Goal: Task Accomplishment & Management: Manage account settings

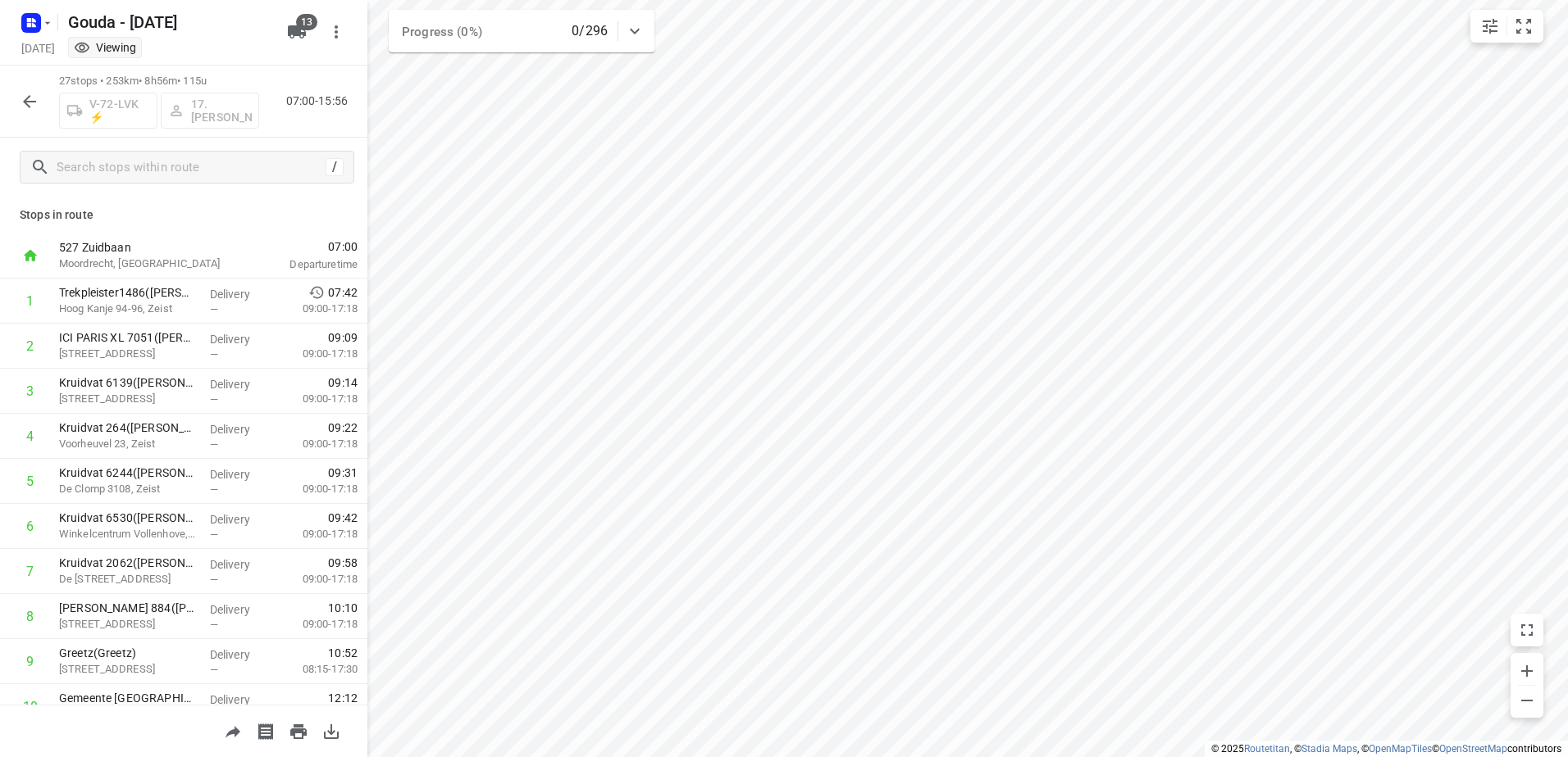
click at [25, 102] on icon "button" at bounding box center [29, 101] width 13 height 13
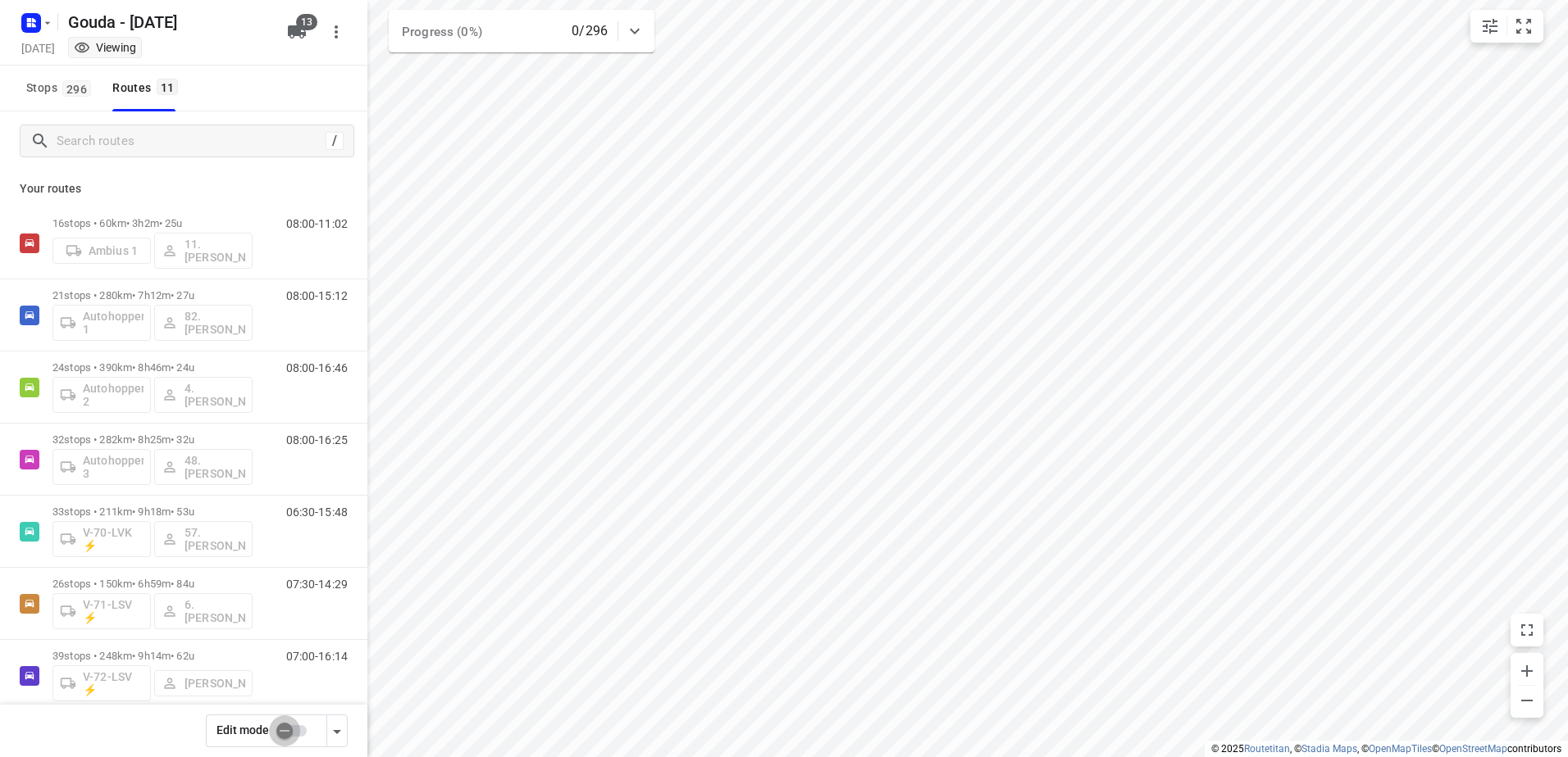
click at [299, 729] on input "checkbox" at bounding box center [284, 731] width 93 height 31
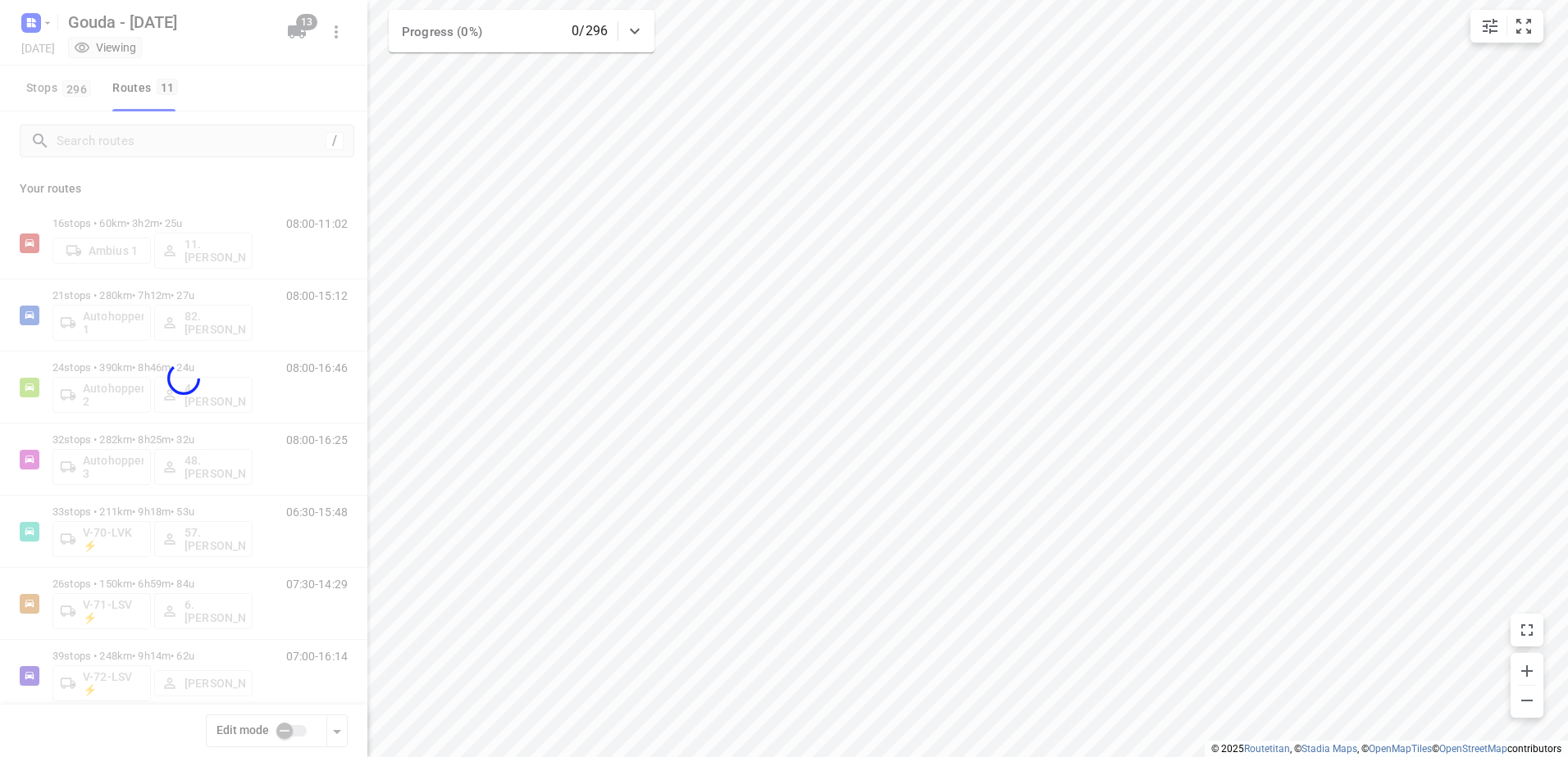
checkbox input "true"
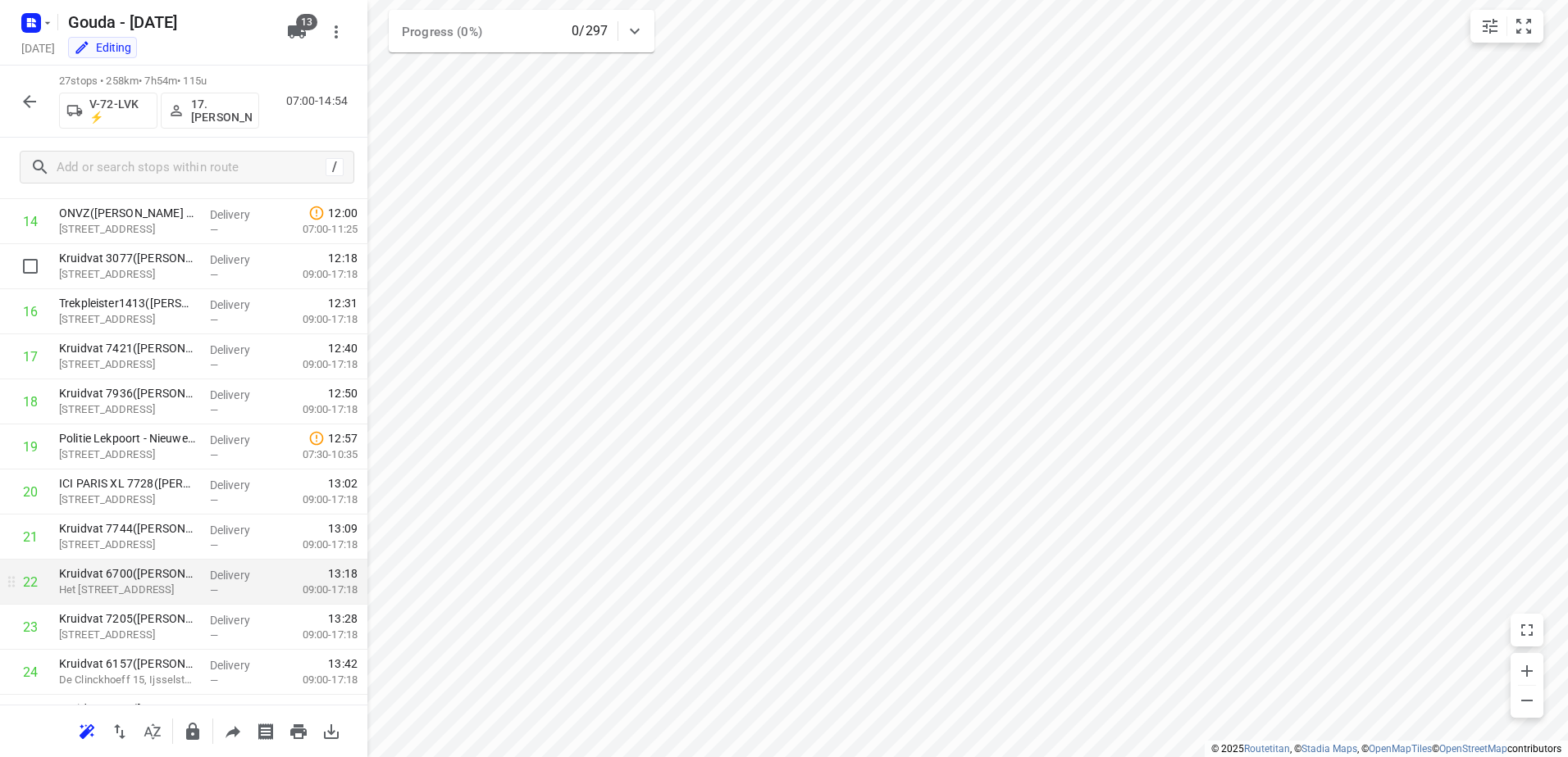
scroll to position [836, 0]
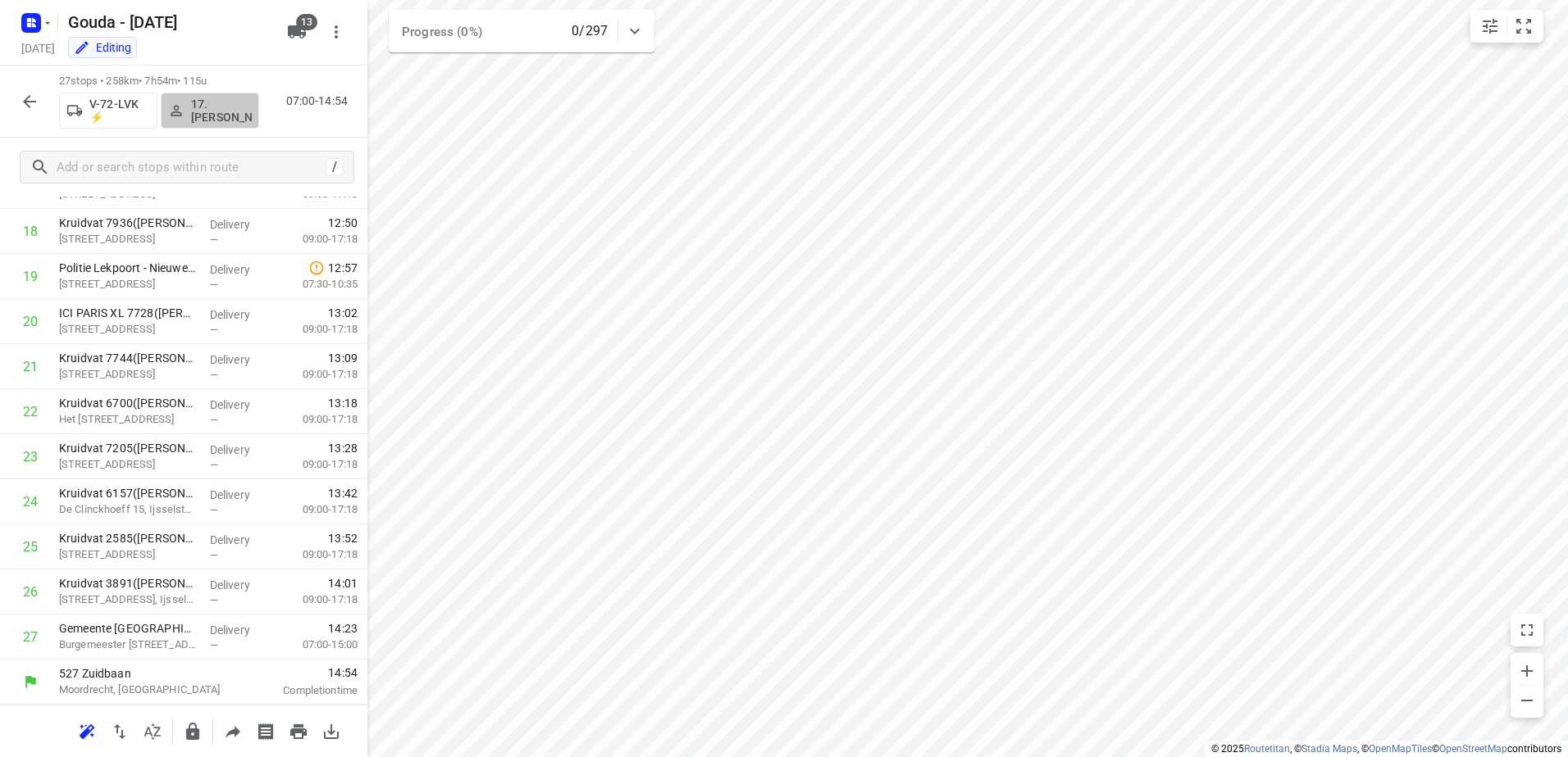
click at [215, 124] on button "17. [PERSON_NAME]" at bounding box center [209, 110] width 98 height 36
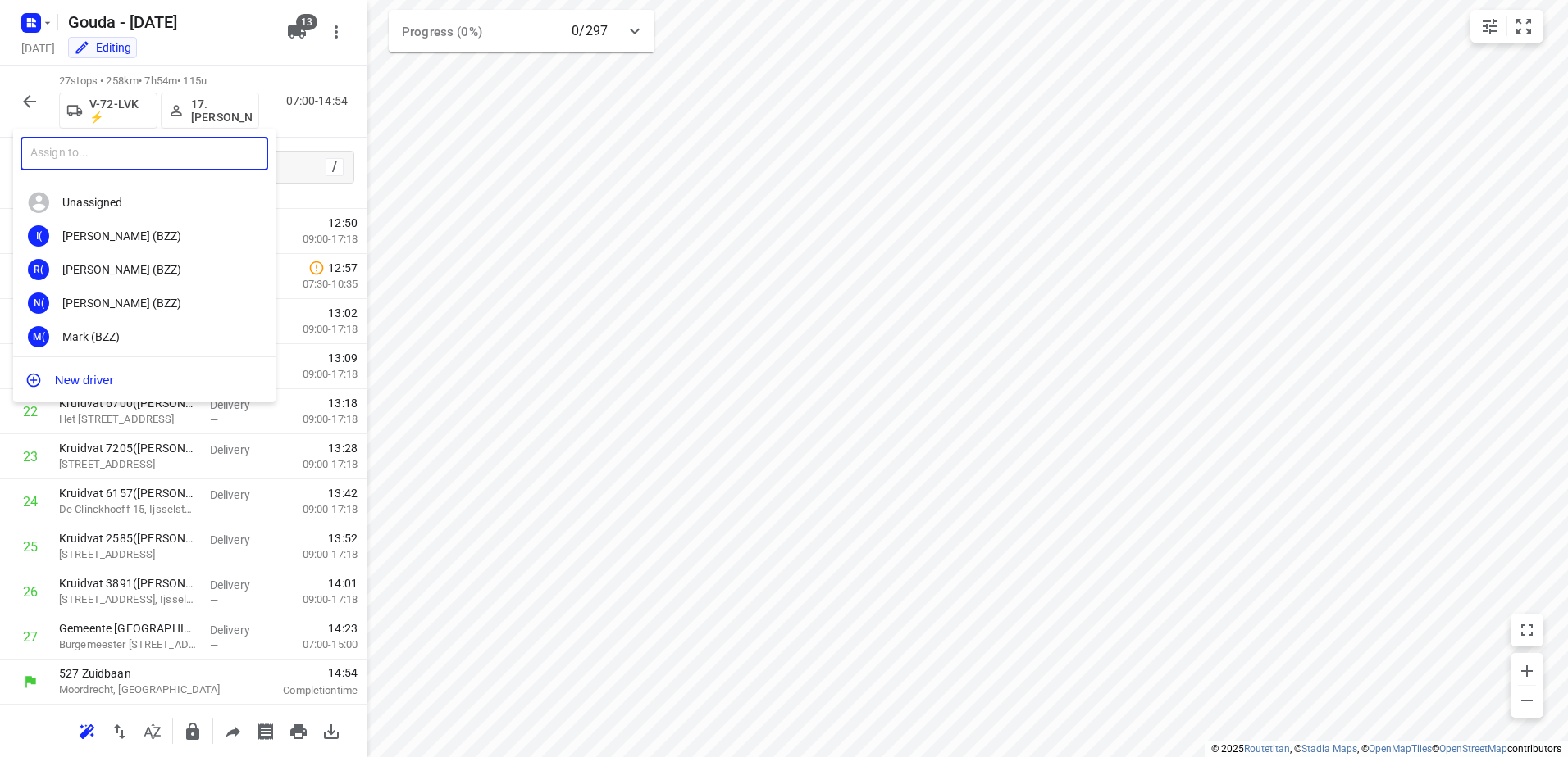
click at [173, 162] on input "text" at bounding box center [145, 153] width 248 height 34
type input "Domini"
click at [91, 233] on b "Domini" at bounding box center [97, 235] width 37 height 13
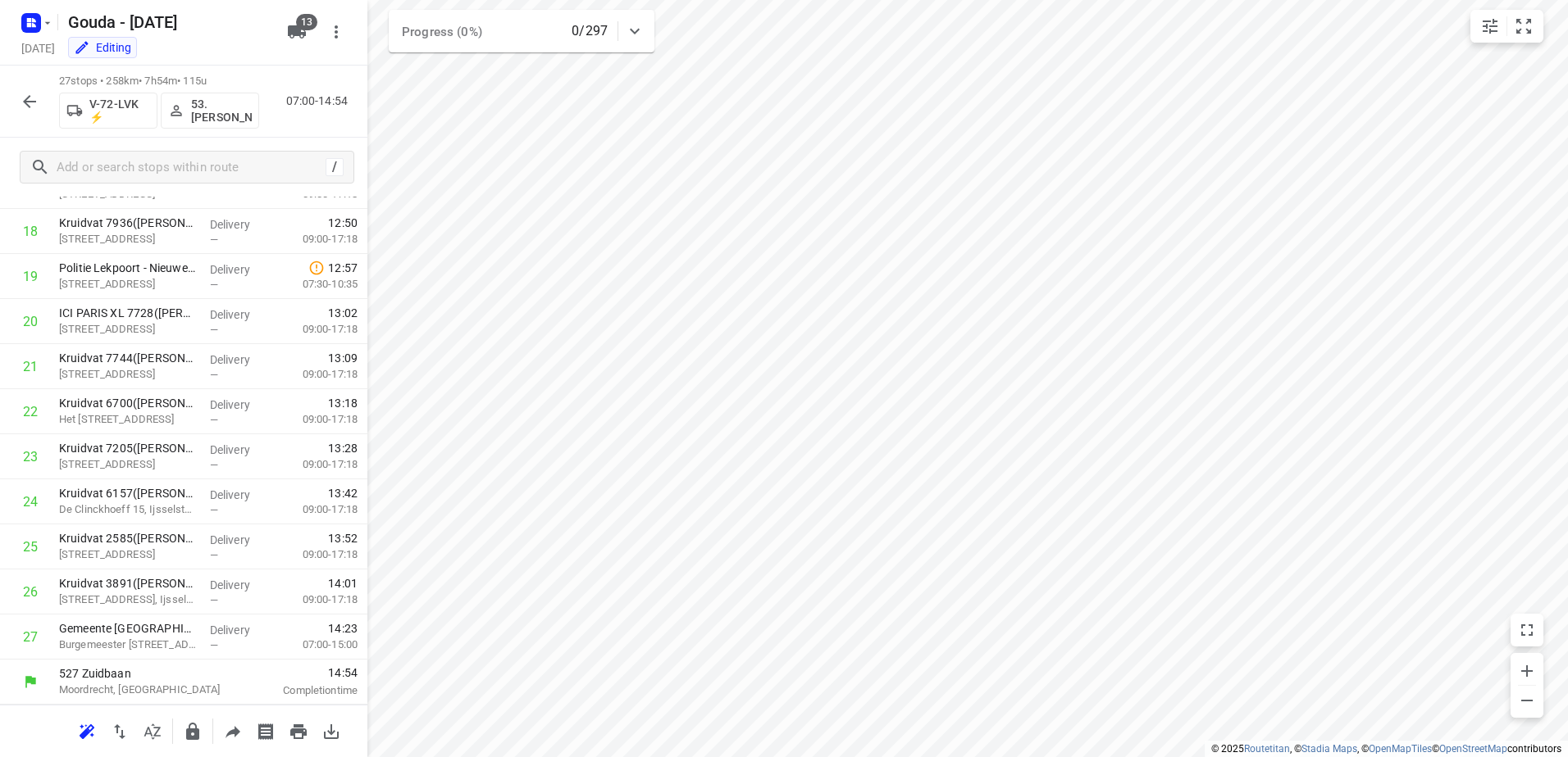
click at [24, 112] on button "button" at bounding box center [30, 102] width 33 height 33
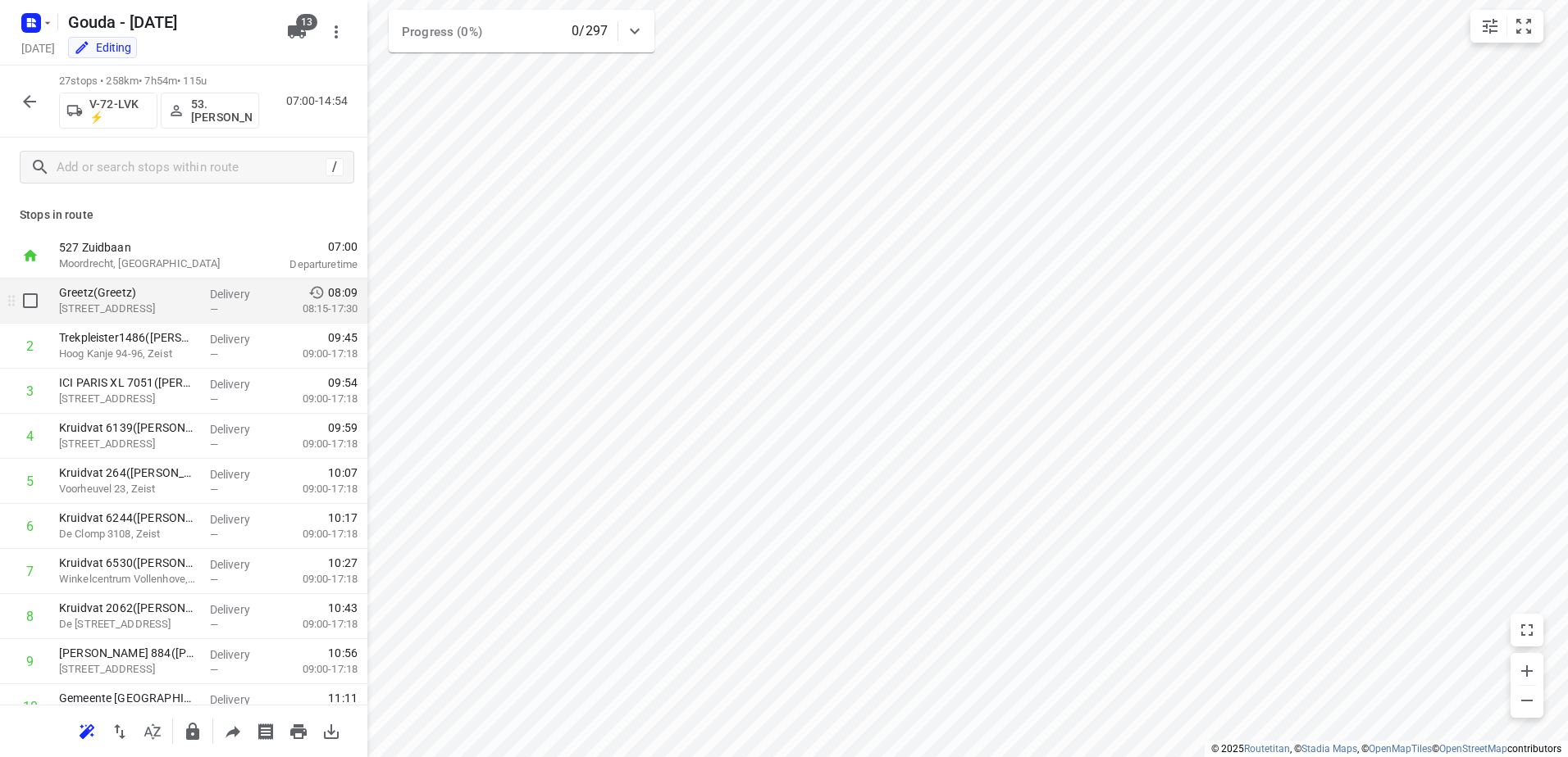
click at [150, 294] on p "Greetz(Greetz)" at bounding box center [128, 292] width 138 height 17
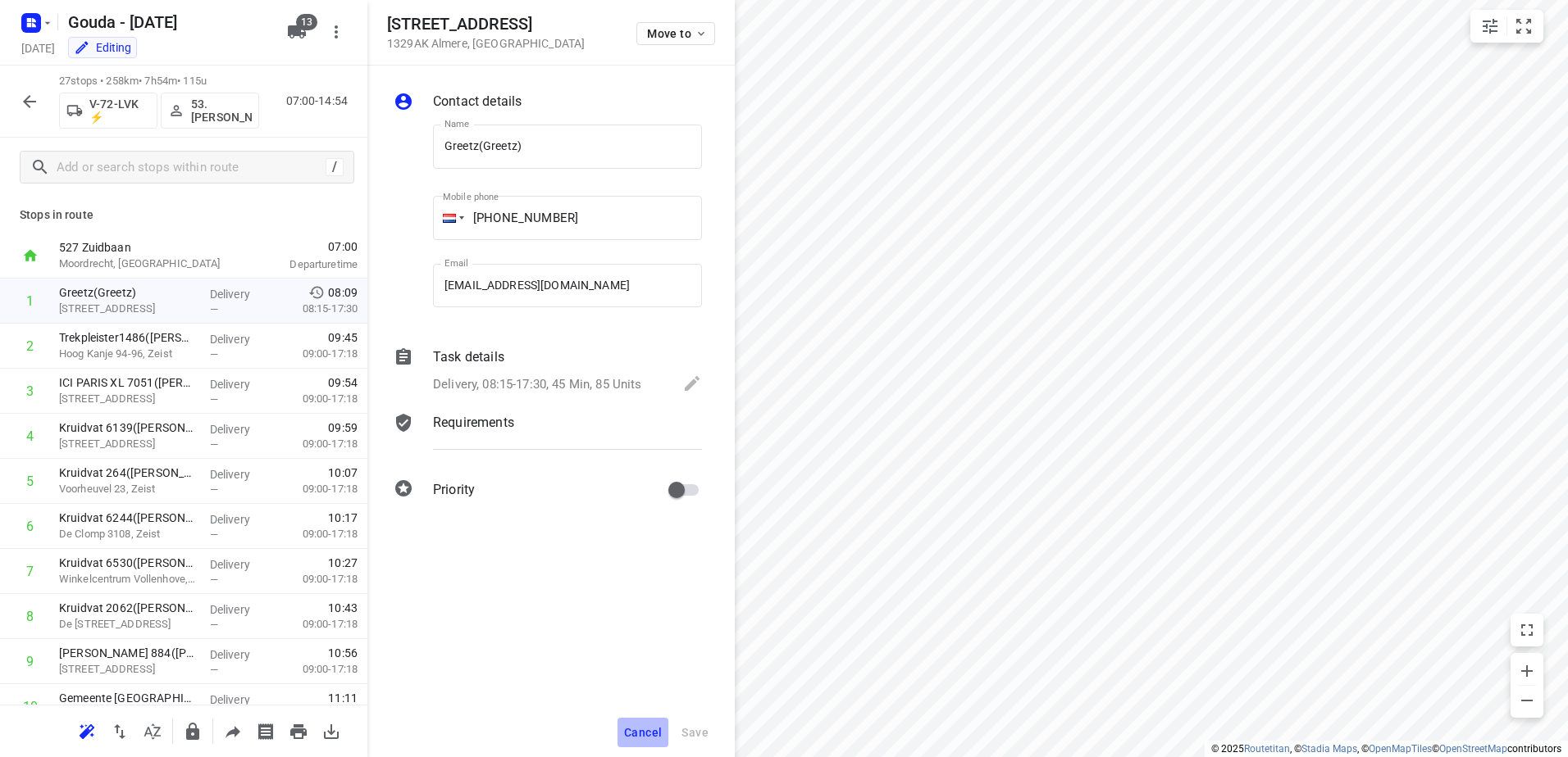
click at [654, 733] on span "Cancel" at bounding box center [642, 733] width 37 height 13
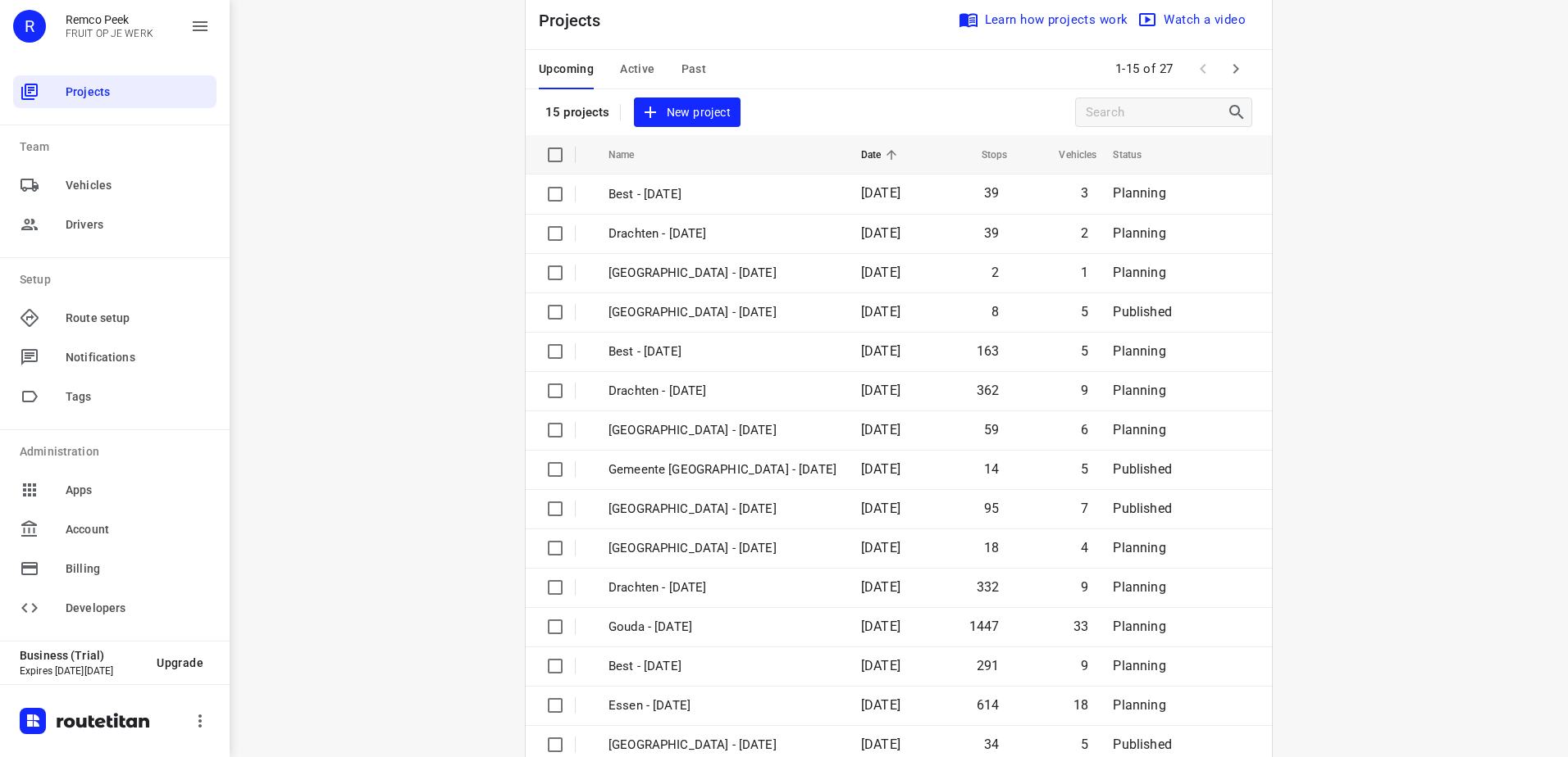
scroll to position [71, 0]
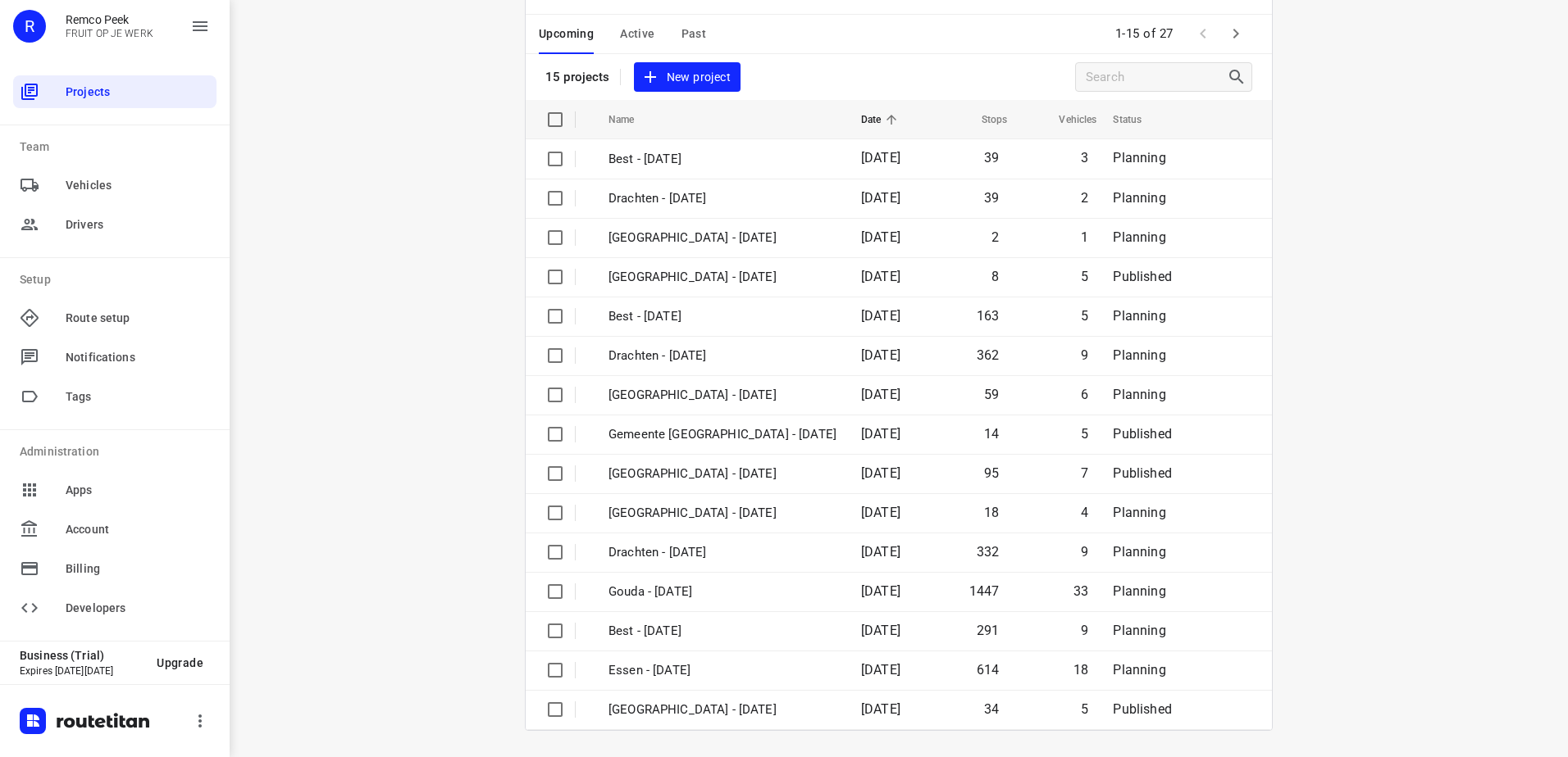
drag, startPoint x: 797, startPoint y: 61, endPoint x: 1055, endPoint y: 51, distance: 258.2
click at [797, 61] on div "Projects Learn how projects work Watch a video 15 projects New project" at bounding box center [899, 28] width 746 height 145
click at [1237, 31] on icon "button" at bounding box center [1236, 33] width 20 height 20
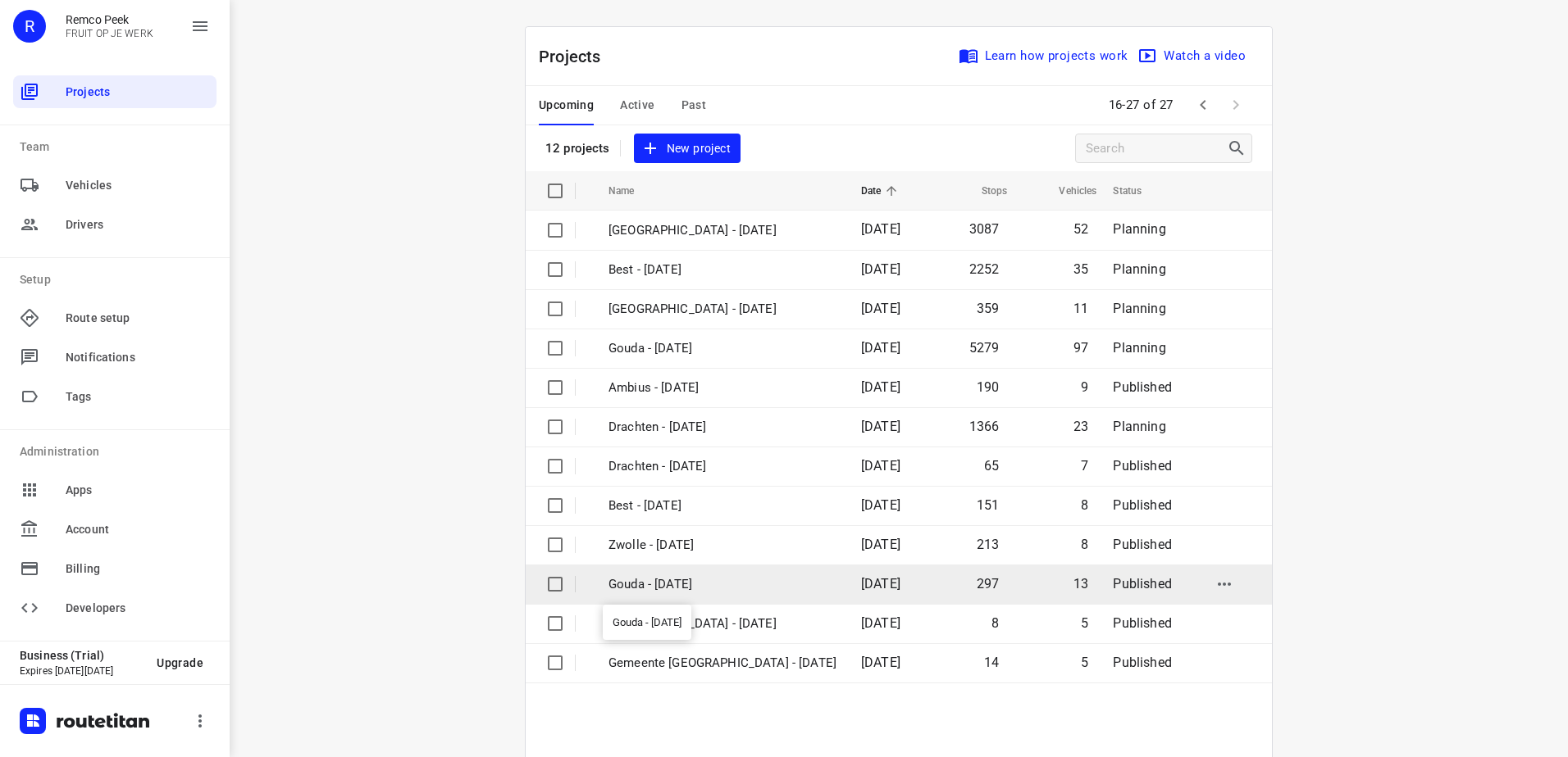
click at [715, 581] on p "Gouda - [DATE]" at bounding box center [723, 585] width 228 height 19
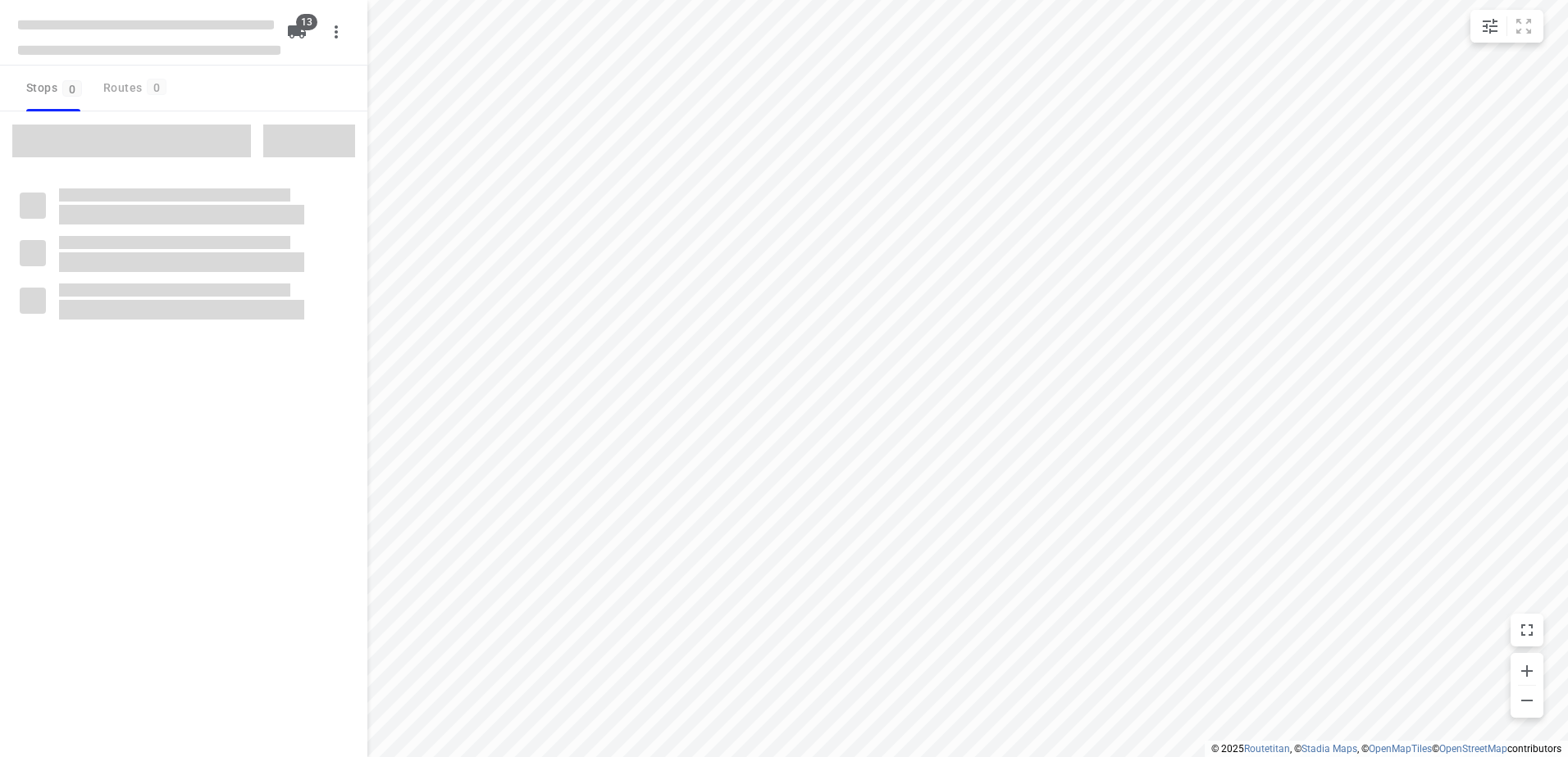
checkbox input "true"
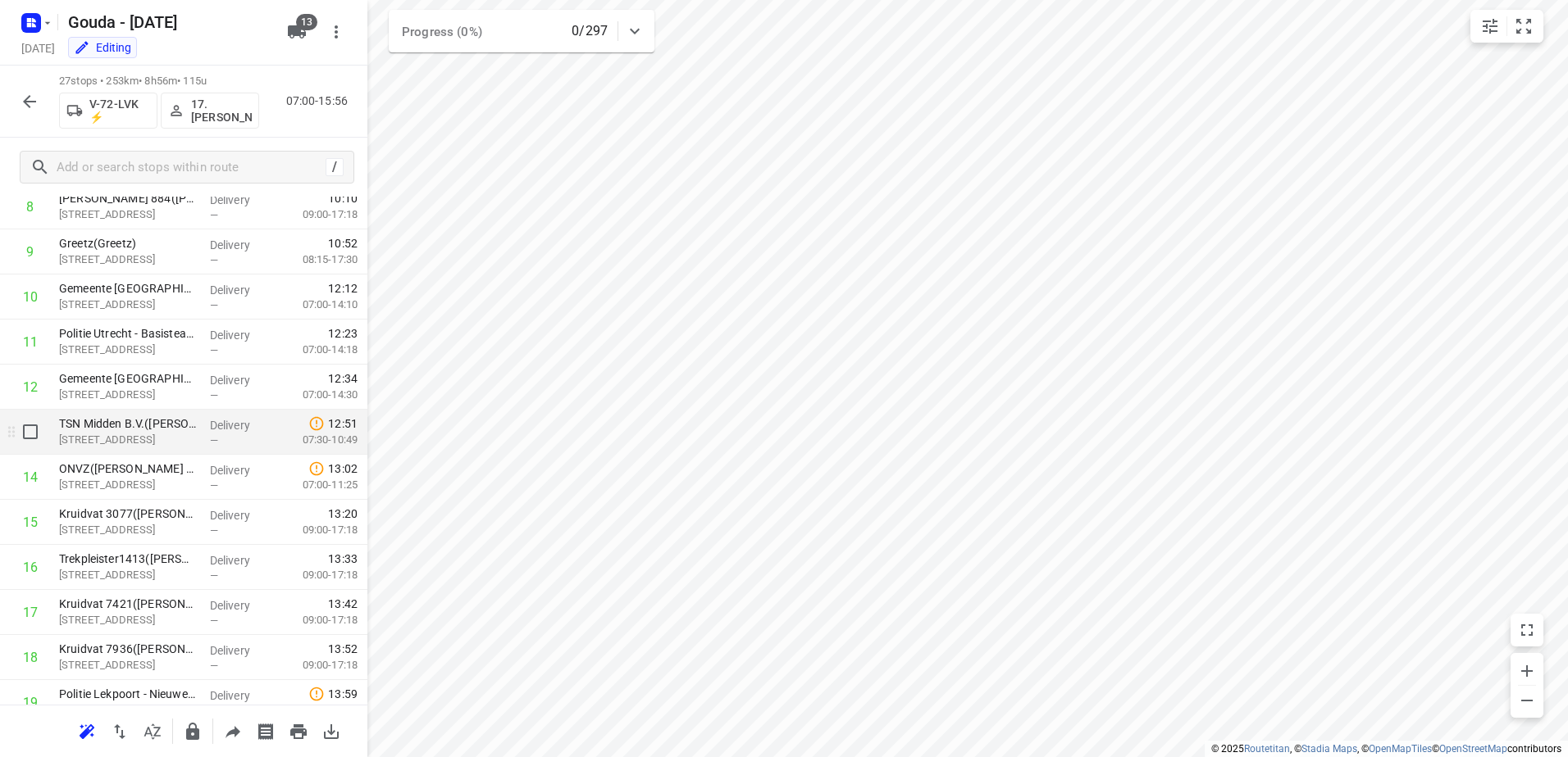
scroll to position [246, 0]
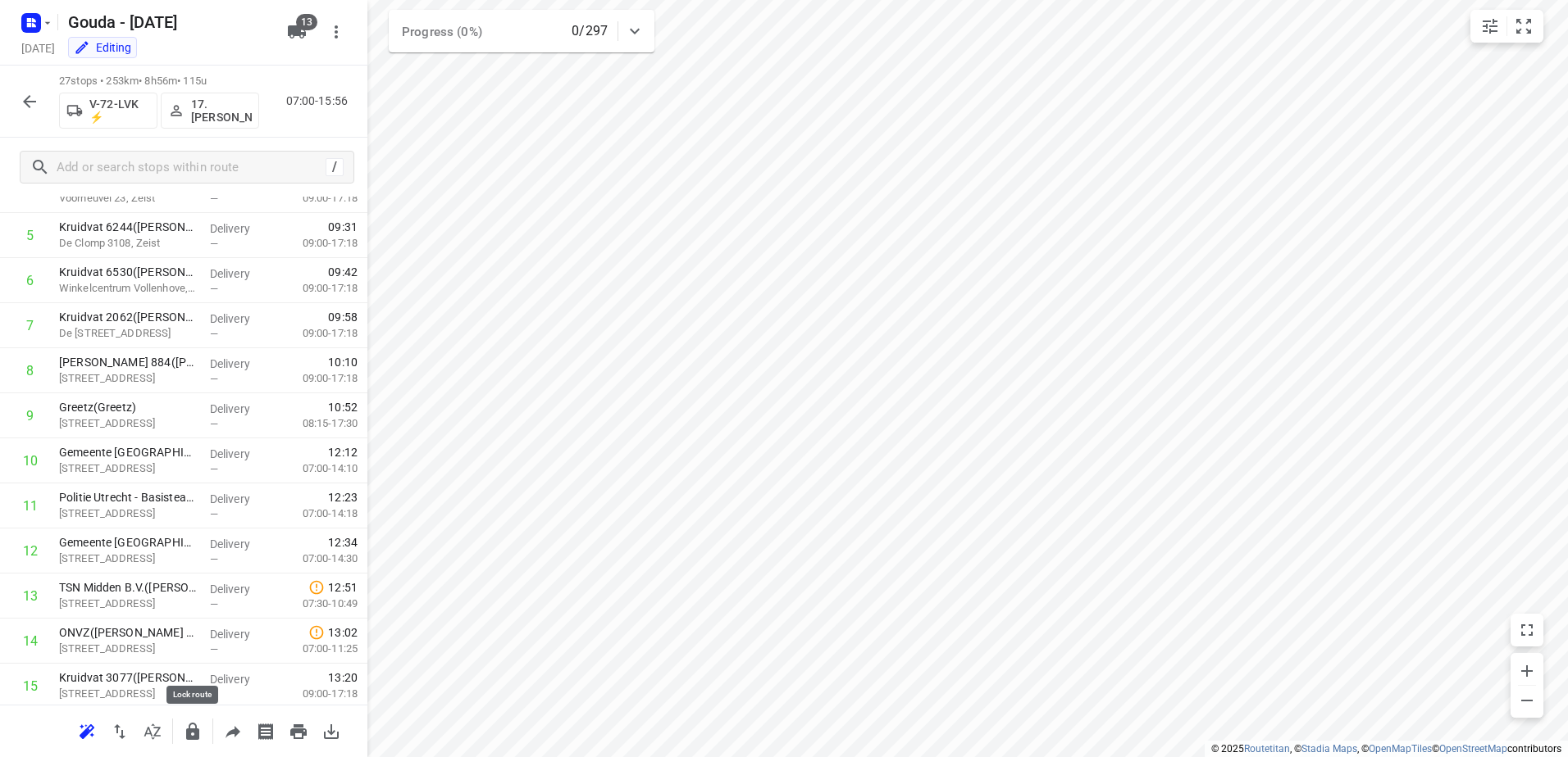
click at [196, 740] on icon "button" at bounding box center [193, 732] width 13 height 17
drag, startPoint x: 221, startPoint y: 416, endPoint x: 223, endPoint y: 406, distance: 10.2
click at [223, 406] on p "Delivery" at bounding box center [241, 409] width 61 height 17
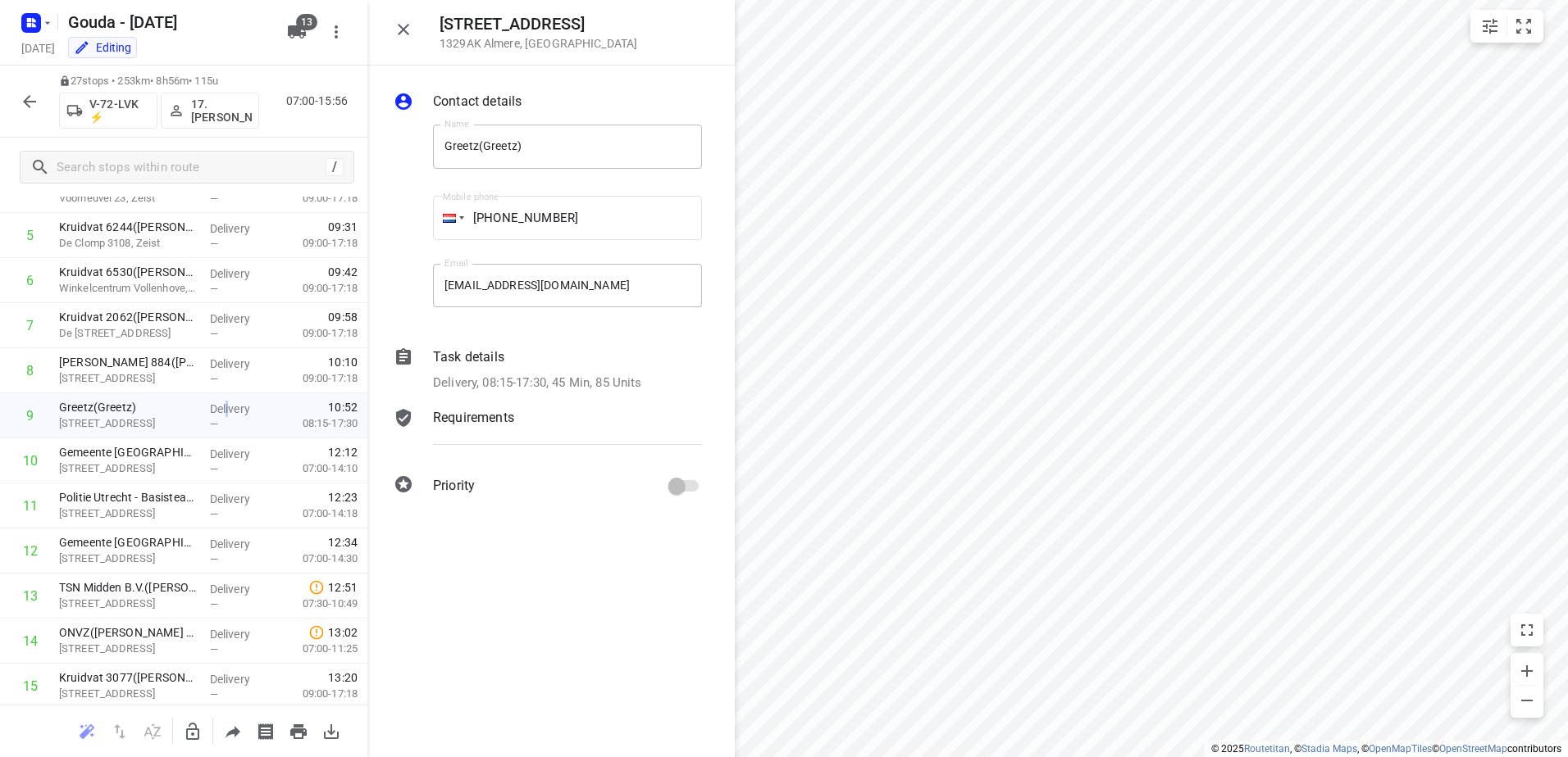
click at [187, 732] on icon "button" at bounding box center [193, 732] width 13 height 17
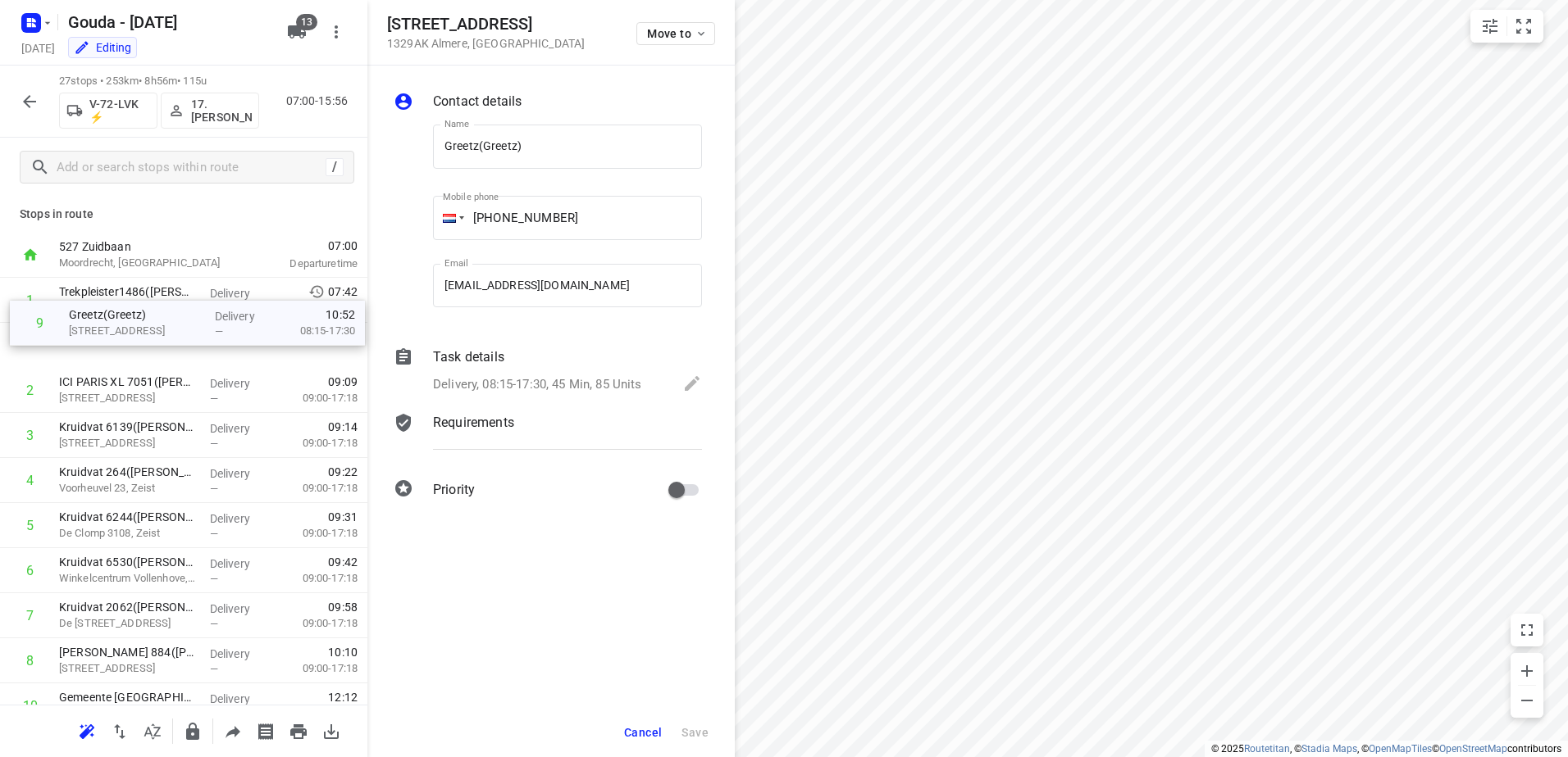
scroll to position [0, 0]
drag, startPoint x: 209, startPoint y: 435, endPoint x: 219, endPoint y: 323, distance: 112.4
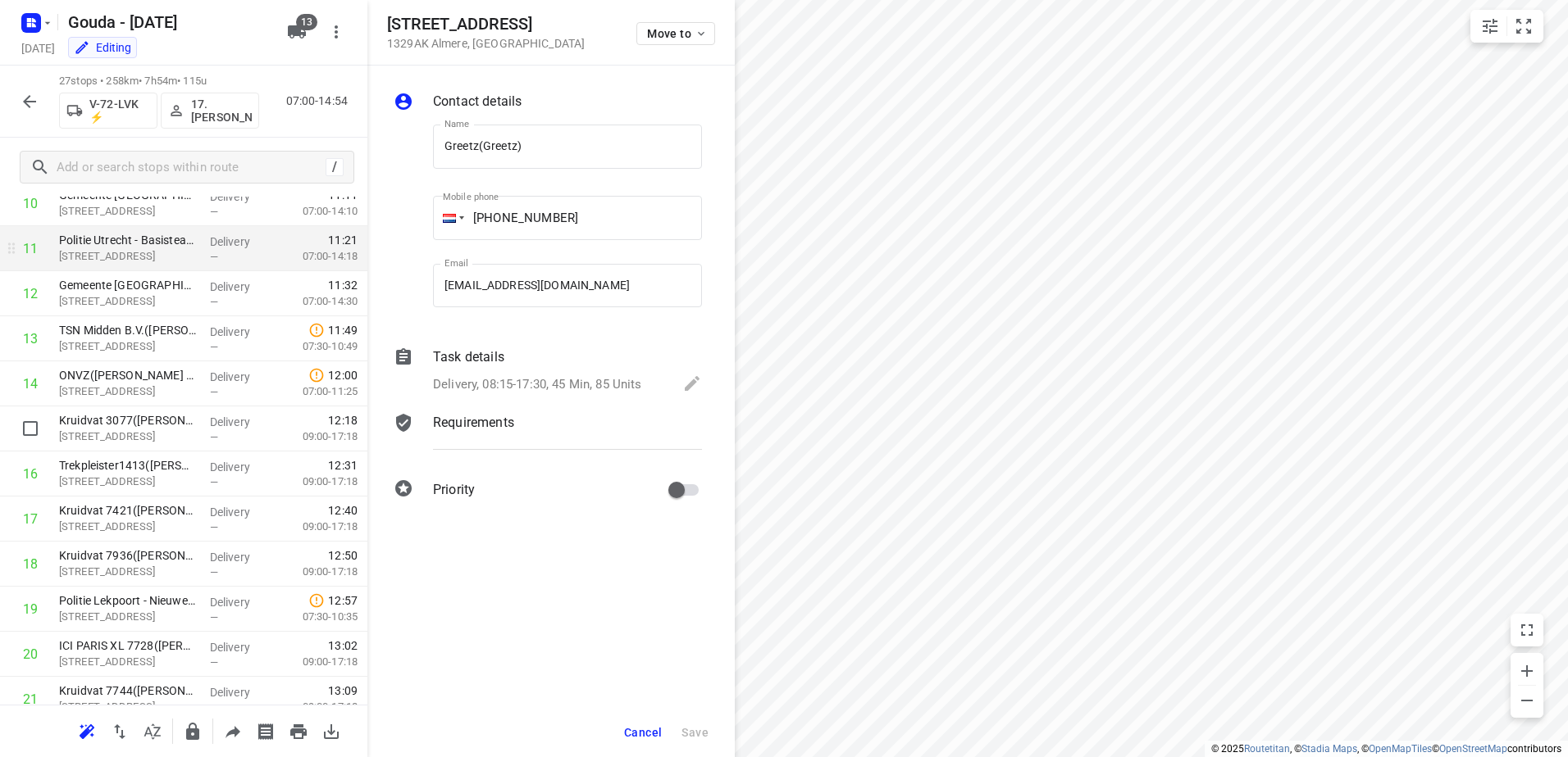
scroll to position [409, 0]
click at [18, 98] on button "button" at bounding box center [30, 102] width 33 height 33
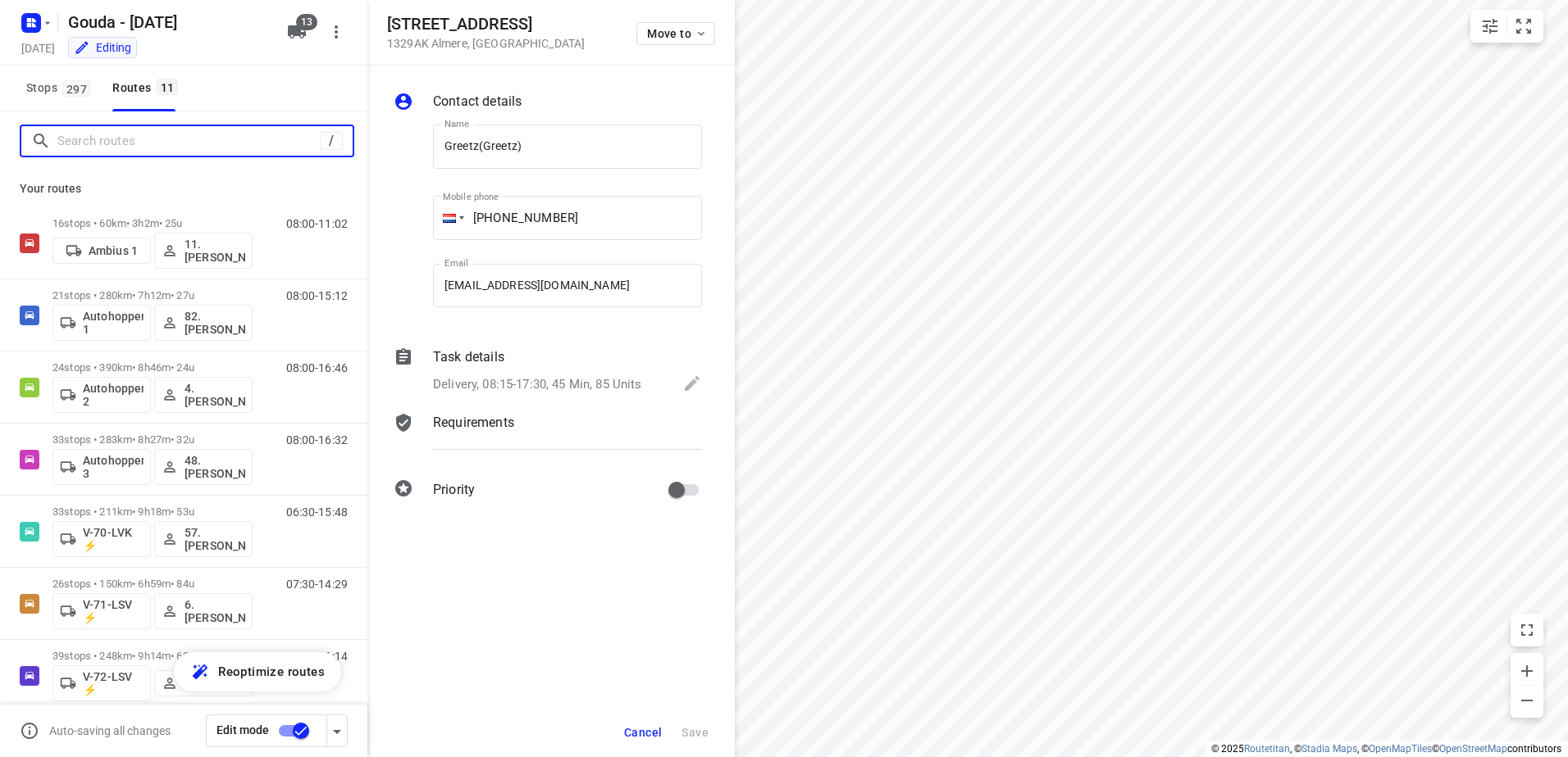
click at [232, 134] on input "Search routes" at bounding box center [188, 141] width 262 height 25
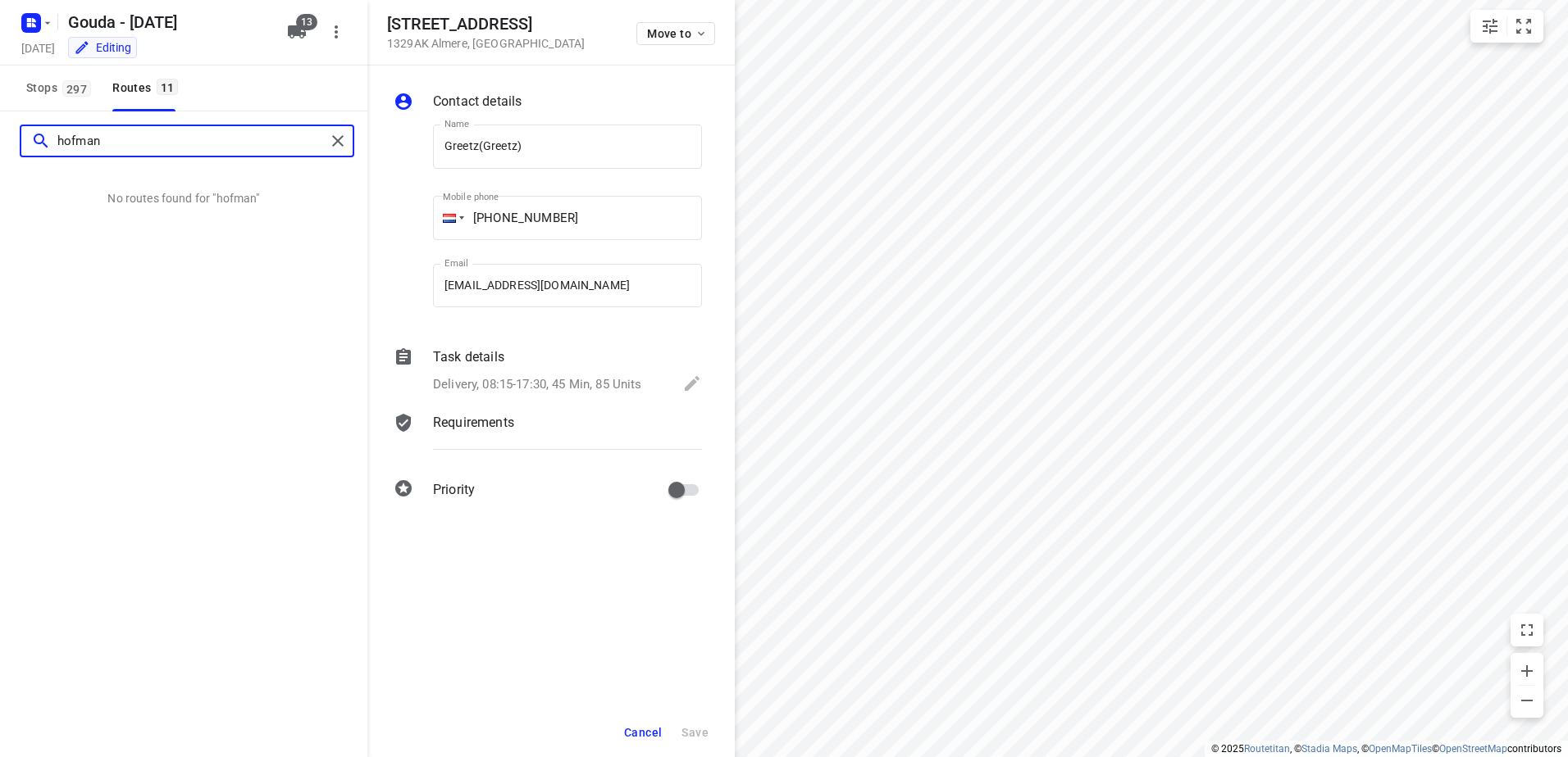
drag, startPoint x: 158, startPoint y: 145, endPoint x: 0, endPoint y: 161, distance: 158.8
click at [1, 161] on div "hofman" at bounding box center [184, 141] width 368 height 59
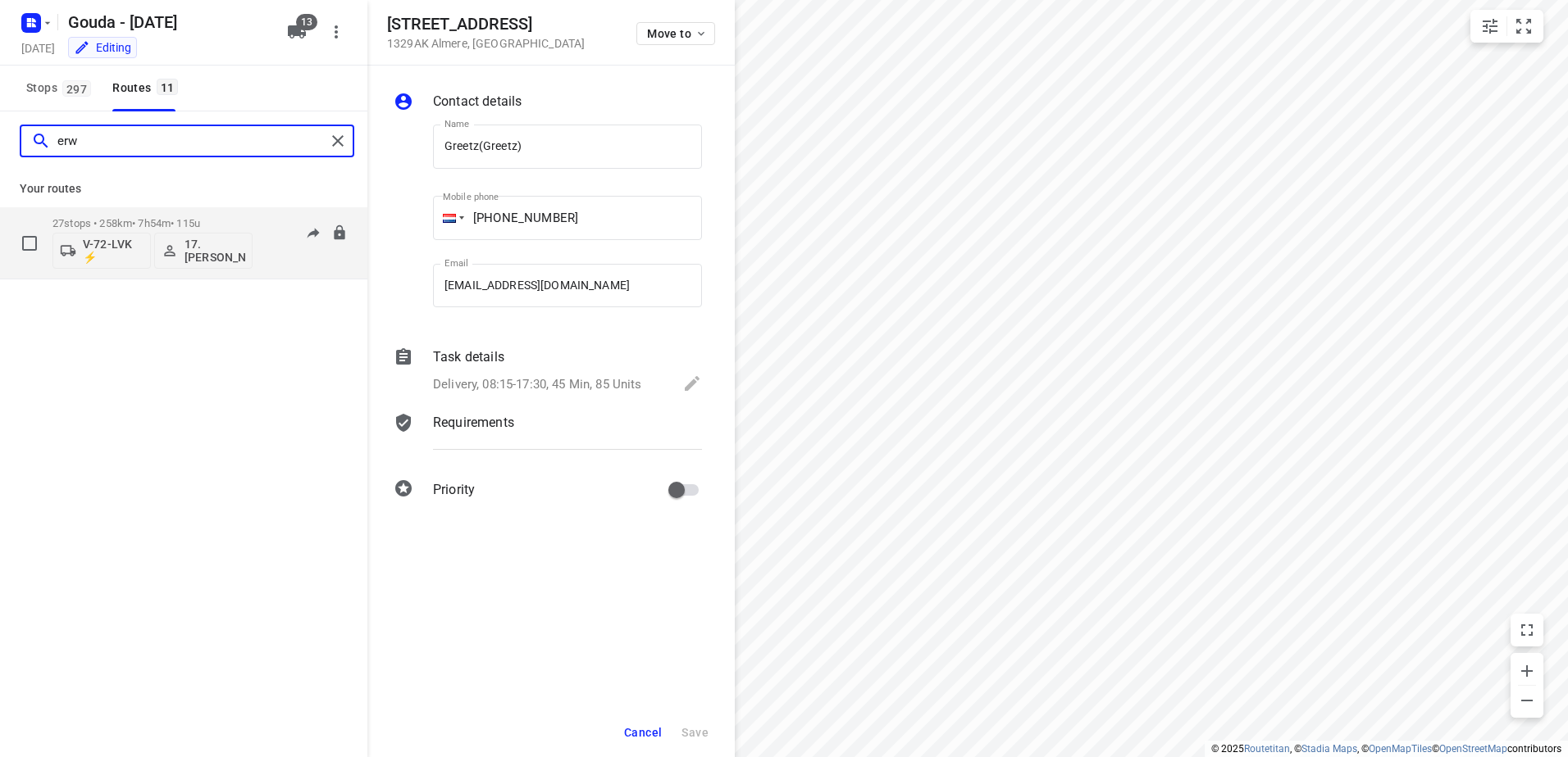
type input "erw"
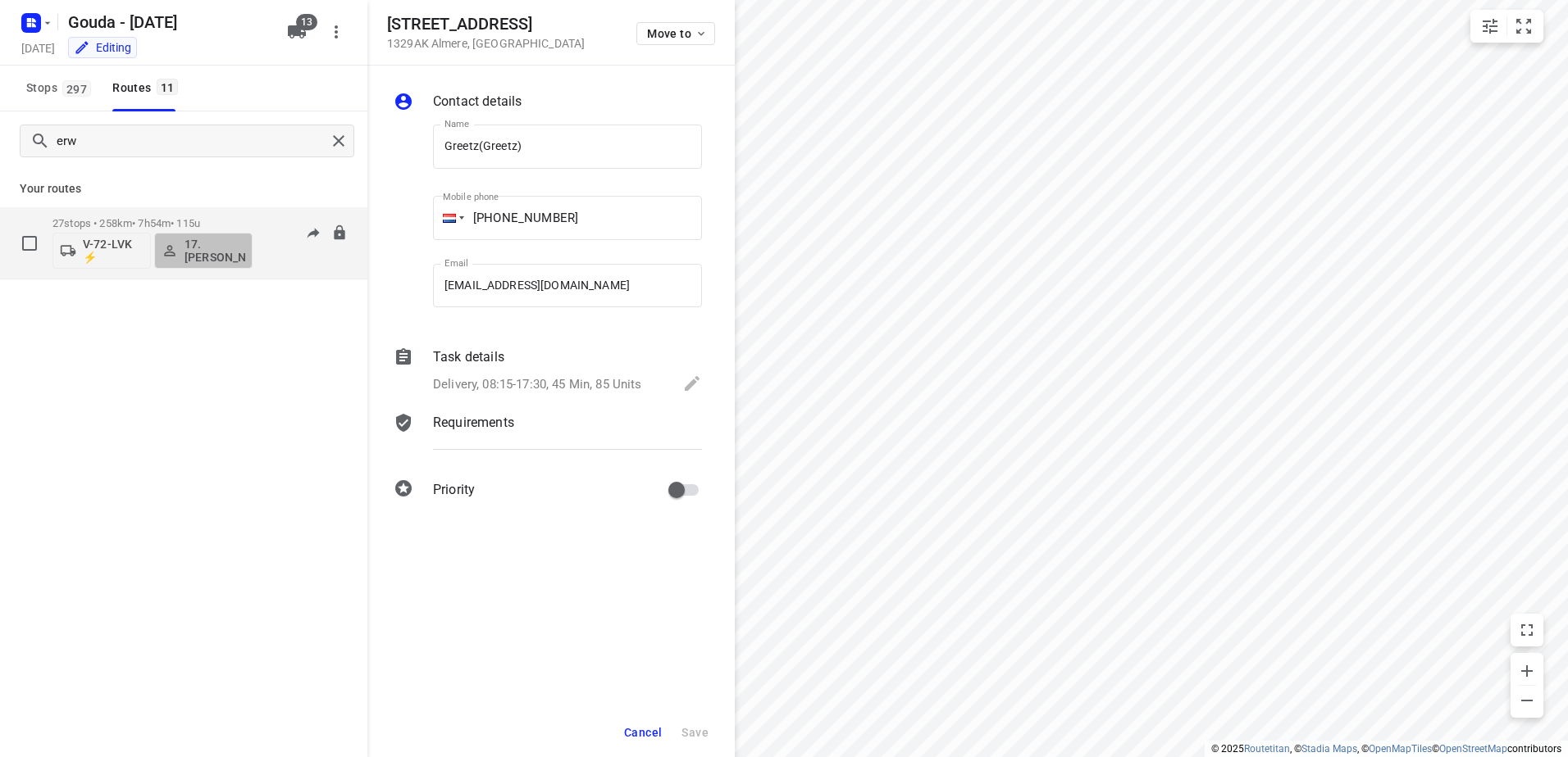
click at [195, 257] on p "17. [PERSON_NAME]" at bounding box center [215, 251] width 61 height 26
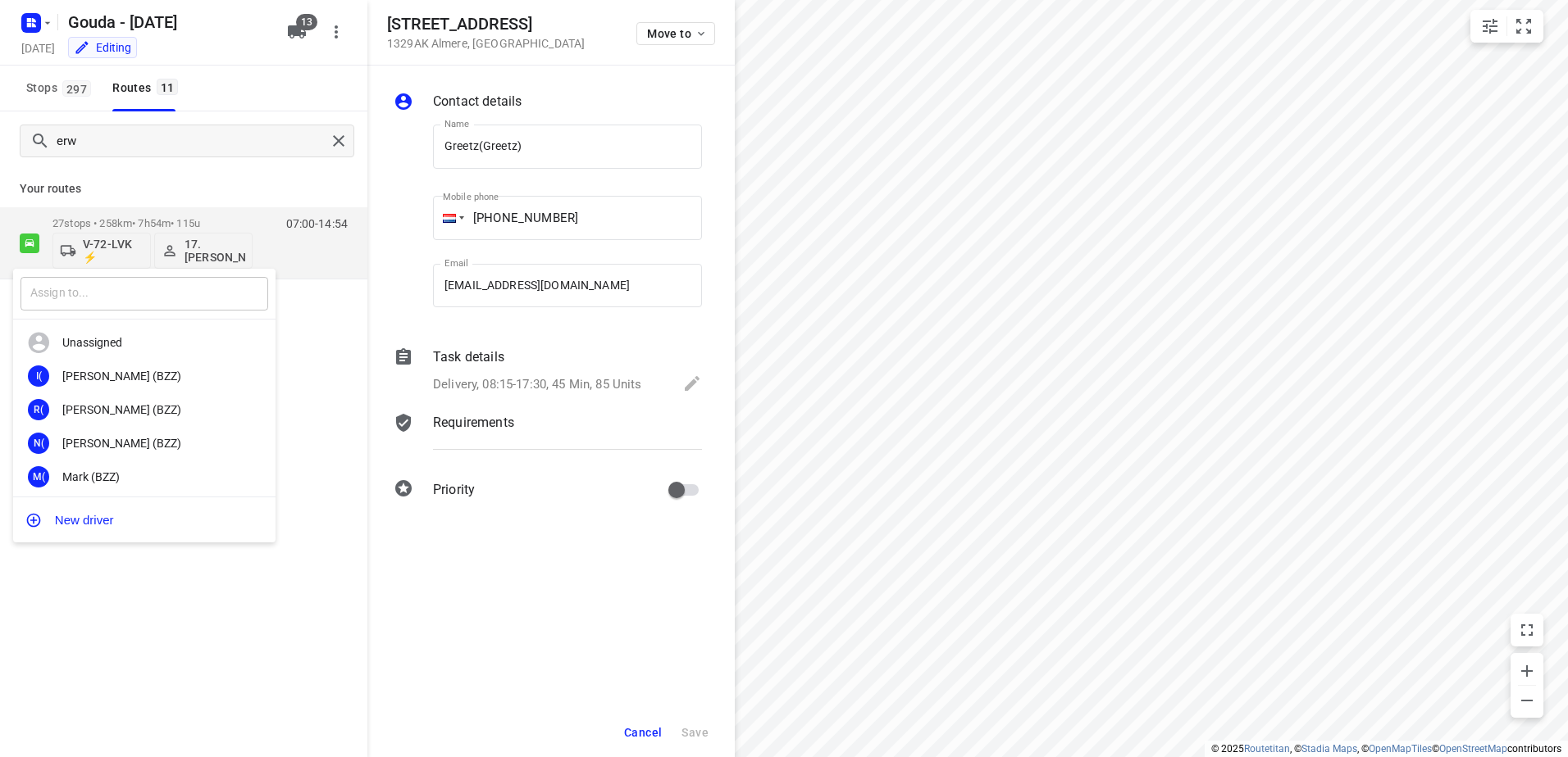
click at [183, 298] on input "text" at bounding box center [145, 294] width 248 height 34
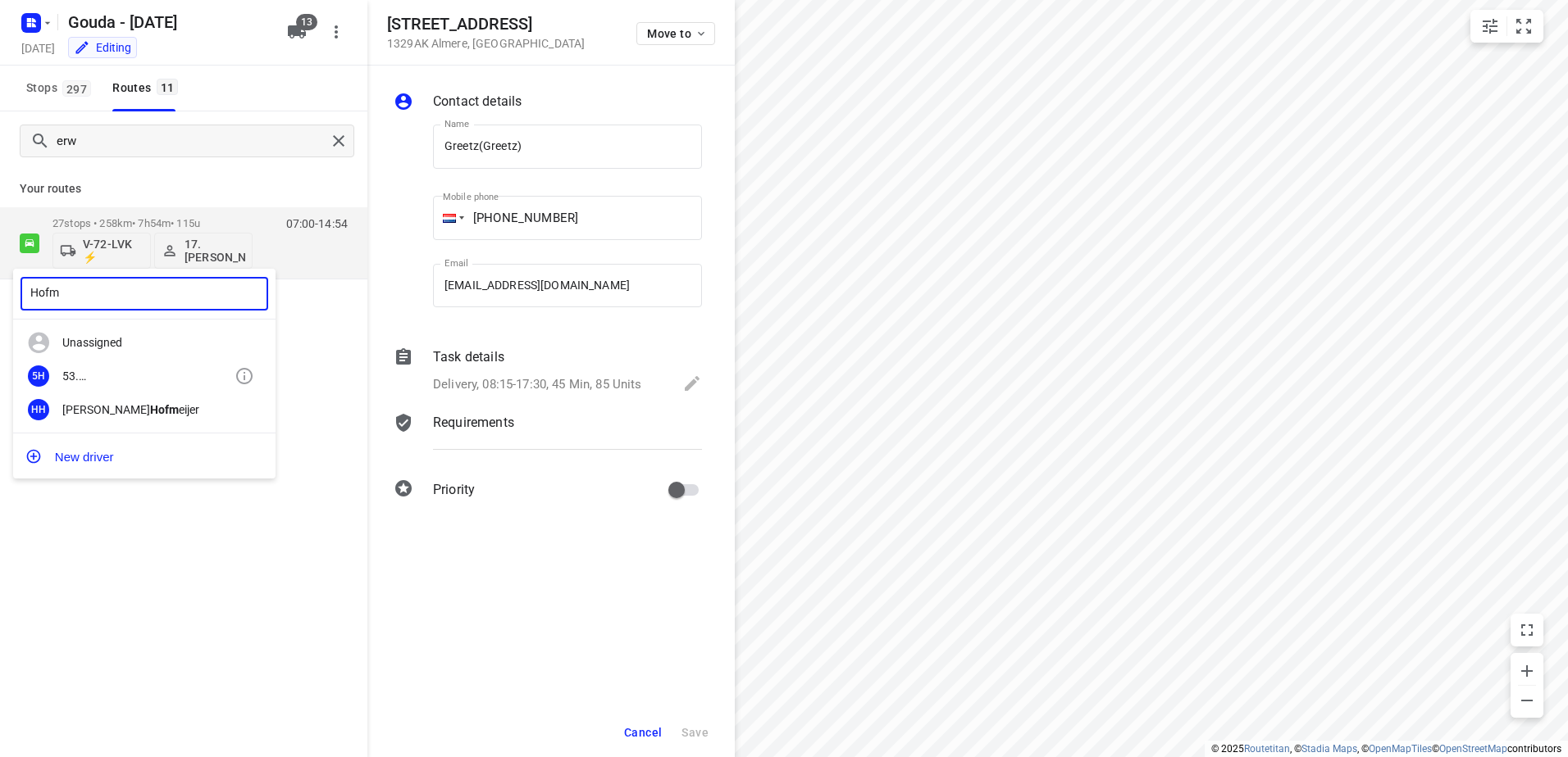
type input "Hofm"
click at [116, 382] on div "53.Dominick Hofm an" at bounding box center [149, 375] width 173 height 13
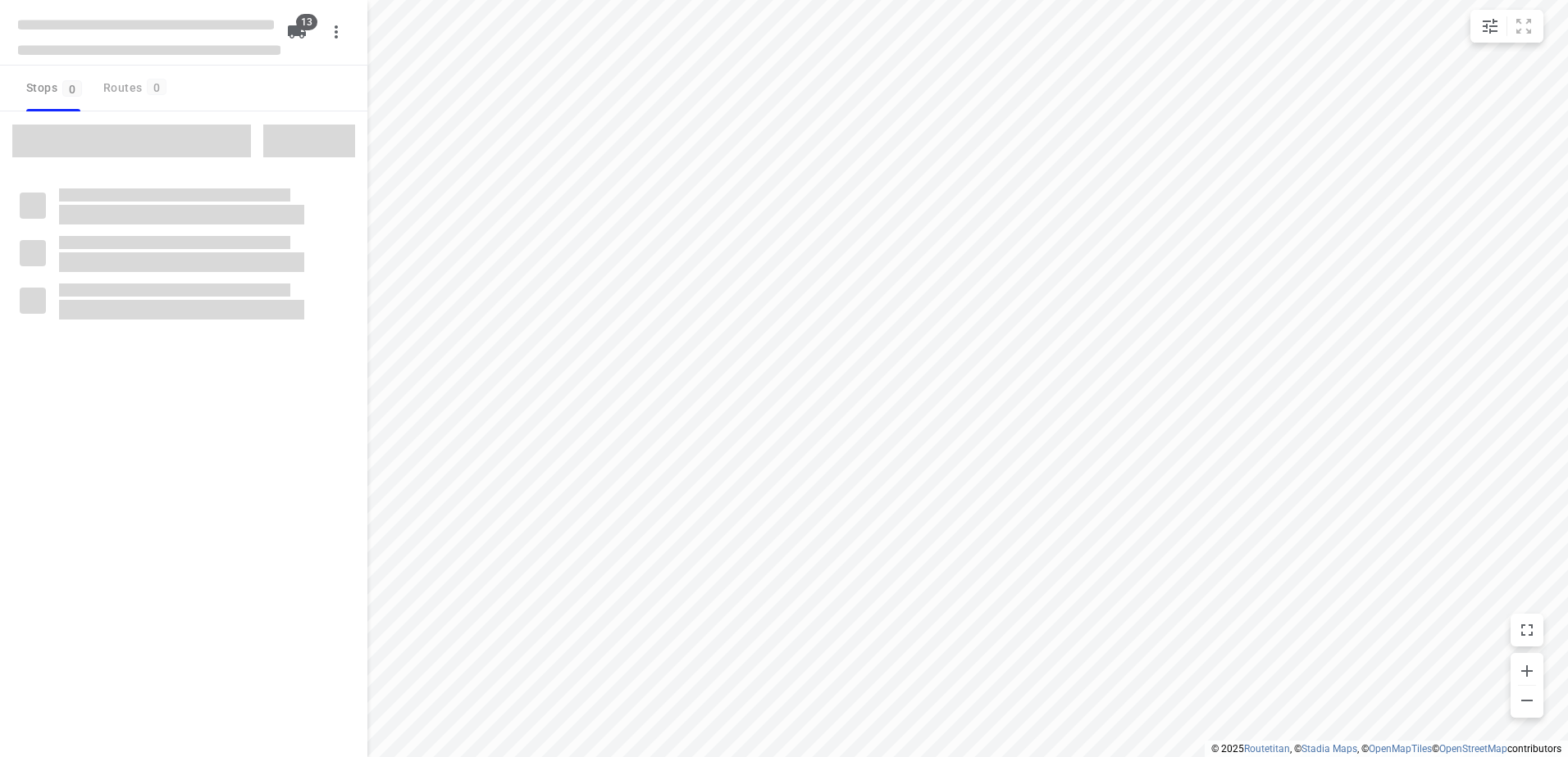
checkbox input "true"
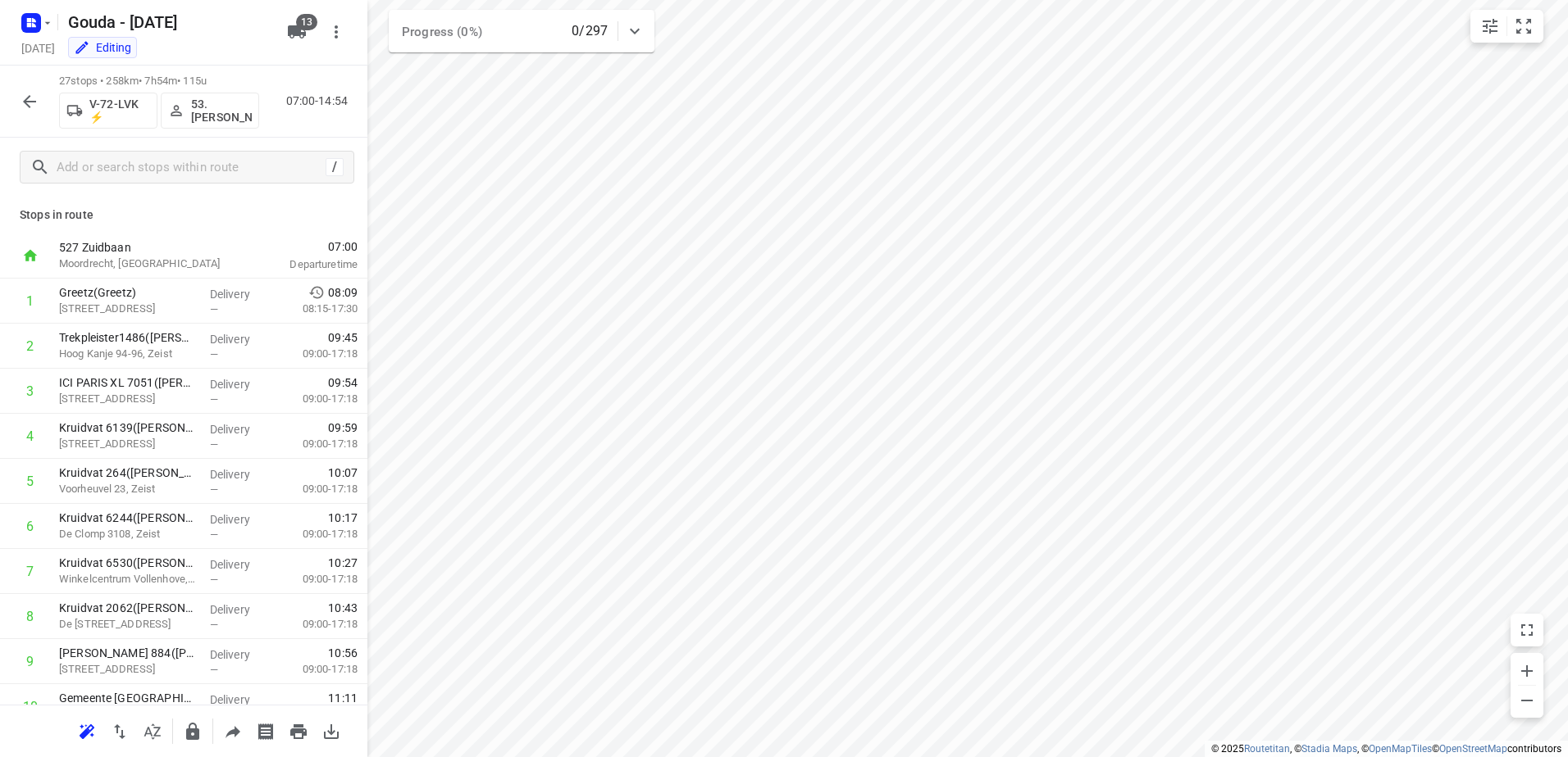
click at [31, 92] on icon "button" at bounding box center [30, 101] width 20 height 20
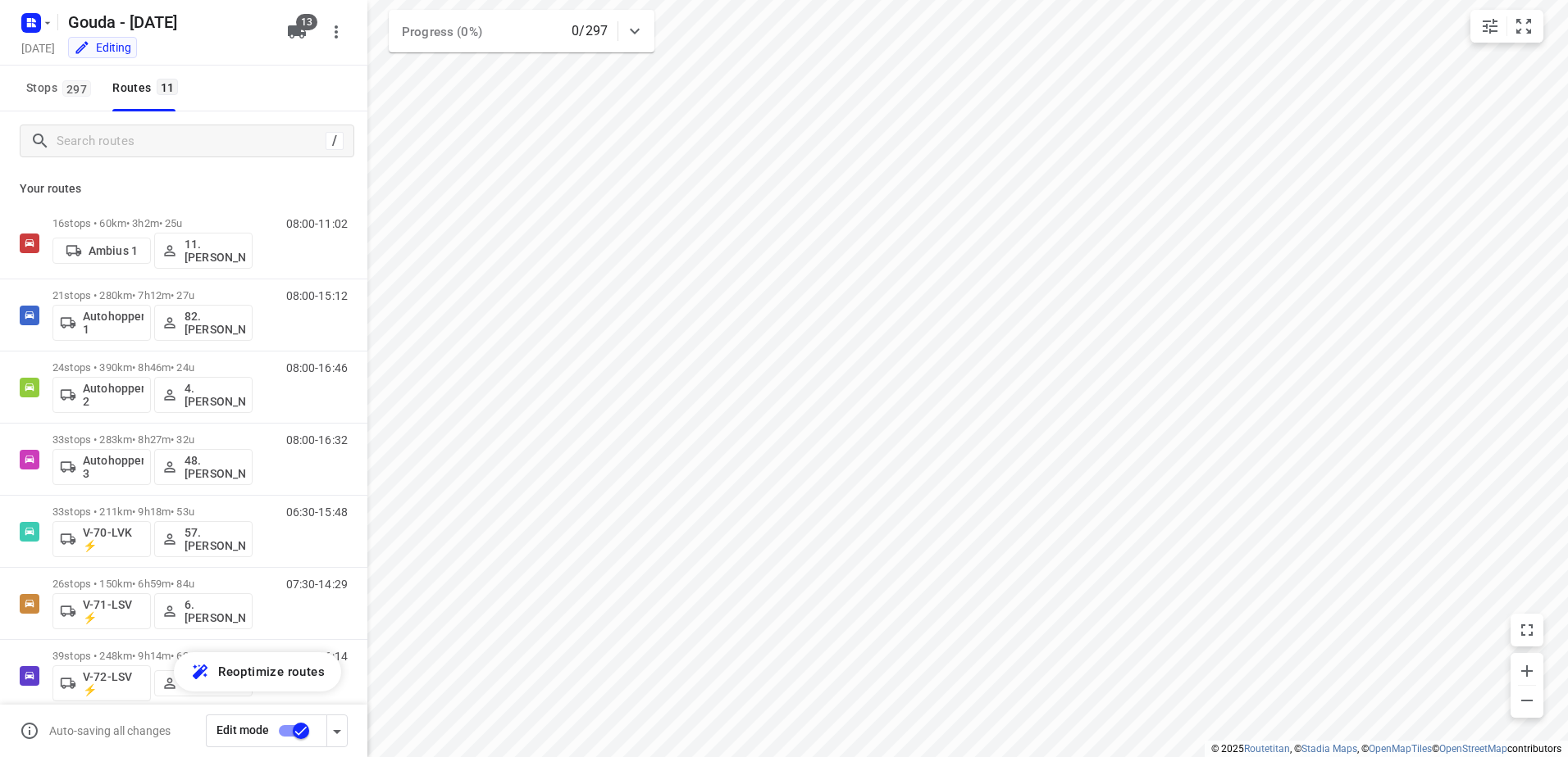
click at [292, 727] on input "checkbox" at bounding box center [301, 731] width 93 height 31
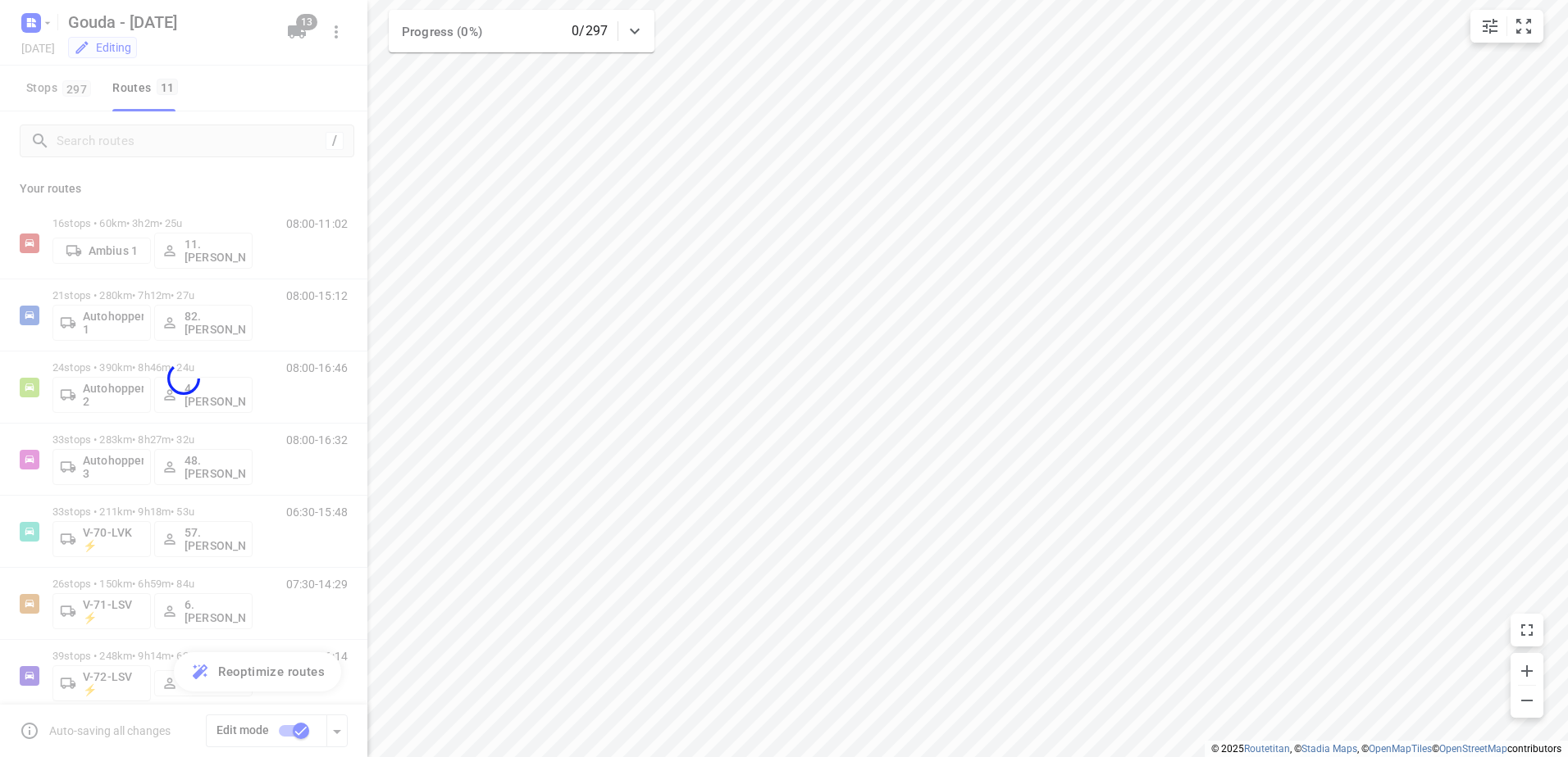
checkbox input "false"
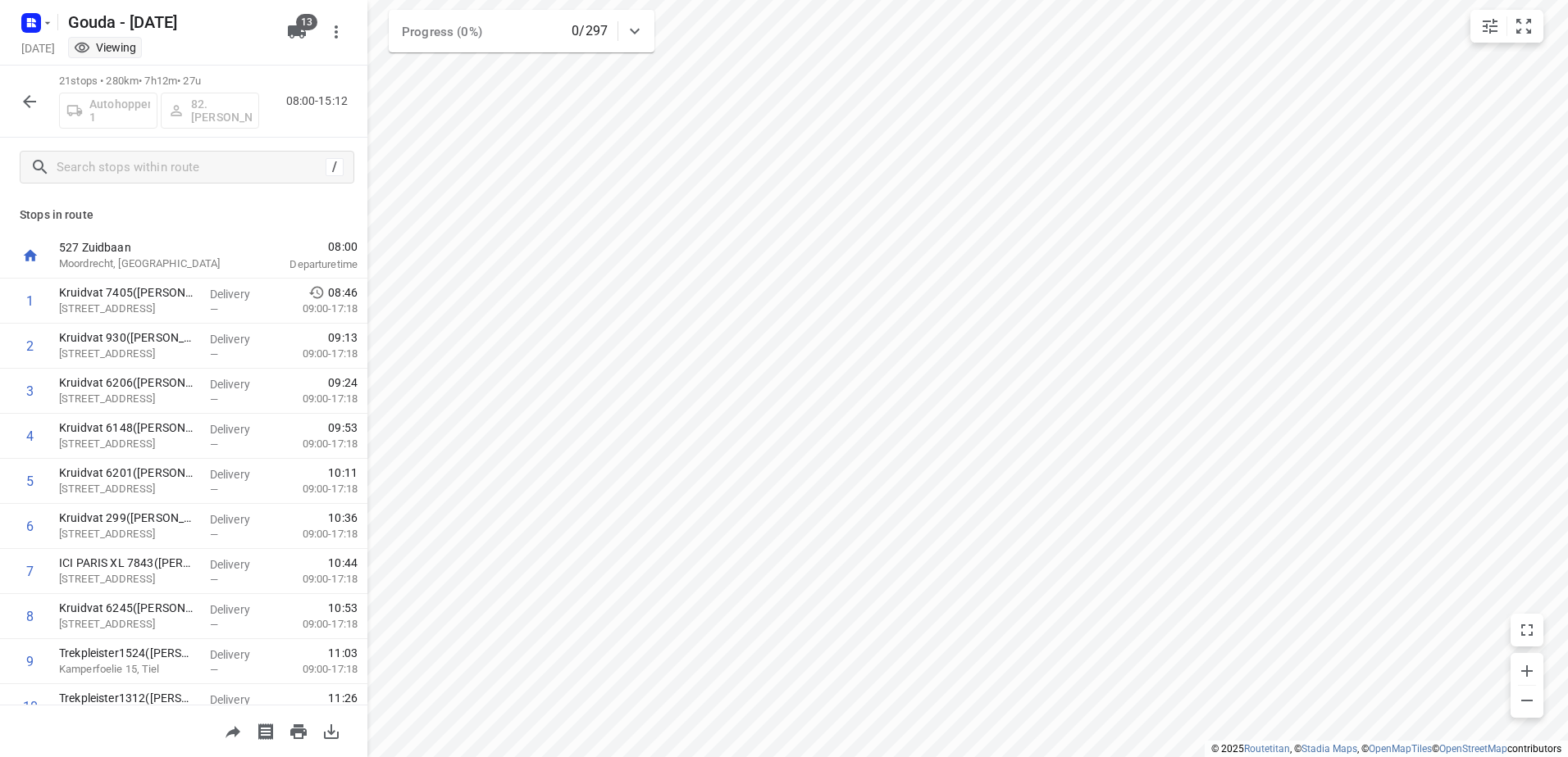
click at [13, 102] on button "button" at bounding box center [30, 102] width 33 height 33
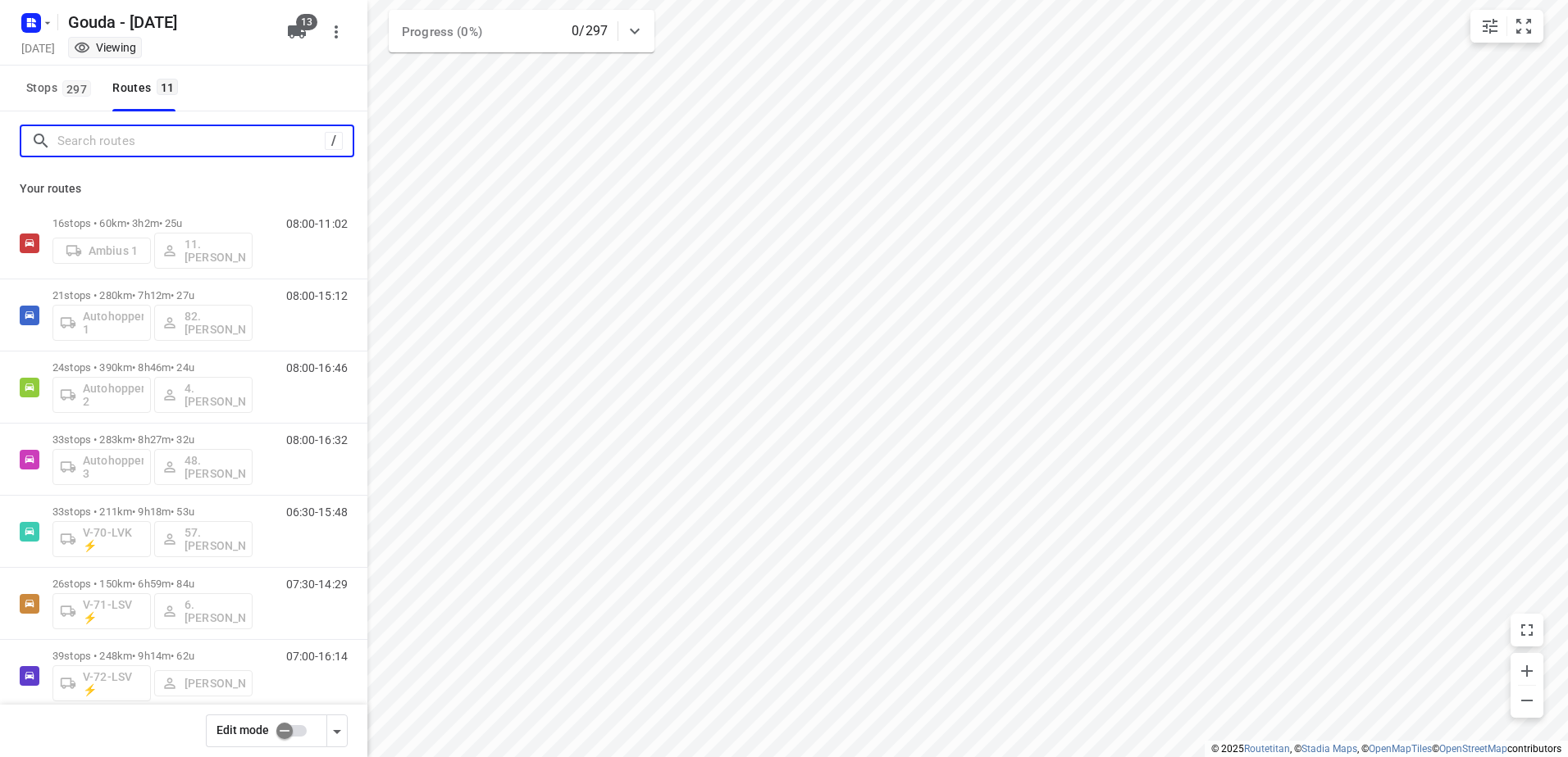
click at [105, 145] on input "Search routes" at bounding box center [191, 141] width 268 height 25
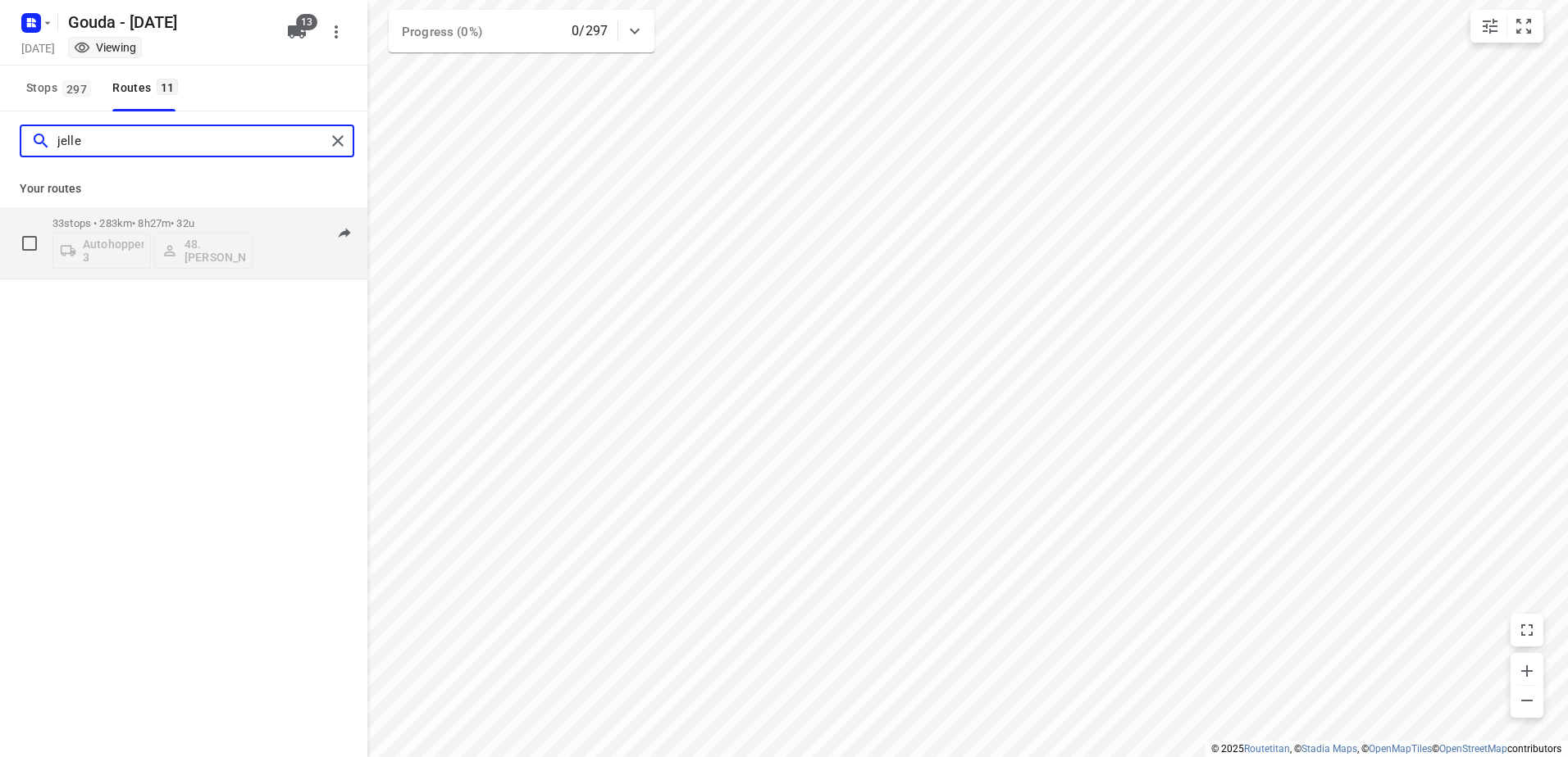
type input "jelle"
click at [180, 224] on p "33 stops • 283km • 8h27m • 32u" at bounding box center [153, 223] width 200 height 12
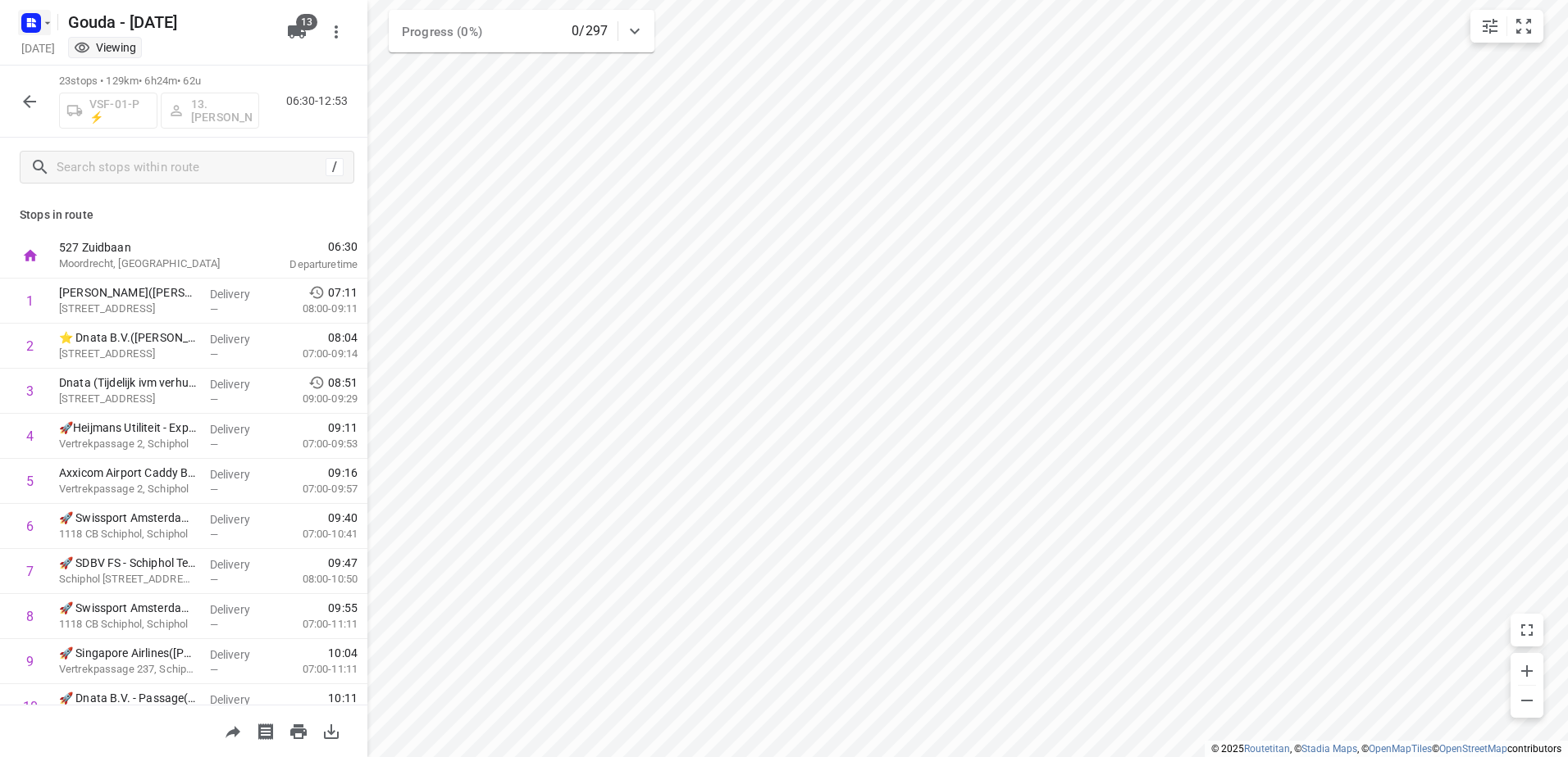
click at [44, 14] on icon "button" at bounding box center [31, 23] width 26 height 26
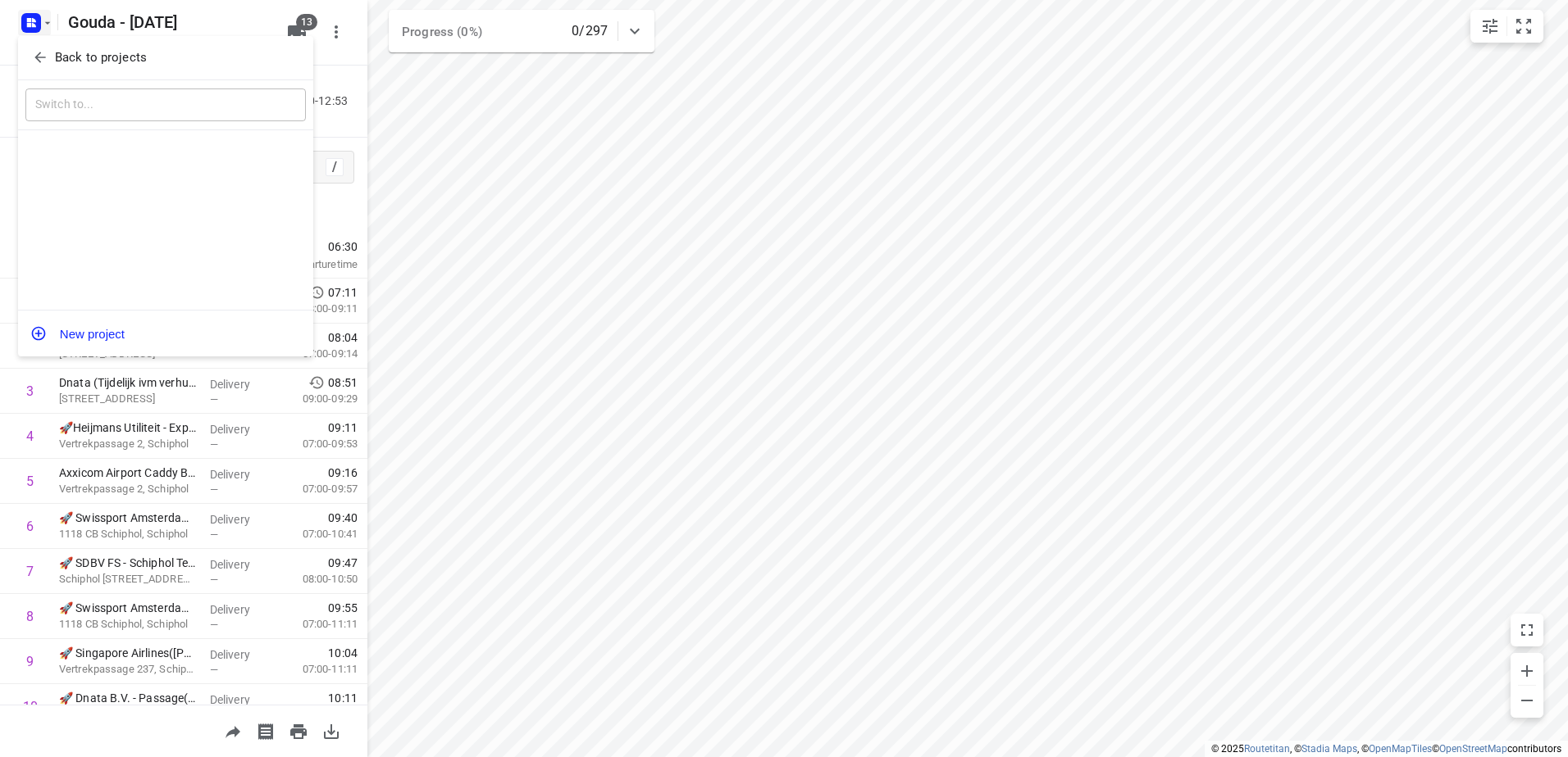
click at [59, 52] on p "Back to projects" at bounding box center [100, 58] width 92 height 19
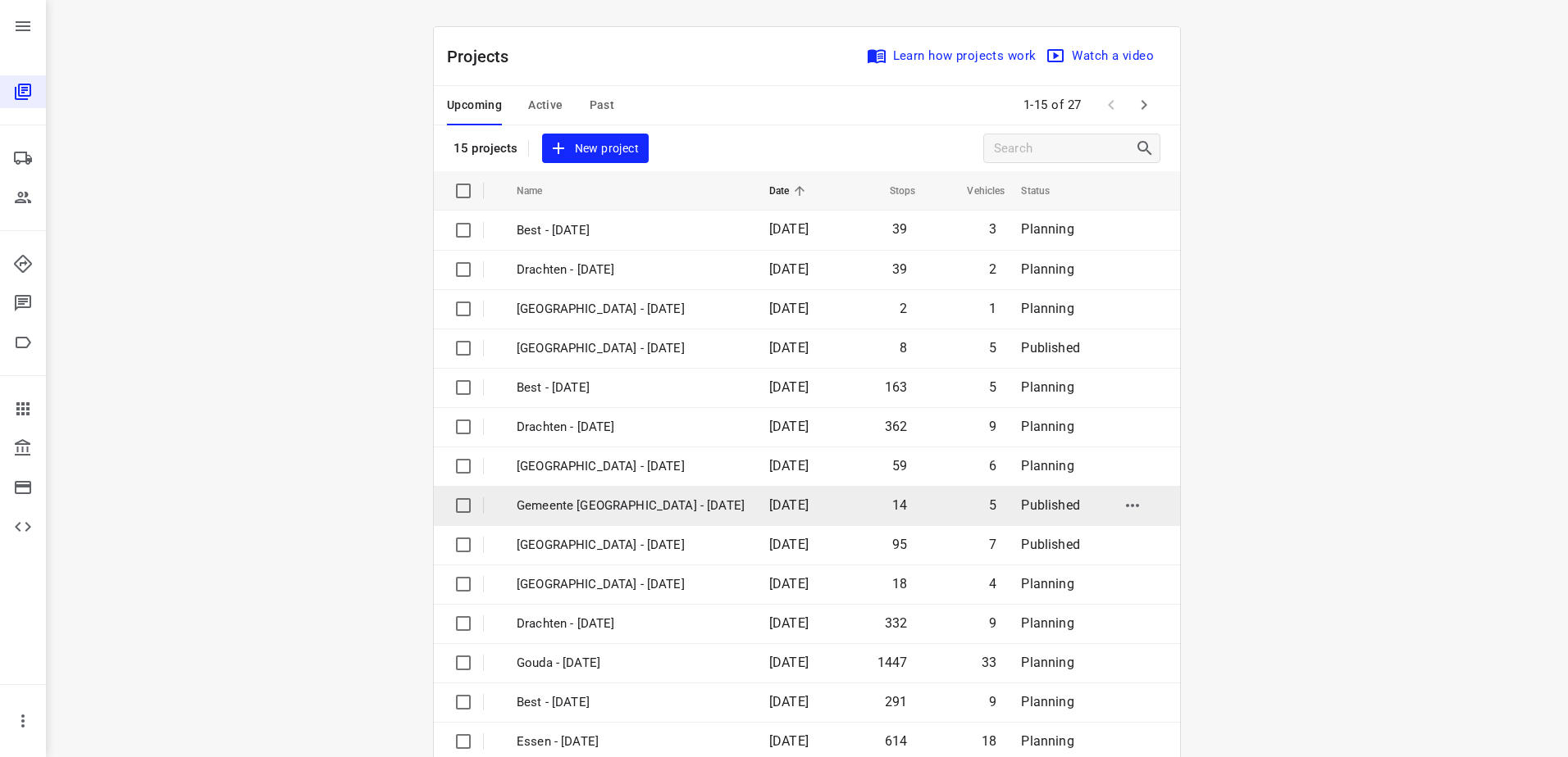
scroll to position [71, 0]
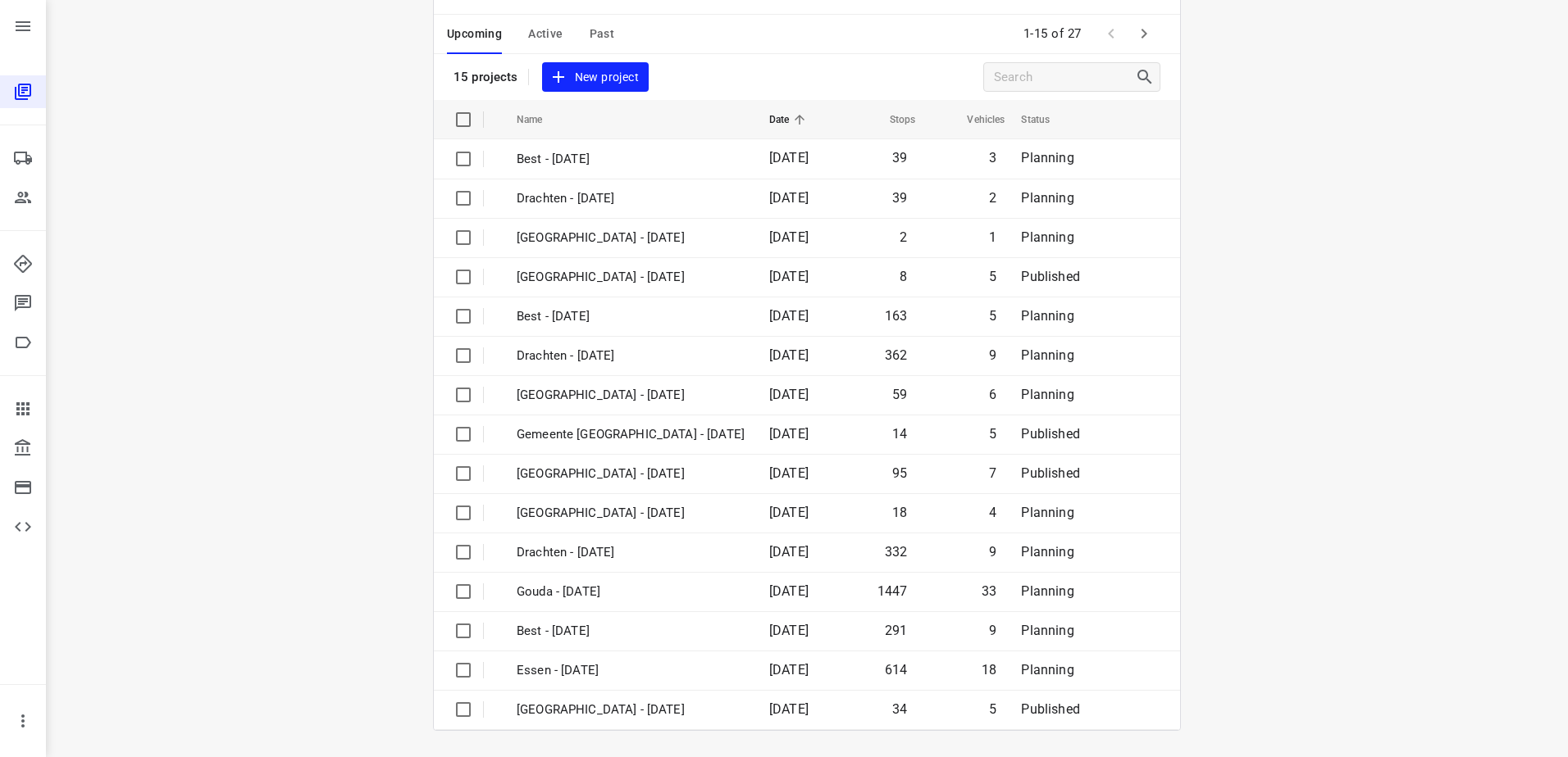
click at [1117, 35] on span at bounding box center [1111, 34] width 33 height 33
click at [1144, 38] on icon "button" at bounding box center [1144, 33] width 20 height 20
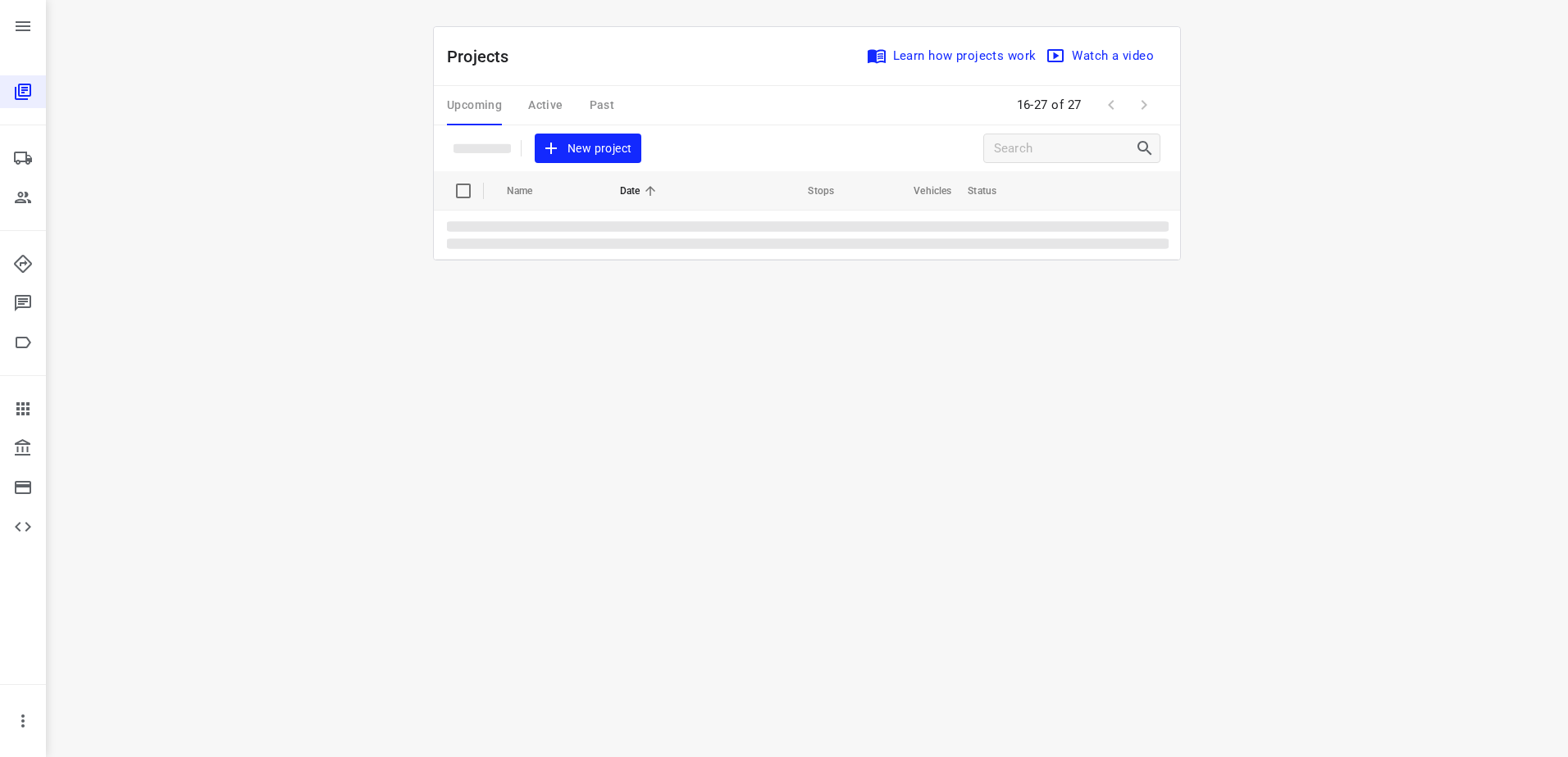
scroll to position [0, 0]
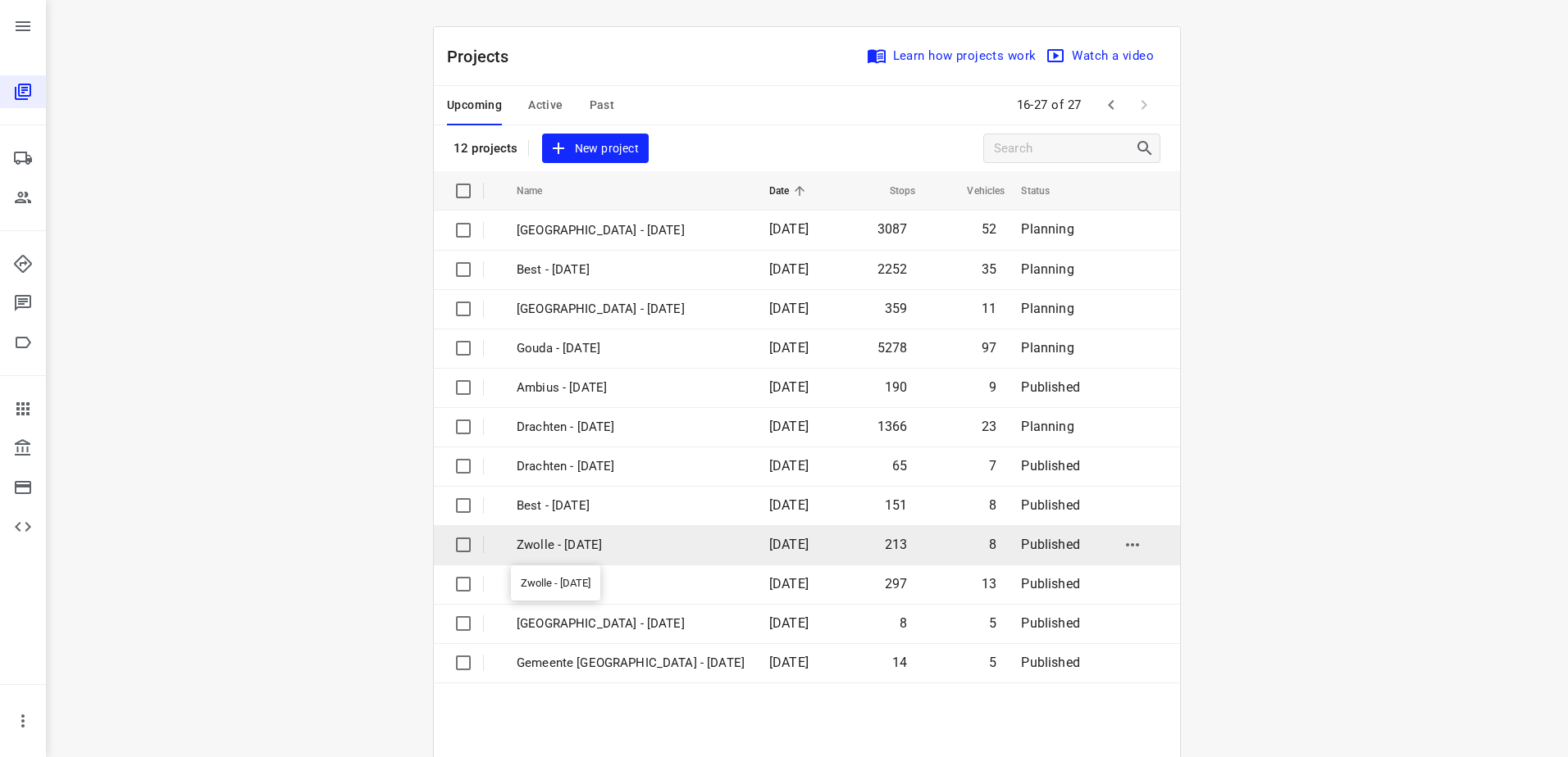
click at [653, 548] on p "Zwolle - [DATE]" at bounding box center [631, 545] width 228 height 19
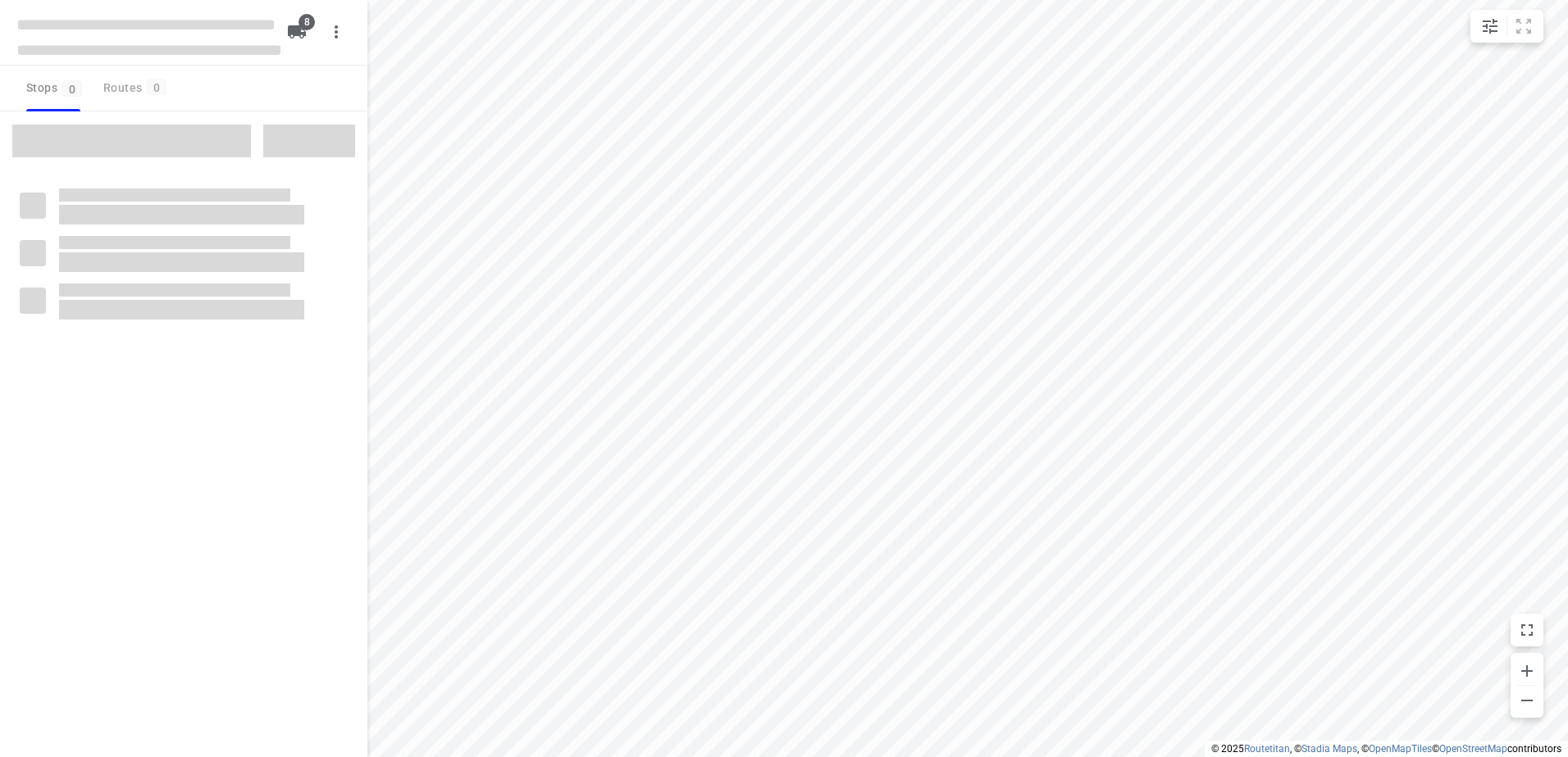
checkbox input "true"
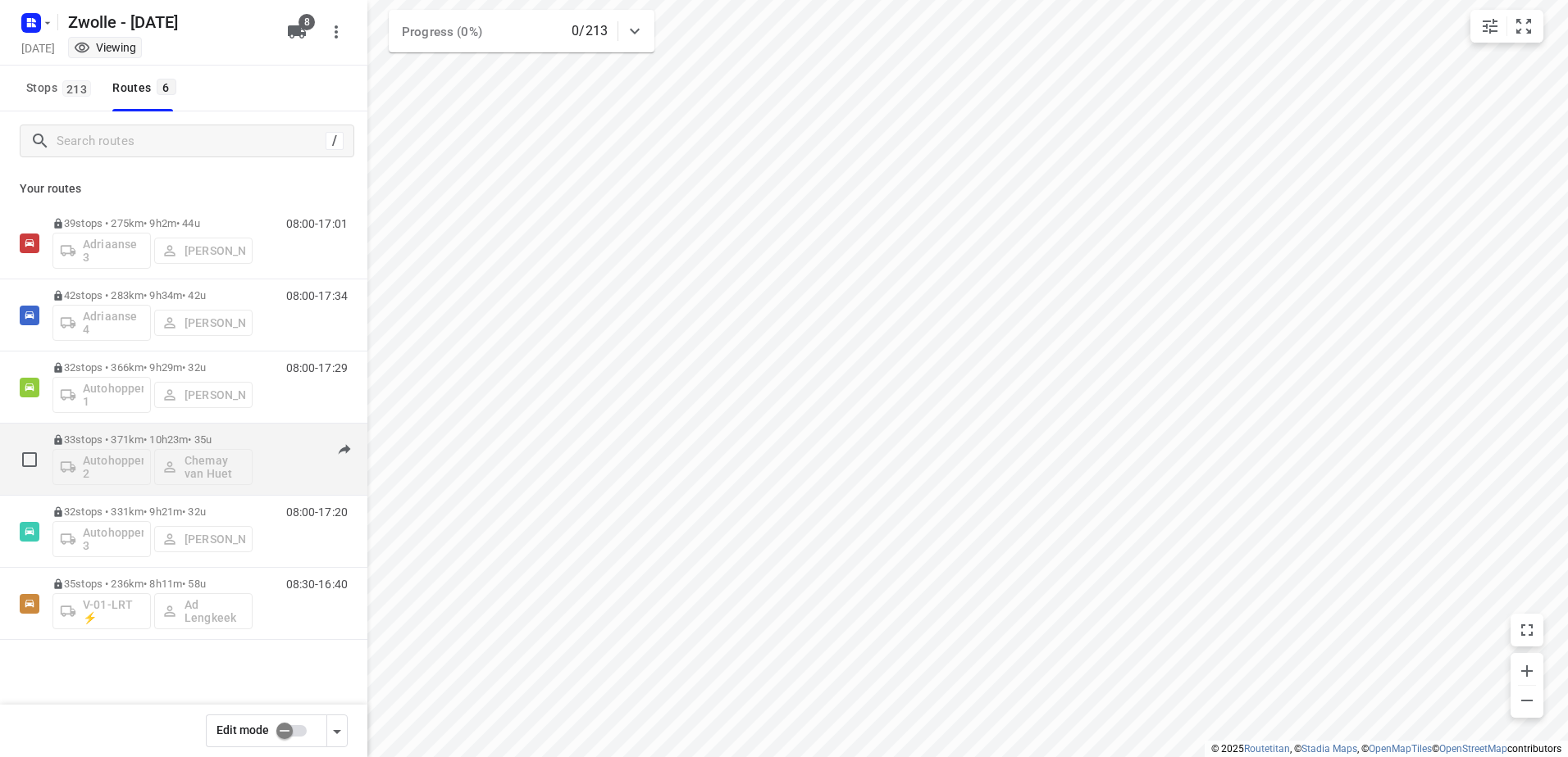
click at [211, 445] on p "33 stops • 371km • 10h23m • 35u" at bounding box center [153, 440] width 200 height 12
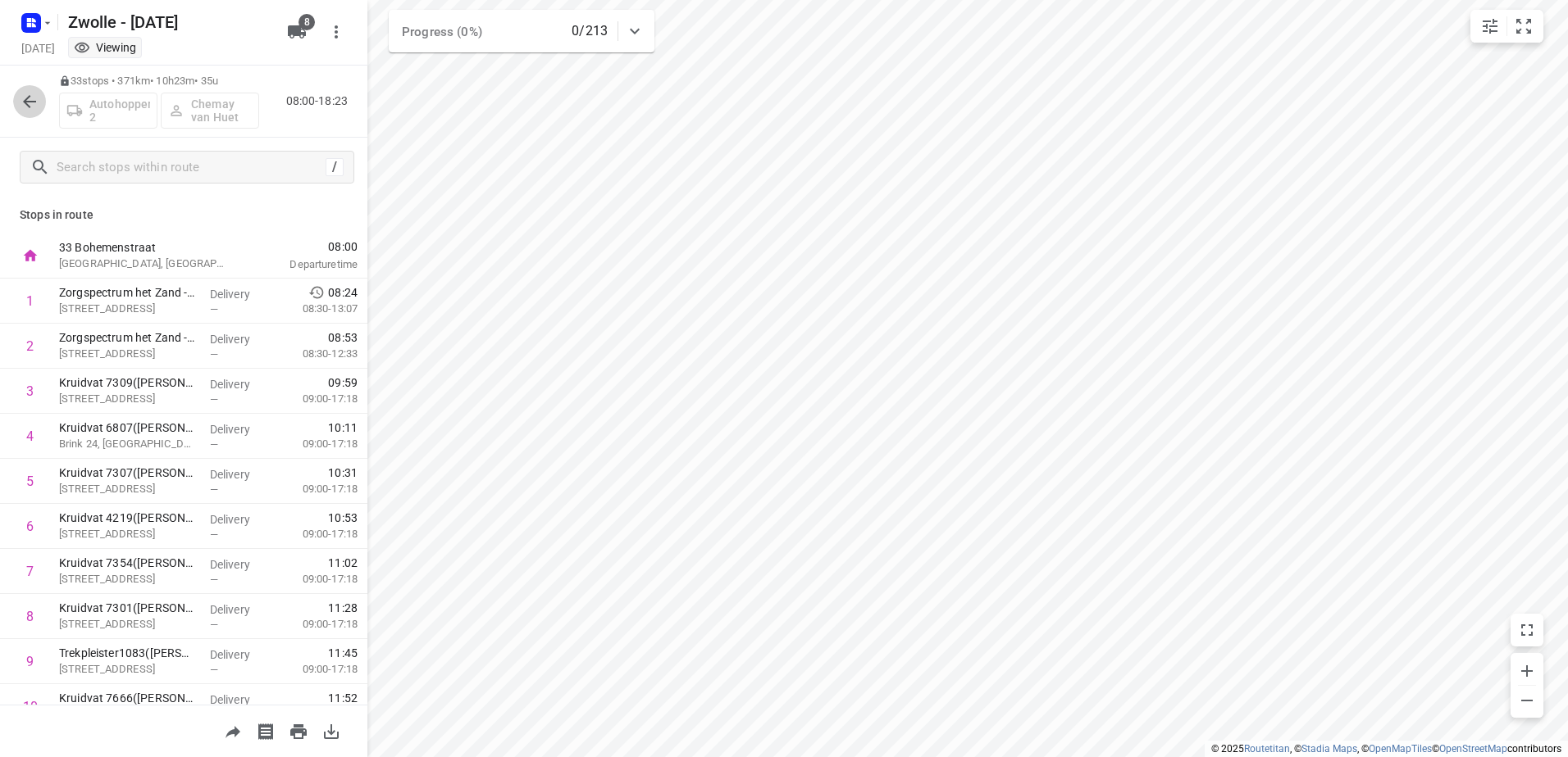
click at [35, 104] on icon "button" at bounding box center [30, 101] width 20 height 20
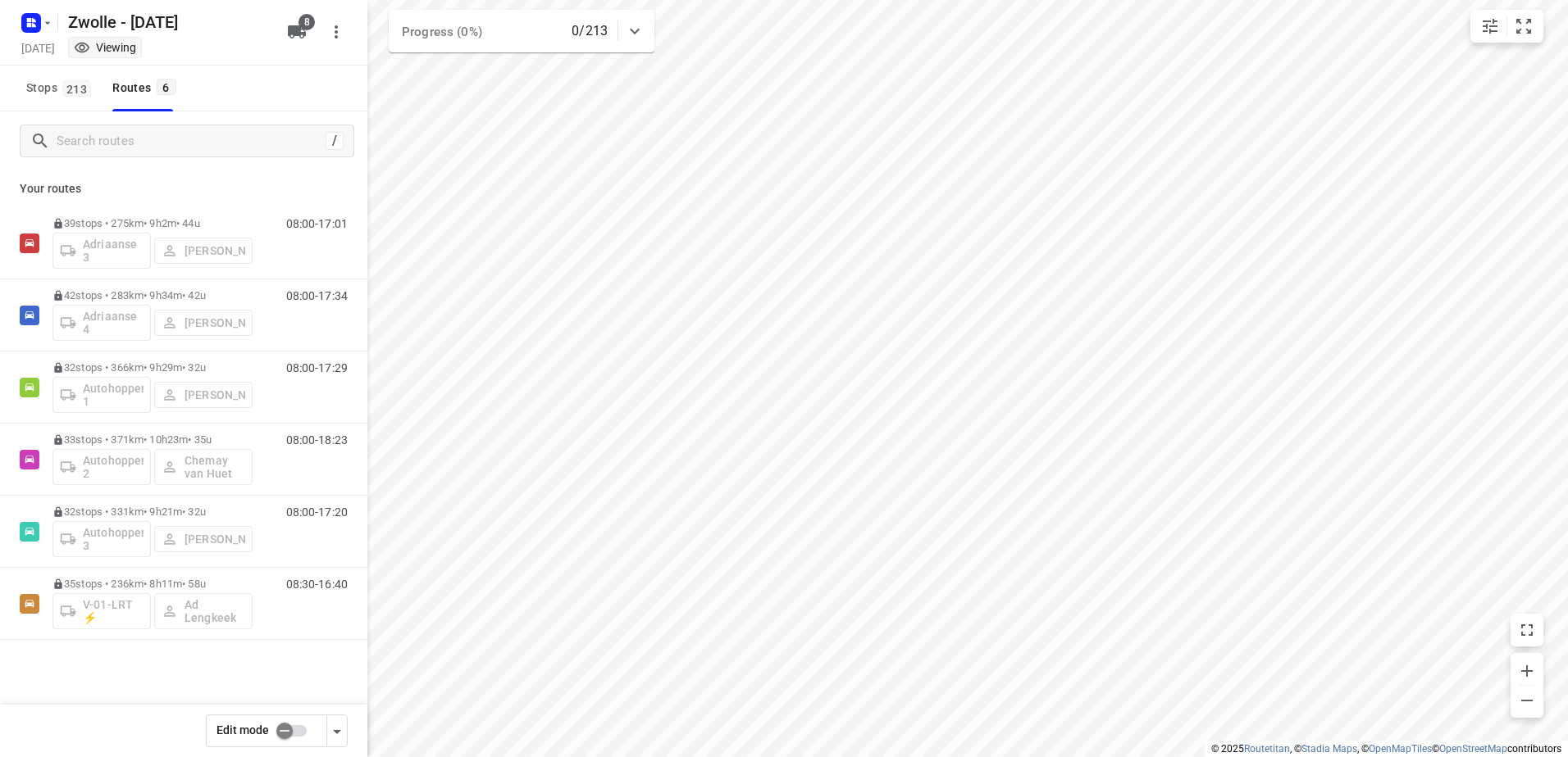
click at [303, 732] on input "checkbox" at bounding box center [284, 731] width 93 height 31
checkbox input "false"
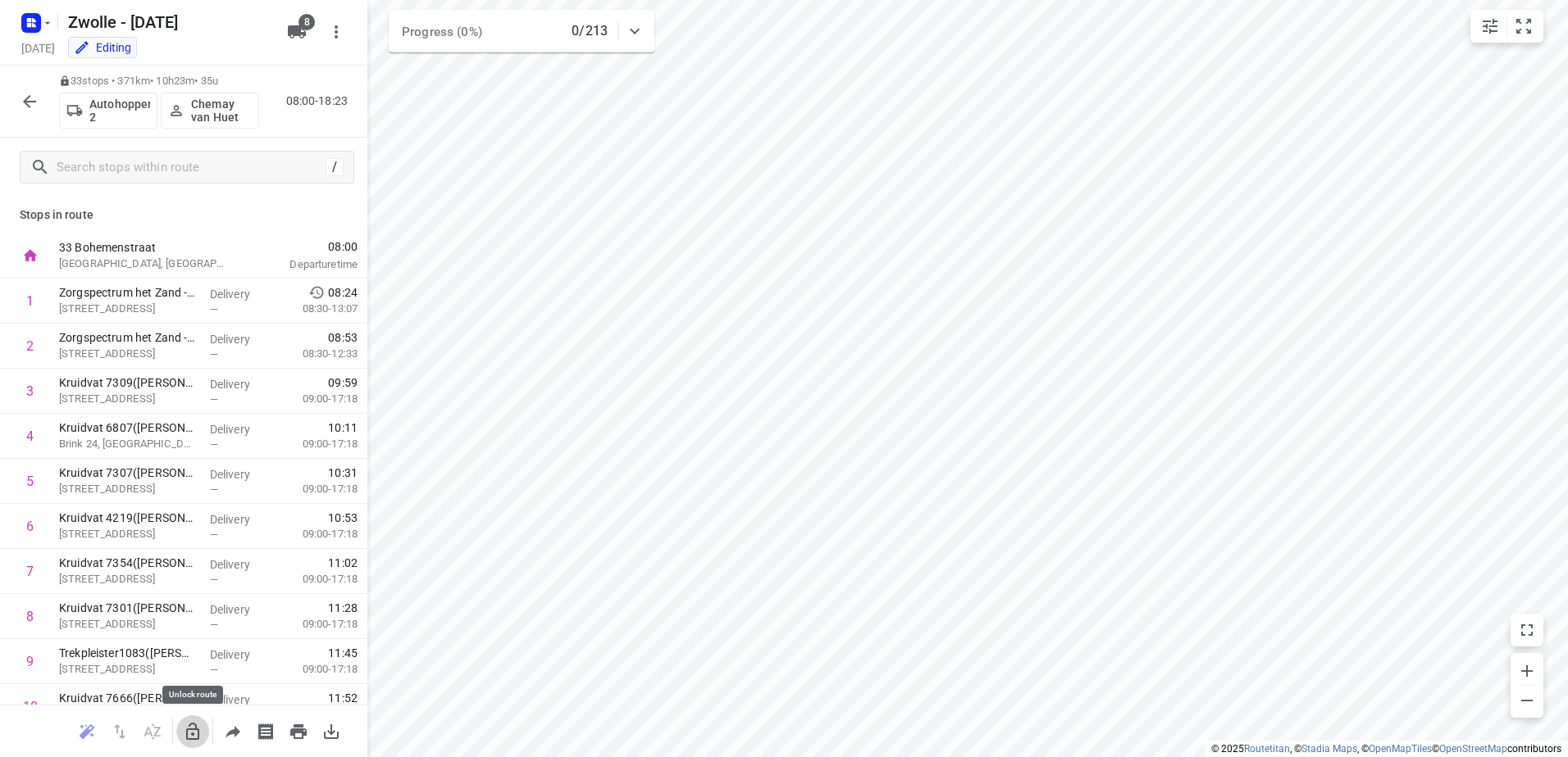
click at [189, 732] on icon "button" at bounding box center [193, 732] width 20 height 20
click at [122, 733] on icon "button" at bounding box center [119, 732] width 11 height 15
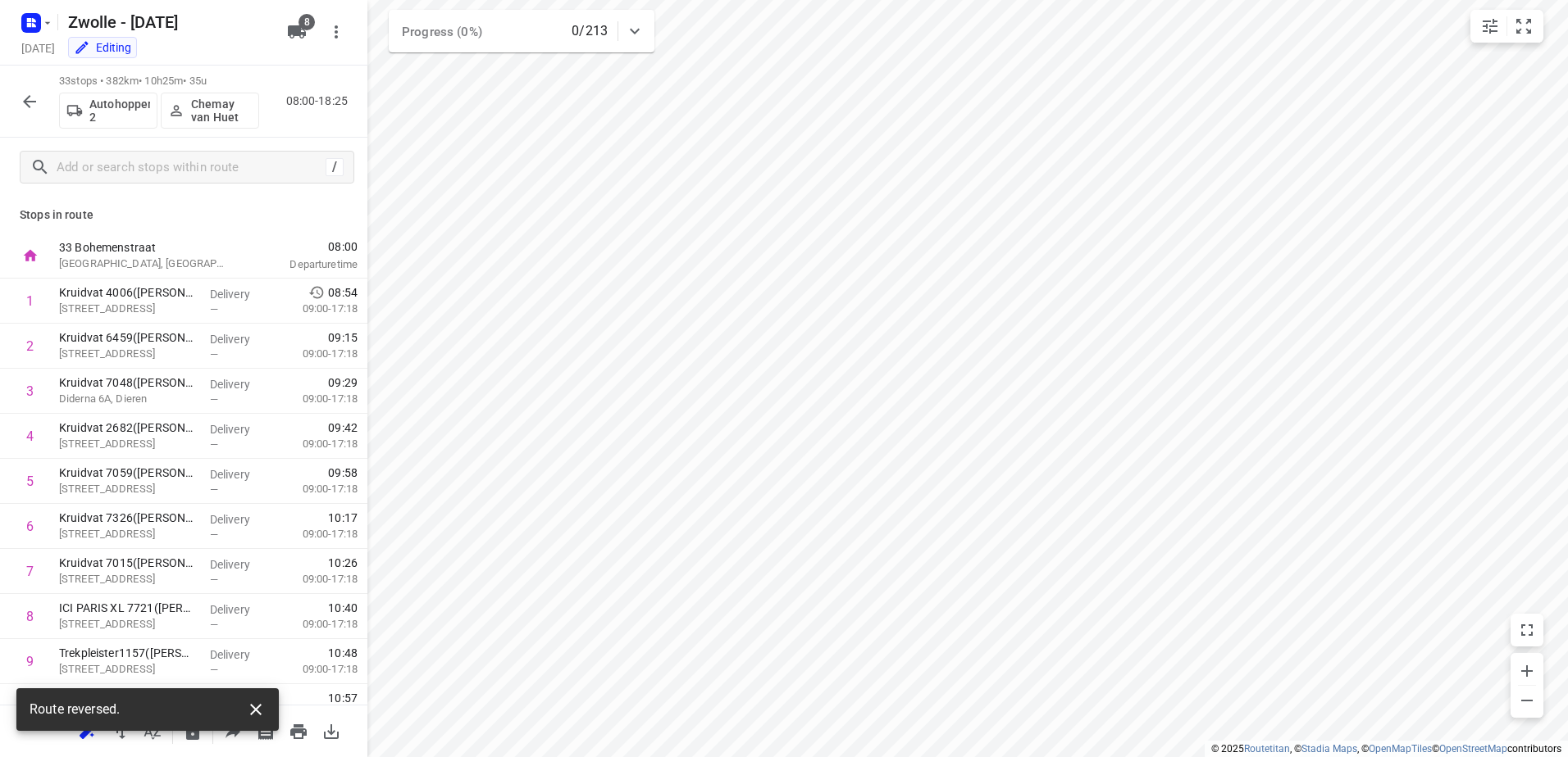
click at [243, 714] on button "button" at bounding box center [256, 710] width 33 height 33
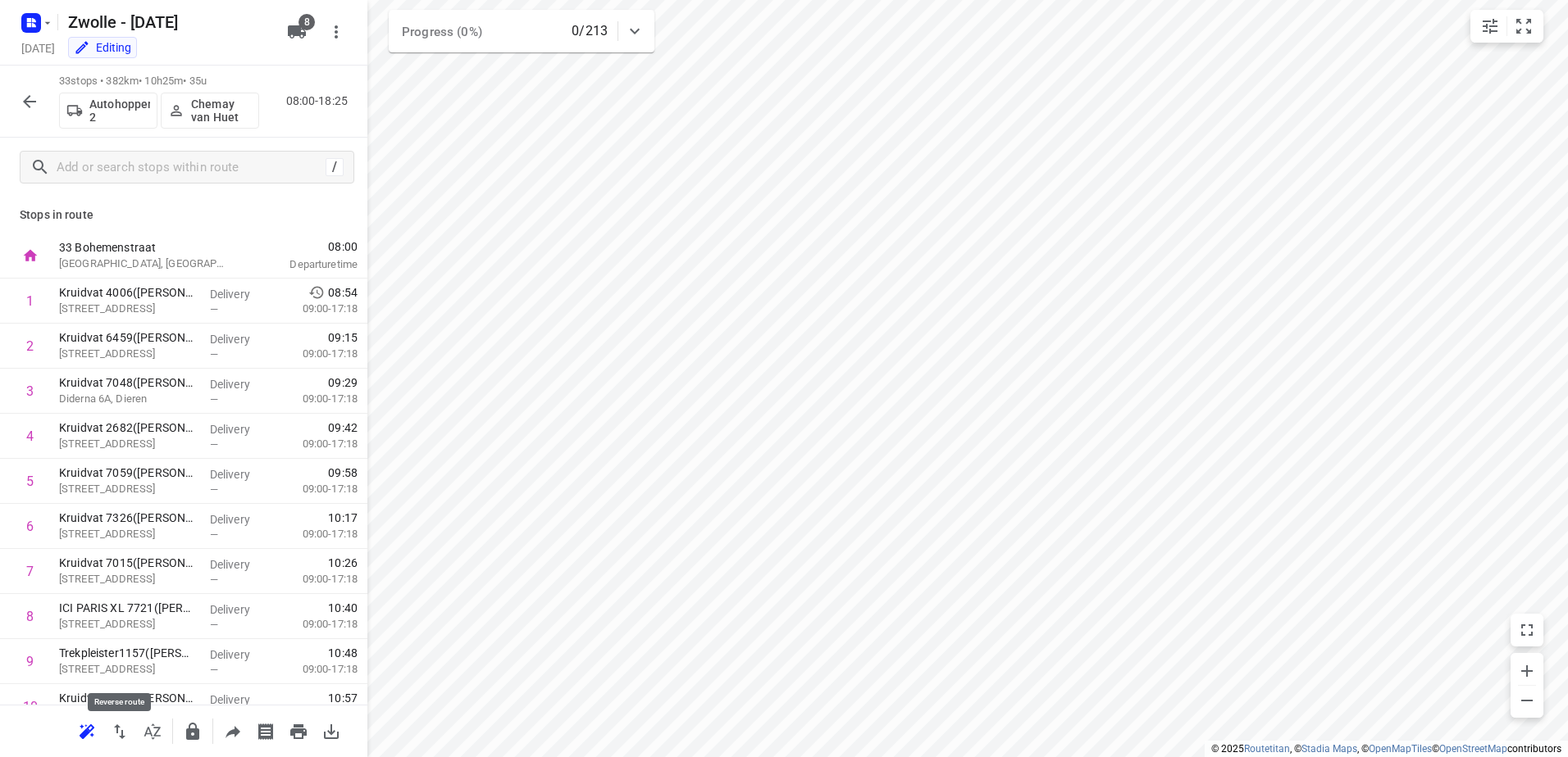
click at [119, 735] on icon "button" at bounding box center [119, 732] width 20 height 20
click at [28, 97] on icon "button" at bounding box center [29, 101] width 13 height 13
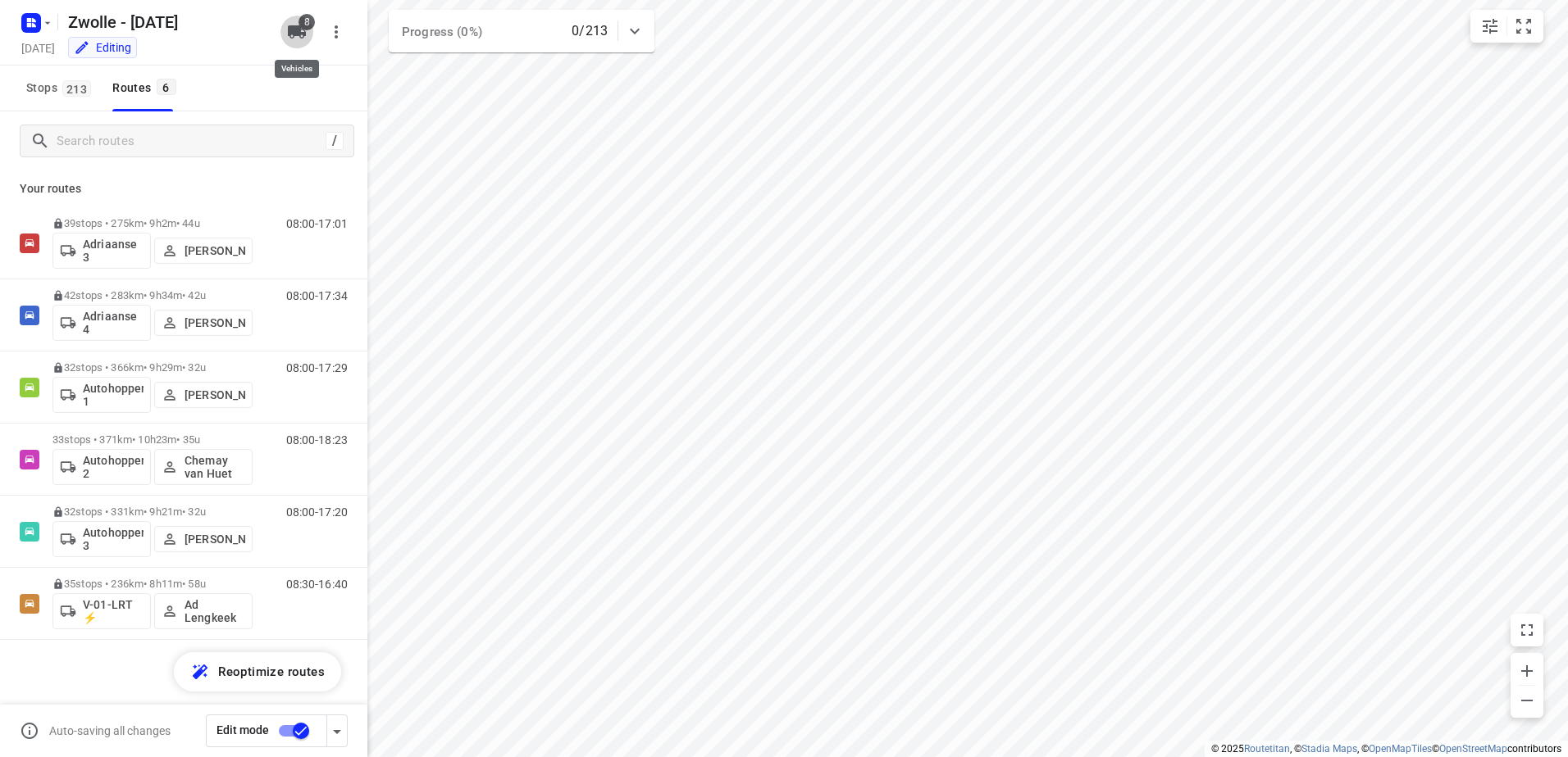
click at [293, 37] on icon "button" at bounding box center [296, 31] width 18 height 13
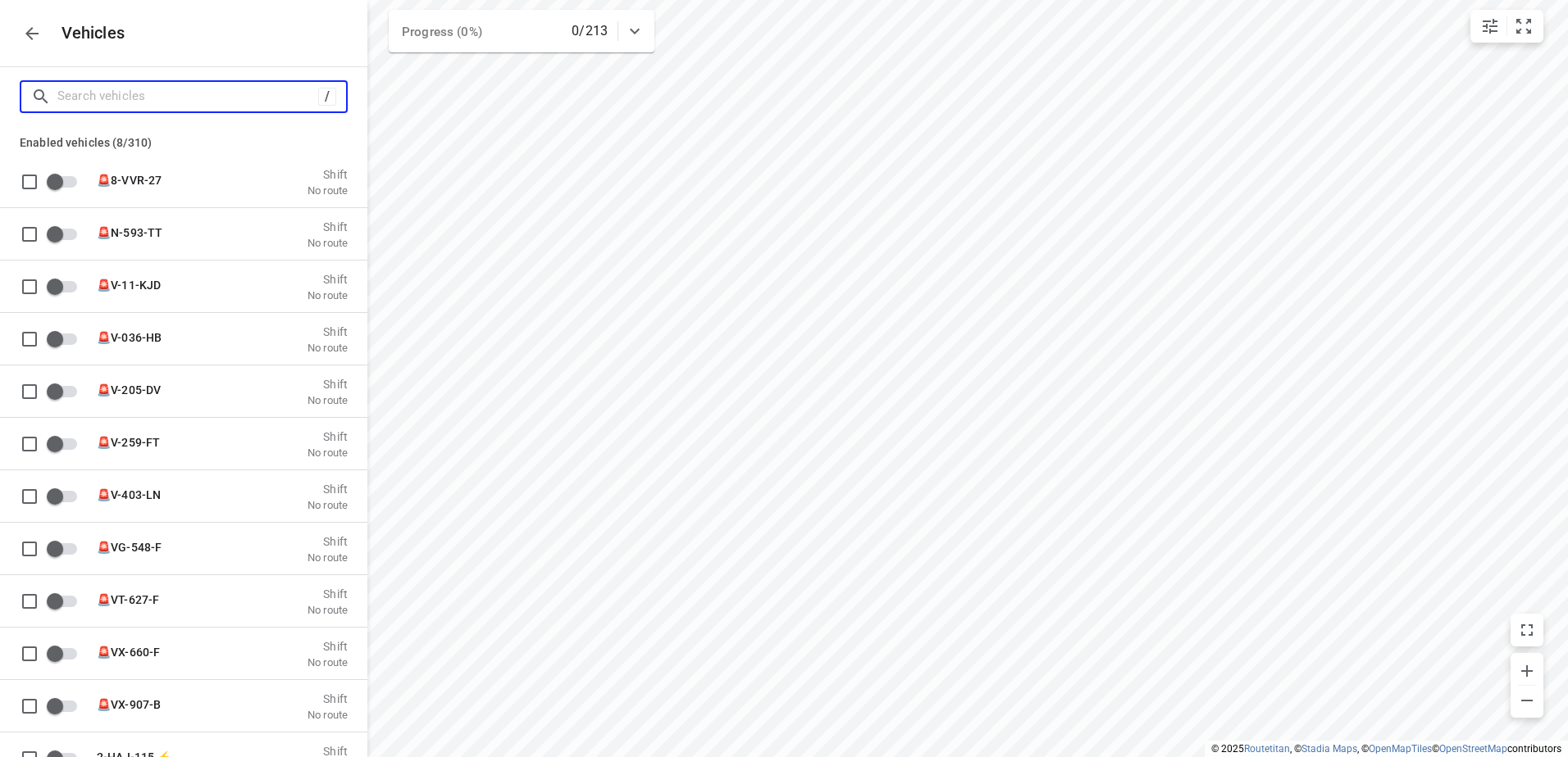
click at [256, 102] on input "Search vehicles" at bounding box center [187, 96] width 261 height 25
type input "a"
checkbox input "true"
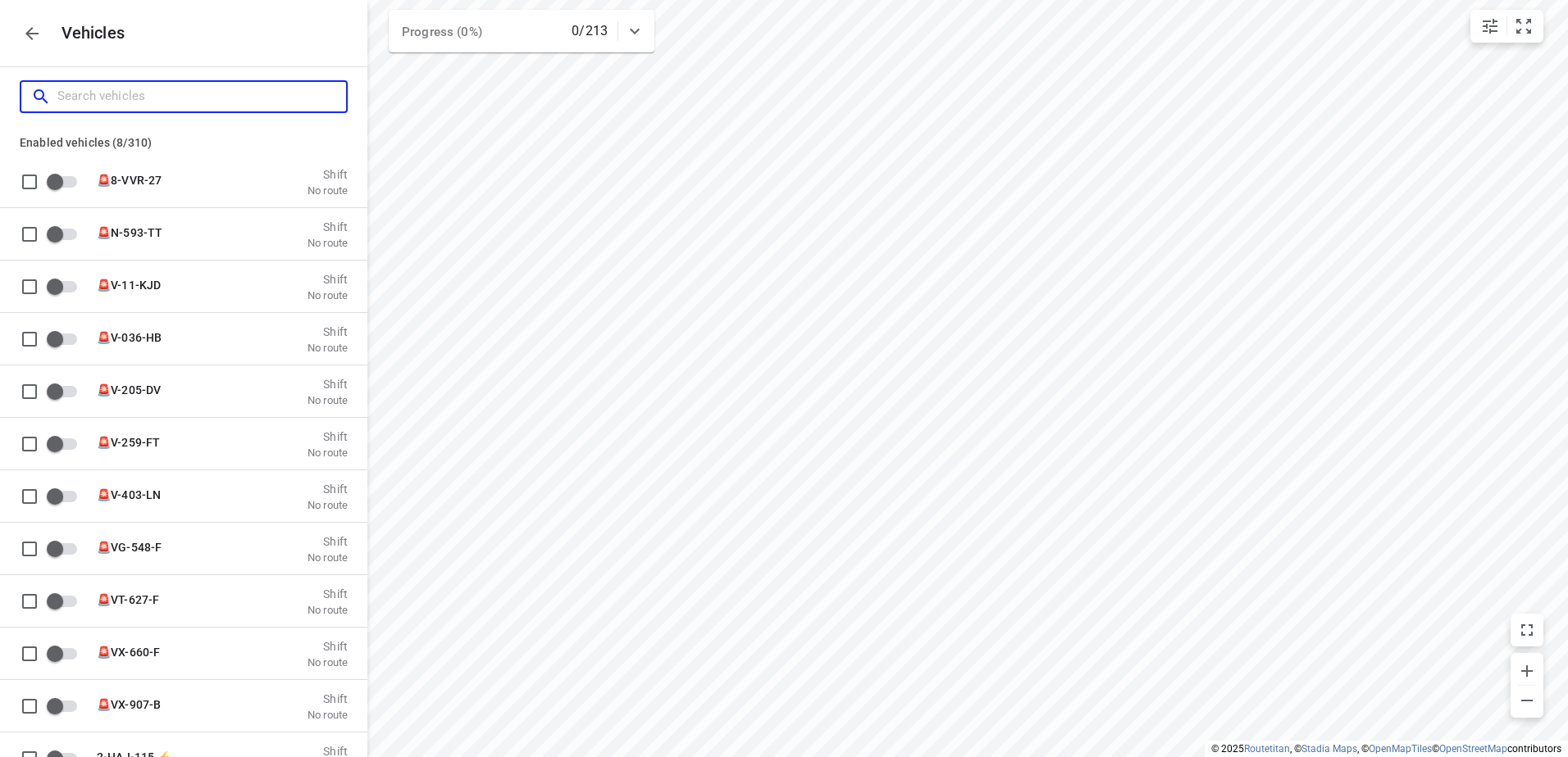
checkbox input "true"
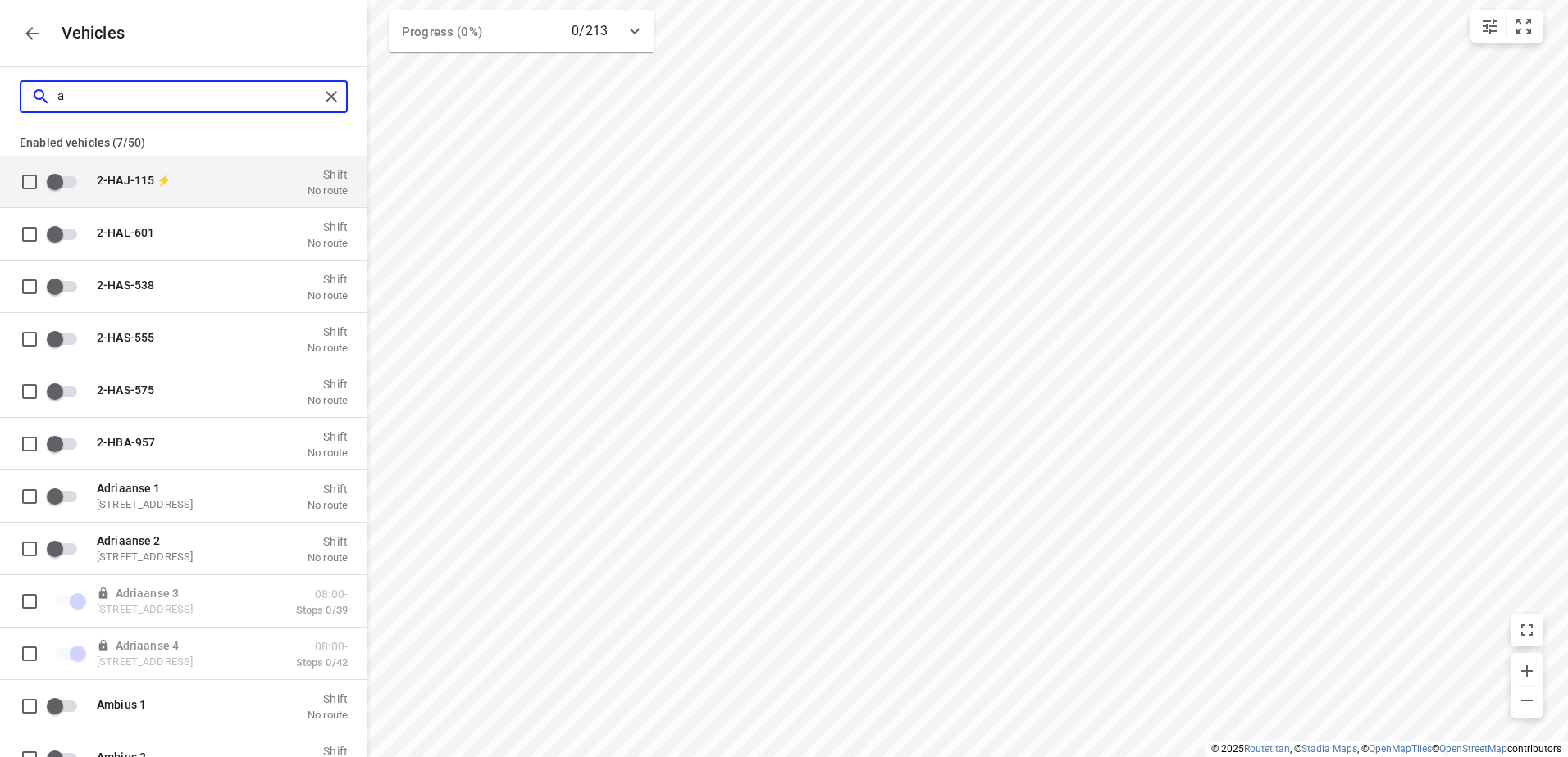
type input "am"
checkbox input "false"
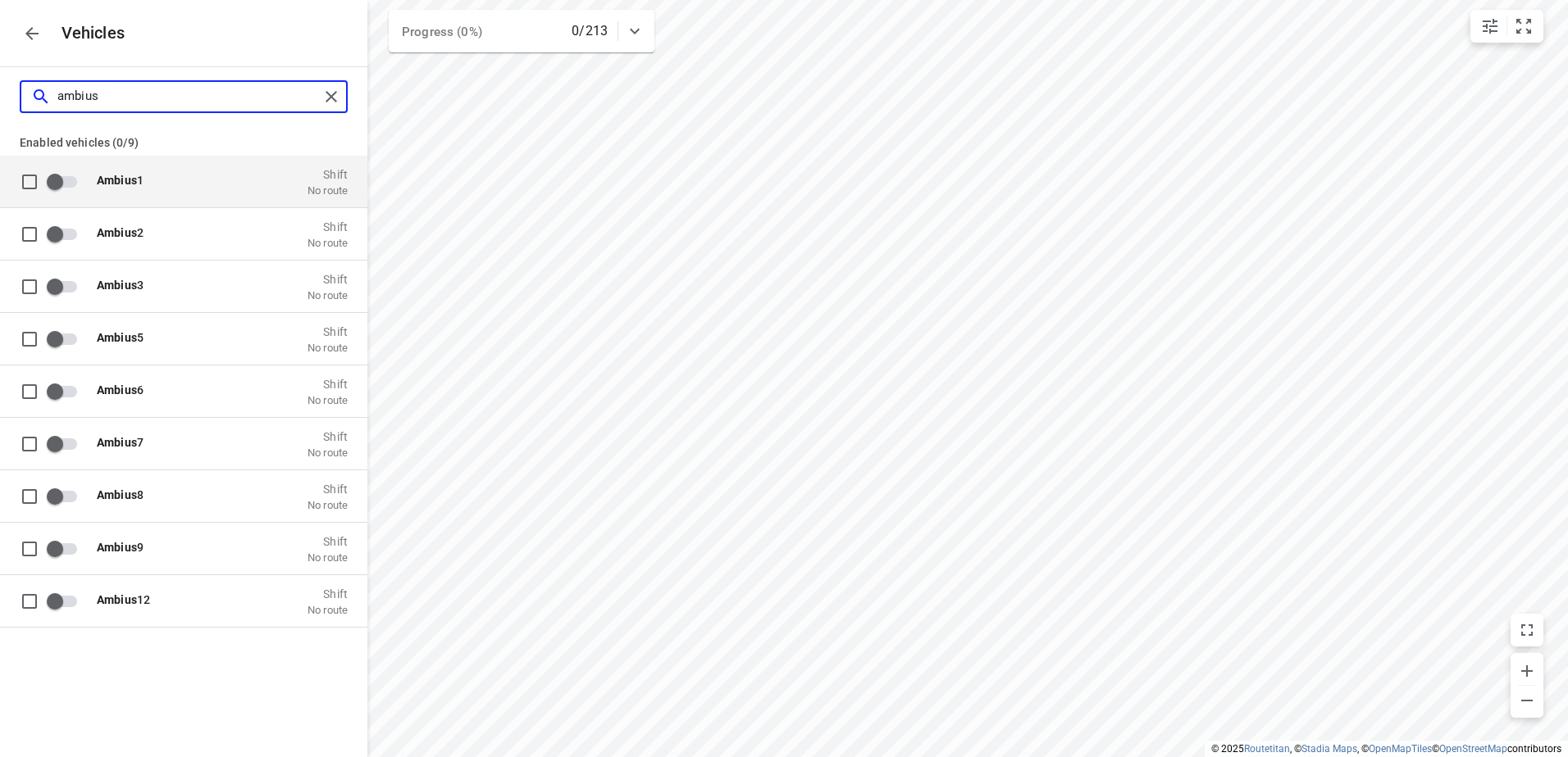
type input "ambius"
drag, startPoint x: 64, startPoint y: 182, endPoint x: 74, endPoint y: 179, distance: 10.4
click at [65, 182] on input "grid" at bounding box center [54, 181] width 93 height 31
checkbox input "false"
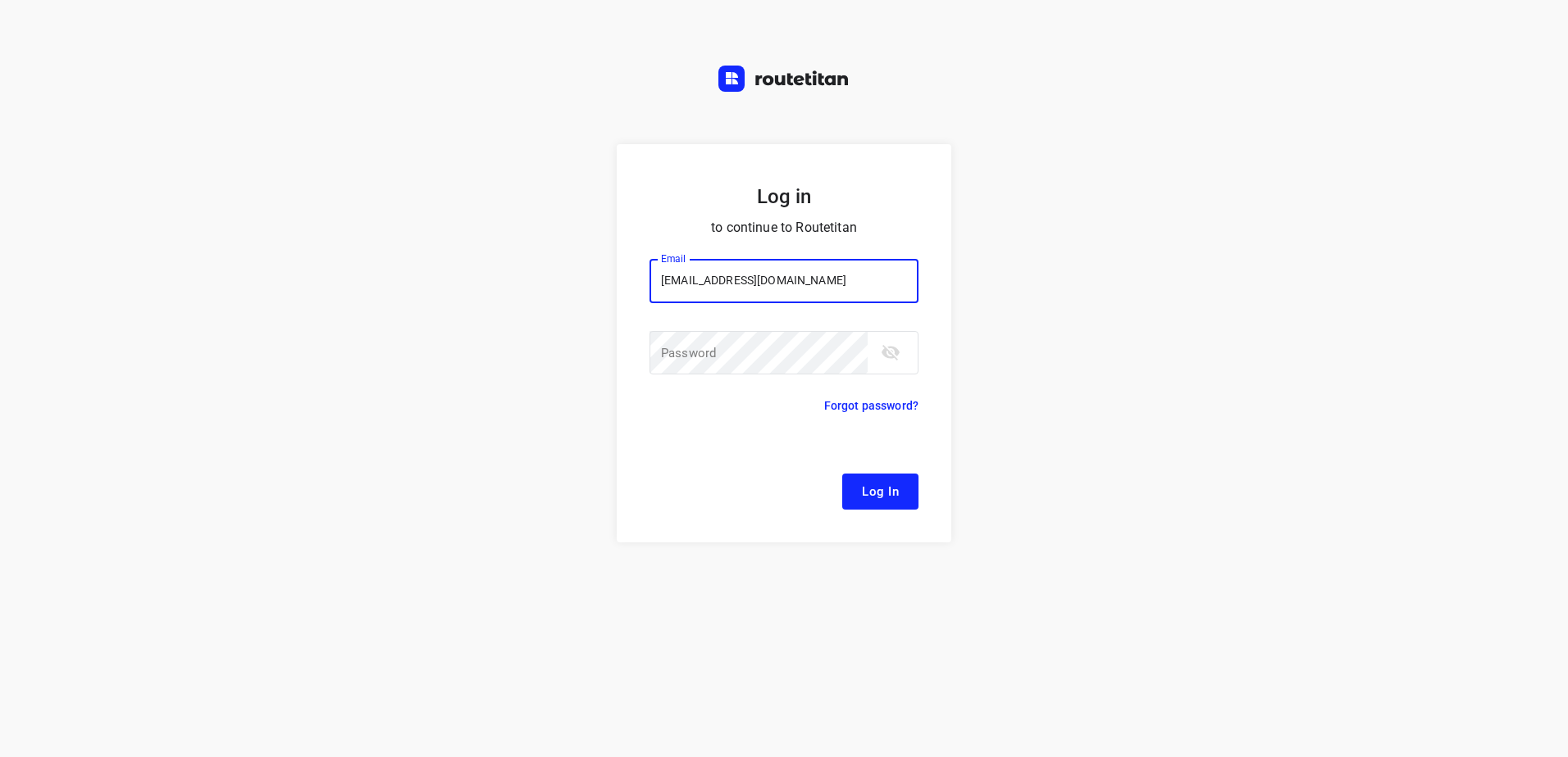
type input "remco@fruitopjewerk.nl"
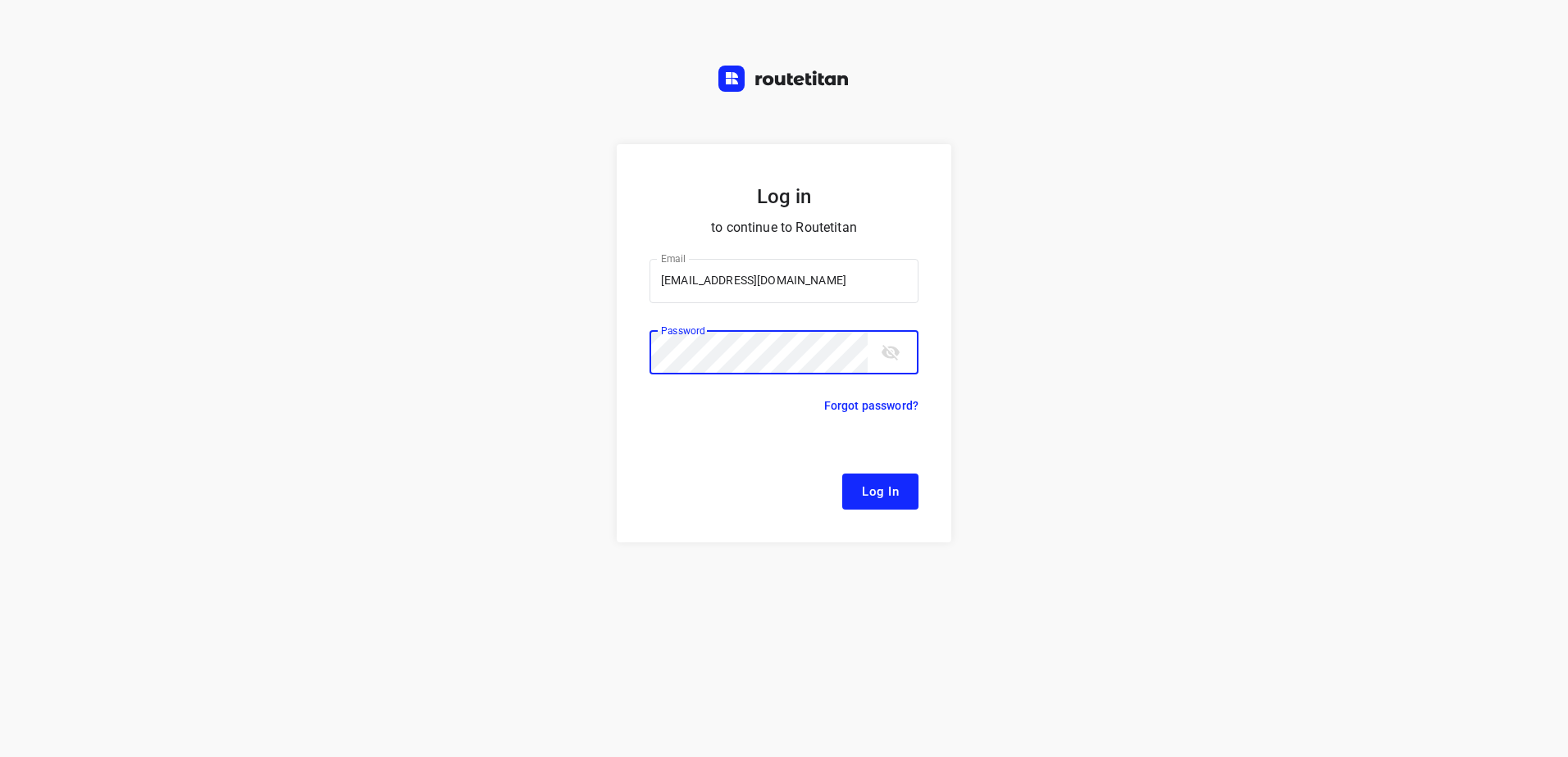
click at [842, 474] on button "Log In" at bounding box center [880, 491] width 77 height 36
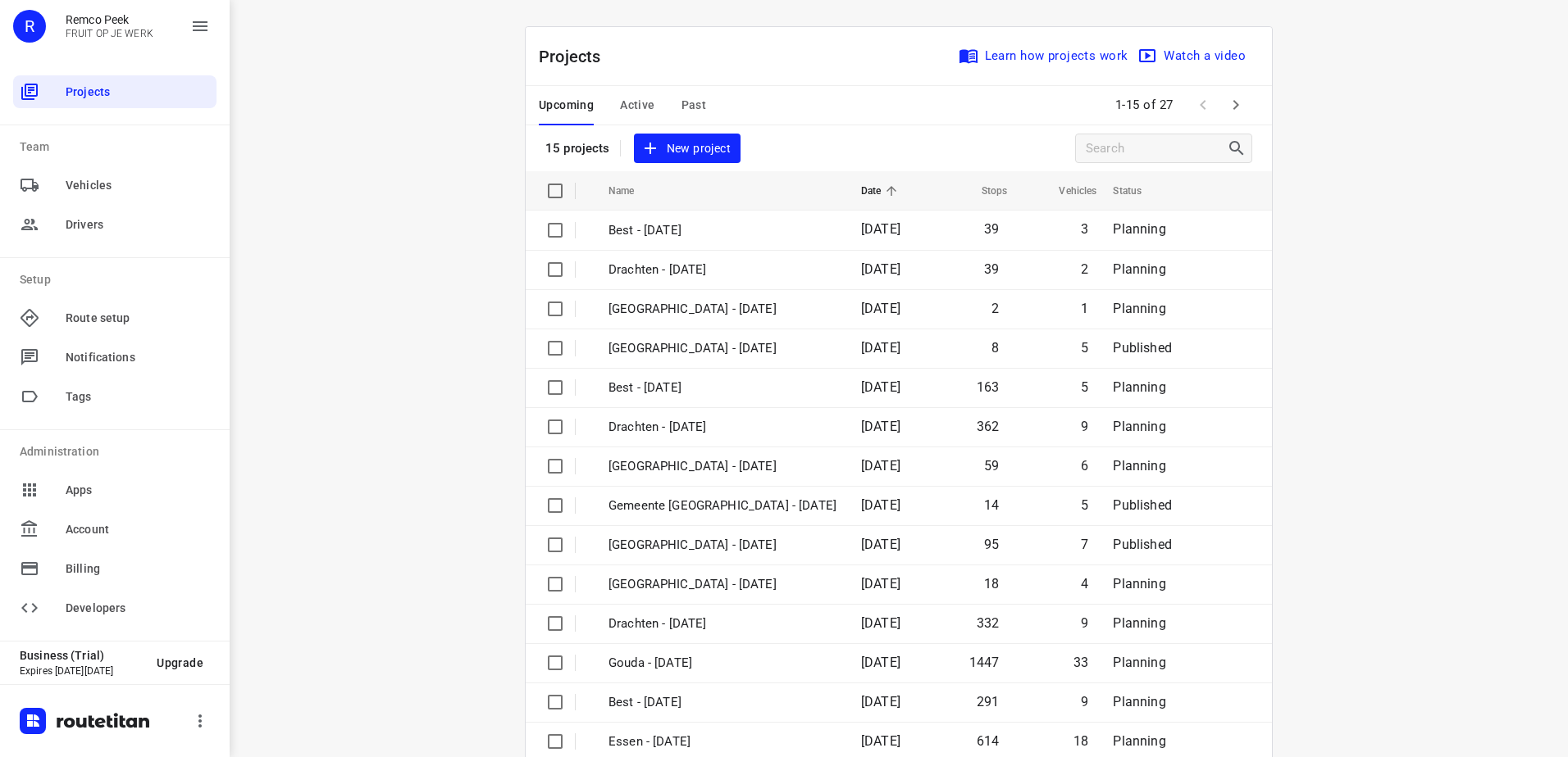
click at [1245, 102] on button "button" at bounding box center [1236, 105] width 33 height 33
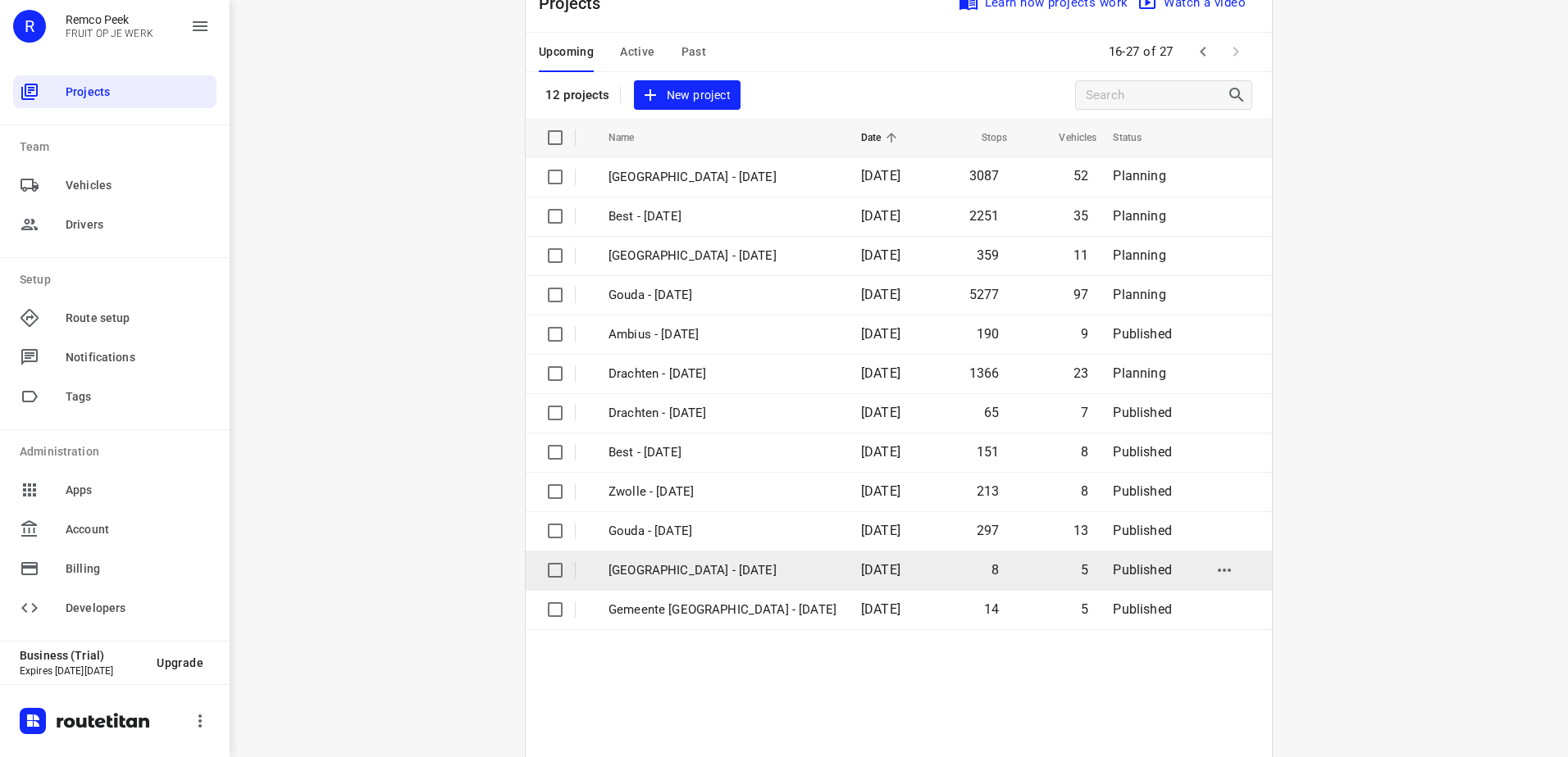
scroll to position [110, 0]
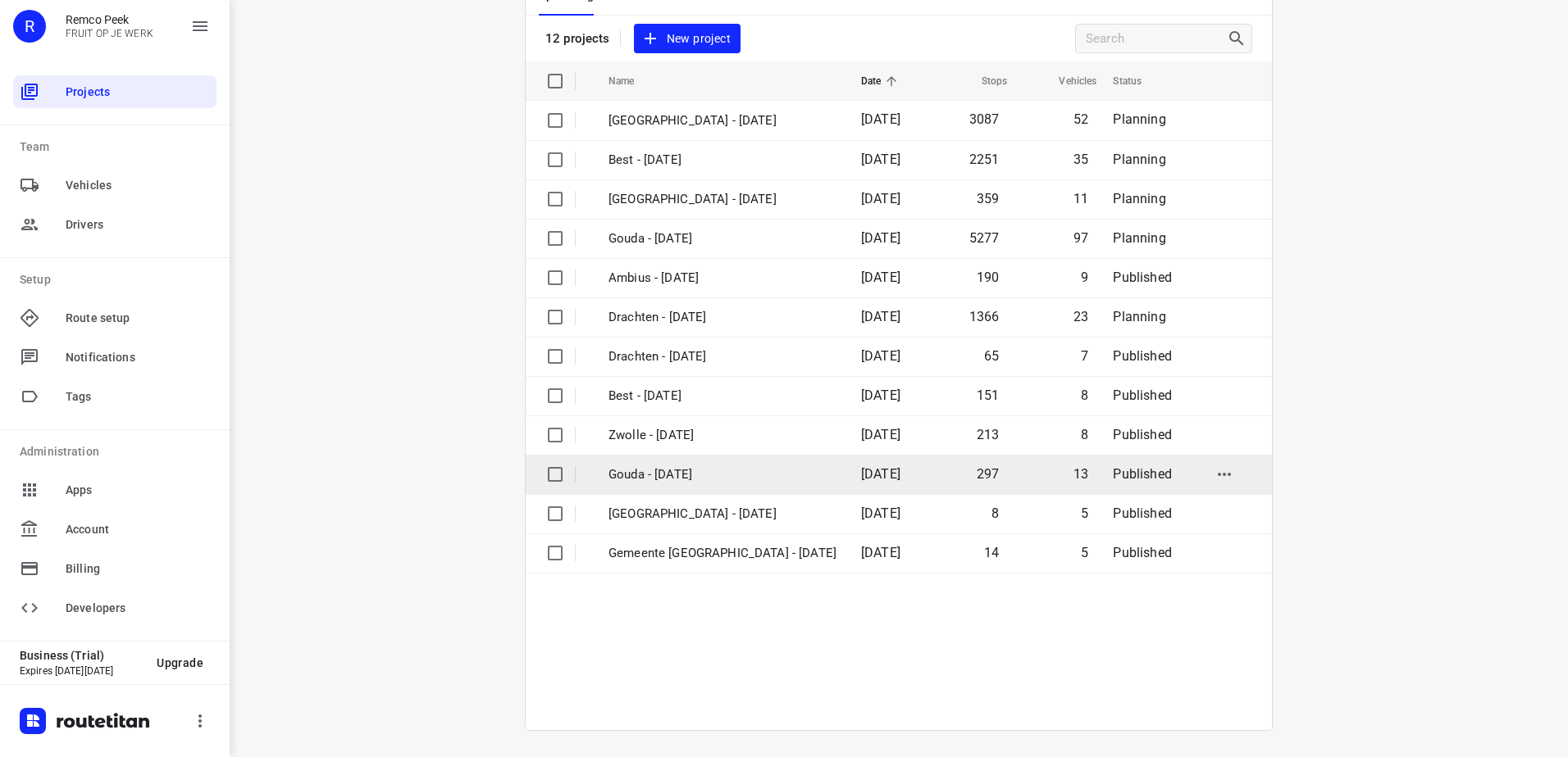
click at [723, 458] on td "Gouda - [DATE]" at bounding box center [720, 474] width 256 height 39
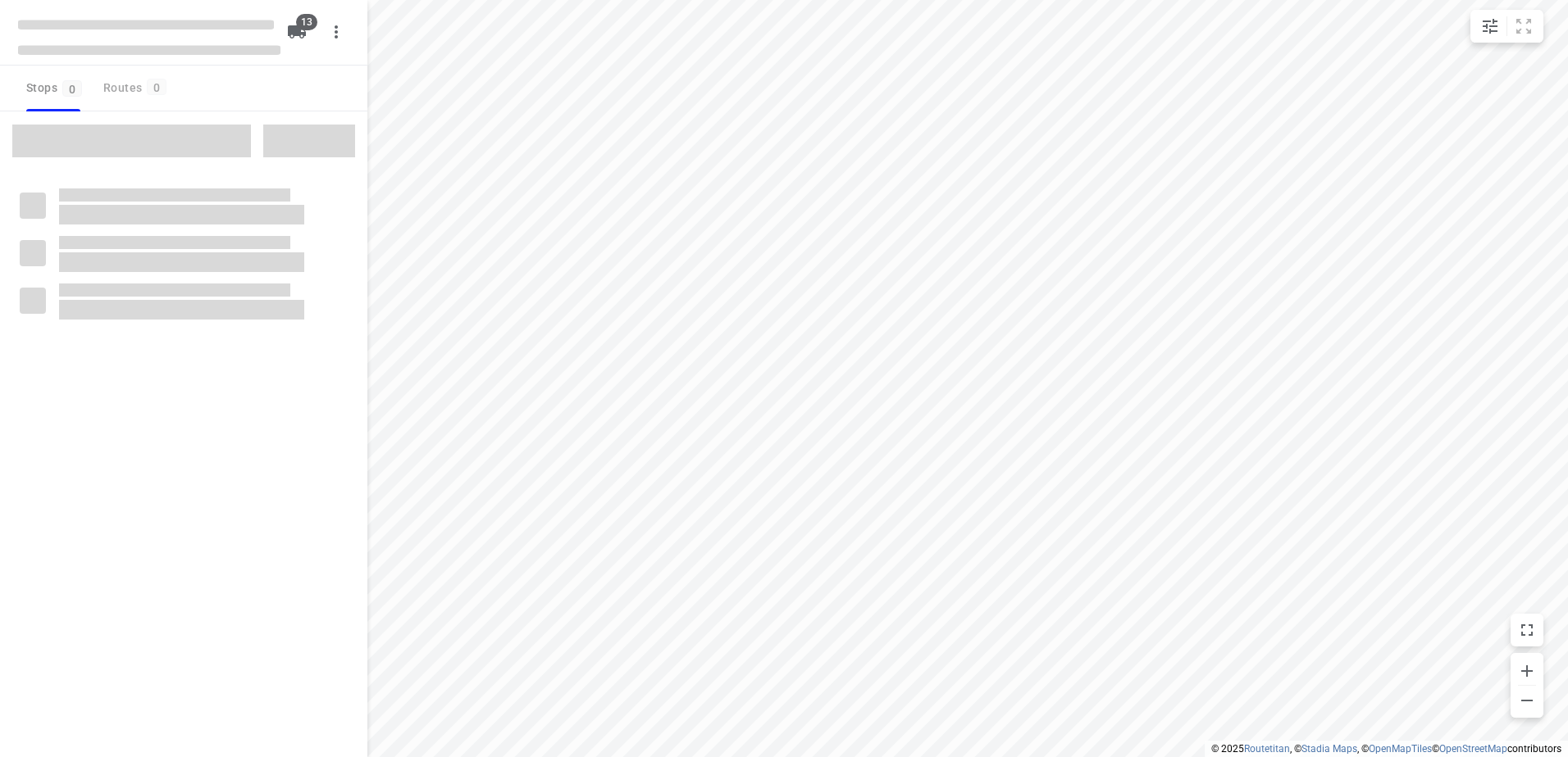
checkbox input "true"
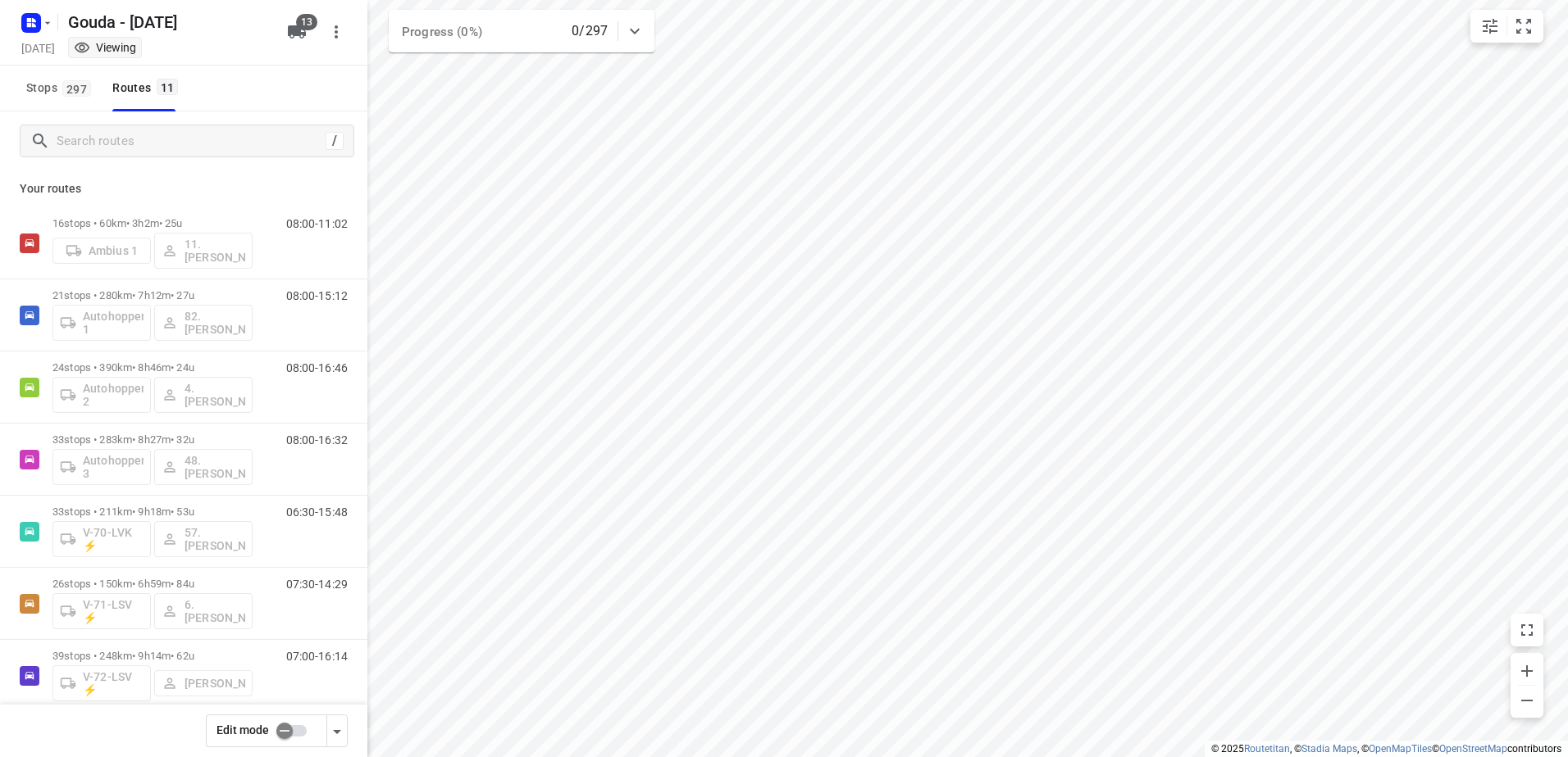
click at [35, 7] on div at bounding box center [34, 23] width 39 height 32
click at [37, 17] on rect "button" at bounding box center [31, 23] width 20 height 20
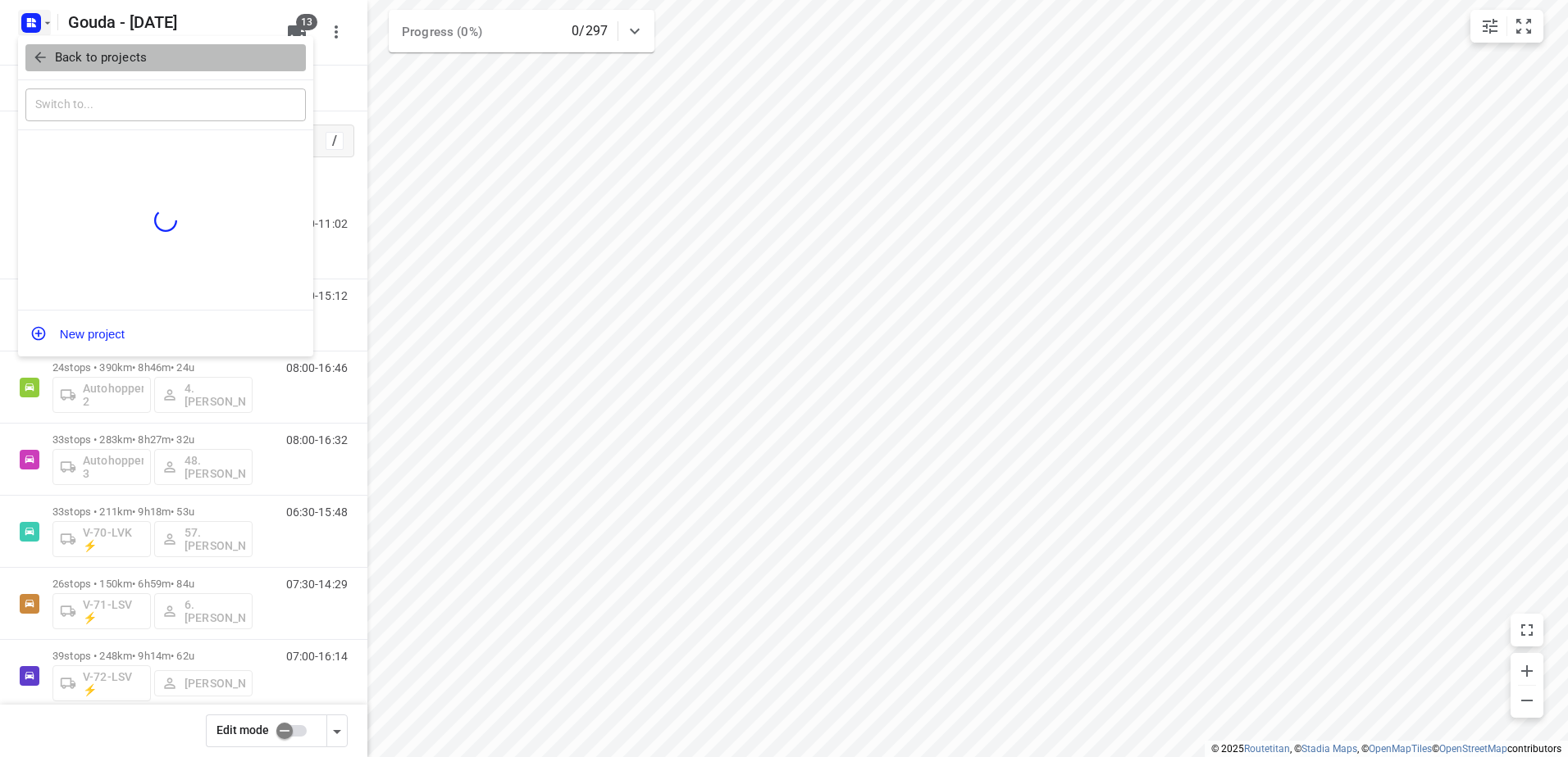
click at [85, 66] on p "Back to projects" at bounding box center [100, 58] width 92 height 19
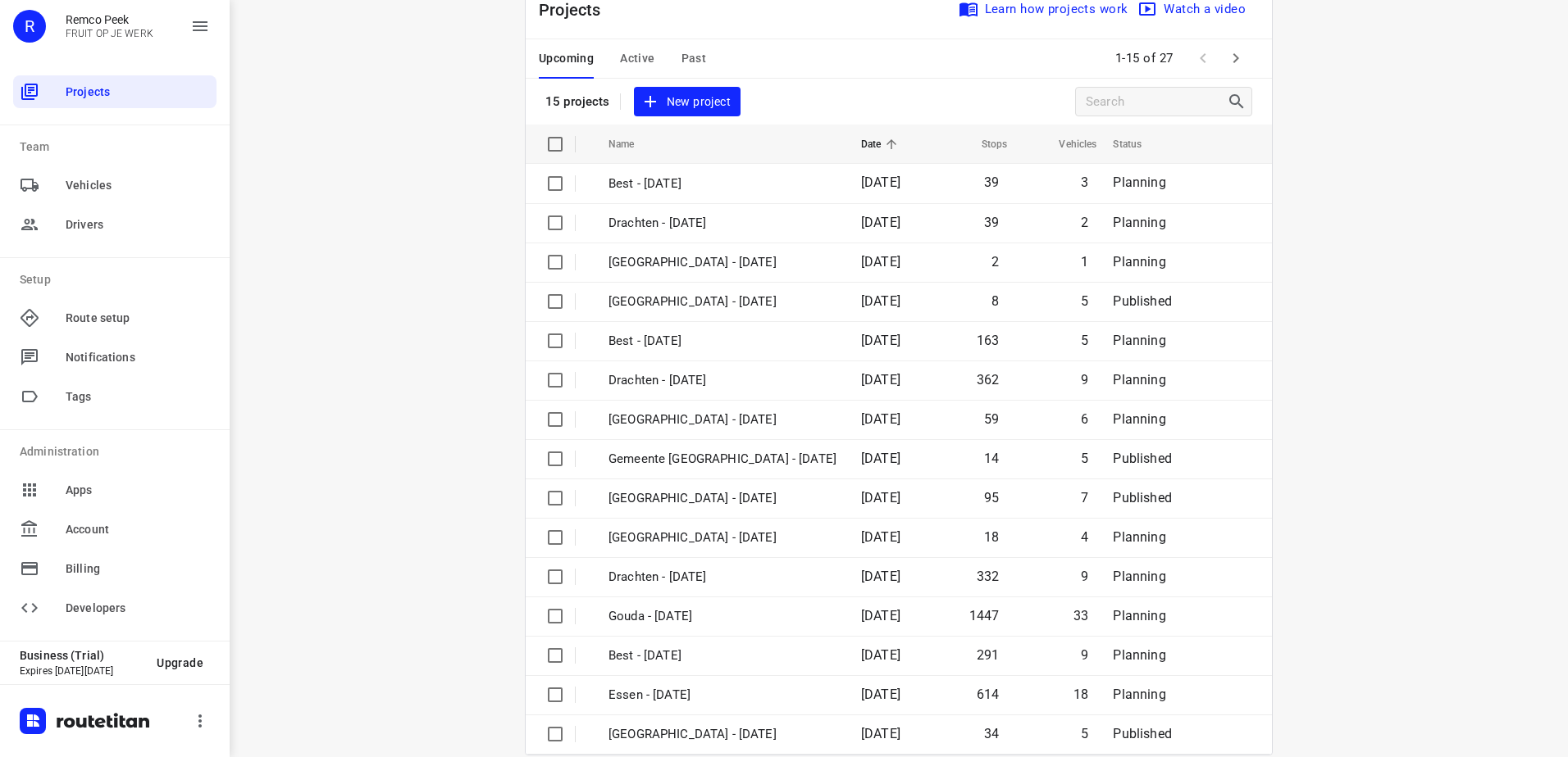
scroll to position [71, 0]
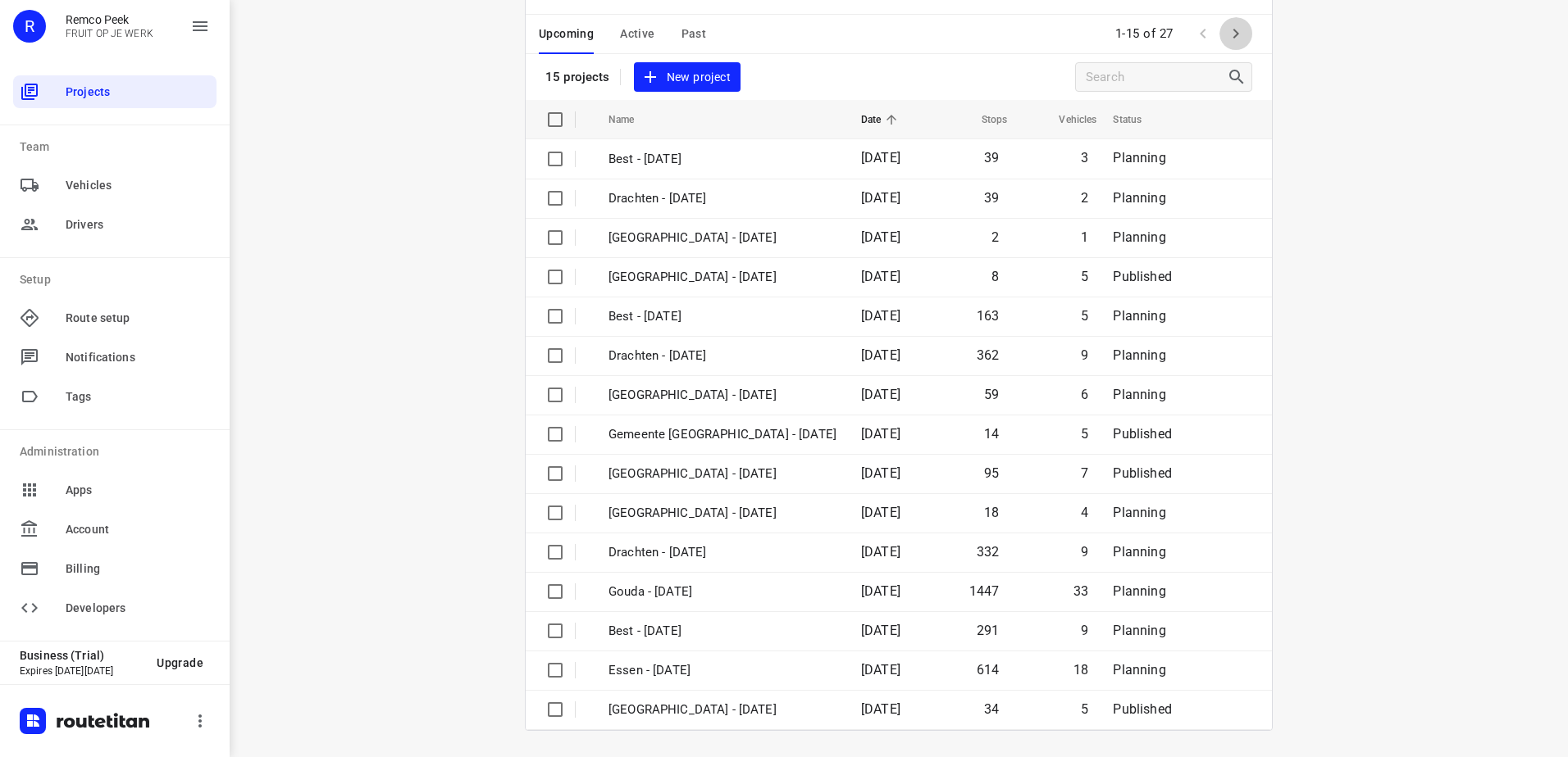
click at [1227, 40] on icon "button" at bounding box center [1236, 33] width 20 height 20
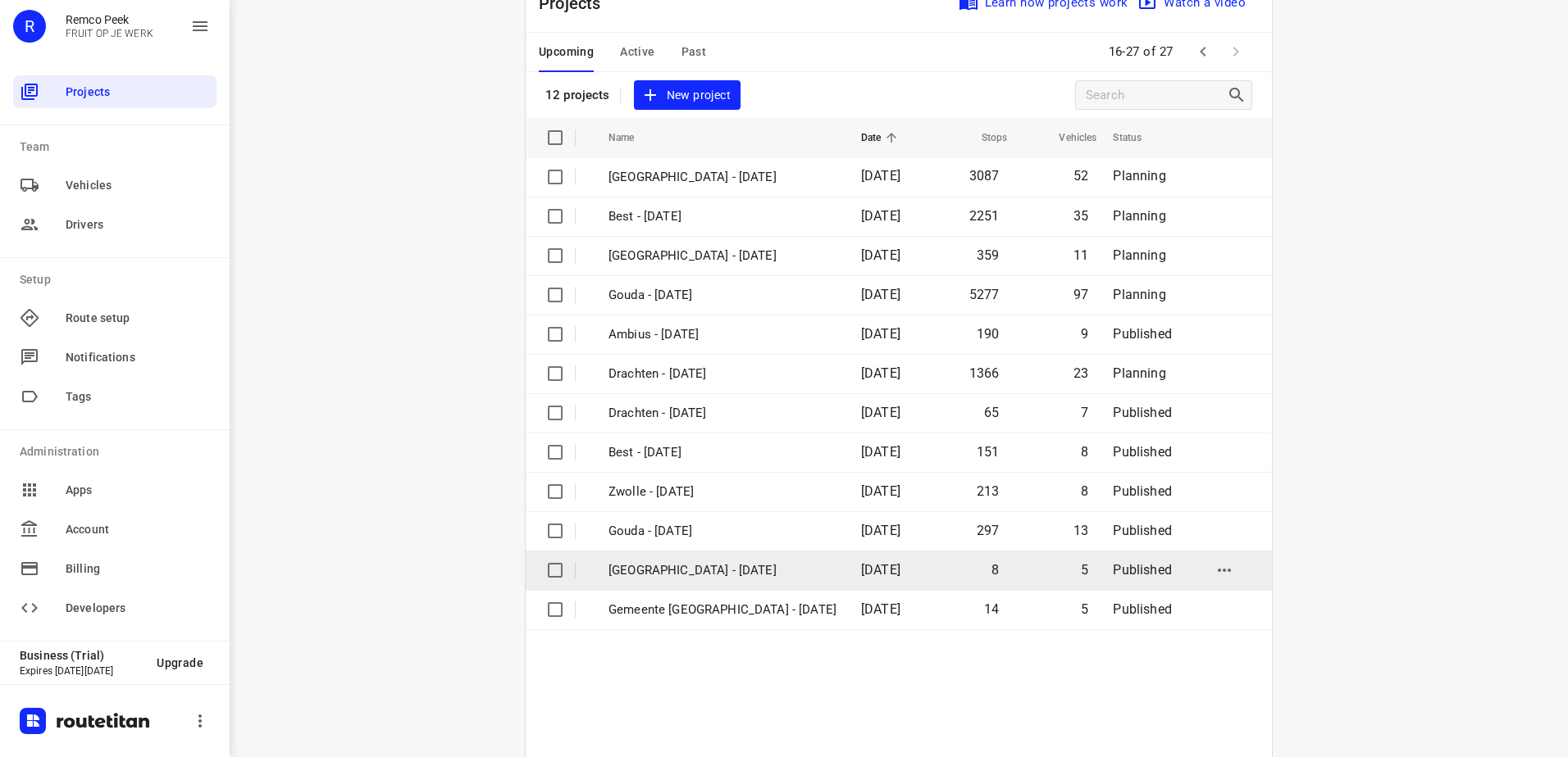
scroll to position [82, 0]
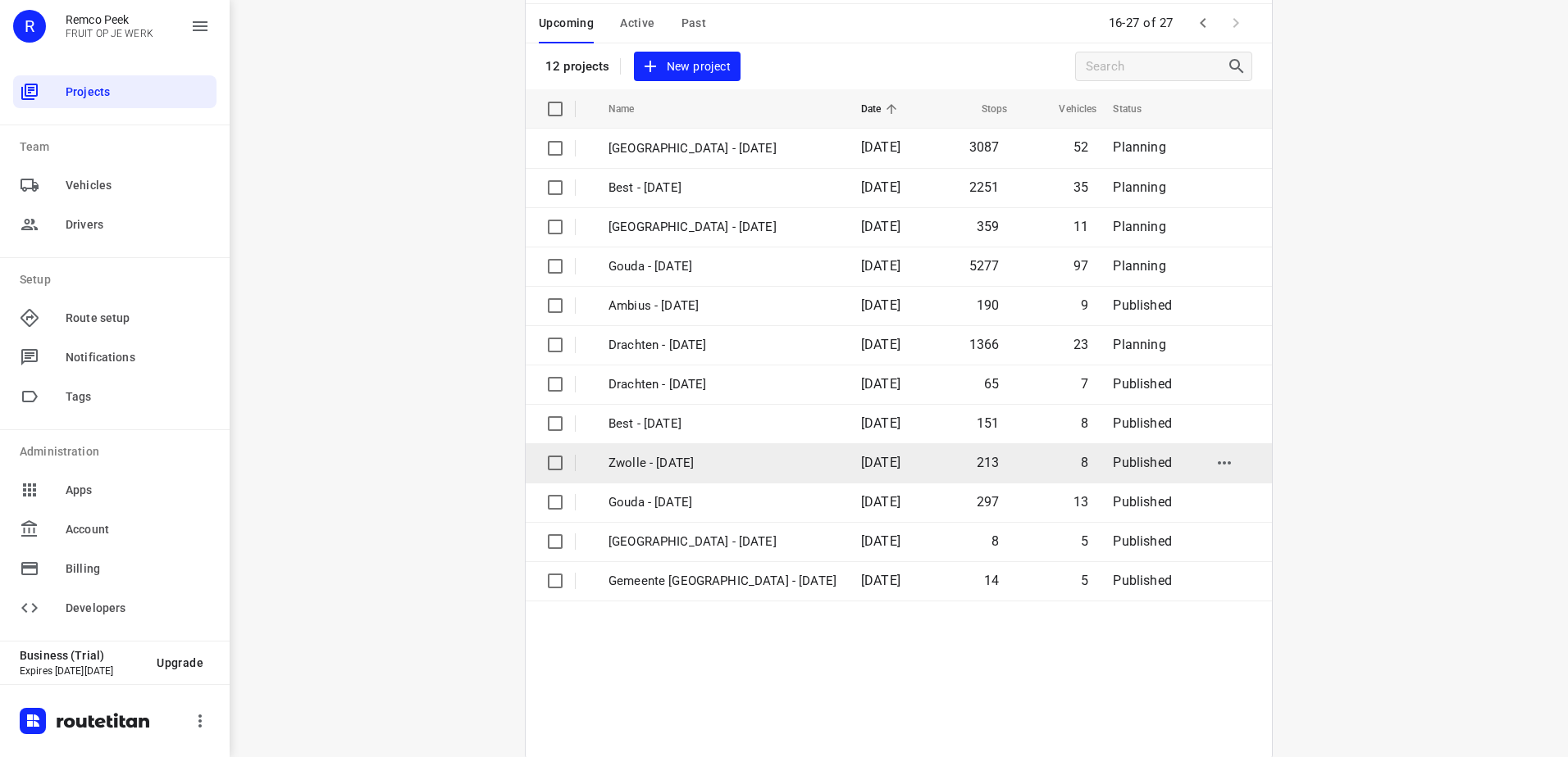
click at [728, 450] on td "Zwolle - Friday" at bounding box center [720, 463] width 256 height 39
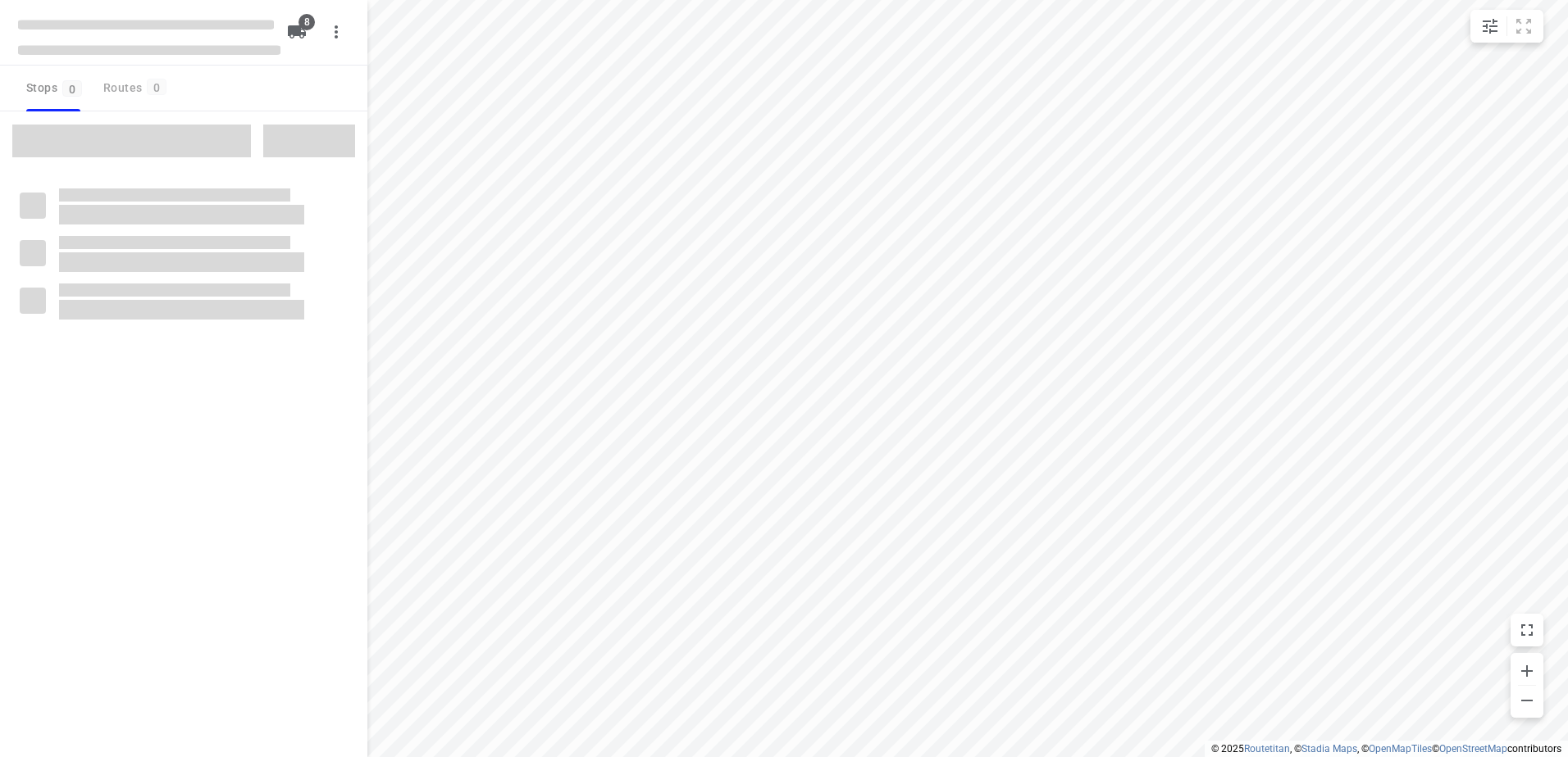
checkbox input "true"
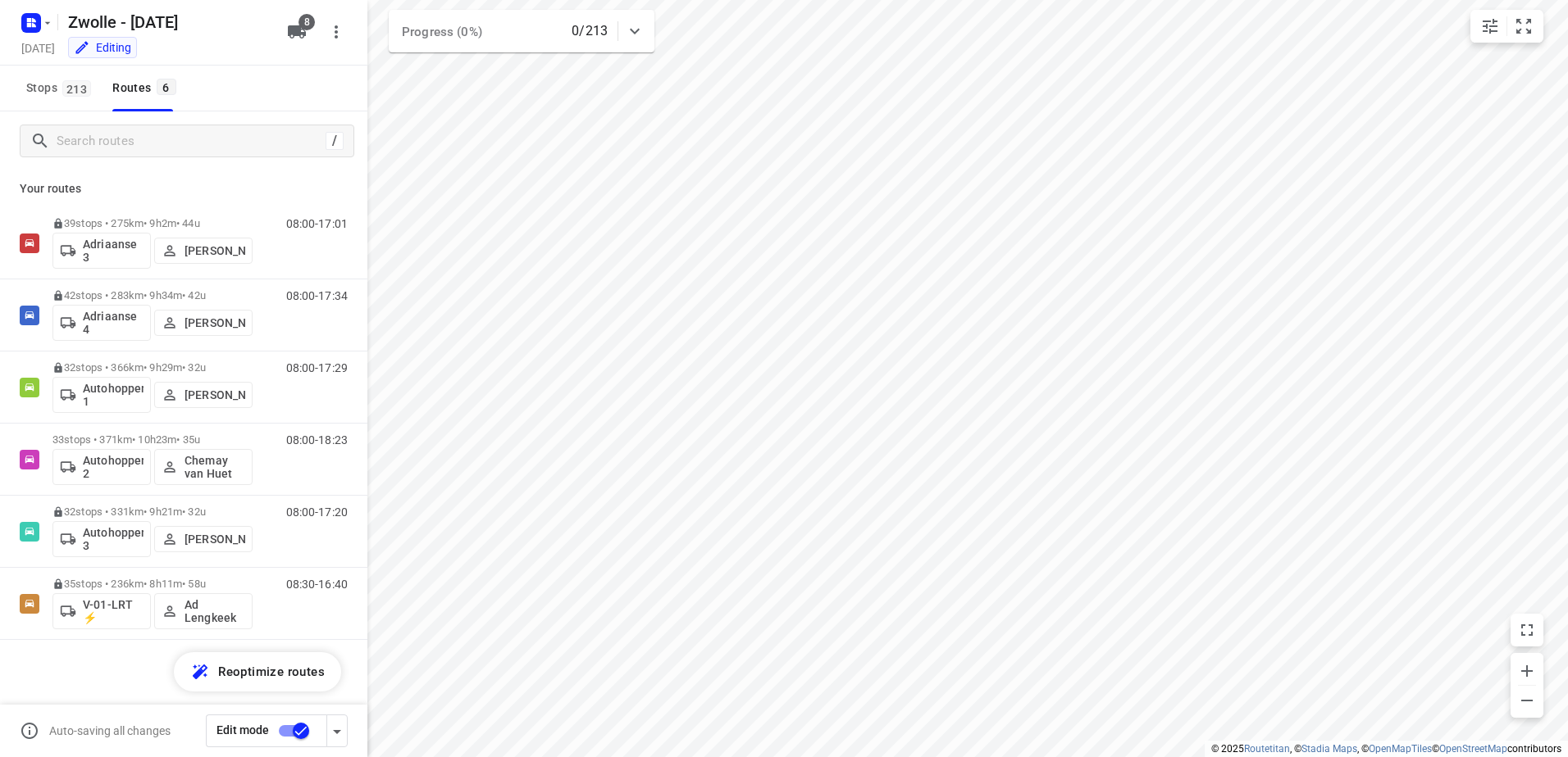
click at [297, 23] on icon "button" at bounding box center [296, 31] width 20 height 20
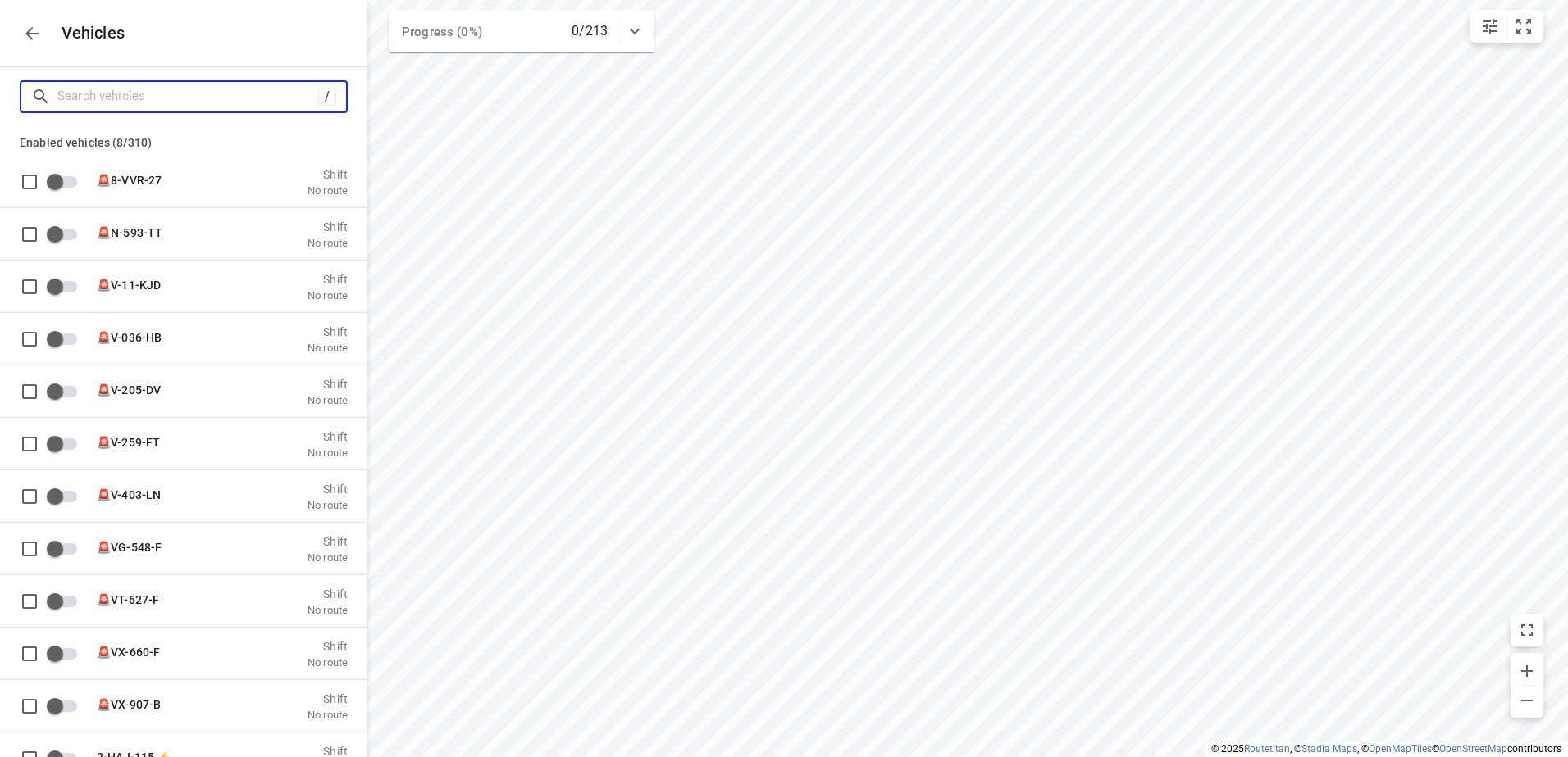
click at [256, 101] on input "Search vehicles" at bounding box center [187, 96] width 261 height 25
type input "A"
checkbox input "true"
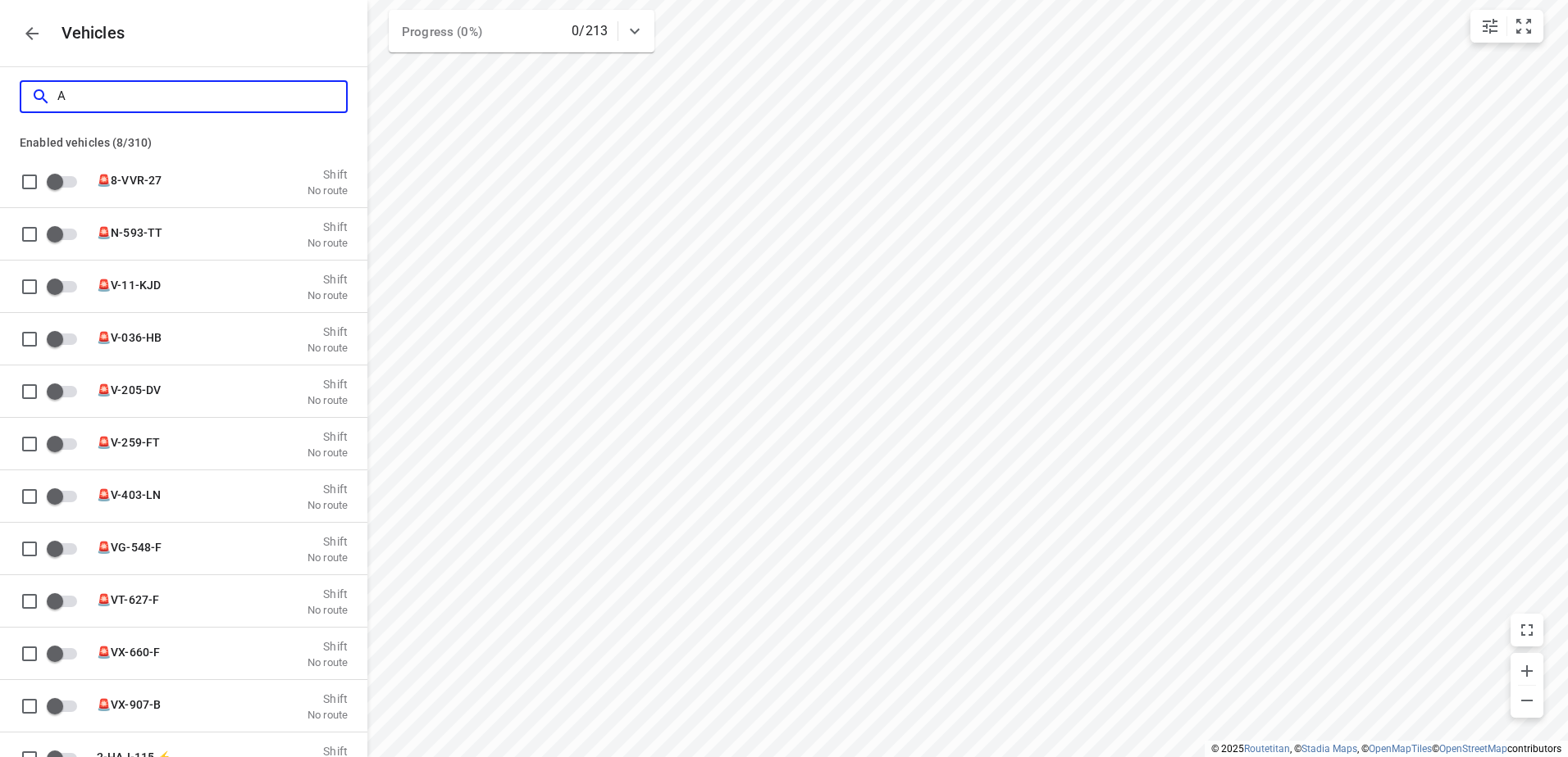
checkbox input "true"
type input "Am"
checkbox input "false"
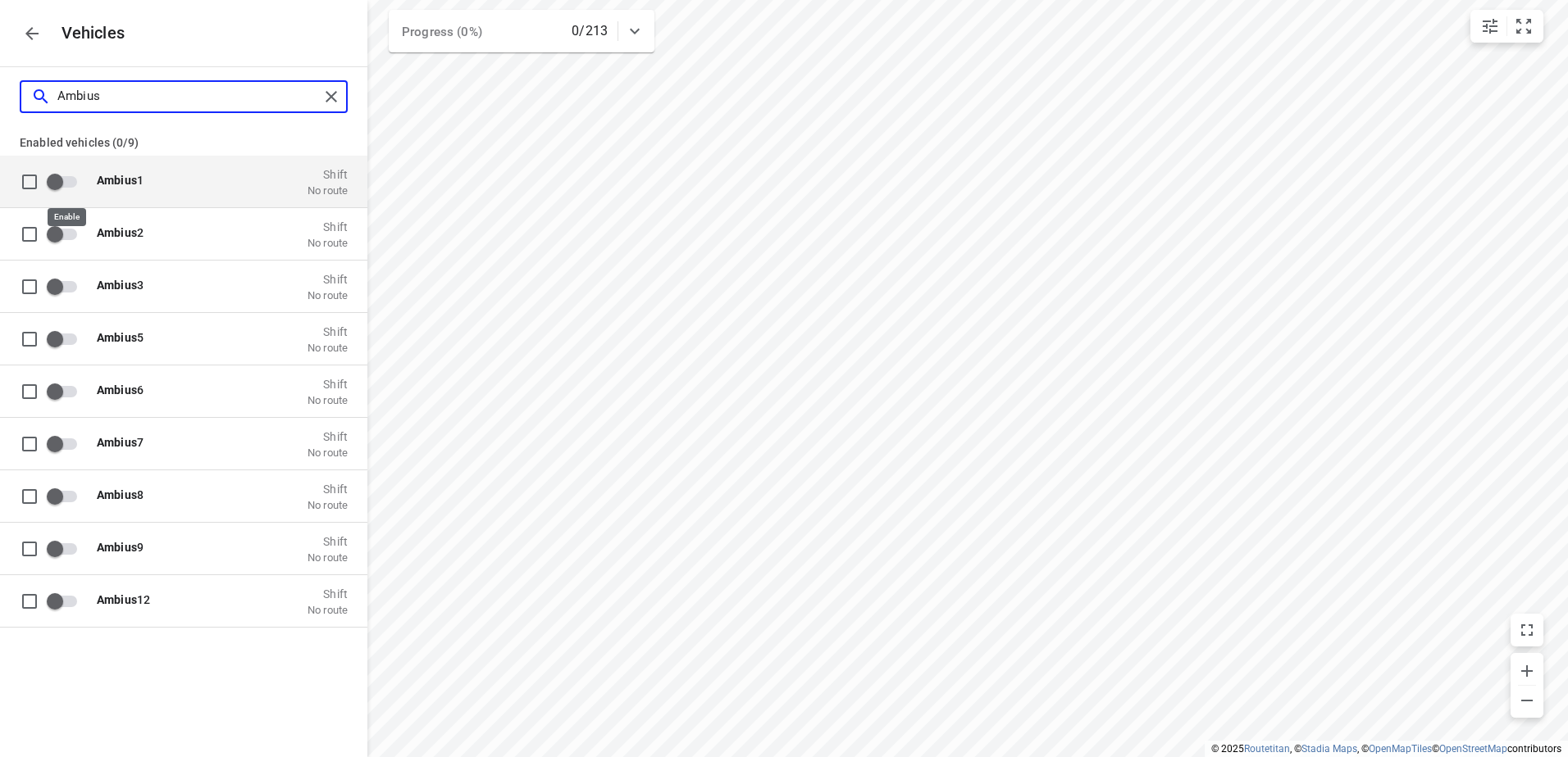
type input "Ambius"
click at [53, 191] on input "grid" at bounding box center [54, 181] width 93 height 31
checkbox input "true"
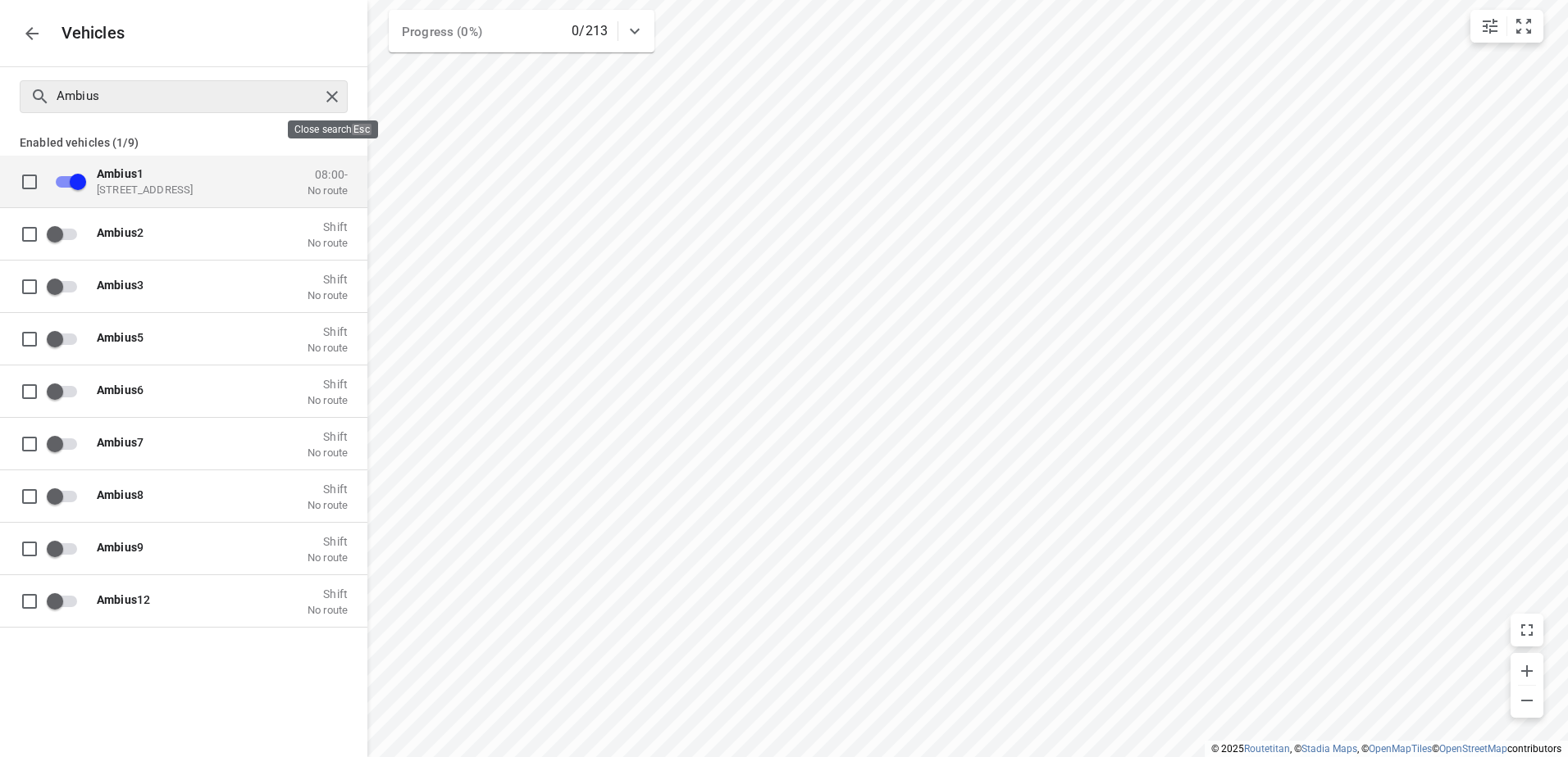
checkbox input "false"
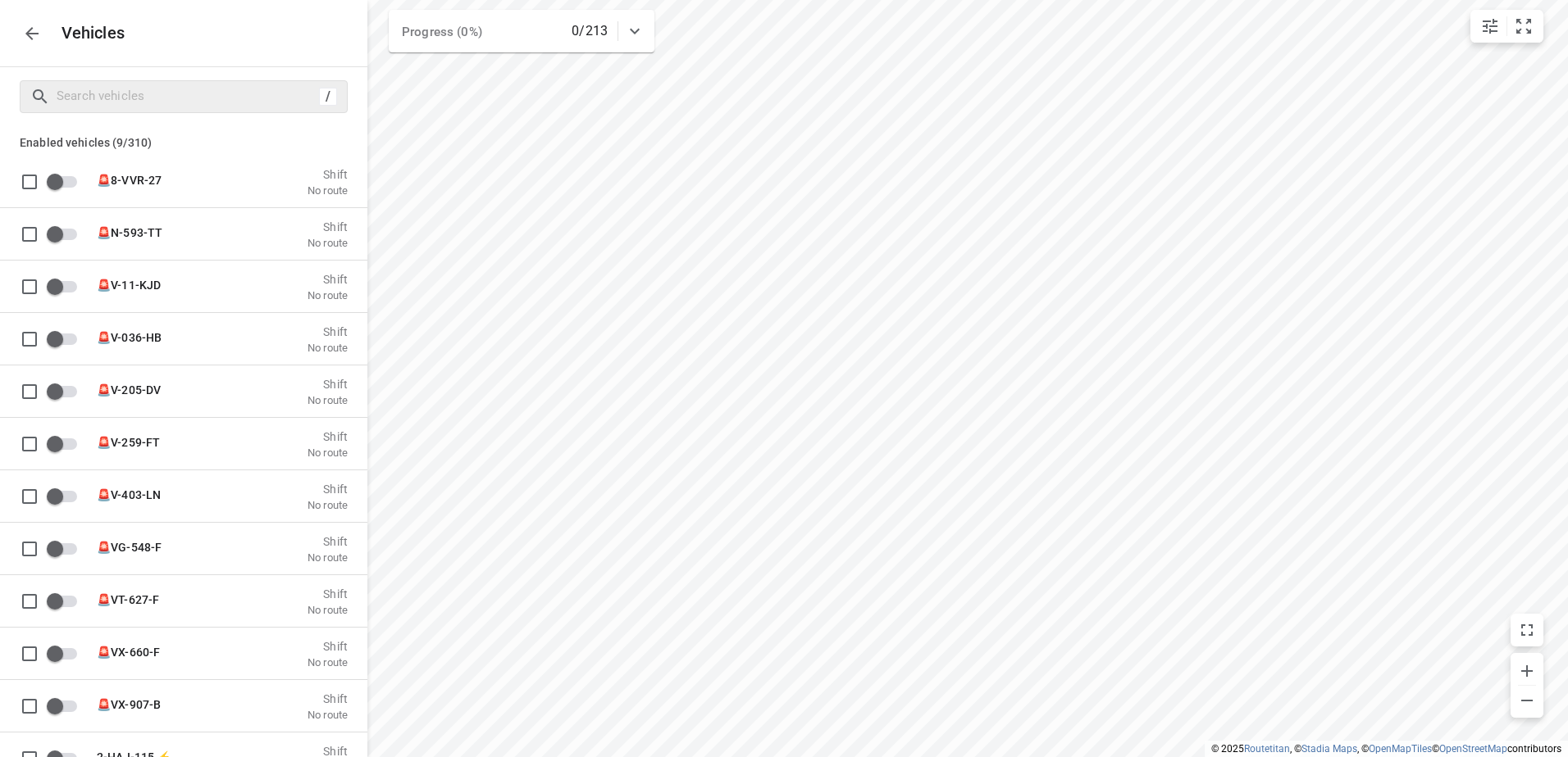
click at [52, 24] on p "Vehicles" at bounding box center [87, 33] width 77 height 19
click at [24, 36] on icon "button" at bounding box center [31, 33] width 20 height 20
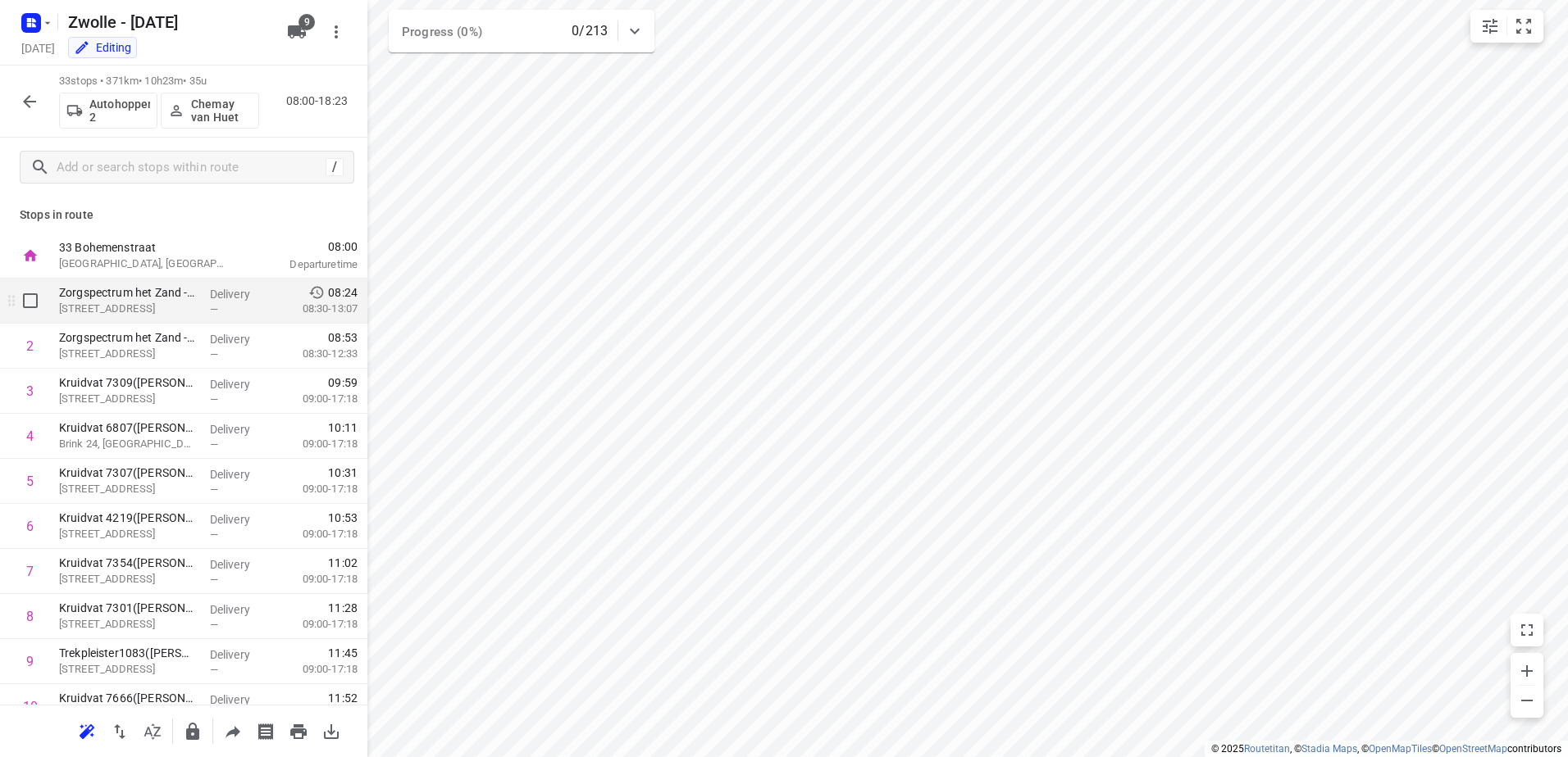
click at [25, 299] on input "checkbox" at bounding box center [31, 301] width 33 height 33
checkbox input "true"
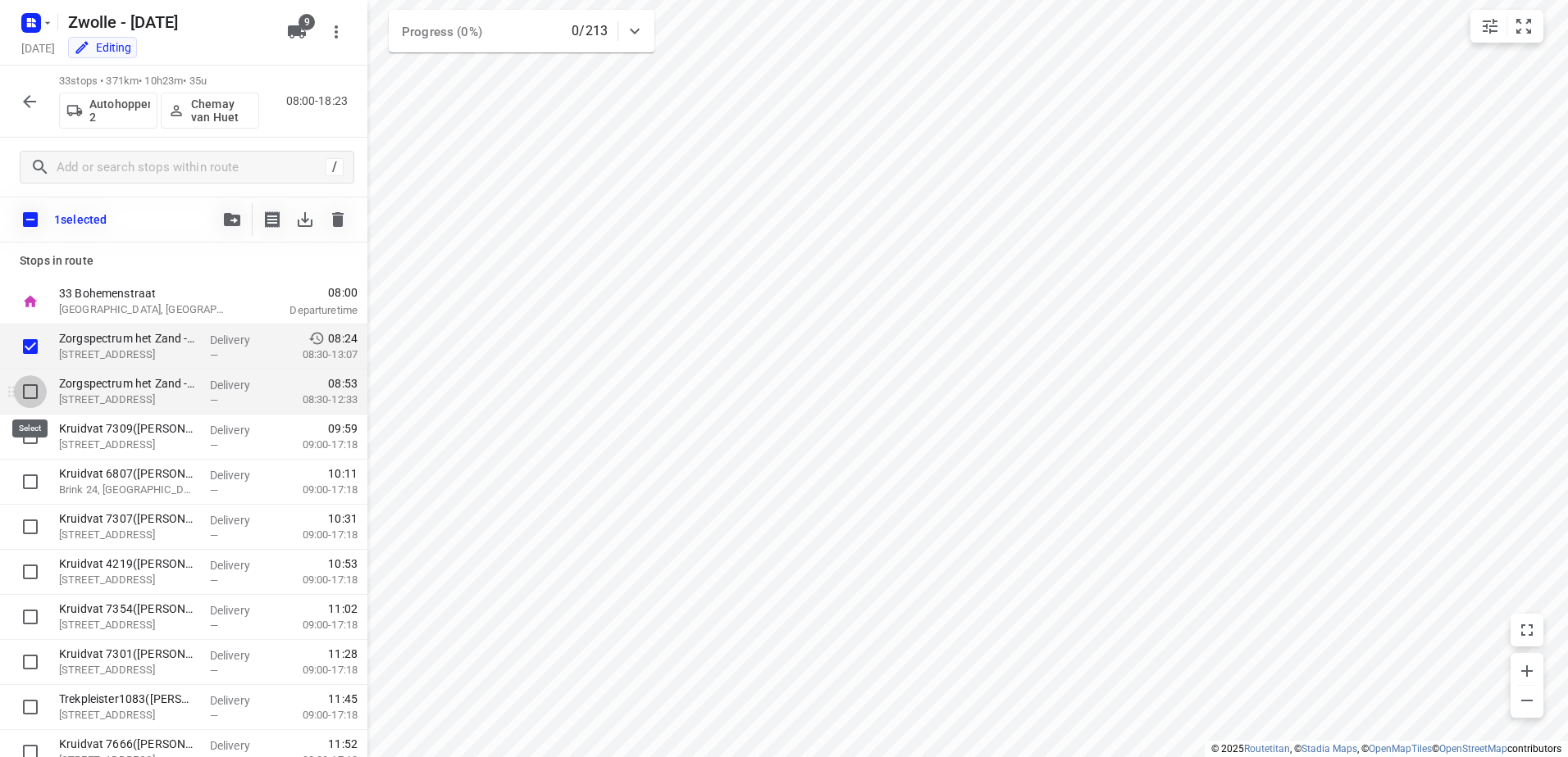
click at [34, 400] on input "checkbox" at bounding box center [31, 392] width 33 height 33
checkbox input "true"
click at [234, 217] on icon "button" at bounding box center [232, 220] width 17 height 13
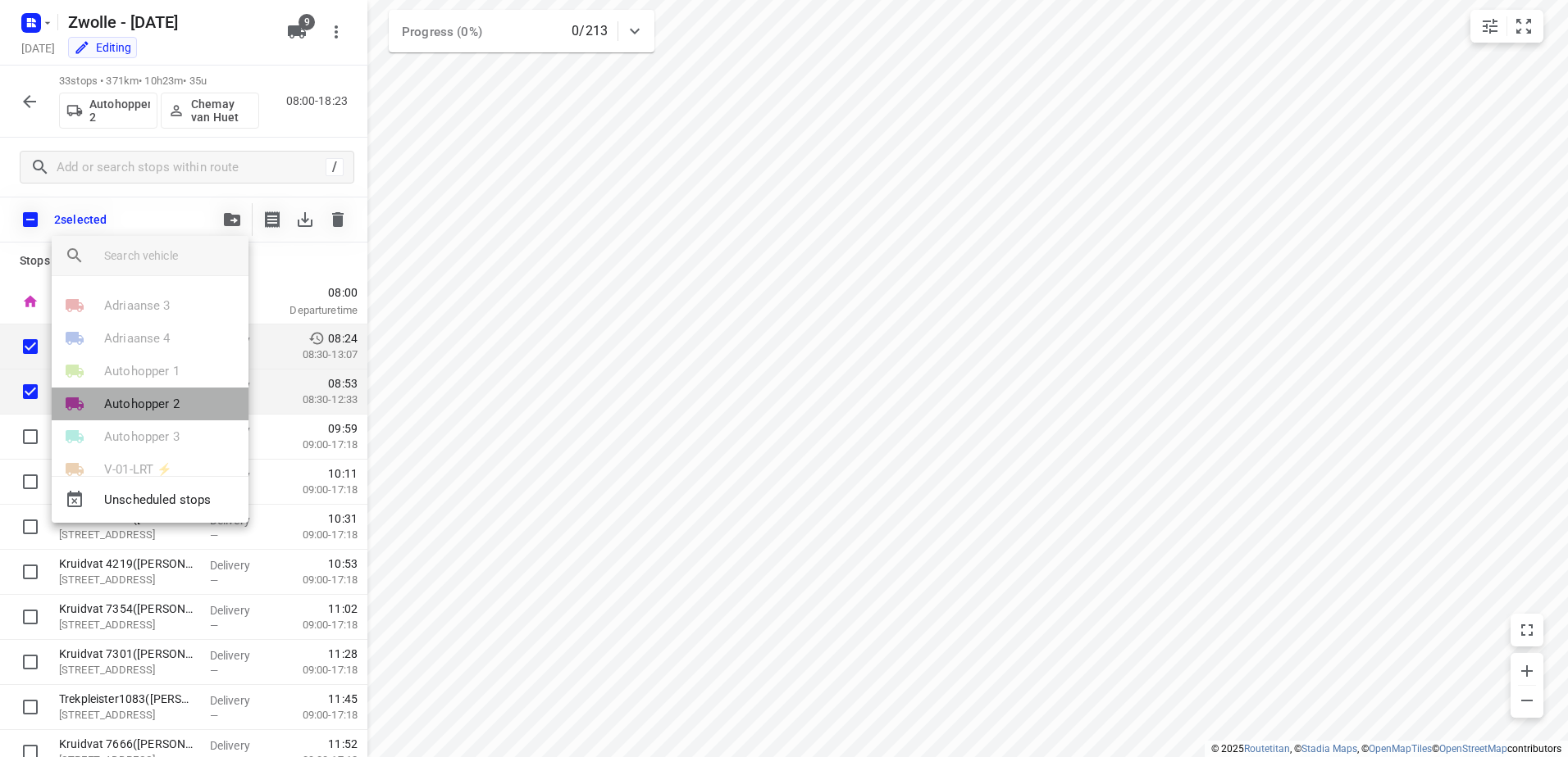
click at [174, 409] on p "Autohopper 2" at bounding box center [141, 405] width 76 height 19
click at [188, 191] on div at bounding box center [784, 378] width 1568 height 757
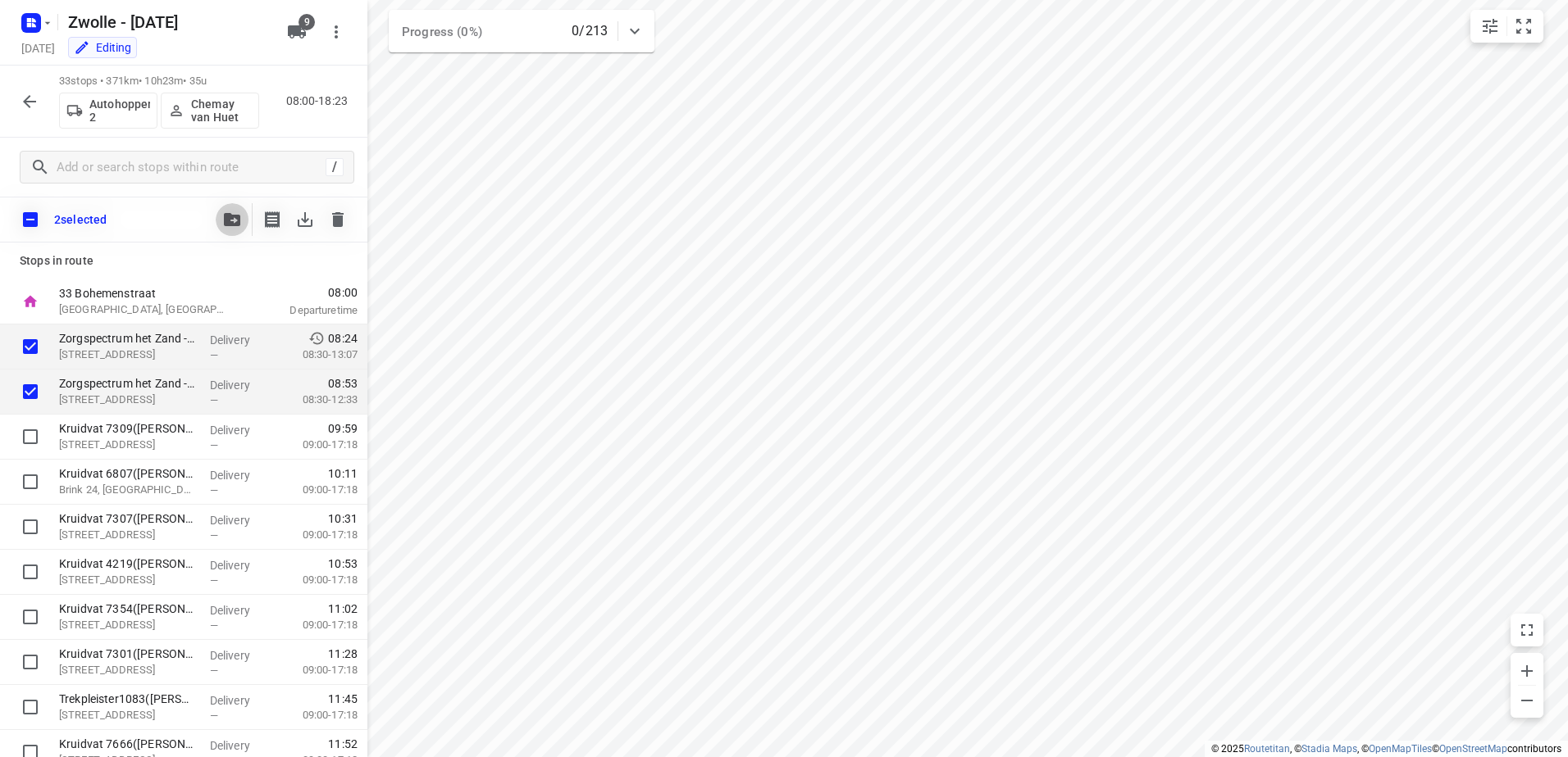
click at [236, 223] on icon "button" at bounding box center [232, 220] width 17 height 13
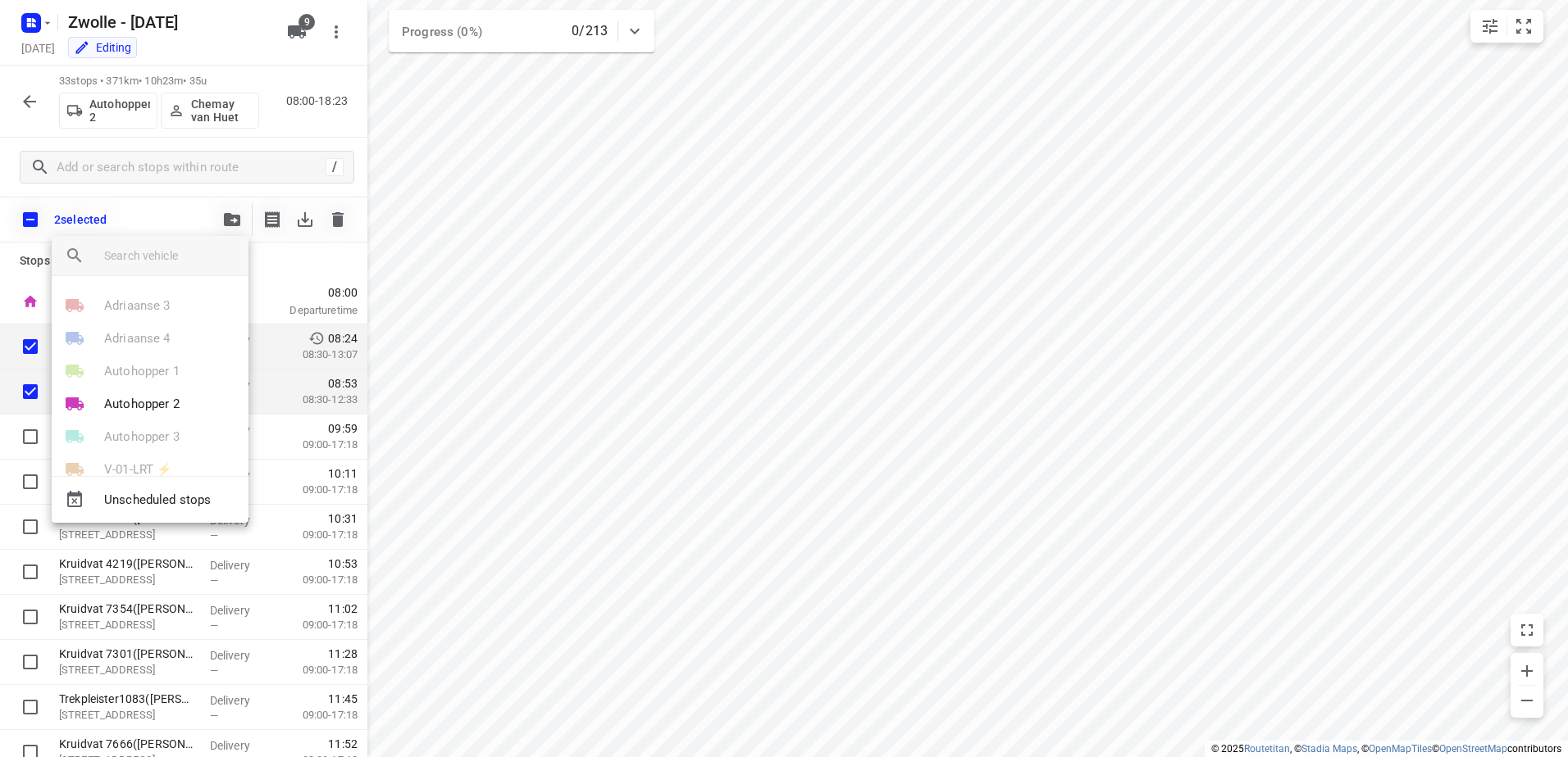
scroll to position [128, 0]
click at [175, 433] on p "(Free)" at bounding box center [175, 441] width 37 height 17
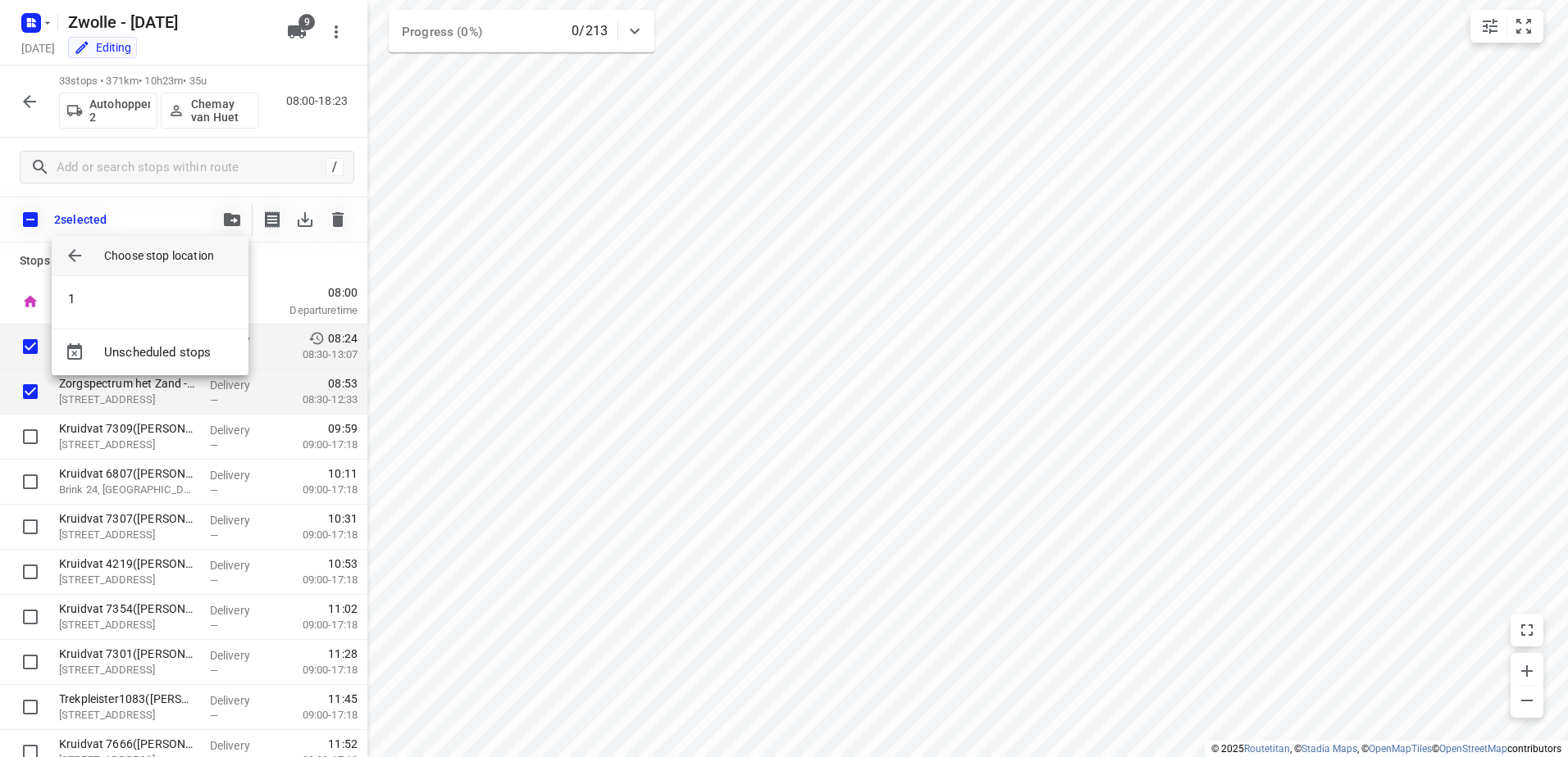
scroll to position [0, 0]
click at [136, 298] on li "1" at bounding box center [150, 300] width 197 height 33
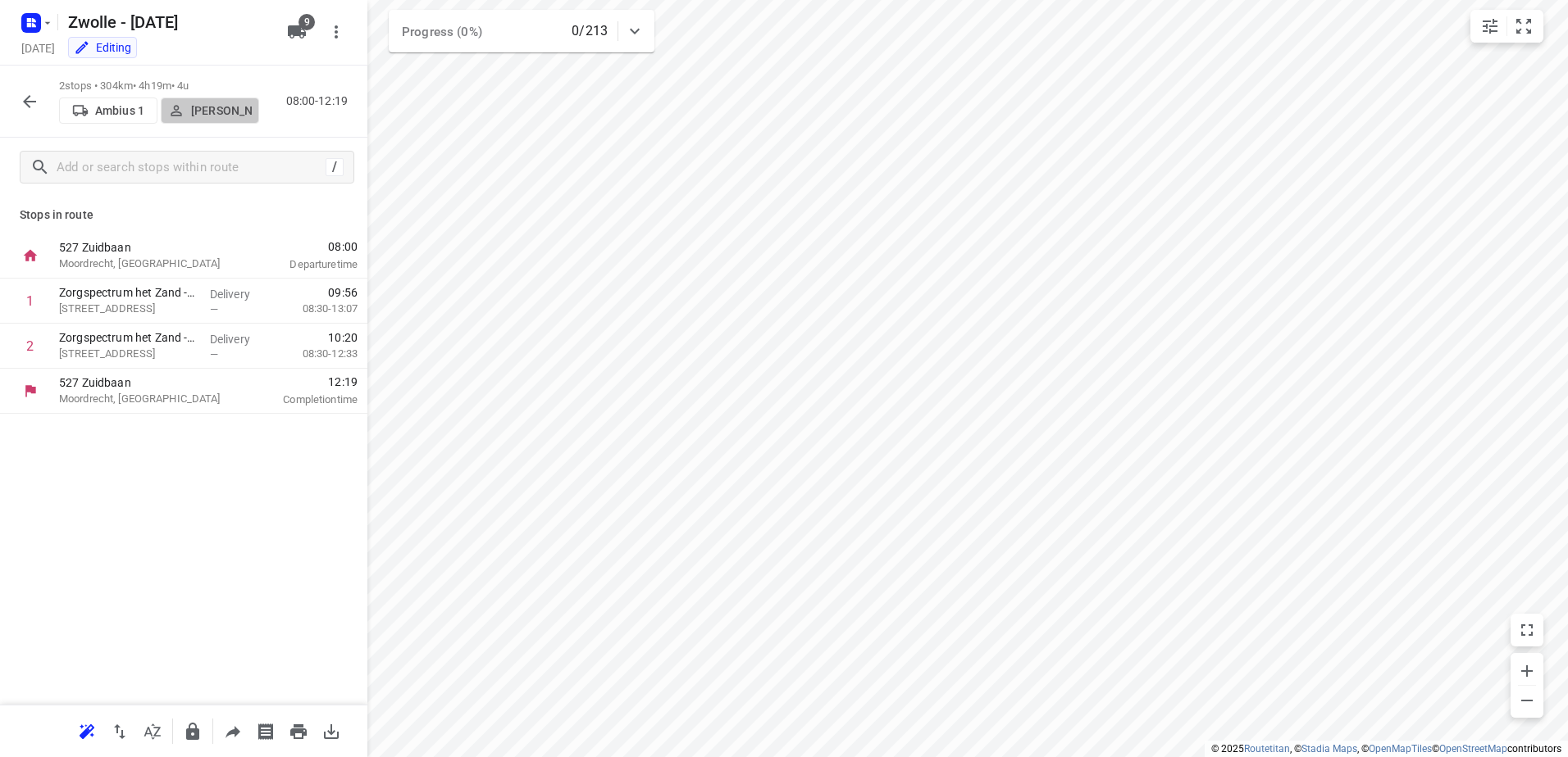
click at [223, 111] on p "Kris Van Santvliet" at bounding box center [221, 110] width 61 height 13
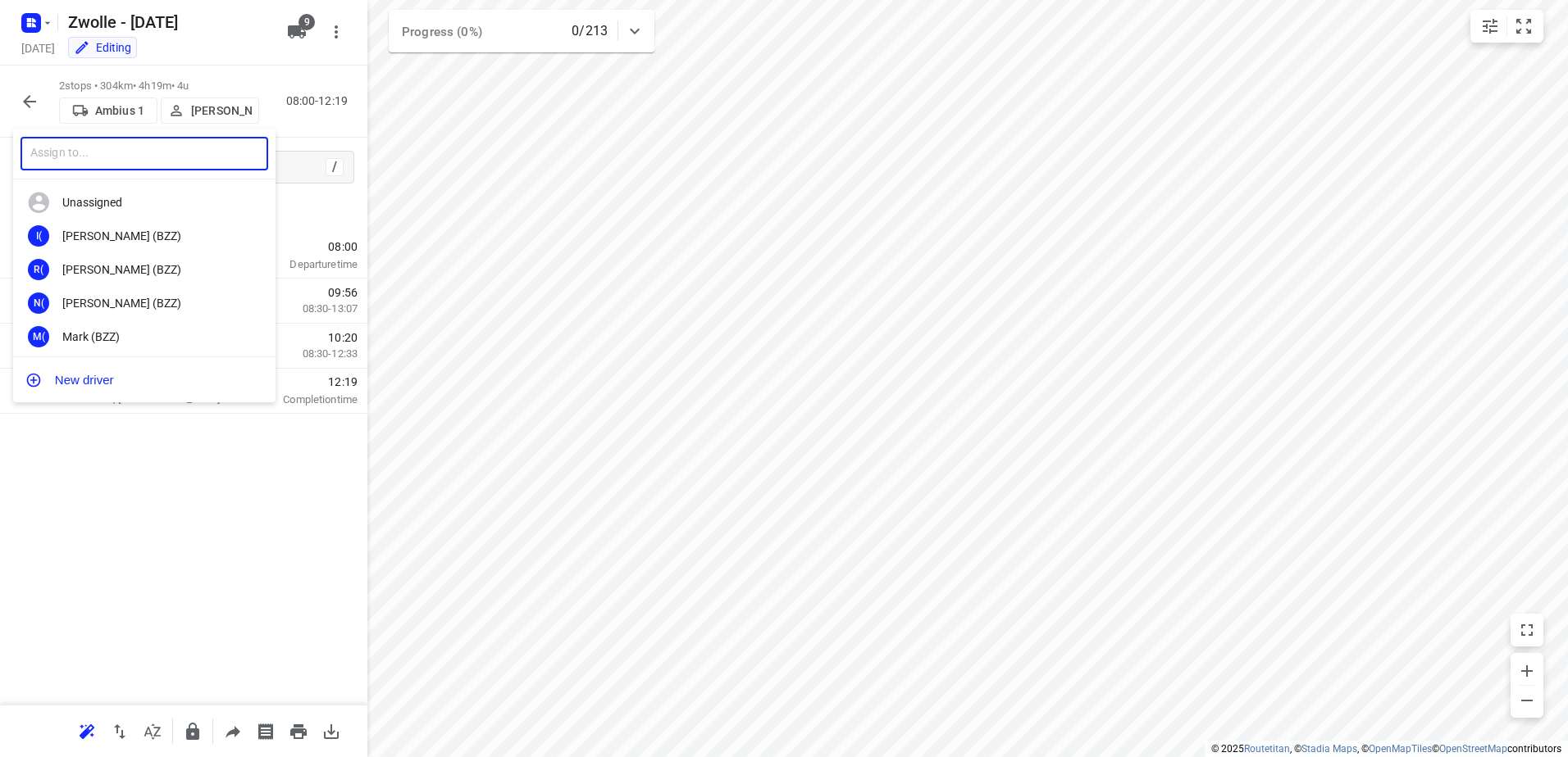
click at [173, 153] on input "text" at bounding box center [145, 153] width 248 height 34
type input "Daan"
click at [146, 272] on div "Daan Koman" at bounding box center [149, 269] width 173 height 13
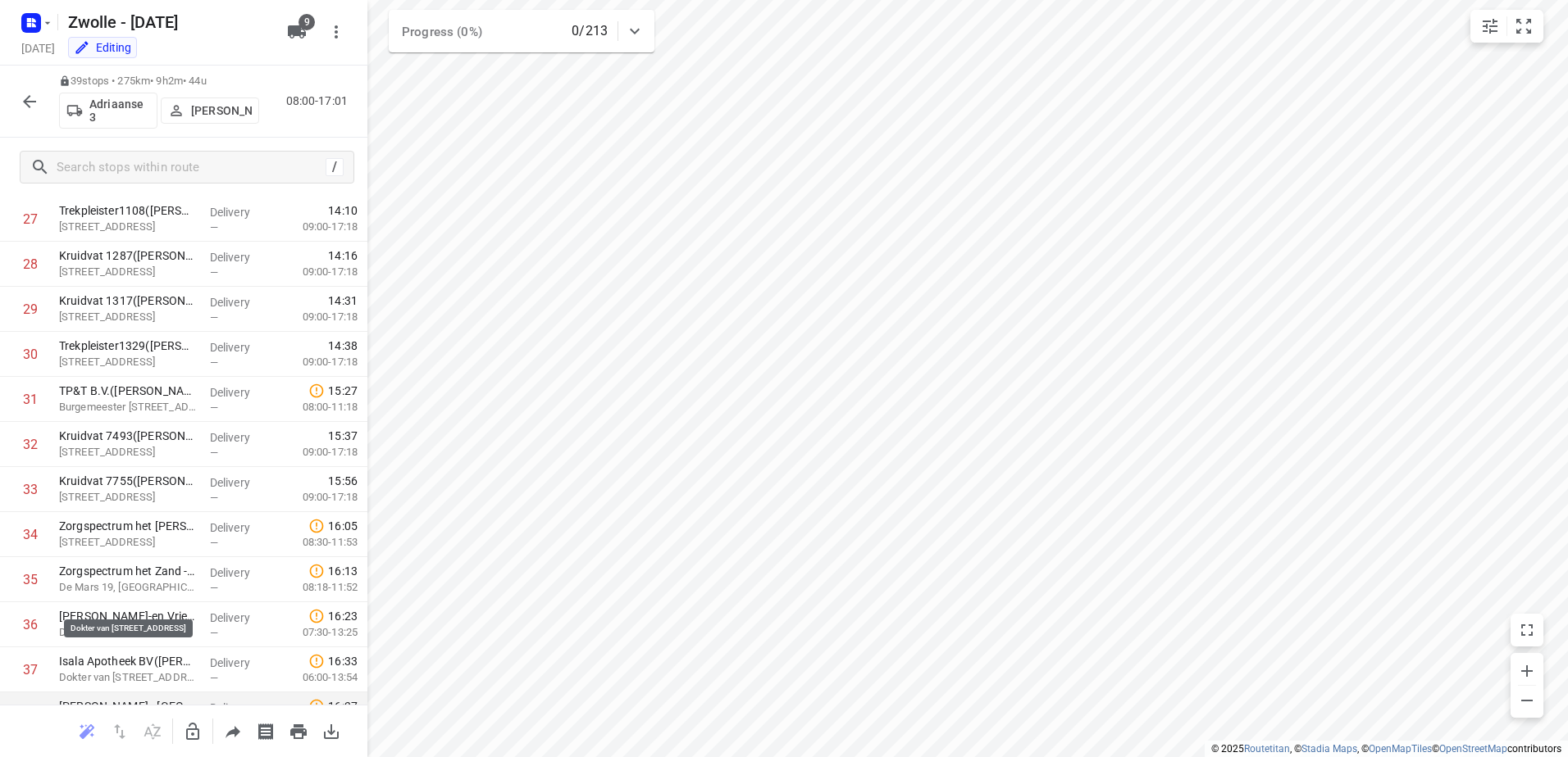
scroll to position [1377, 0]
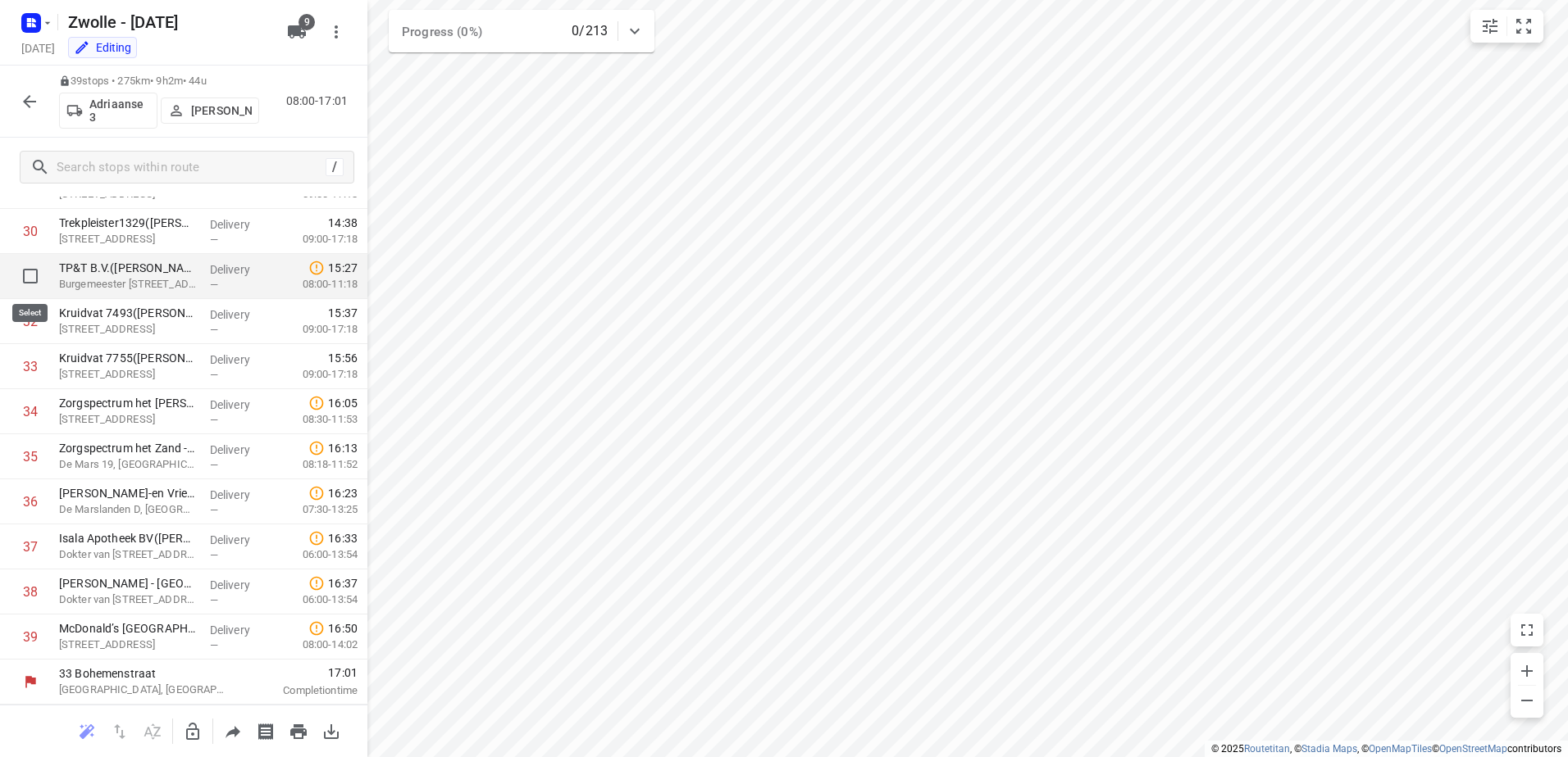
click at [30, 281] on input "checkbox" at bounding box center [31, 276] width 33 height 33
checkbox input "true"
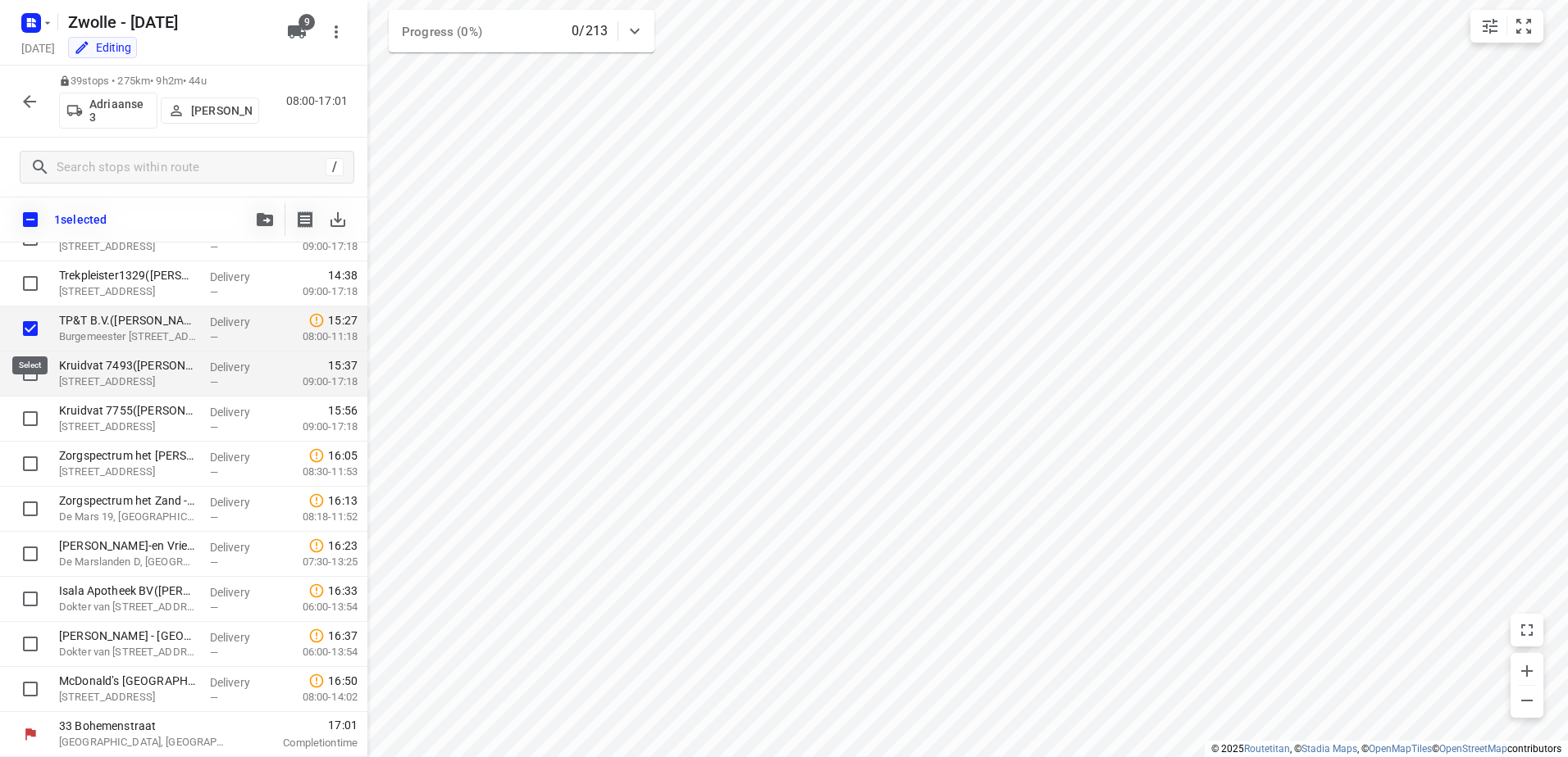
scroll to position [1370, 0]
click at [26, 374] on input "checkbox" at bounding box center [31, 374] width 33 height 33
checkbox input "true"
drag, startPoint x: 27, startPoint y: 410, endPoint x: 31, endPoint y: 468, distance: 58.1
click at [27, 416] on input "checkbox" at bounding box center [31, 419] width 33 height 33
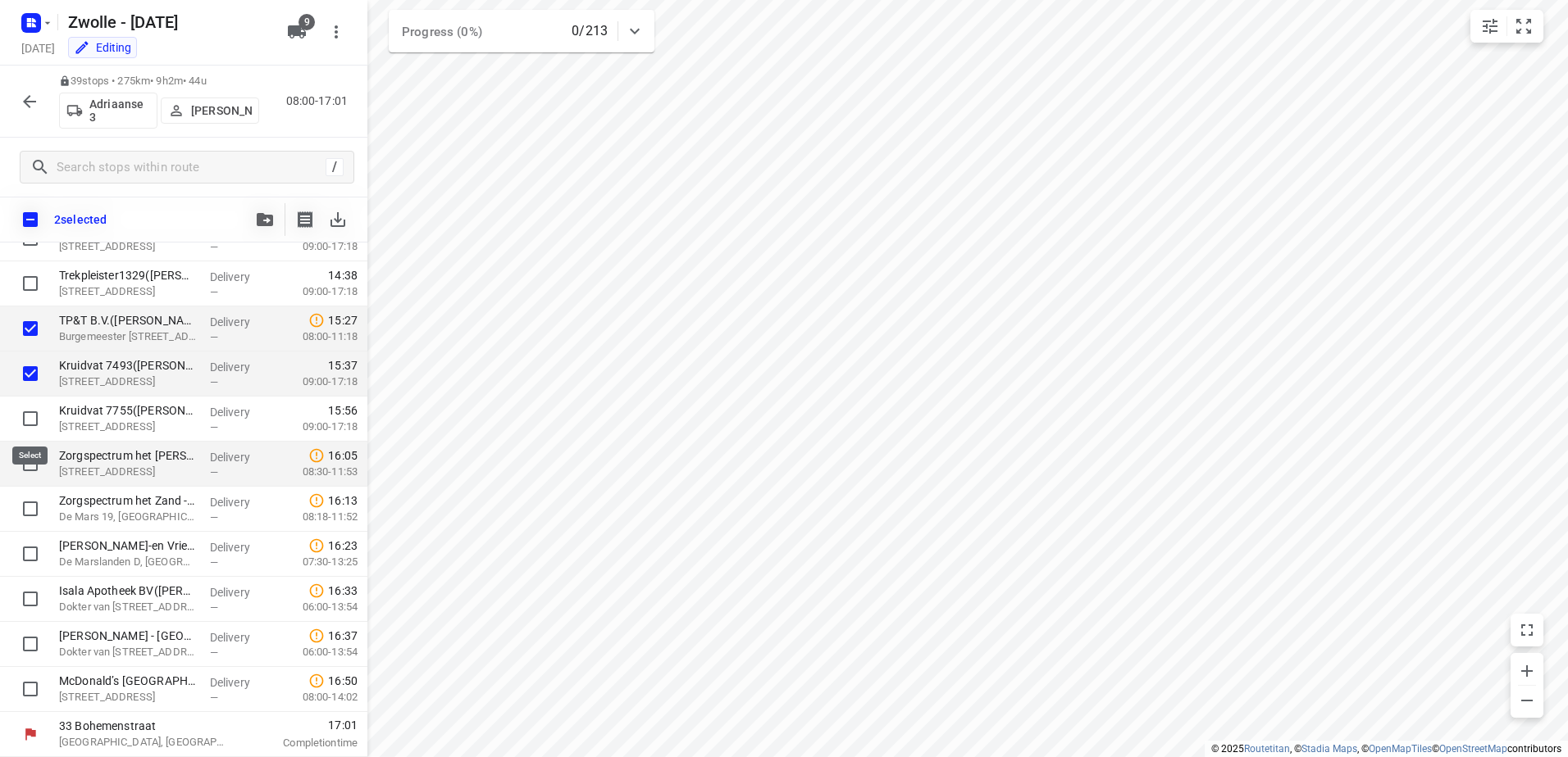
checkbox input "true"
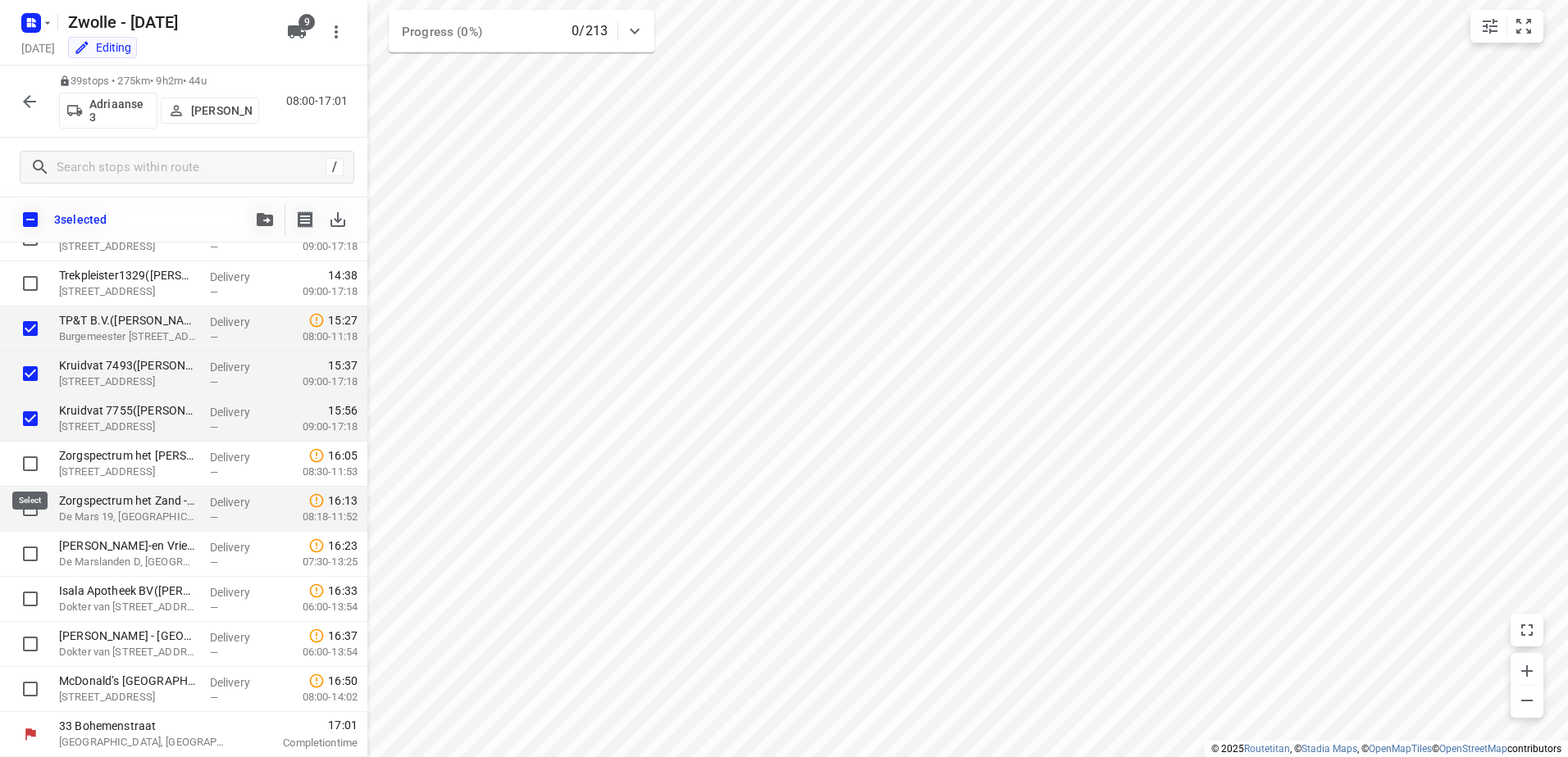
click at [31, 492] on div at bounding box center [26, 510] width 52 height 45
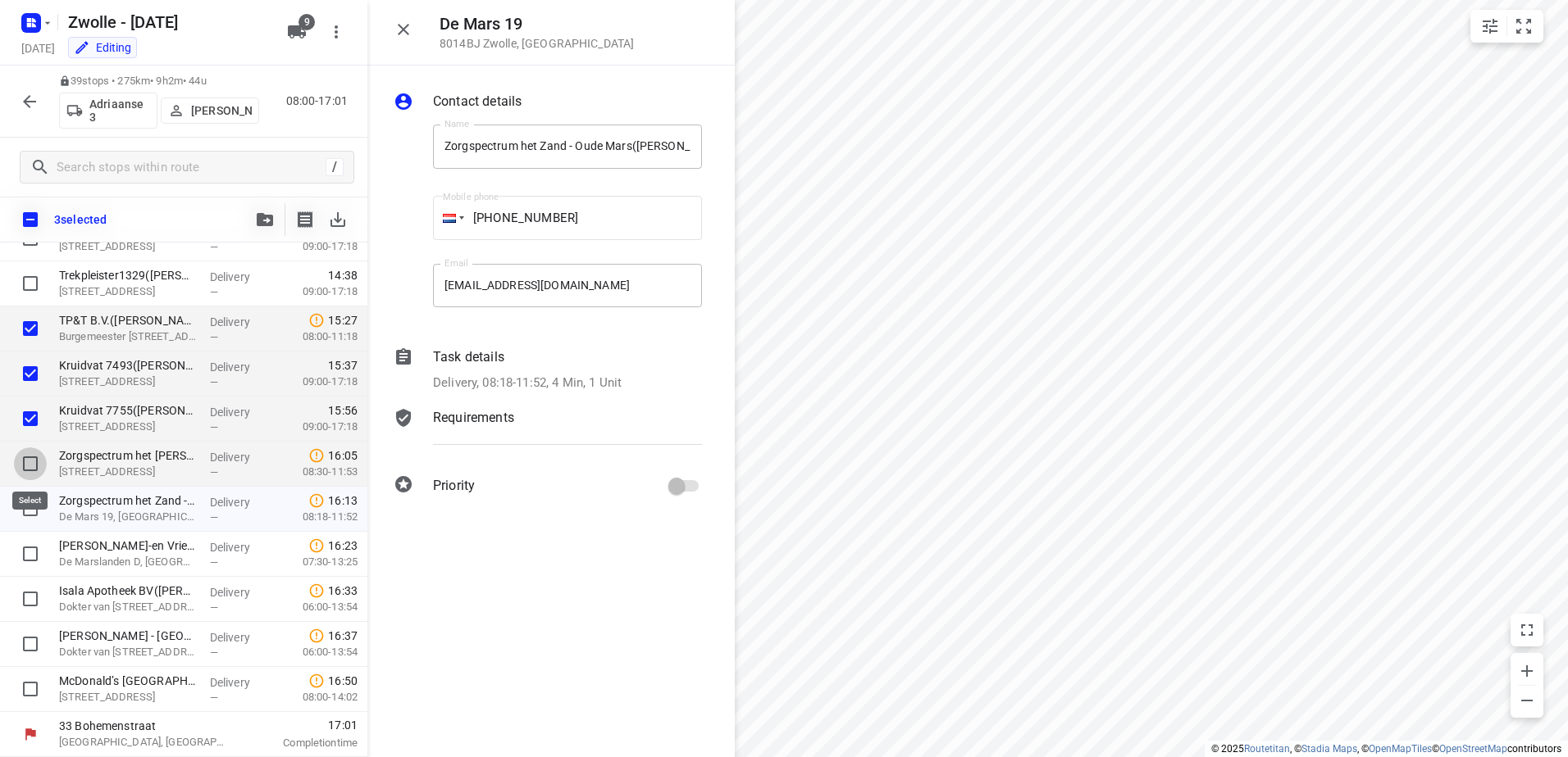
click at [31, 459] on input "checkbox" at bounding box center [31, 464] width 33 height 33
checkbox input "true"
drag, startPoint x: 29, startPoint y: 523, endPoint x: 29, endPoint y: 562, distance: 39.0
click at [28, 524] on input "checkbox" at bounding box center [31, 509] width 33 height 33
checkbox input "true"
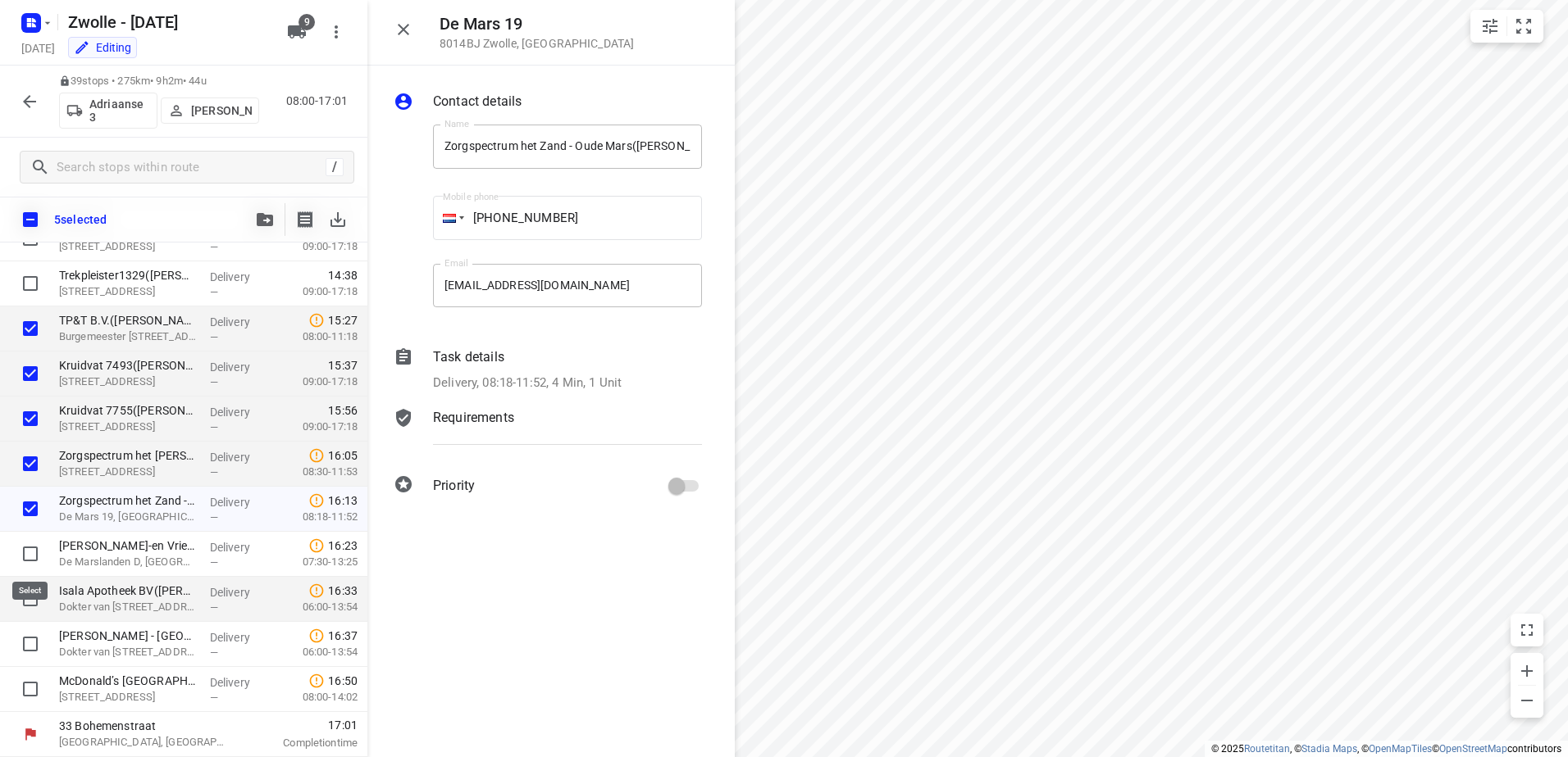
drag, startPoint x: 29, startPoint y: 563, endPoint x: 31, endPoint y: 585, distance: 22.1
click at [29, 566] on input "checkbox" at bounding box center [31, 554] width 33 height 33
checkbox input "true"
drag, startPoint x: 31, startPoint y: 597, endPoint x: 34, endPoint y: 610, distance: 13.3
click at [31, 598] on input "checkbox" at bounding box center [31, 599] width 33 height 33
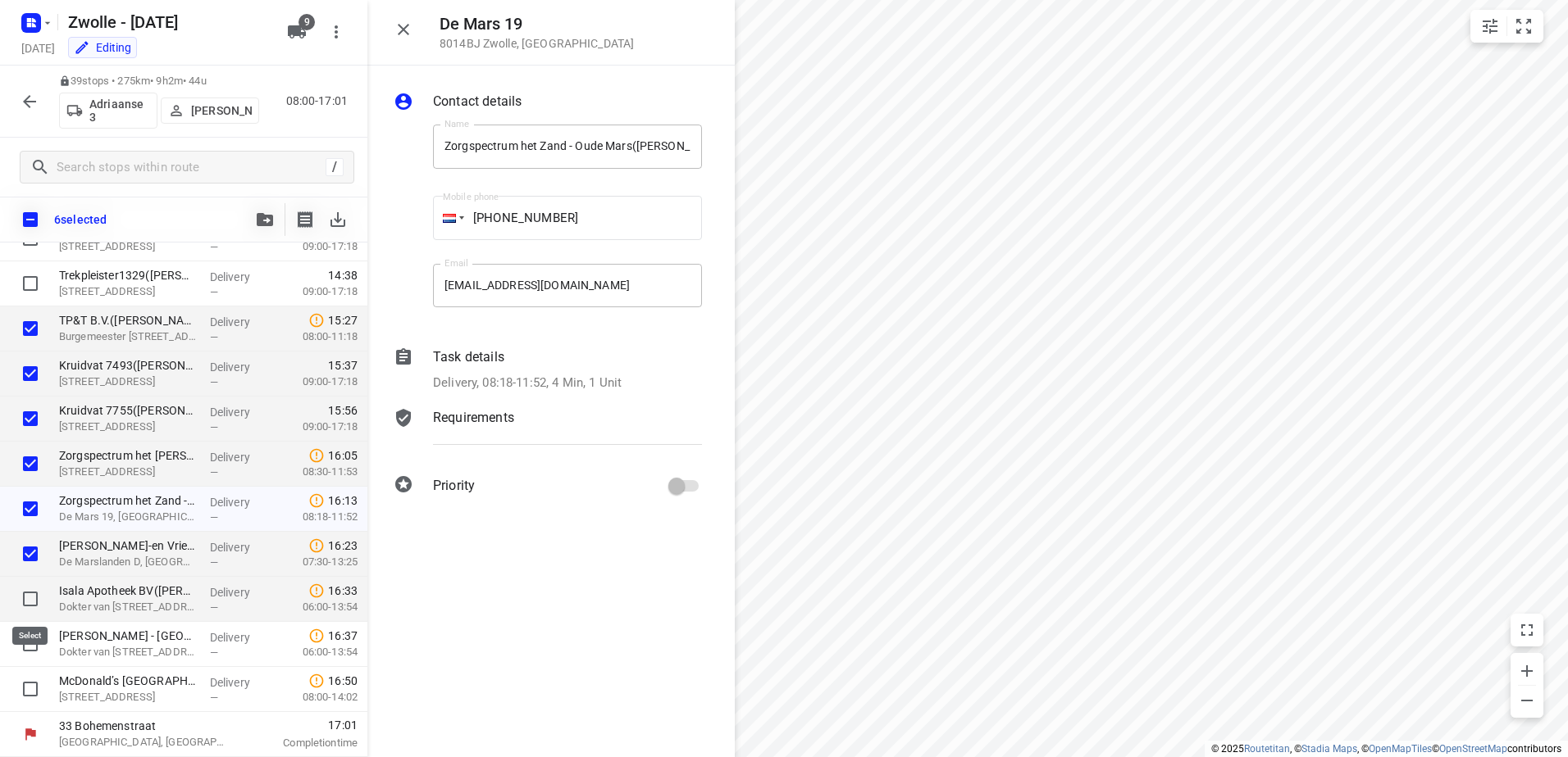
checkbox input "true"
drag, startPoint x: 34, startPoint y: 637, endPoint x: 35, endPoint y: 672, distance: 35.0
click at [34, 639] on input "checkbox" at bounding box center [31, 645] width 33 height 33
checkbox input "true"
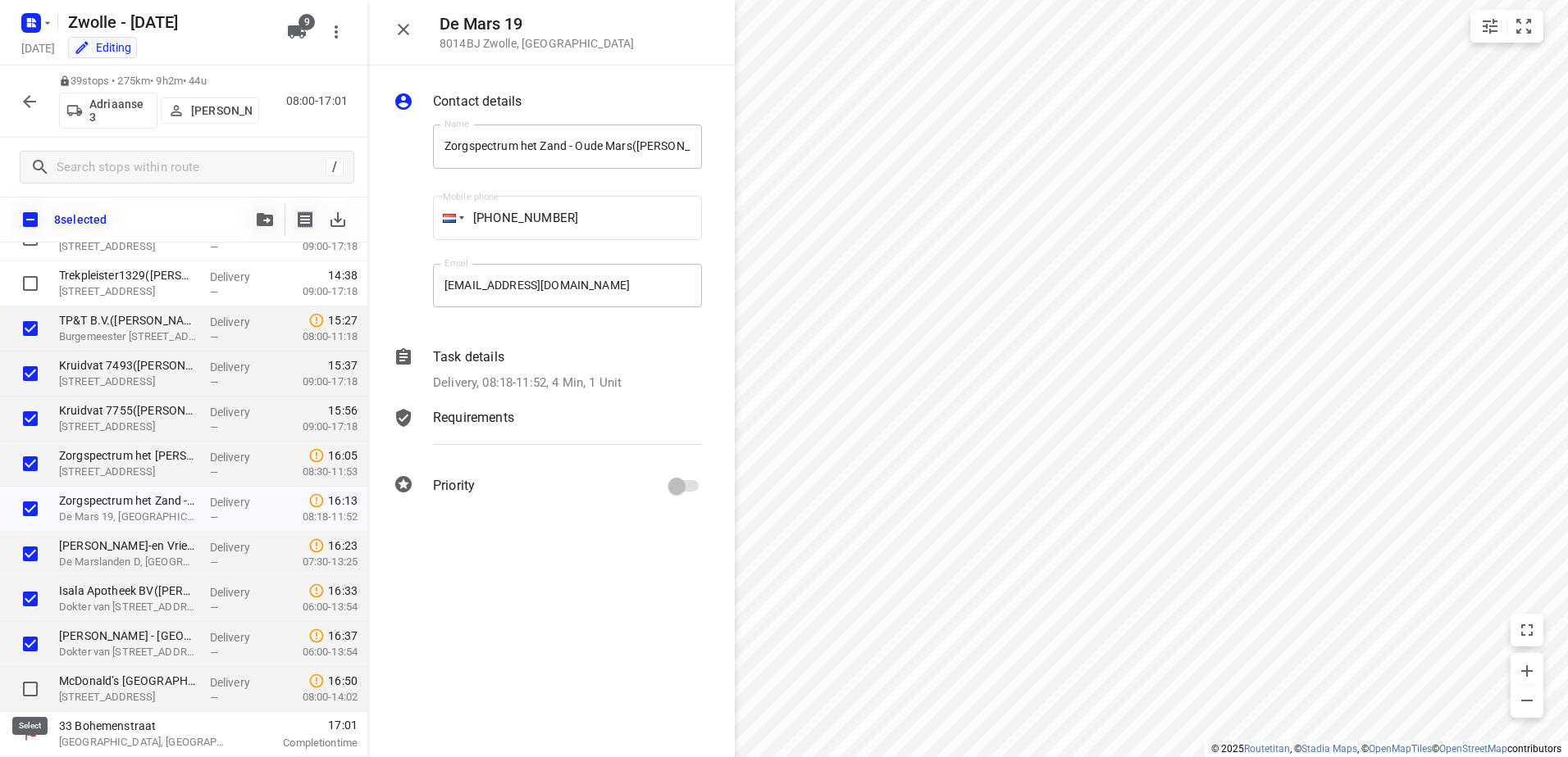
click at [36, 679] on input "checkbox" at bounding box center [31, 689] width 33 height 33
checkbox input "true"
click at [270, 220] on icon "button" at bounding box center [264, 220] width 17 height 13
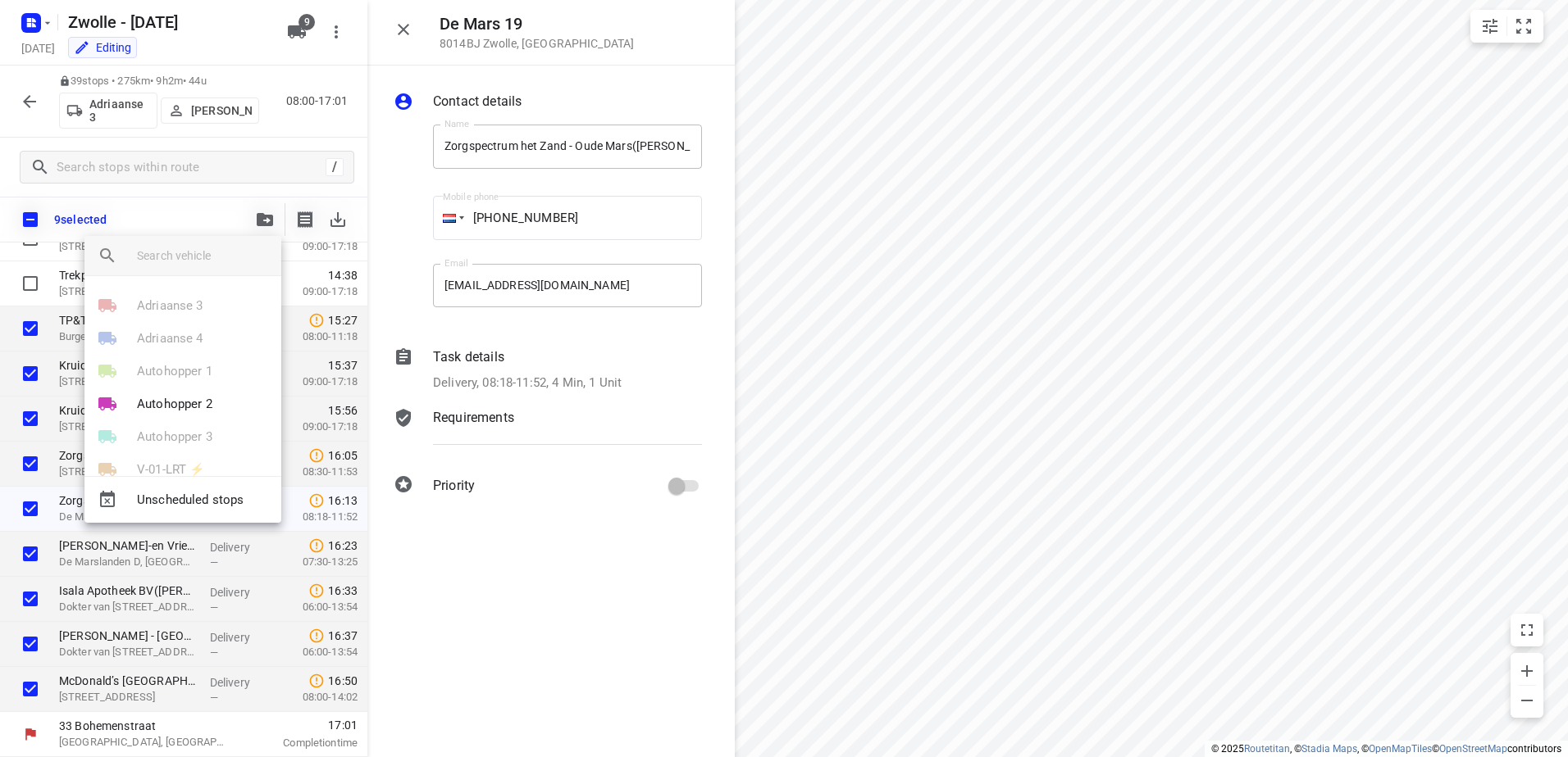
scroll to position [128, 0]
click at [200, 435] on li "Ambius 1" at bounding box center [183, 440] width 197 height 33
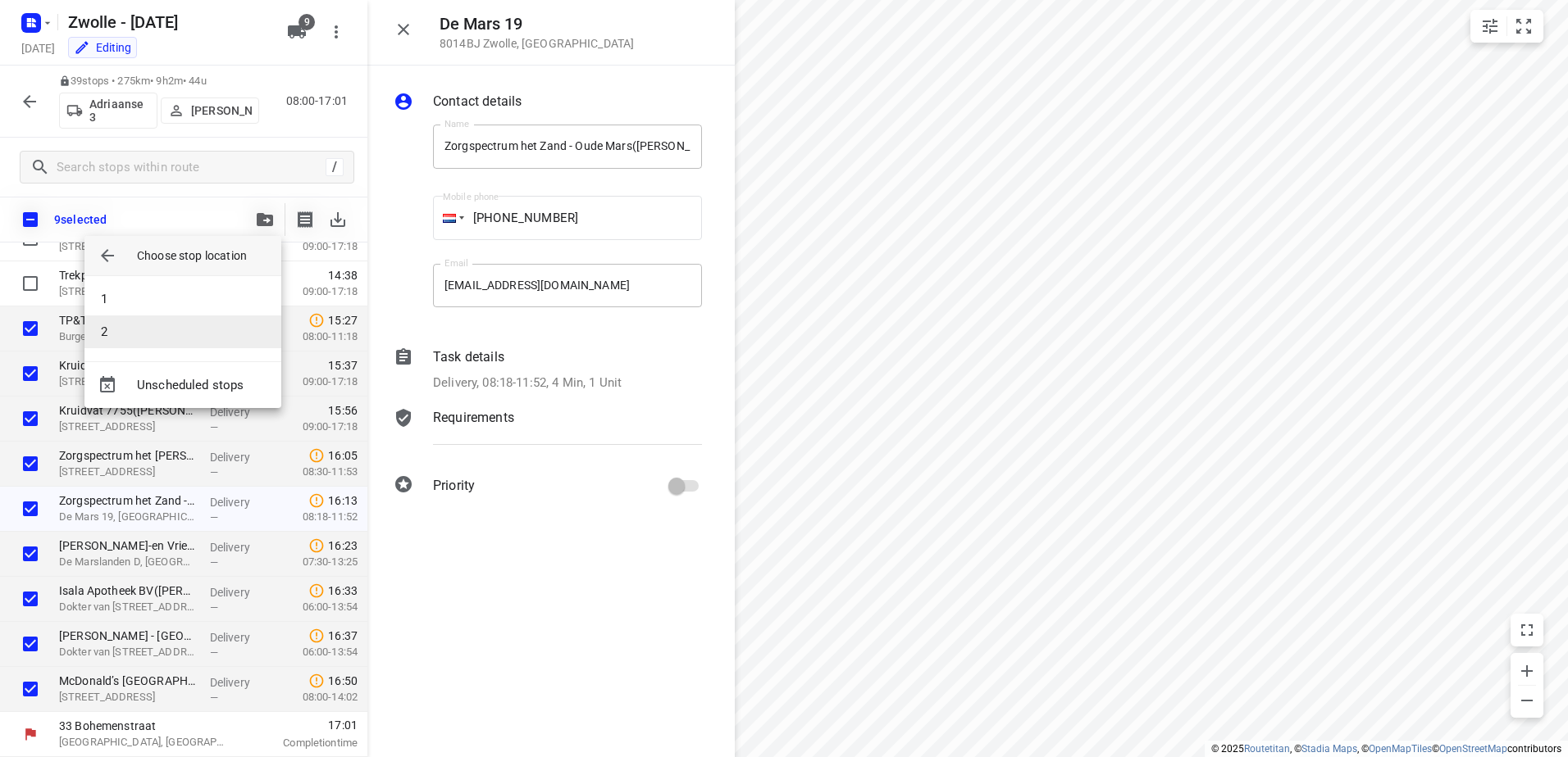
click at [132, 321] on li "2" at bounding box center [183, 332] width 197 height 33
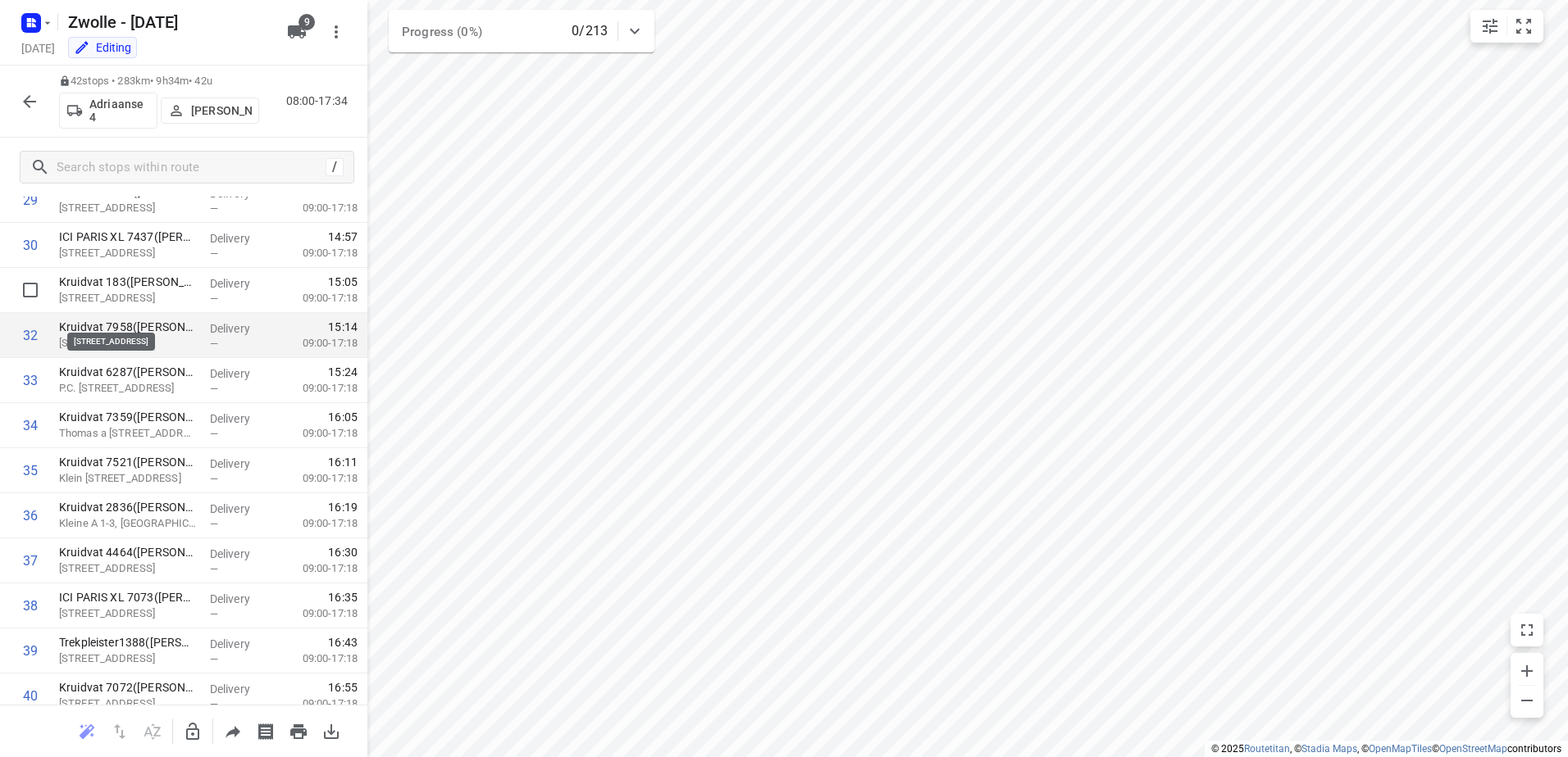
scroll to position [1348, 0]
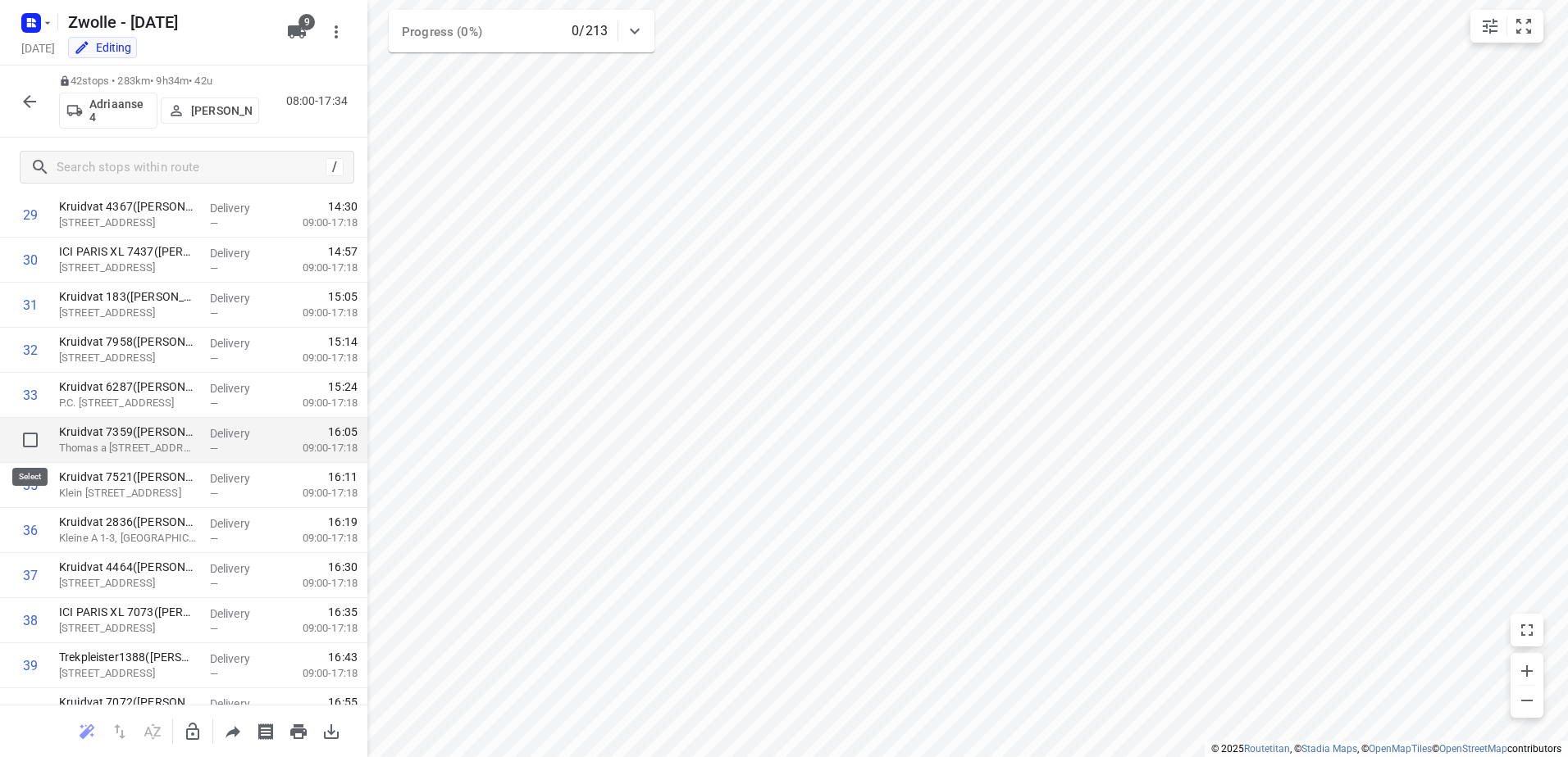
click at [24, 435] on input "checkbox" at bounding box center [31, 440] width 33 height 33
checkbox input "true"
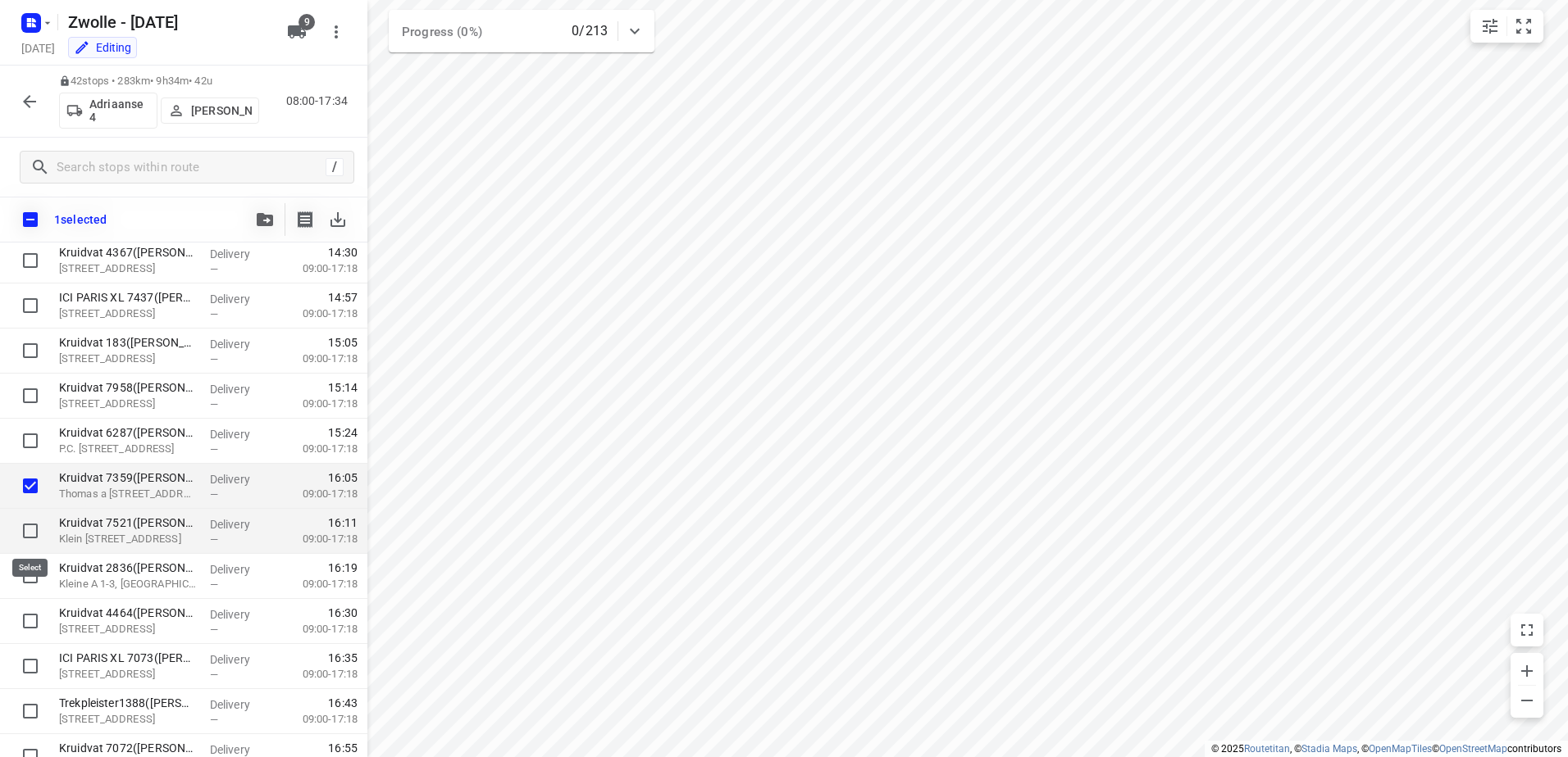
click at [29, 534] on input "checkbox" at bounding box center [31, 531] width 33 height 33
checkbox input "true"
click at [27, 579] on input "checkbox" at bounding box center [31, 577] width 33 height 33
checkbox input "true"
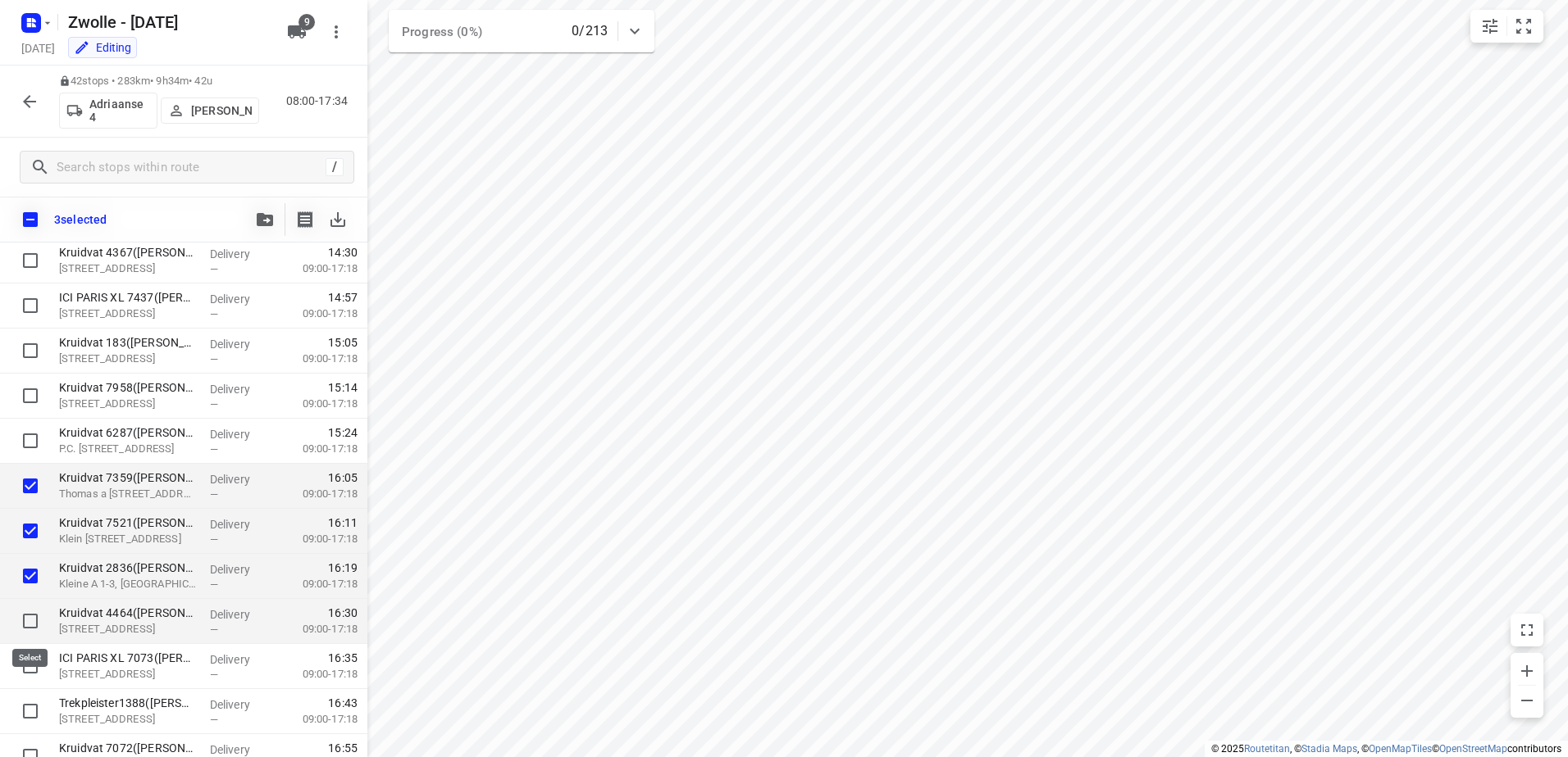
click at [27, 616] on input "checkbox" at bounding box center [31, 621] width 33 height 33
checkbox input "true"
drag, startPoint x: 31, startPoint y: 658, endPoint x: 31, endPoint y: 672, distance: 14.0
click at [31, 660] on input "checkbox" at bounding box center [31, 666] width 33 height 33
checkbox input "true"
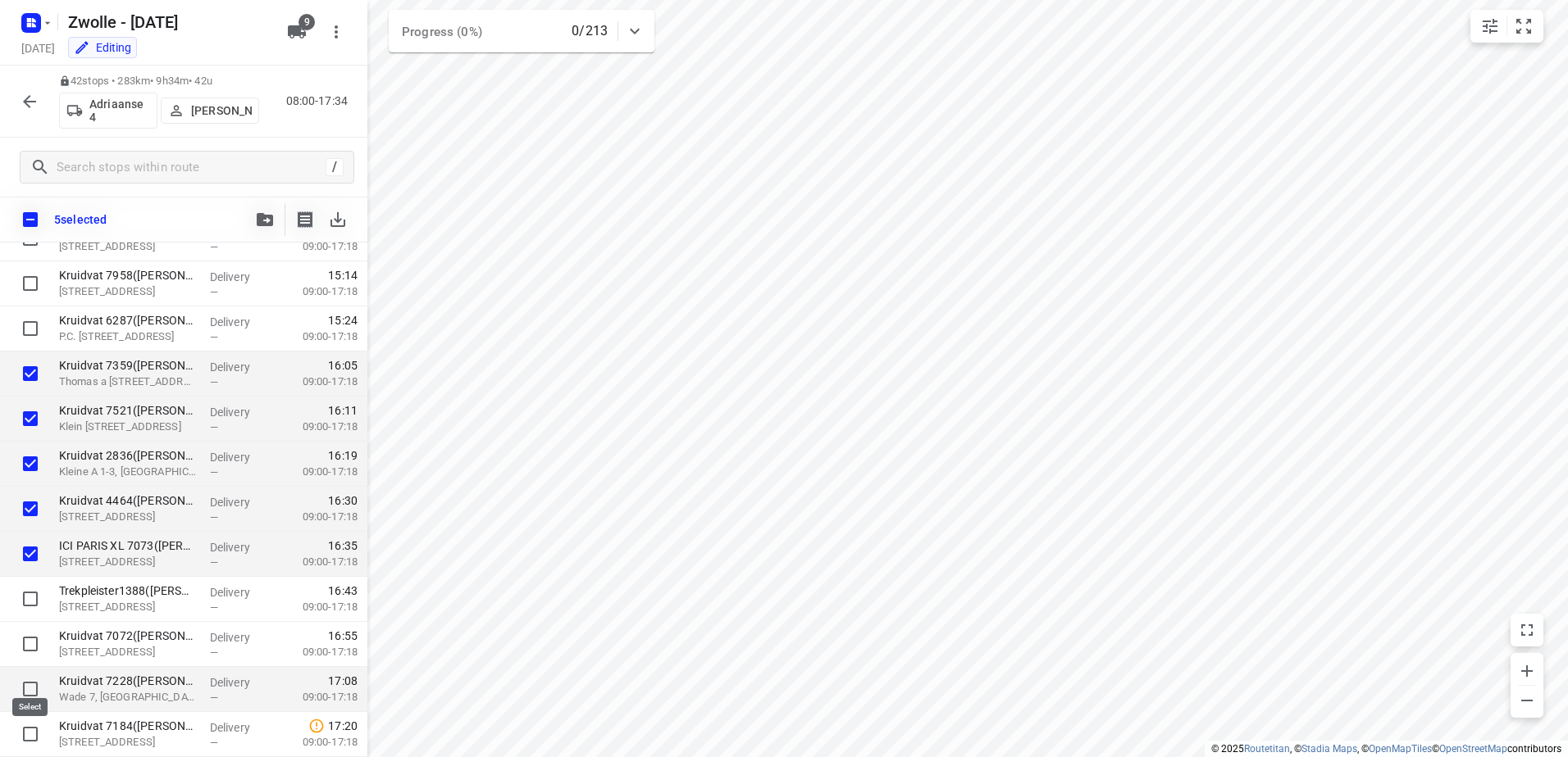
scroll to position [1505, 0]
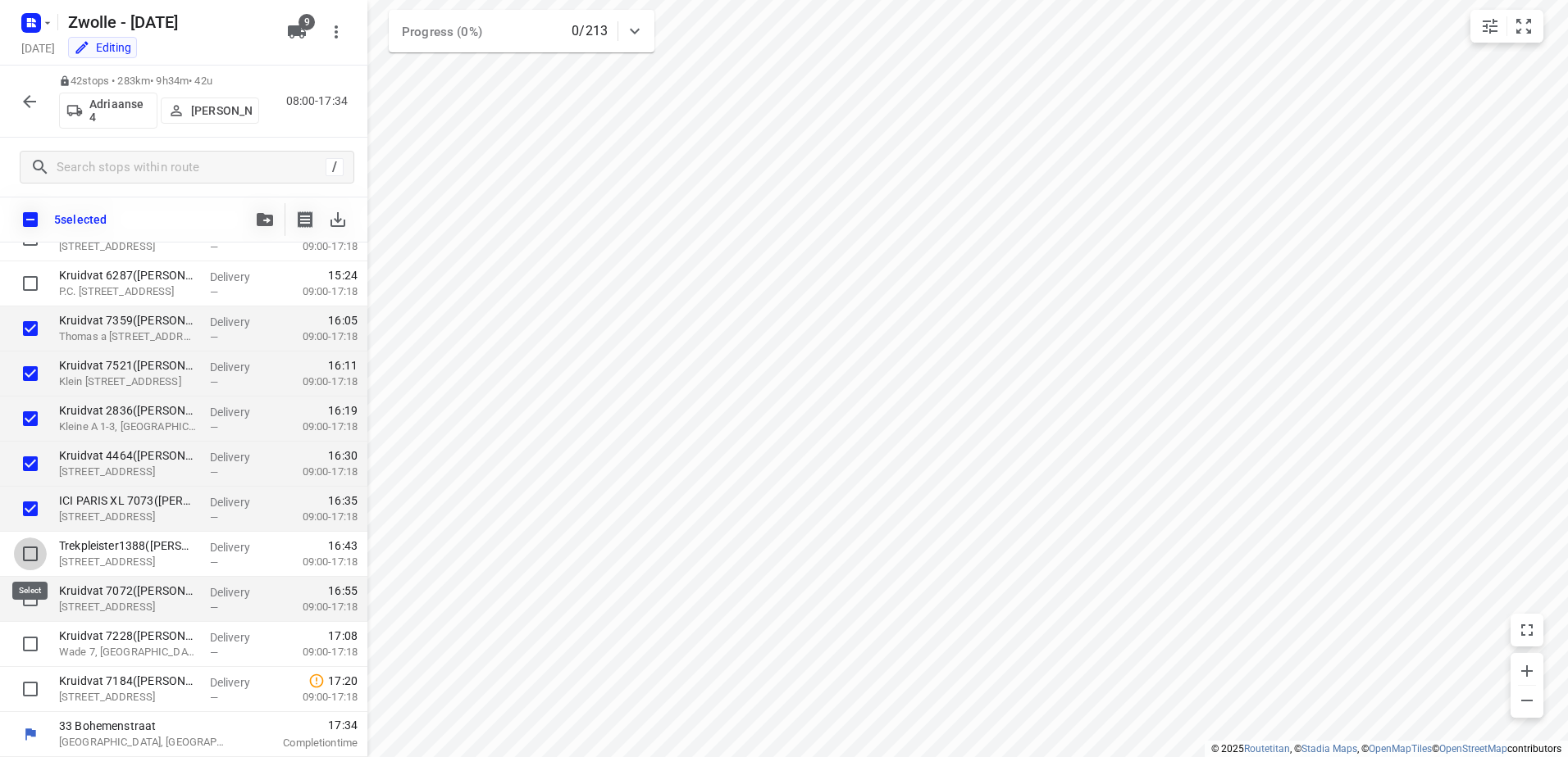
drag, startPoint x: 33, startPoint y: 558, endPoint x: 31, endPoint y: 582, distance: 24.1
click at [31, 562] on input "checkbox" at bounding box center [31, 554] width 33 height 33
checkbox input "true"
drag, startPoint x: 28, startPoint y: 602, endPoint x: 29, endPoint y: 625, distance: 23.0
click at [28, 603] on input "checkbox" at bounding box center [31, 599] width 33 height 33
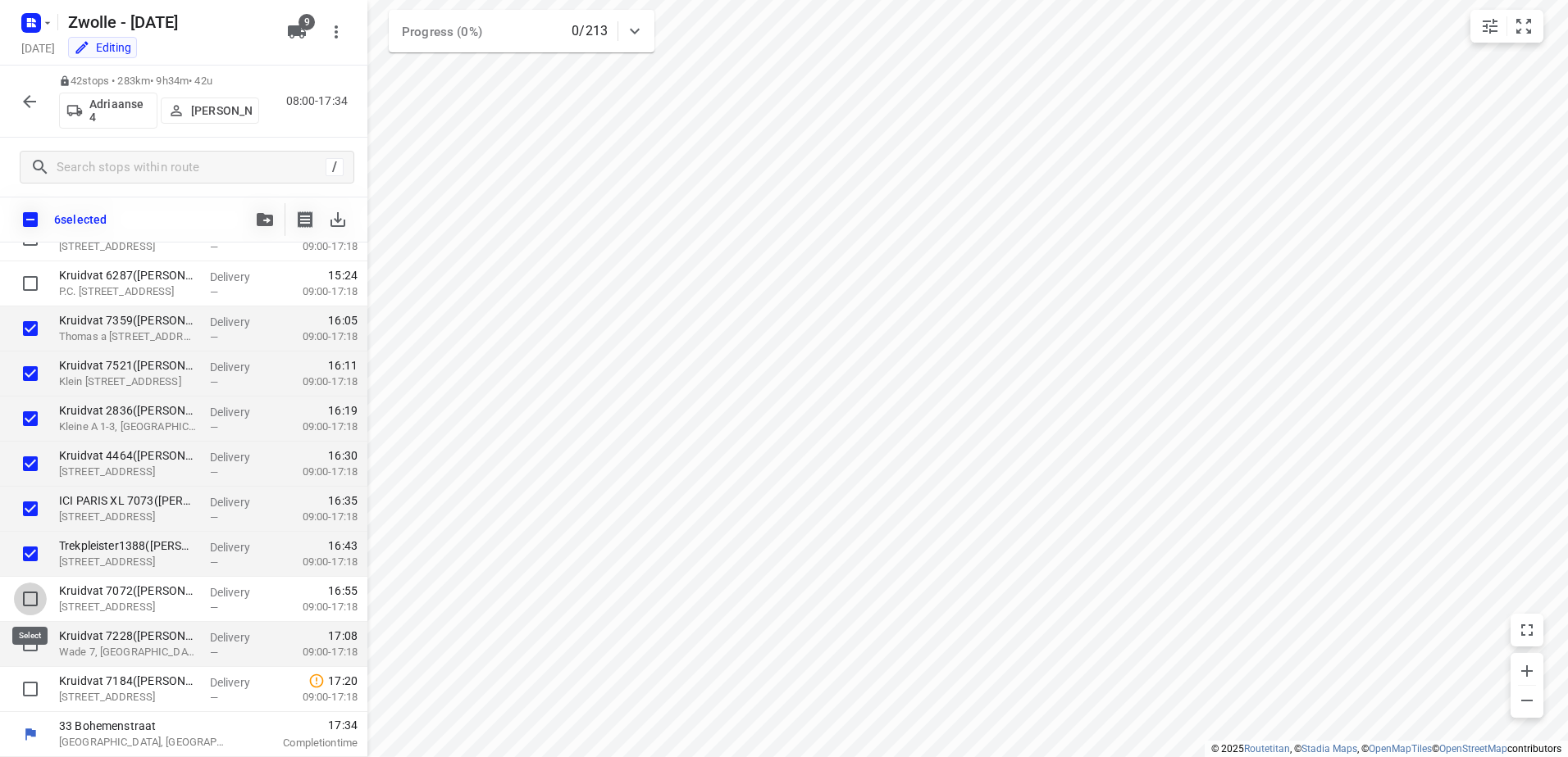
checkbox input "true"
click at [30, 639] on input "checkbox" at bounding box center [31, 645] width 33 height 33
checkbox input "true"
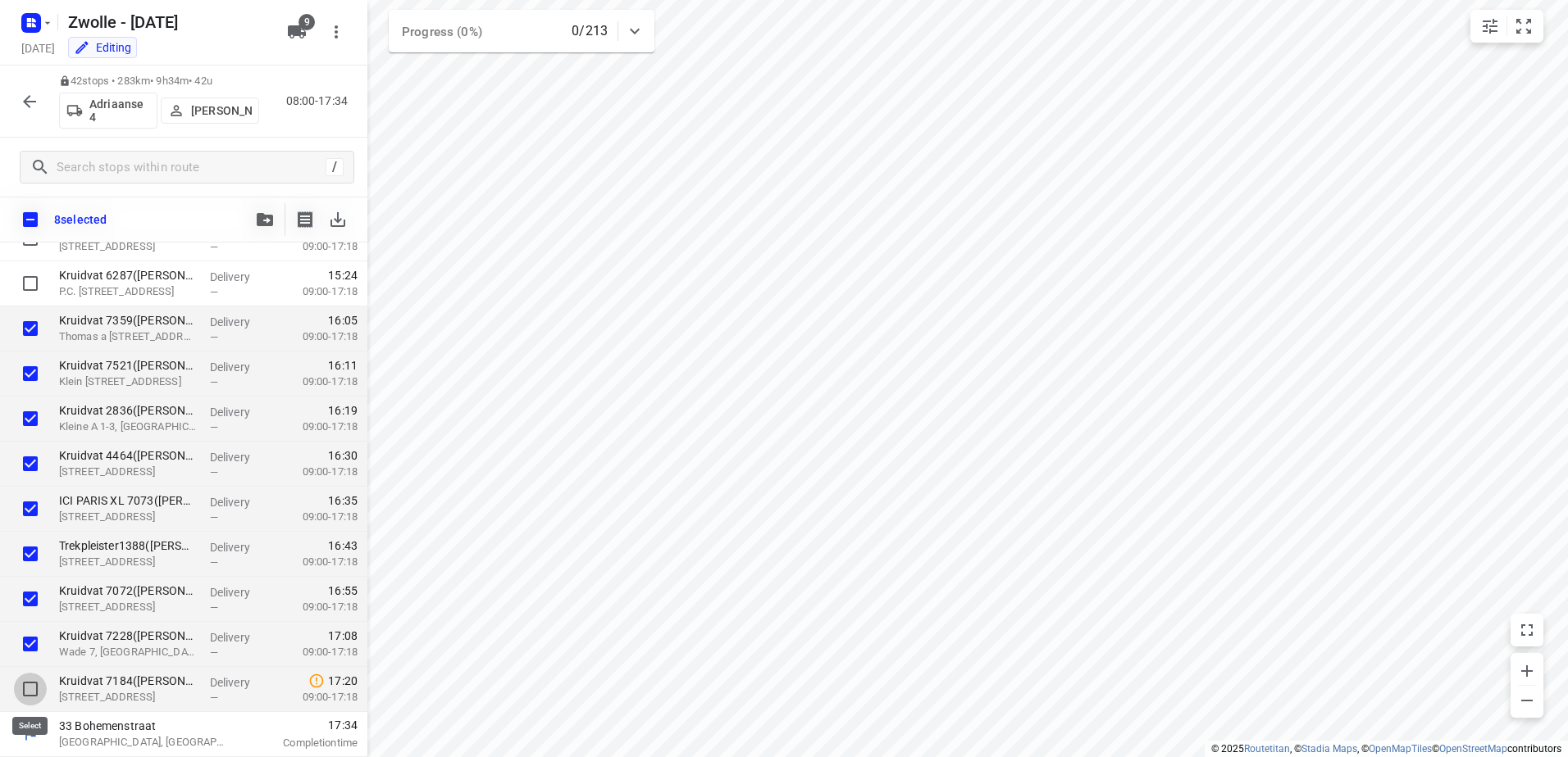
click at [26, 686] on input "checkbox" at bounding box center [31, 689] width 33 height 33
checkbox input "true"
click at [255, 220] on span "button" at bounding box center [265, 220] width 20 height 13
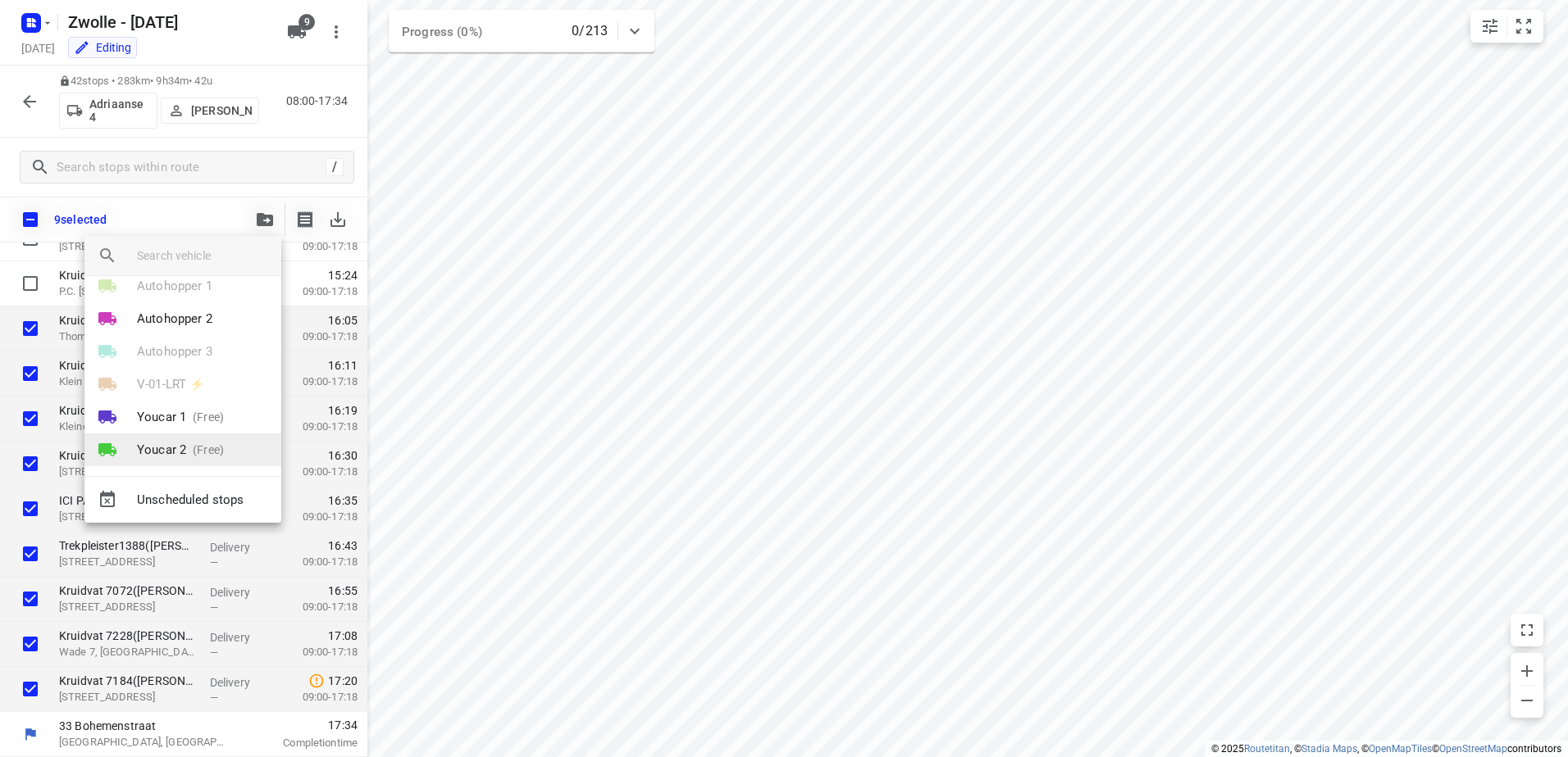
scroll to position [128, 0]
click at [196, 436] on li "Ambius 1" at bounding box center [183, 440] width 197 height 33
click at [187, 449] on li "11" at bounding box center [183, 447] width 197 height 33
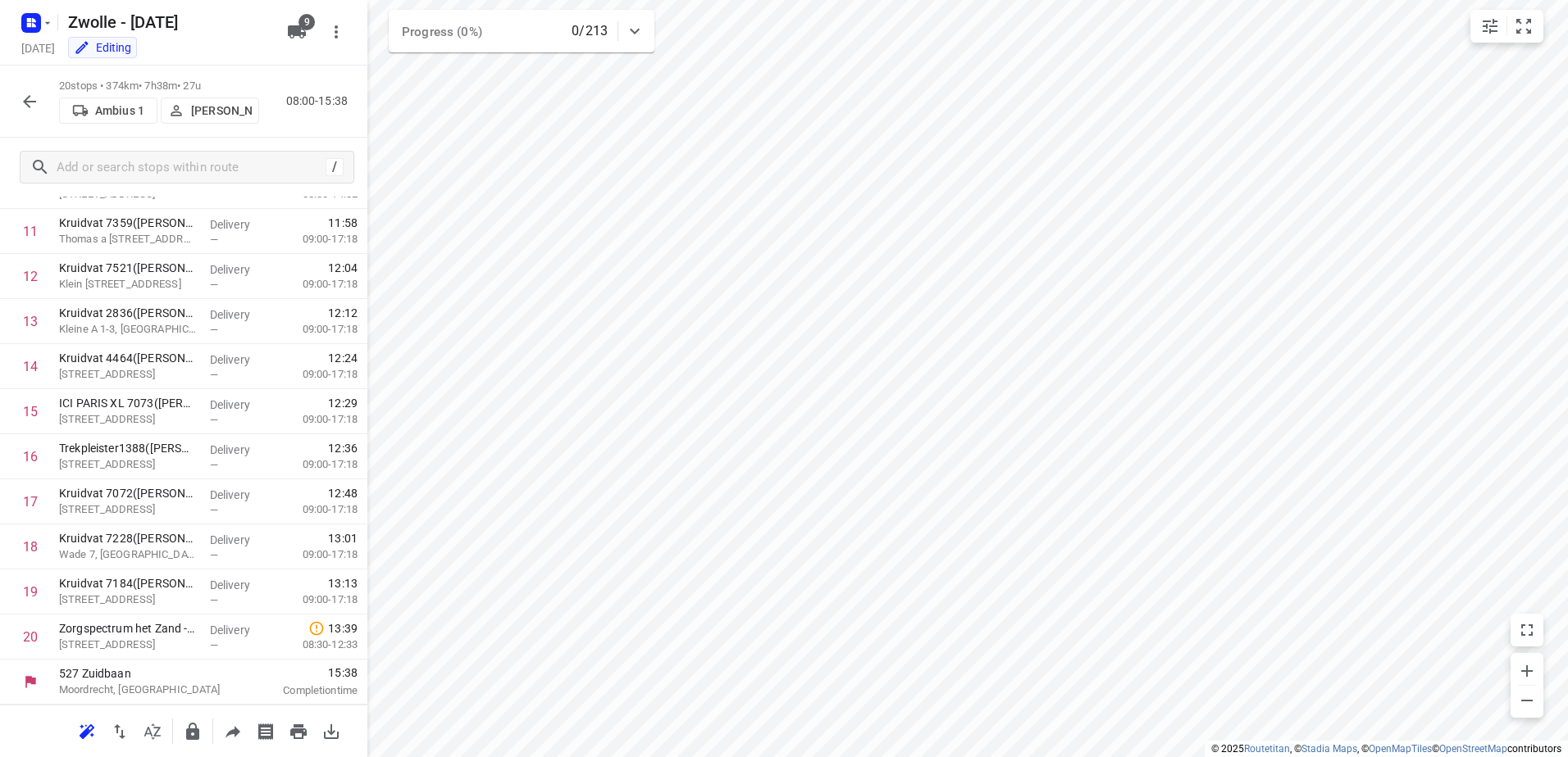
scroll to position [520, 0]
click at [42, 115] on div at bounding box center [30, 102] width 33 height 33
click at [42, 98] on button "button" at bounding box center [30, 102] width 33 height 33
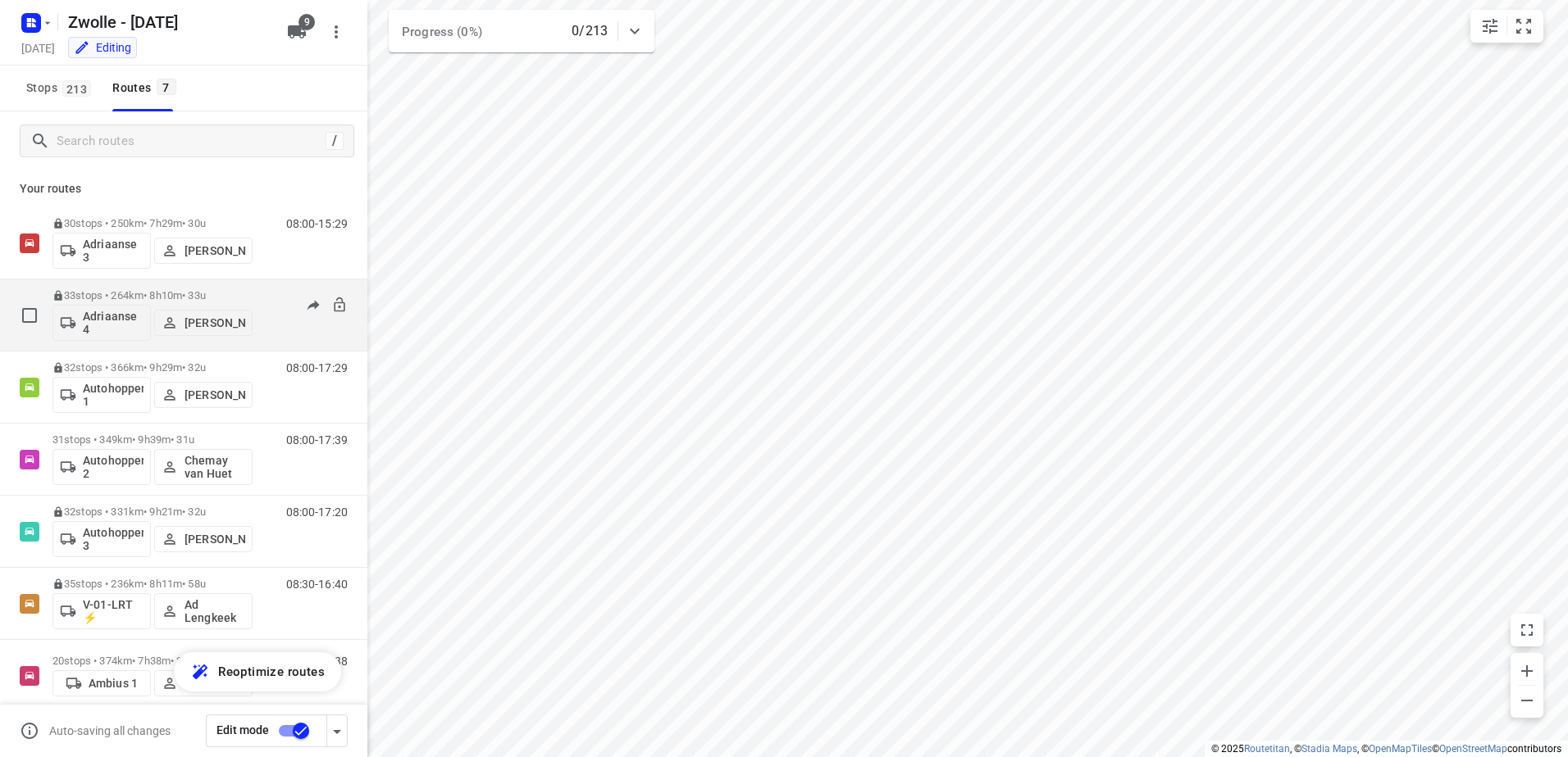
click at [195, 289] on p "33 stops • 264km • 8h10m • 33u" at bounding box center [153, 295] width 200 height 12
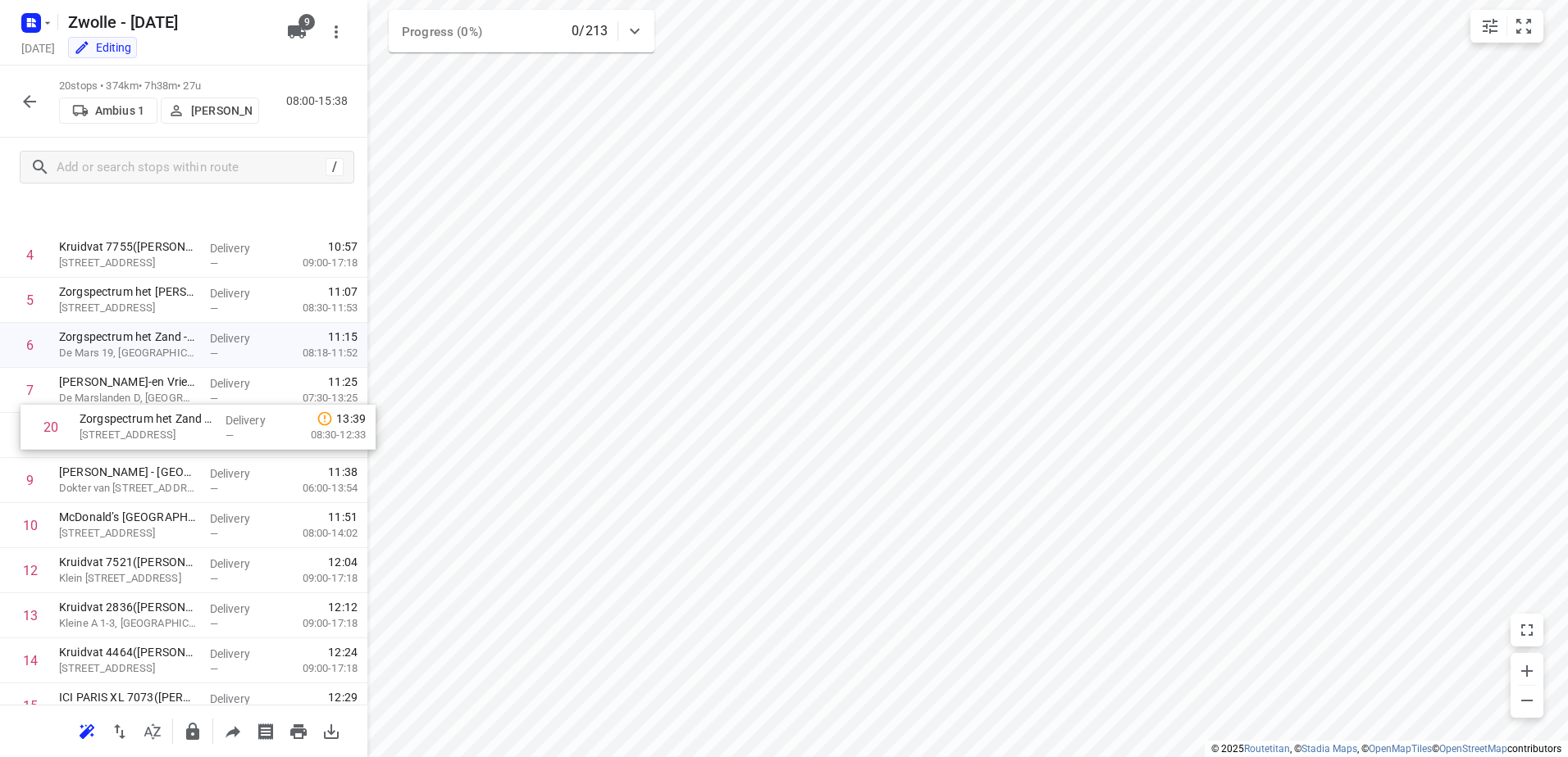
scroll to position [0, 0]
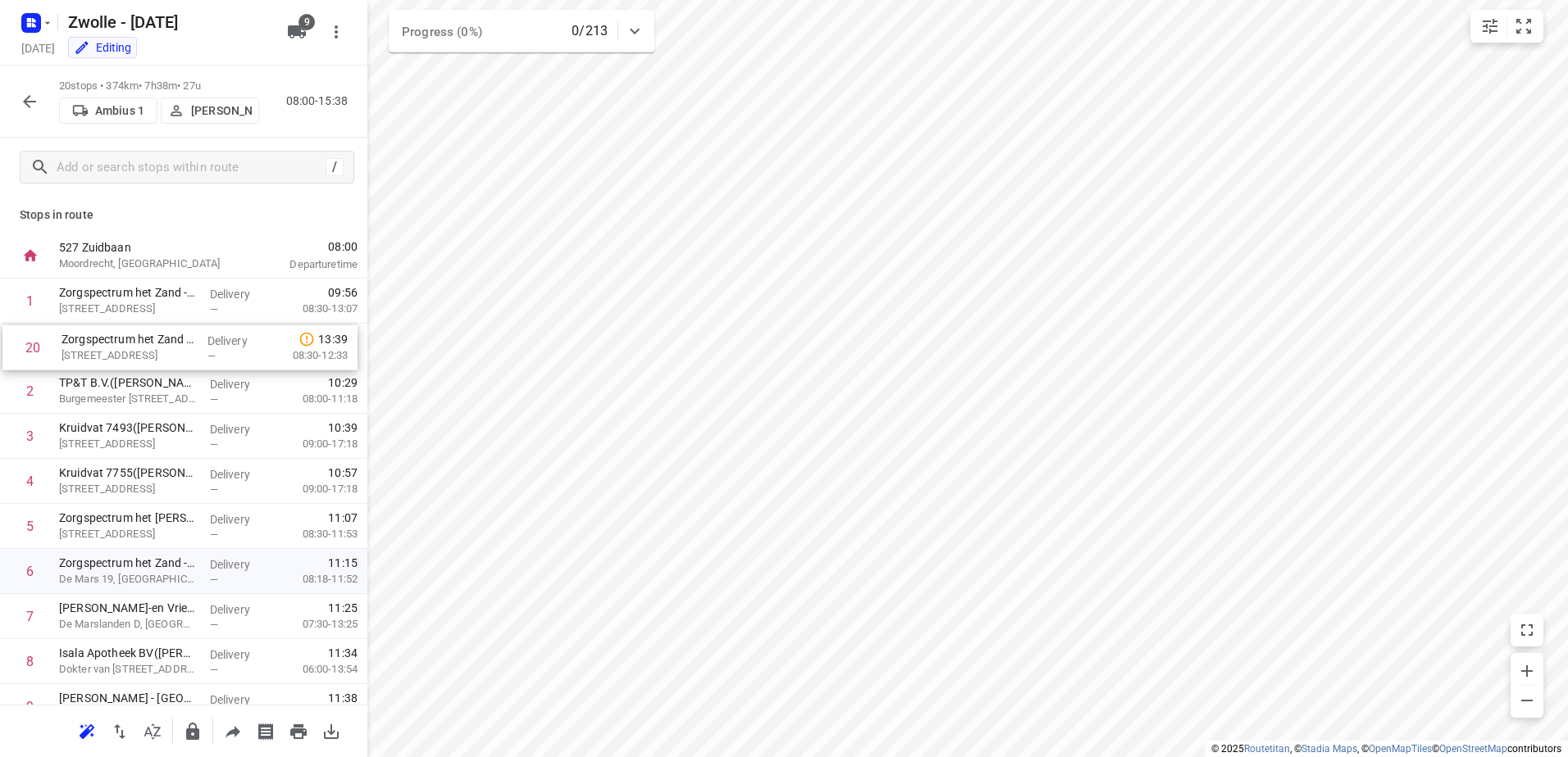
drag, startPoint x: 146, startPoint y: 629, endPoint x: 153, endPoint y: 331, distance: 298.1
click at [153, 331] on div "1 Zorgspectrum het Zand - Het Wooldhuis(Henry Bruinewoud) Paalweg 10, Heino Del…" at bounding box center [184, 729] width 368 height 902
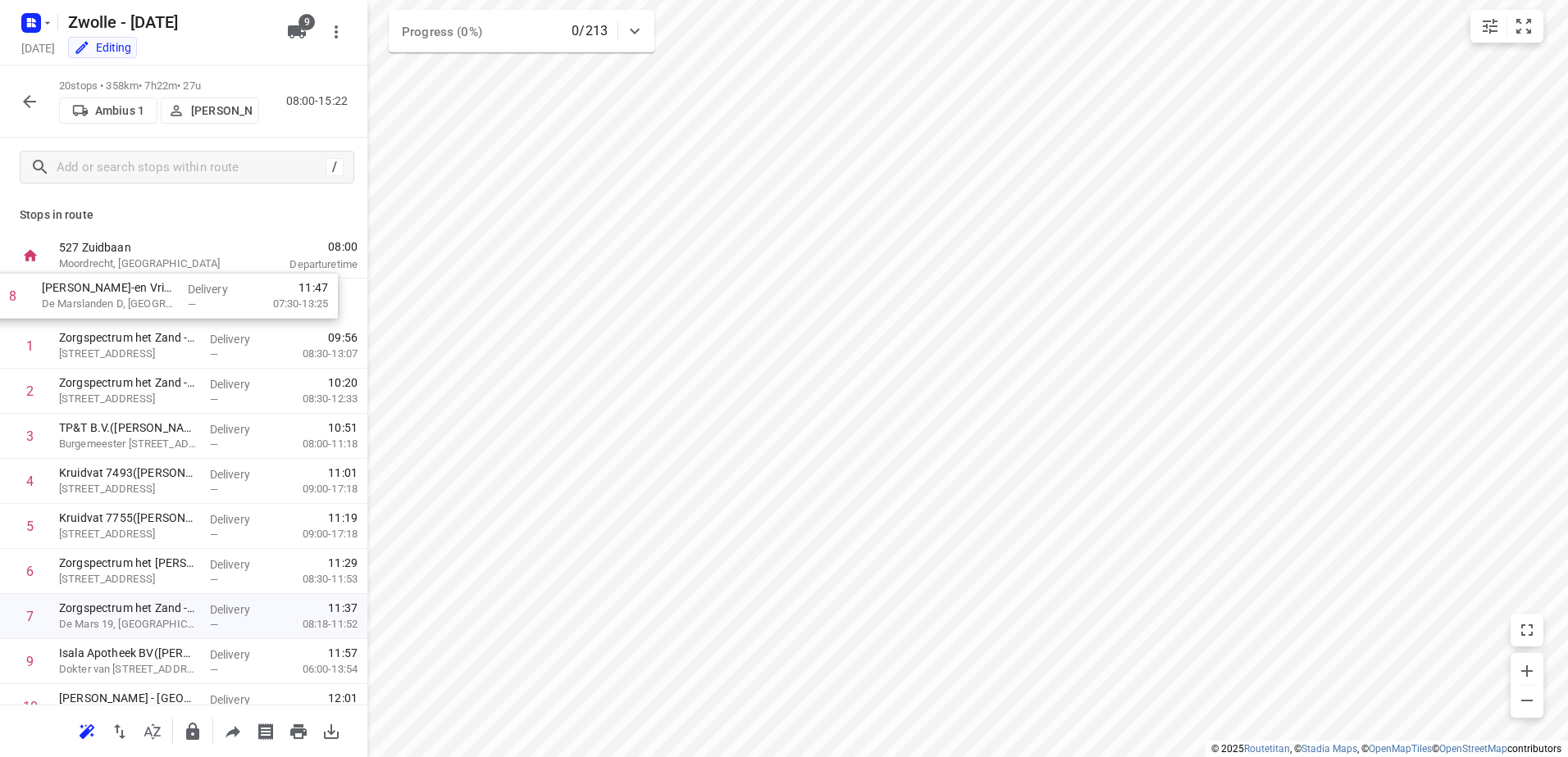
drag, startPoint x: 230, startPoint y: 498, endPoint x: 216, endPoint y: 289, distance: 209.5
click at [215, 289] on div "1 Zorgspectrum het Zand - Het Wooldhuis(Henry Bruinewoud) Paalweg 10, Heino Del…" at bounding box center [184, 729] width 368 height 902
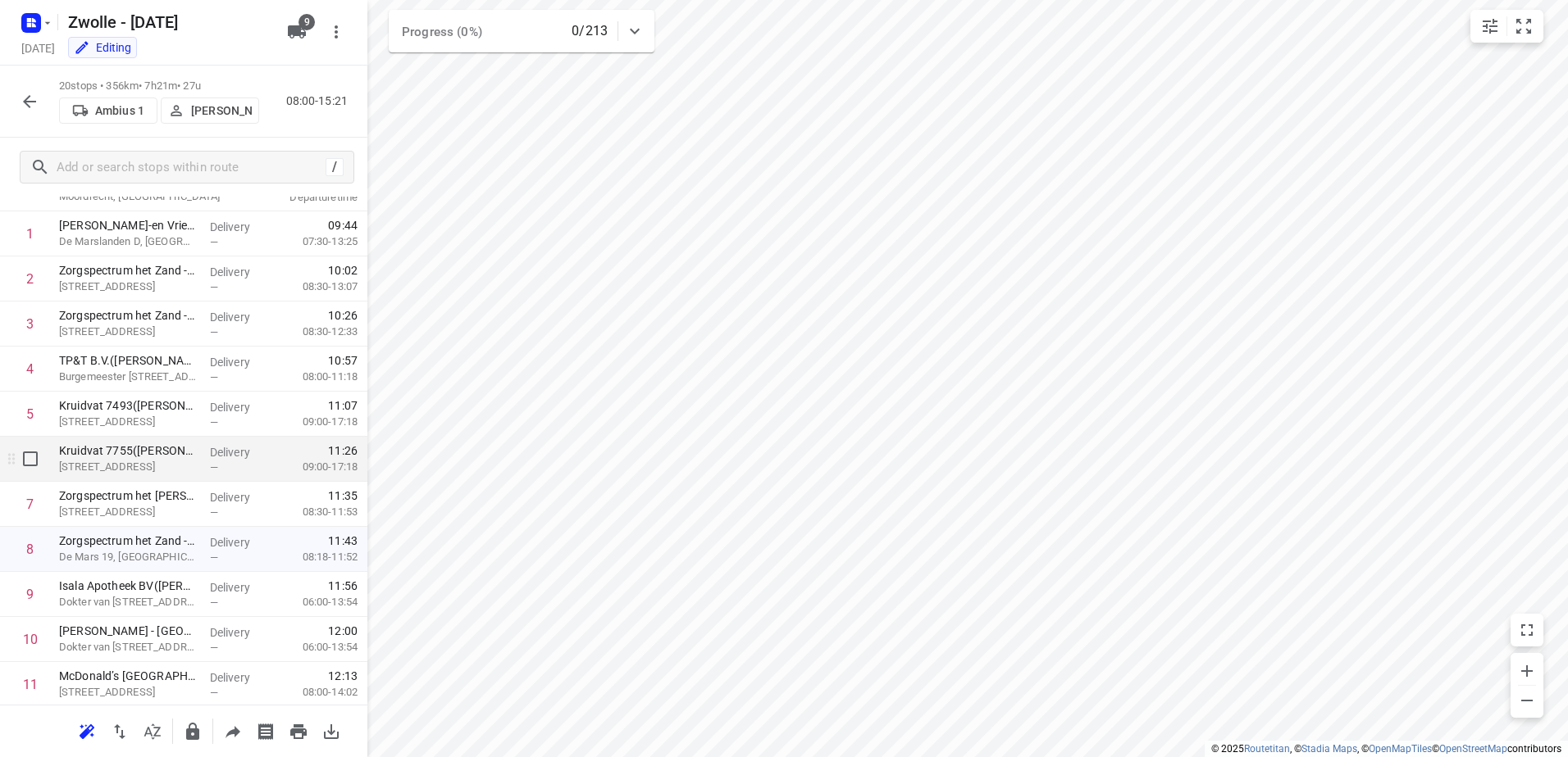
scroll to position [164, 0]
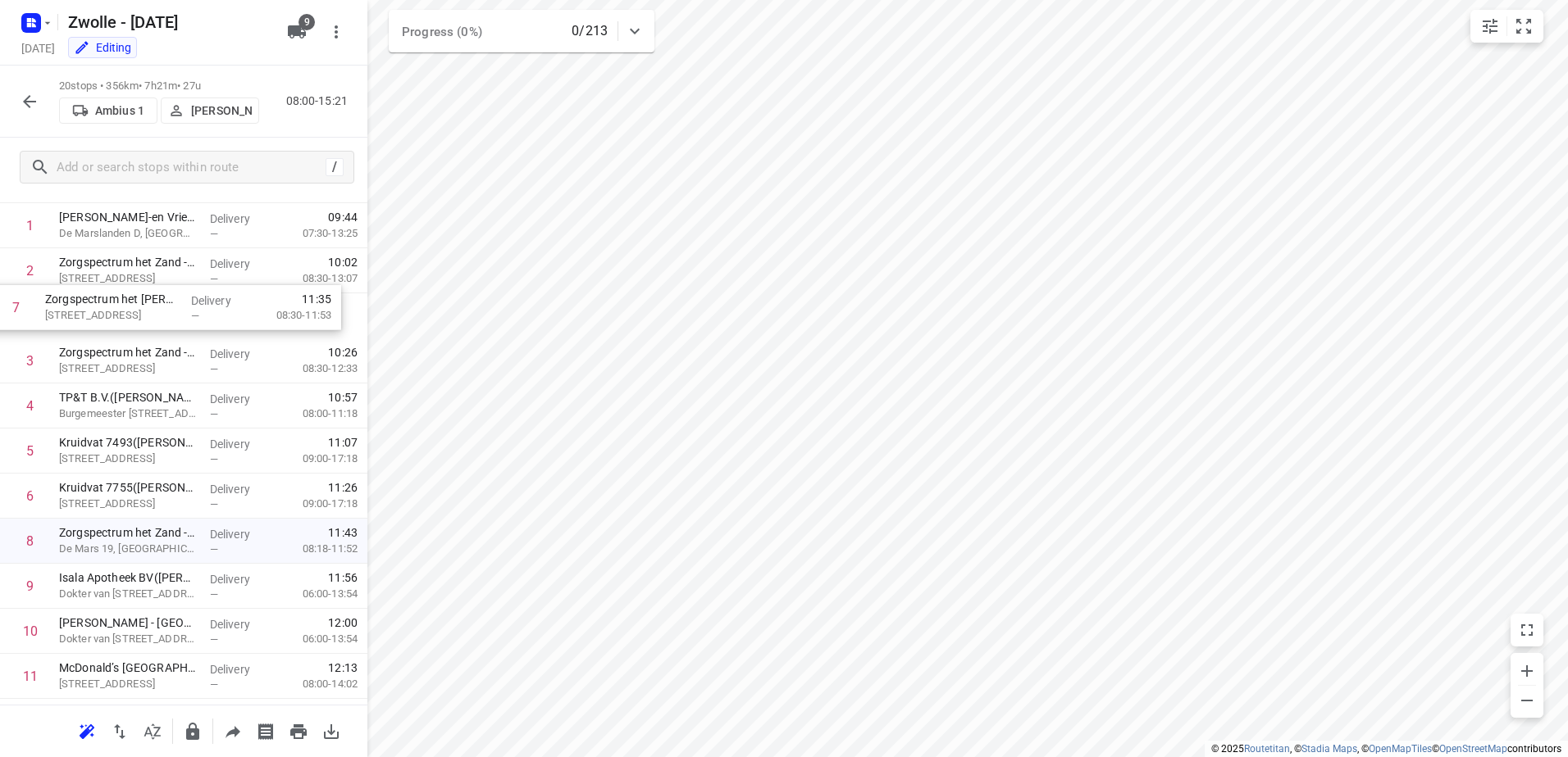
drag, startPoint x: 200, startPoint y: 403, endPoint x: 188, endPoint y: 303, distance: 100.7
click at [188, 303] on div "1 Dasko Koel-en Vriestransporten B.V. - Zwolle(Esther Huls) De Marslanden D, Zw…" at bounding box center [184, 653] width 368 height 902
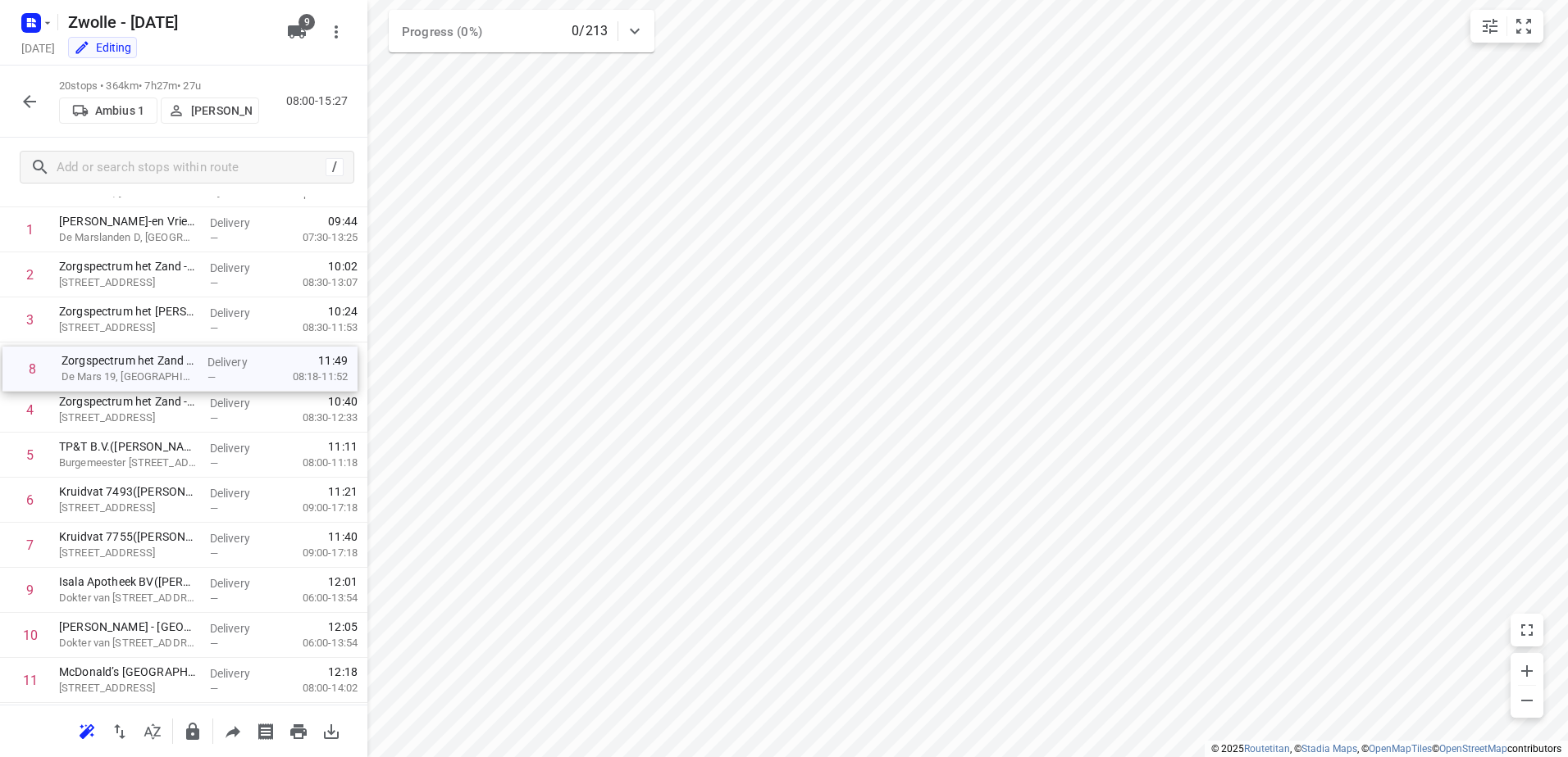
drag, startPoint x: 164, startPoint y: 548, endPoint x: 168, endPoint y: 355, distance: 193.0
click at [168, 355] on div "1 Dasko Koel-en Vriestransporten B.V. - Zwolle(Esther Huls) De Marslanden D, Zw…" at bounding box center [184, 658] width 368 height 902
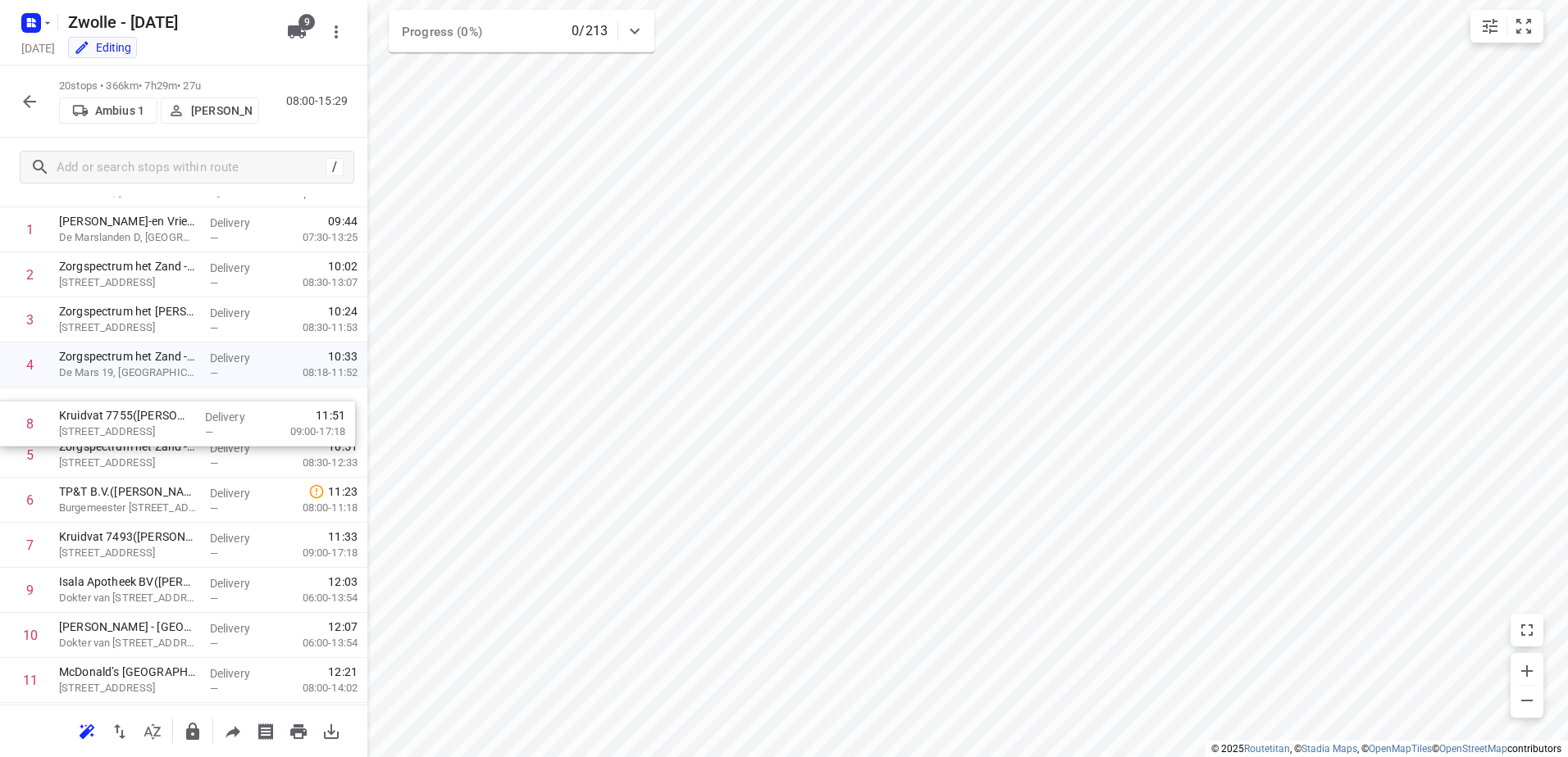
drag, startPoint x: 231, startPoint y: 564, endPoint x: 230, endPoint y: 438, distance: 126.0
click at [230, 438] on div "1 Dasko Koel-en Vriestransporten B.V. - Zwolle(Esther Huls) De Marslanden D, Zw…" at bounding box center [184, 658] width 368 height 902
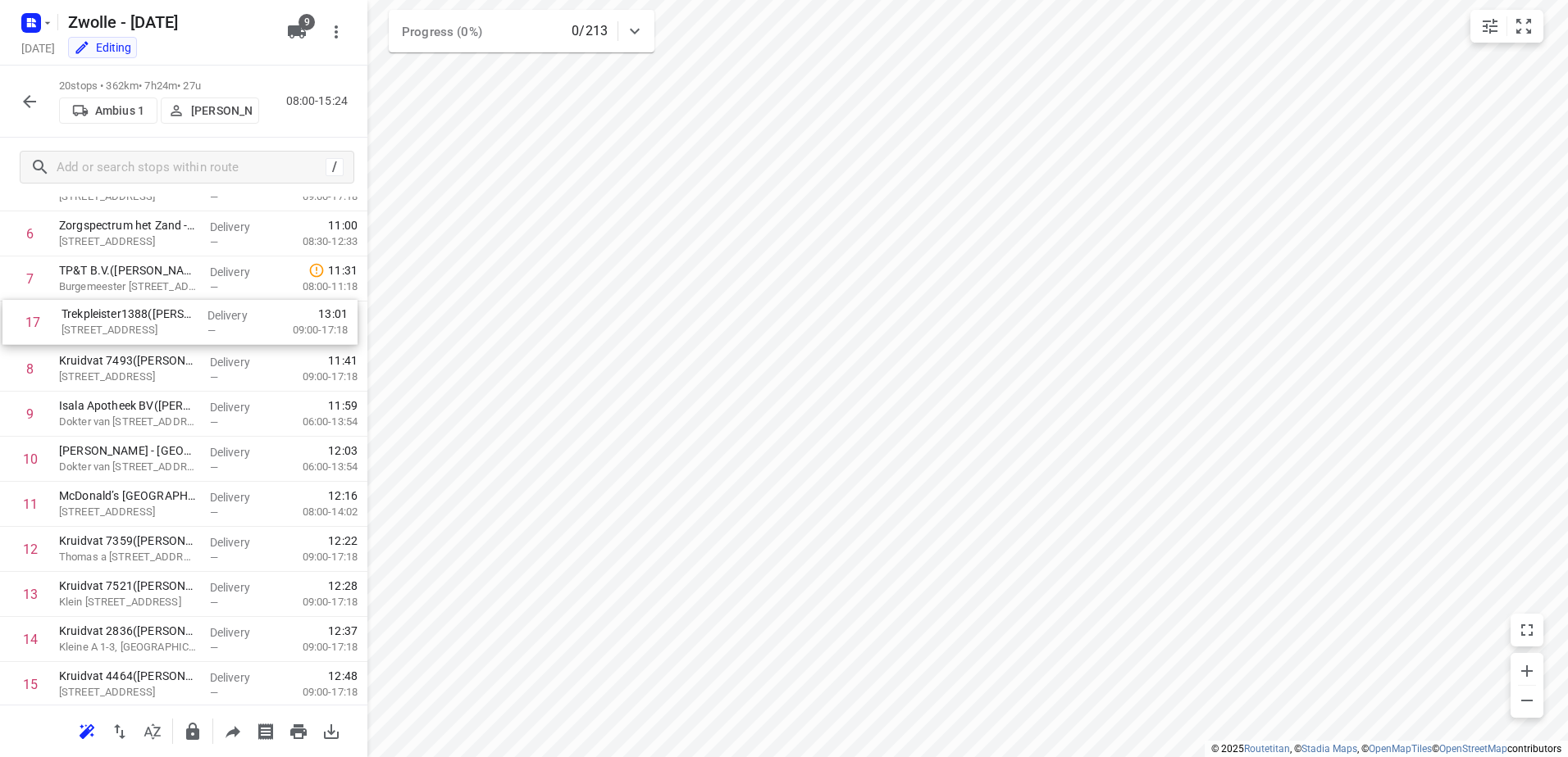
scroll to position [290, 0]
drag, startPoint x: 191, startPoint y: 629, endPoint x: 187, endPoint y: 360, distance: 269.0
click at [187, 360] on div "1 Dasko Koel-en Vriestransporten B.V. - Zwolle(Esther Huls) De Marslanden D, Zw…" at bounding box center [184, 439] width 368 height 902
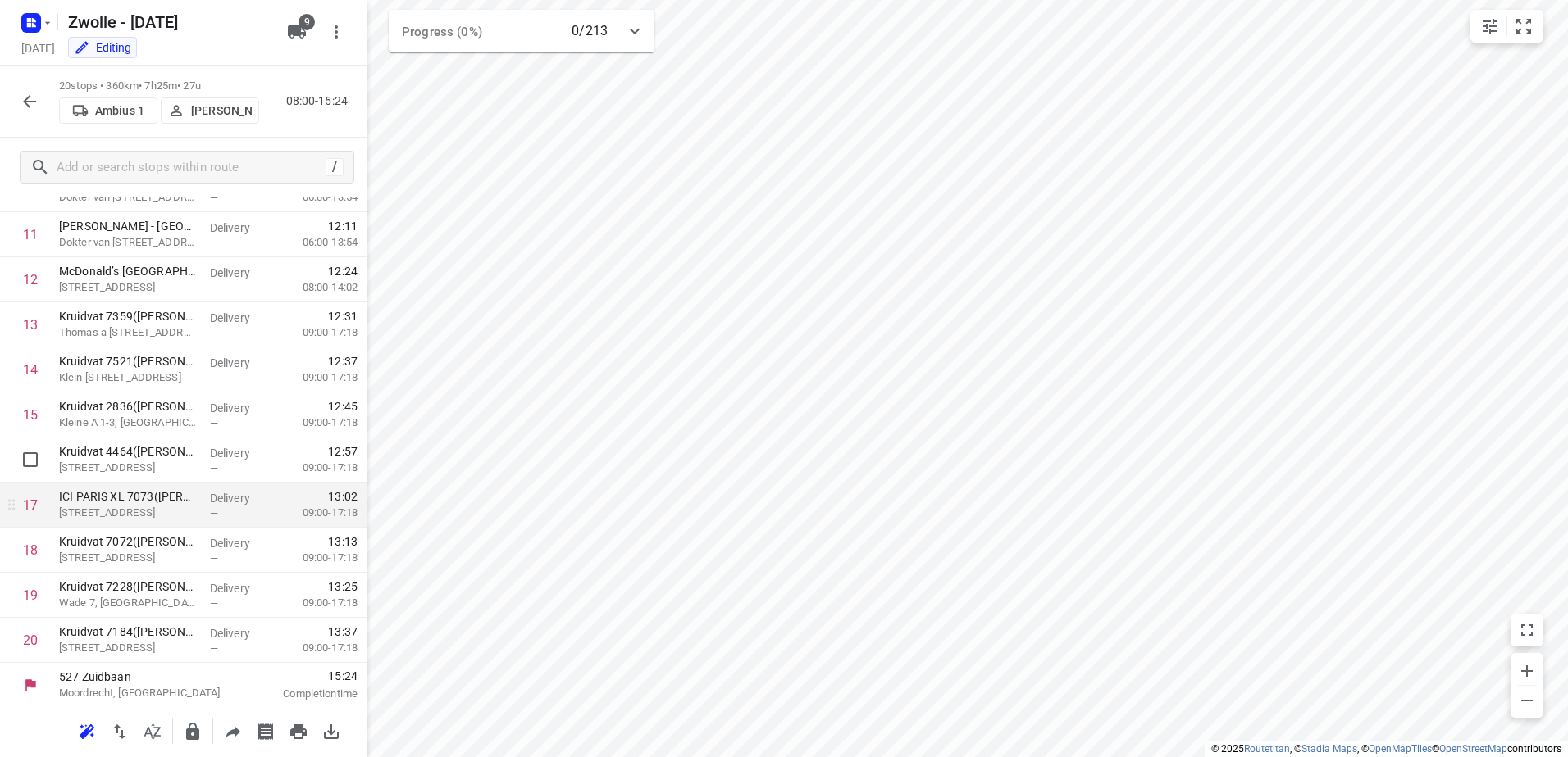
scroll to position [520, 0]
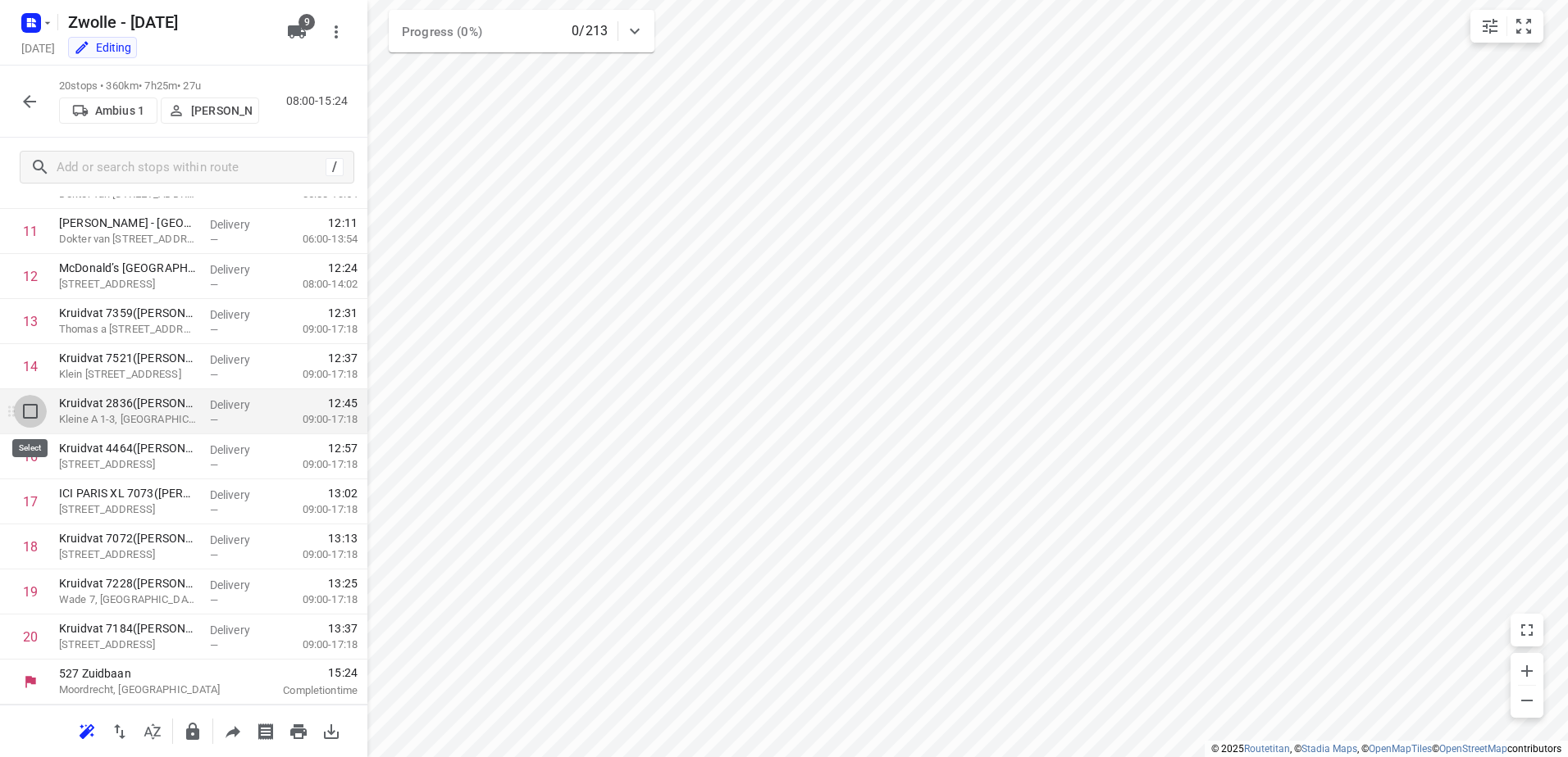
click at [26, 397] on input "checkbox" at bounding box center [31, 412] width 33 height 33
checkbox input "true"
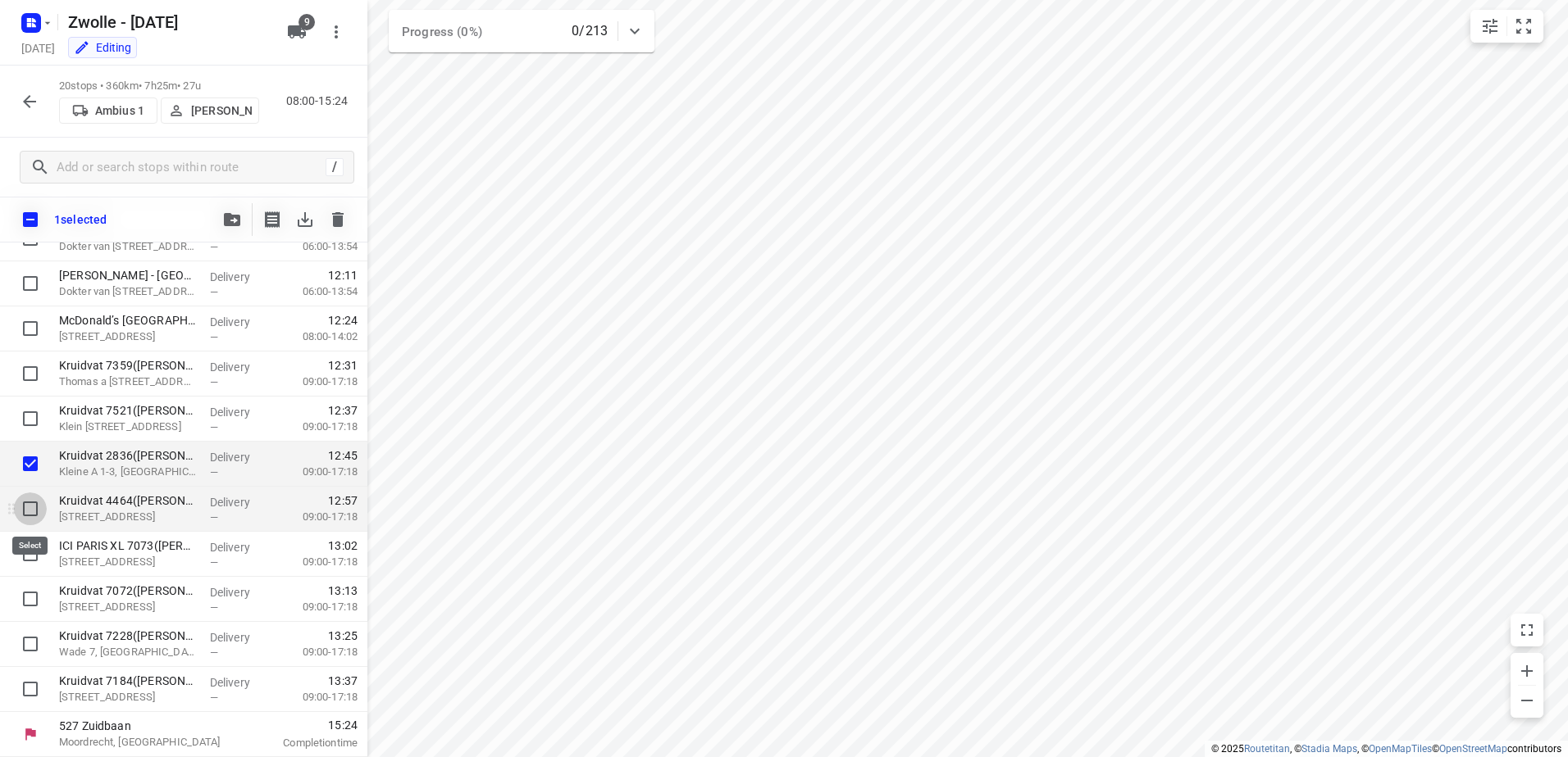
click at [18, 506] on input "checkbox" at bounding box center [31, 509] width 33 height 33
checkbox input "true"
click at [30, 549] on input "checkbox" at bounding box center [31, 554] width 33 height 33
checkbox input "true"
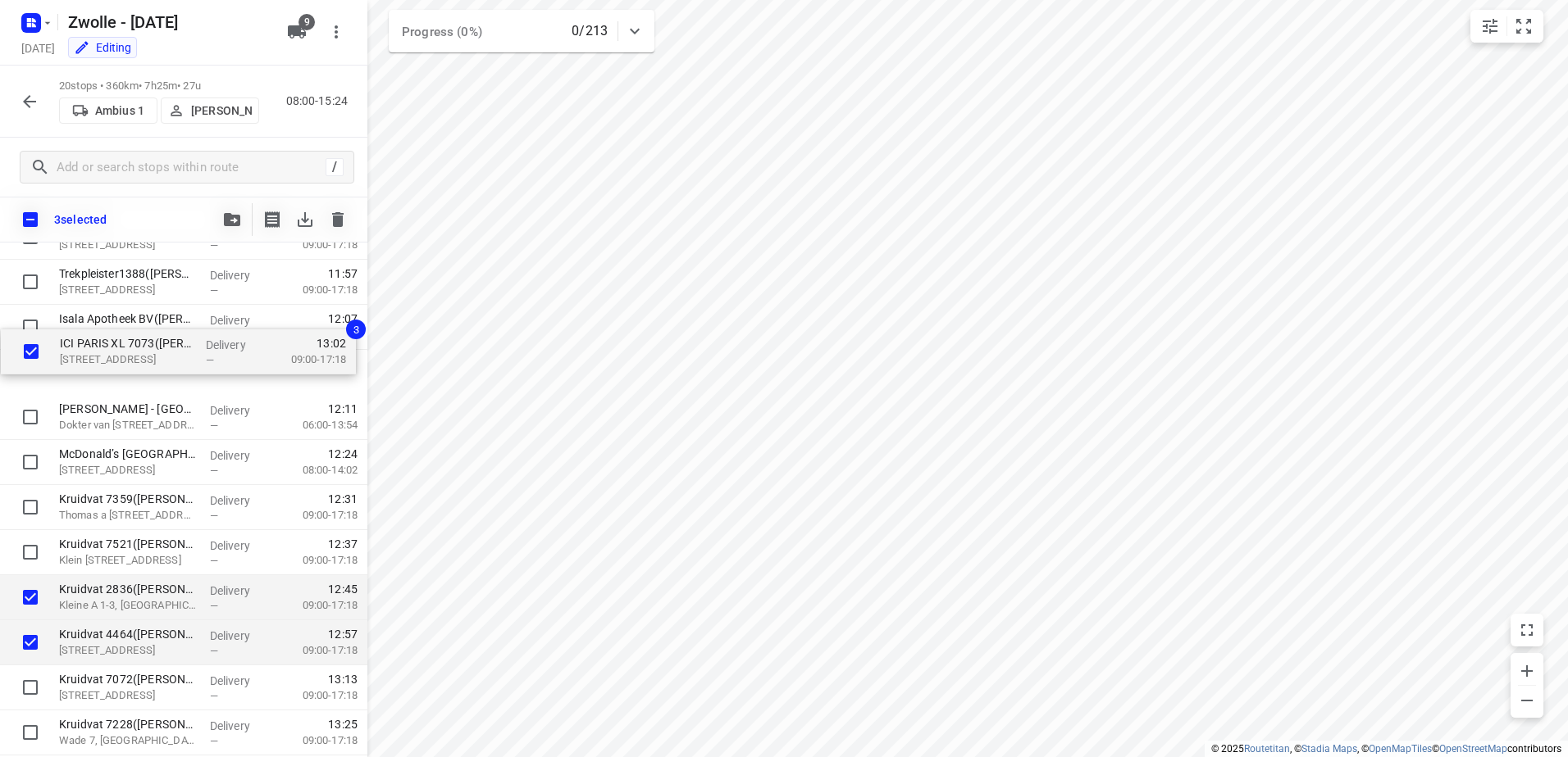
scroll to position [405, 0]
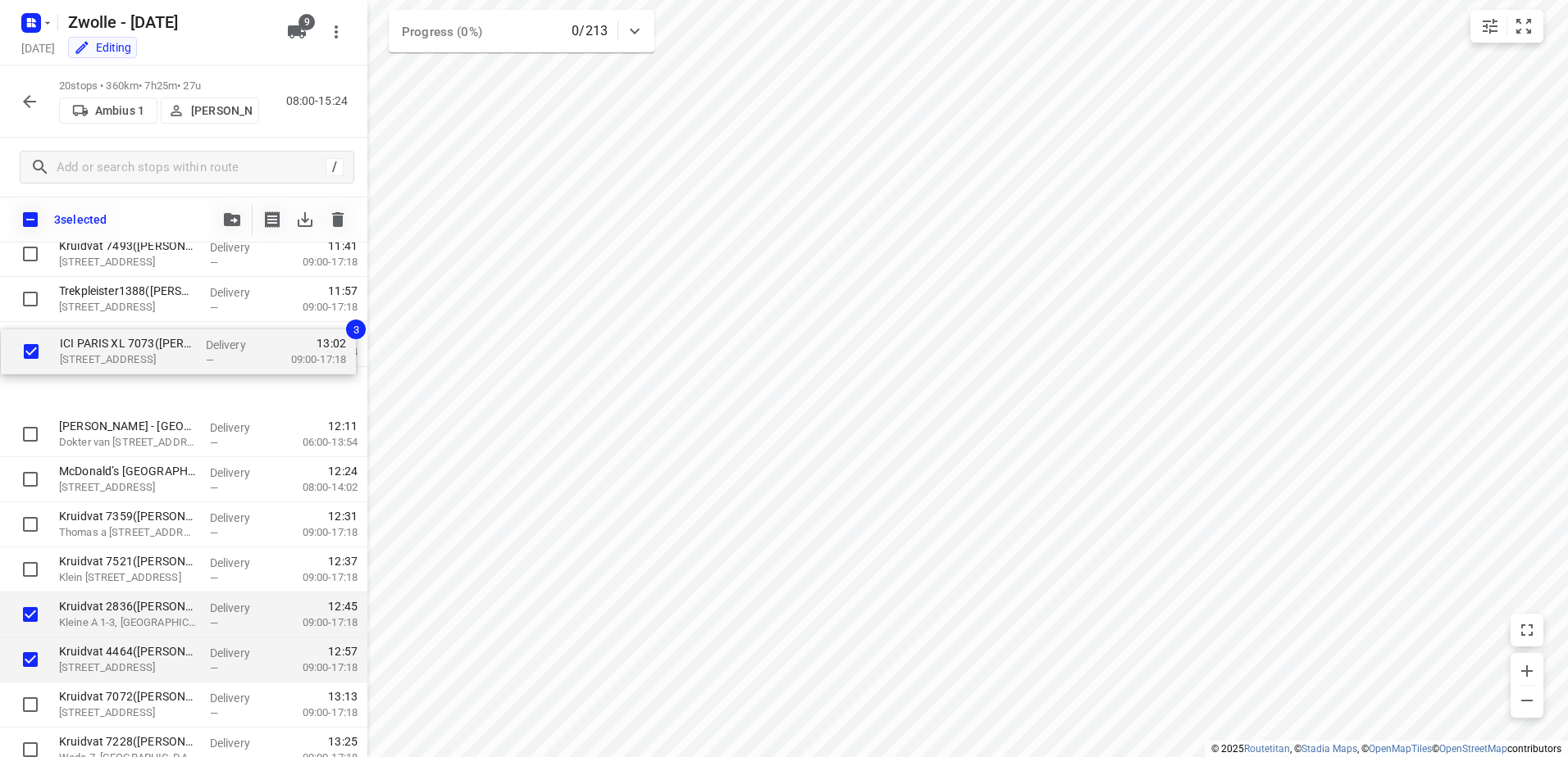
drag, startPoint x: 133, startPoint y: 629, endPoint x: 134, endPoint y: 328, distance: 301.0
click at [134, 328] on div "Dasko Koel-en Vriestransporten B.V. - Zwolle(Esther Huls) De Marslanden D, Zwol…" at bounding box center [184, 367] width 368 height 902
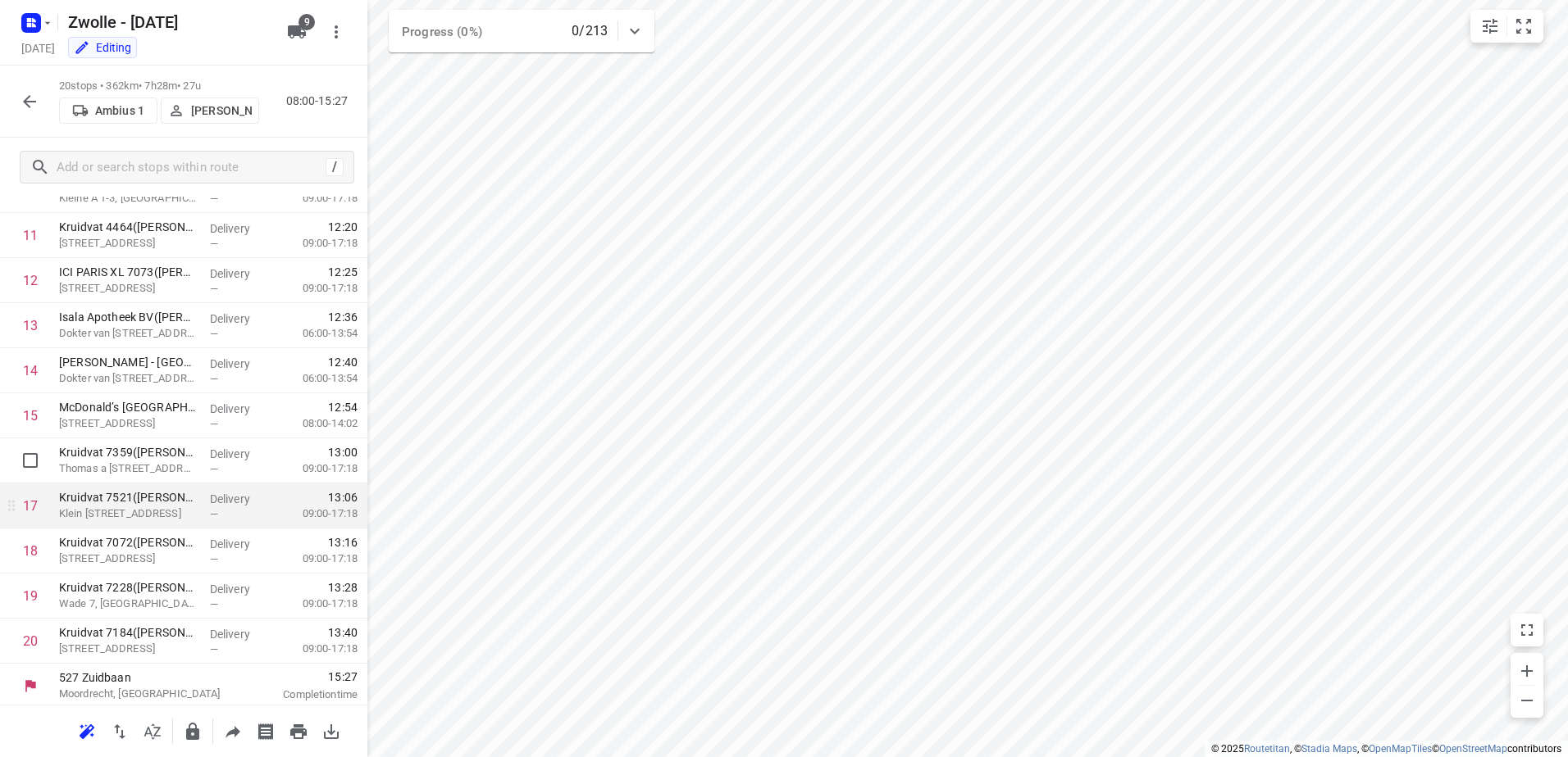
scroll to position [520, 0]
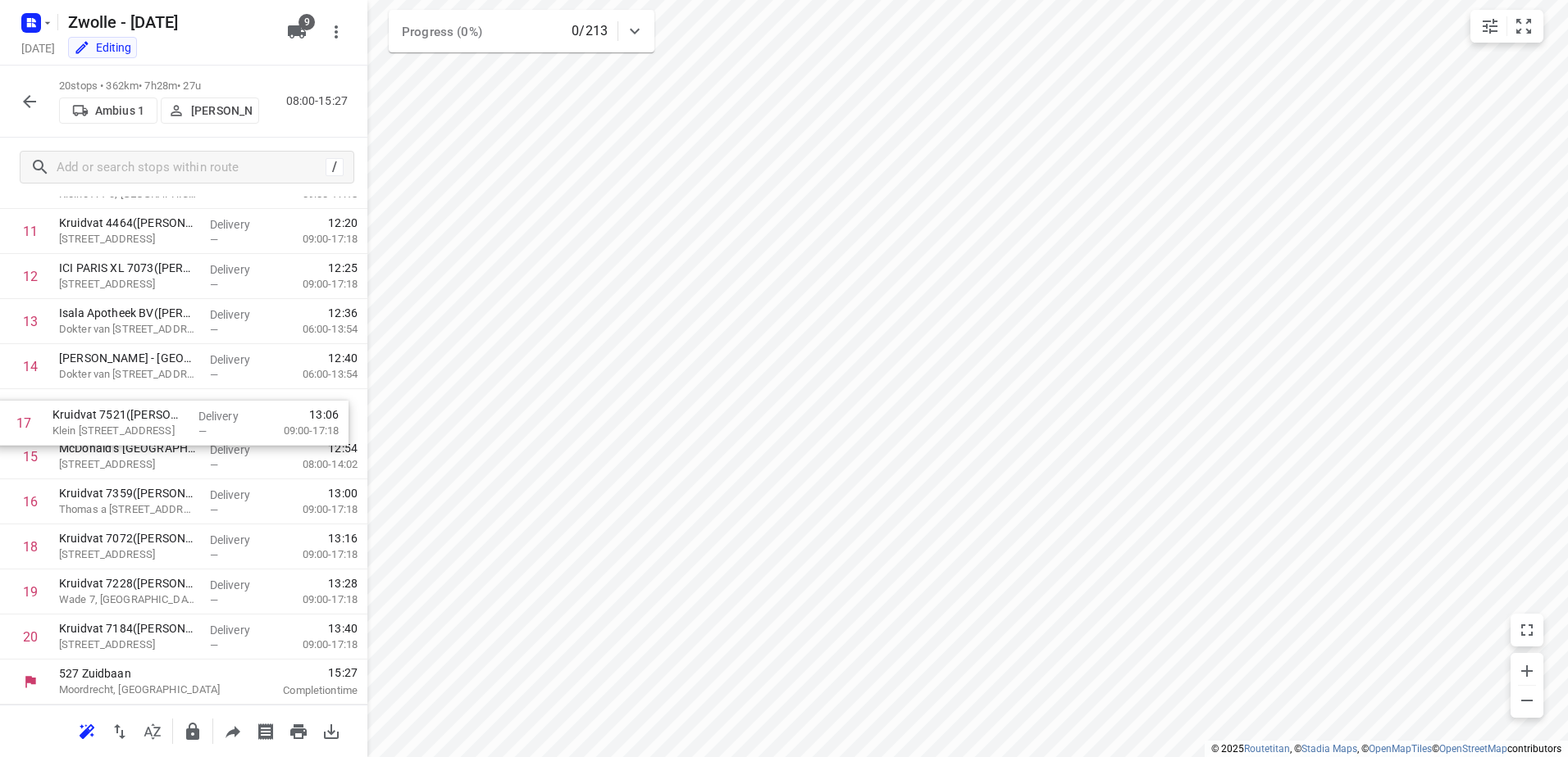
drag, startPoint x: 196, startPoint y: 499, endPoint x: 188, endPoint y: 413, distance: 86.4
click at [188, 413] on div "1 Dasko Koel-en Vriestransporten B.V. - Zwolle(Esther Huls) De Marslanden D, Zw…" at bounding box center [184, 208] width 368 height 902
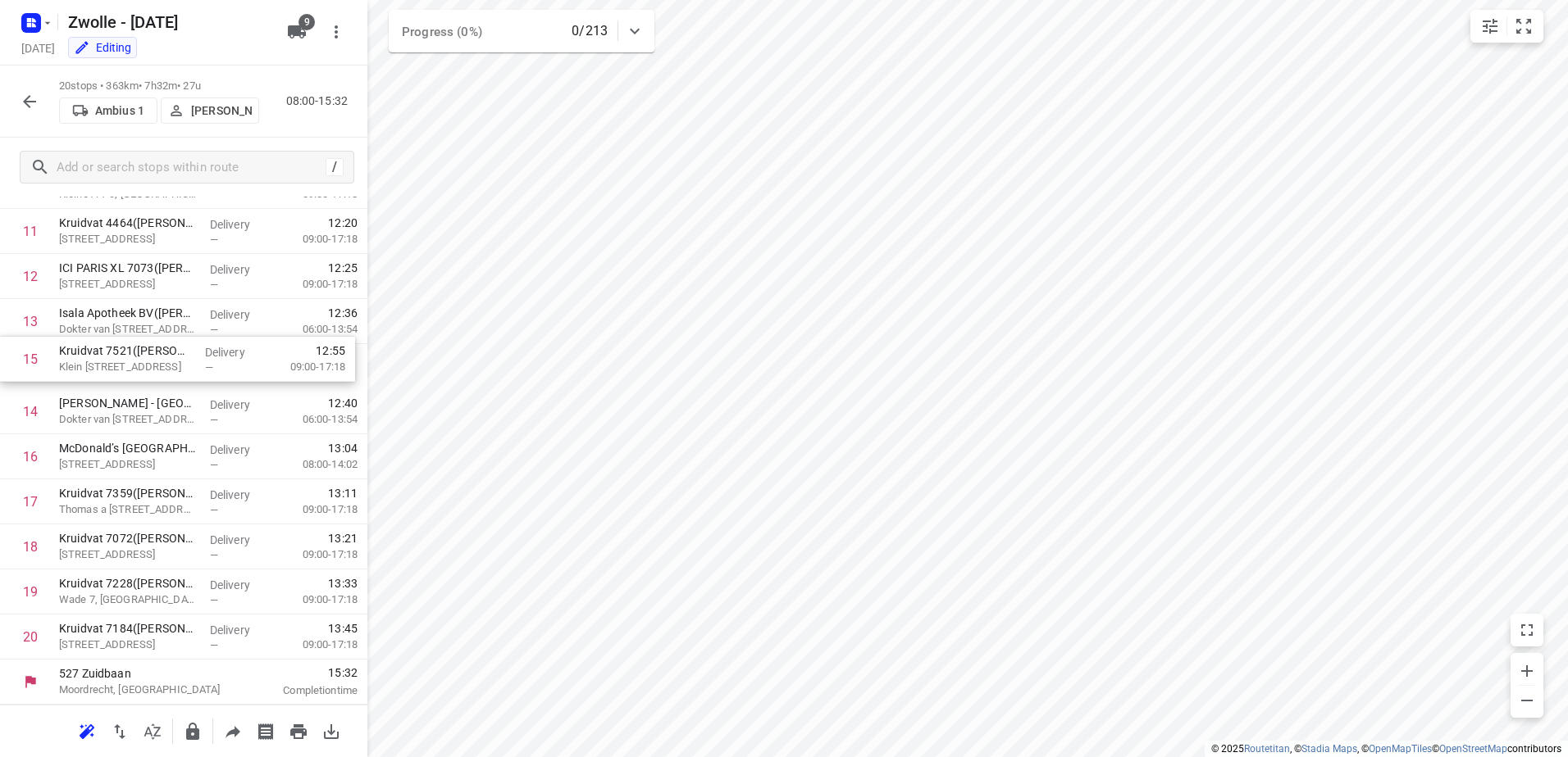
drag, startPoint x: 187, startPoint y: 408, endPoint x: 190, endPoint y: 318, distance: 90.0
click at [190, 318] on div "1 Dasko Koel-en Vriestransporten B.V. - Zwolle(Esther Huls) De Marslanden D, Zw…" at bounding box center [184, 208] width 368 height 902
drag, startPoint x: 189, startPoint y: 504, endPoint x: 185, endPoint y: 347, distance: 157.1
click at [185, 347] on div "1 Dasko Koel-en Vriestransporten B.V. - Zwolle(Esther Huls) De Marslanden D, Zw…" at bounding box center [184, 208] width 368 height 902
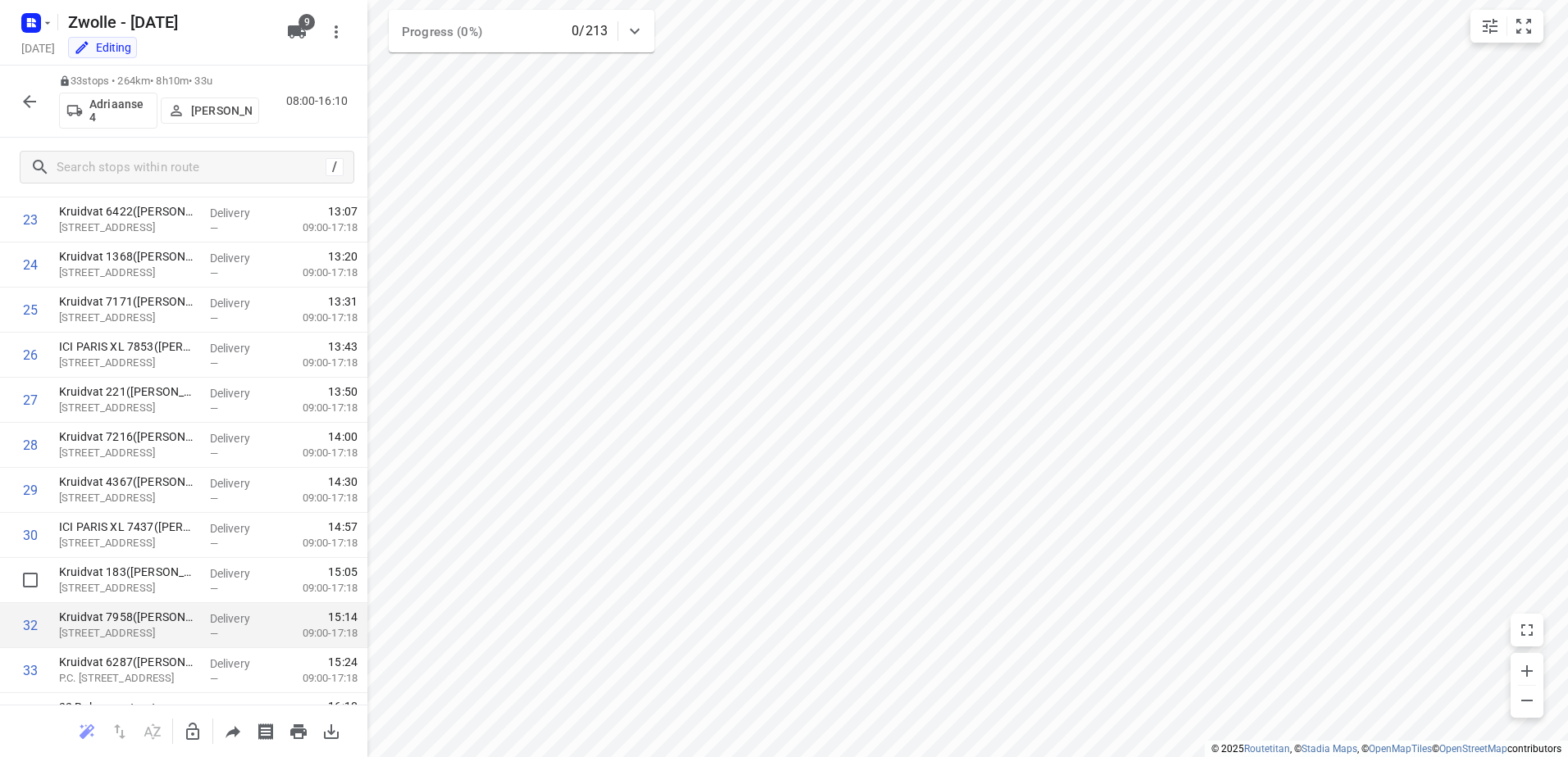
scroll to position [1106, 0]
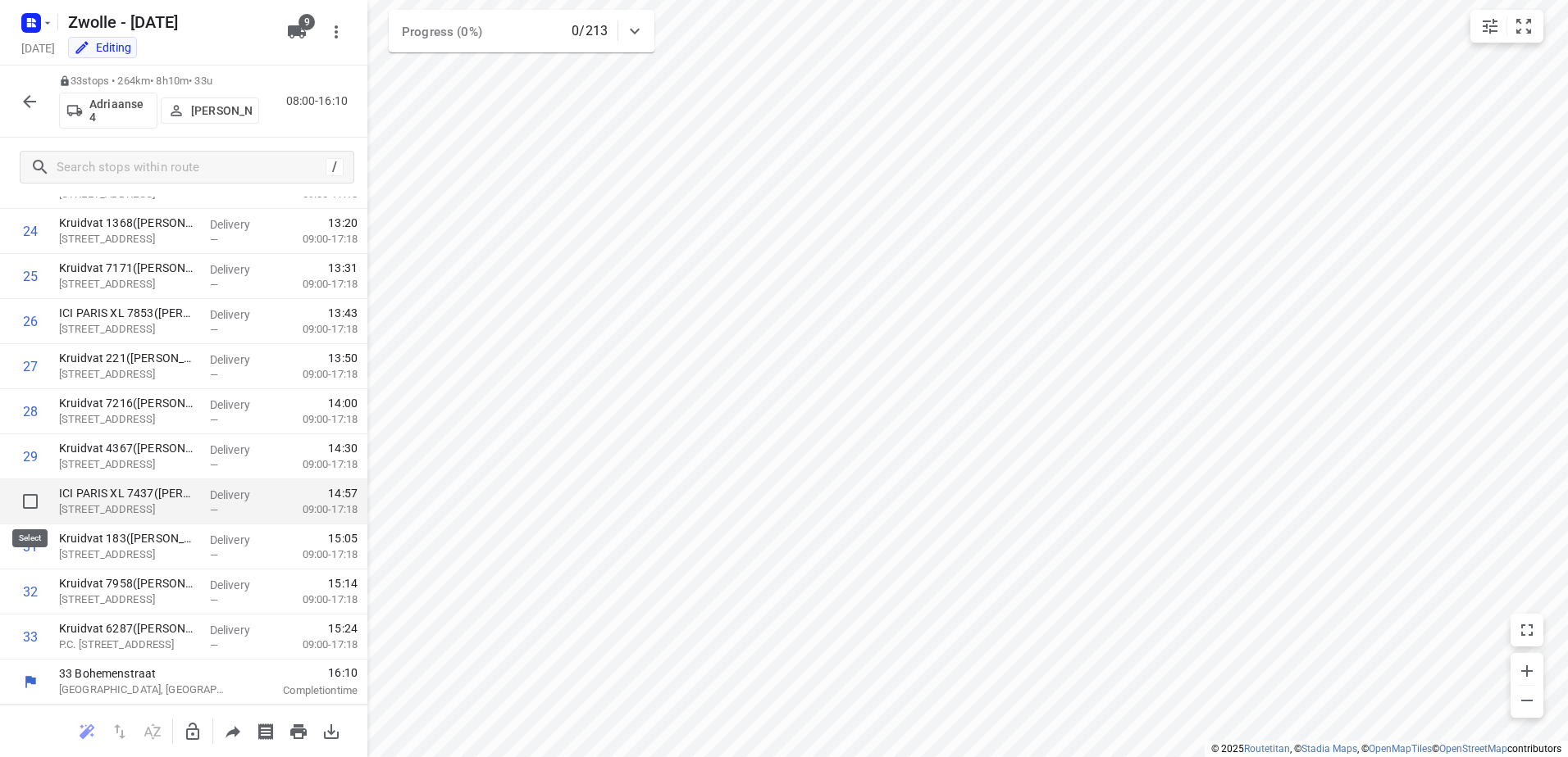
click at [20, 506] on input "checkbox" at bounding box center [31, 502] width 33 height 33
checkbox input "true"
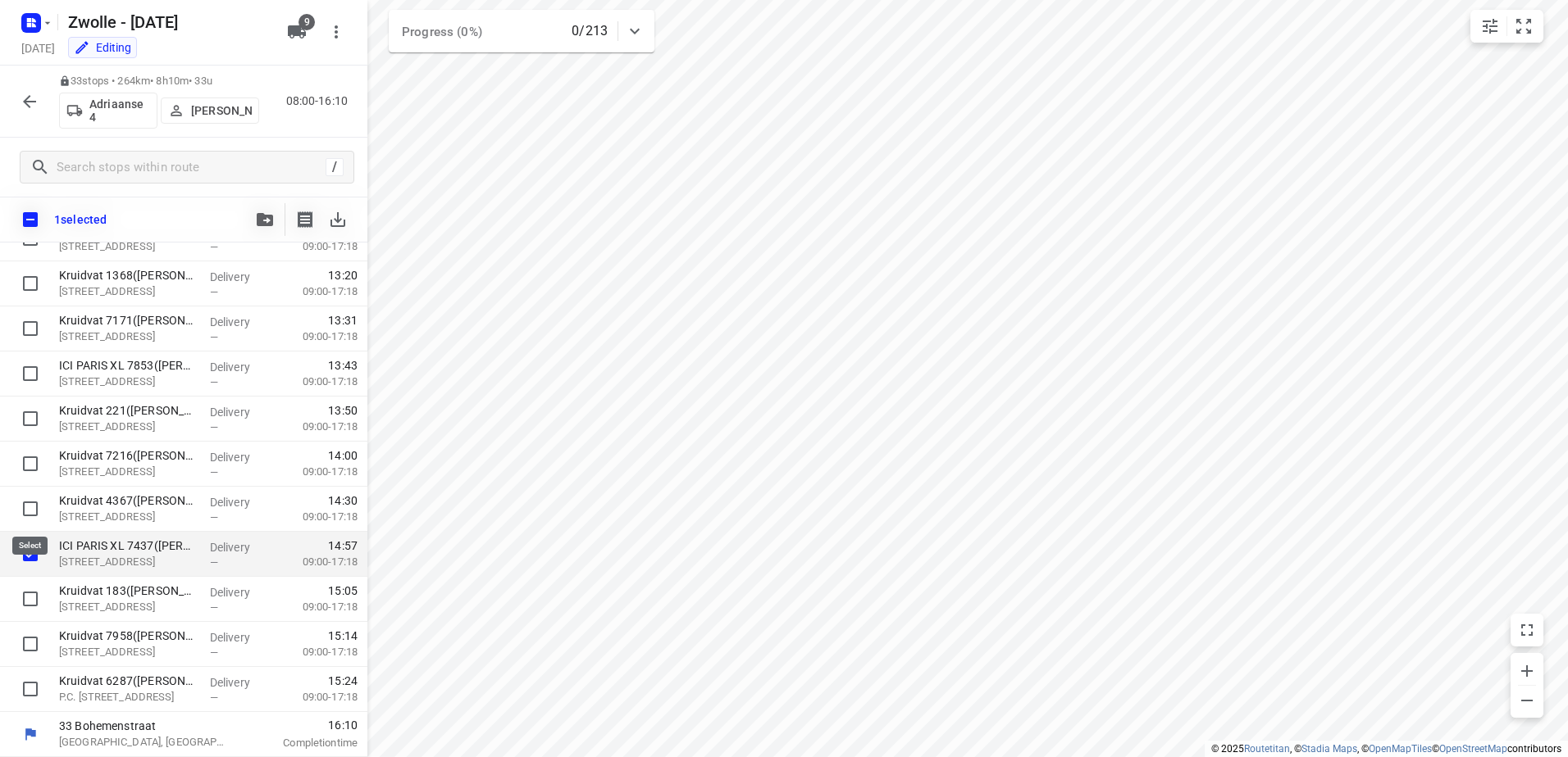
scroll to position [1100, 0]
drag, startPoint x: 24, startPoint y: 594, endPoint x: 30, endPoint y: 639, distance: 45.4
click at [26, 601] on input "checkbox" at bounding box center [31, 599] width 33 height 33
checkbox input "true"
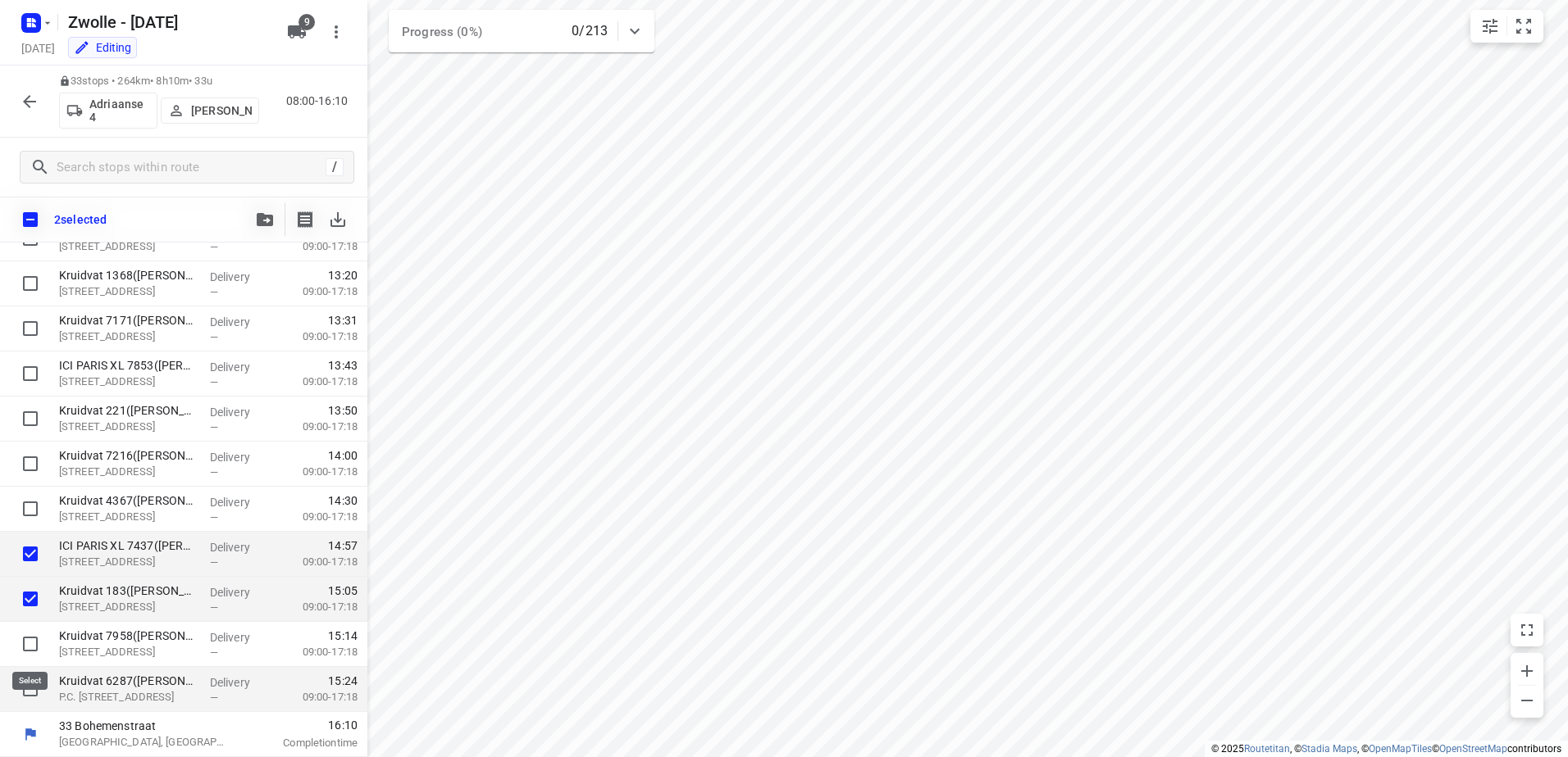
drag, startPoint x: 30, startPoint y: 639, endPoint x: 34, endPoint y: 684, distance: 45.2
click at [30, 644] on input "checkbox" at bounding box center [31, 645] width 33 height 33
checkbox input "true"
click at [35, 686] on input "checkbox" at bounding box center [31, 689] width 33 height 33
checkbox input "true"
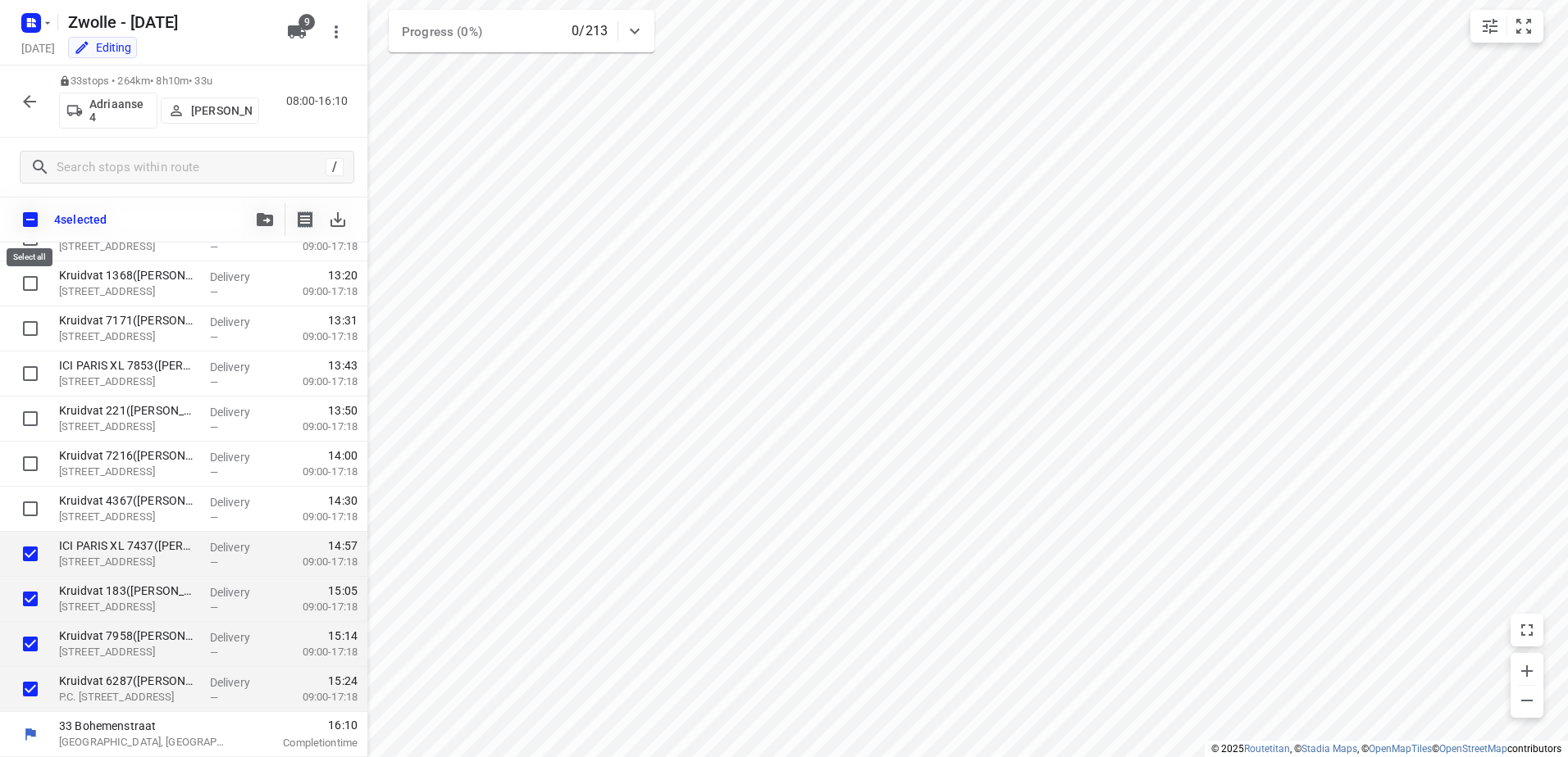
click at [27, 225] on input "checkbox" at bounding box center [31, 220] width 35 height 35
checkbox input "true"
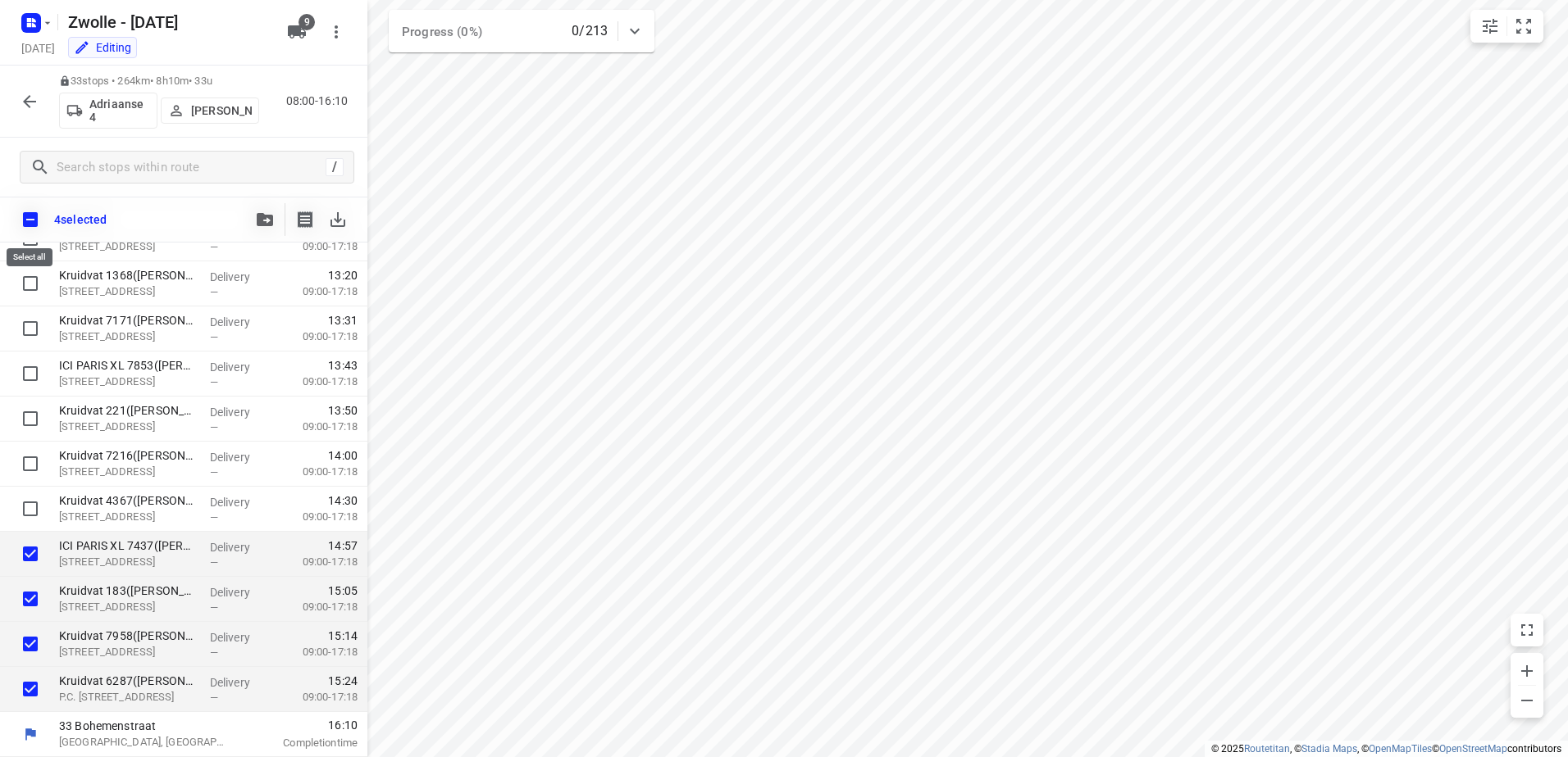
checkbox input "true"
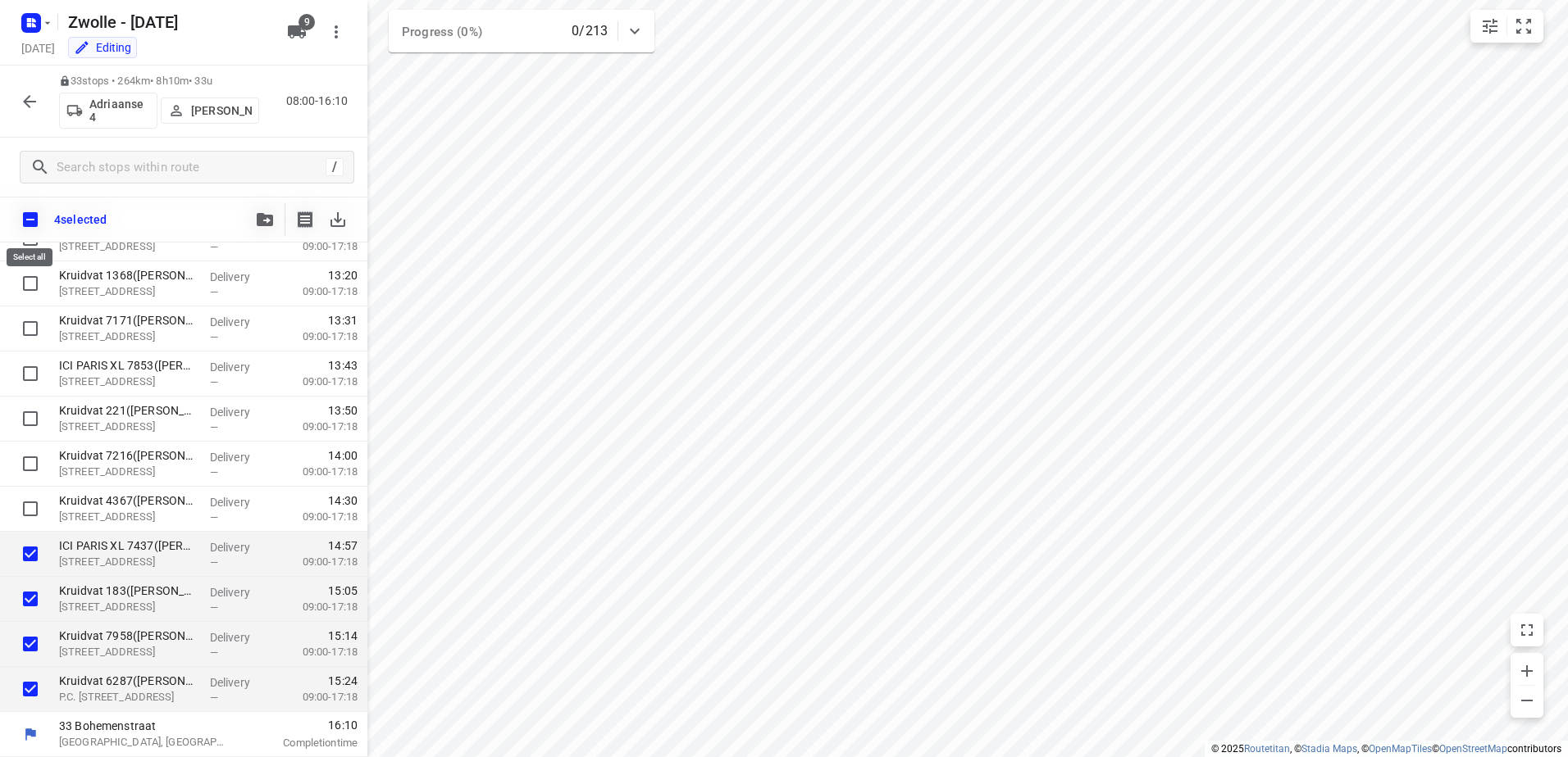
checkbox input "true"
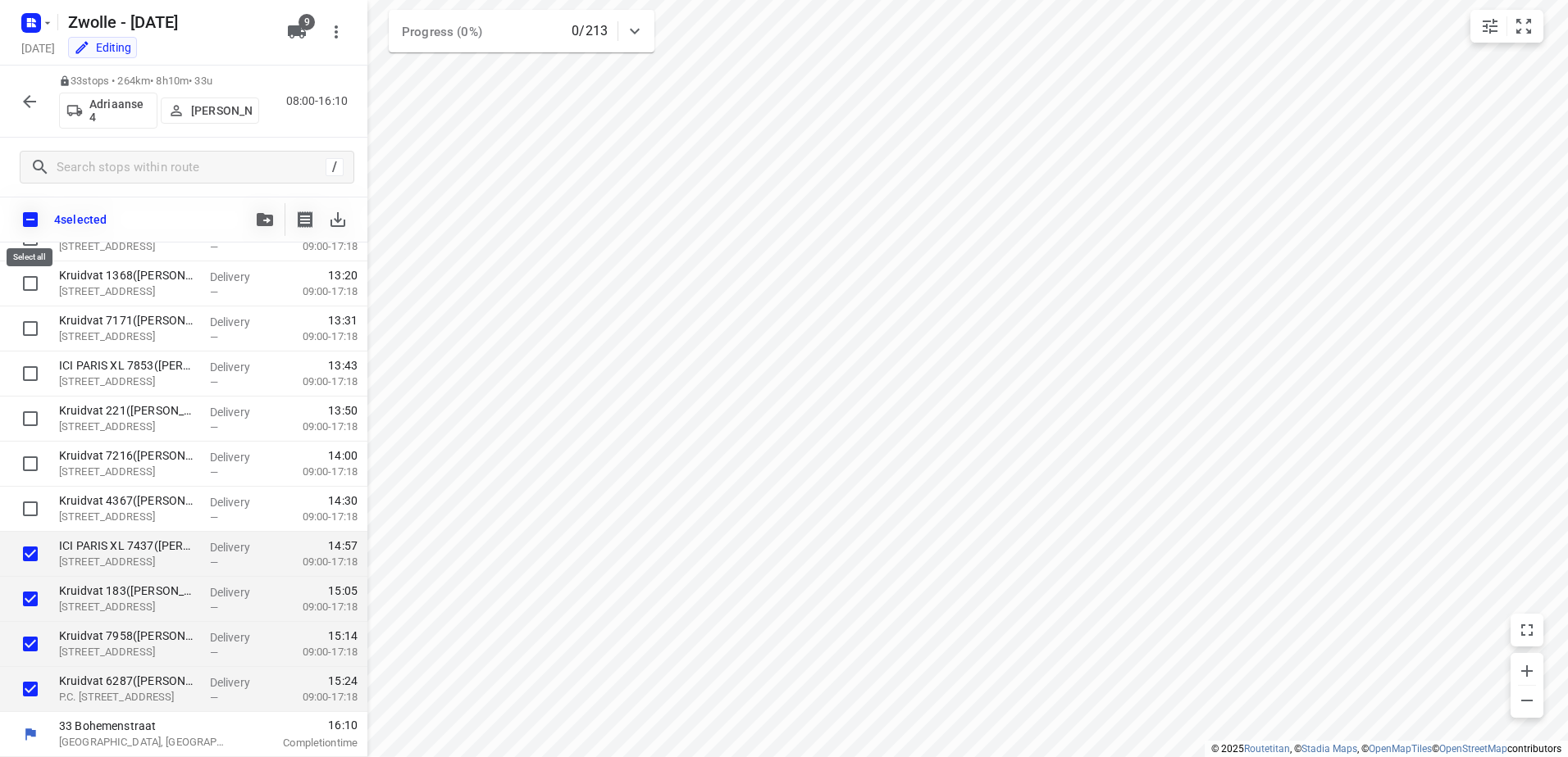
checkbox input "true"
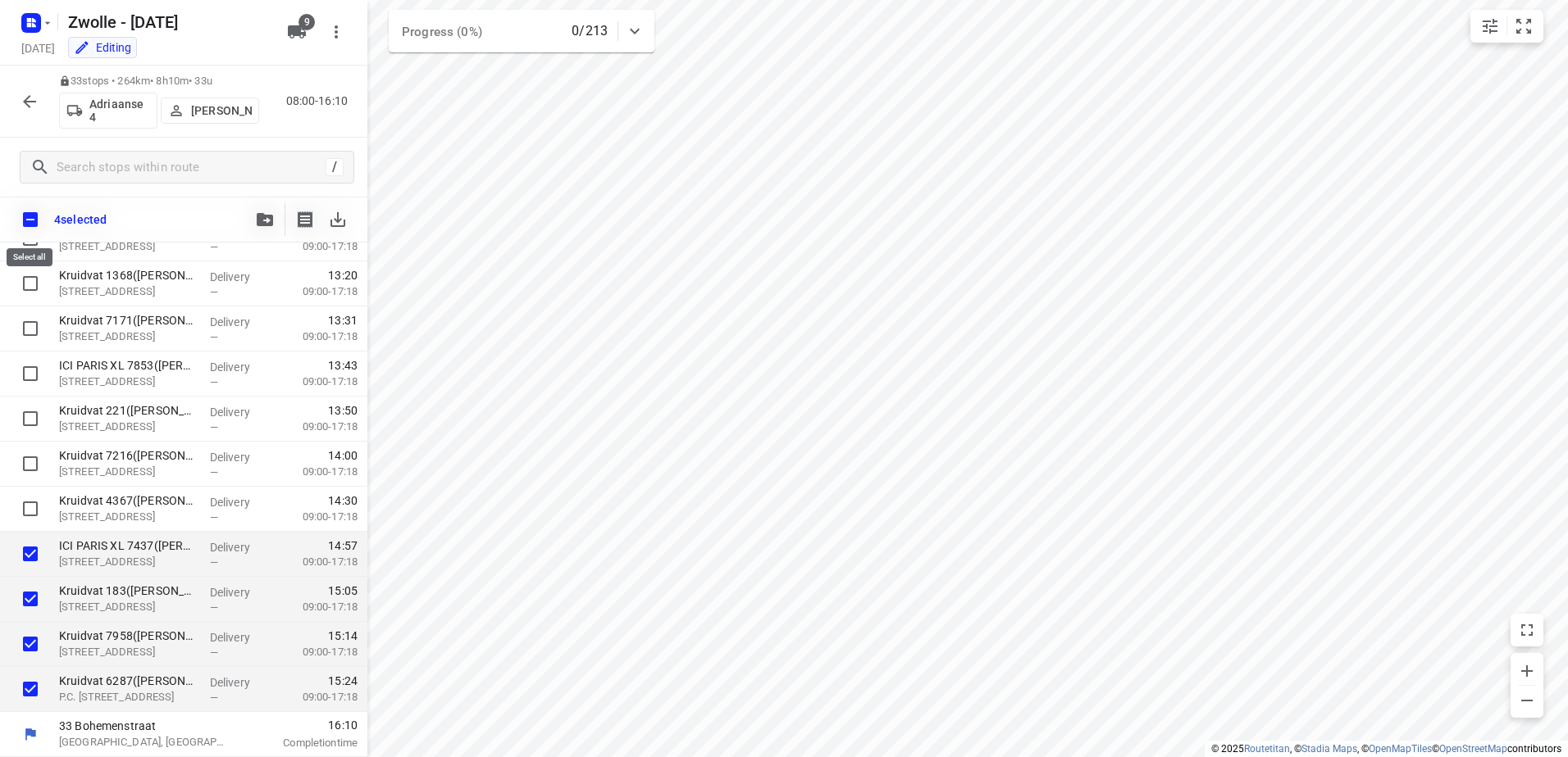
checkbox input "true"
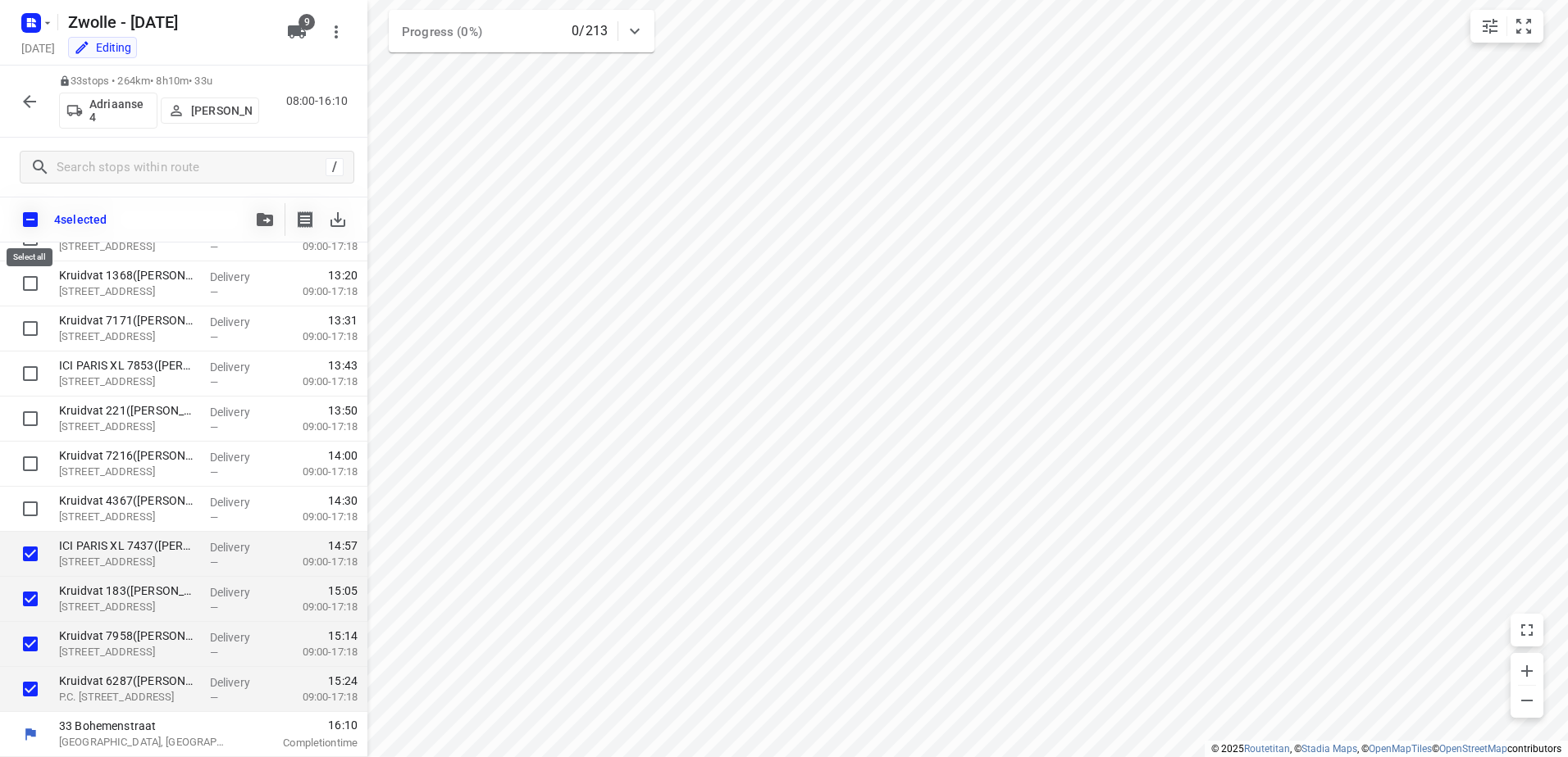
checkbox input "true"
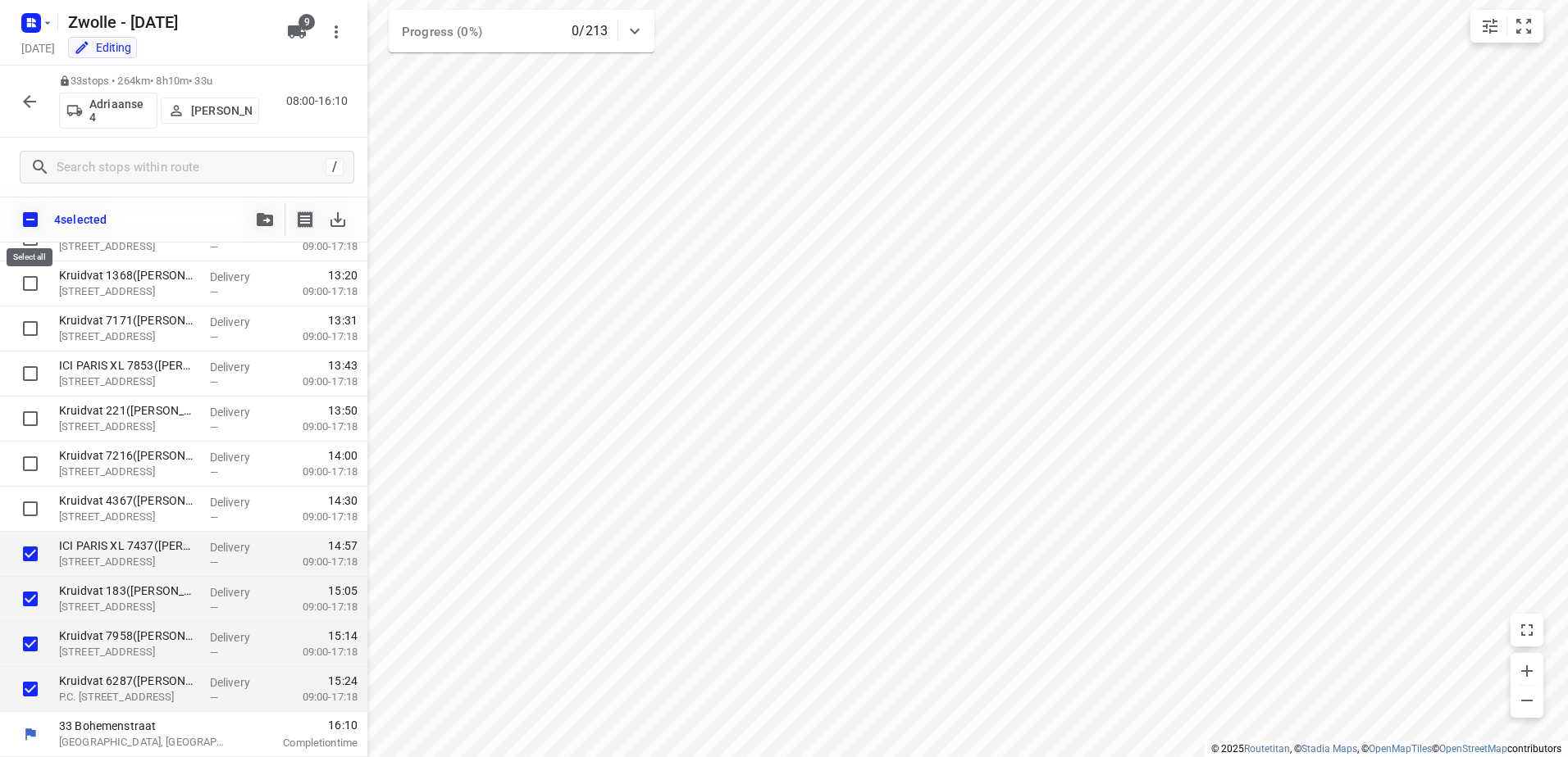
checkbox input "true"
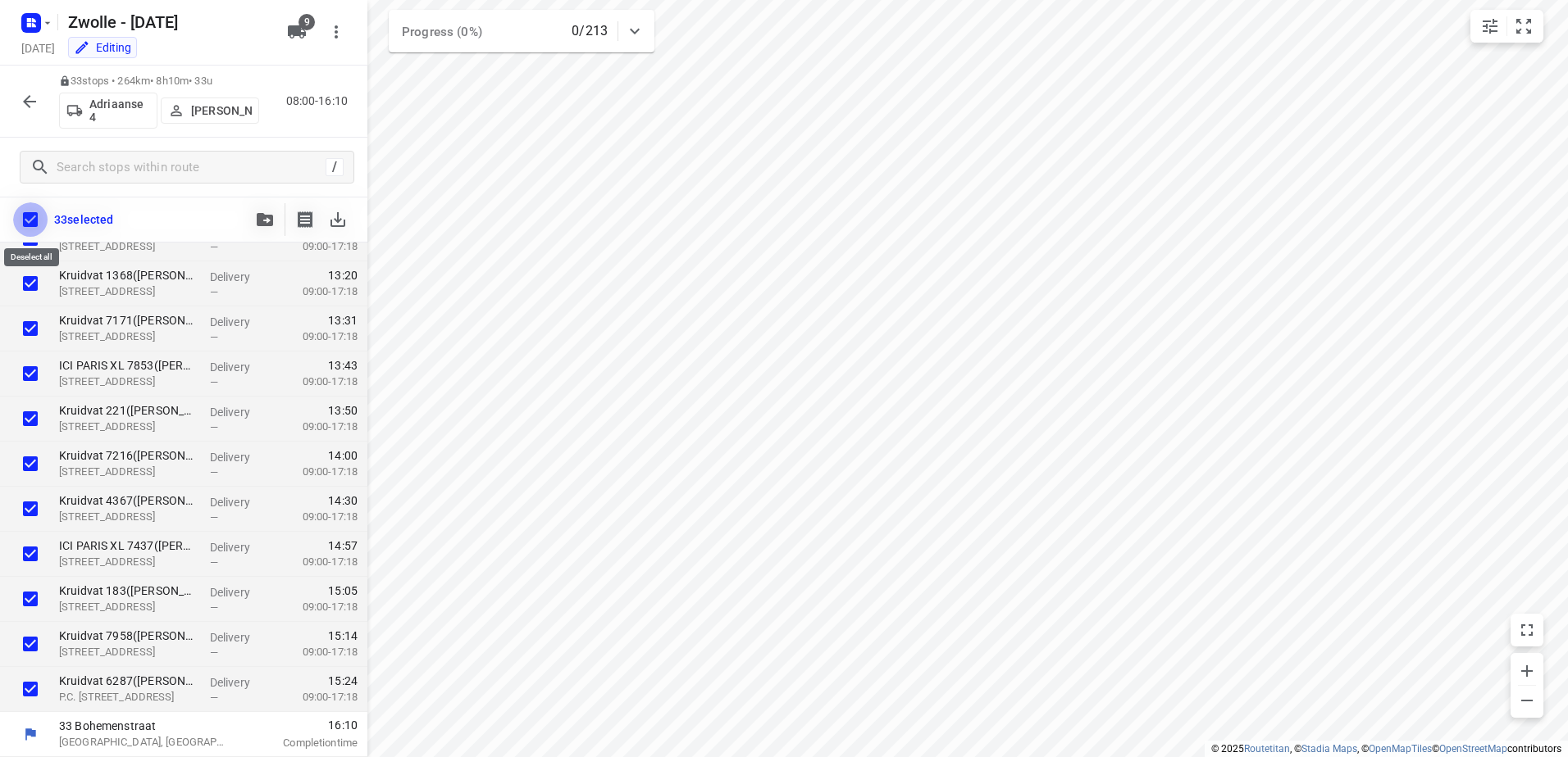
click at [28, 222] on input "checkbox" at bounding box center [31, 220] width 35 height 35
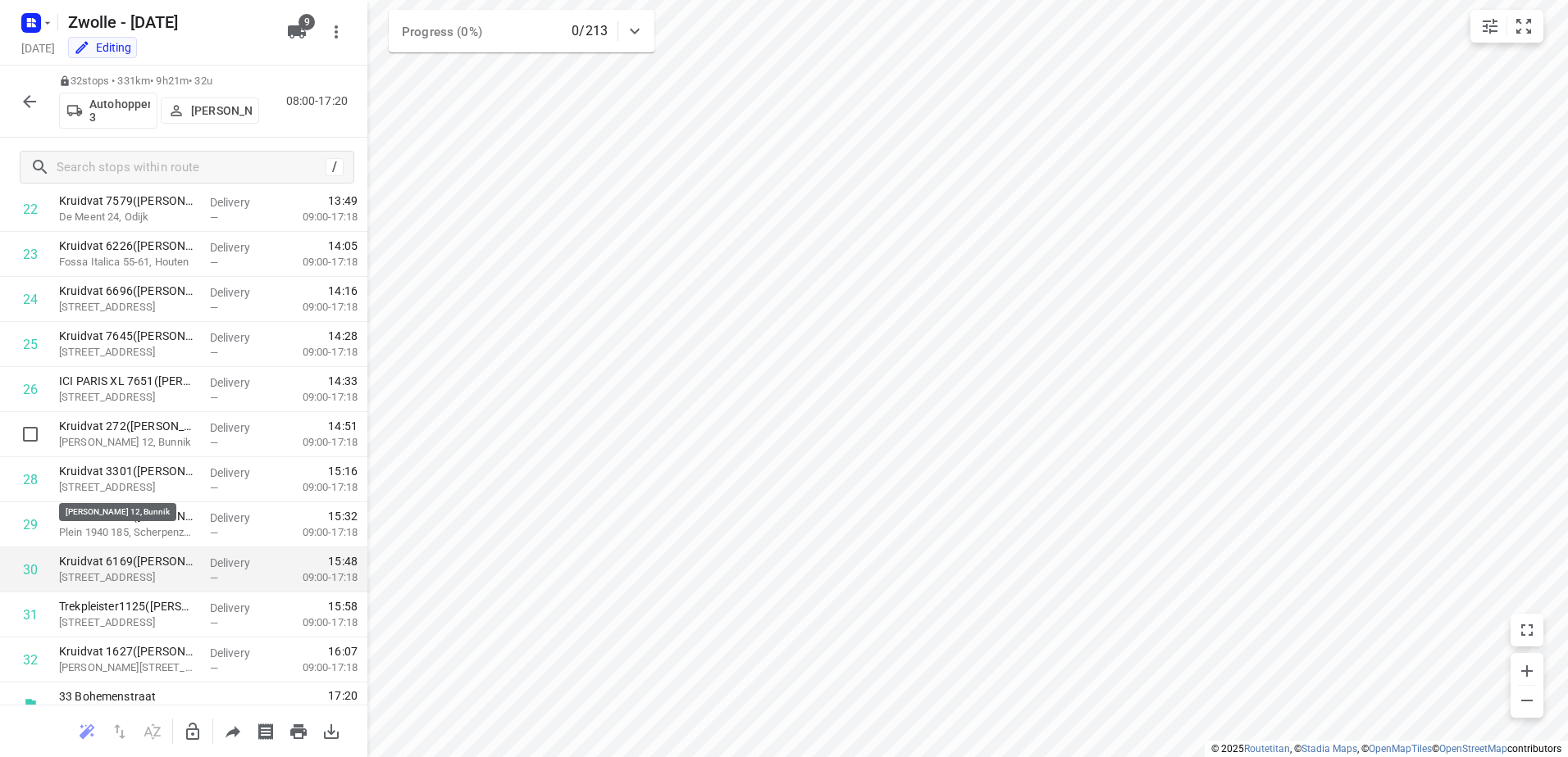
scroll to position [1061, 0]
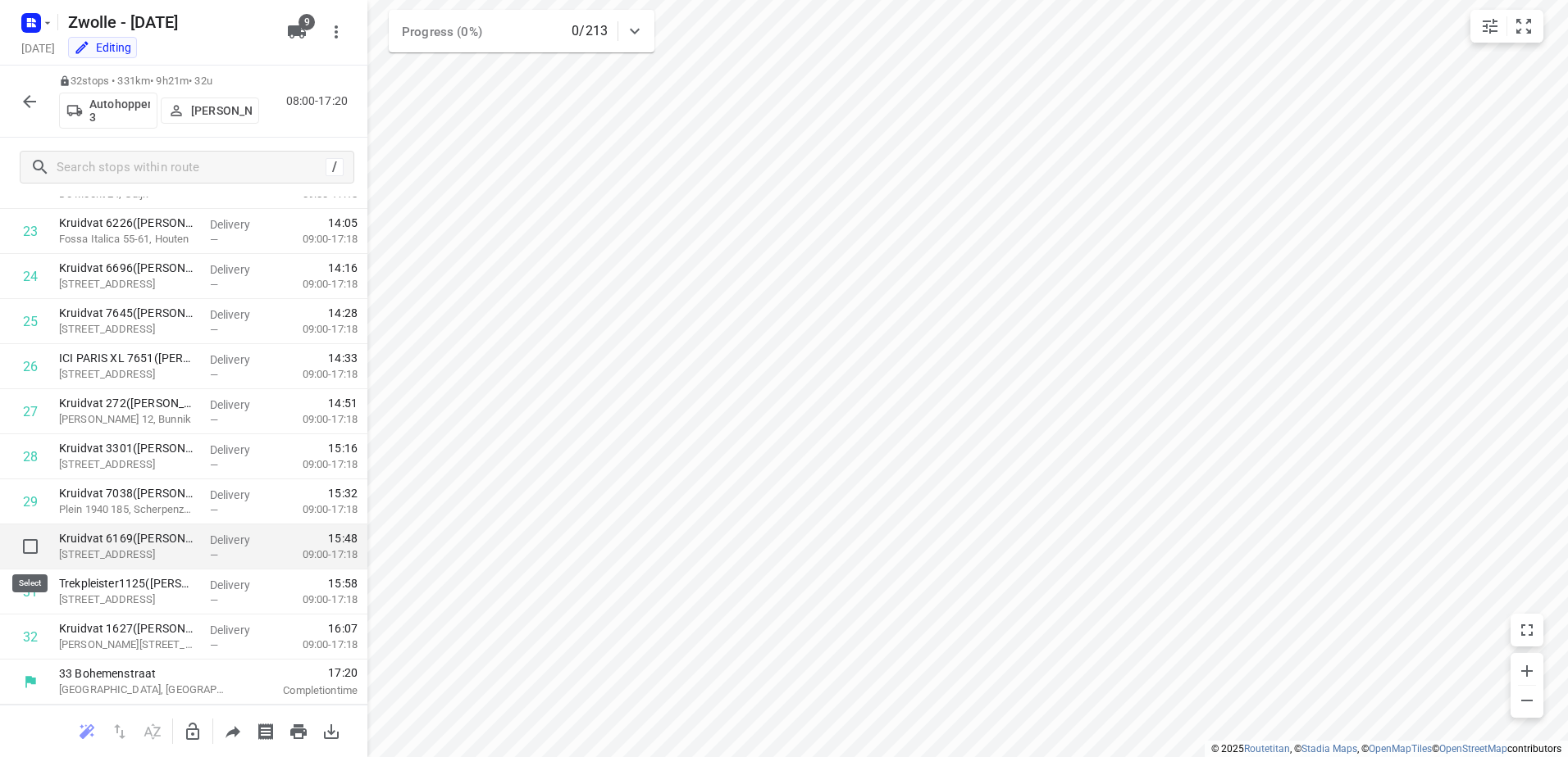
click at [36, 551] on input "checkbox" at bounding box center [31, 547] width 33 height 33
checkbox input "true"
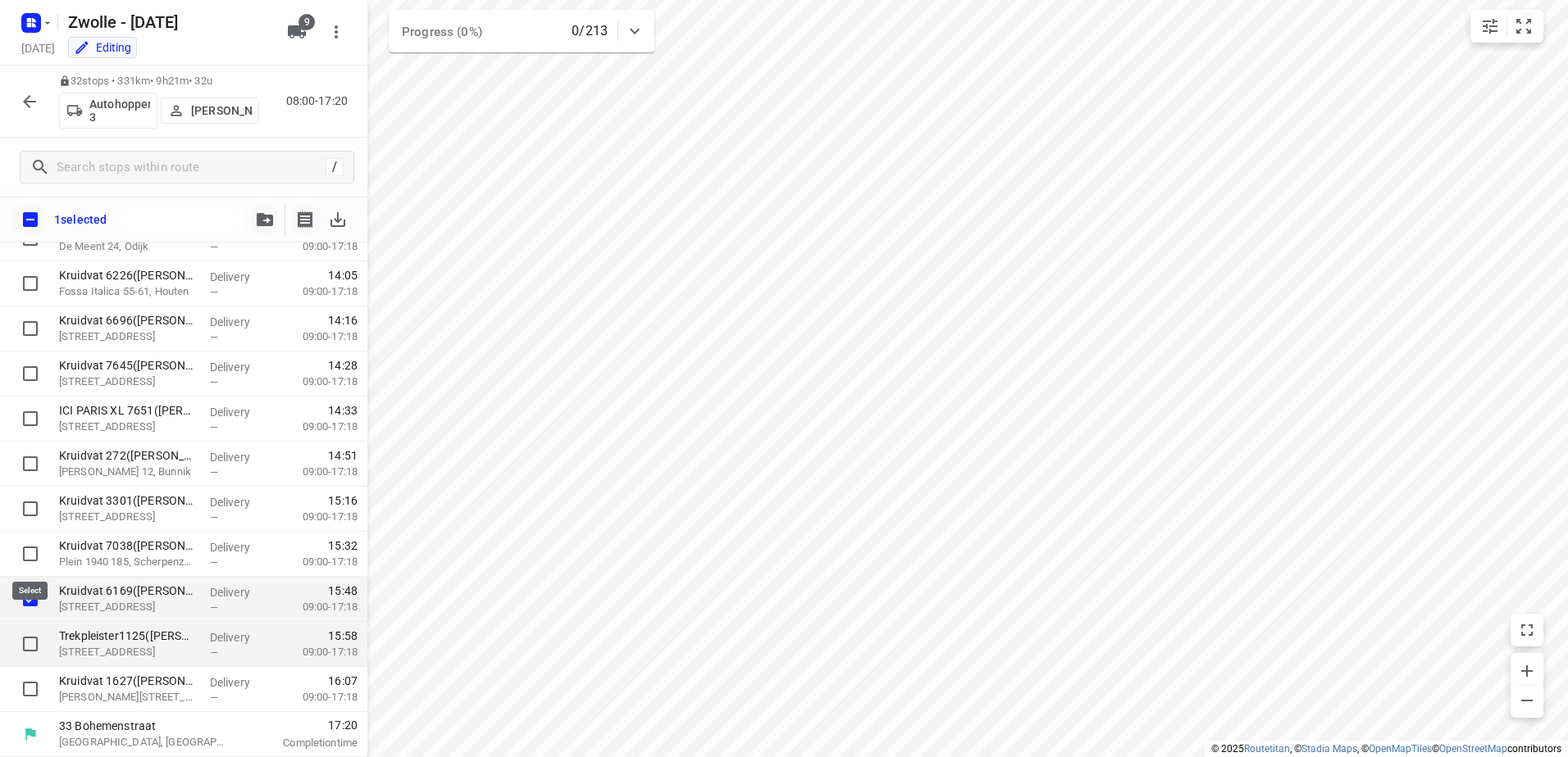
scroll to position [1055, 0]
click at [25, 644] on input "checkbox" at bounding box center [31, 645] width 33 height 33
checkbox input "true"
click at [27, 687] on input "checkbox" at bounding box center [31, 689] width 33 height 33
checkbox input "true"
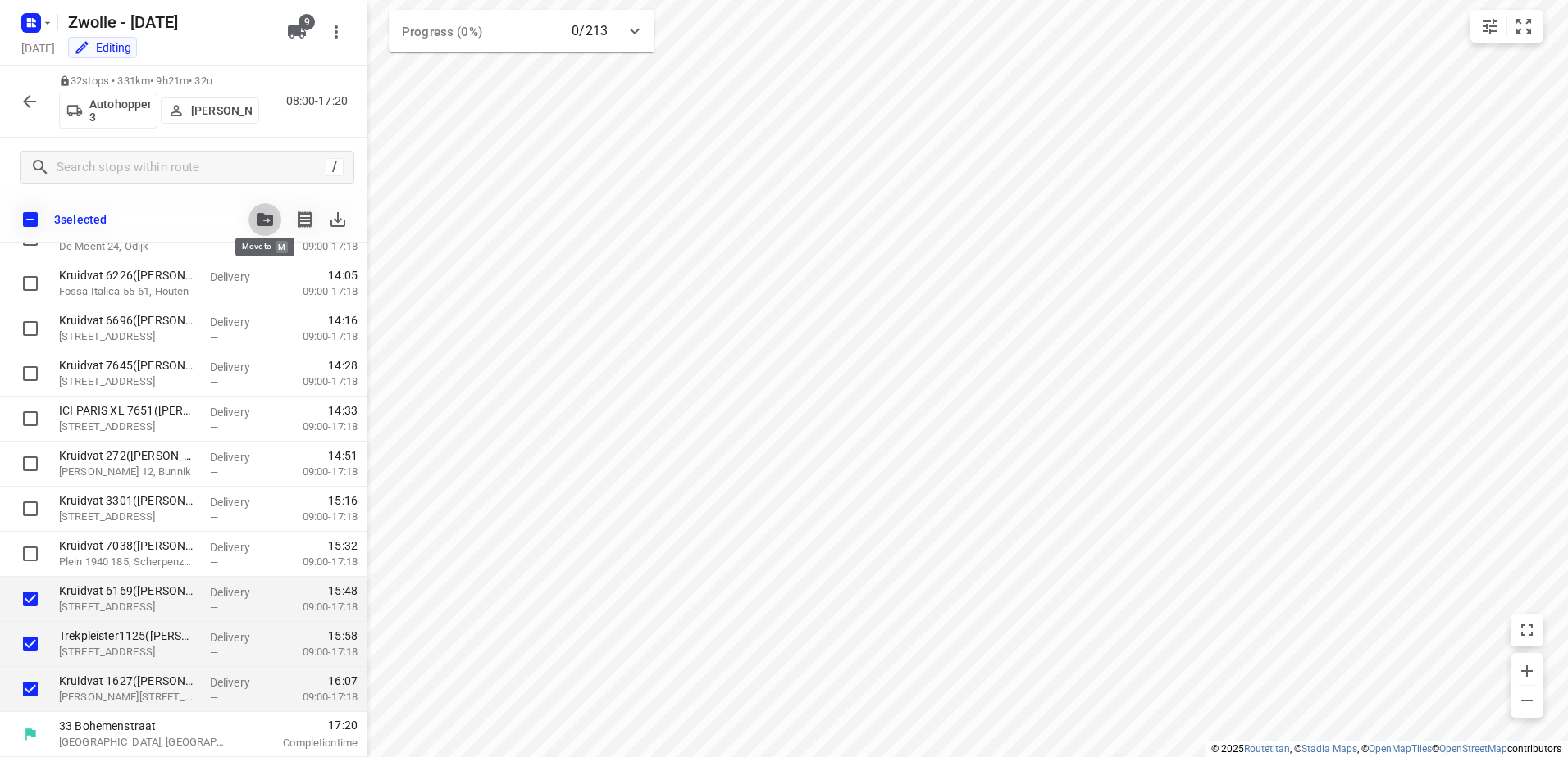
click at [259, 219] on icon "button" at bounding box center [264, 220] width 17 height 13
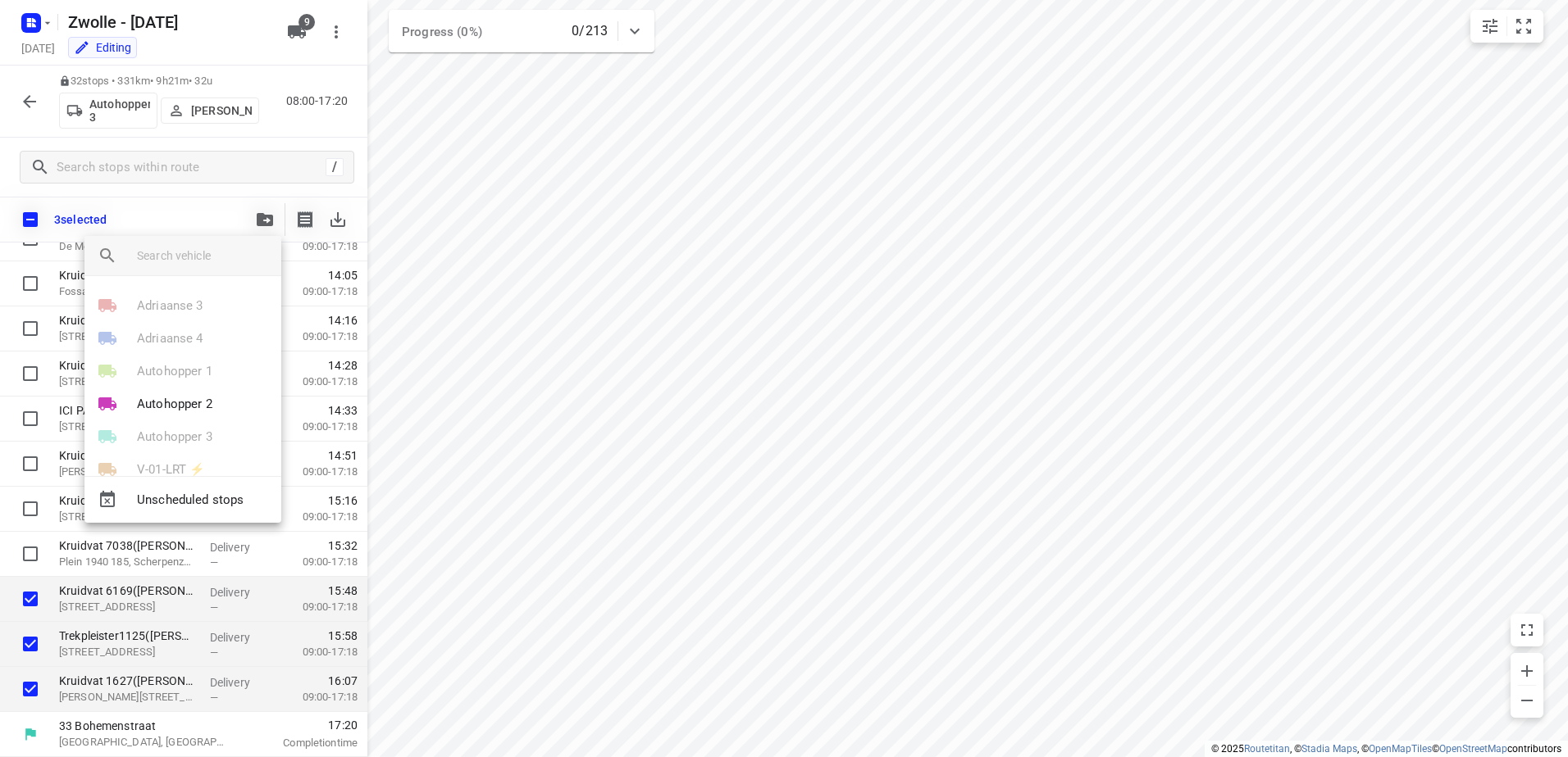
click at [190, 262] on input "search vehicle" at bounding box center [202, 255] width 132 height 24
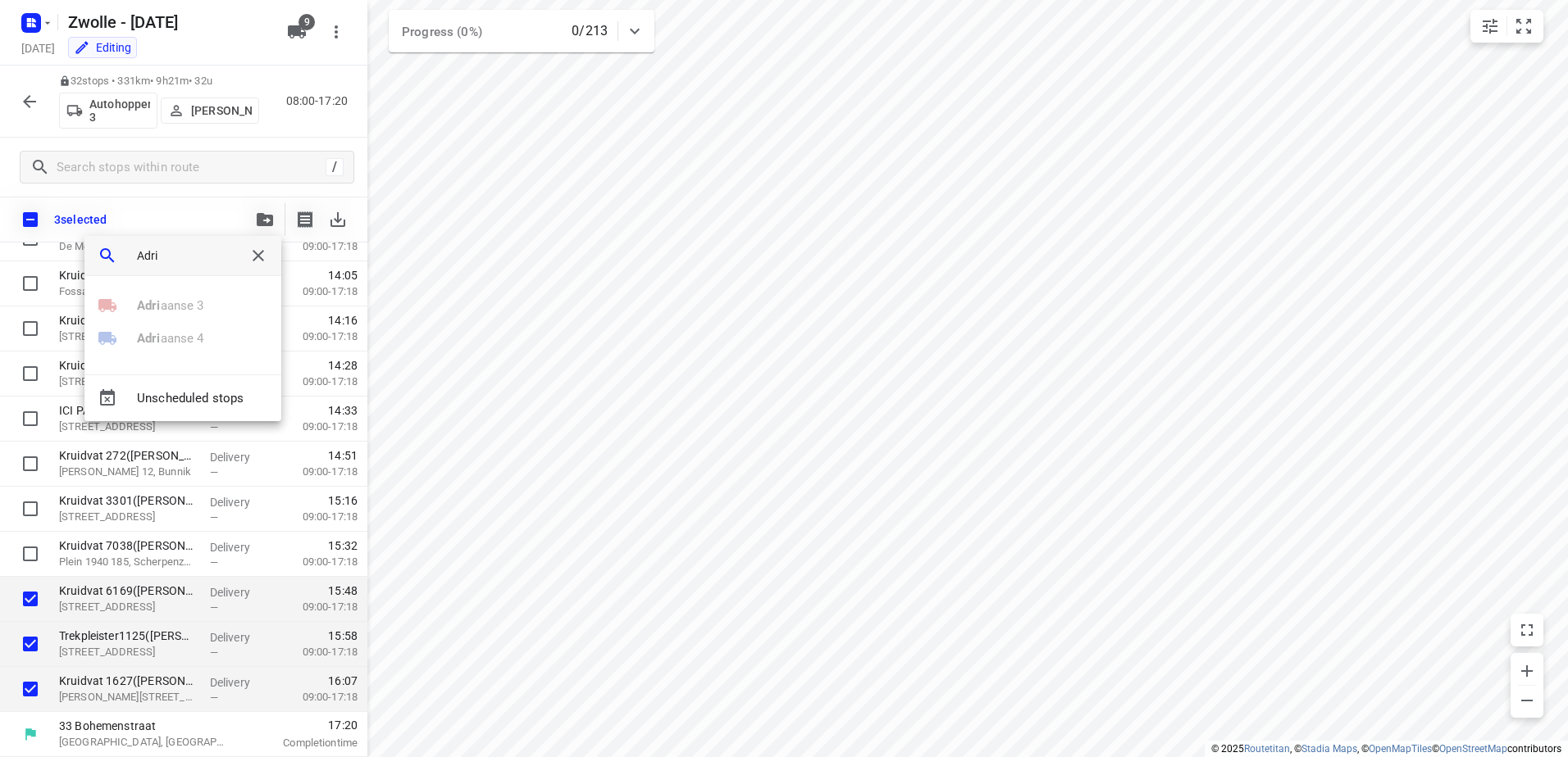
type input "Adri"
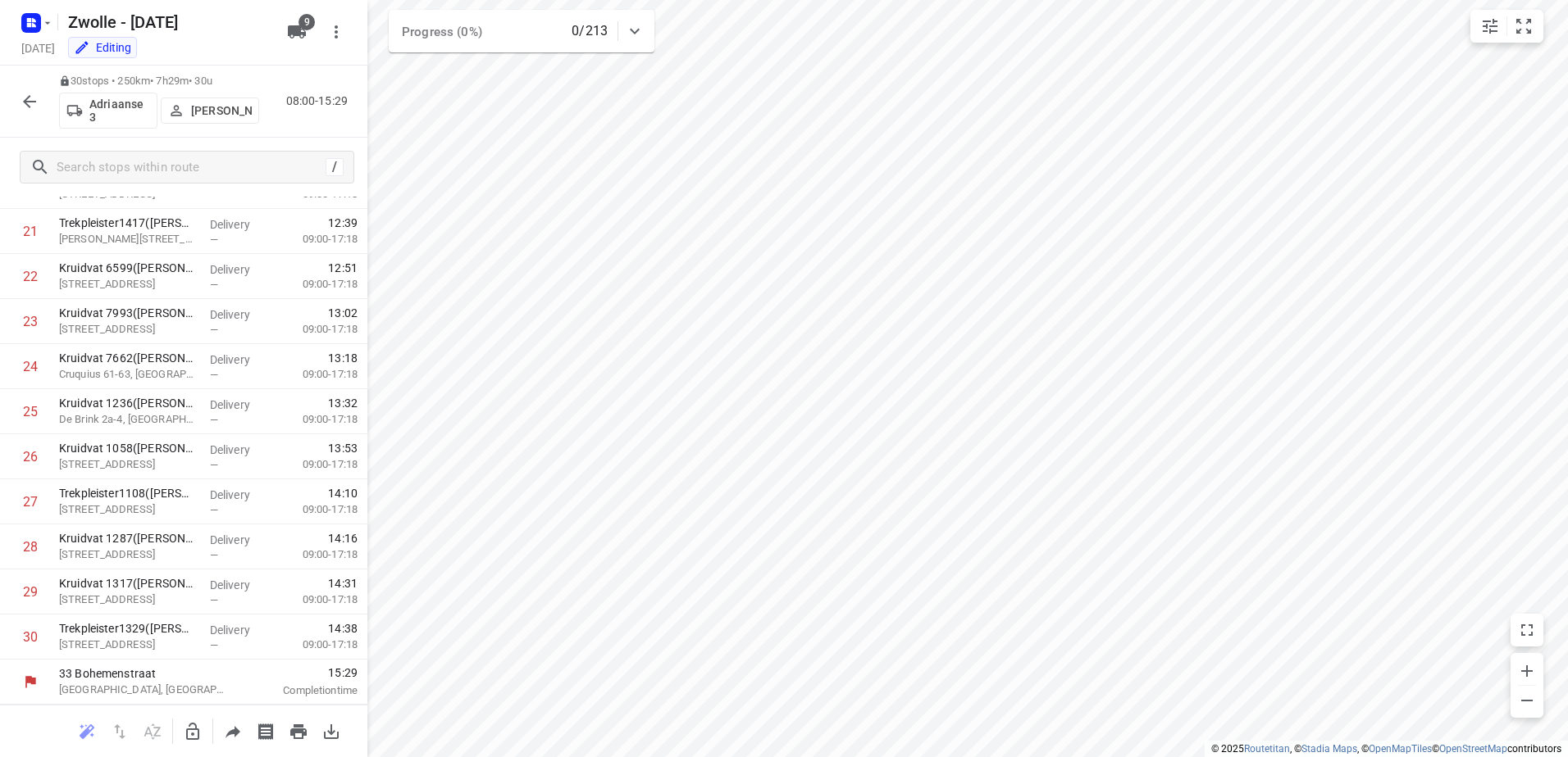
scroll to position [971, 0]
click at [197, 729] on icon "button" at bounding box center [193, 732] width 13 height 17
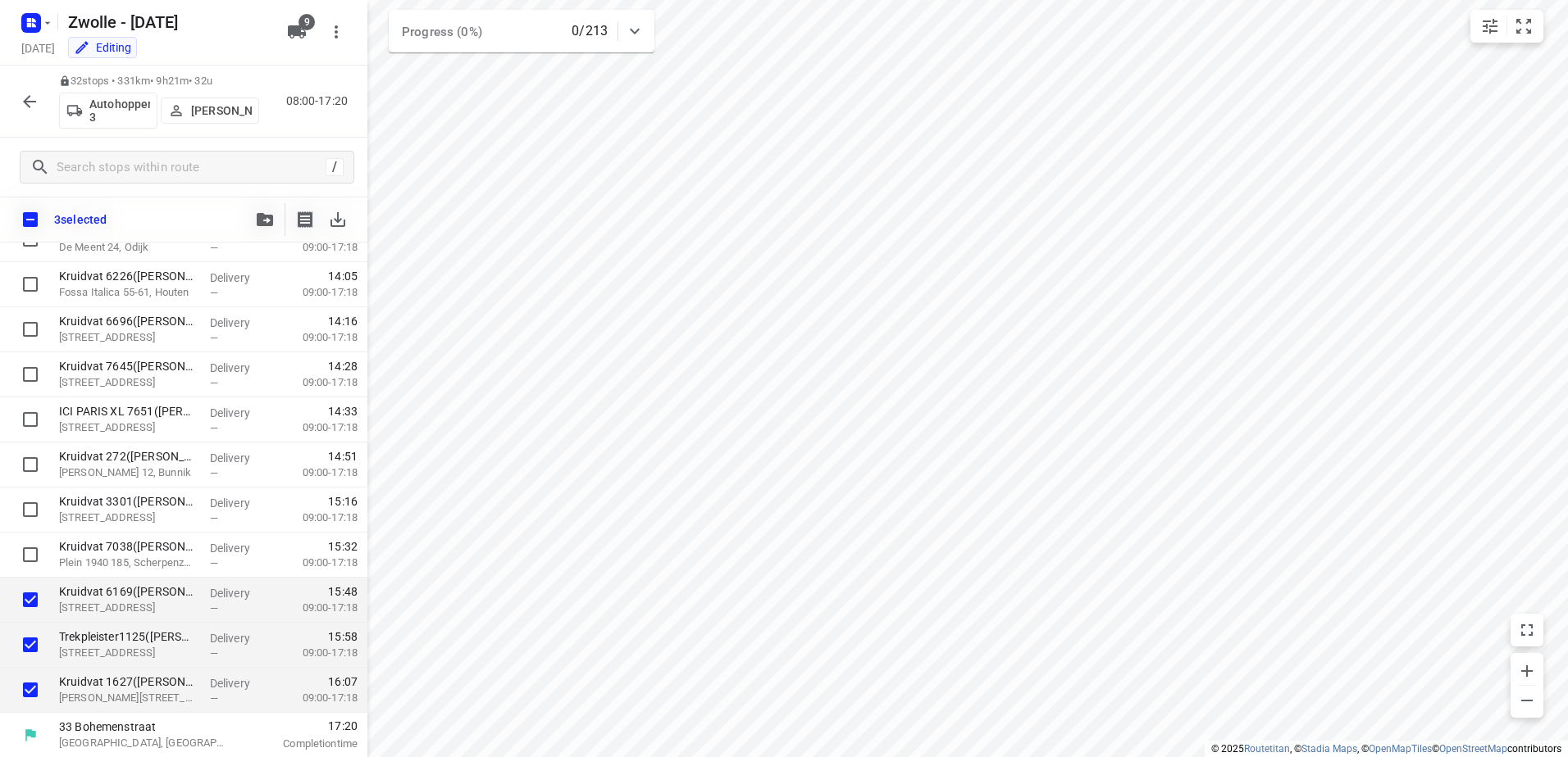
scroll to position [1055, 0]
click at [262, 218] on icon "button" at bounding box center [264, 220] width 17 height 13
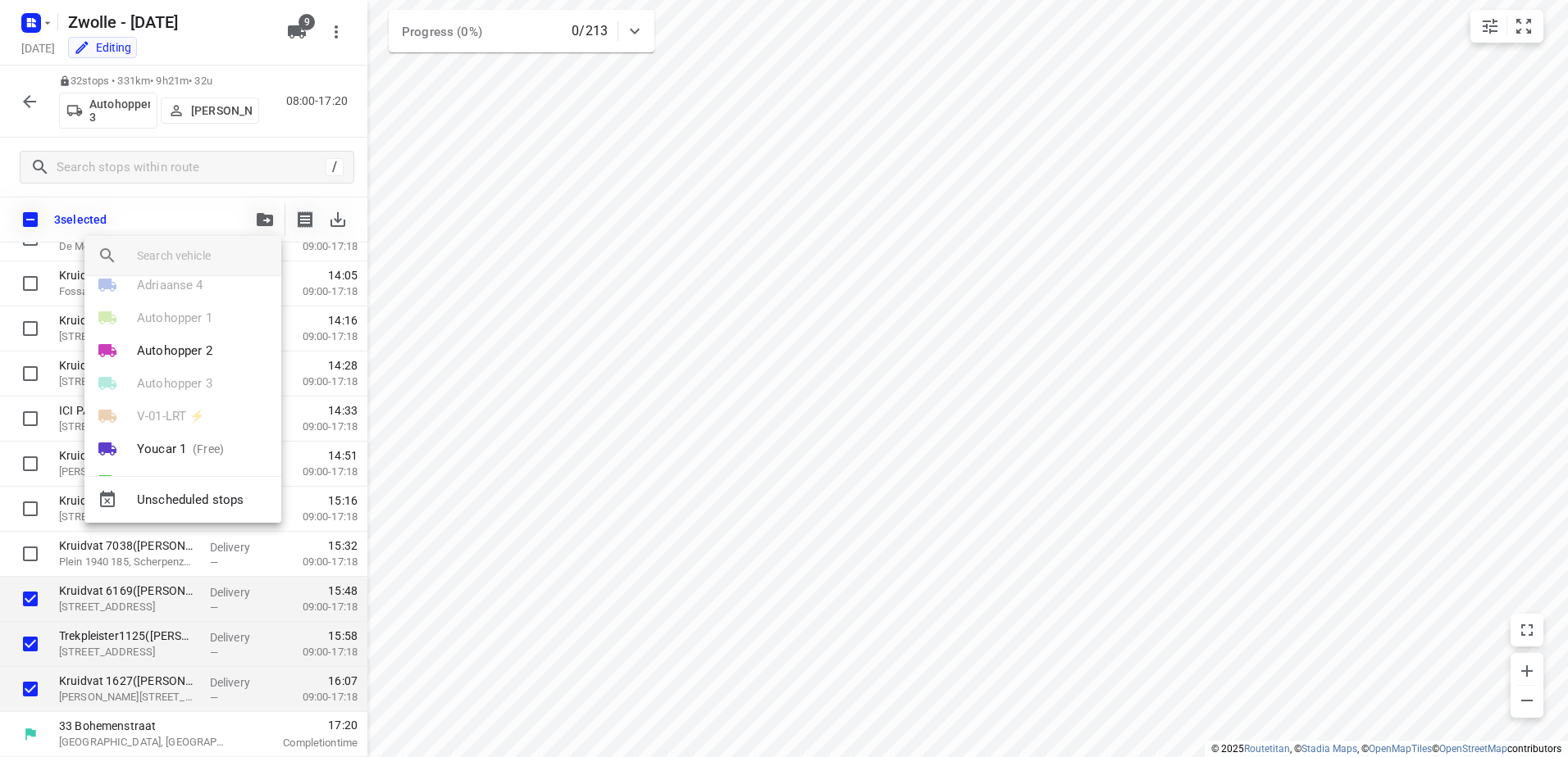
scroll to position [0, 0]
click at [196, 310] on p "Adriaanse 3" at bounding box center [170, 307] width 66 height 19
click at [186, 389] on li "26" at bounding box center [183, 382] width 197 height 33
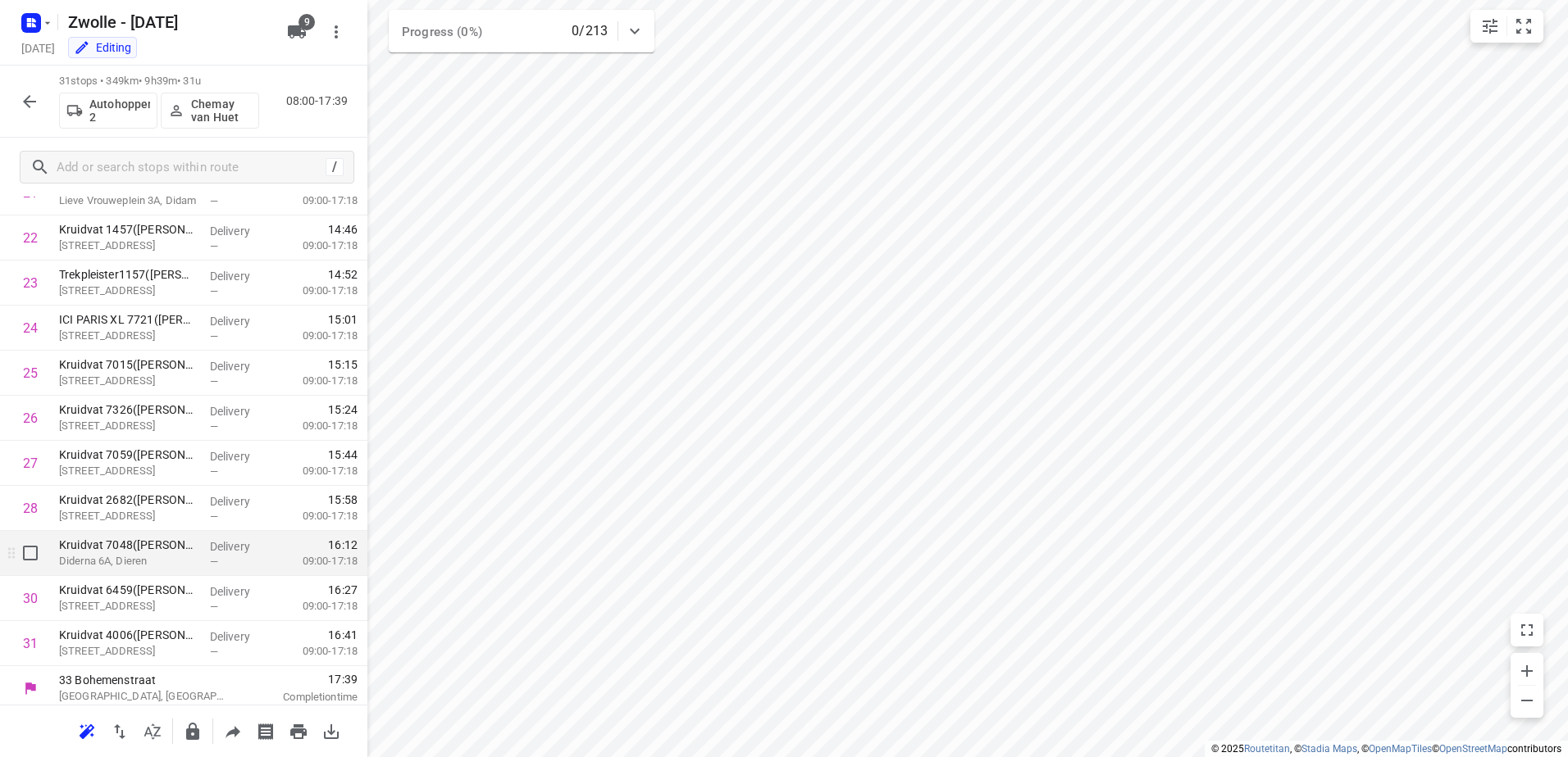
scroll to position [1017, 0]
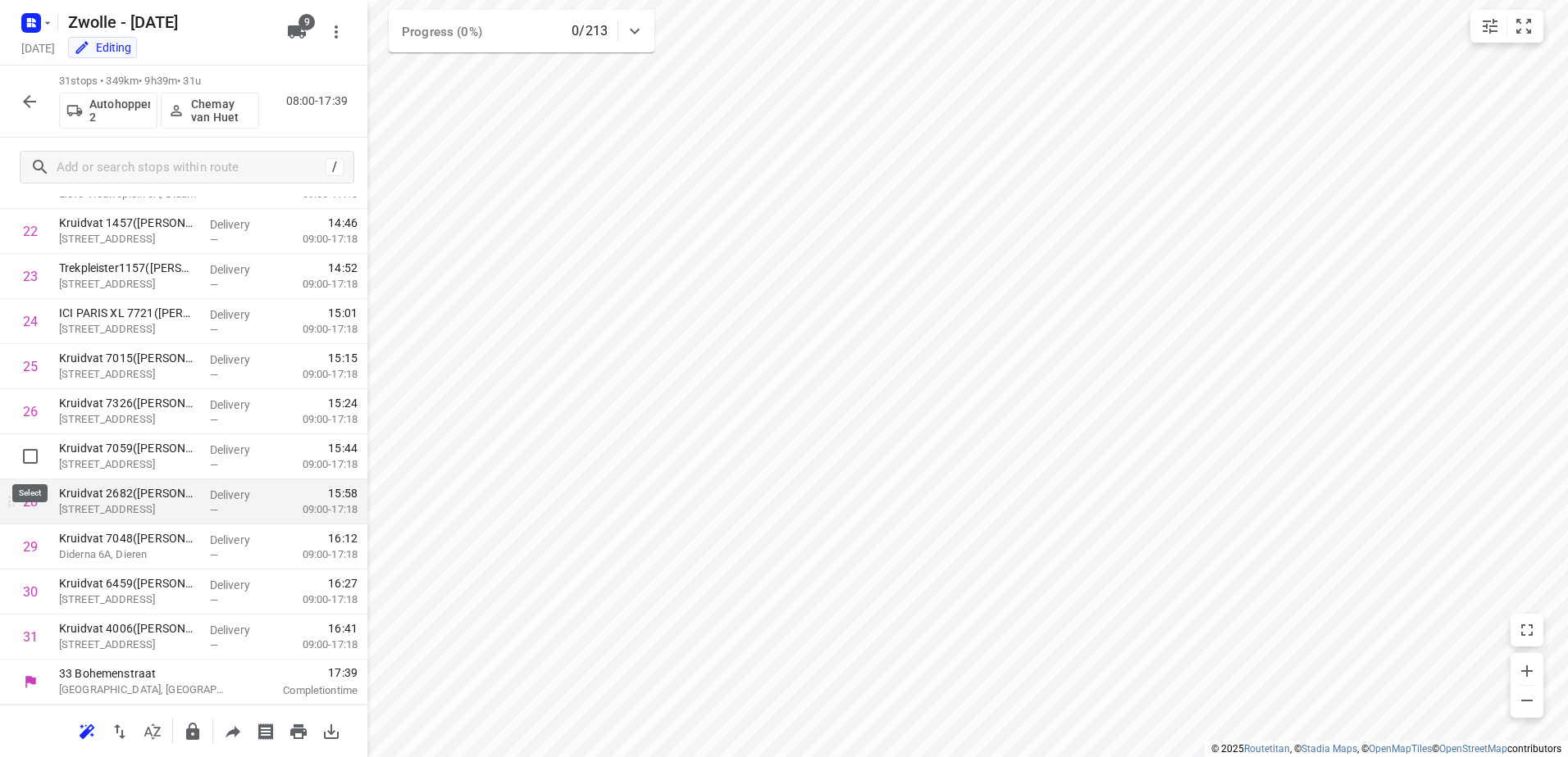
drag, startPoint x: 27, startPoint y: 450, endPoint x: 42, endPoint y: 533, distance: 84.3
click at [27, 453] on input "checkbox" at bounding box center [31, 456] width 33 height 33
checkbox input "true"
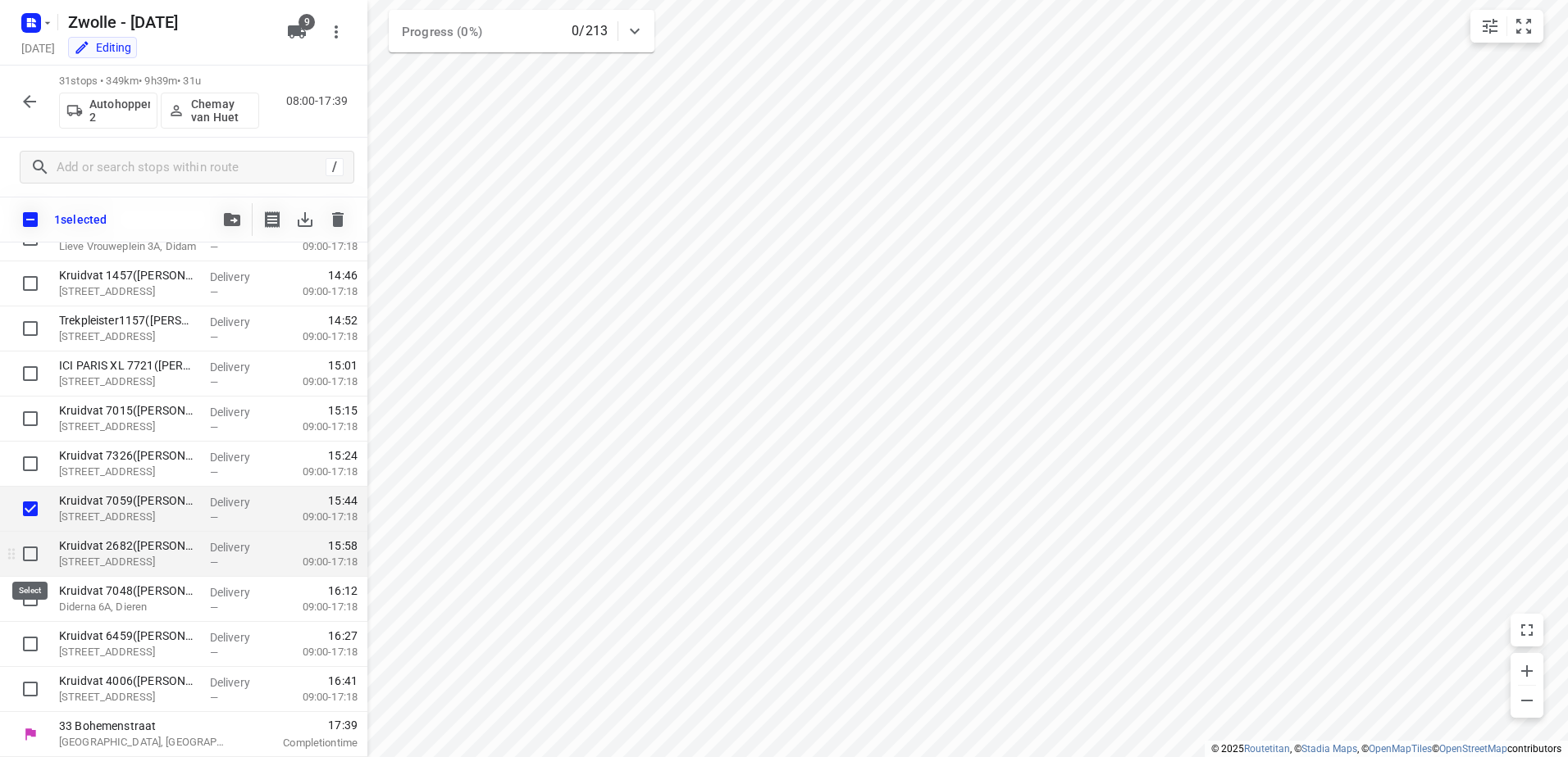
scroll to position [1010, 0]
click at [35, 551] on input "checkbox" at bounding box center [31, 554] width 33 height 33
checkbox input "true"
click at [23, 611] on input "checkbox" at bounding box center [31, 599] width 33 height 33
checkbox input "true"
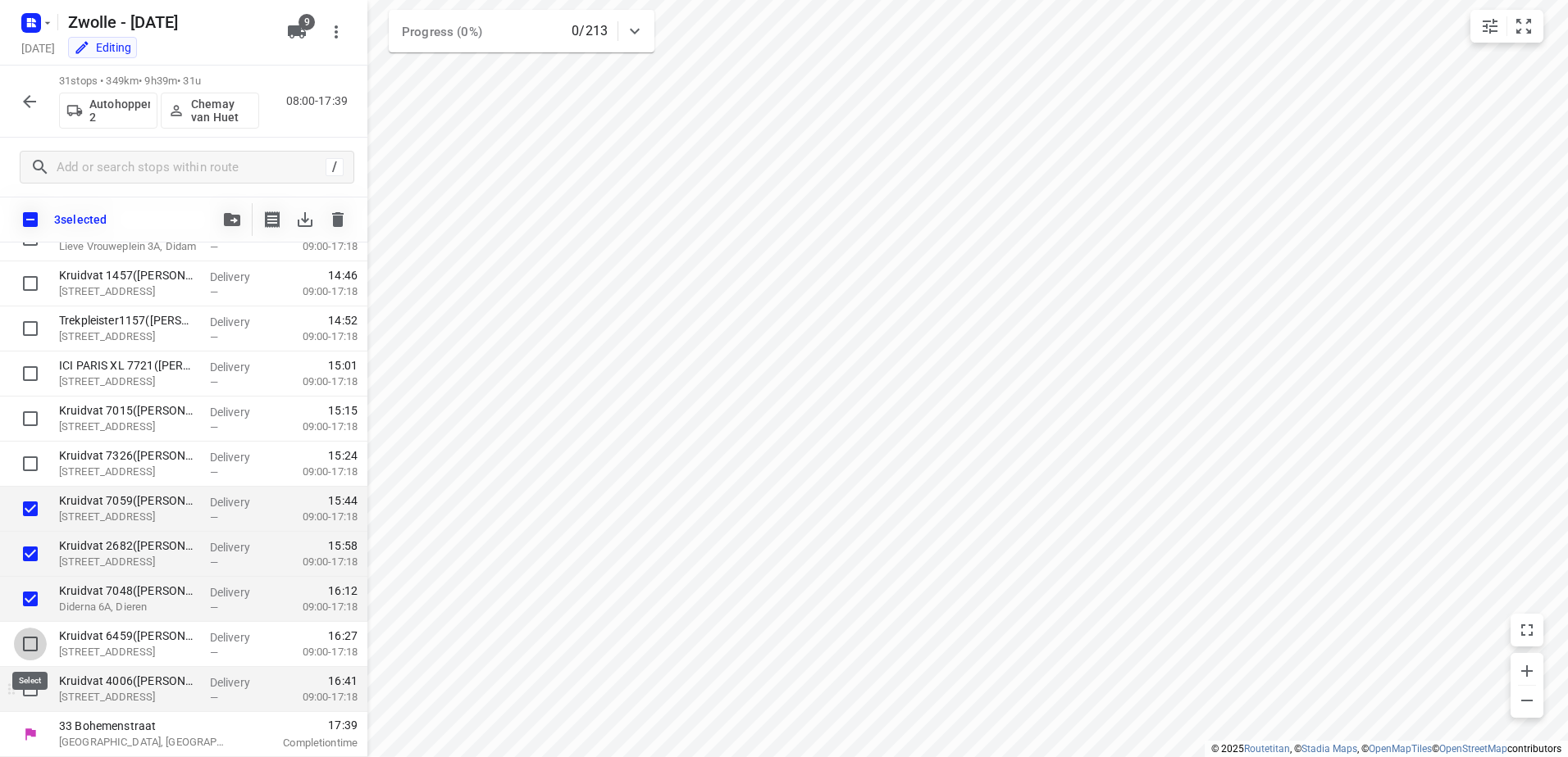
drag, startPoint x: 25, startPoint y: 647, endPoint x: 35, endPoint y: 675, distance: 29.7
click at [27, 651] on input "checkbox" at bounding box center [31, 645] width 33 height 33
checkbox input "true"
click at [35, 689] on input "checkbox" at bounding box center [31, 689] width 33 height 33
checkbox input "true"
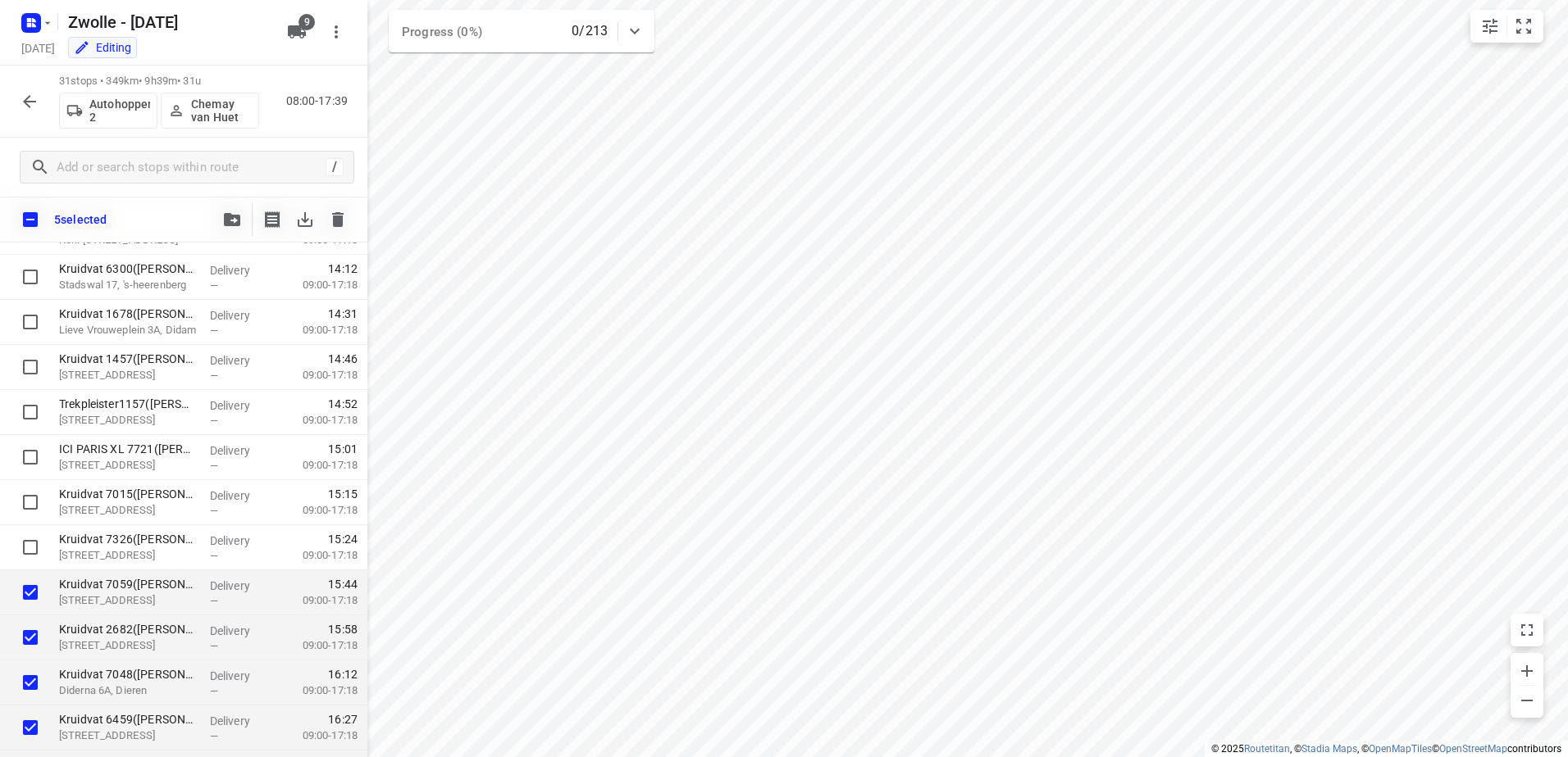
scroll to position [920, 0]
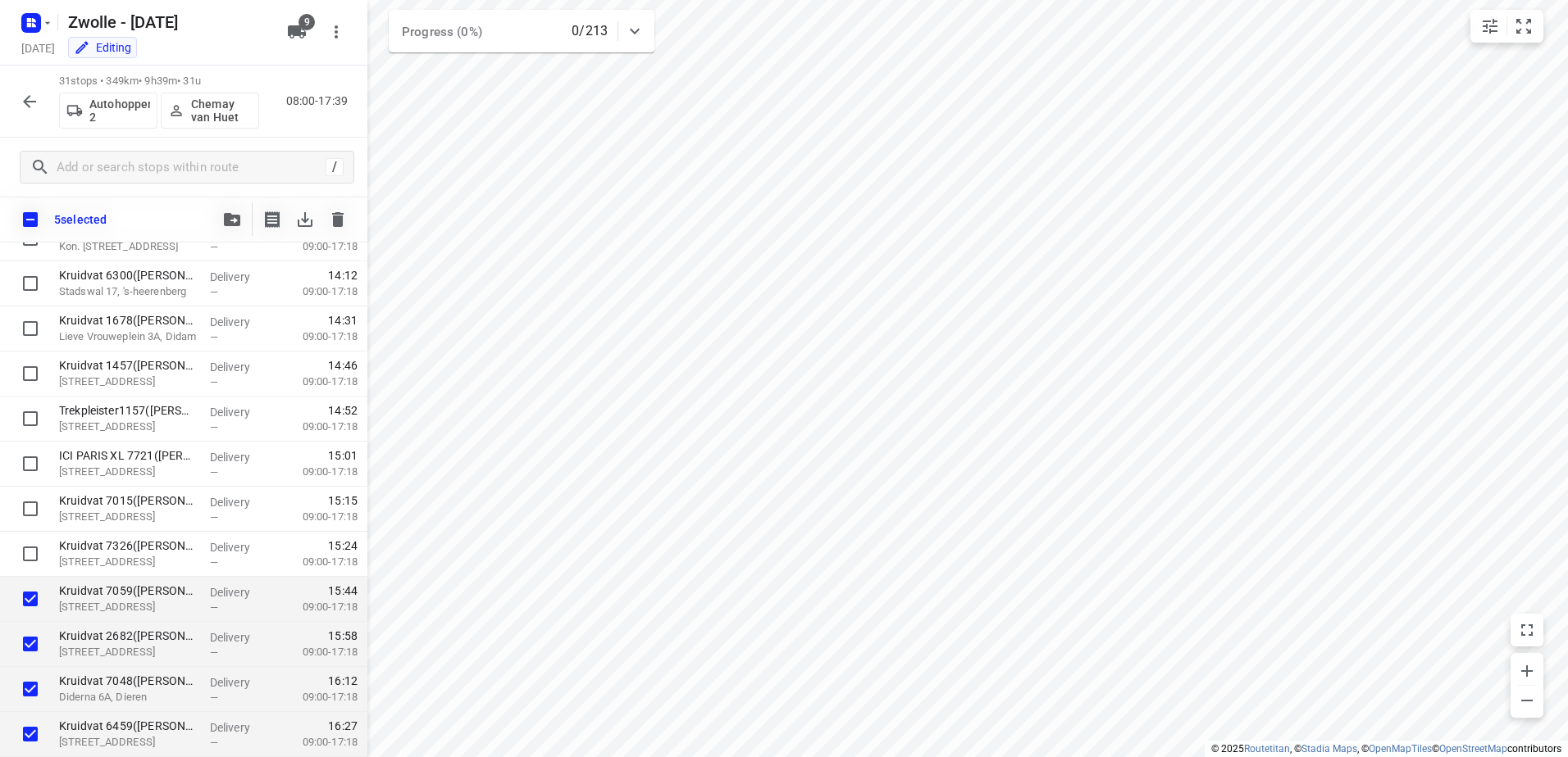
click at [242, 237] on div "5 selected" at bounding box center [184, 220] width 368 height 46
click at [218, 227] on button "button" at bounding box center [232, 220] width 33 height 33
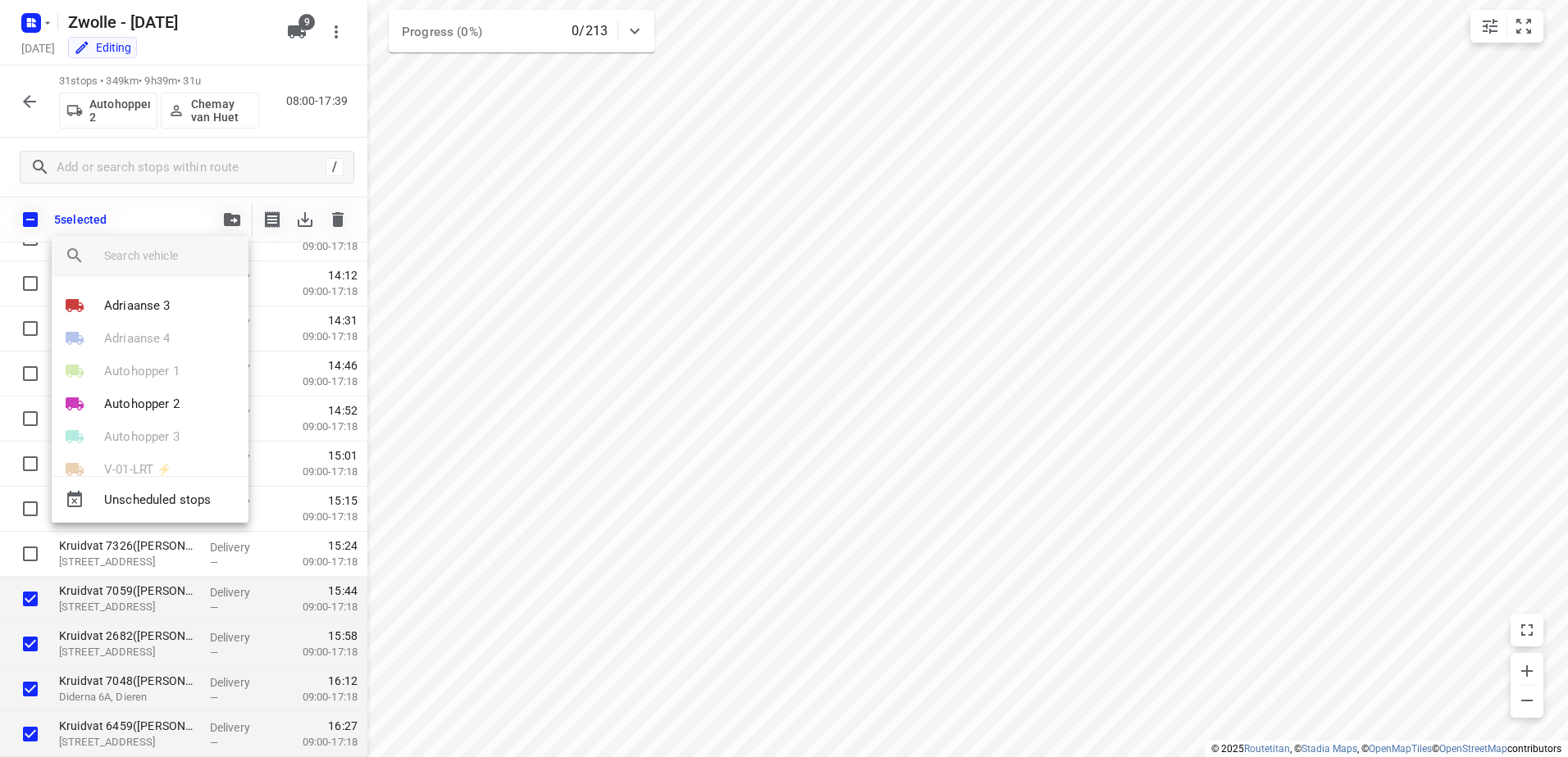
click at [209, 242] on div at bounding box center [176, 255] width 145 height 39
click at [212, 262] on input "search vehicle" at bounding box center [169, 255] width 132 height 24
click at [972, 504] on div at bounding box center [784, 378] width 1568 height 757
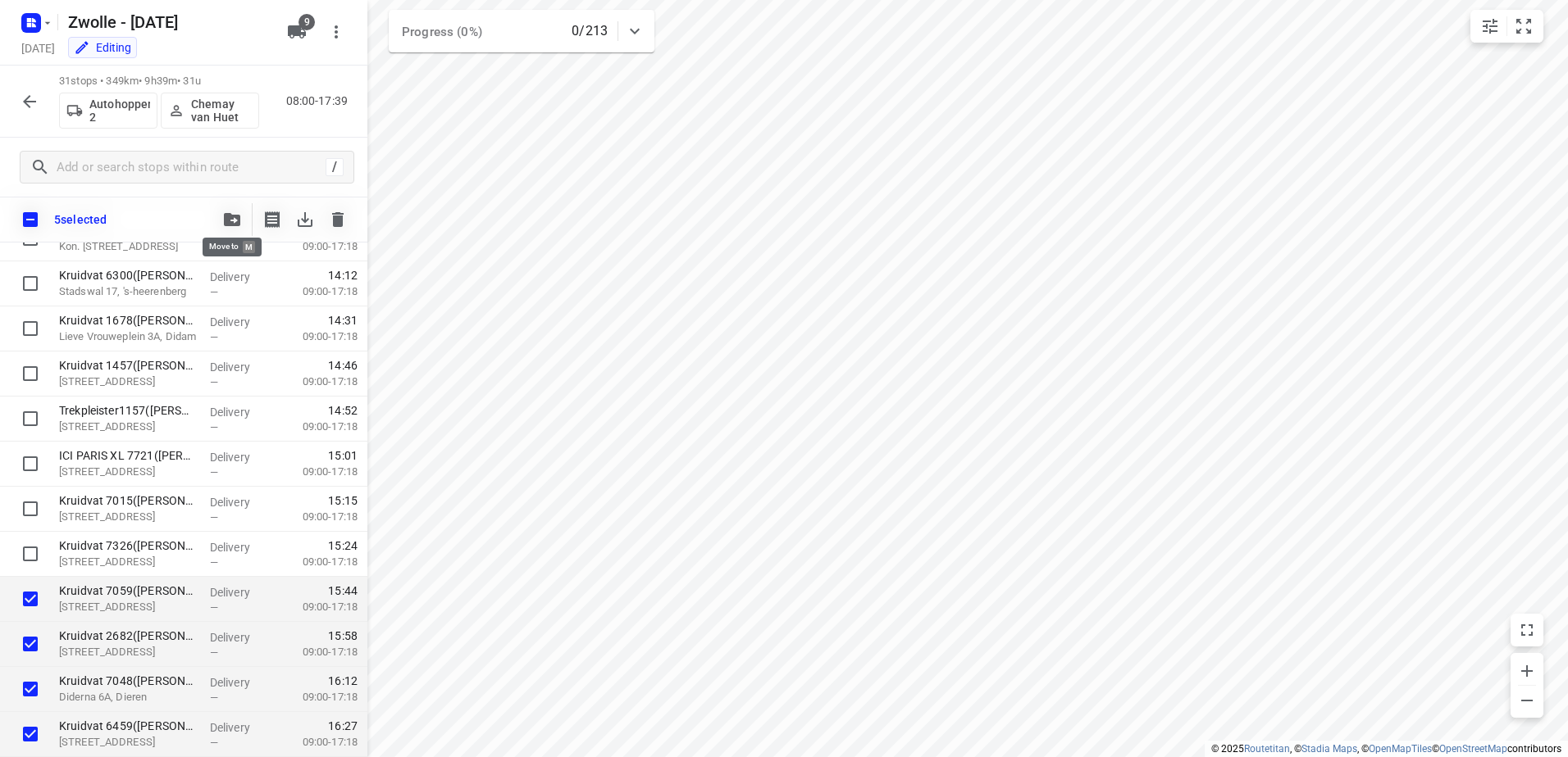
click at [221, 219] on button "button" at bounding box center [232, 220] width 33 height 33
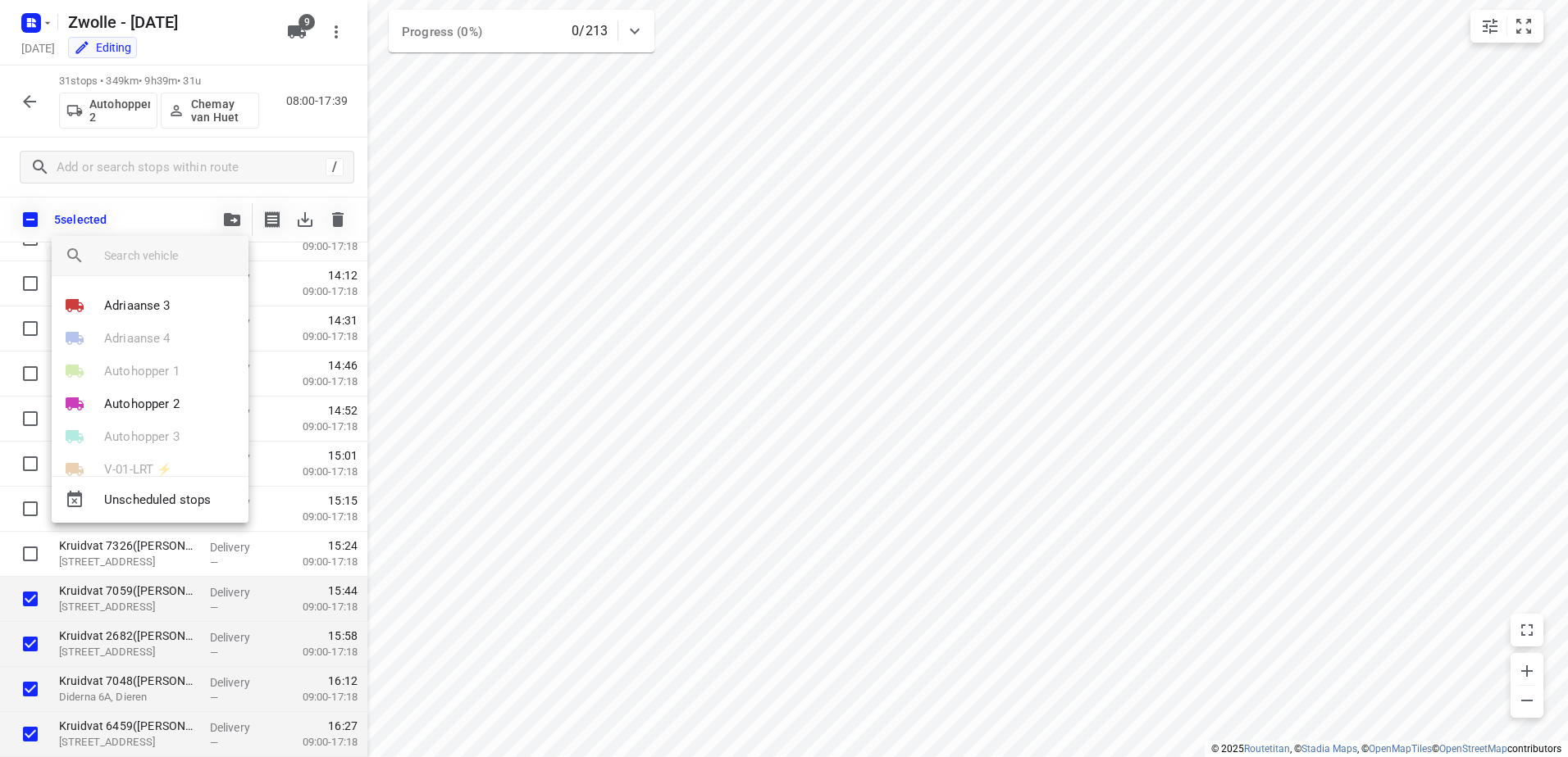
click at [196, 246] on input "search vehicle" at bounding box center [169, 255] width 132 height 24
click at [973, 497] on div at bounding box center [784, 378] width 1568 height 757
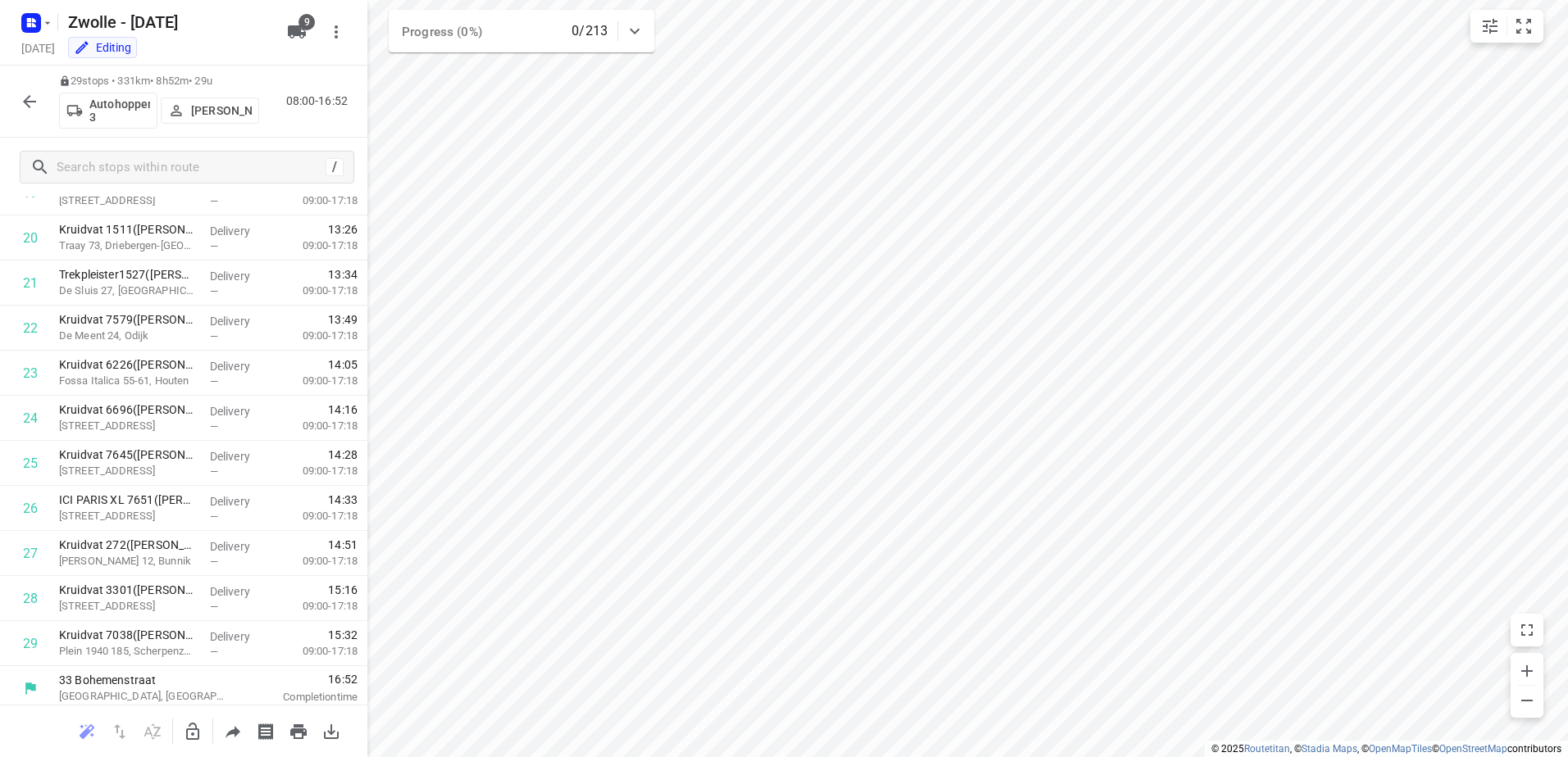
click at [183, 734] on icon "button" at bounding box center [193, 732] width 20 height 20
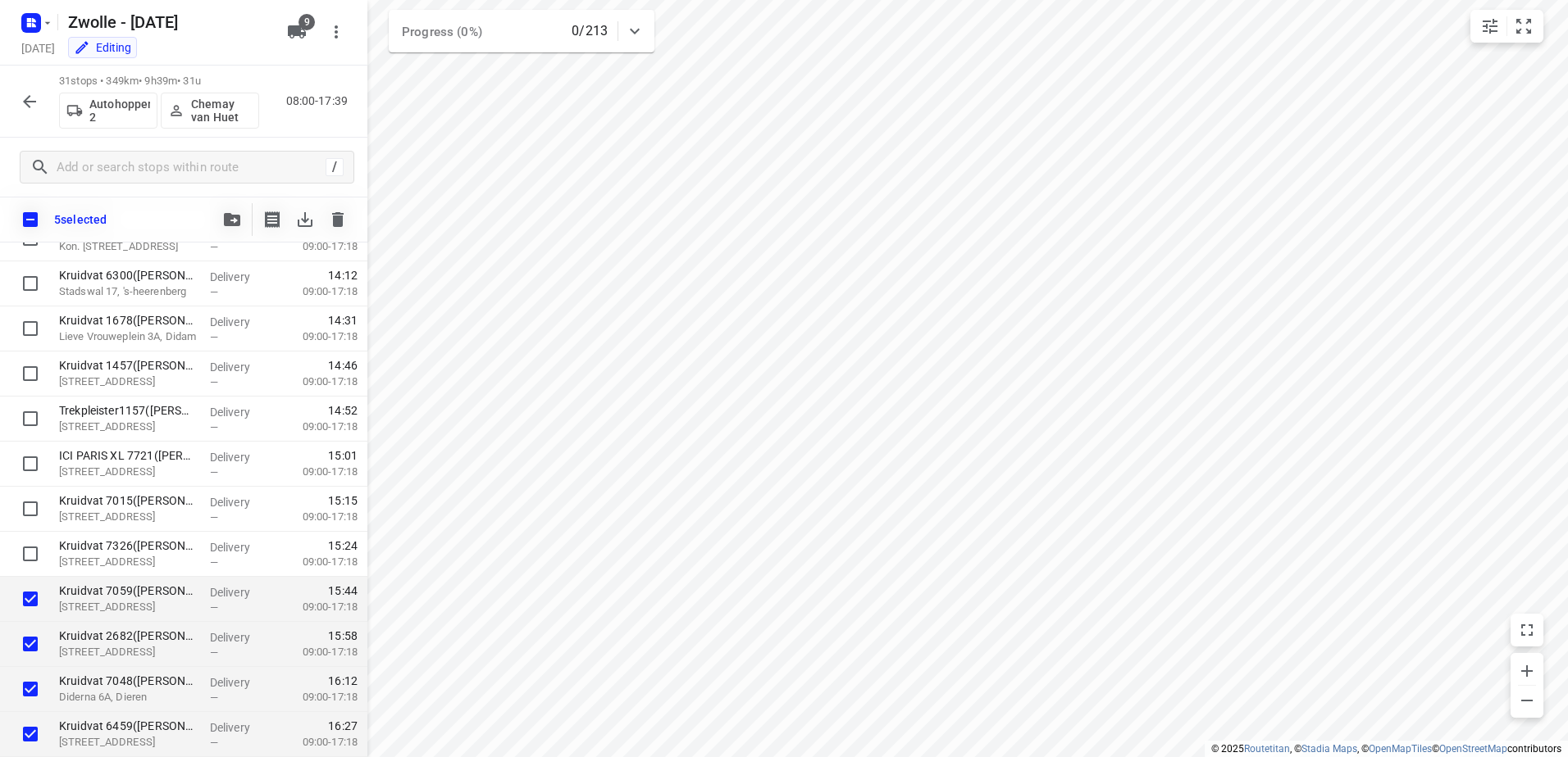
click at [241, 205] on button "button" at bounding box center [232, 220] width 33 height 33
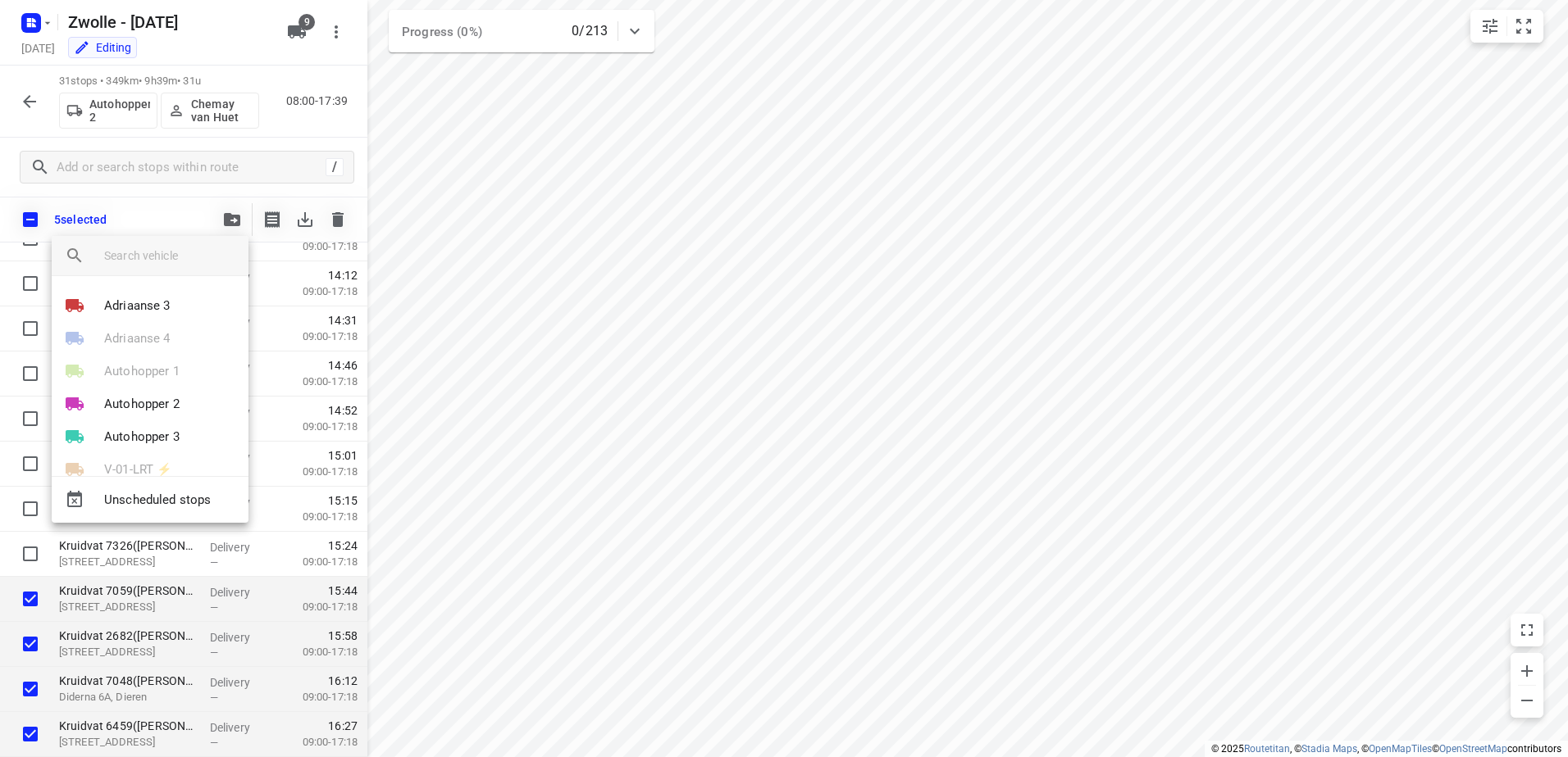
click at [188, 249] on input "search vehicle" at bounding box center [169, 255] width 132 height 24
click at [176, 299] on li "Adriaanse 3" at bounding box center [150, 306] width 197 height 33
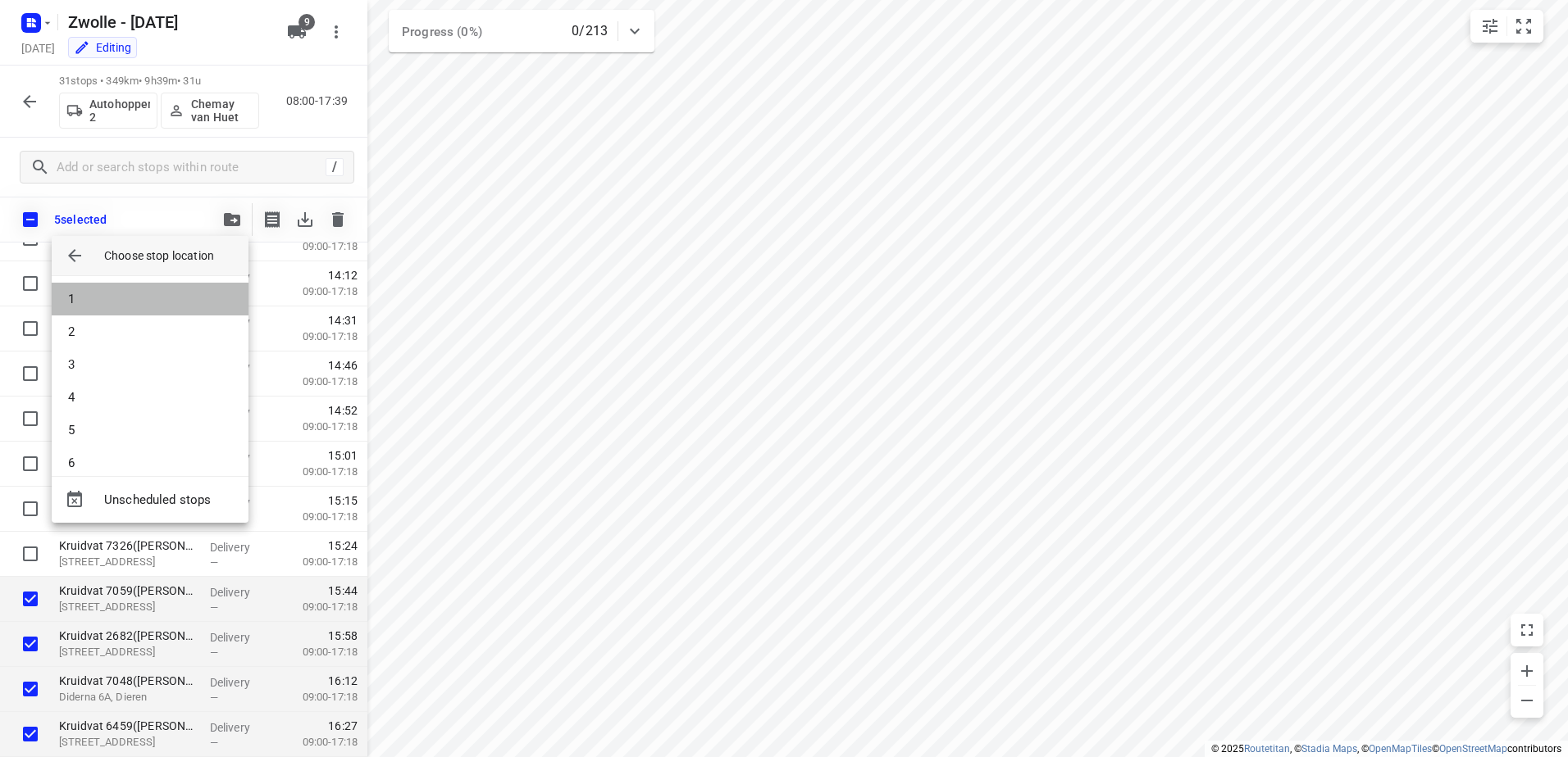
click at [176, 299] on li "1" at bounding box center [150, 300] width 197 height 33
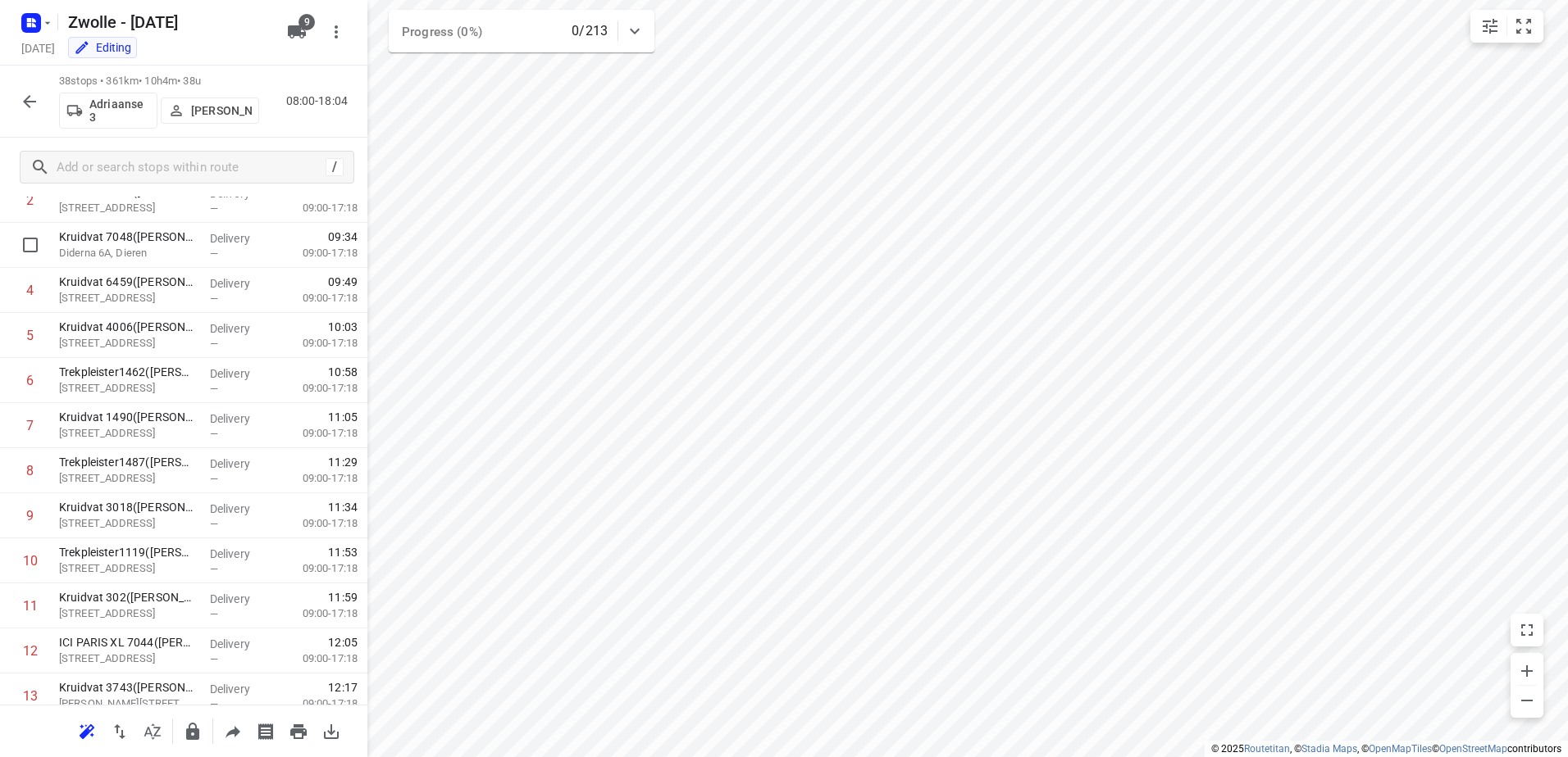
scroll to position [0, 0]
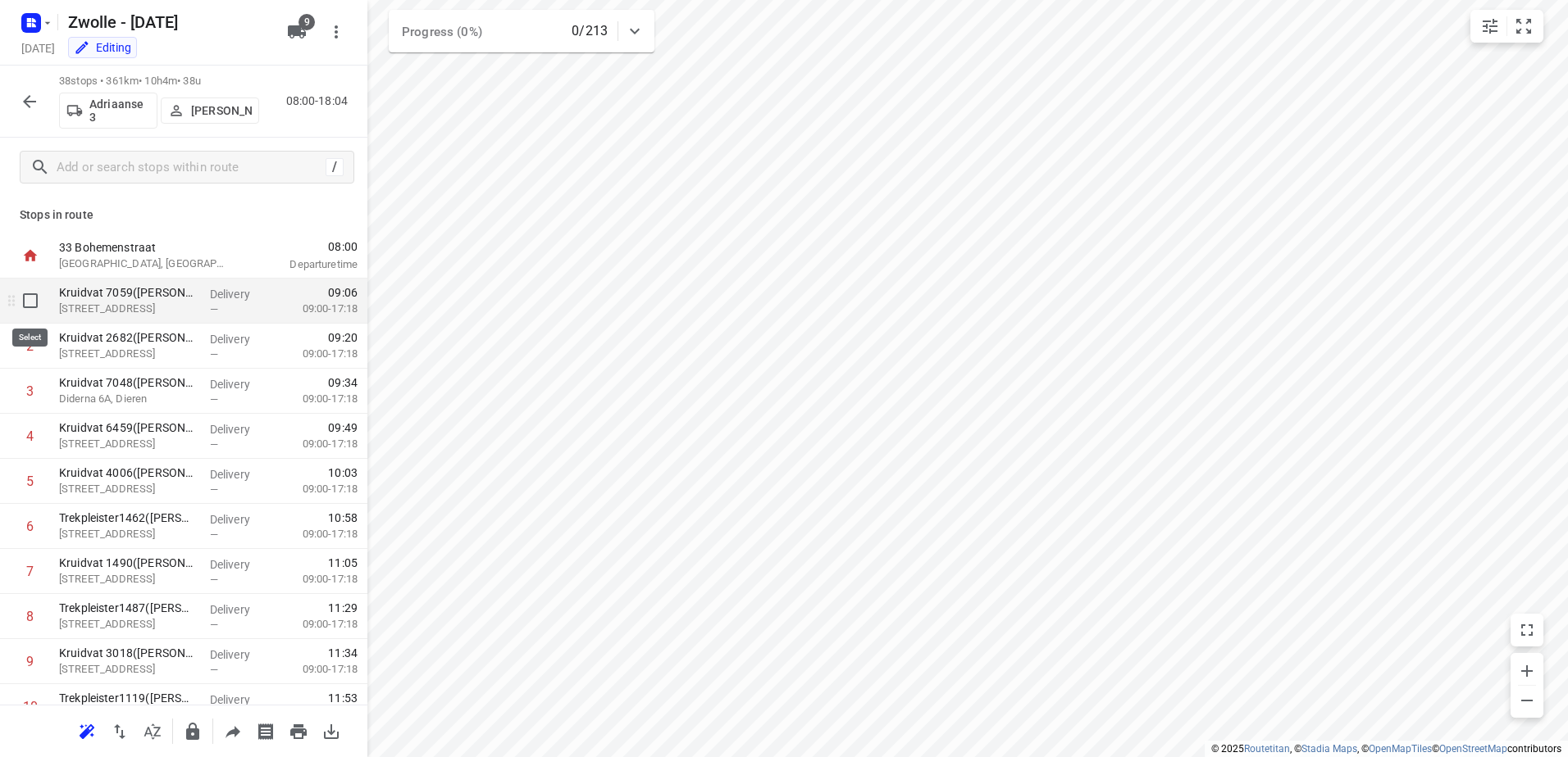
click at [37, 298] on input "checkbox" at bounding box center [31, 301] width 33 height 33
checkbox input "true"
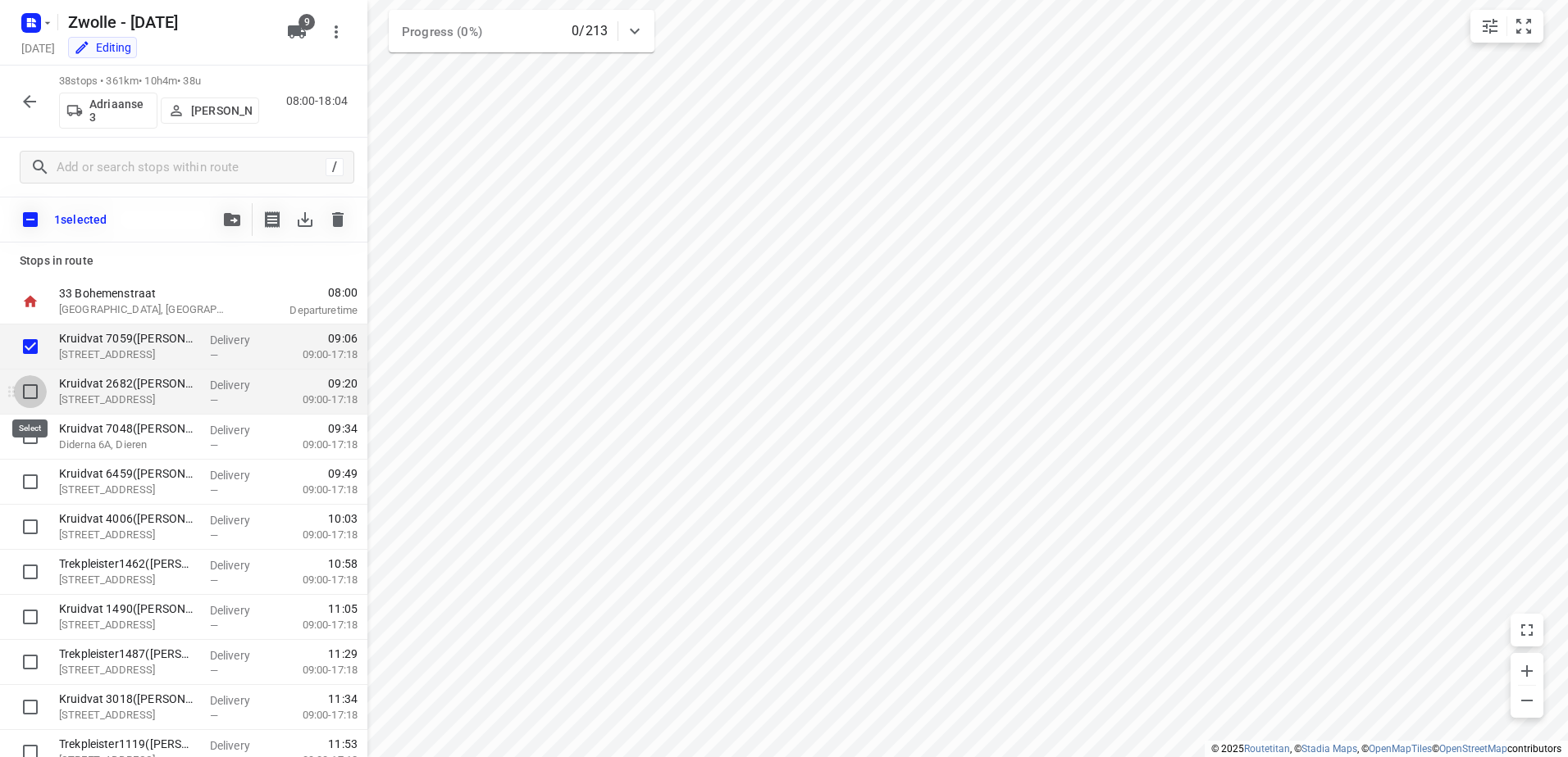
click at [23, 387] on input "checkbox" at bounding box center [31, 392] width 33 height 33
checkbox input "true"
drag, startPoint x: 24, startPoint y: 430, endPoint x: 29, endPoint y: 455, distance: 25.5
click at [24, 431] on input "checkbox" at bounding box center [31, 437] width 33 height 33
checkbox input "true"
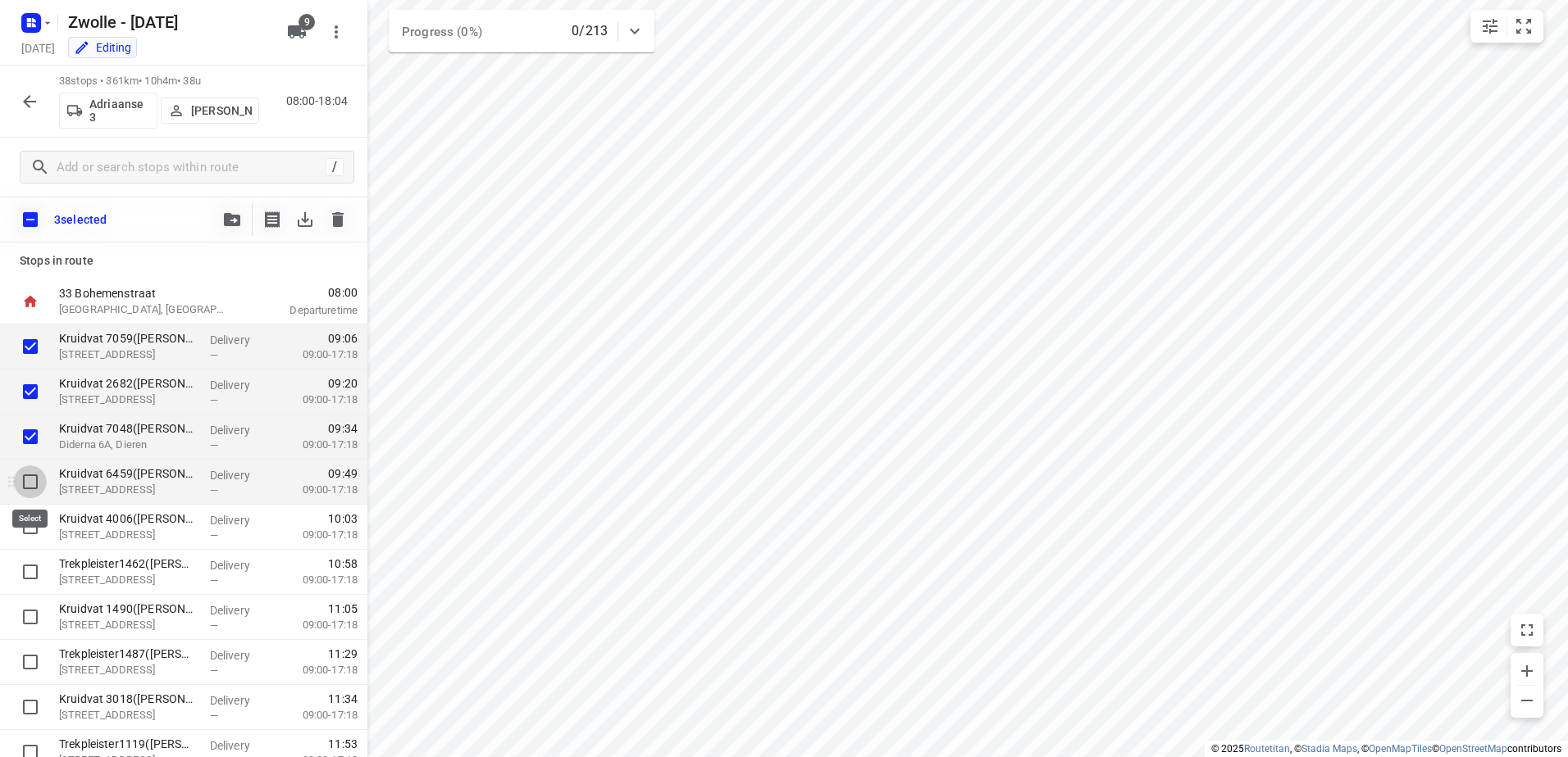
drag, startPoint x: 30, startPoint y: 492, endPoint x: 31, endPoint y: 504, distance: 12.0
click at [31, 495] on input "checkbox" at bounding box center [31, 482] width 33 height 33
checkbox input "true"
click at [30, 514] on input "checkbox" at bounding box center [31, 527] width 33 height 33
checkbox input "true"
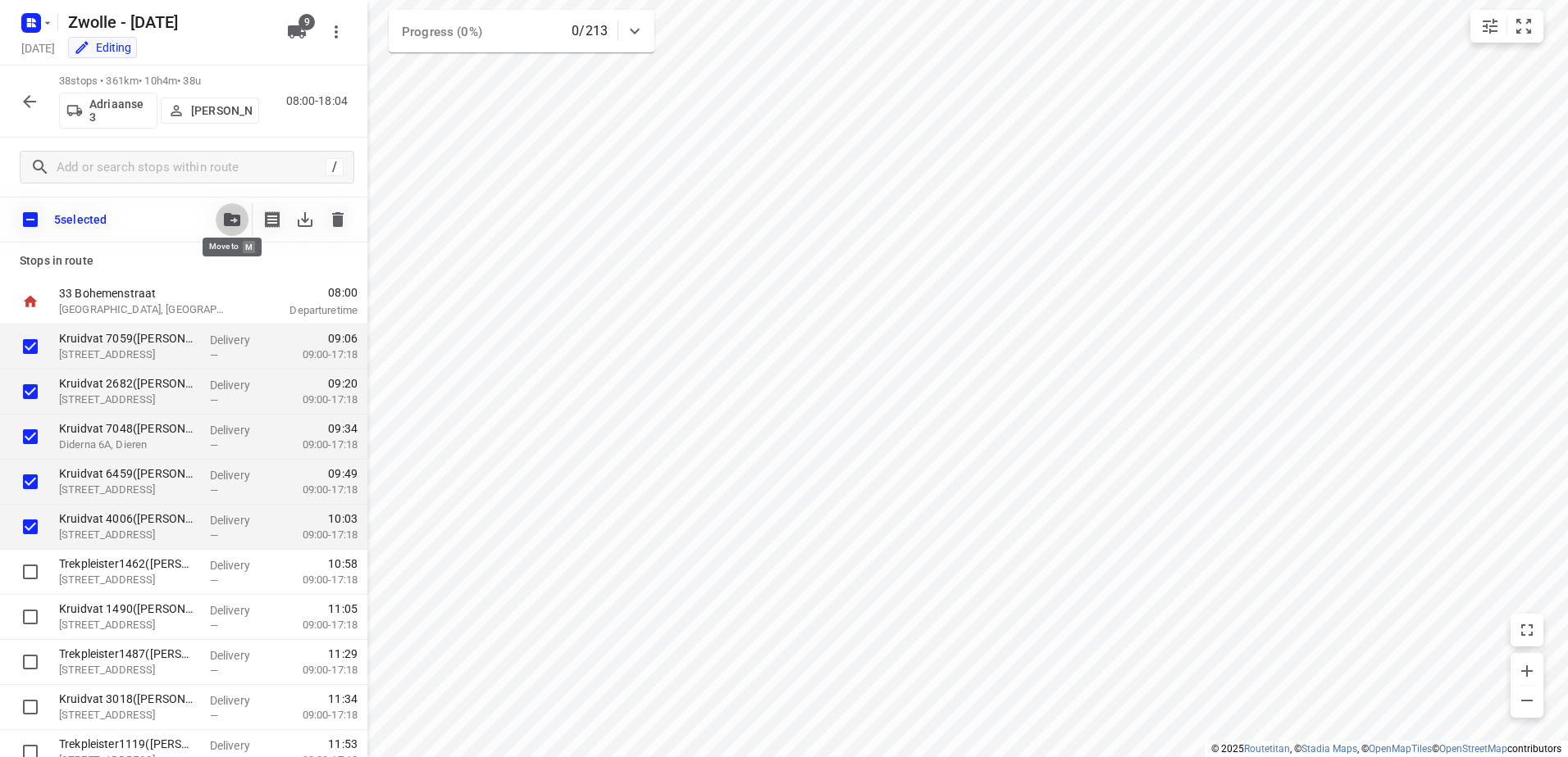
click at [226, 229] on button "button" at bounding box center [232, 220] width 33 height 33
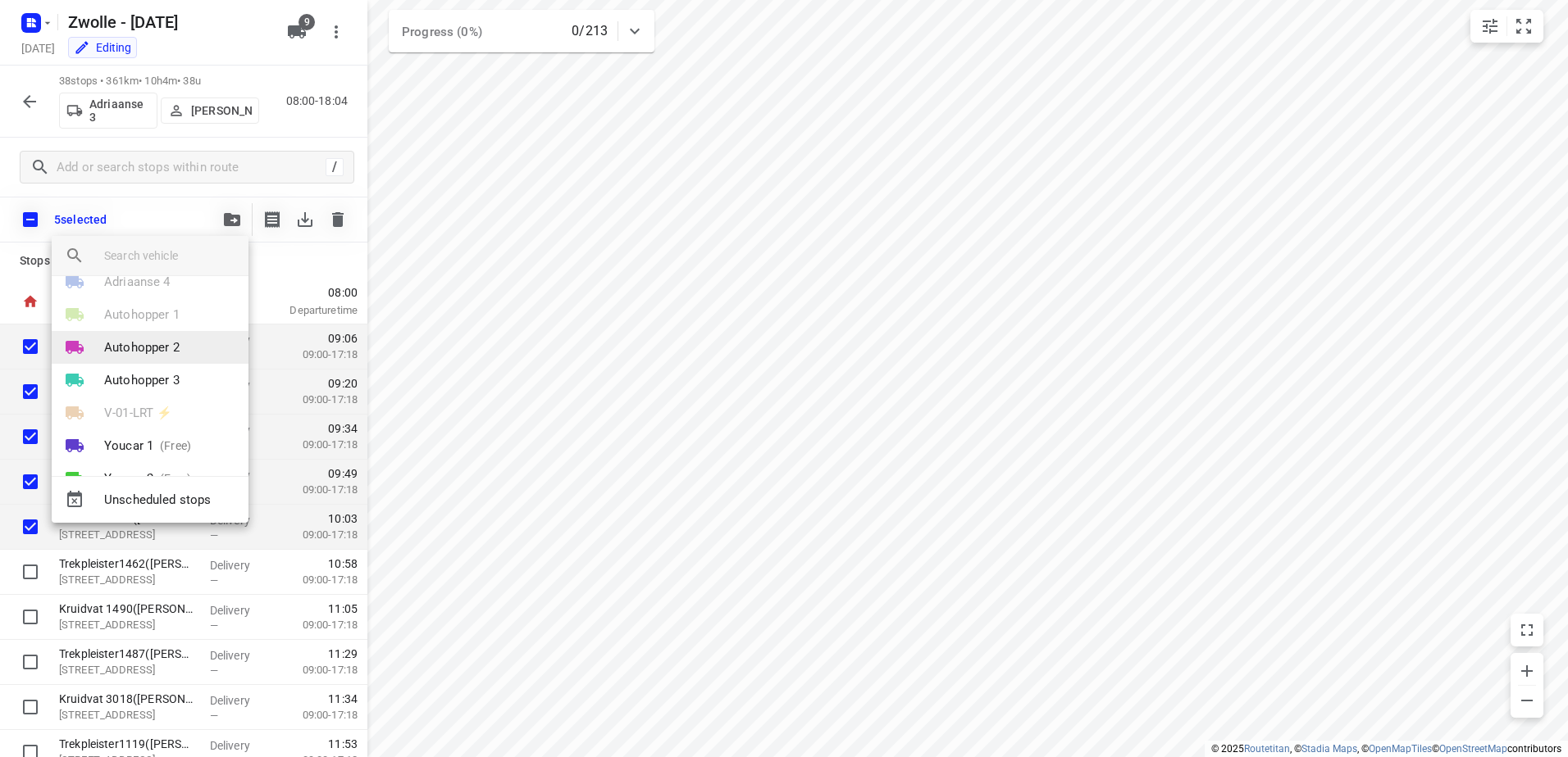
scroll to position [82, 0]
click at [182, 362] on li "Autohopper 3" at bounding box center [150, 355] width 197 height 33
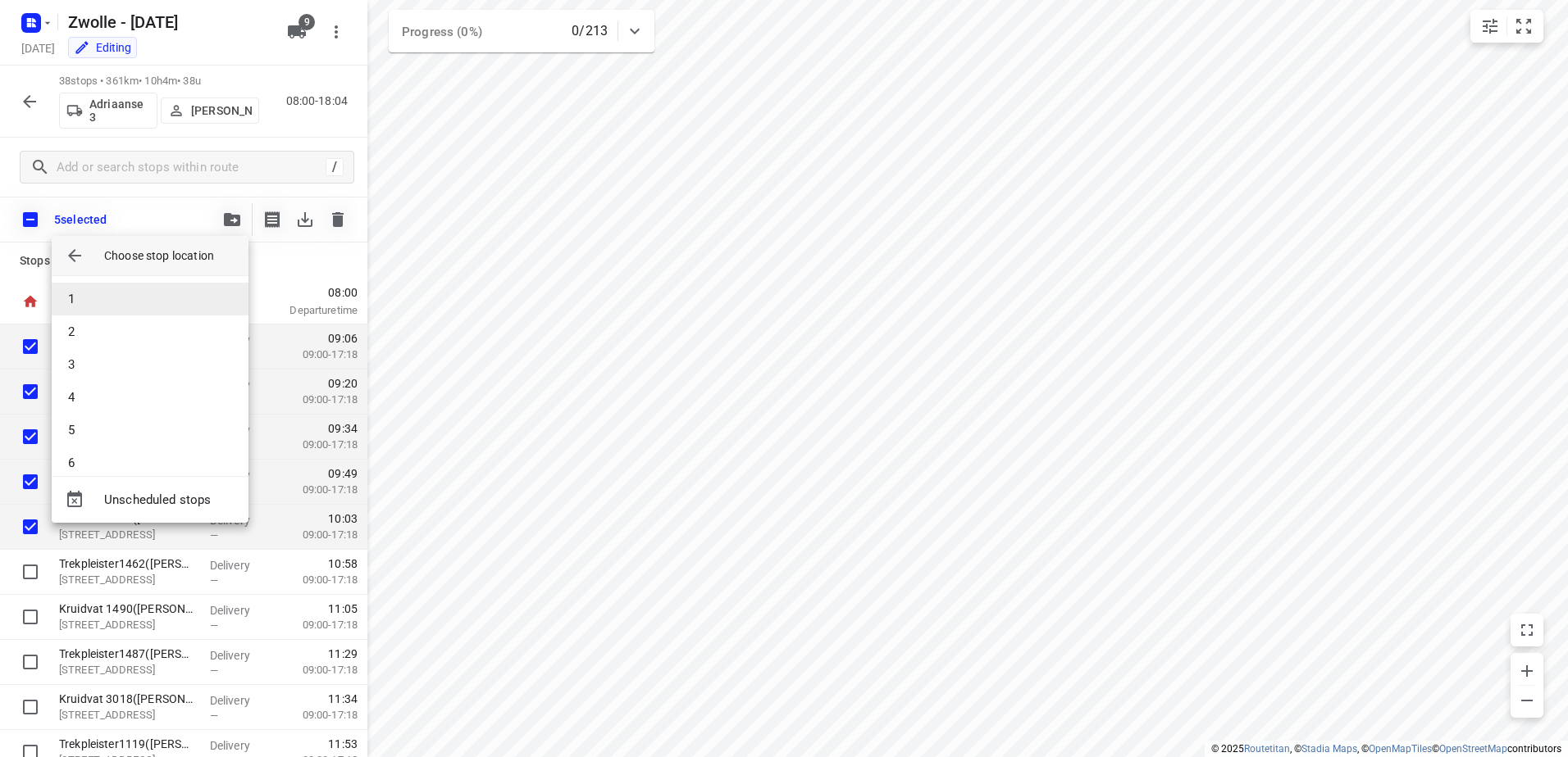
click at [150, 301] on li "1" at bounding box center [150, 300] width 197 height 33
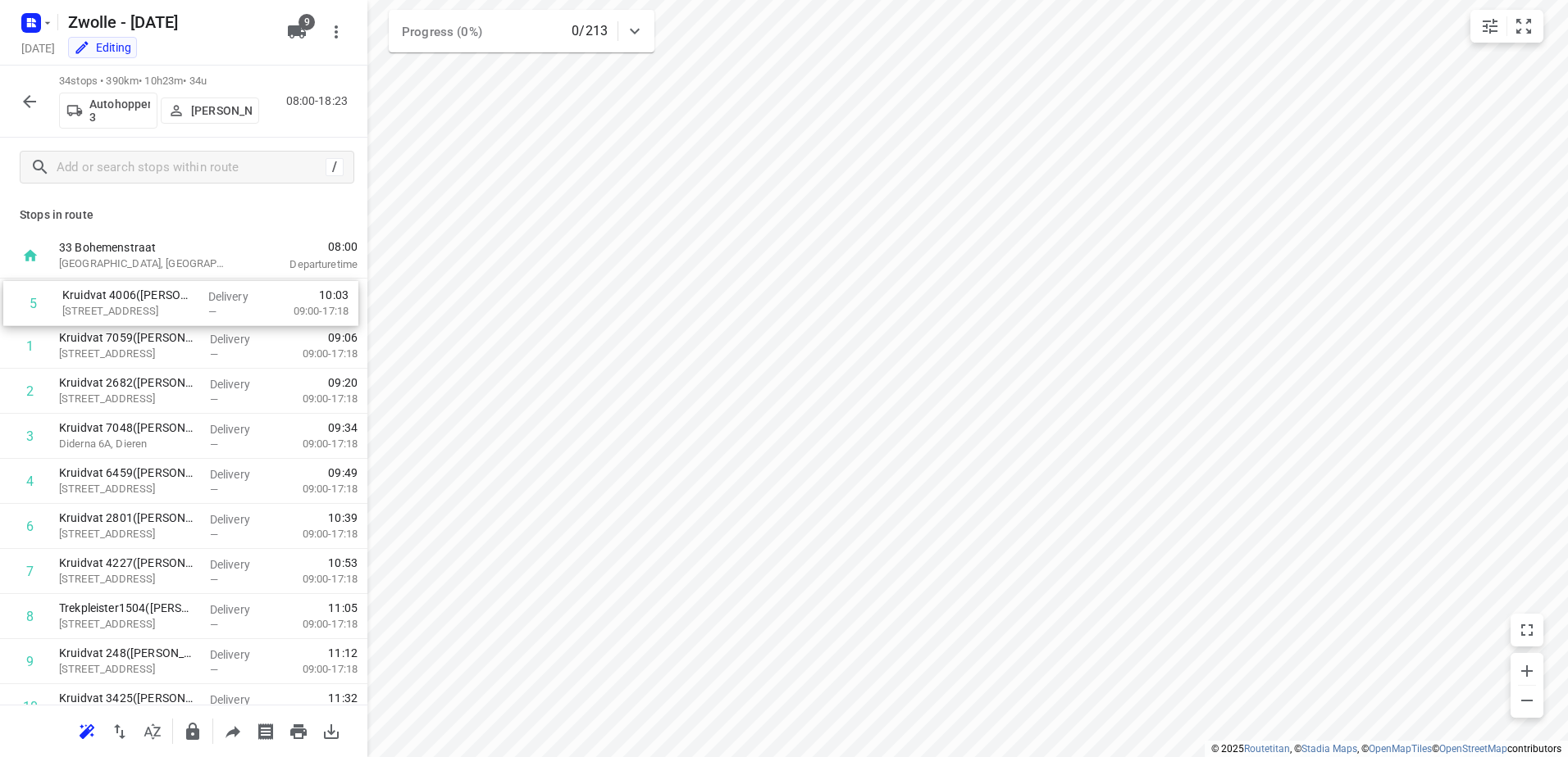
drag, startPoint x: 227, startPoint y: 471, endPoint x: 230, endPoint y: 285, distance: 186.0
drag, startPoint x: 195, startPoint y: 500, endPoint x: 198, endPoint y: 355, distance: 145.0
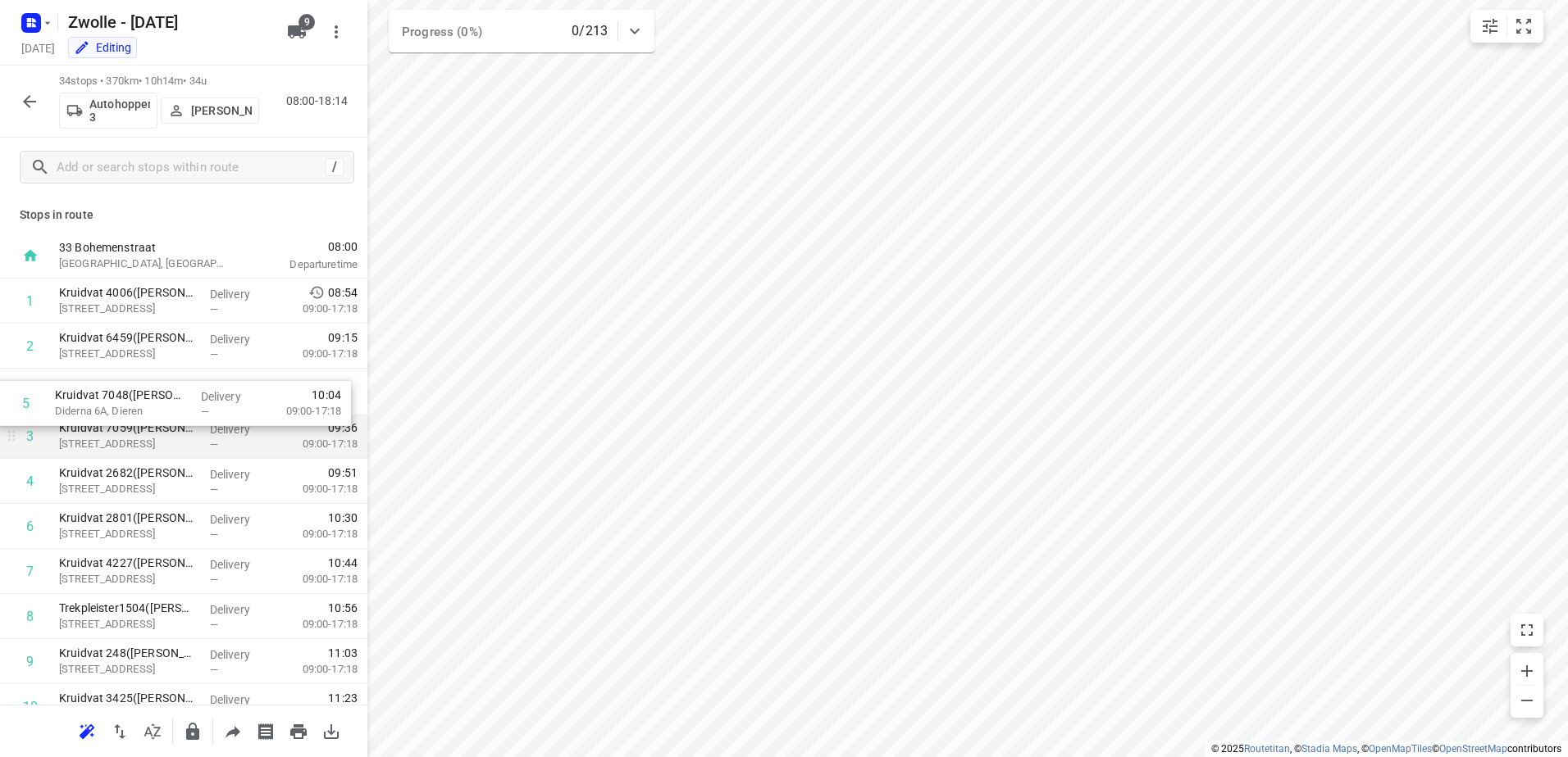
drag, startPoint x: 198, startPoint y: 504, endPoint x: 188, endPoint y: 415, distance: 89.6
drag, startPoint x: 203, startPoint y: 498, endPoint x: 200, endPoint y: 437, distance: 61.1
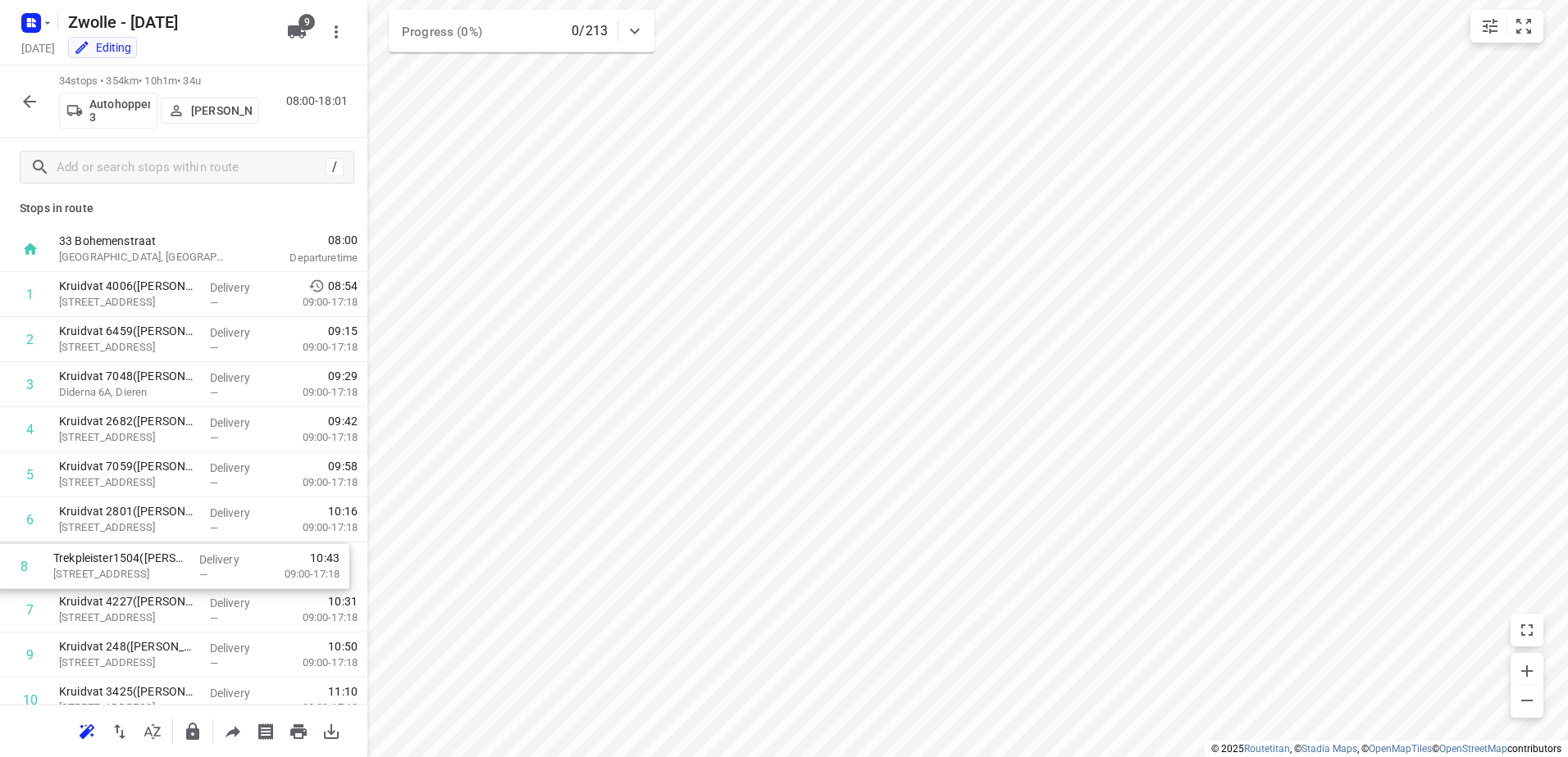
scroll to position [7, 0]
drag, startPoint x: 229, startPoint y: 619, endPoint x: 215, endPoint y: 473, distance: 146.7
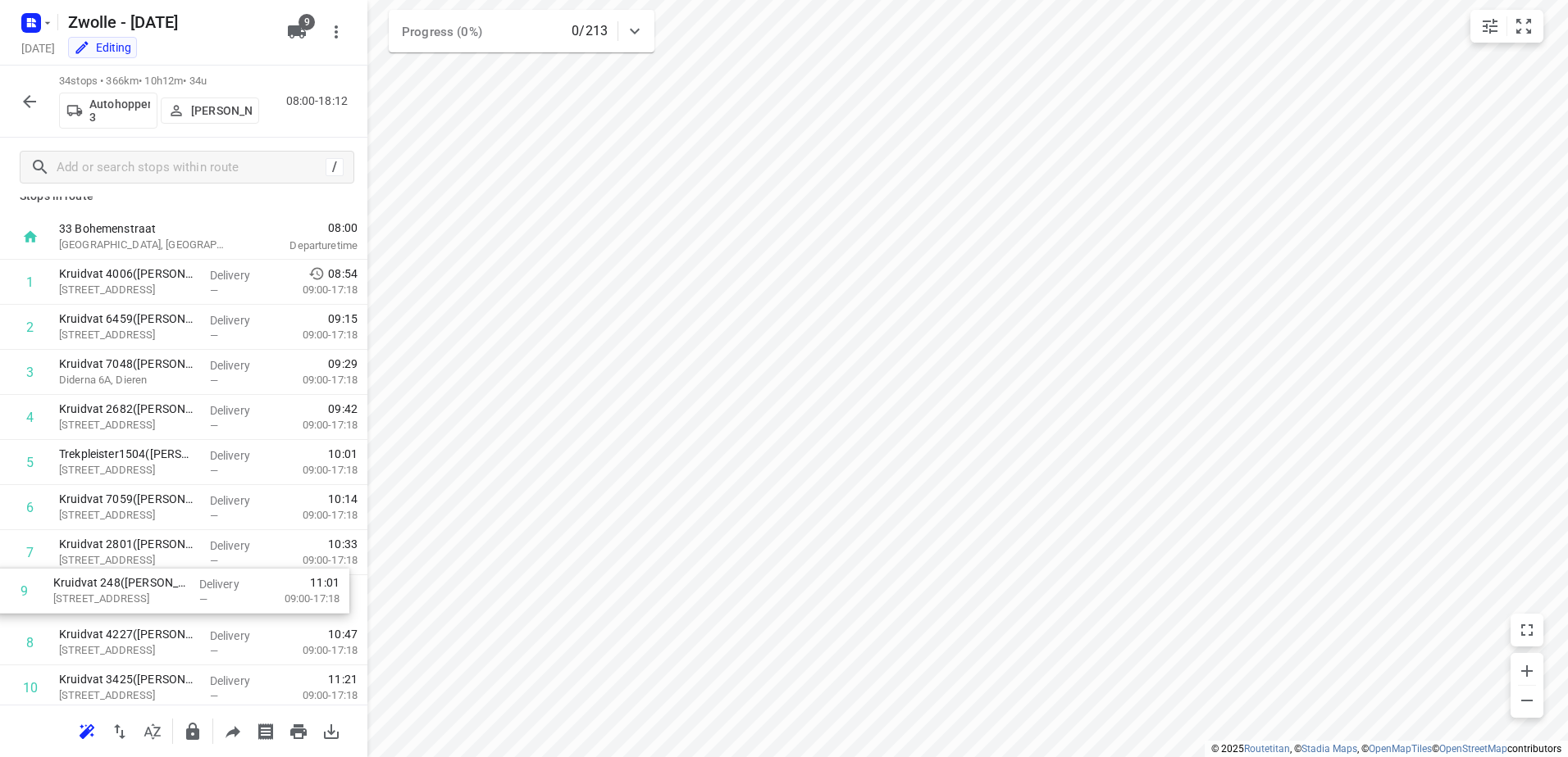
scroll to position [20, 0]
drag, startPoint x: 227, startPoint y: 652, endPoint x: 222, endPoint y: 497, distance: 155.1
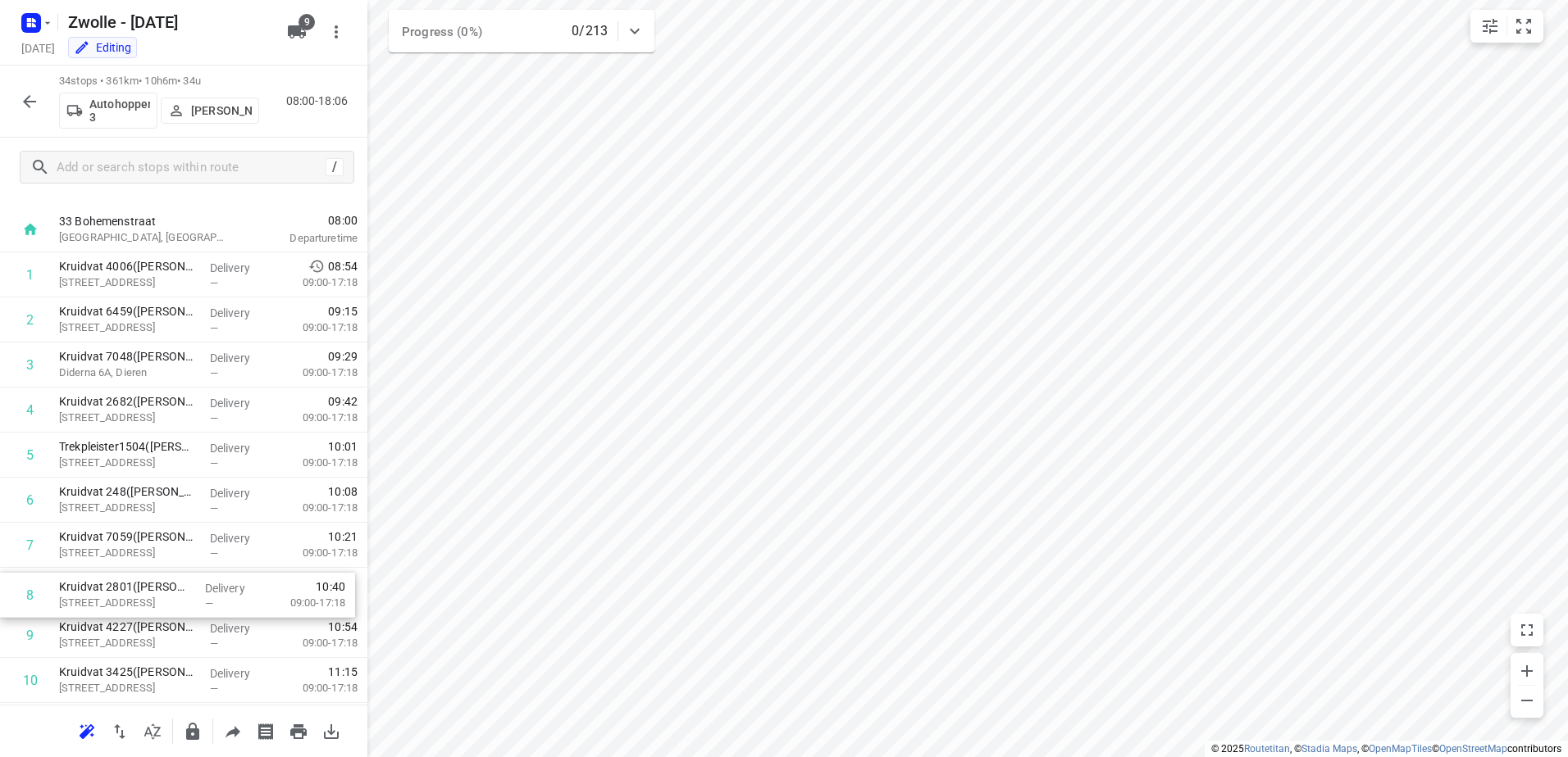
scroll to position [32, 0]
drag, startPoint x: 224, startPoint y: 598, endPoint x: 224, endPoint y: 582, distance: 16.0
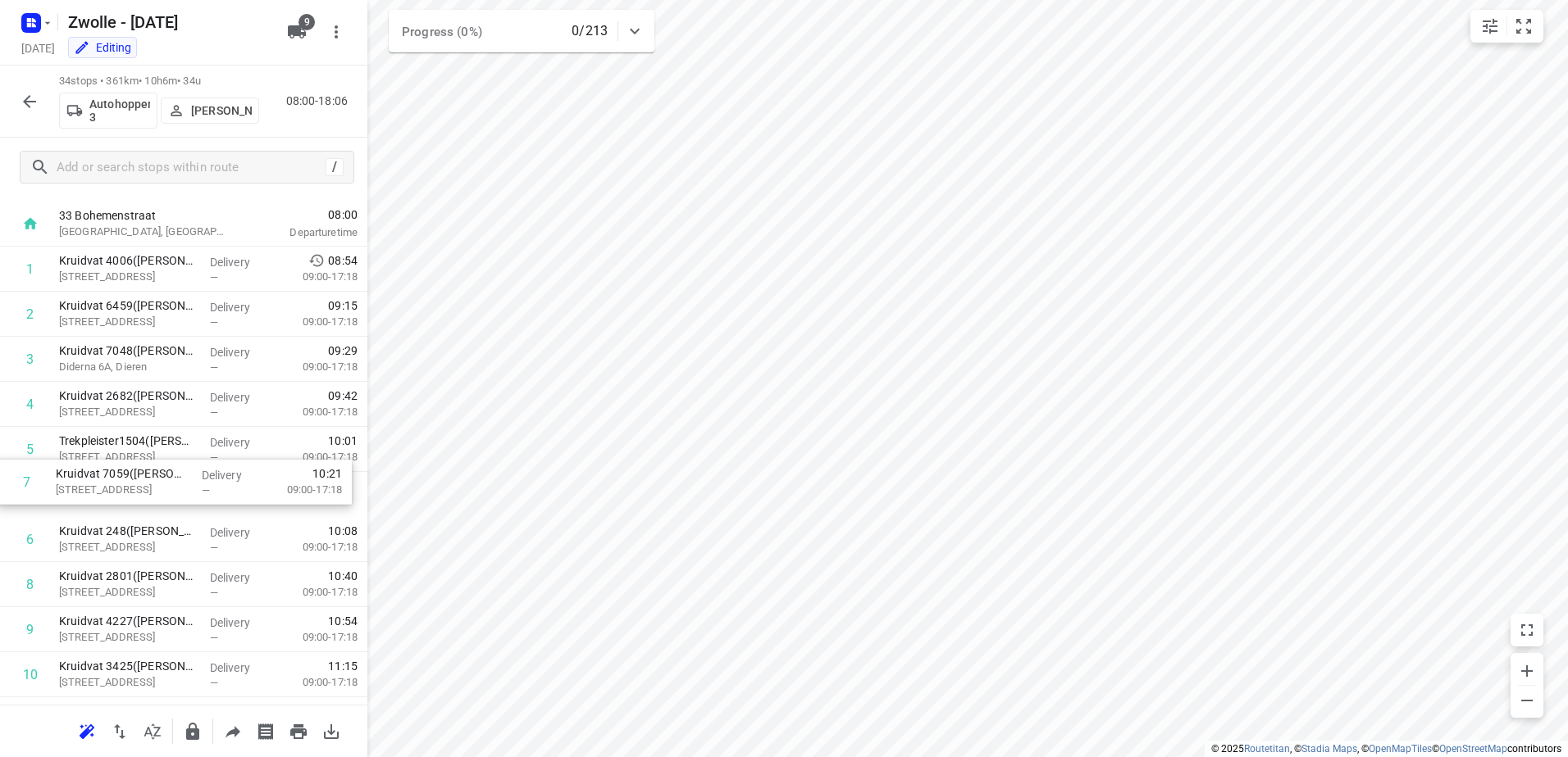
drag, startPoint x: 193, startPoint y: 551, endPoint x: 187, endPoint y: 464, distance: 87.2
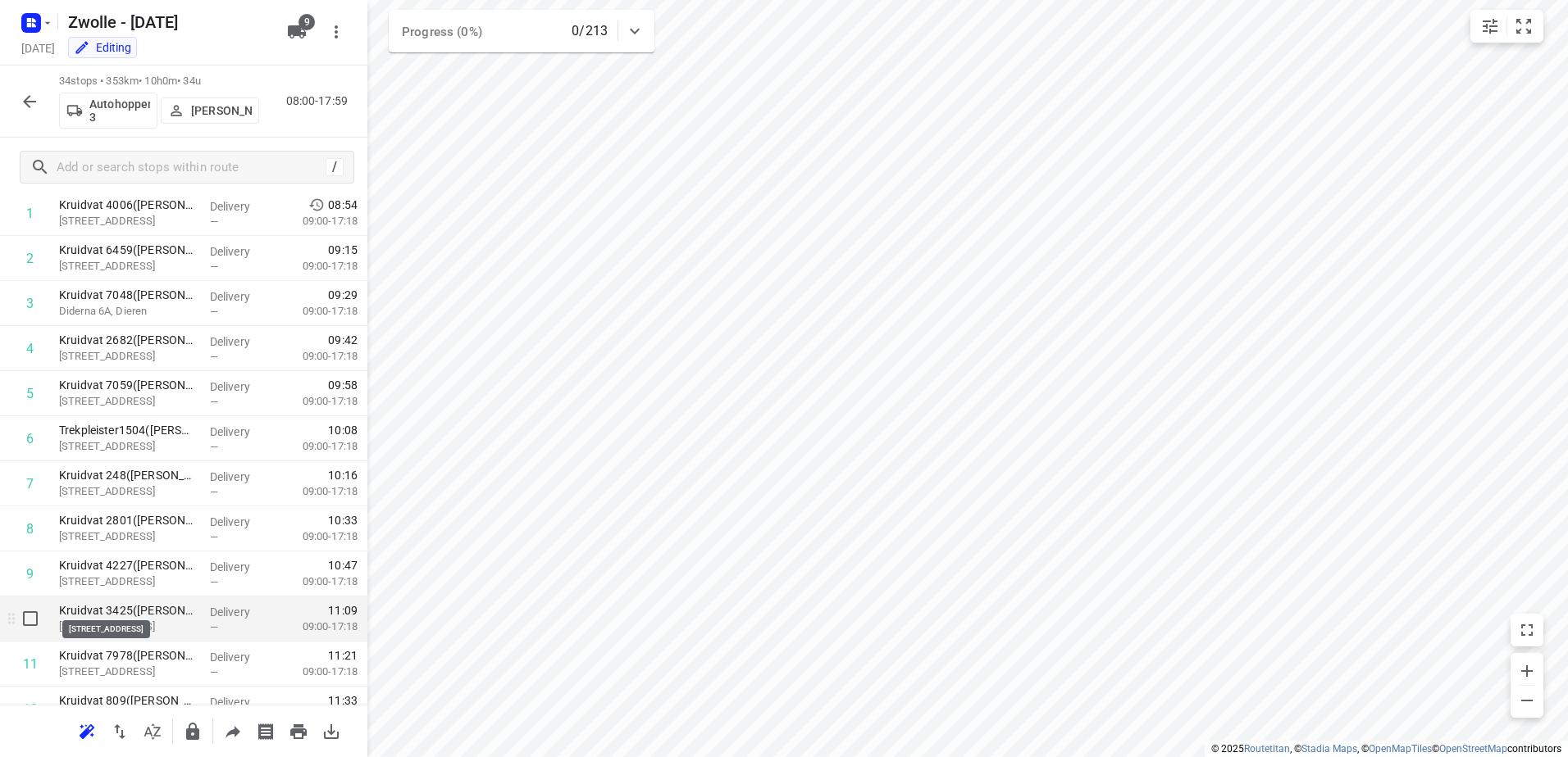
scroll to position [114, 0]
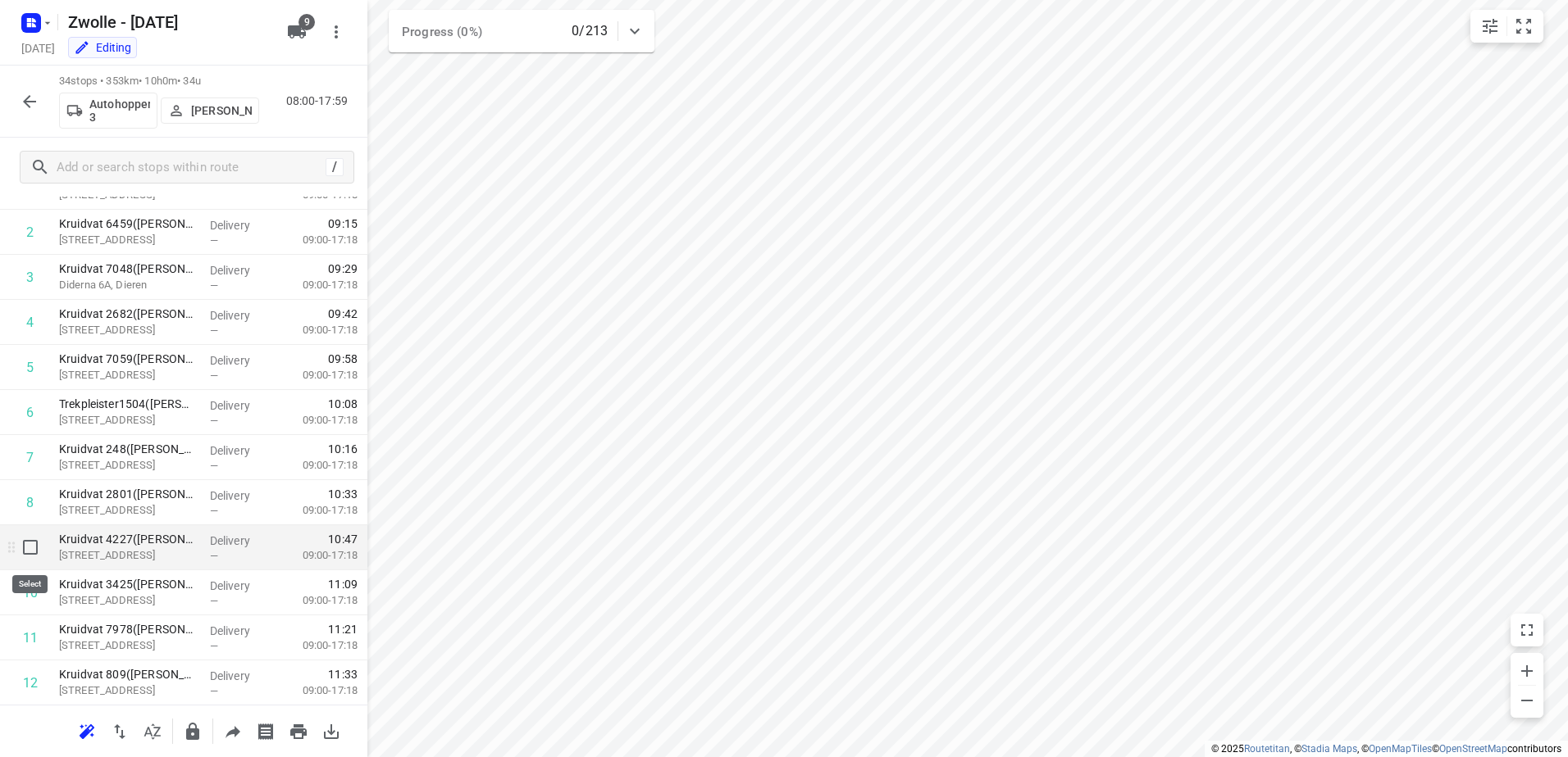
click at [24, 561] on input "checkbox" at bounding box center [31, 548] width 33 height 33
checkbox input "true"
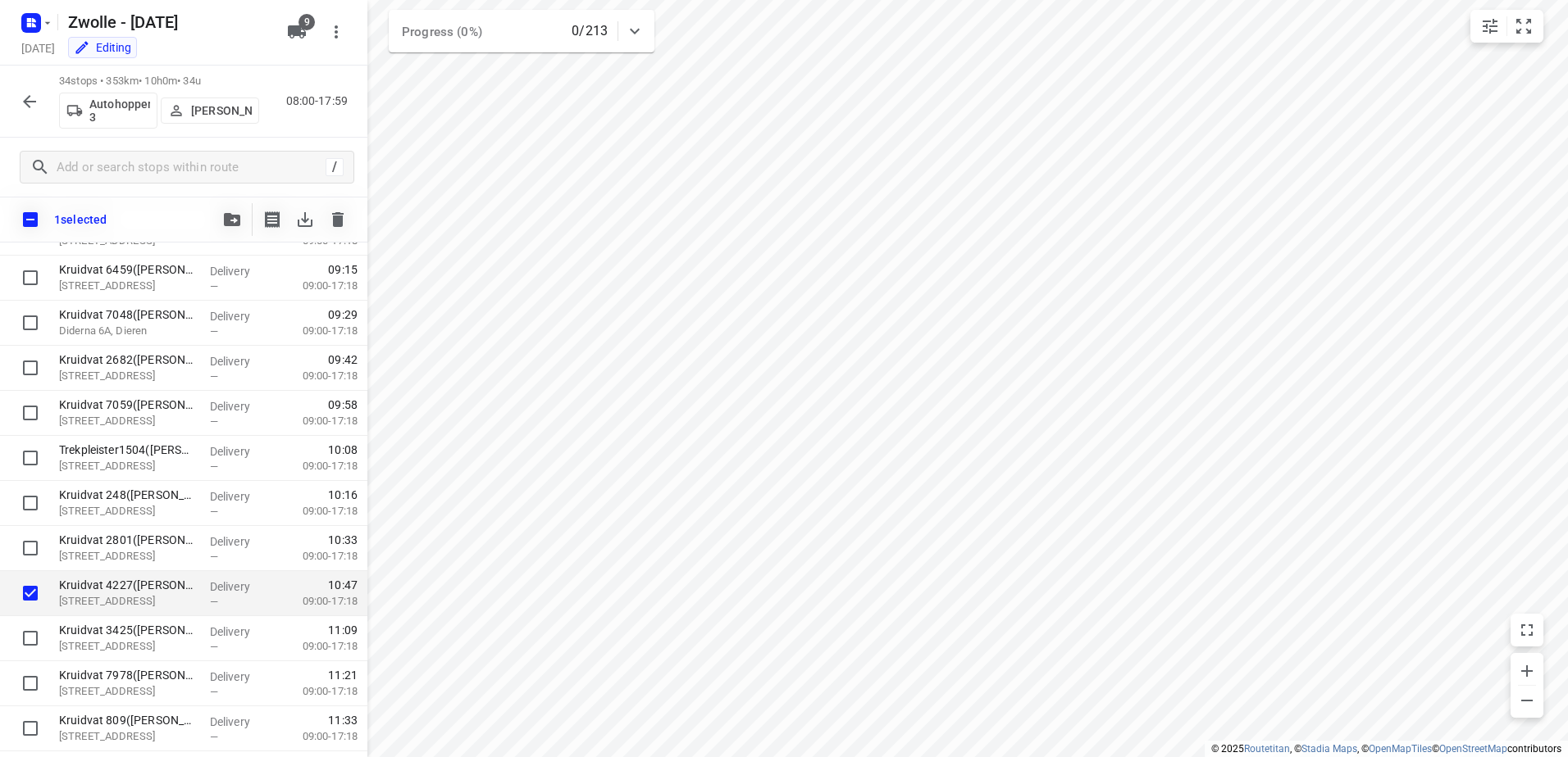
click at [229, 224] on icon "button" at bounding box center [232, 220] width 17 height 13
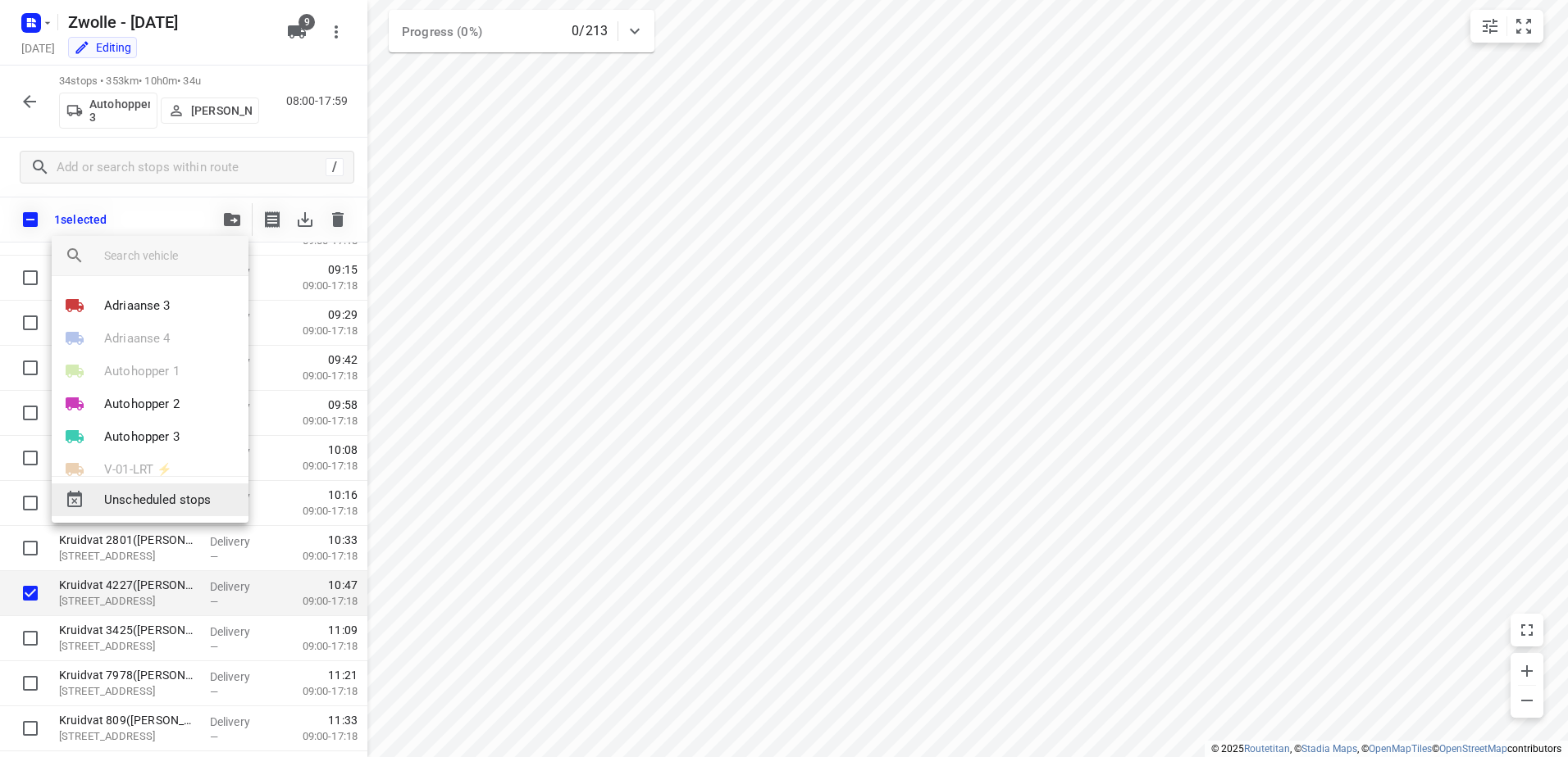
click at [181, 495] on span "Unscheduled stops" at bounding box center [169, 501] width 132 height 19
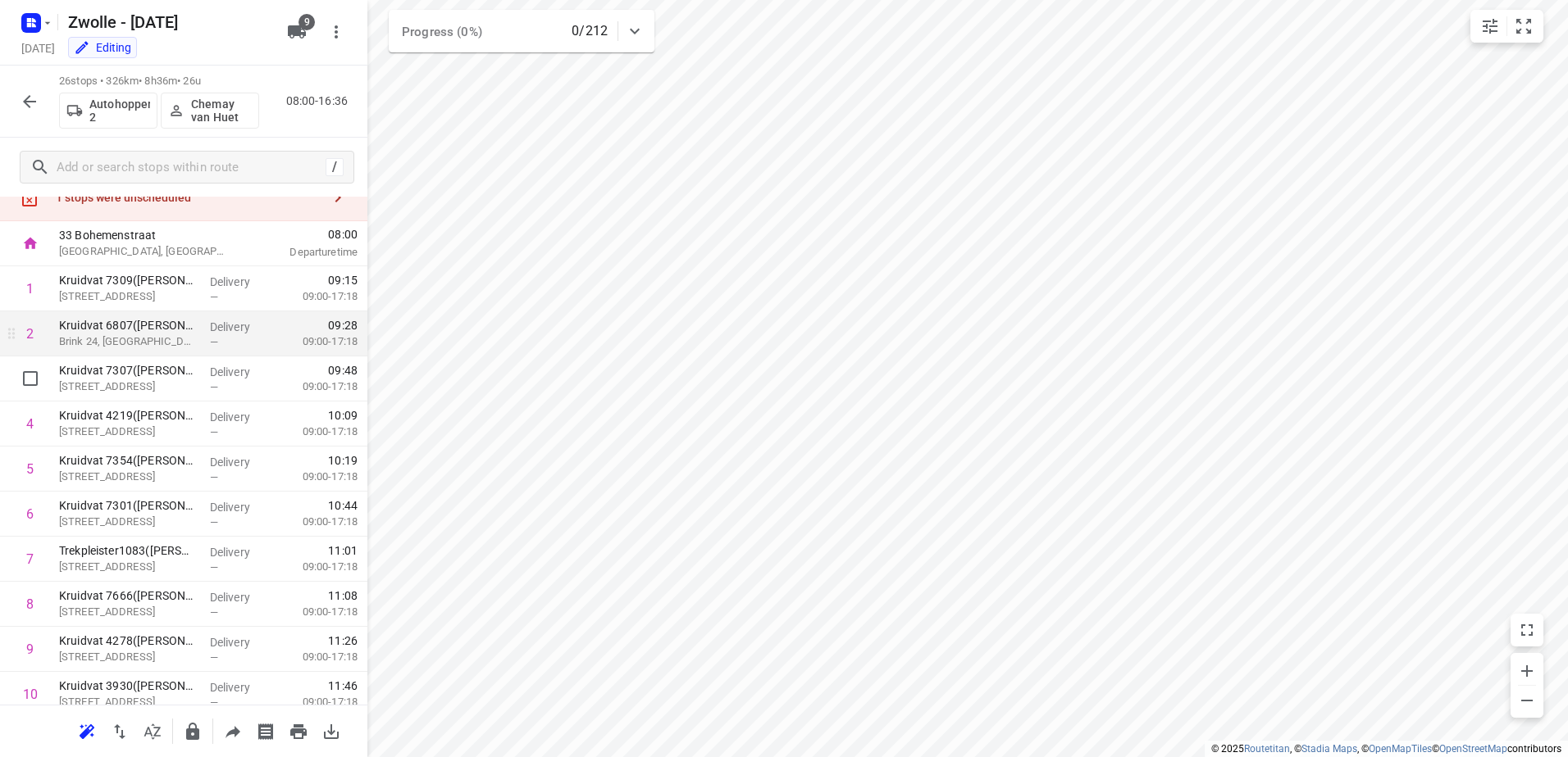
scroll to position [0, 0]
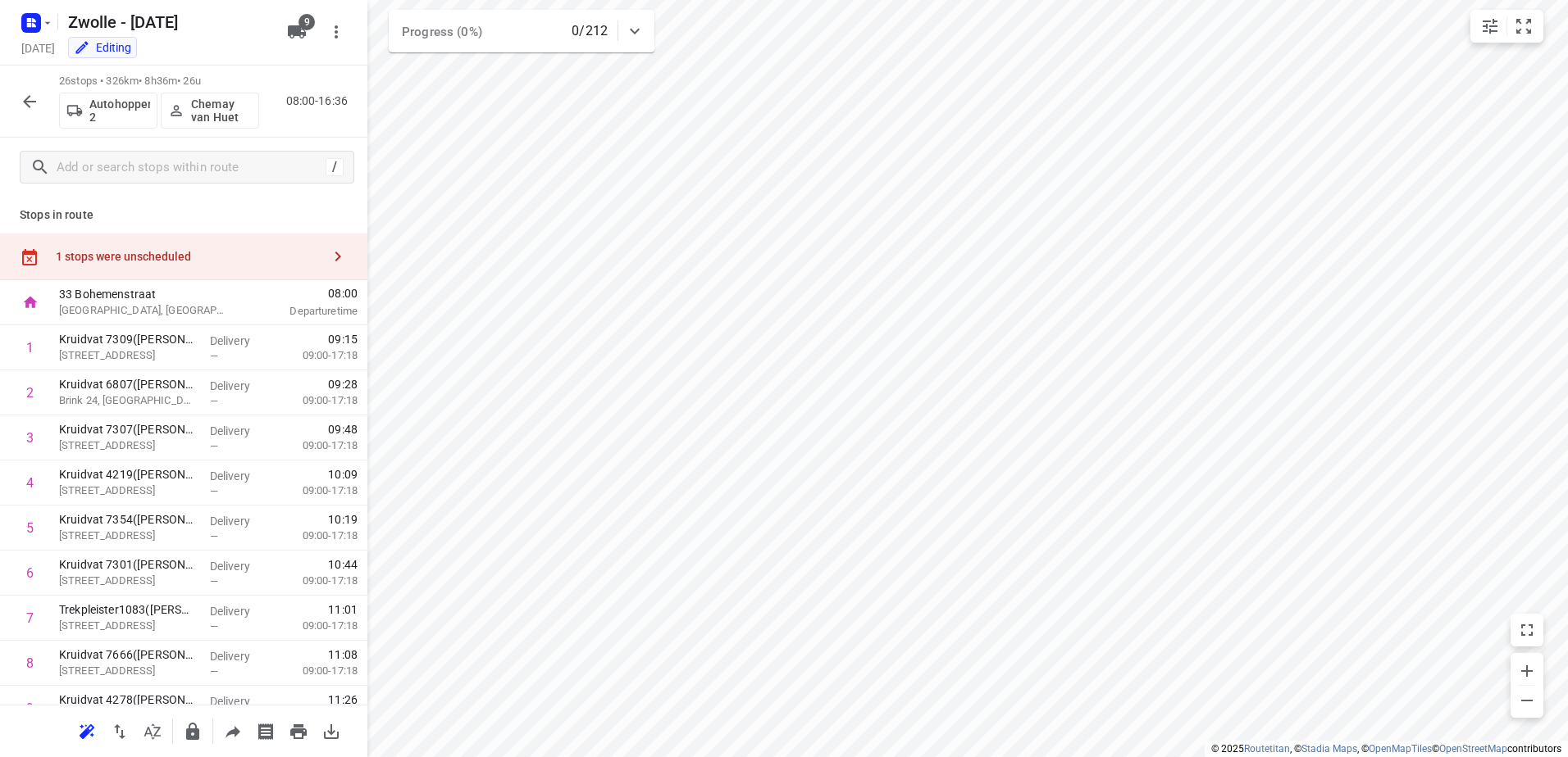
click at [201, 268] on div "1 stops were unscheduled" at bounding box center [184, 257] width 368 height 47
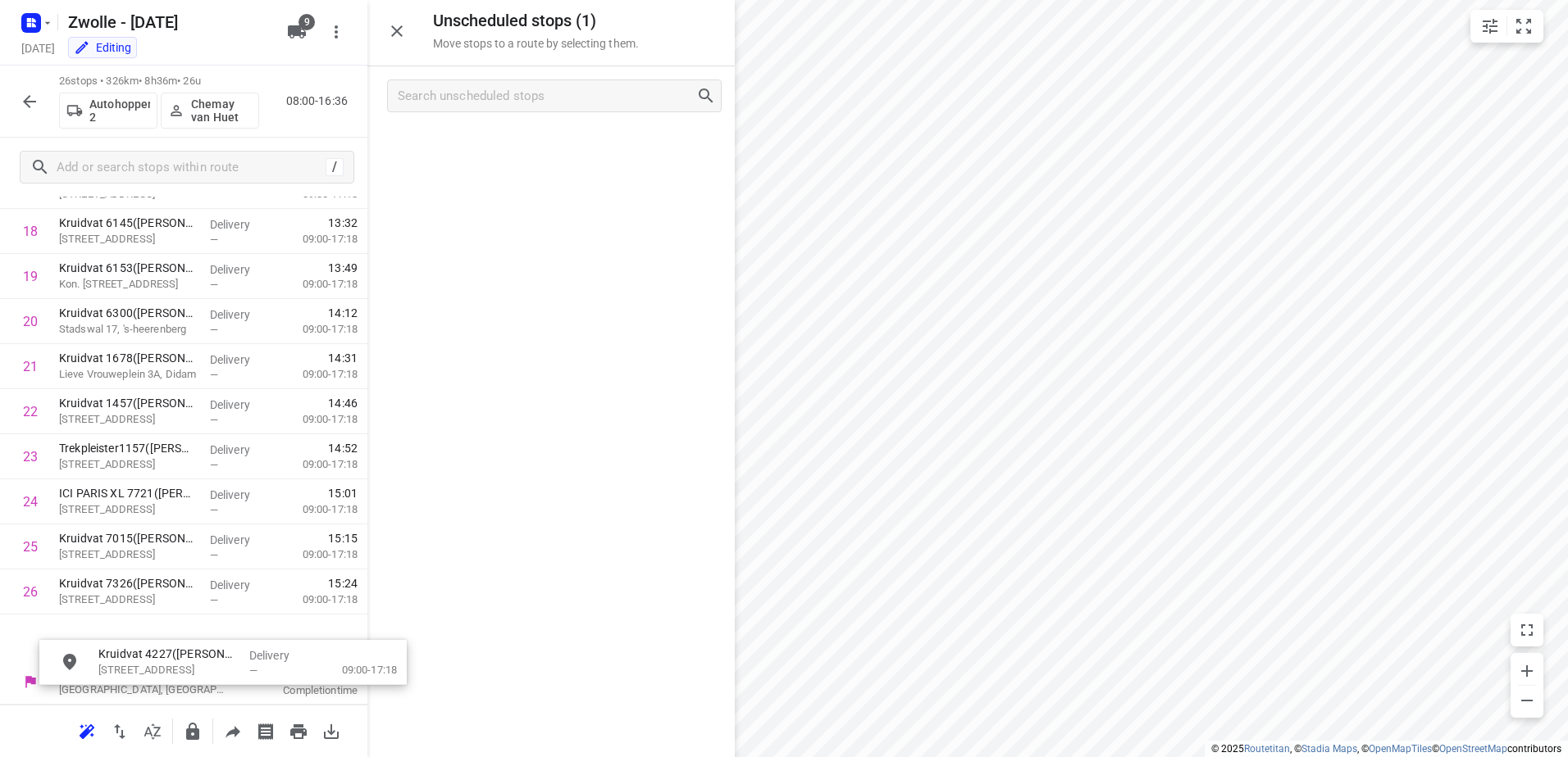
scroll to position [891, 2]
drag, startPoint x: 526, startPoint y: 163, endPoint x: 145, endPoint y: 666, distance: 631.0
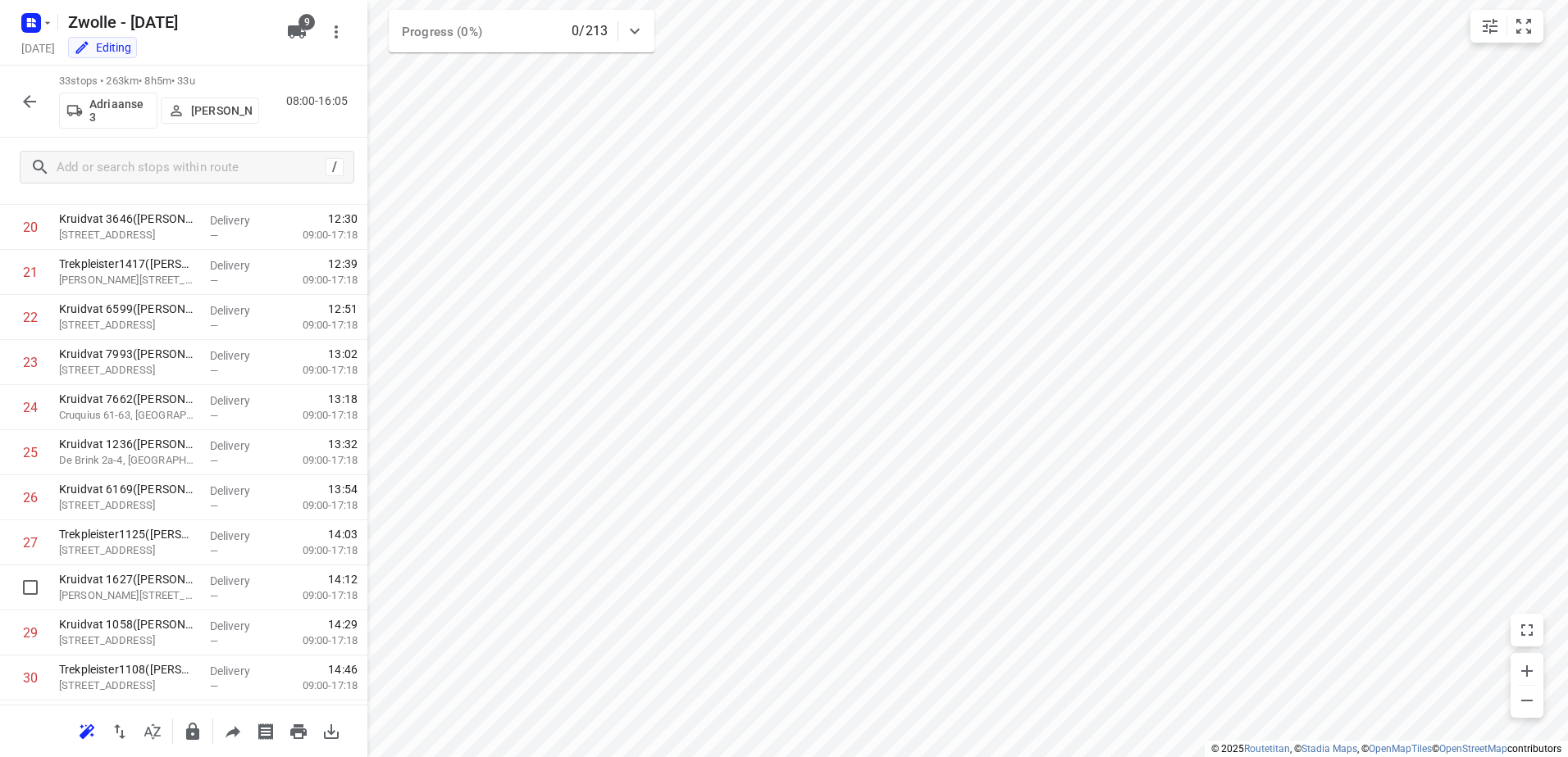
scroll to position [1106, 0]
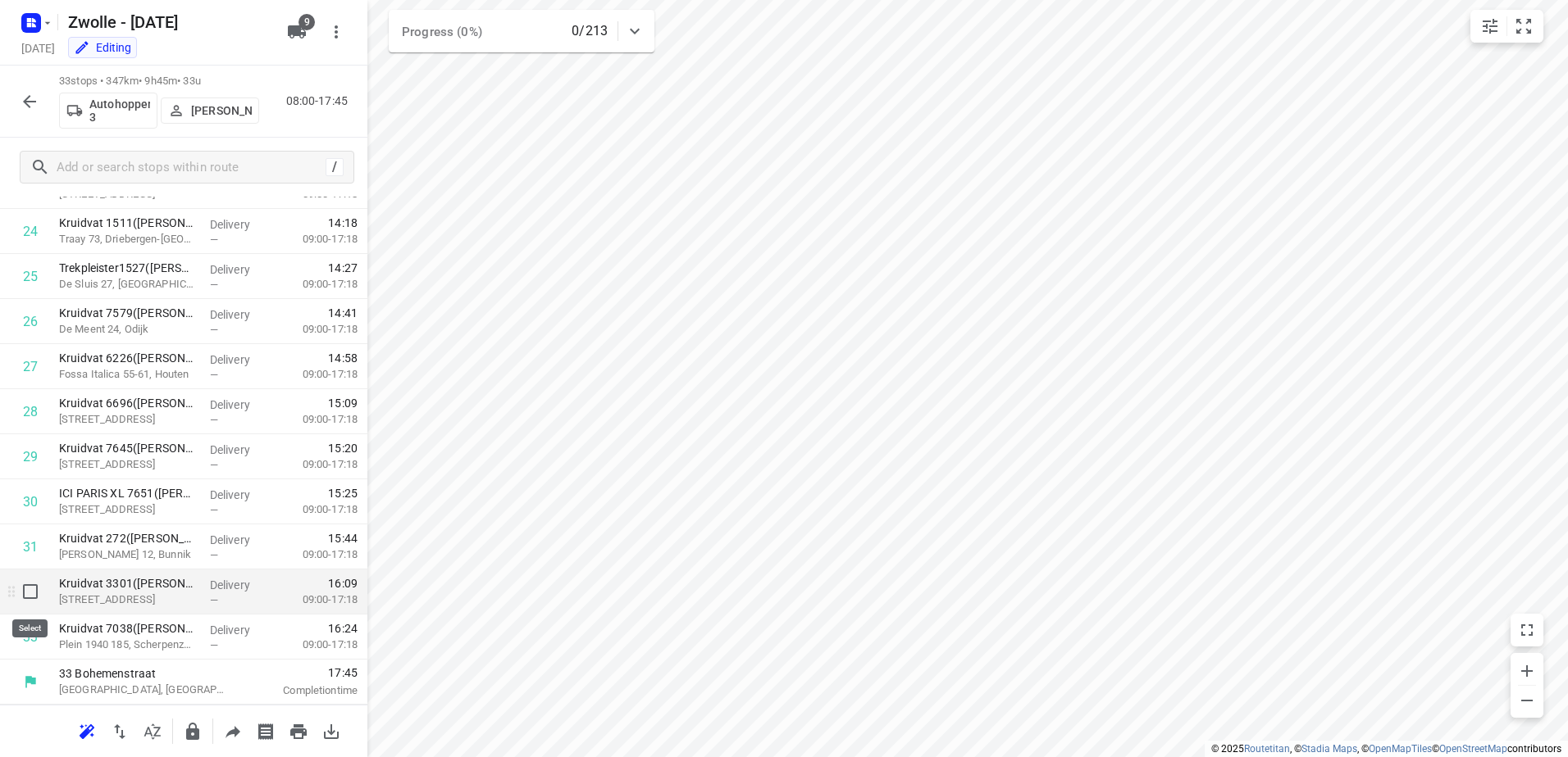
click at [19, 595] on input "checkbox" at bounding box center [31, 591] width 33 height 33
checkbox input "true"
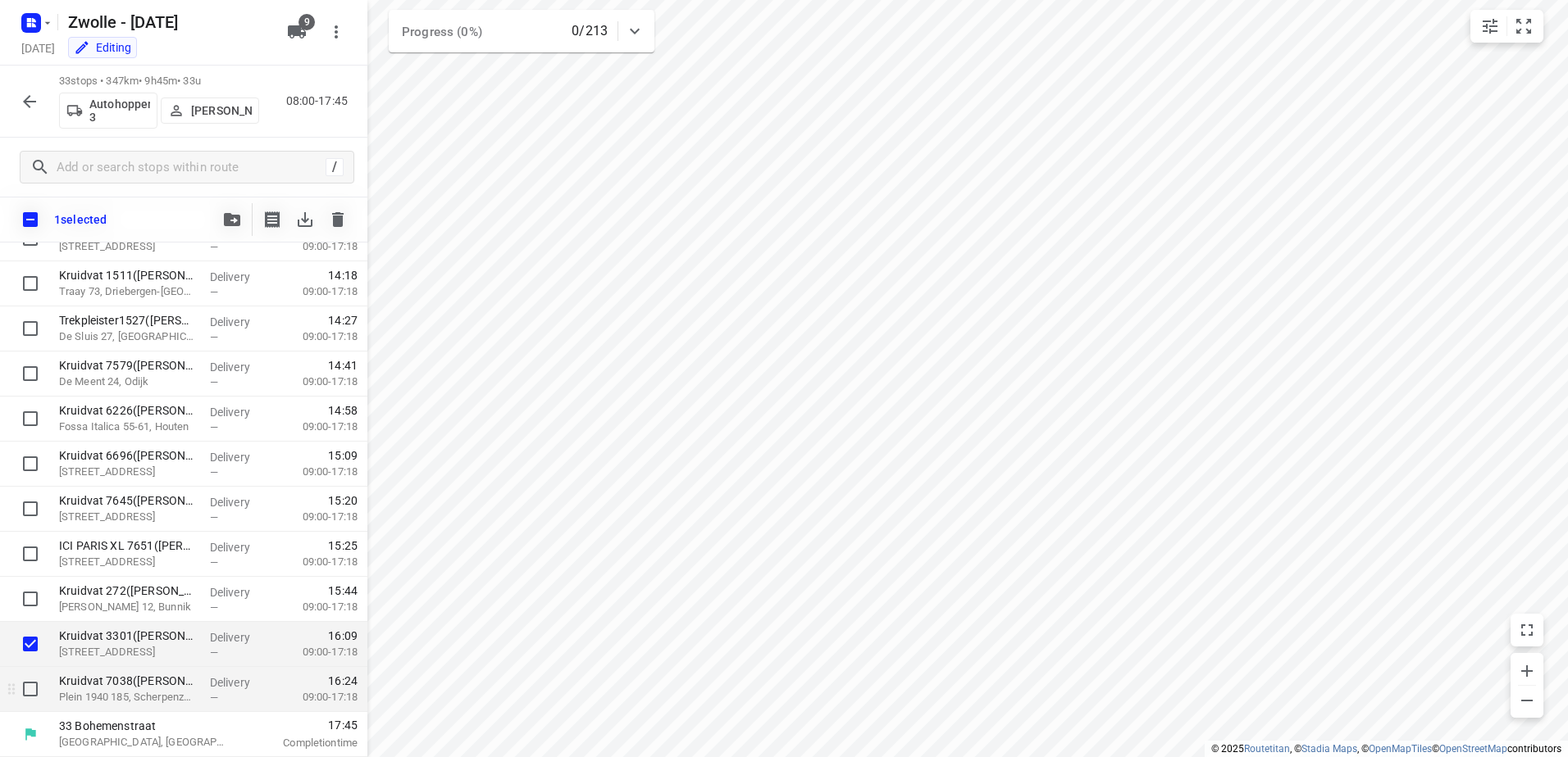
scroll to position [1100, 0]
click at [32, 689] on input "checkbox" at bounding box center [31, 689] width 33 height 33
checkbox input "true"
click at [244, 210] on button "button" at bounding box center [232, 220] width 33 height 33
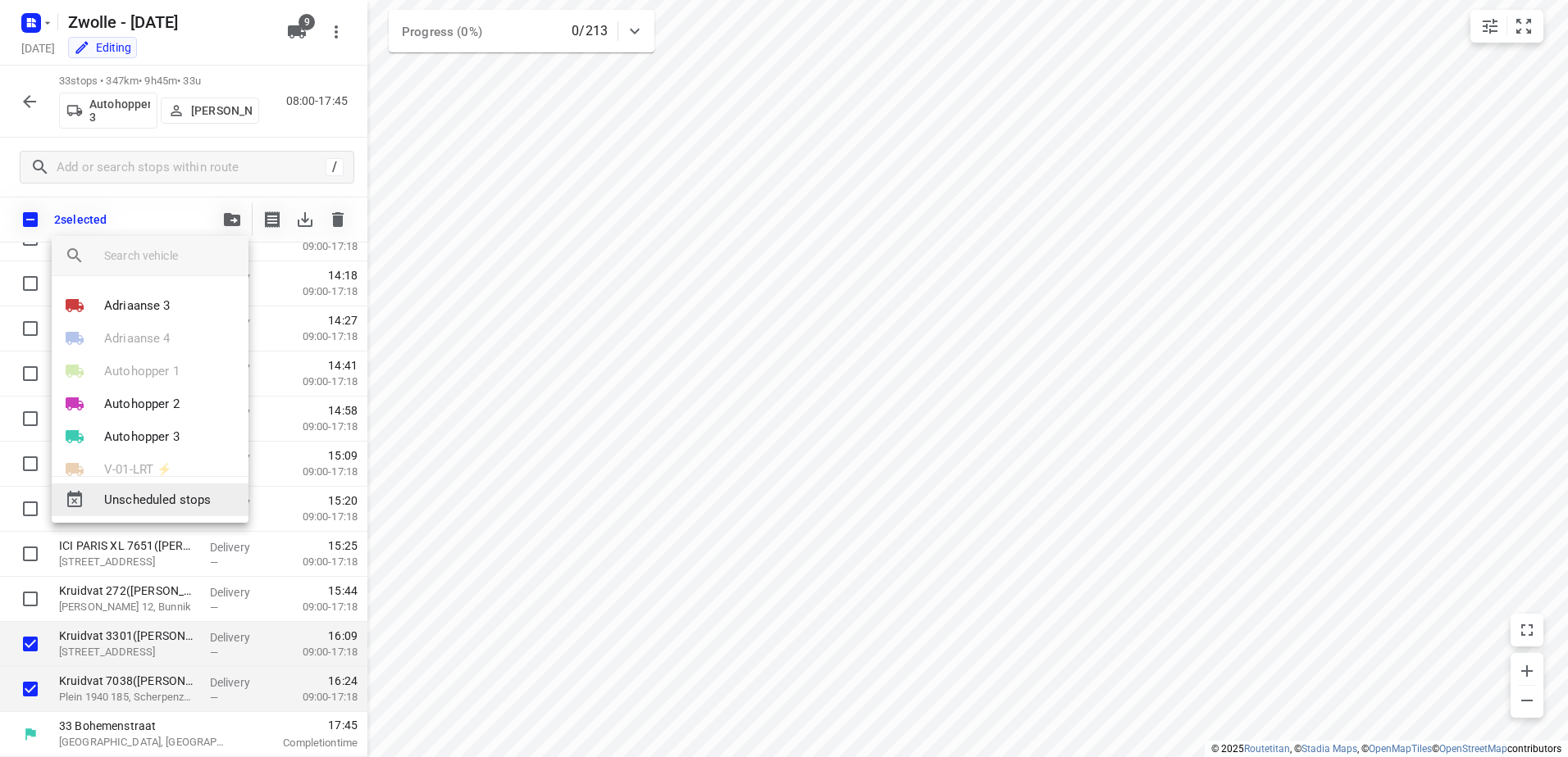
click at [184, 504] on span "Unscheduled stops" at bounding box center [169, 501] width 132 height 19
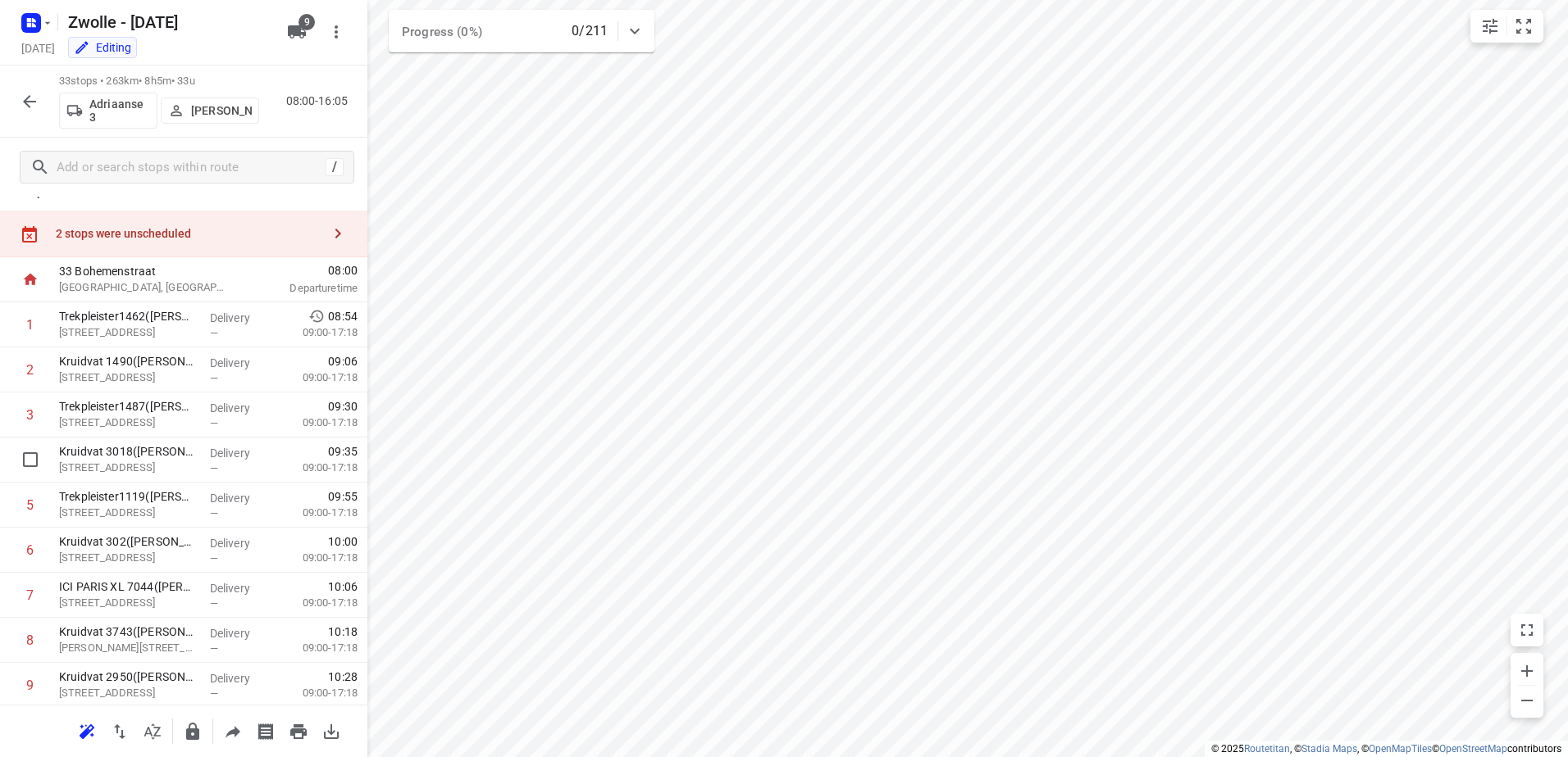
scroll to position [0, 0]
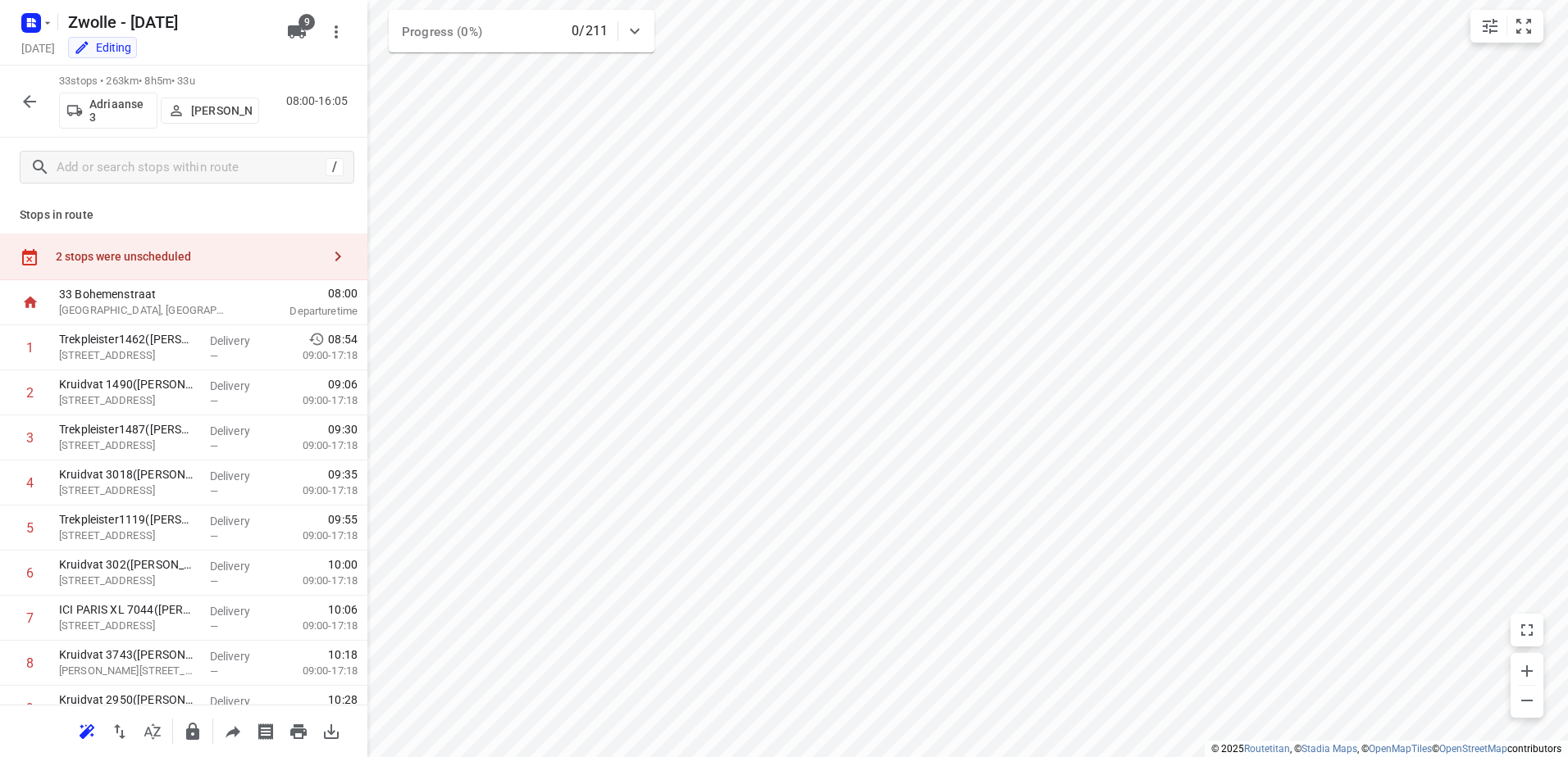
click at [215, 258] on div "2 stops were unscheduled" at bounding box center [188, 256] width 266 height 13
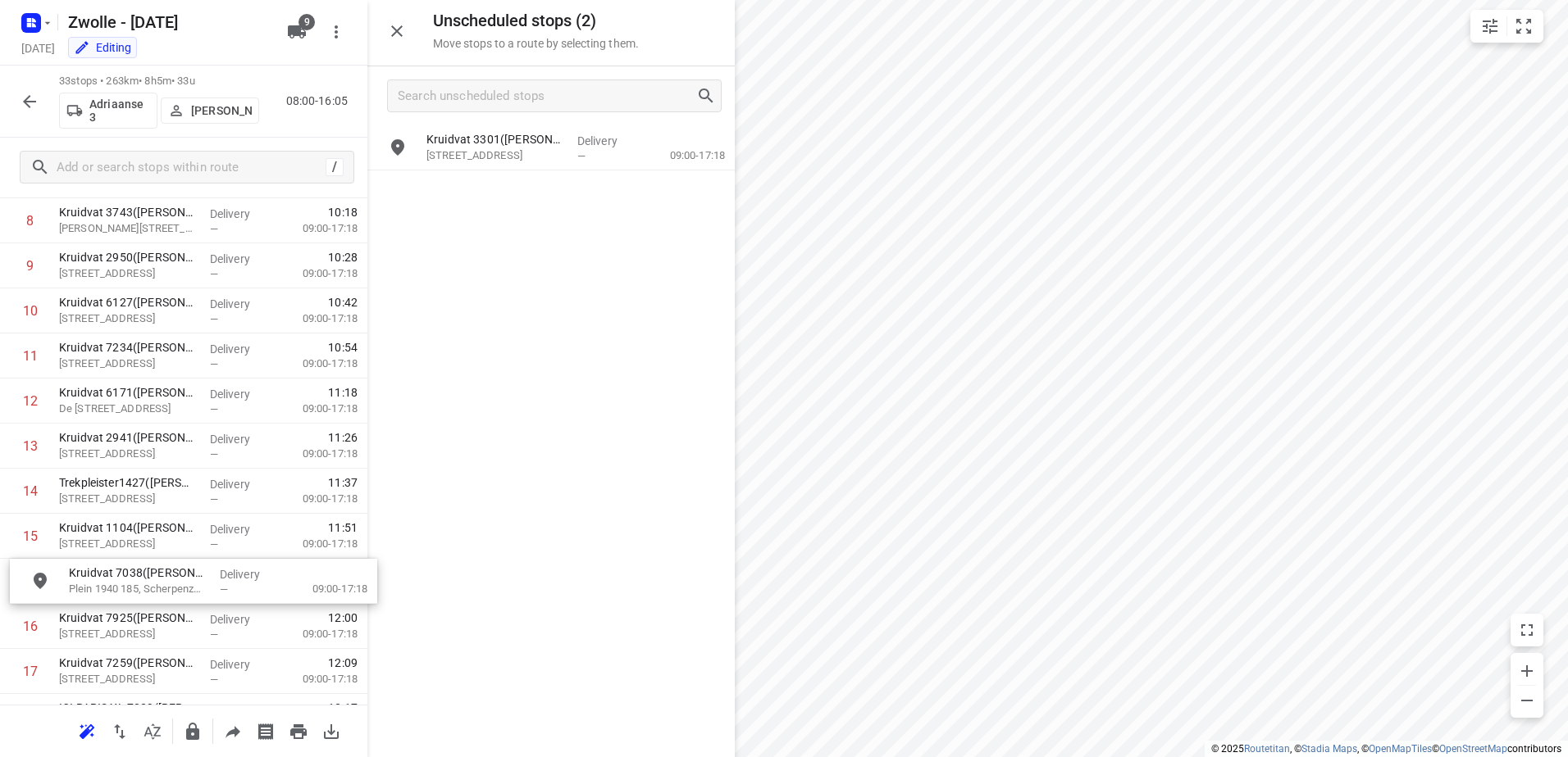
scroll to position [443, 0]
drag, startPoint x: 493, startPoint y: 151, endPoint x: 104, endPoint y: 551, distance: 558.0
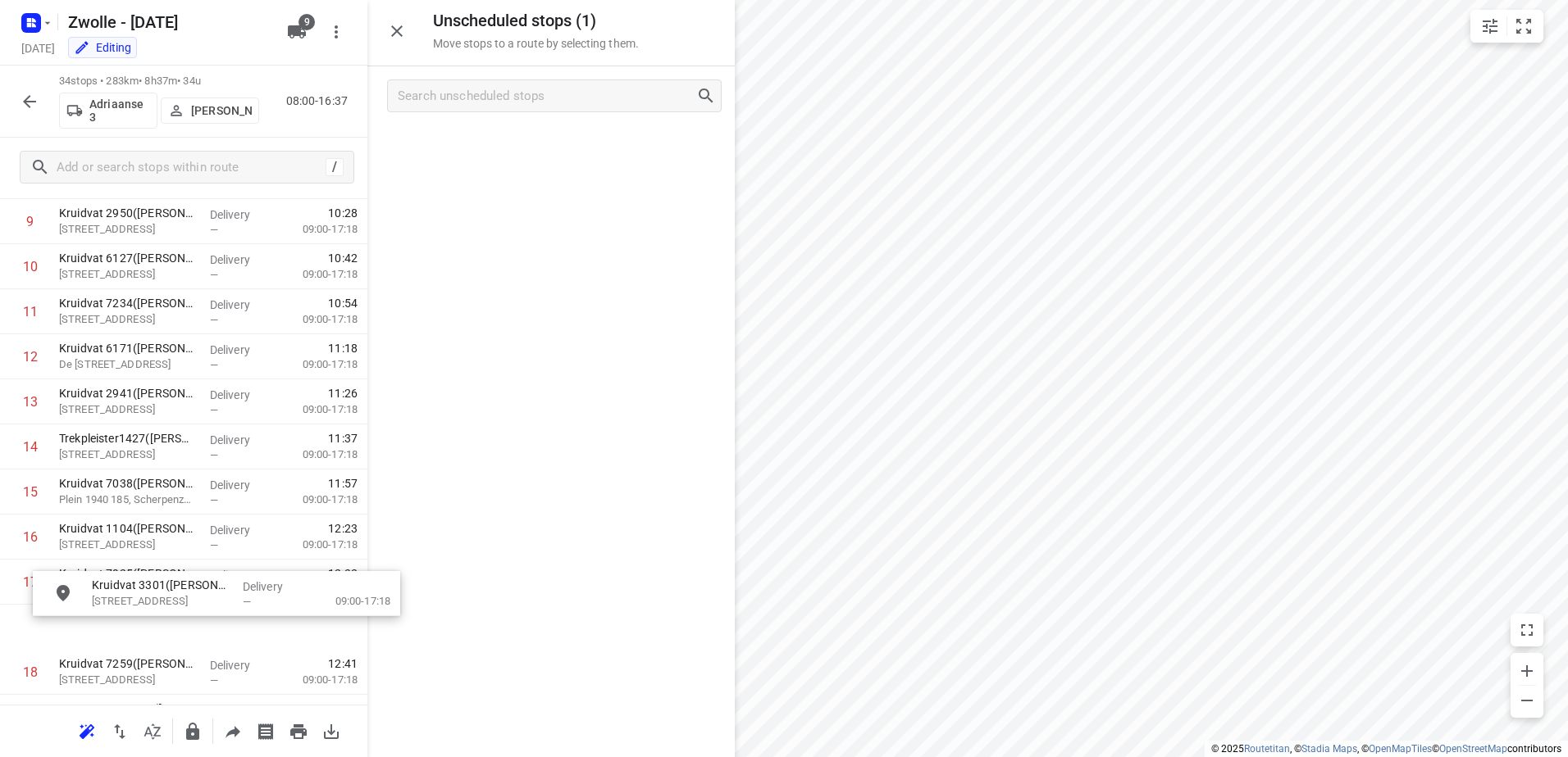
scroll to position [504, 7]
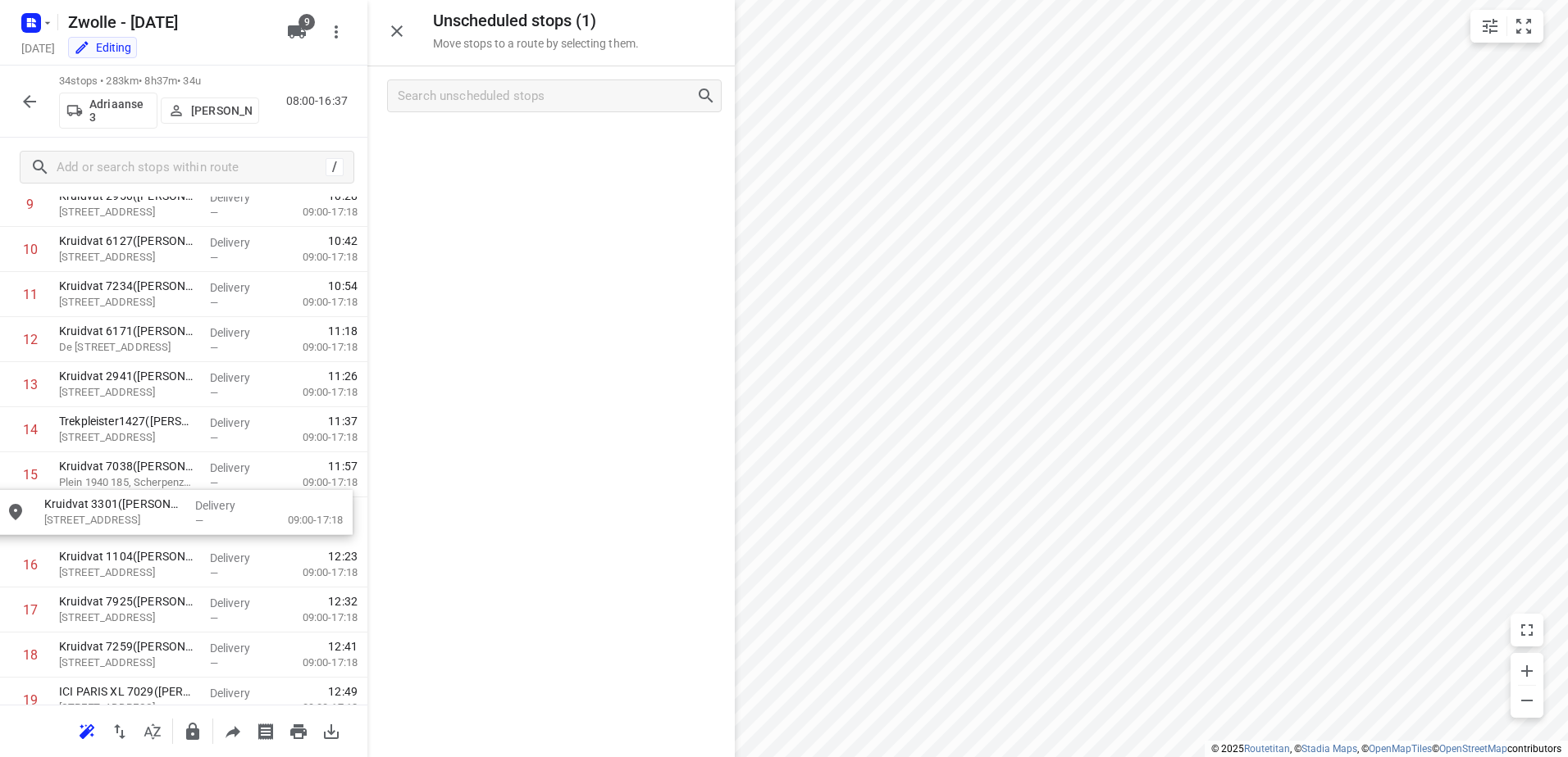
drag, startPoint x: 531, startPoint y: 160, endPoint x: 144, endPoint y: 523, distance: 530.6
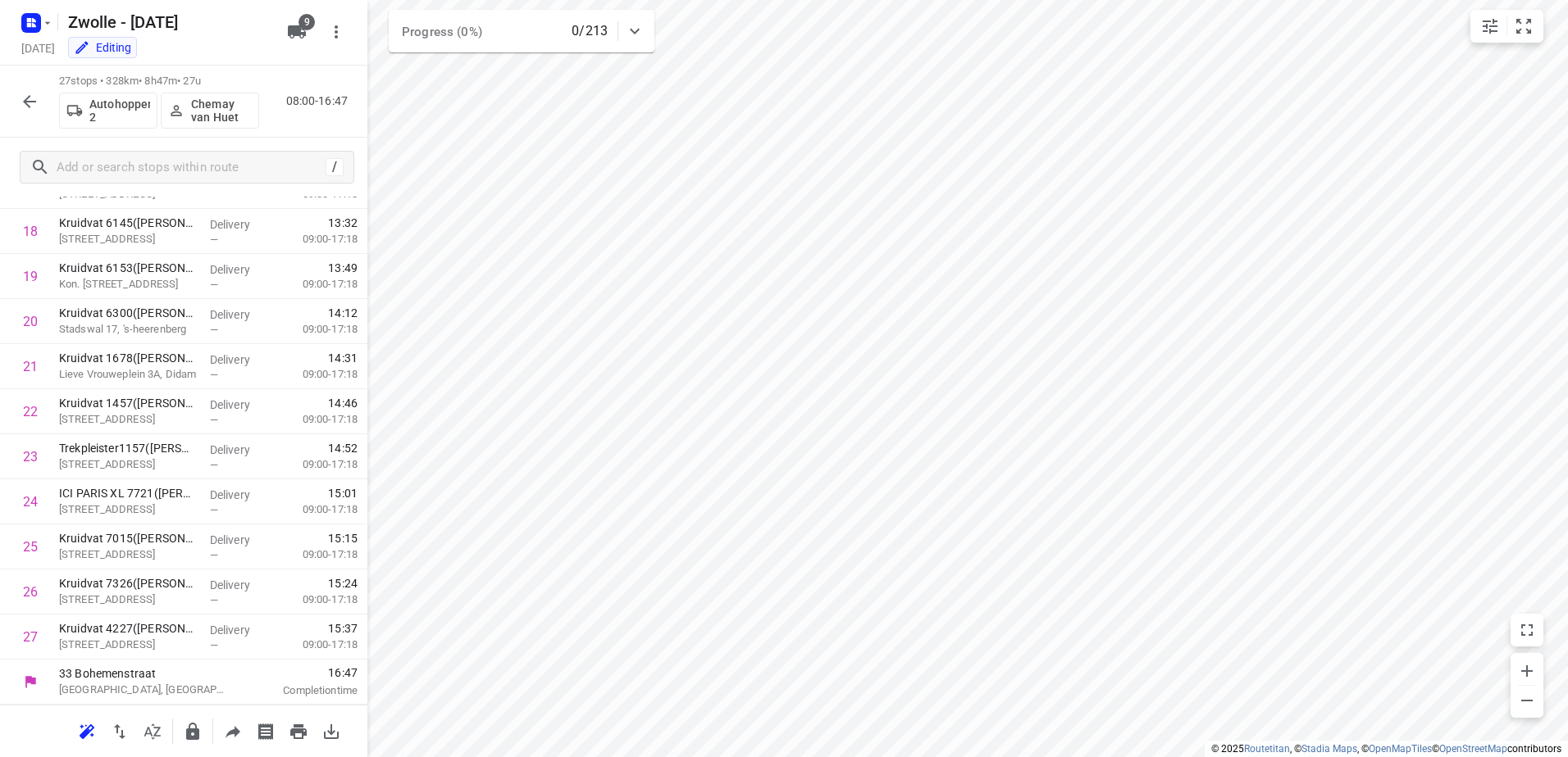
scroll to position [836, 0]
click at [16, 93] on button "button" at bounding box center [30, 102] width 33 height 33
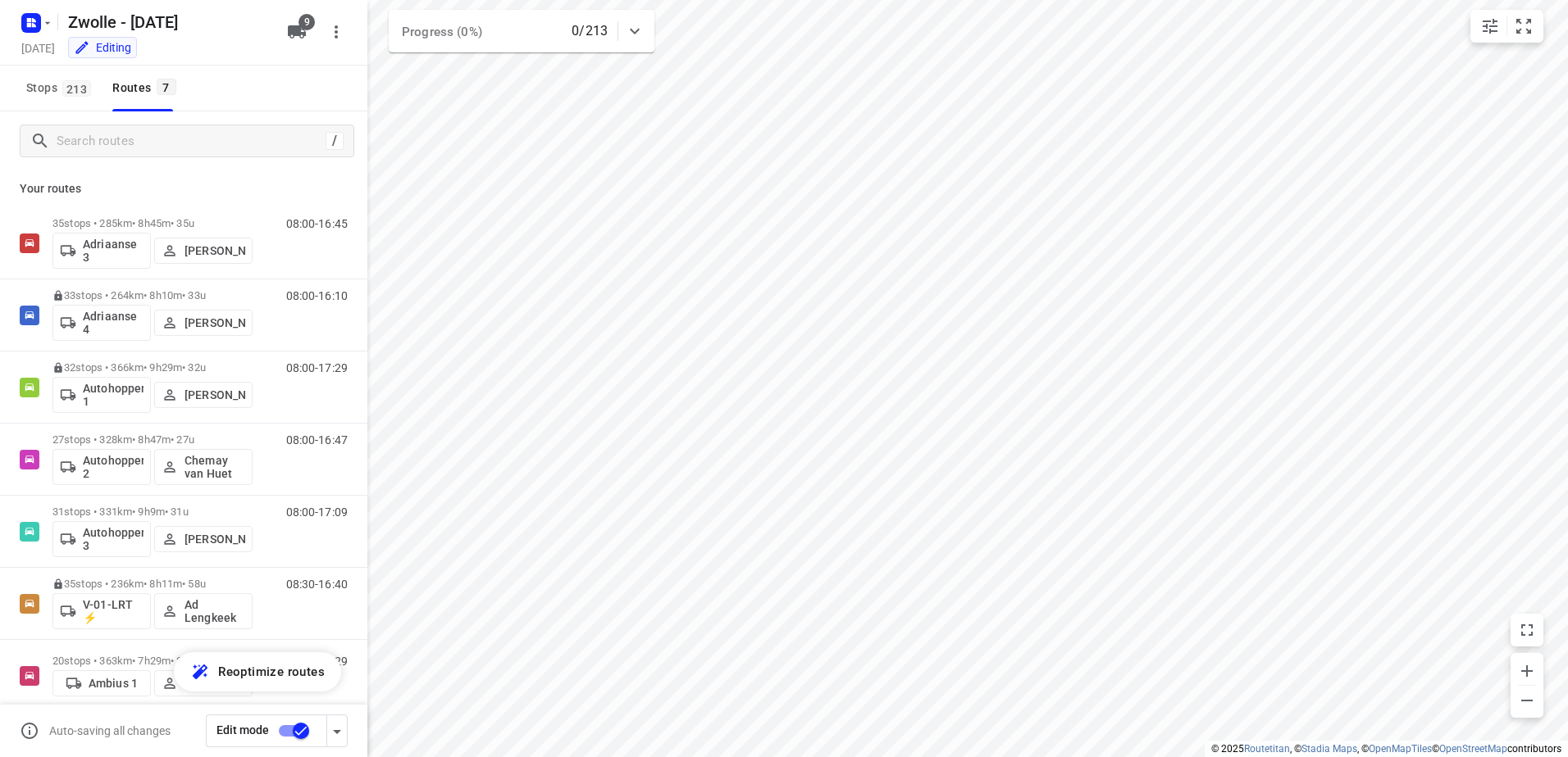
click at [298, 733] on input "checkbox" at bounding box center [301, 731] width 93 height 31
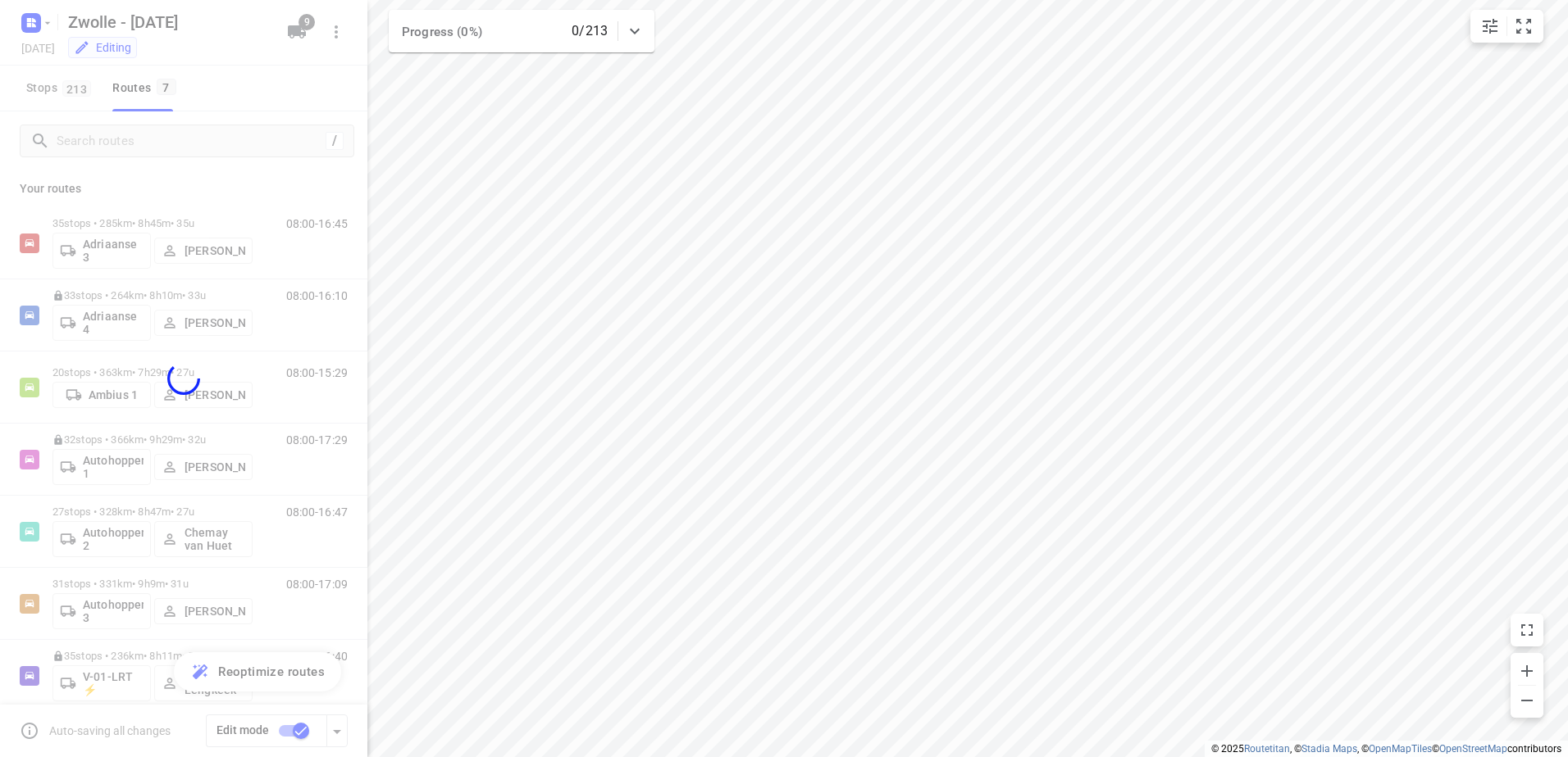
checkbox input "false"
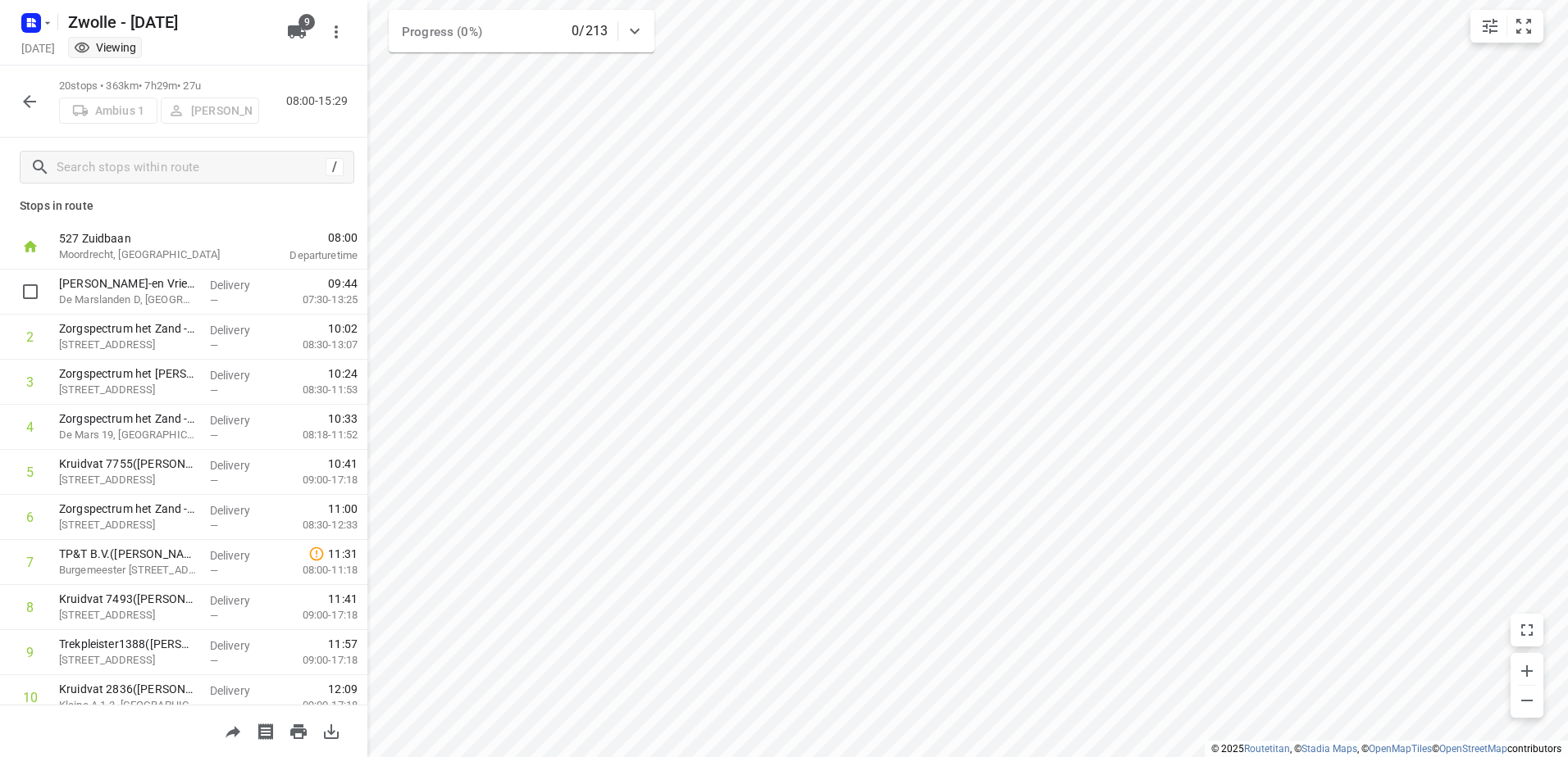
scroll to position [0, 0]
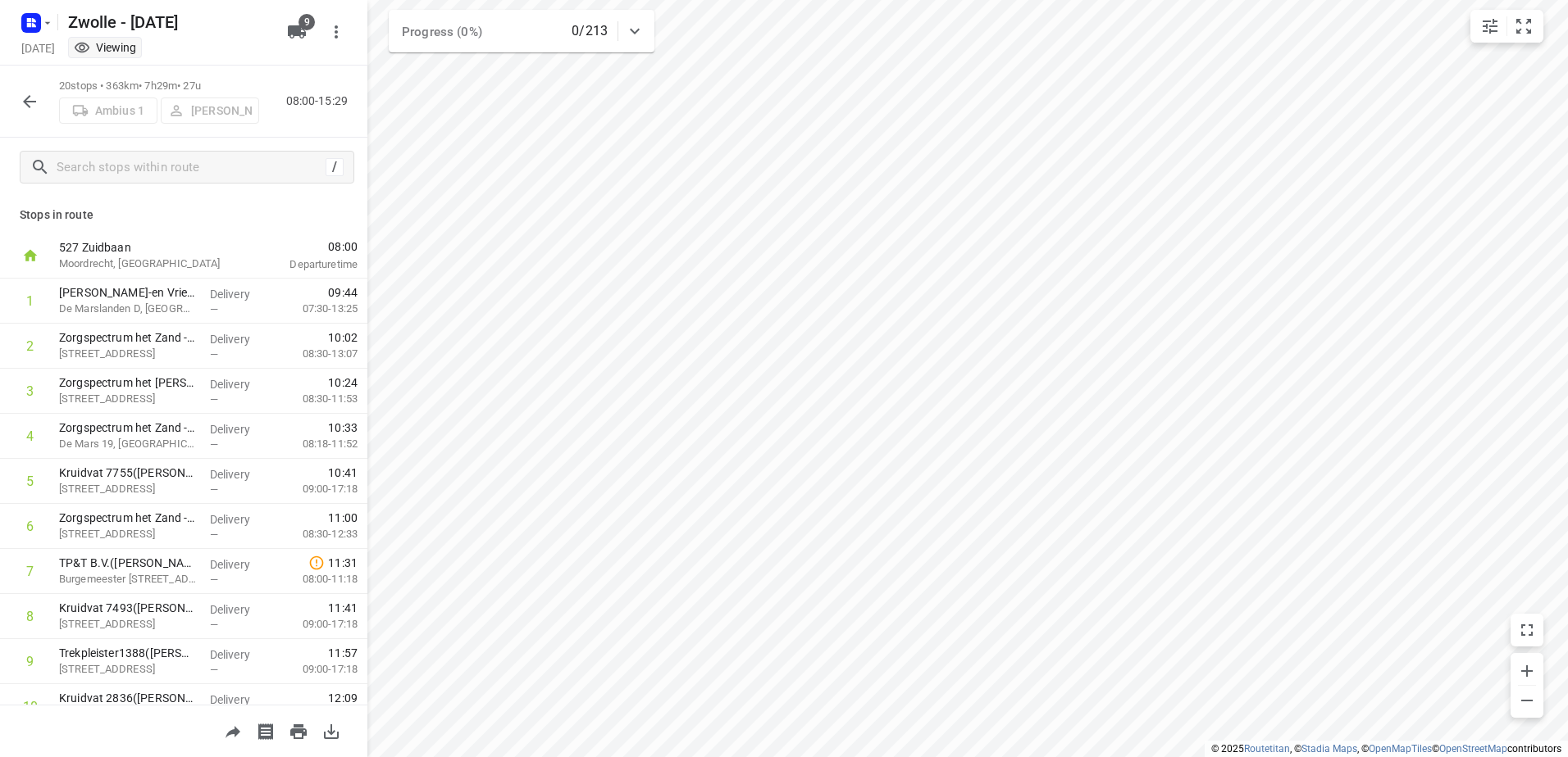
click at [30, 102] on icon "button" at bounding box center [29, 101] width 13 height 13
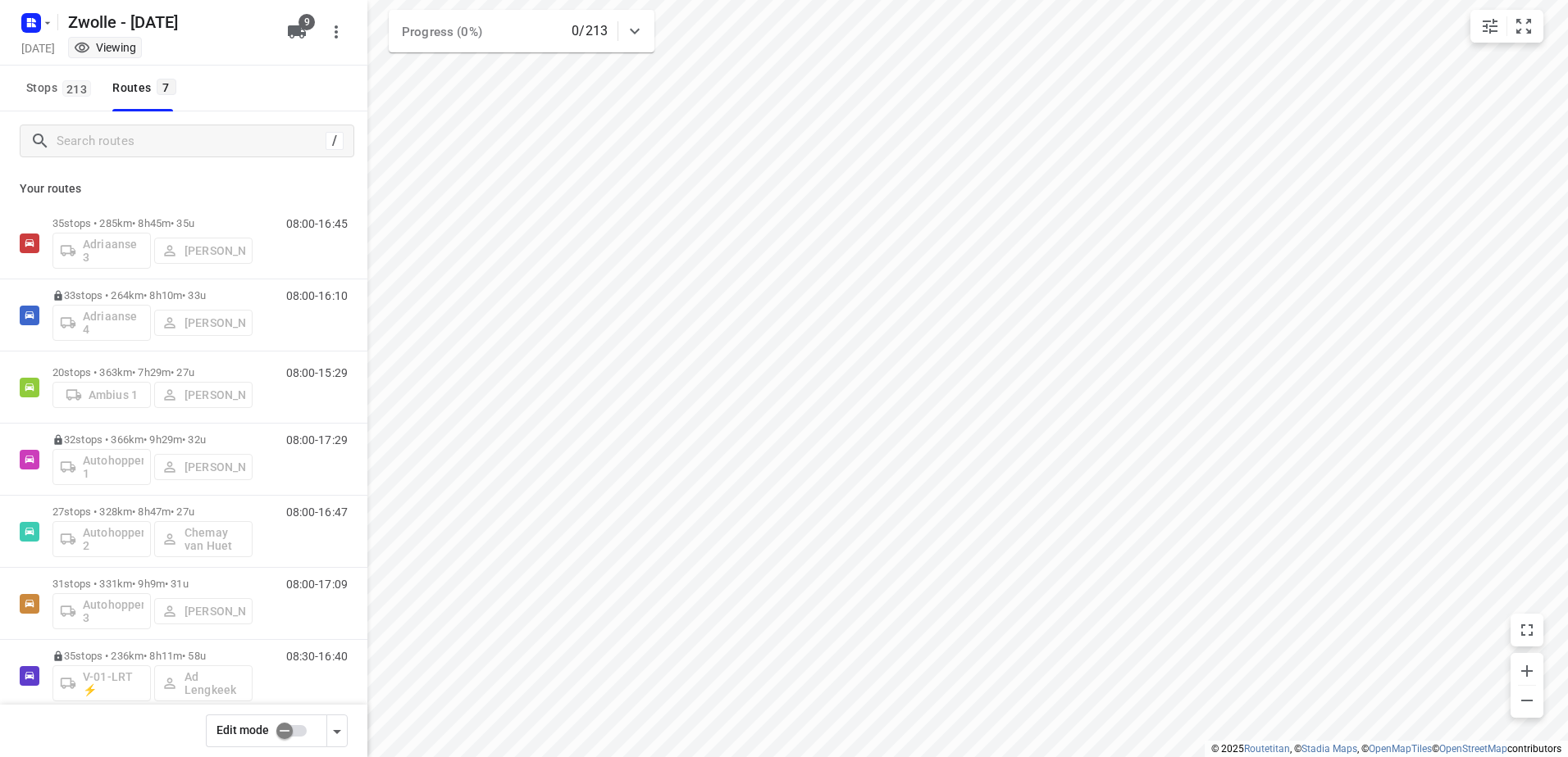
click at [297, 738] on input "checkbox" at bounding box center [284, 731] width 93 height 31
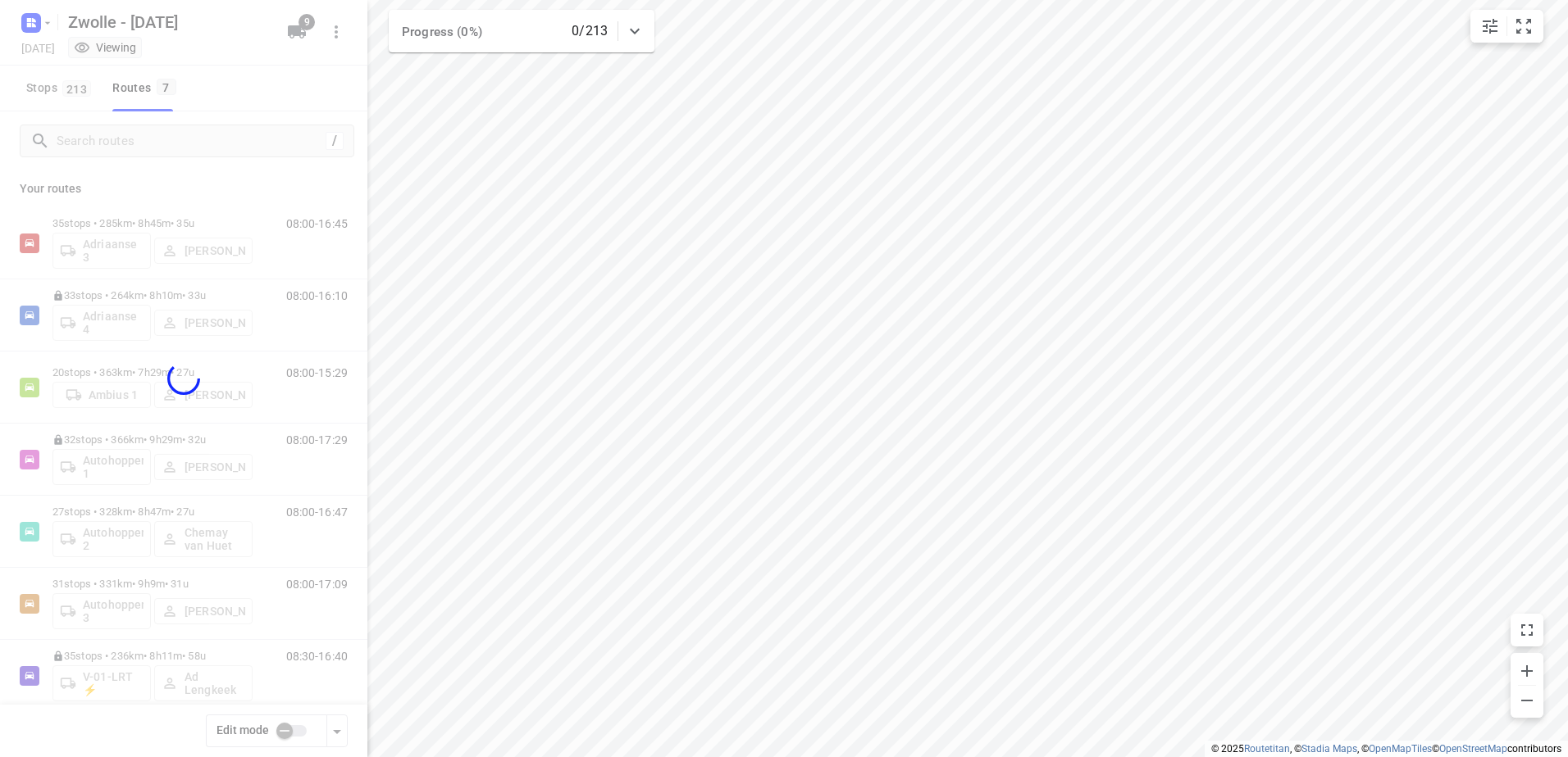
checkbox input "true"
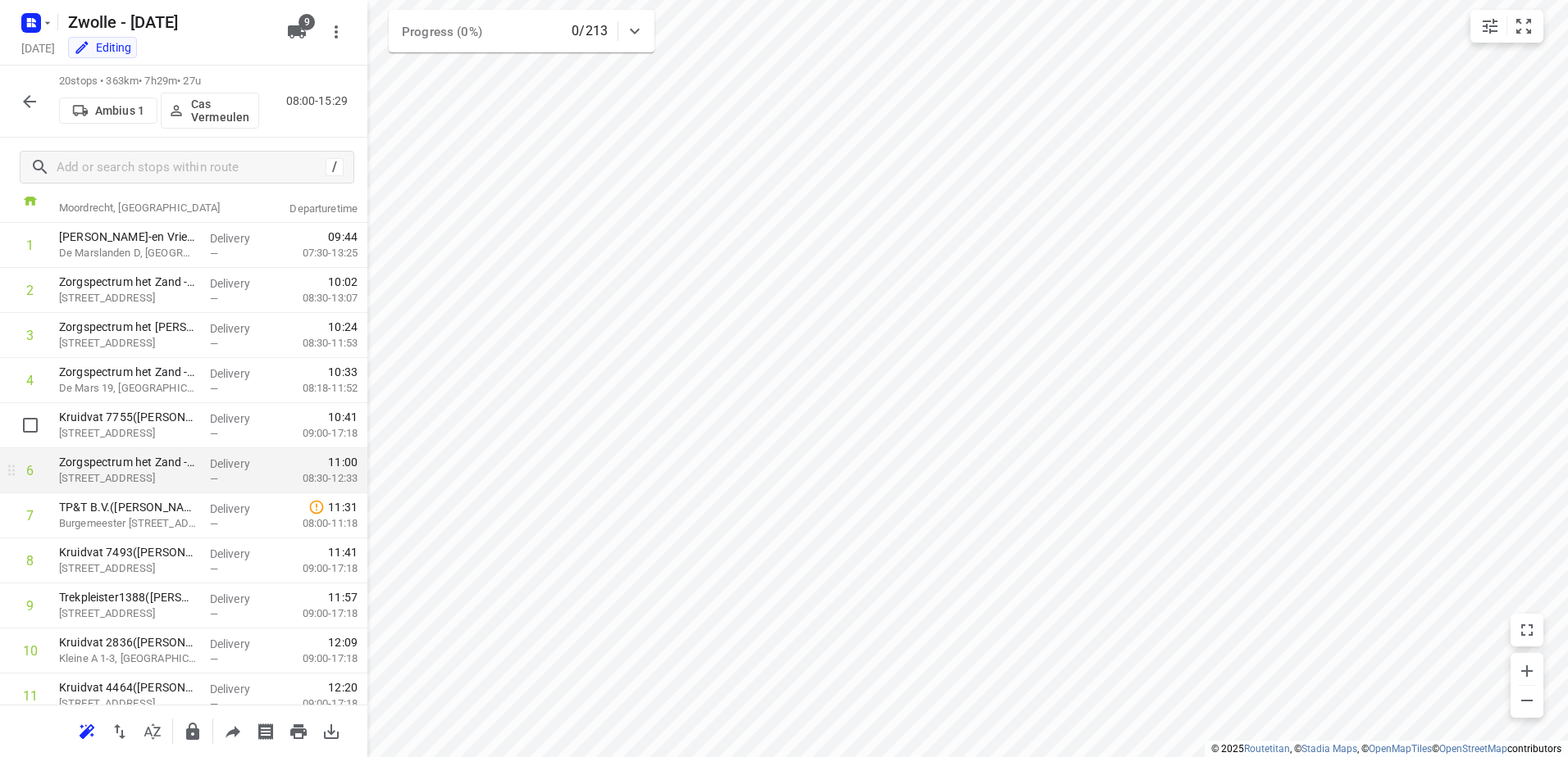
scroll to position [82, 0]
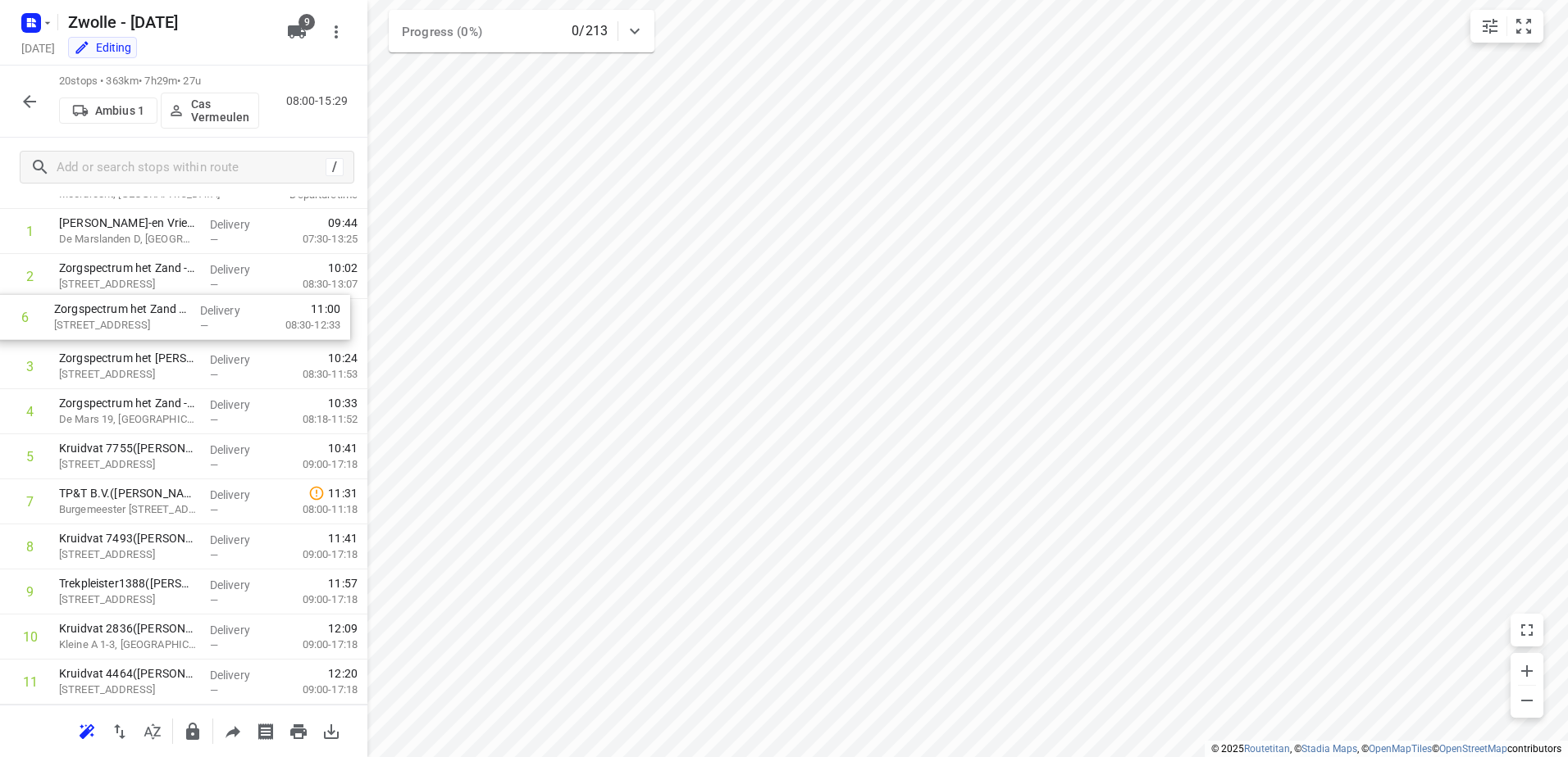
drag, startPoint x: 232, startPoint y: 452, endPoint x: 227, endPoint y: 312, distance: 140.1
click at [227, 312] on div "1 Dasko Koel-en Vriestransporten B.V. - Zwolle(Esther Huls) De Marslanden D, Zw…" at bounding box center [184, 659] width 368 height 902
click at [302, 29] on span "9" at bounding box center [306, 22] width 17 height 17
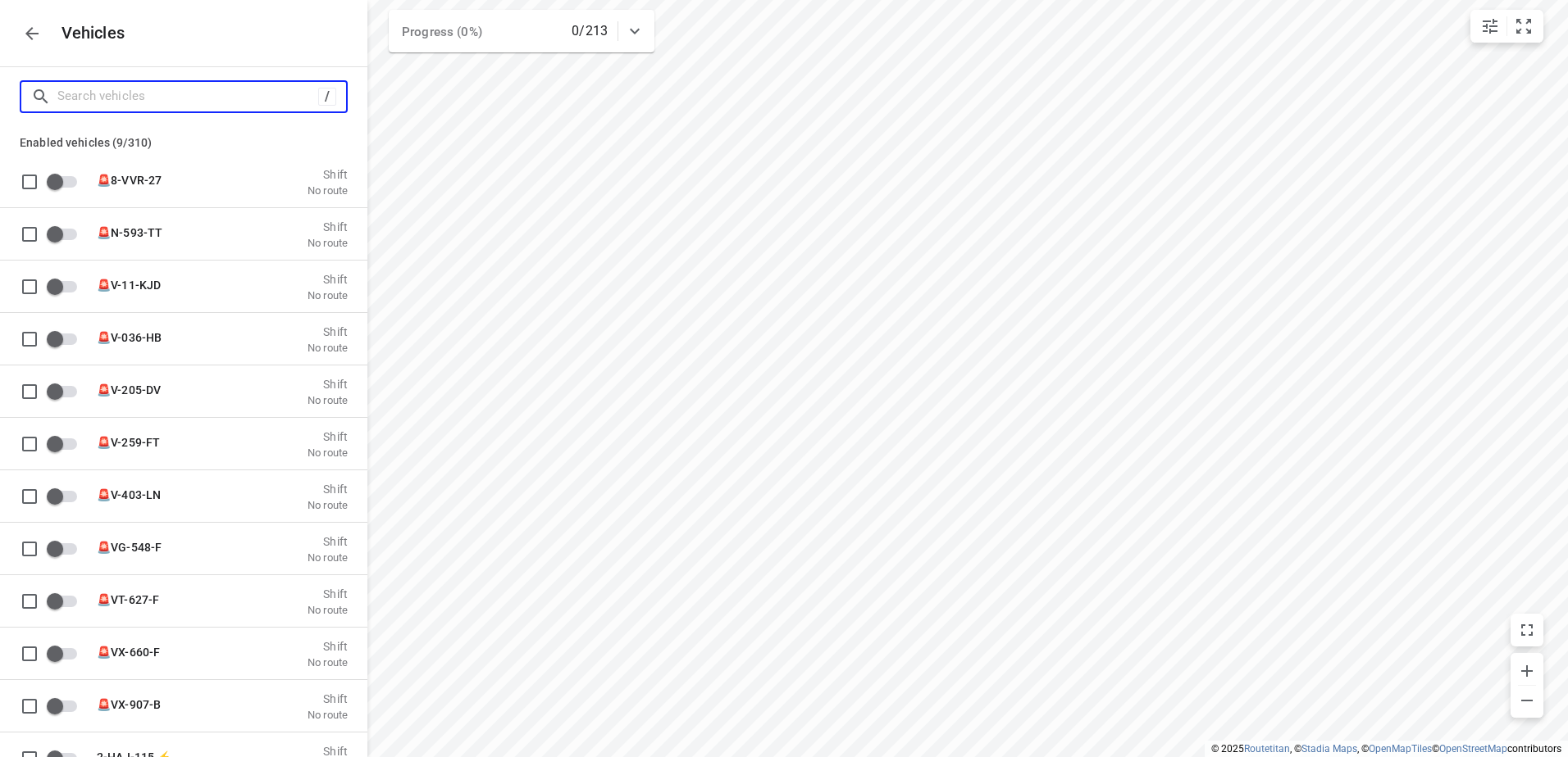
click at [237, 91] on input "Search vehicles" at bounding box center [187, 96] width 261 height 25
type input "a"
checkbox input "true"
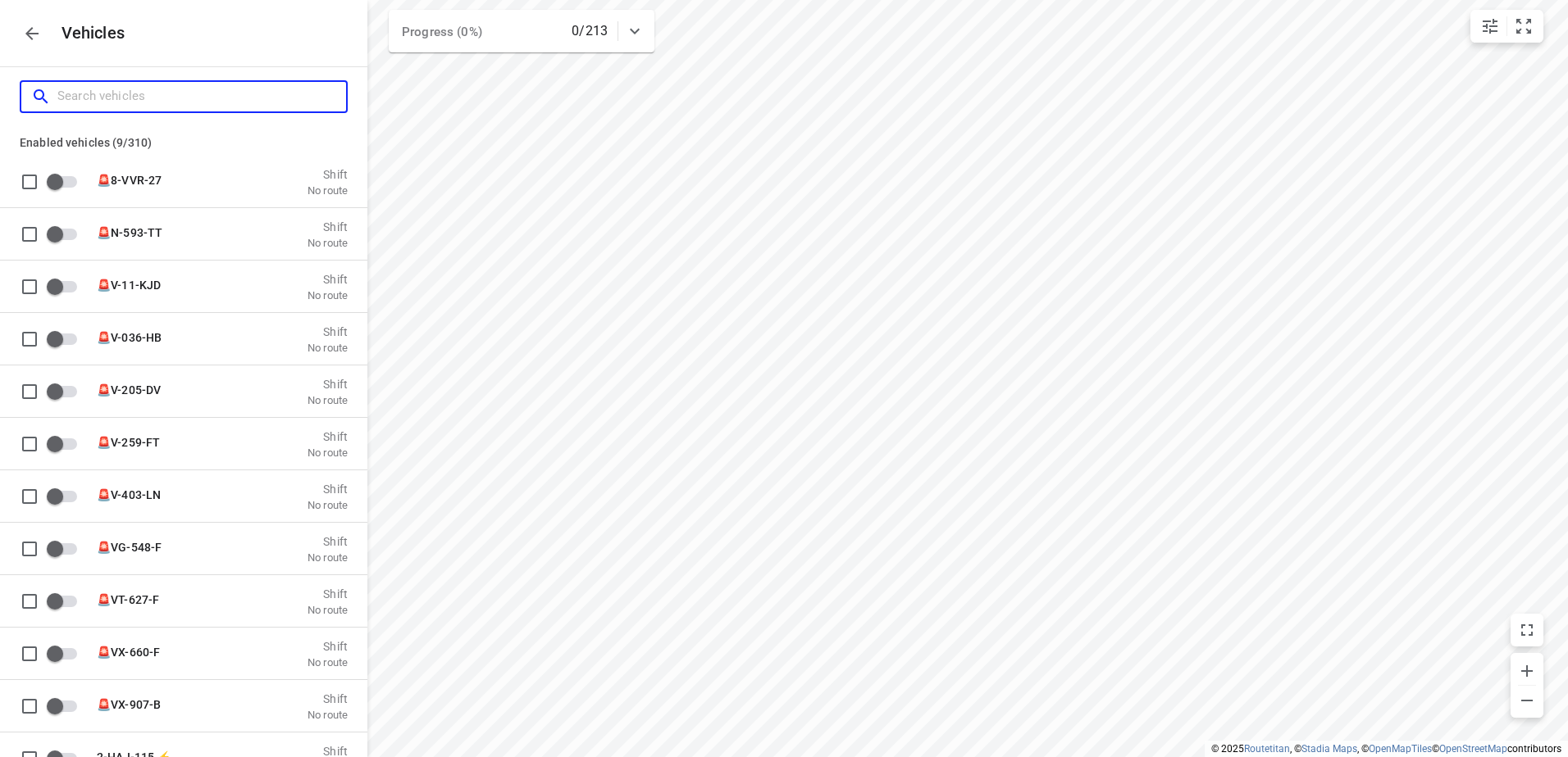
checkbox input "true"
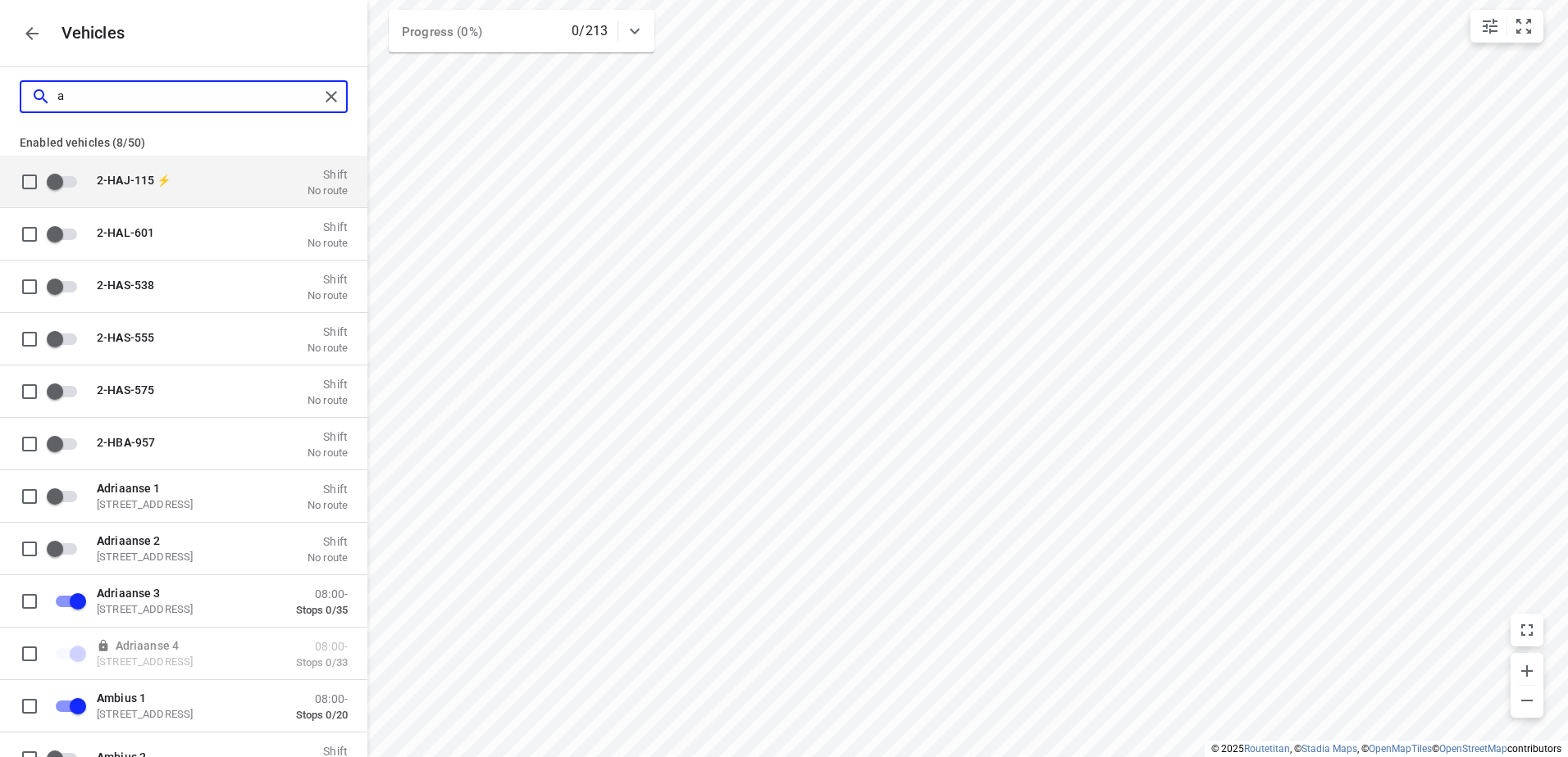
type input "am"
checkbox input "true"
checkbox input "false"
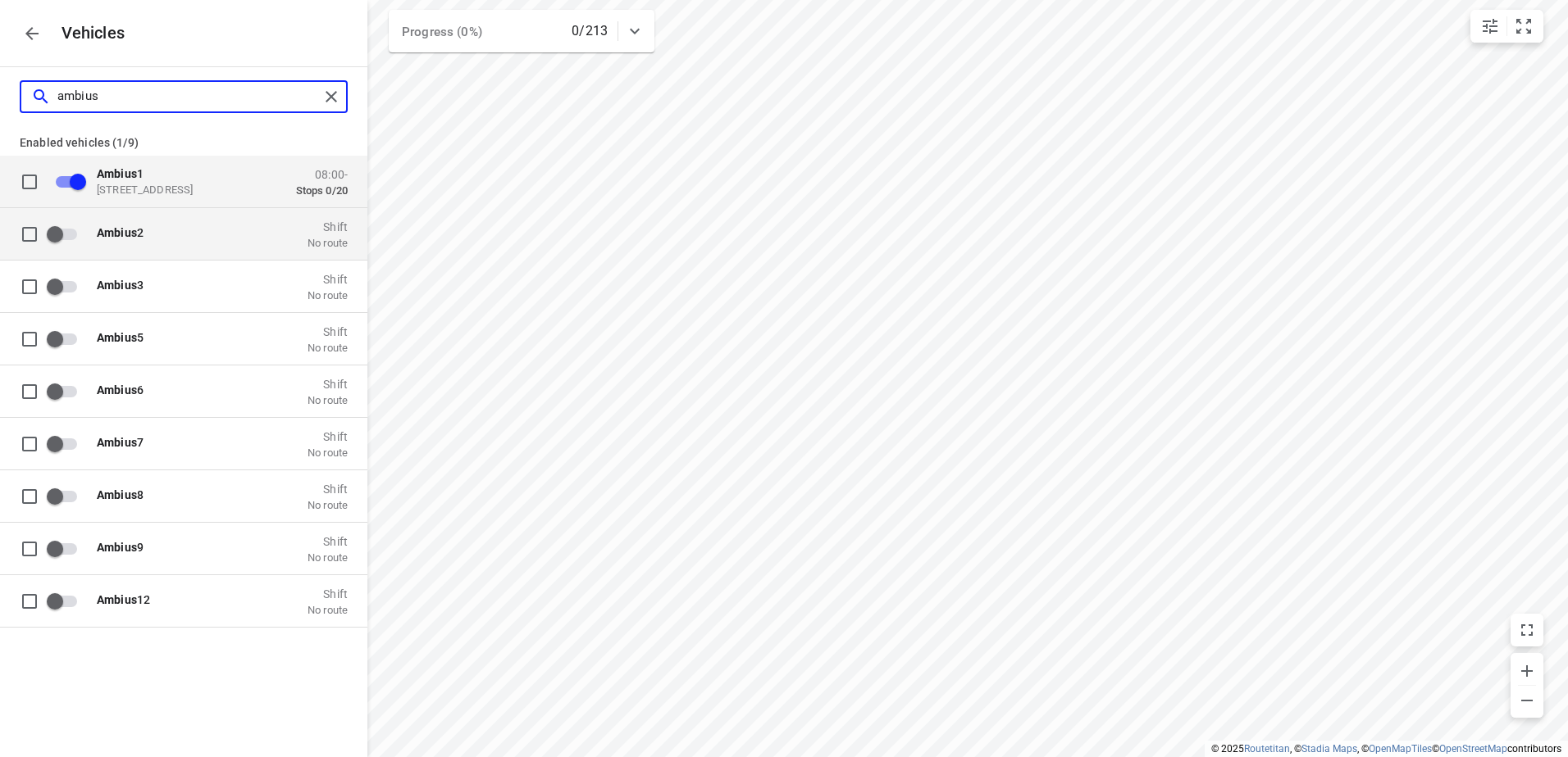
type input "ambius"
click at [180, 222] on div "Ambius 2 Shift No route" at bounding box center [217, 233] width 261 height 31
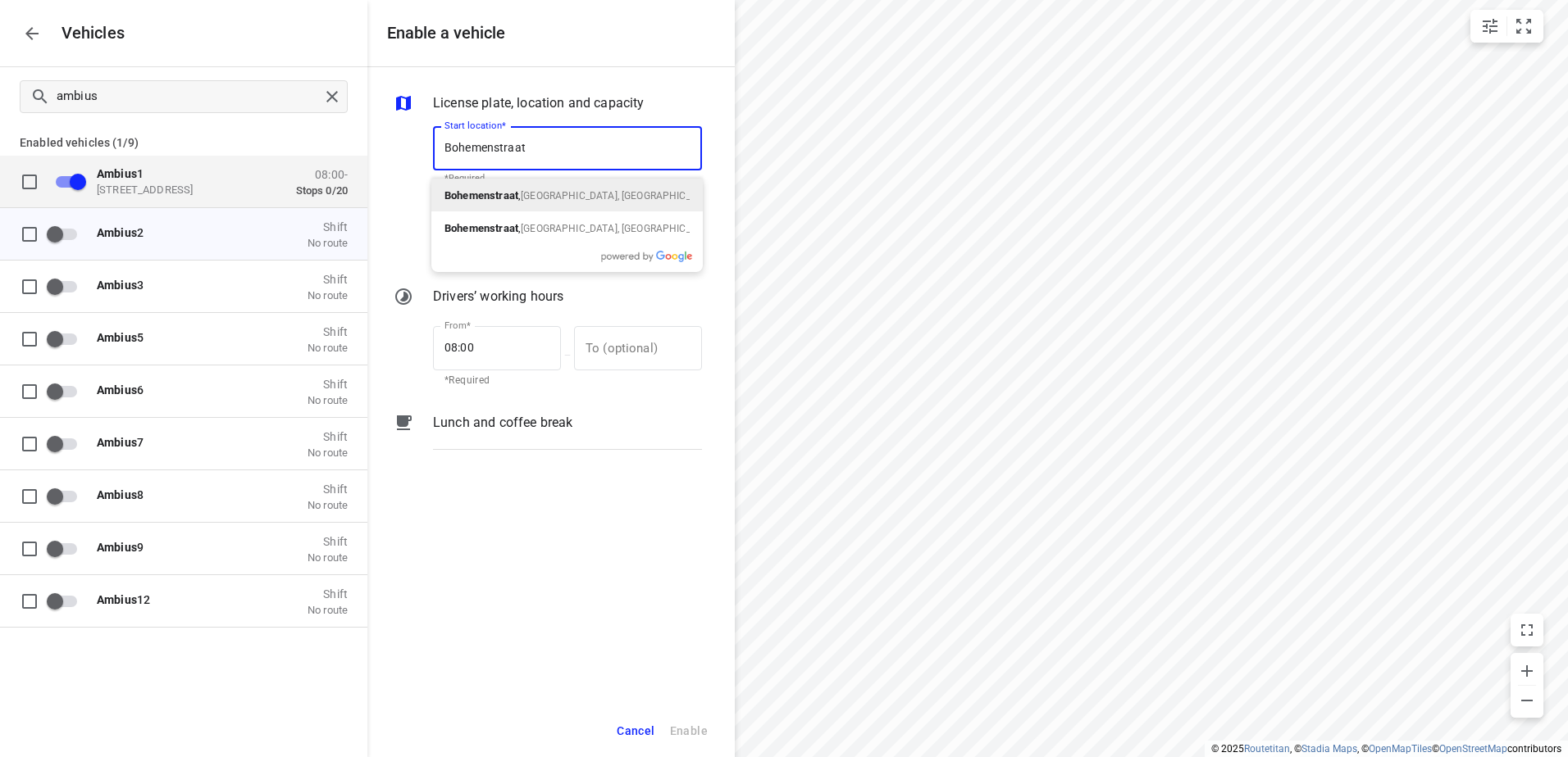
click at [567, 194] on span "Zwolle, Nederland" at bounding box center [619, 195] width 197 height 11
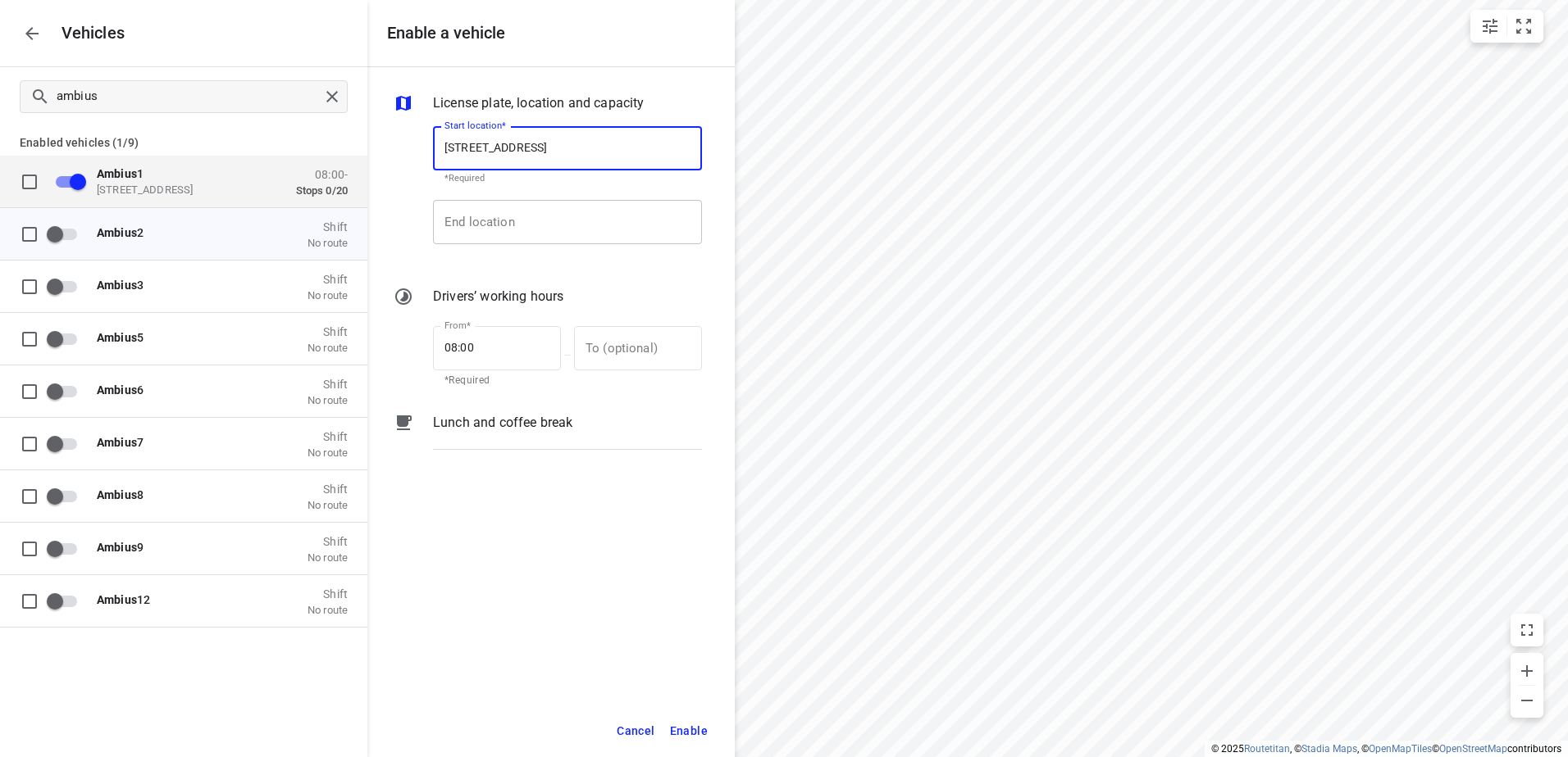
type input "Bohemenstraat, 8028 Zwolle, Netherlands"
click at [575, 220] on input "End location" at bounding box center [567, 222] width 269 height 44
paste input "Bohemenstraat, 8028 Zwolle, Netherlands"
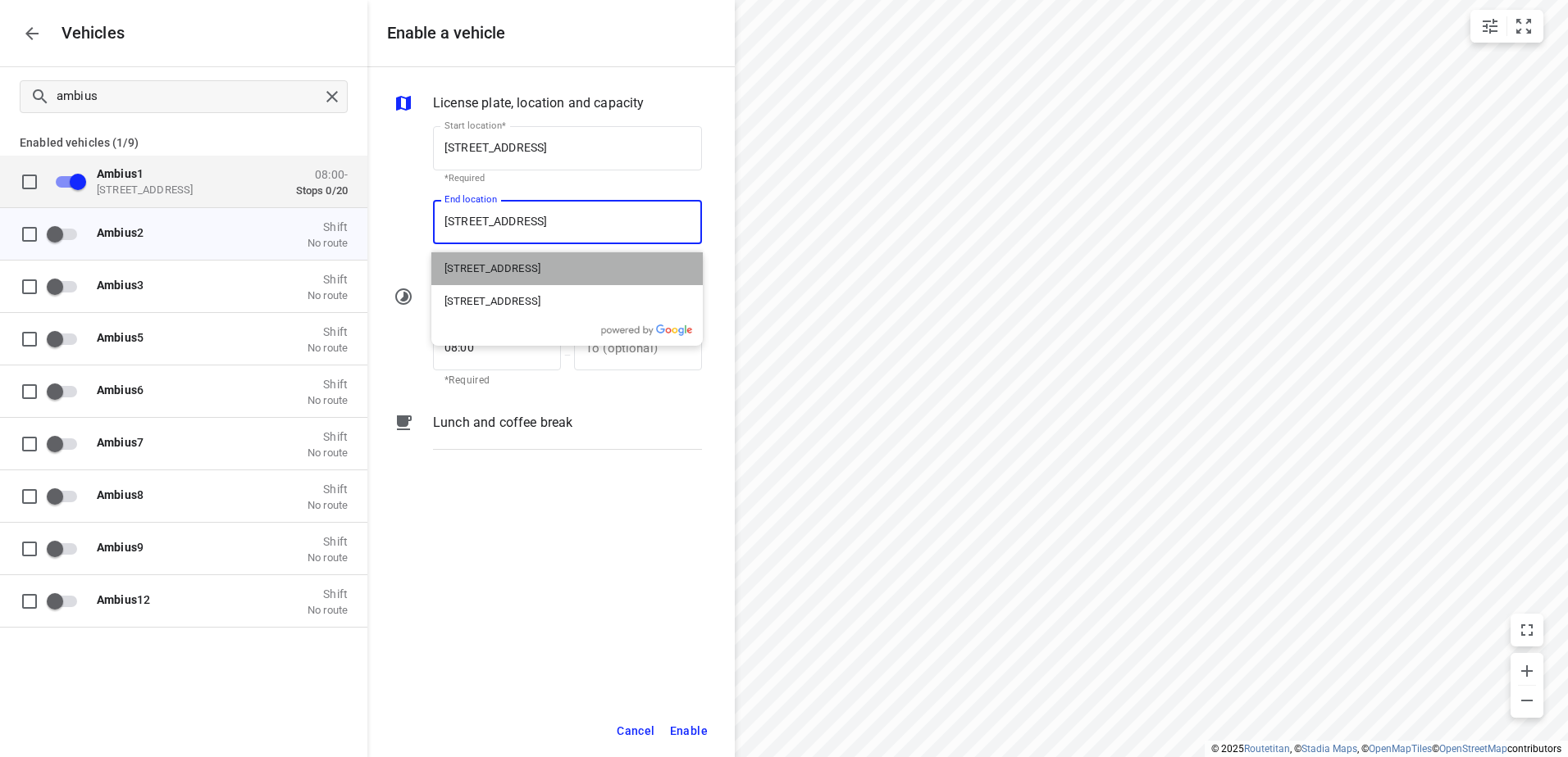
click at [533, 272] on p "Bohemenstraat, 8028 RT Zwolle, Netherlands" at bounding box center [492, 268] width 96 height 17
type input "Bohemenstraat, 8028 RT Zwolle, Netherlands"
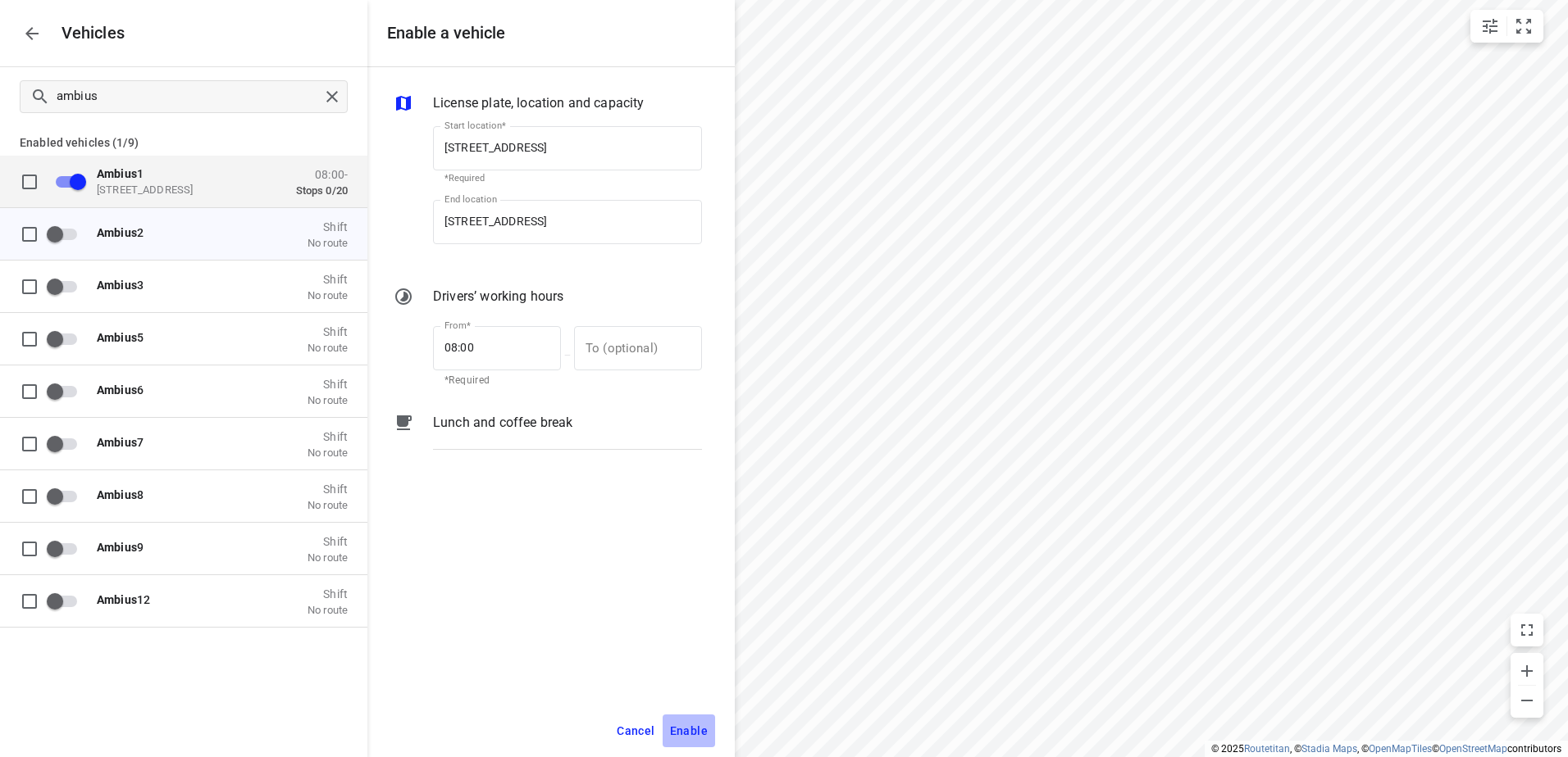
click at [706, 732] on span "Enable" at bounding box center [689, 732] width 37 height 21
checkbox input "true"
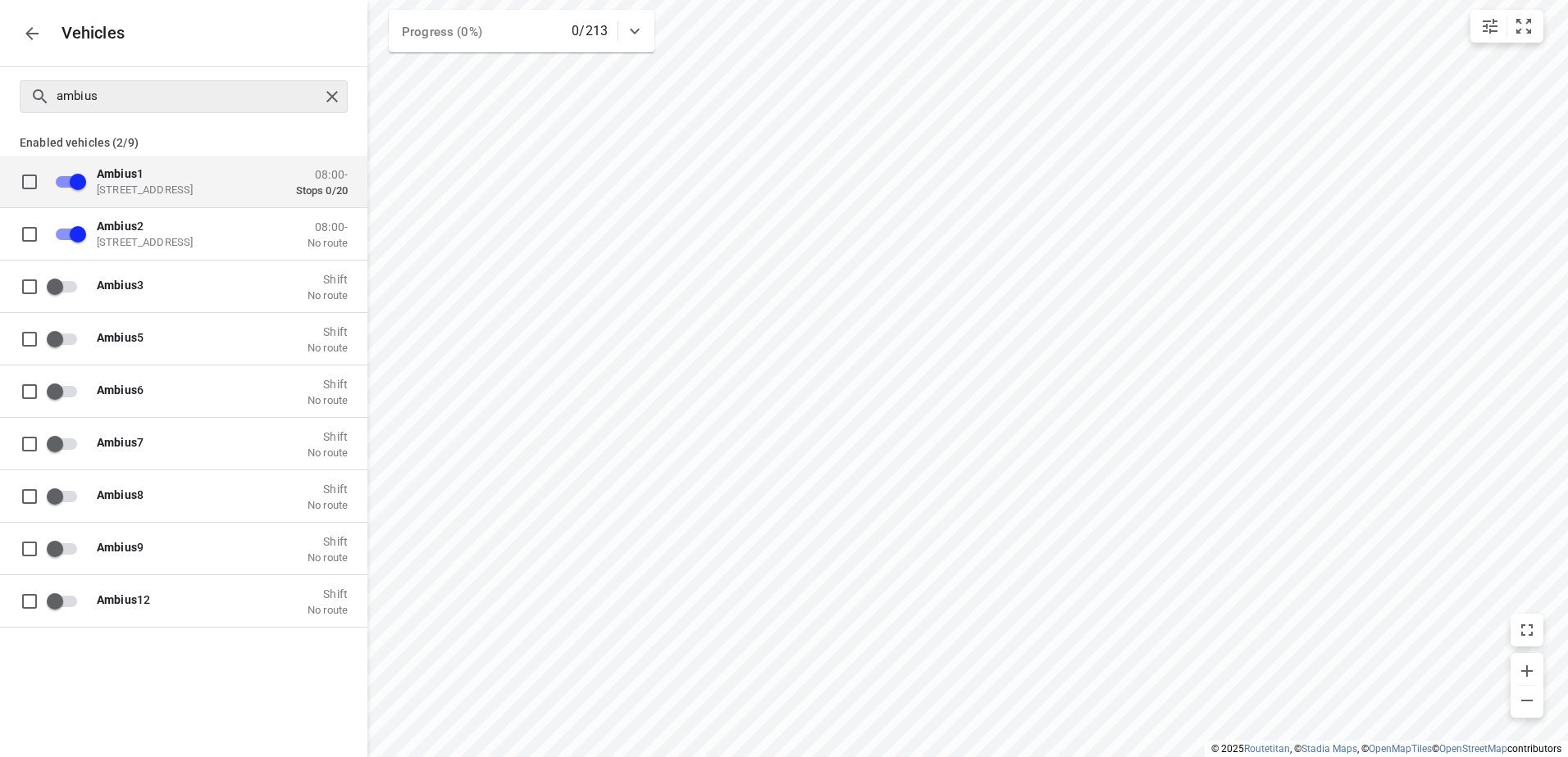
checkbox input "false"
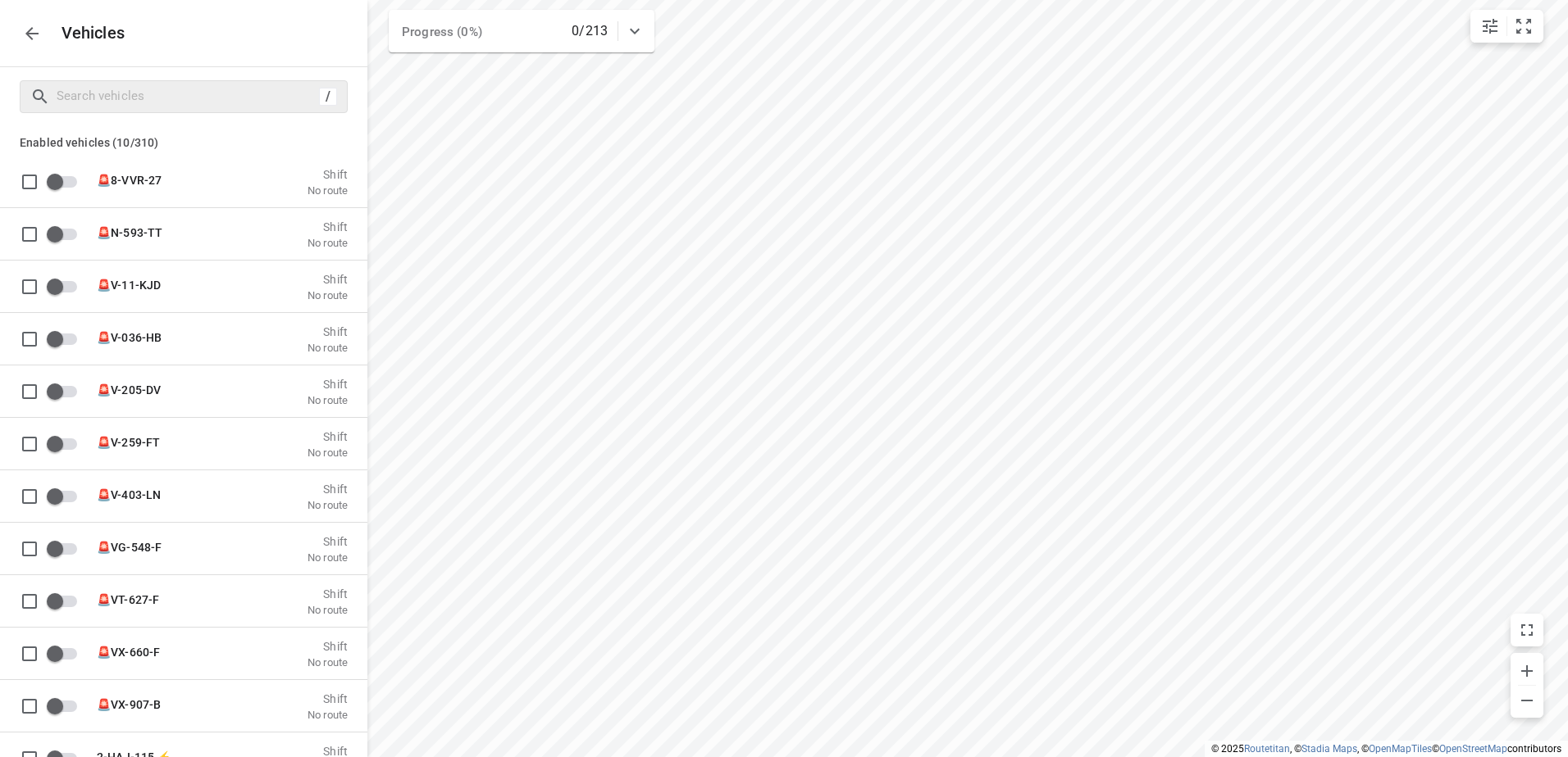
click at [40, 44] on button "button" at bounding box center [32, 34] width 33 height 33
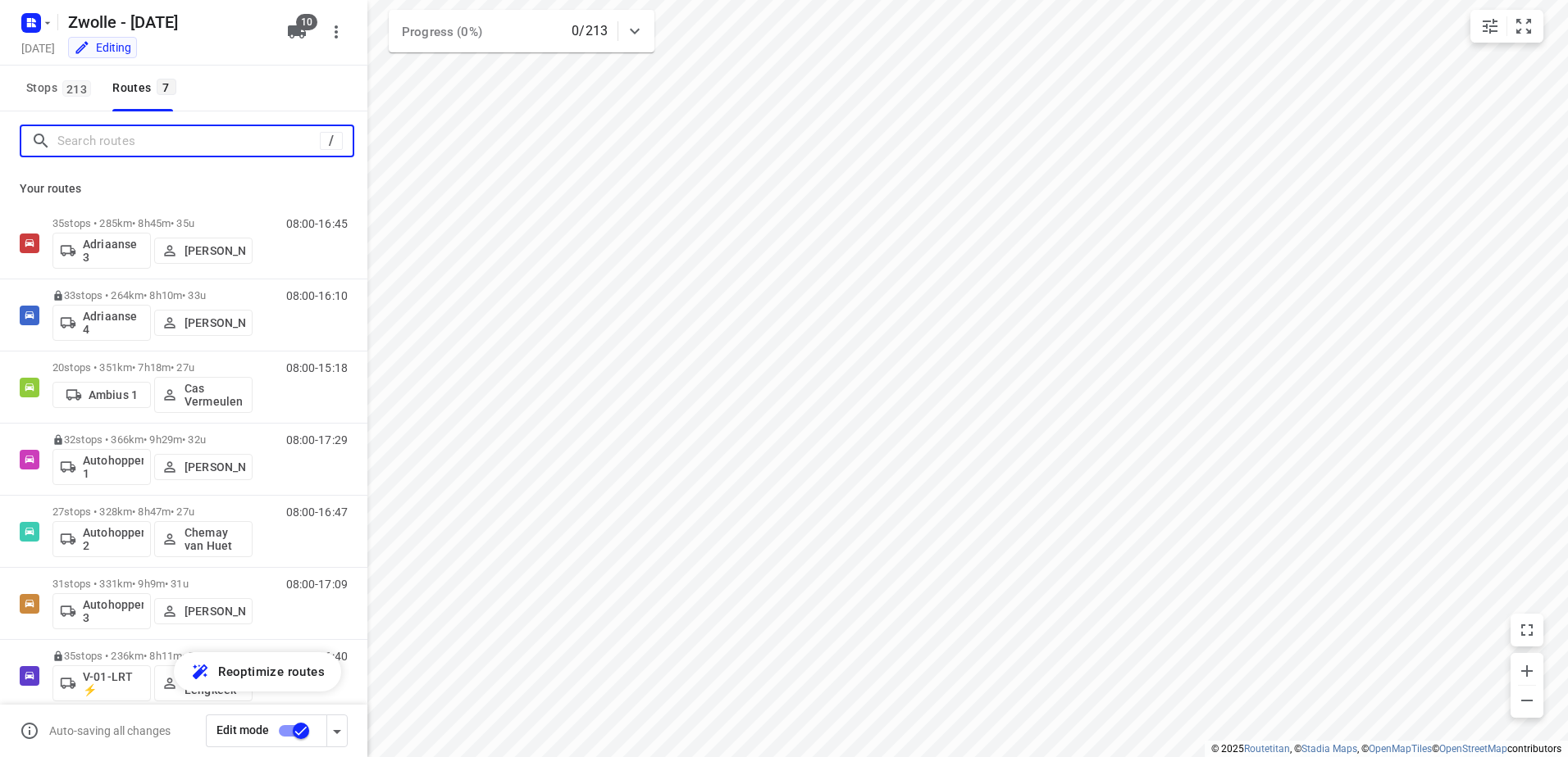
click at [198, 153] on input "Search routes" at bounding box center [188, 141] width 262 height 25
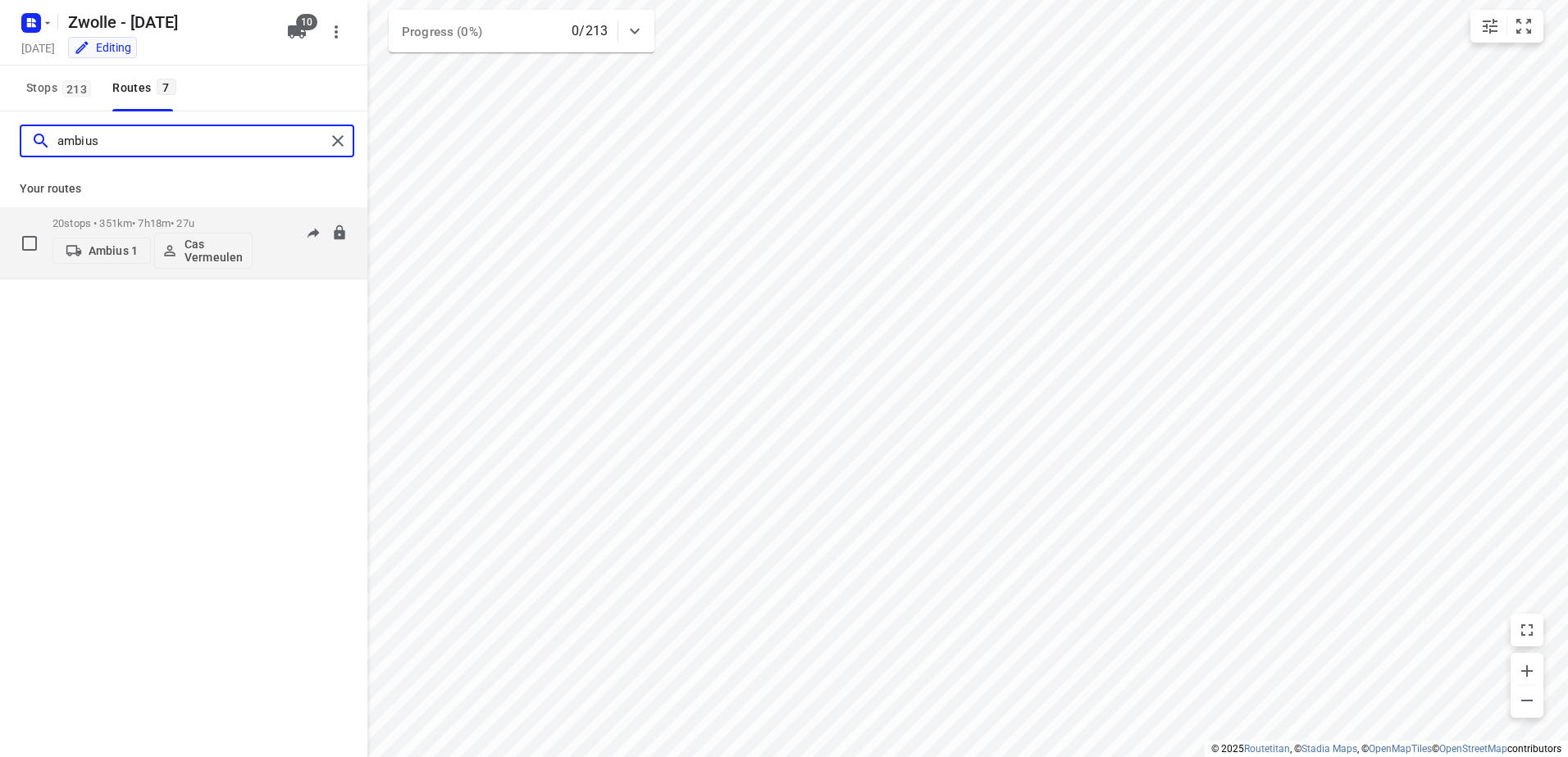
type input "ambius"
click at [166, 213] on div "20 stops • 351km • 7h18m • 27u Ambius 1 Cas Vermeulen" at bounding box center [153, 243] width 200 height 68
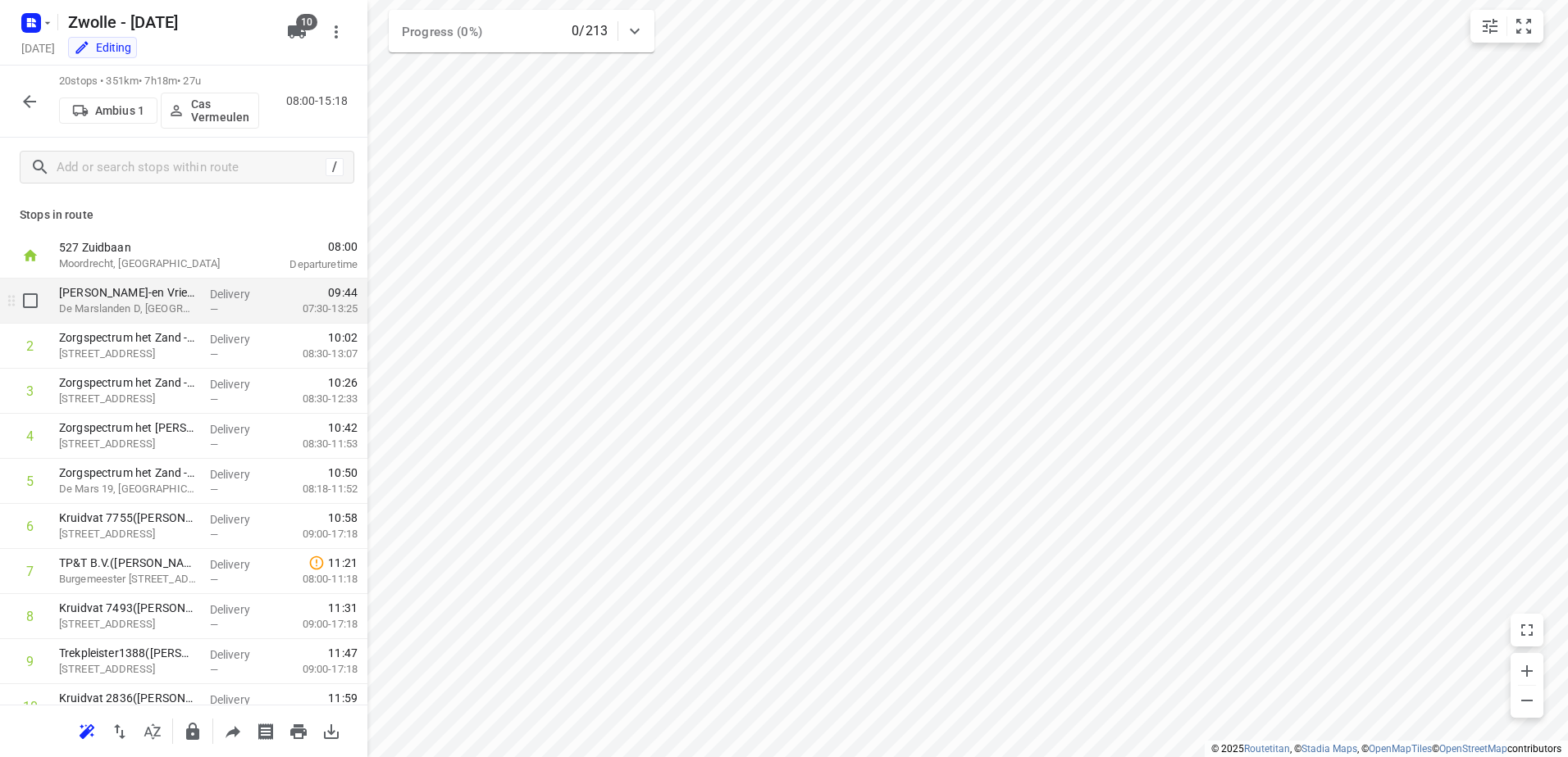
click at [30, 300] on input "checkbox" at bounding box center [31, 301] width 33 height 33
checkbox input "true"
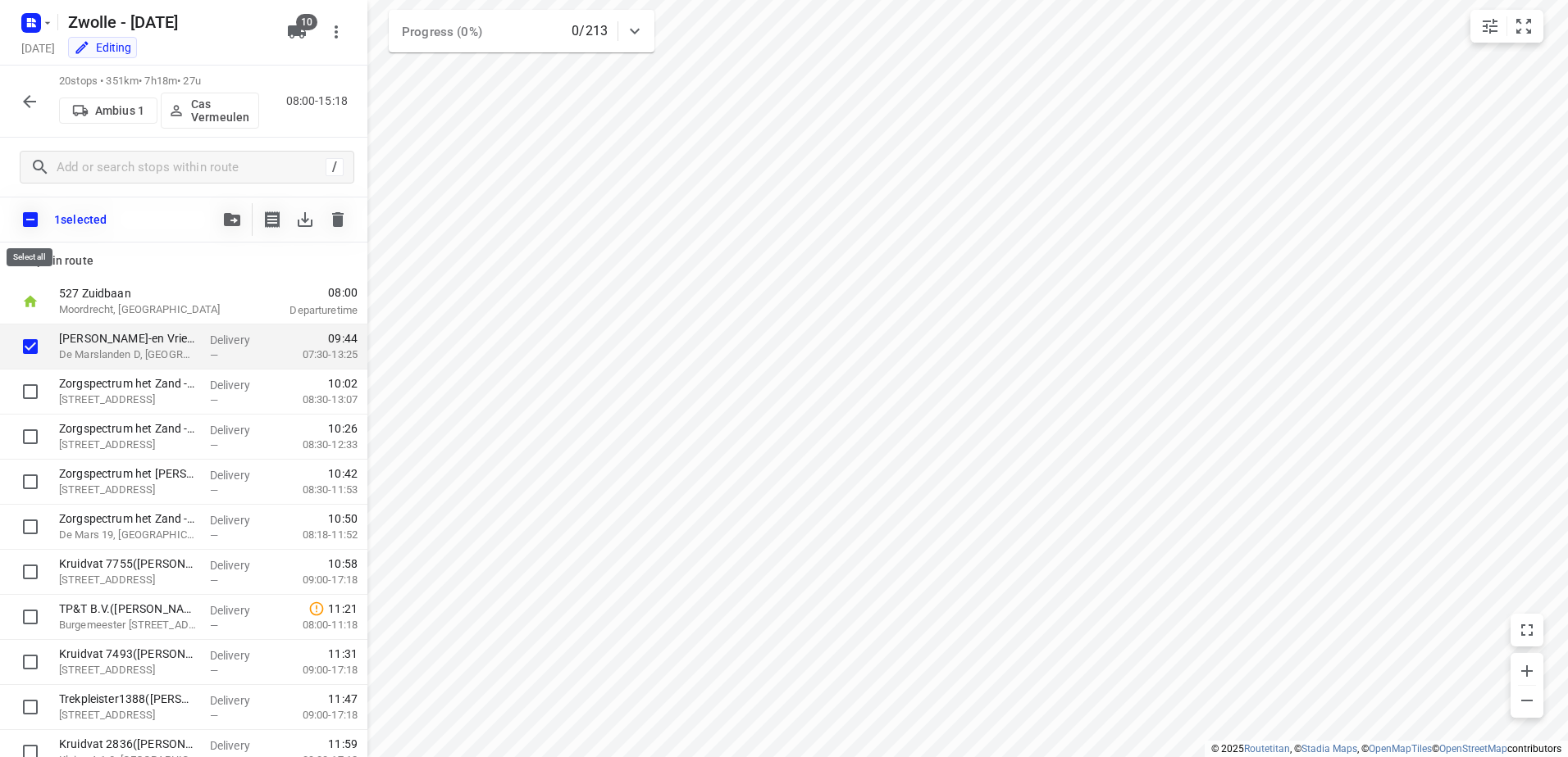
click at [18, 213] on input "checkbox" at bounding box center [31, 220] width 35 height 35
checkbox input "true"
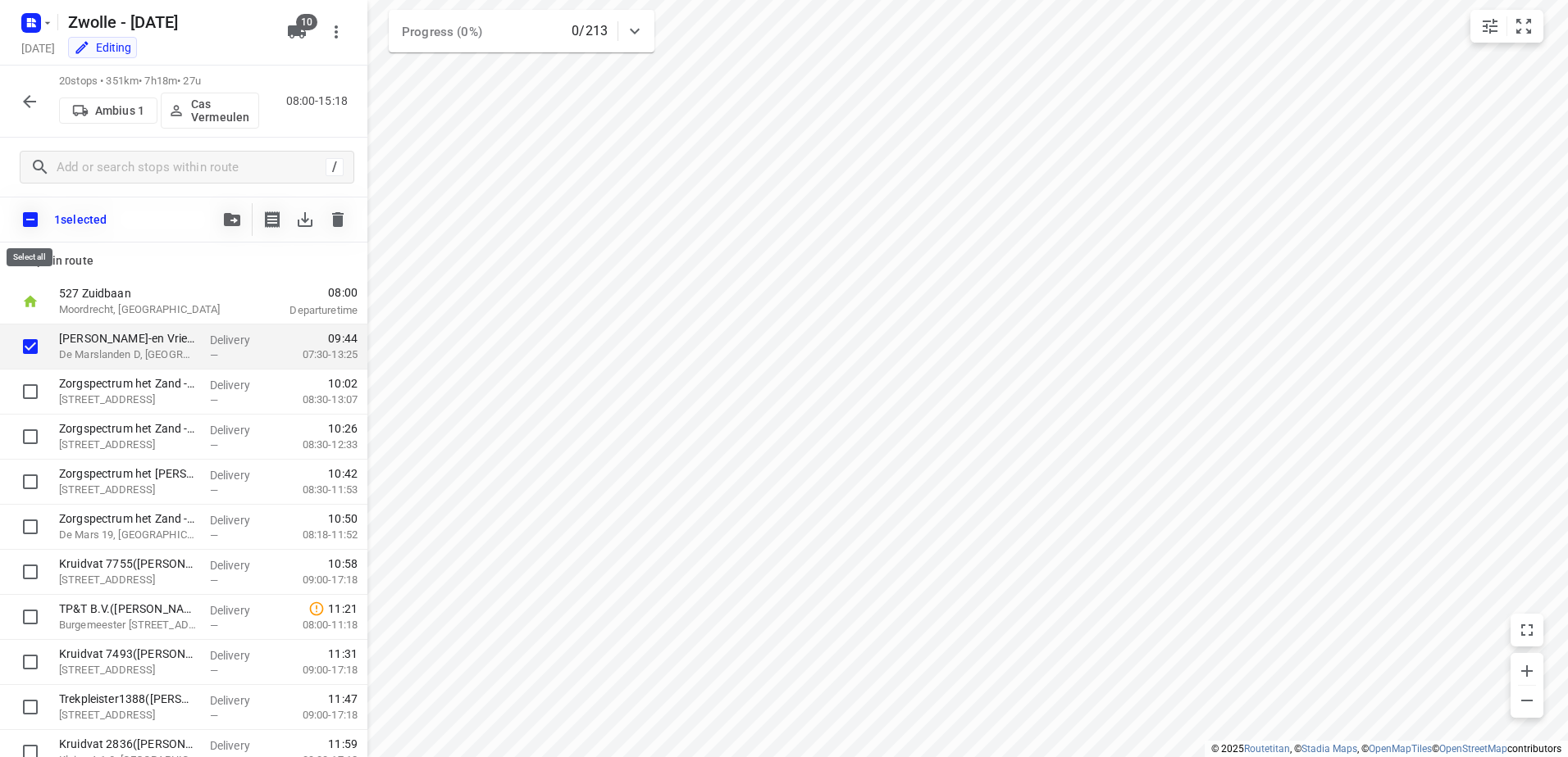
checkbox input "true"
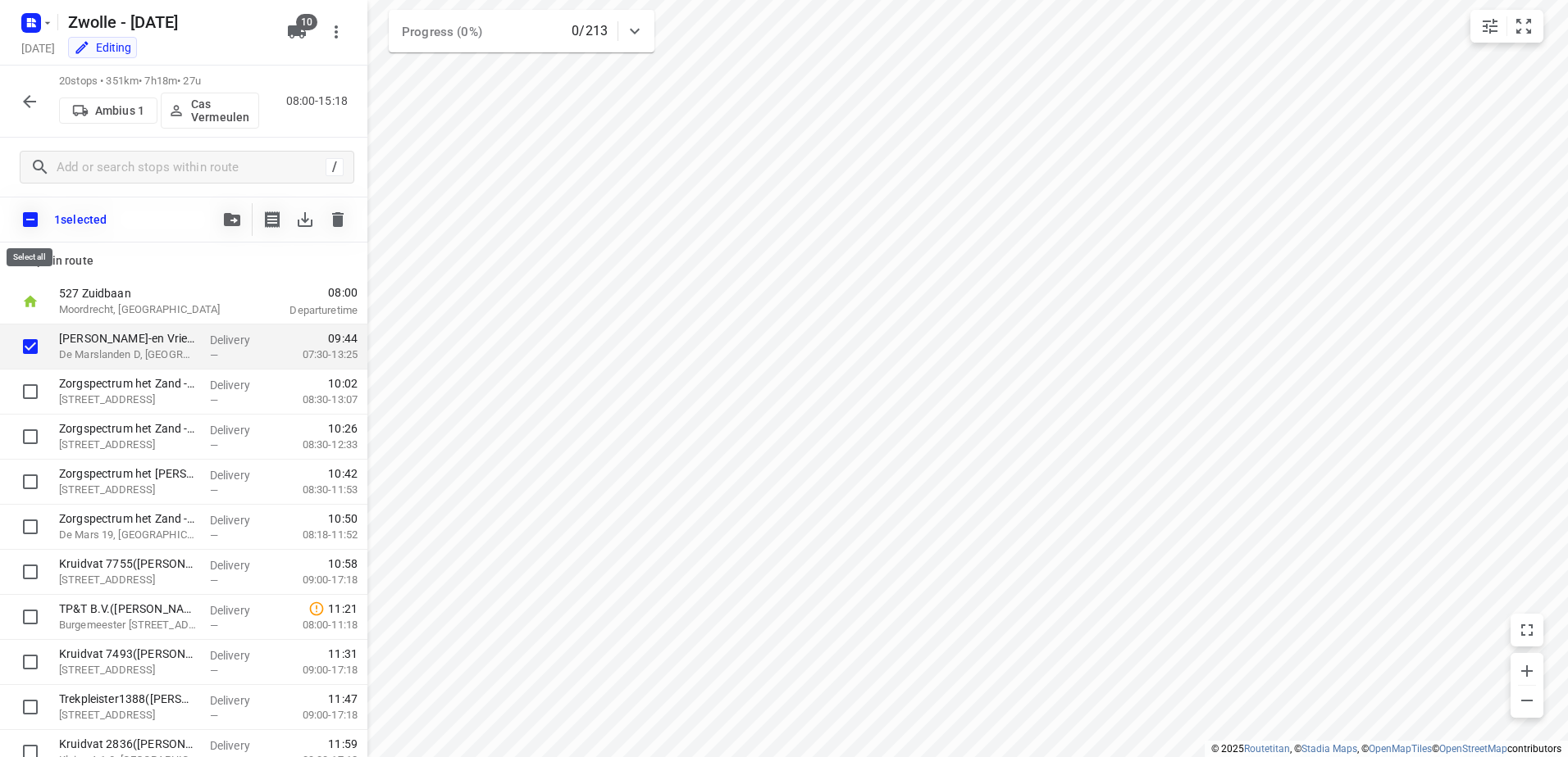
checkbox input "true"
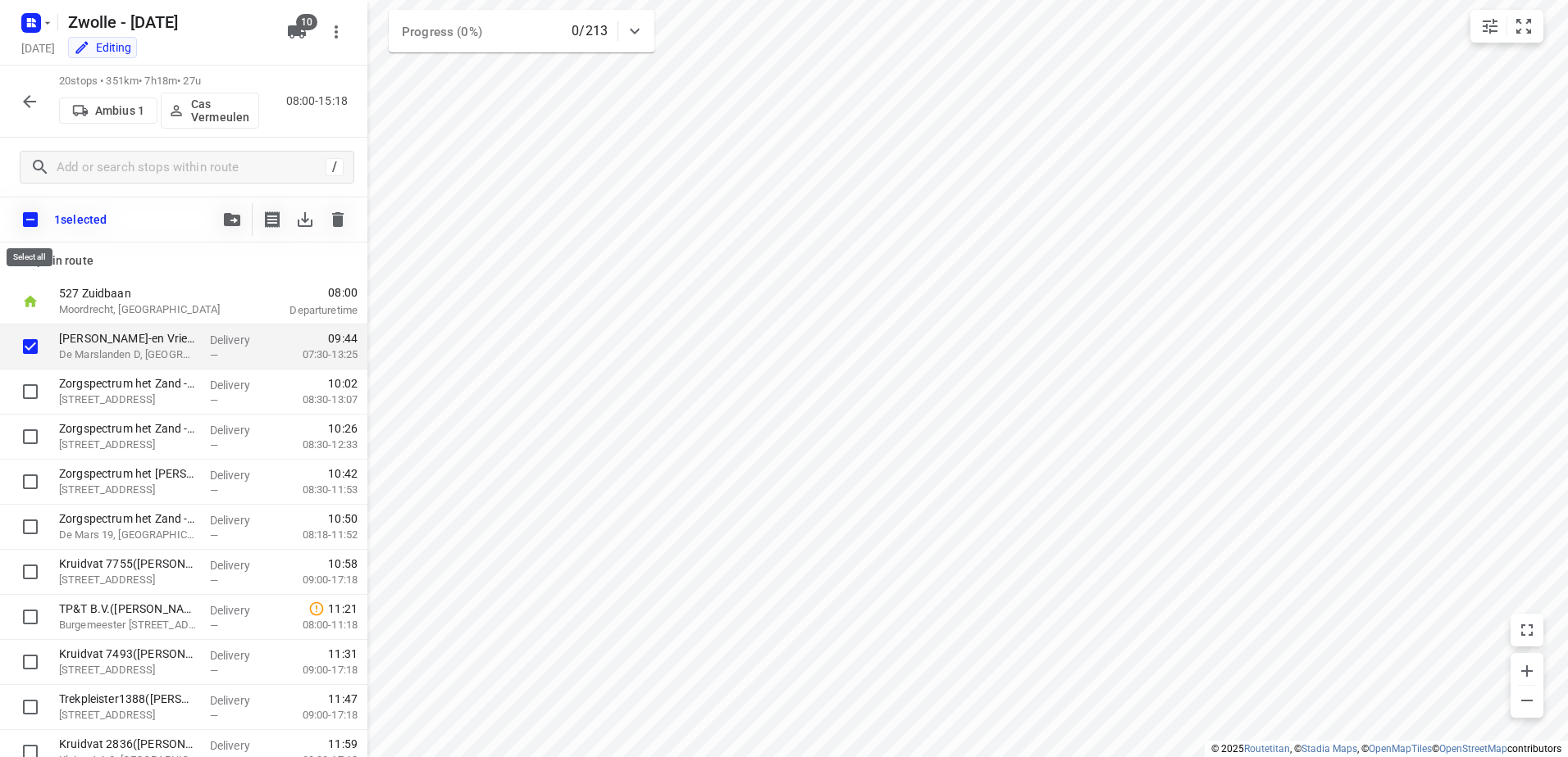
checkbox input "true"
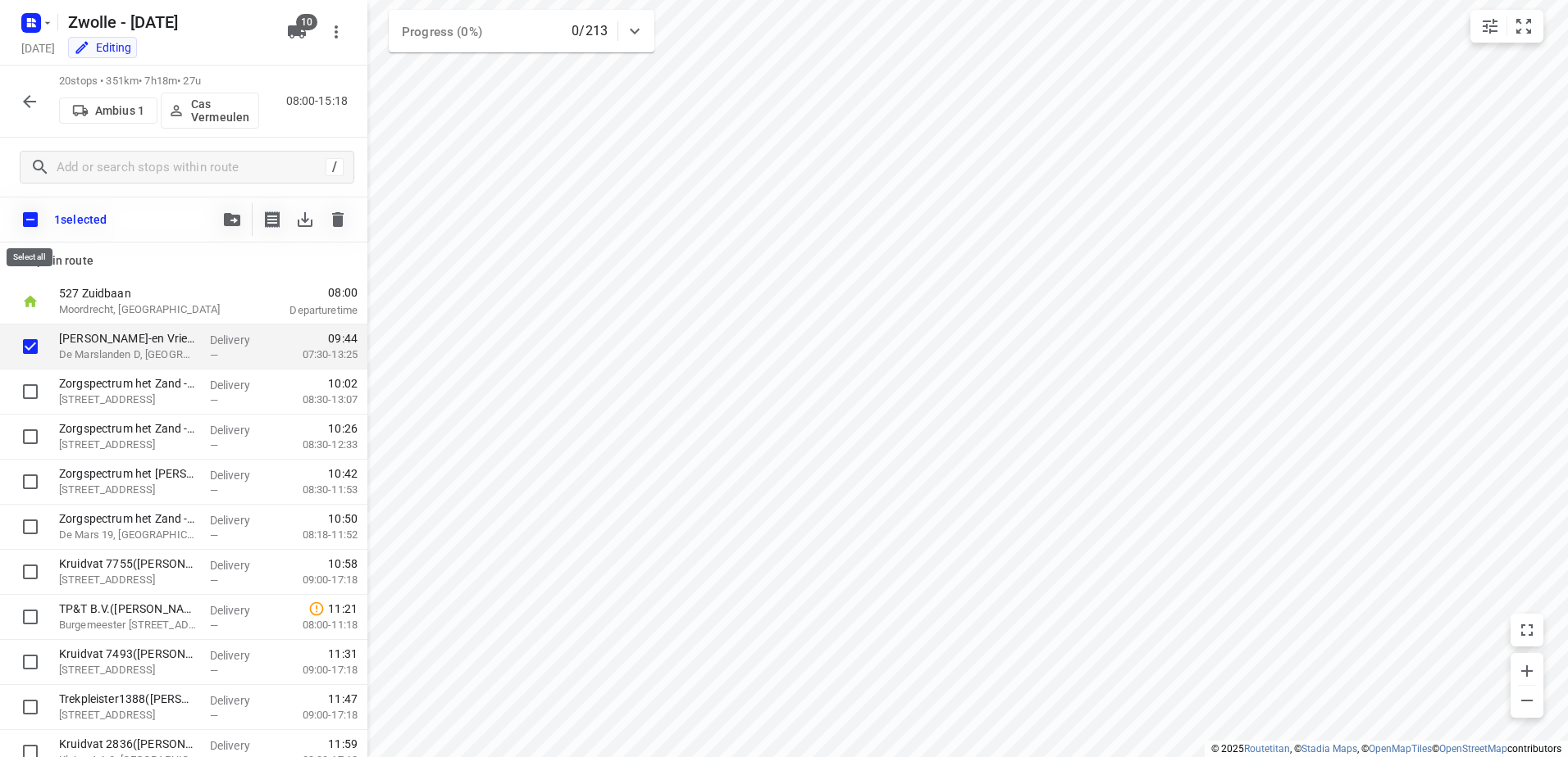
checkbox input "true"
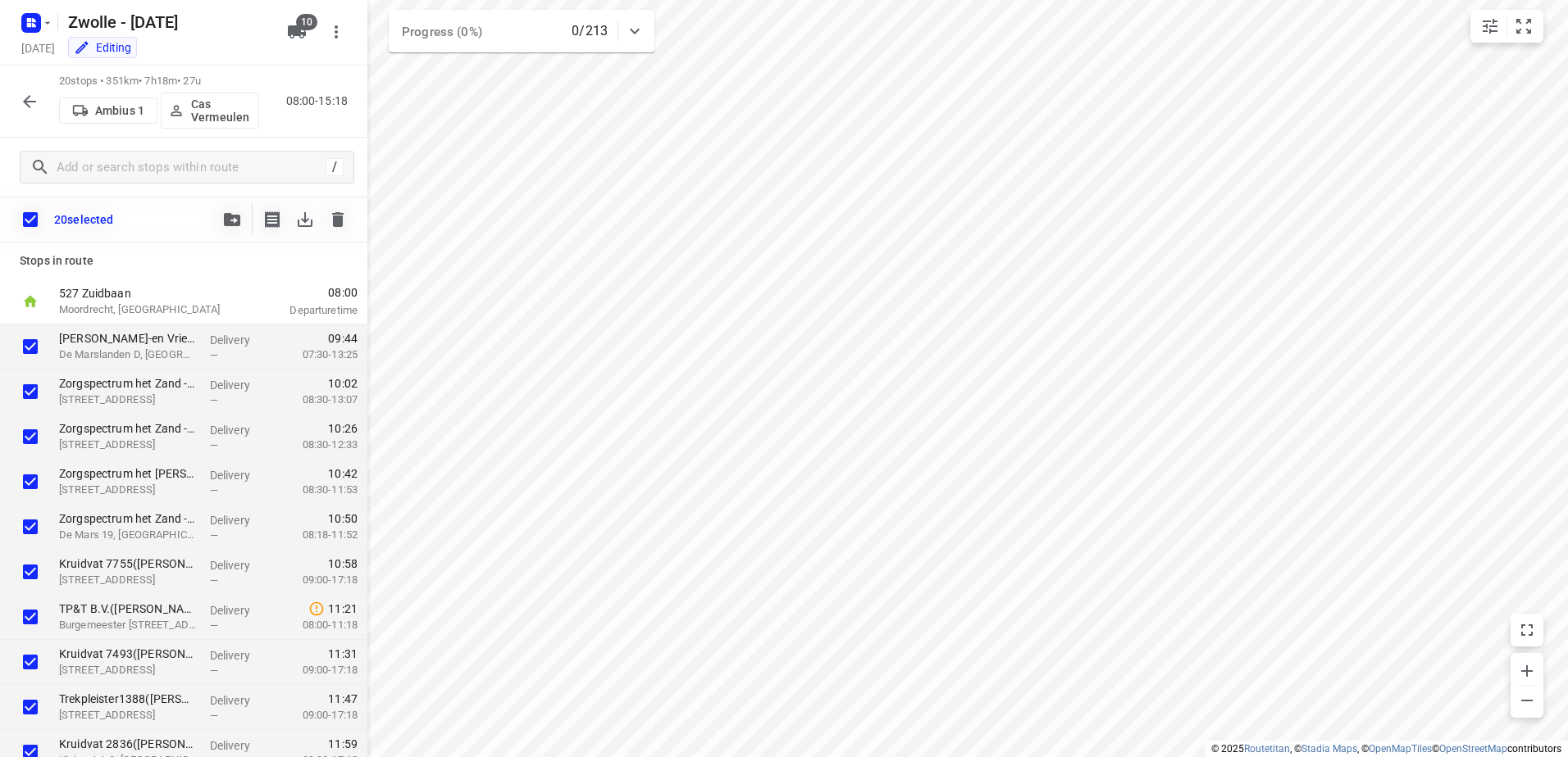
click at [230, 210] on button "button" at bounding box center [232, 220] width 33 height 33
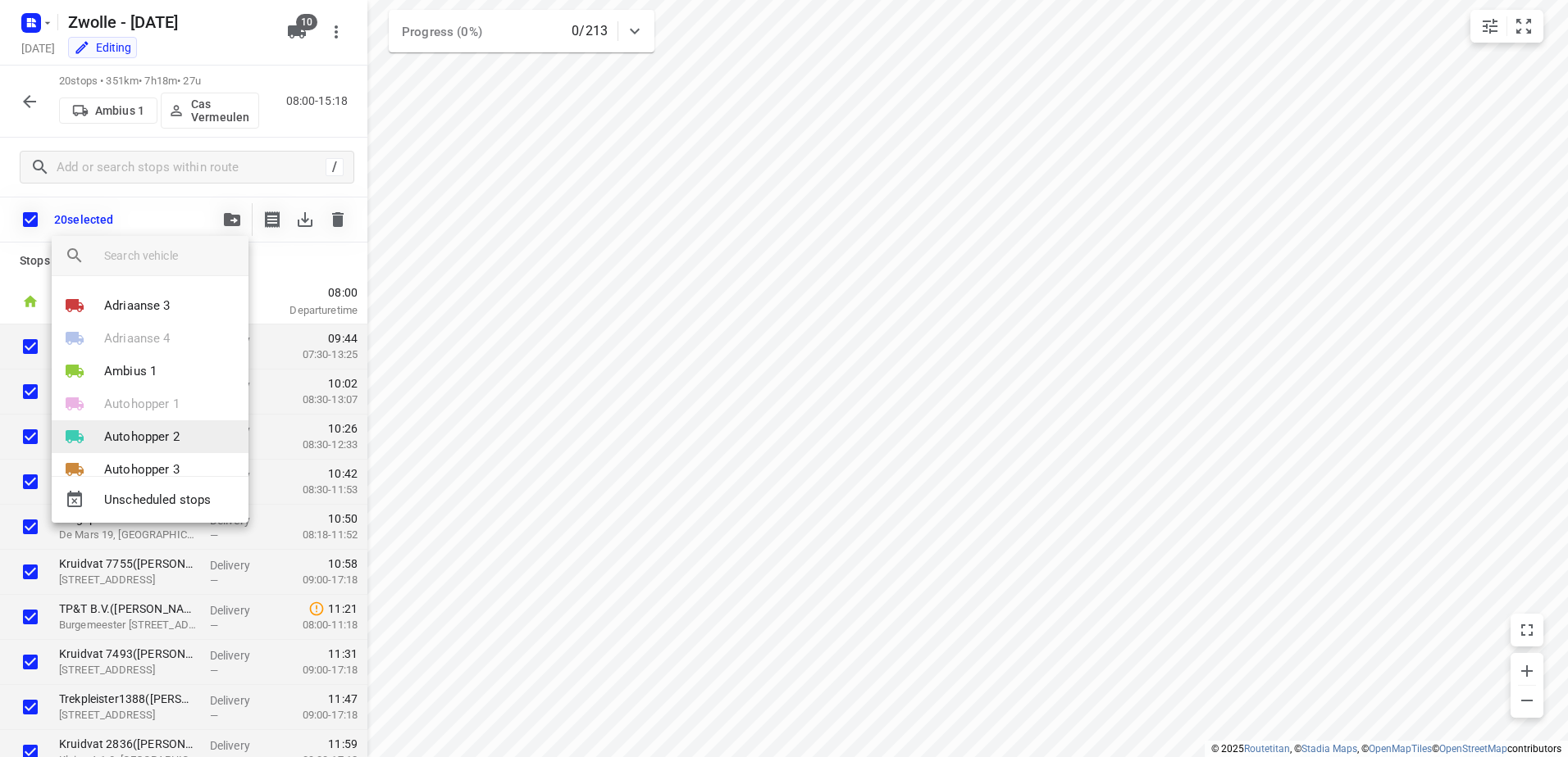
scroll to position [160, 0]
click at [170, 436] on p "(Free)" at bounding box center [175, 441] width 37 height 17
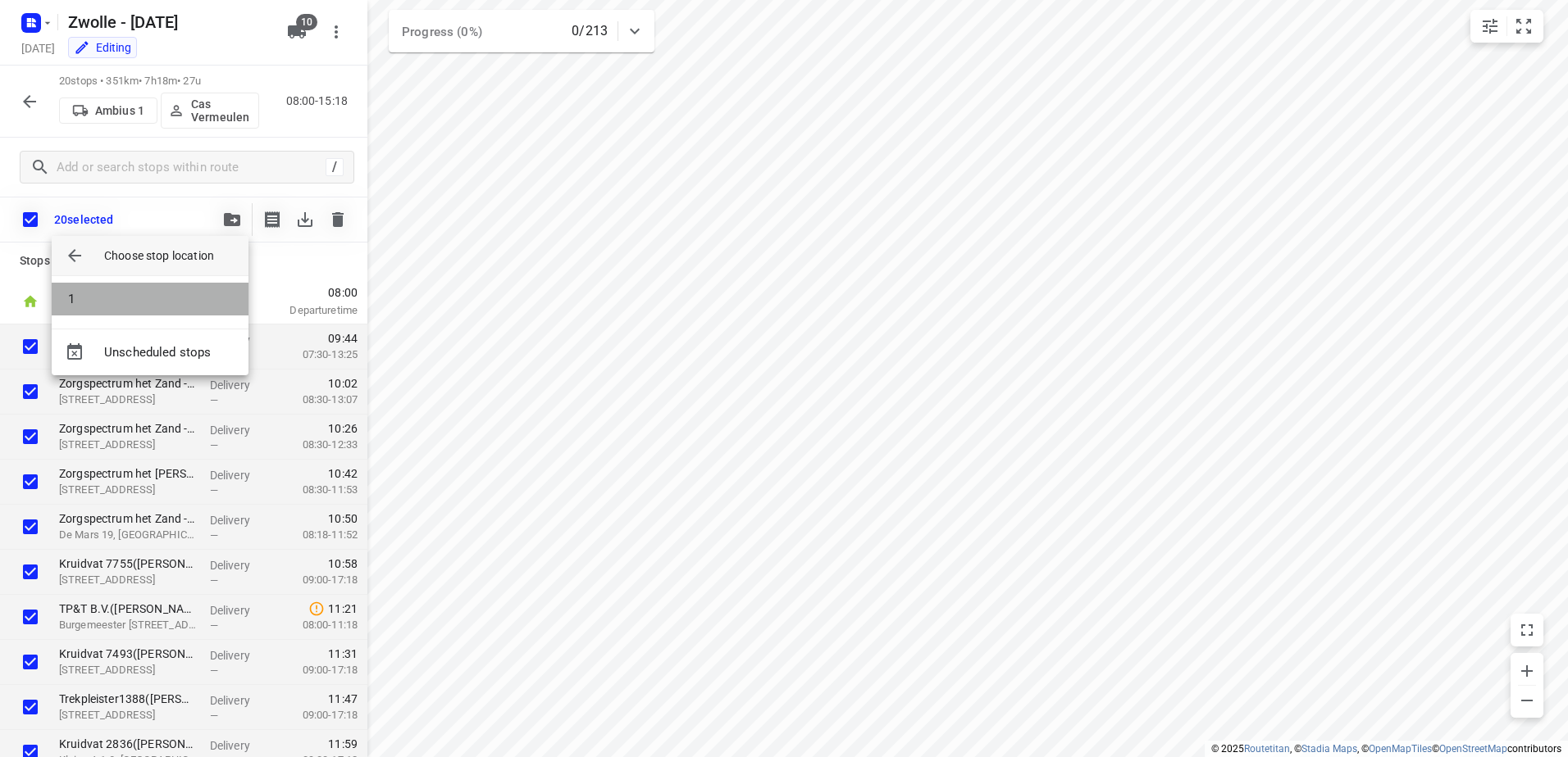
click at [107, 289] on li "1" at bounding box center [150, 300] width 197 height 33
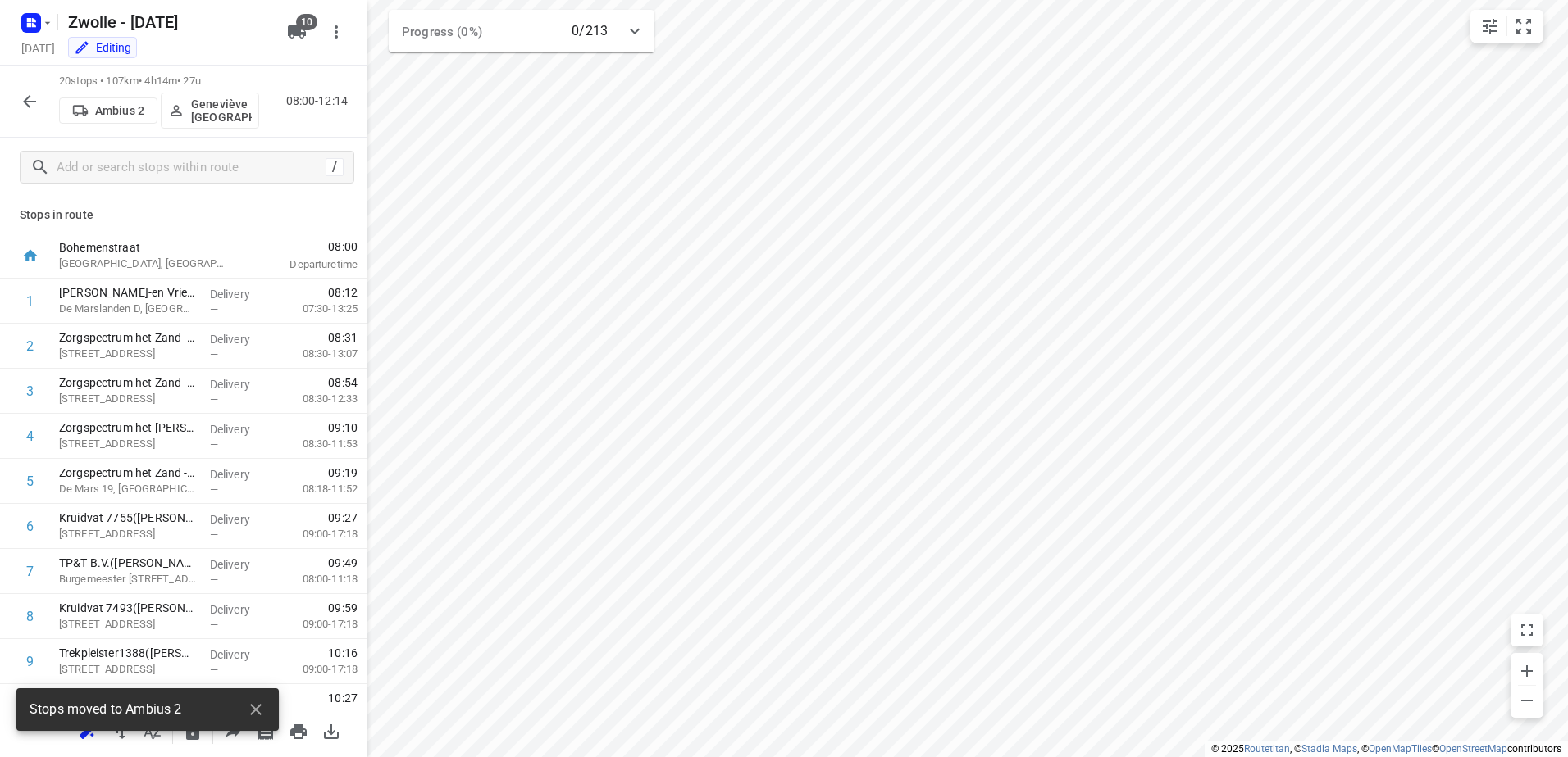
click at [215, 110] on p "Geneviève [GEOGRAPHIC_DATA]" at bounding box center [221, 111] width 61 height 26
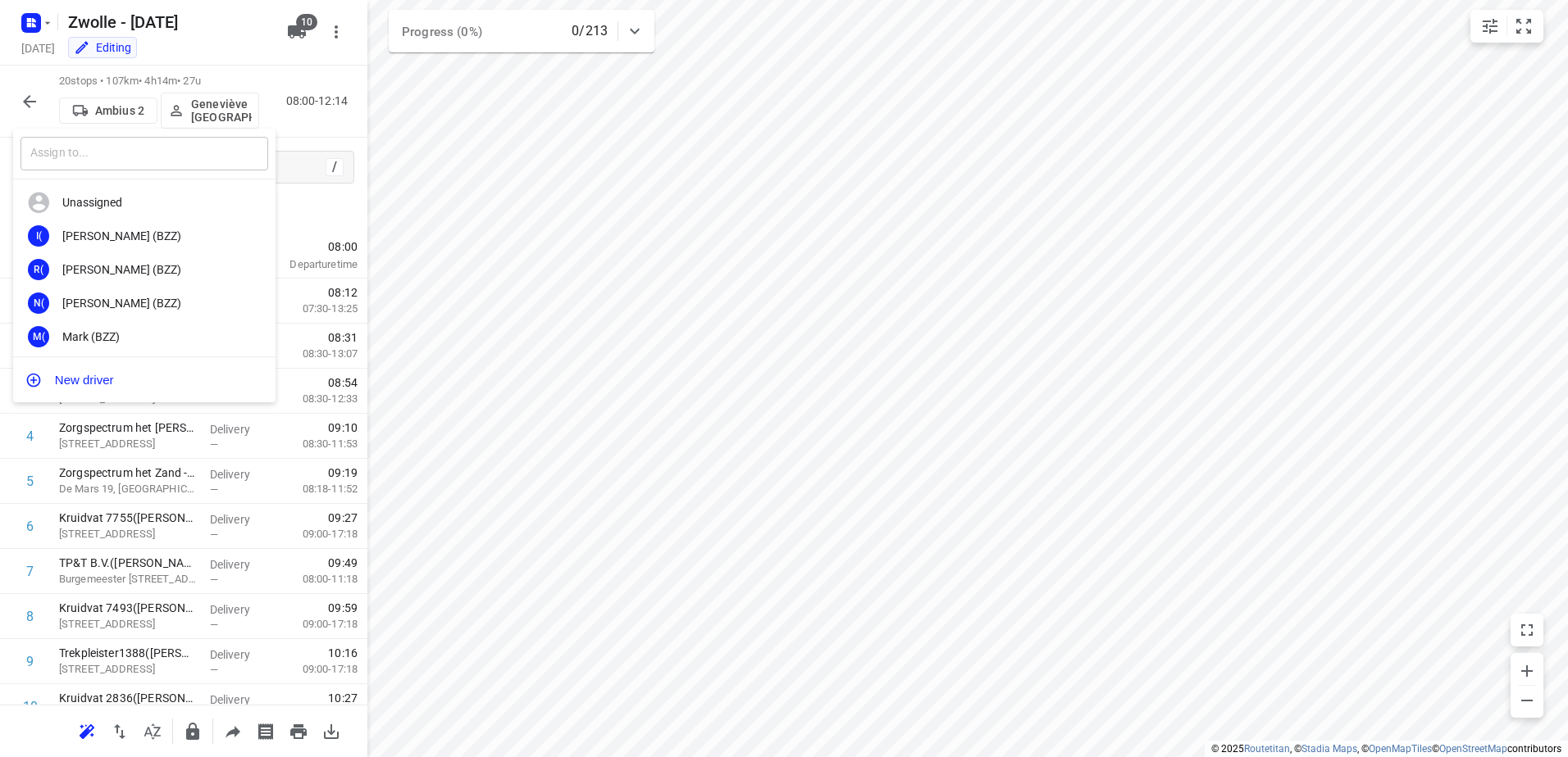
click at [177, 147] on input "text" at bounding box center [145, 153] width 248 height 34
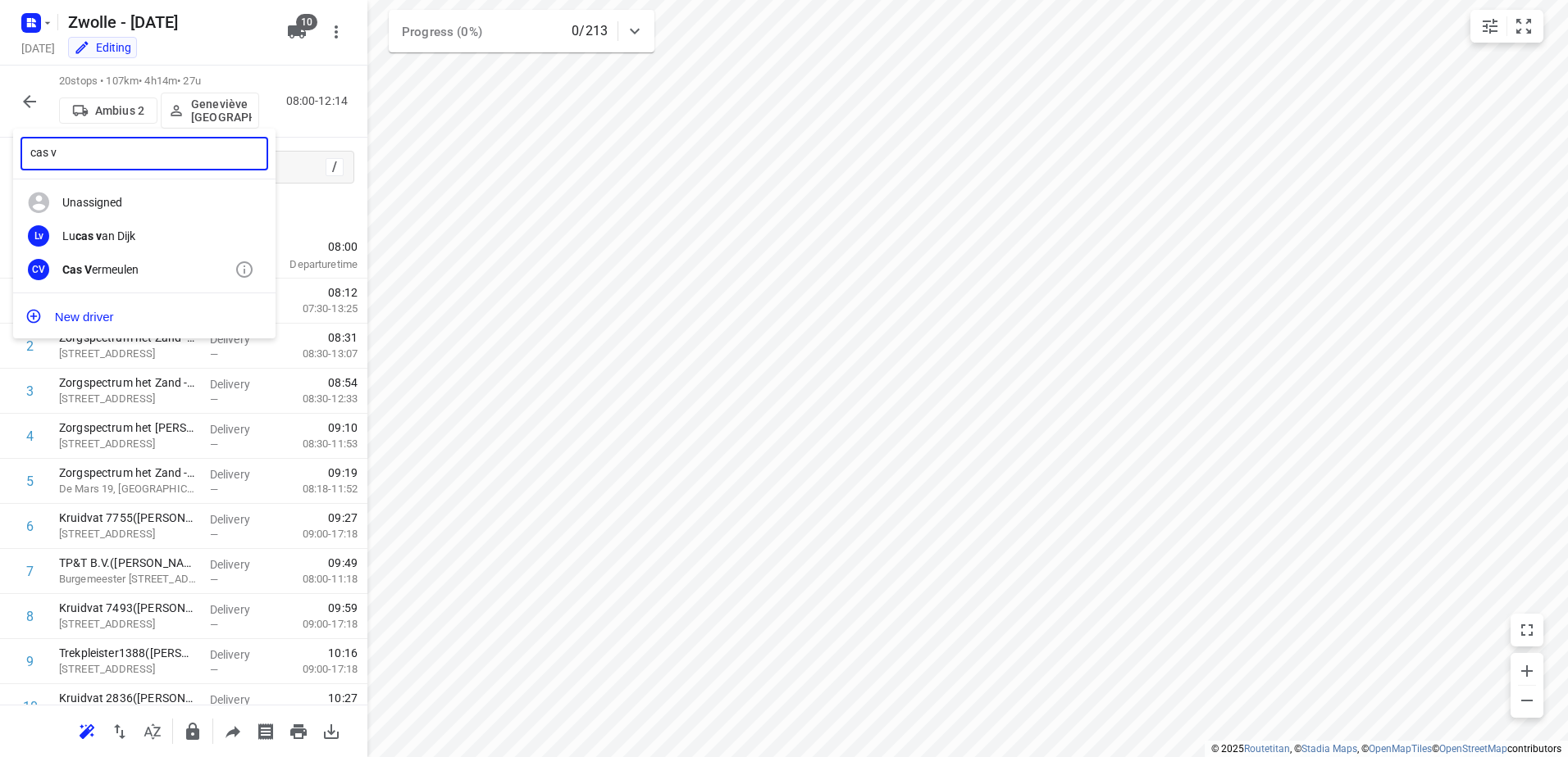
type input "cas v"
click at [138, 263] on div "Cas V ermeulen" at bounding box center [149, 269] width 173 height 13
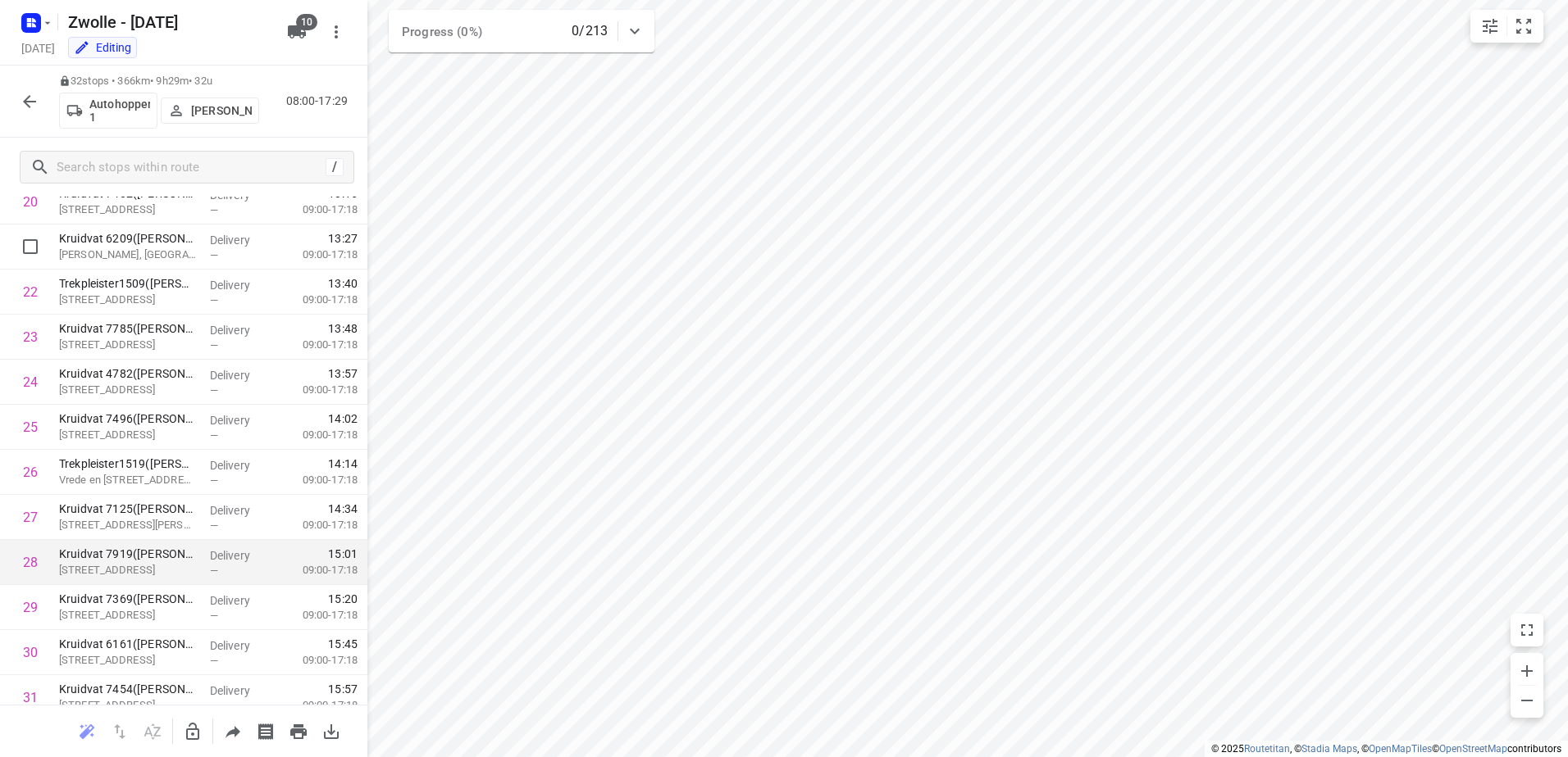
scroll to position [1061, 0]
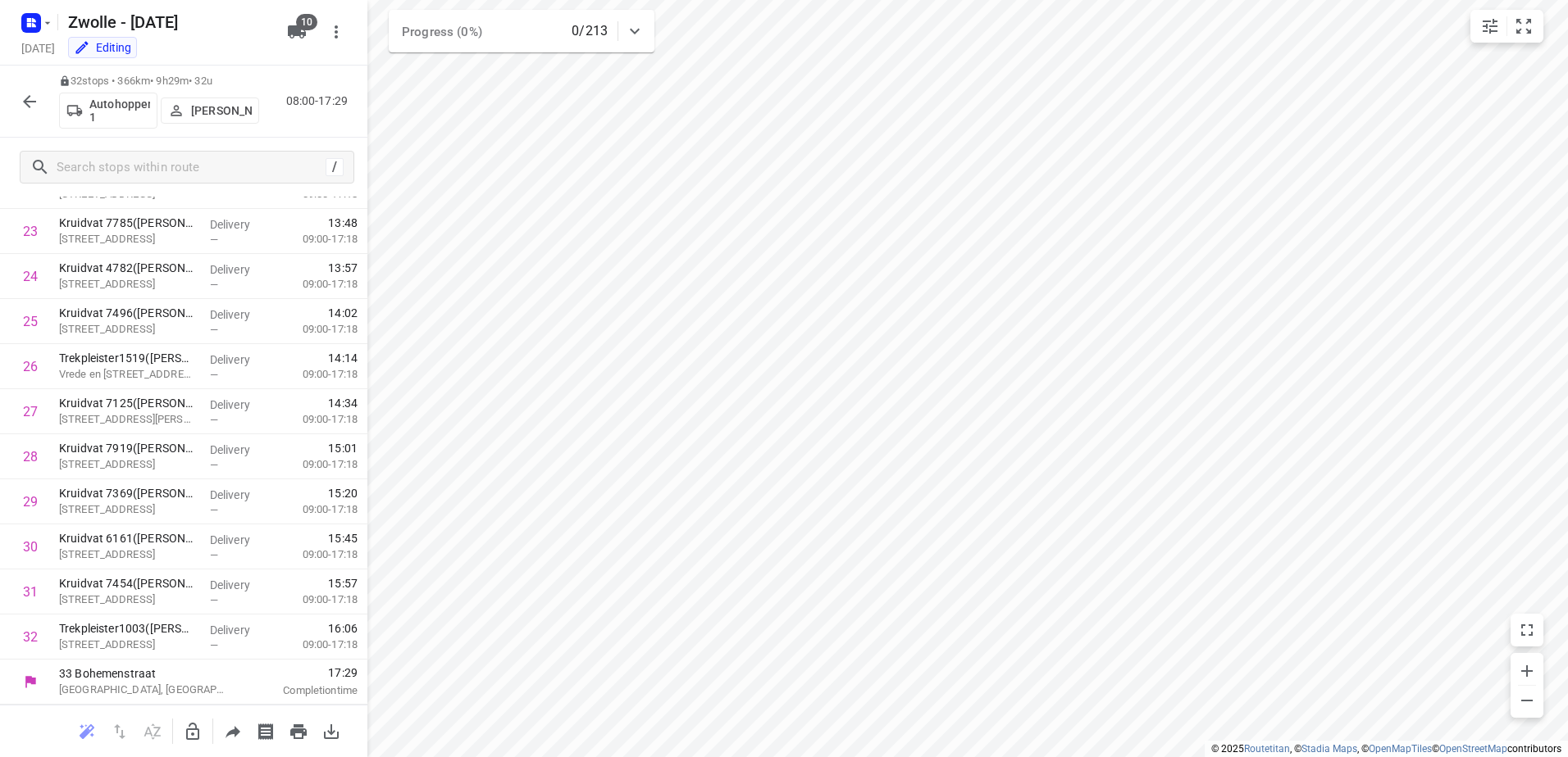
click at [32, 105] on icon "button" at bounding box center [30, 101] width 20 height 20
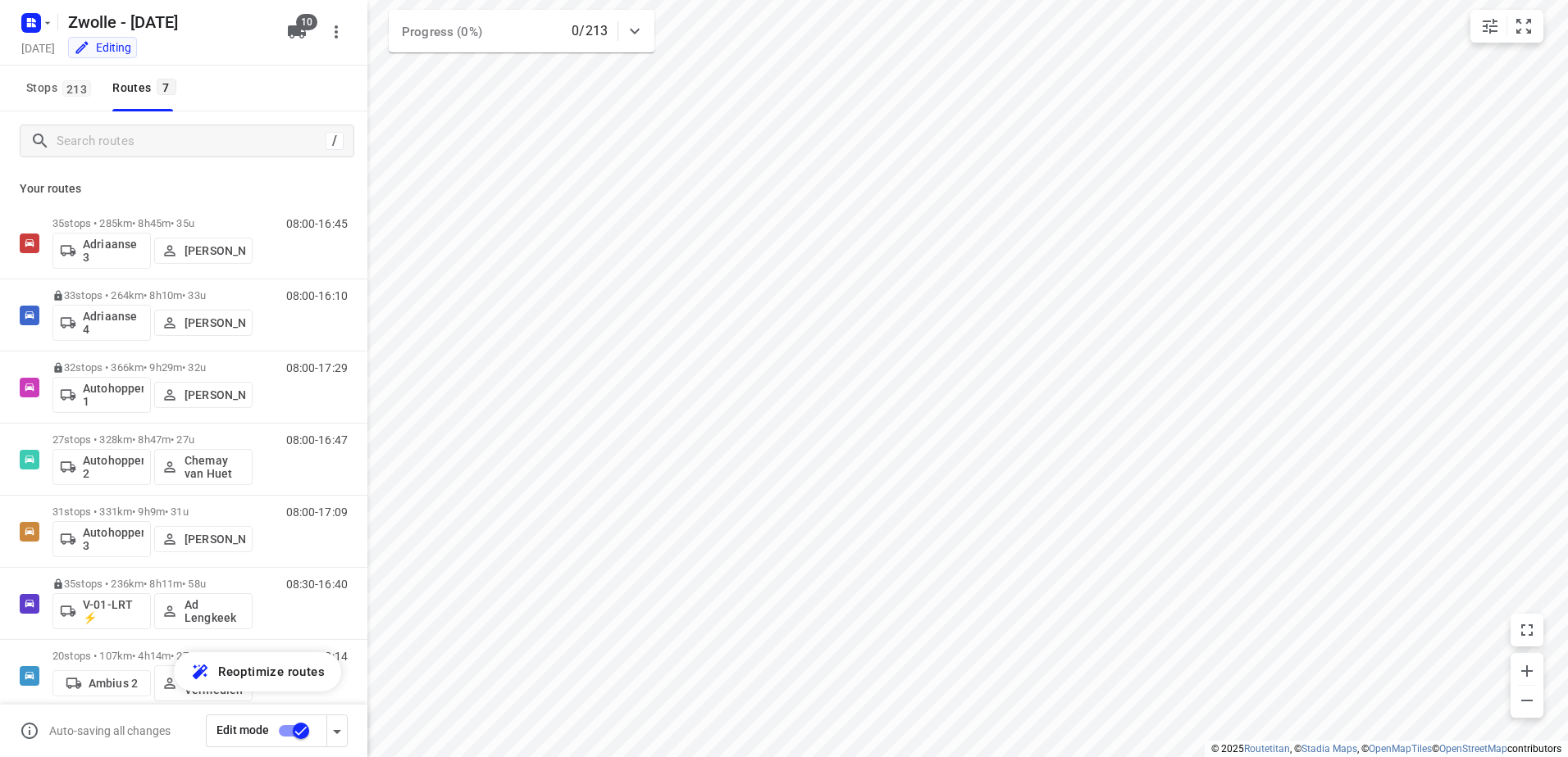
click at [289, 736] on input "checkbox" at bounding box center [301, 731] width 93 height 31
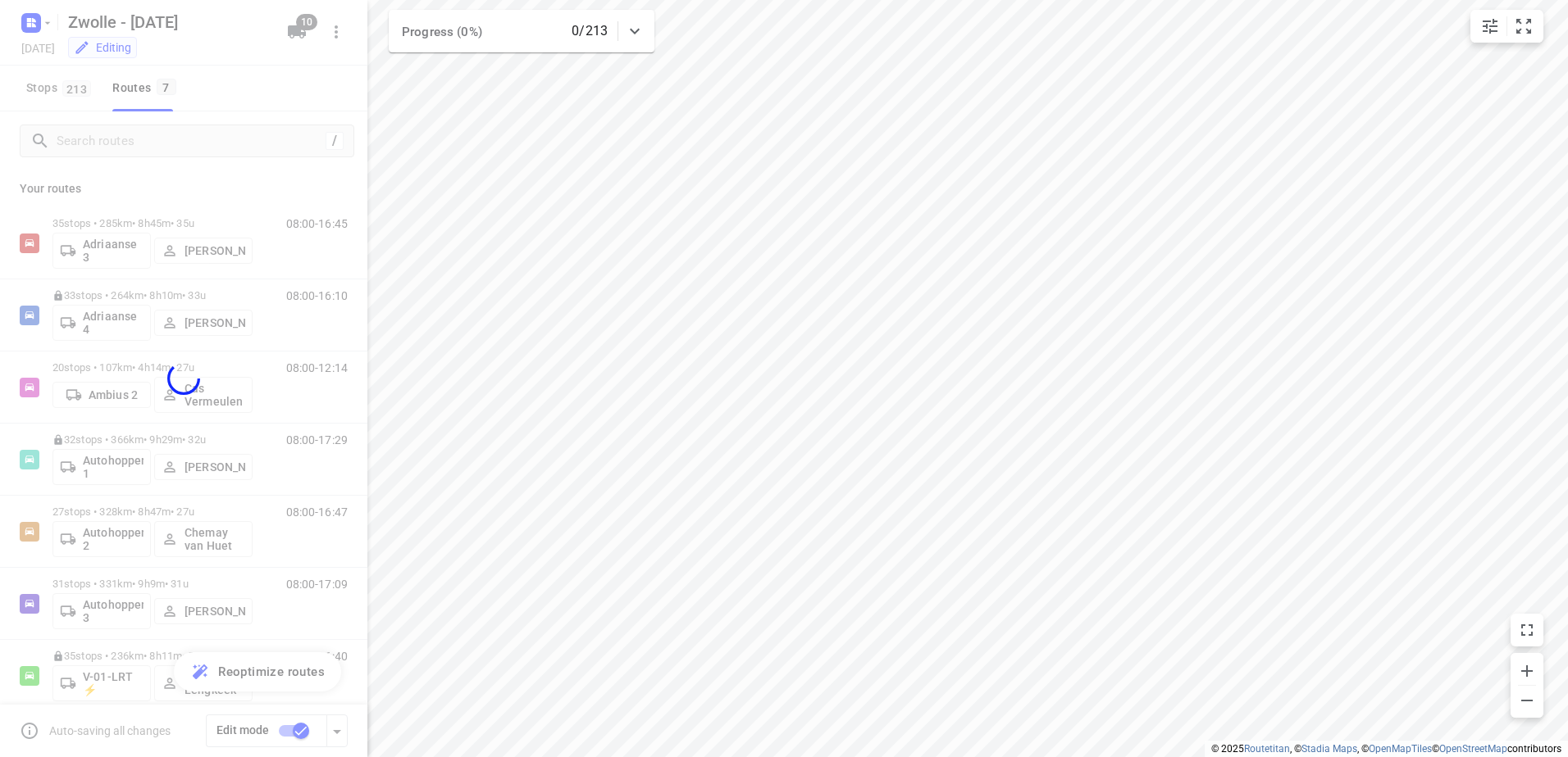
checkbox input "false"
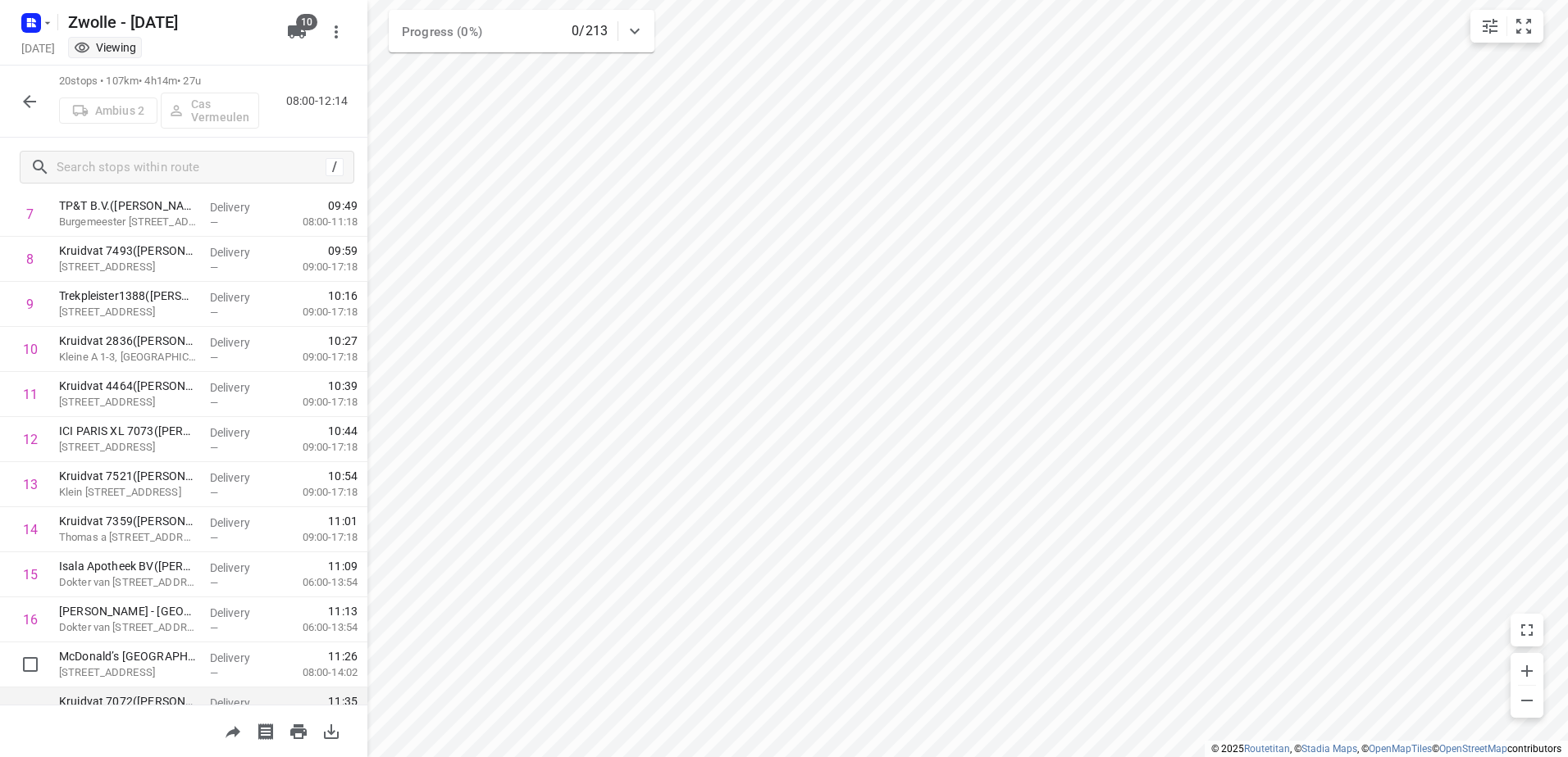
scroll to position [409, 0]
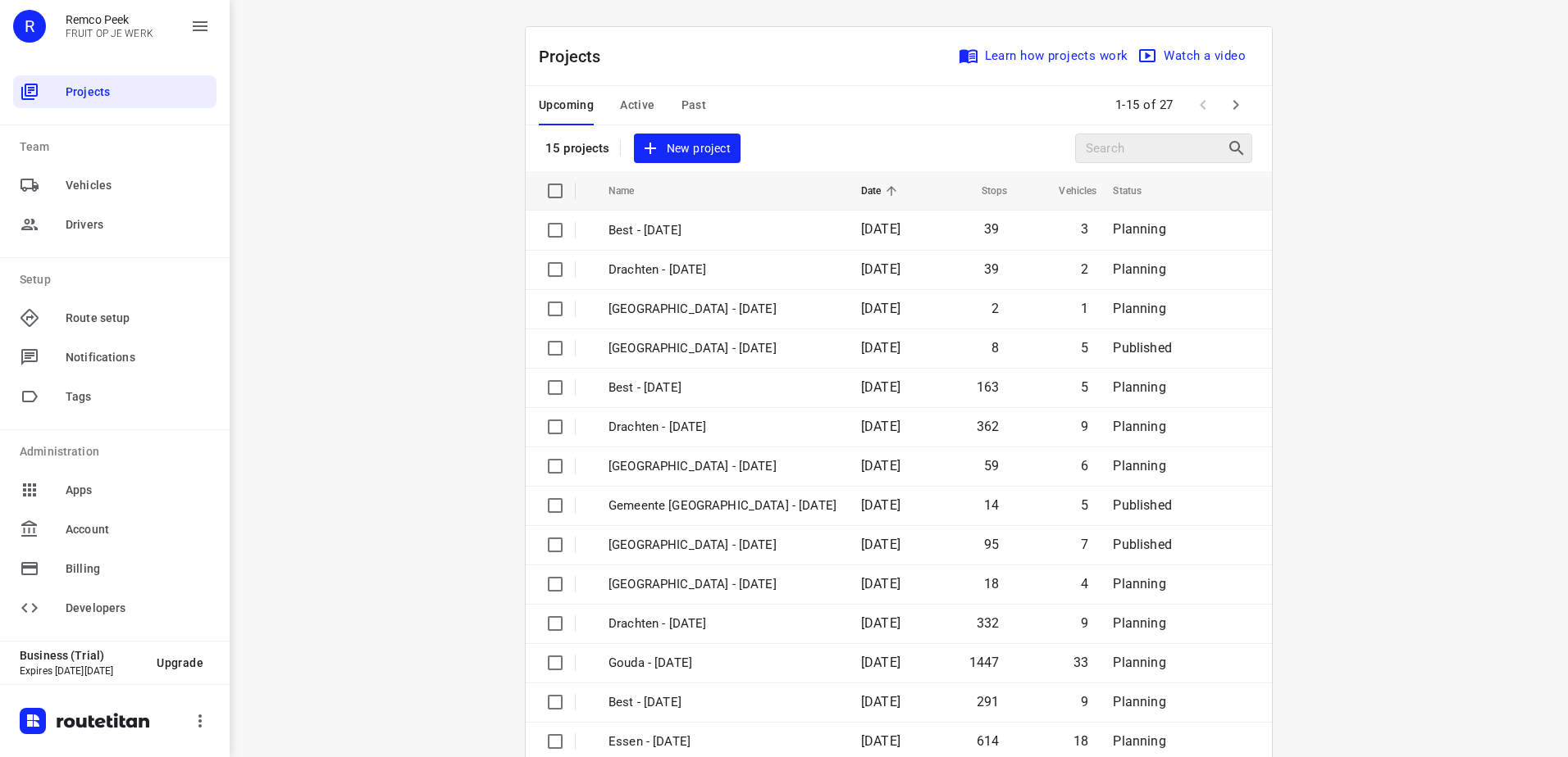
drag, startPoint x: 930, startPoint y: 81, endPoint x: 1167, endPoint y: 152, distance: 247.4
click at [930, 80] on div "Projects Learn how projects work Watch a video" at bounding box center [899, 57] width 746 height 59
click at [1226, 104] on icon "button" at bounding box center [1236, 105] width 20 height 20
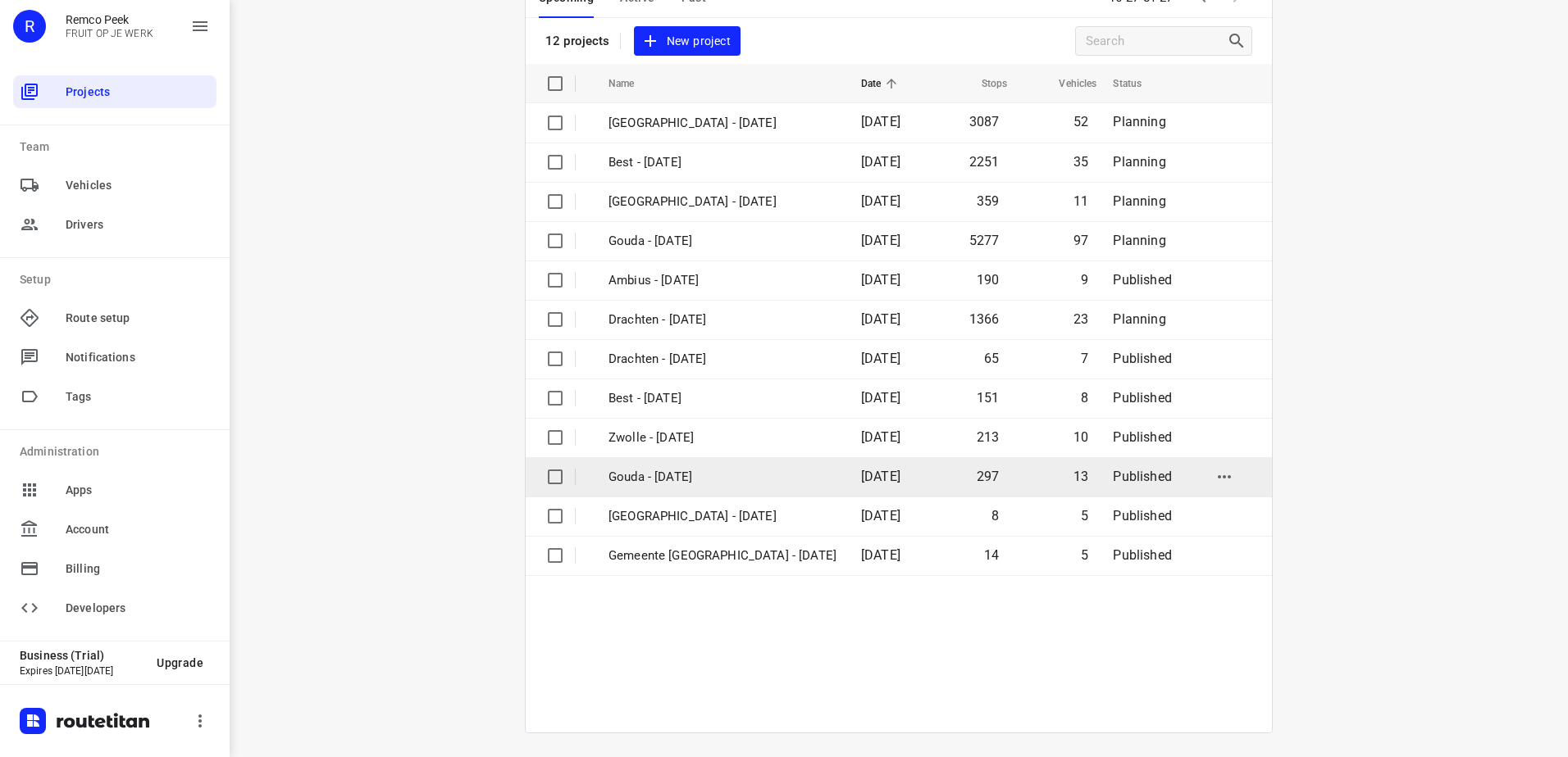
scroll to position [110, 0]
click at [748, 465] on p "Gouda - [DATE]" at bounding box center [723, 475] width 228 height 19
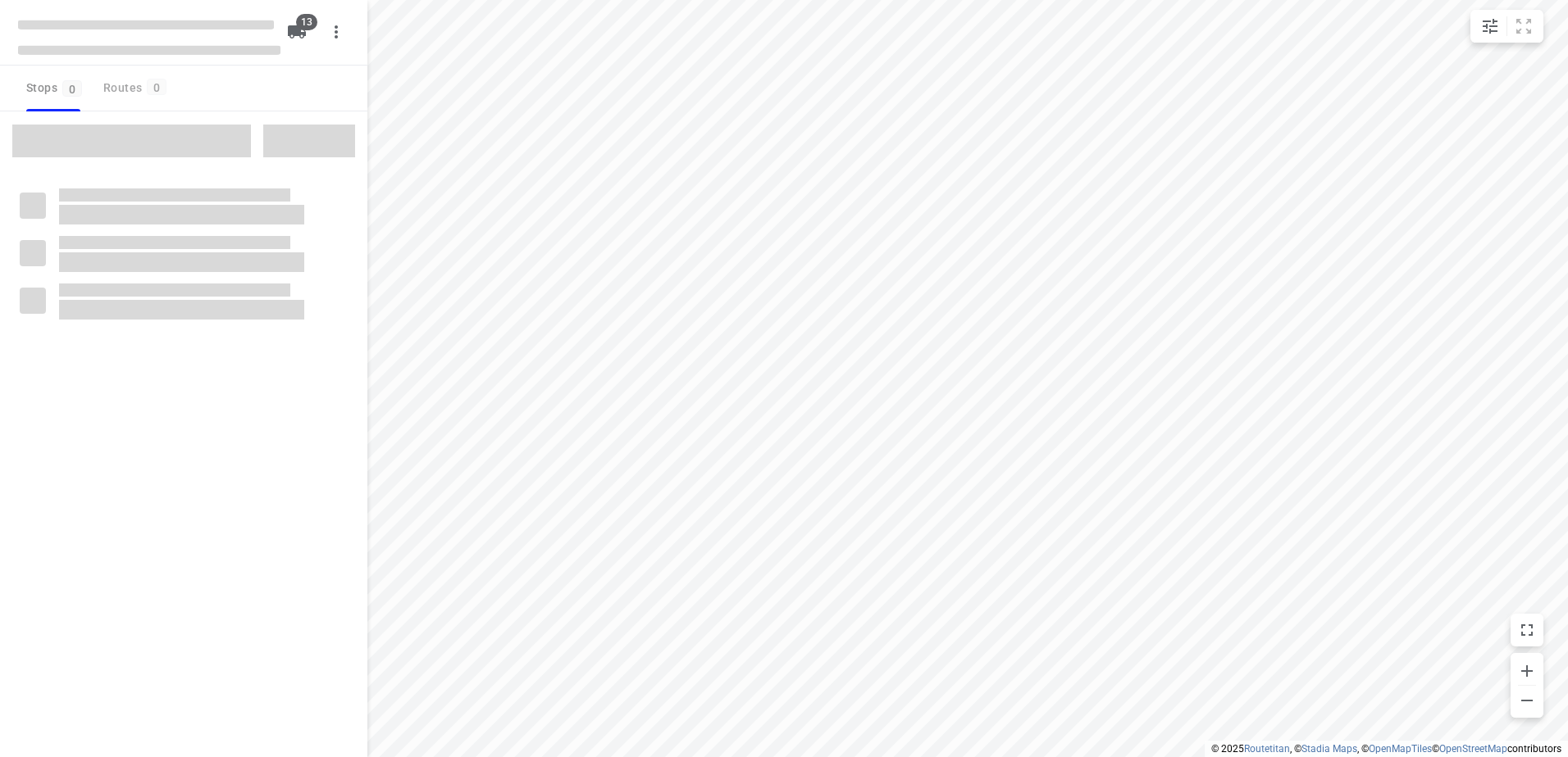
checkbox input "true"
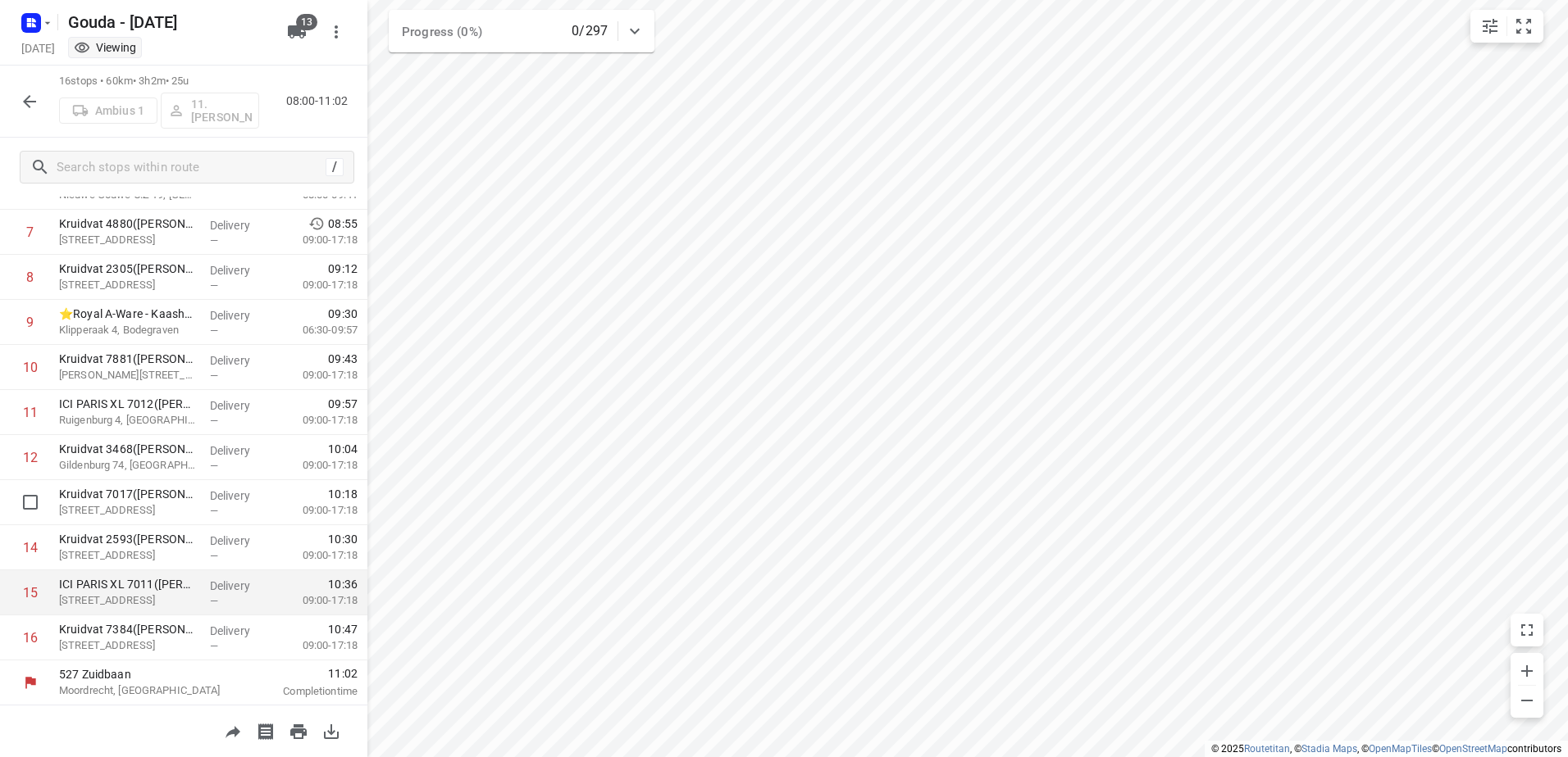
scroll to position [340, 0]
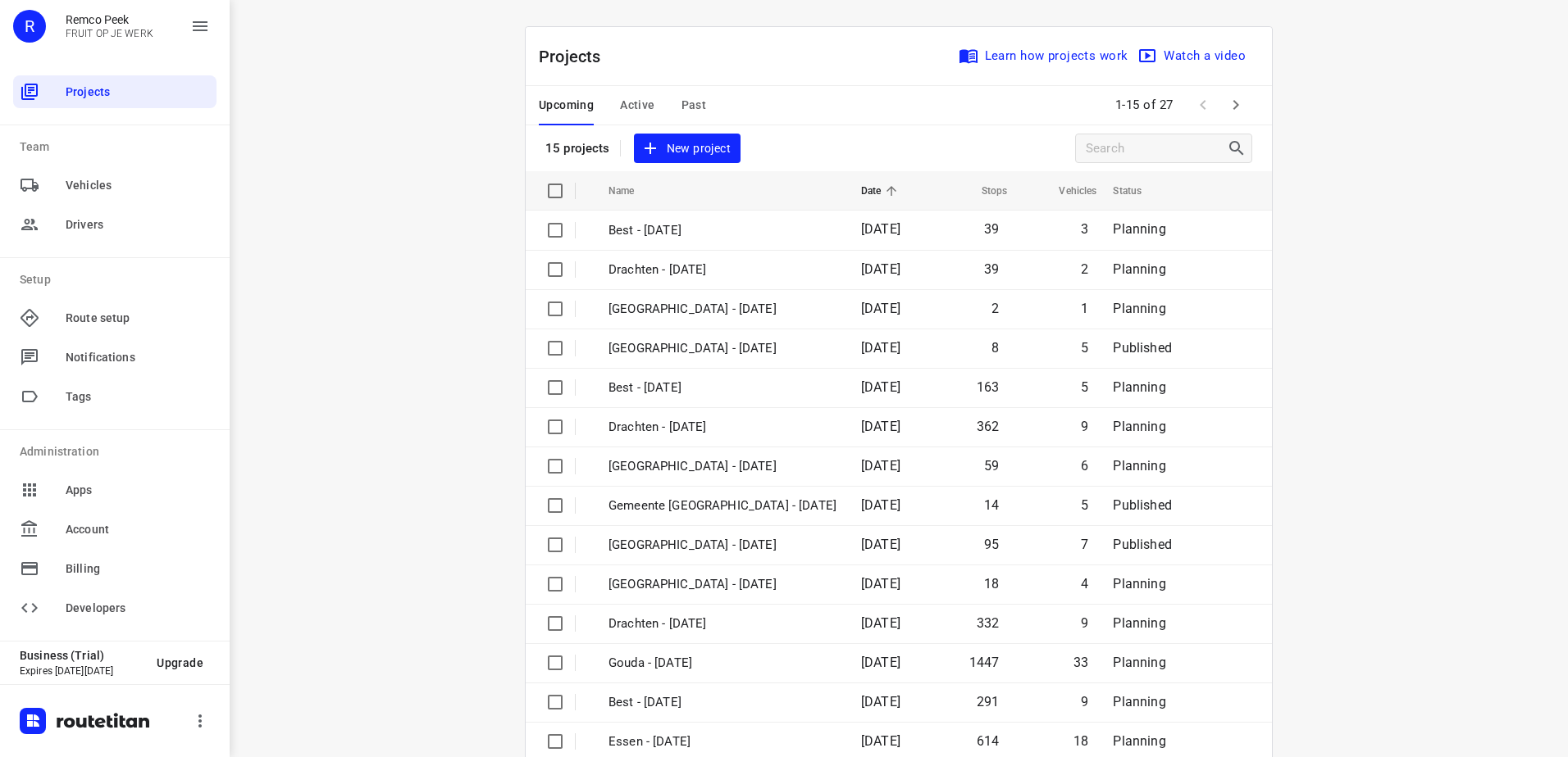
click at [620, 101] on span "Active" at bounding box center [637, 105] width 35 height 21
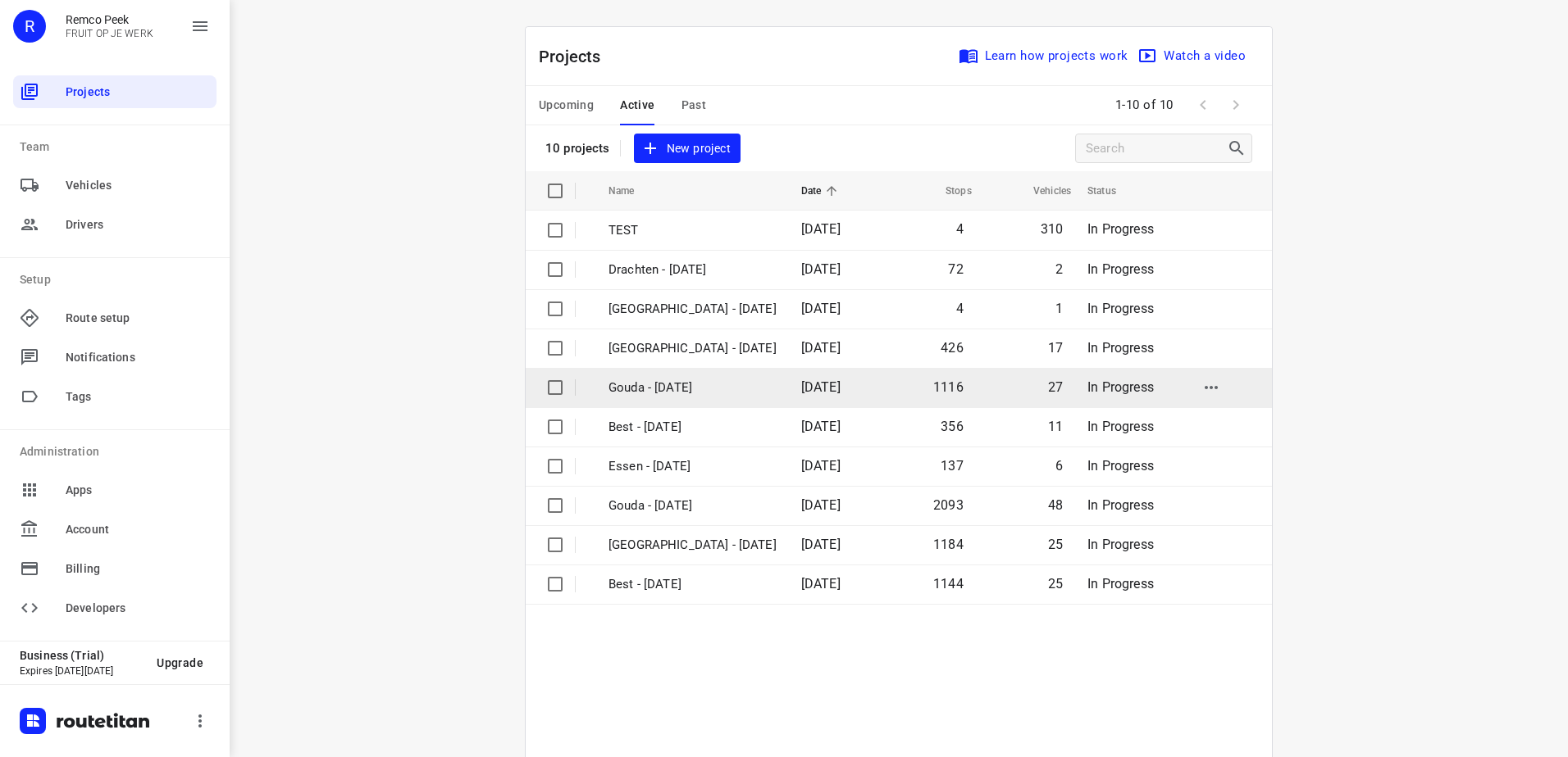
click at [662, 395] on p "Gouda - [DATE]" at bounding box center [692, 389] width 168 height 19
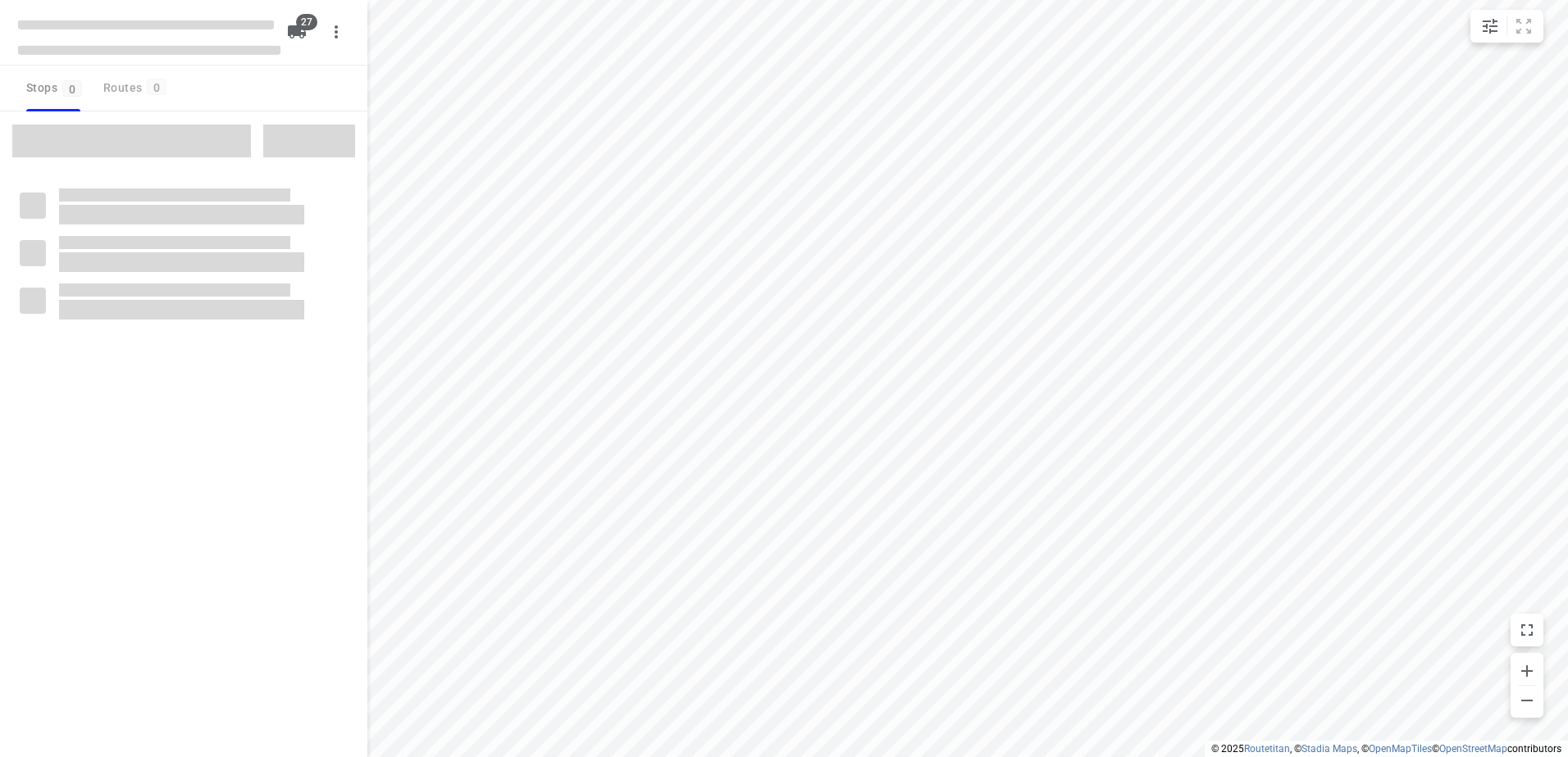
checkbox input "true"
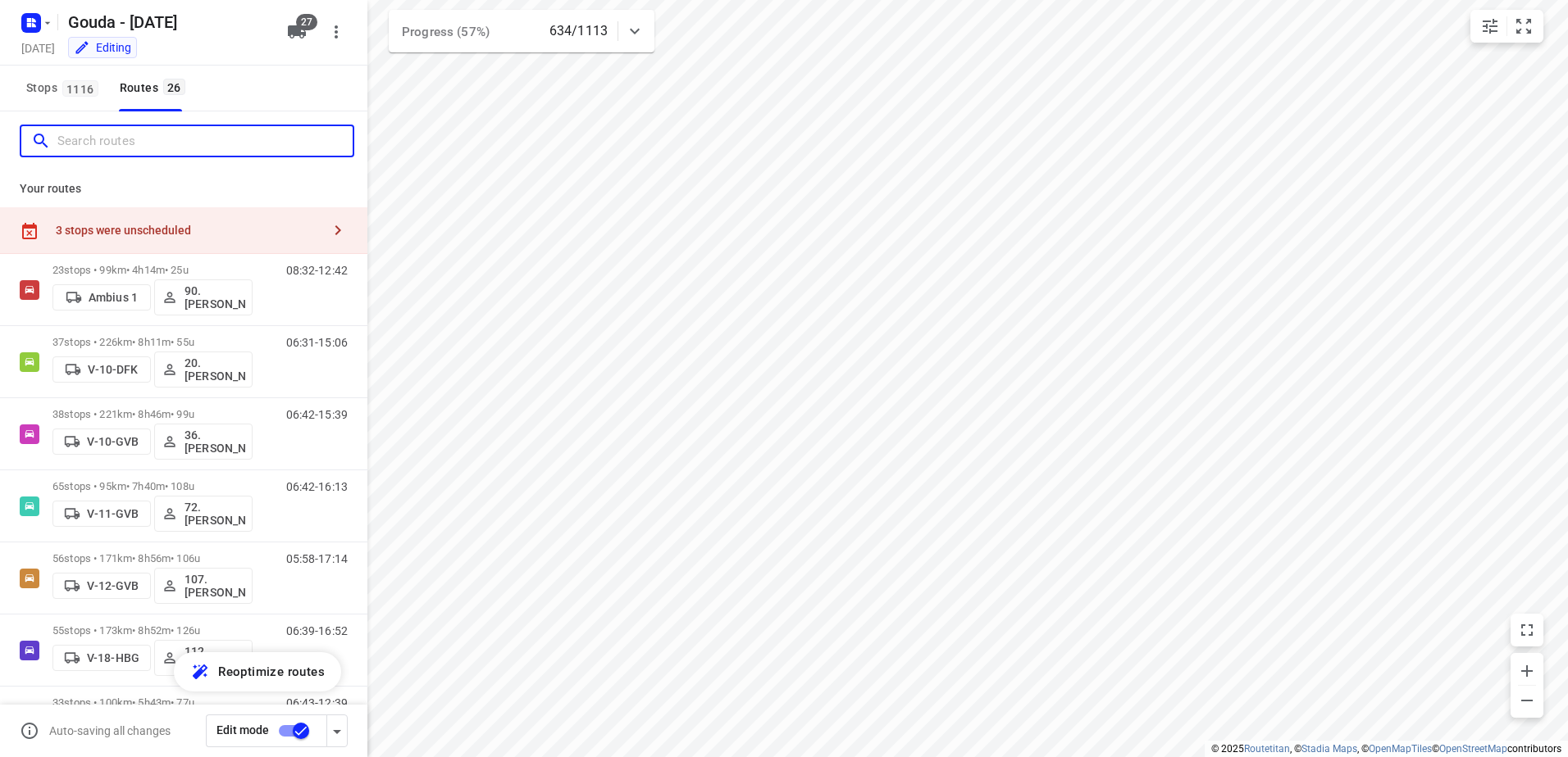
click at [179, 136] on input "Search routes" at bounding box center [205, 141] width 295 height 25
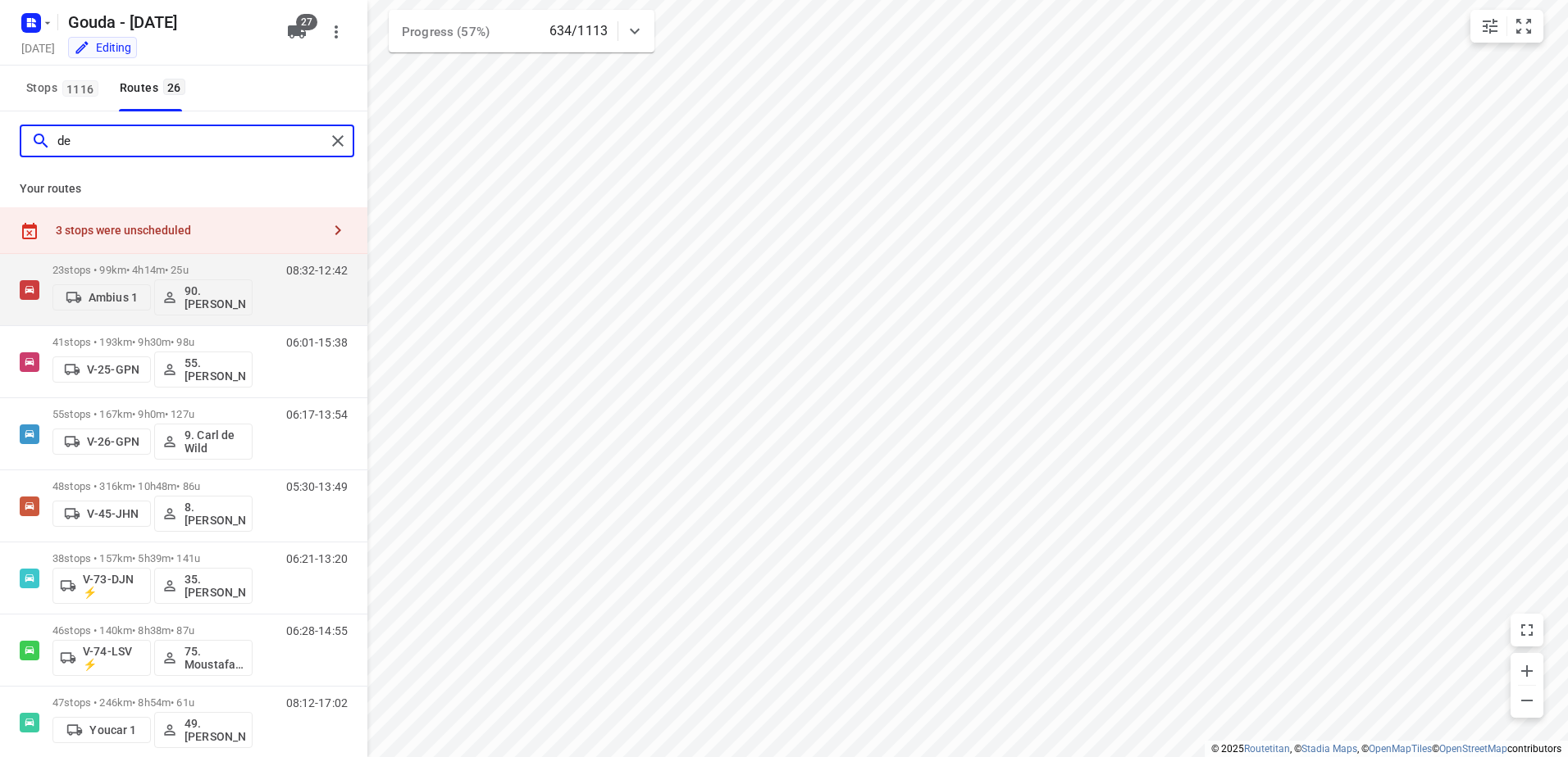
type input "d"
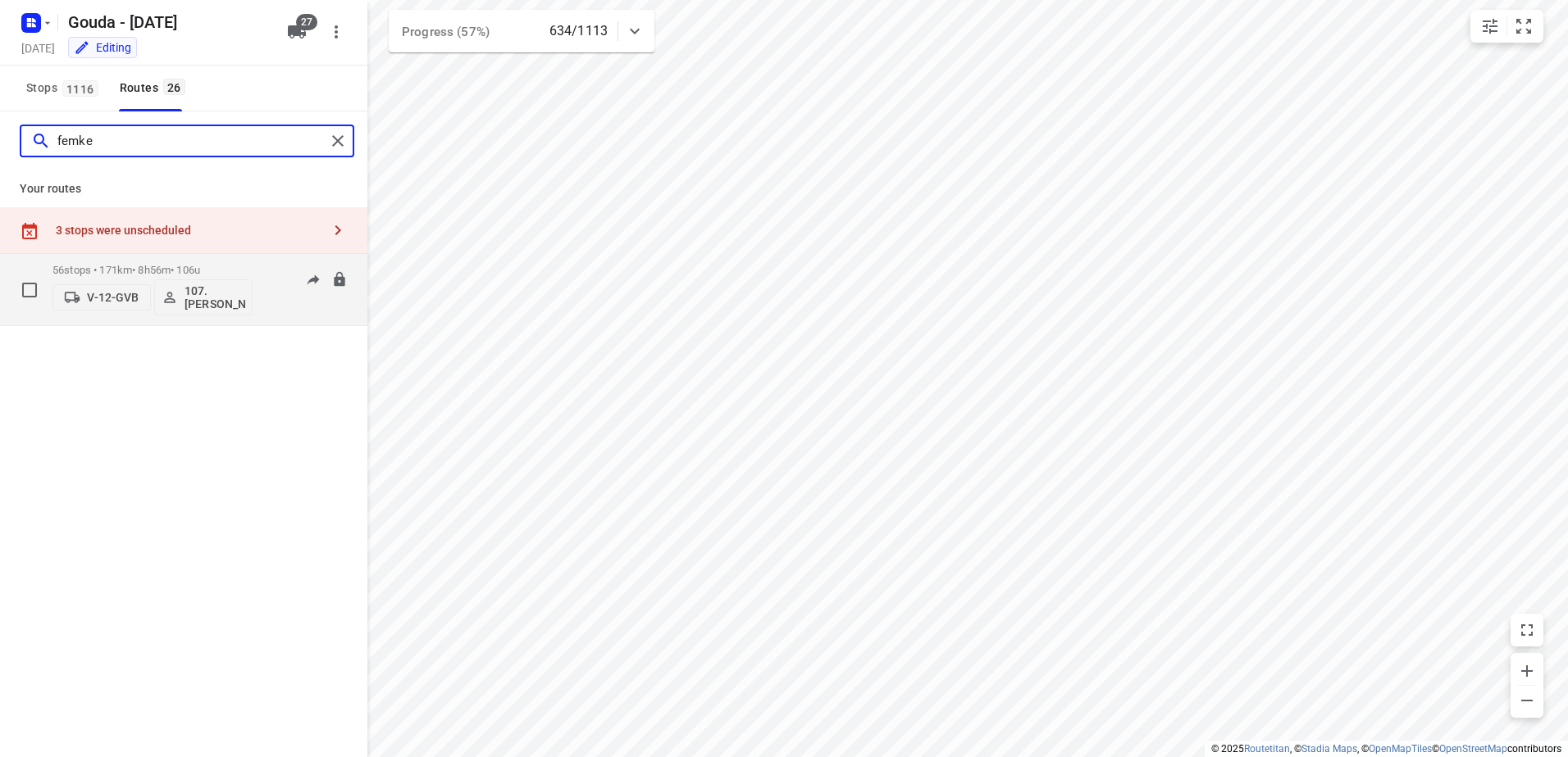
type input "femke"
click at [118, 266] on p "56 stops • 171km • 8h56m • 106u" at bounding box center [153, 270] width 200 height 12
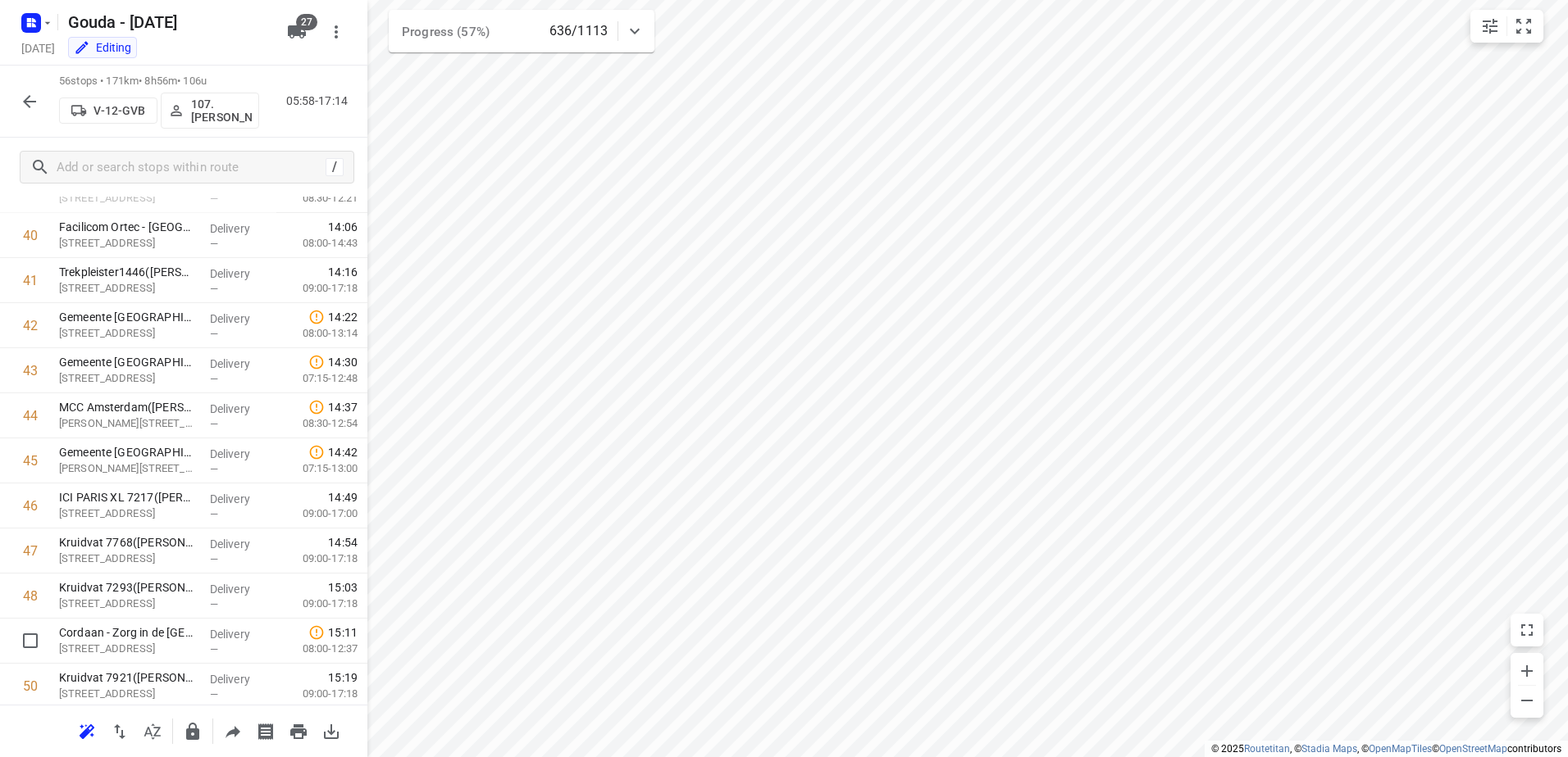
scroll to position [2190, 0]
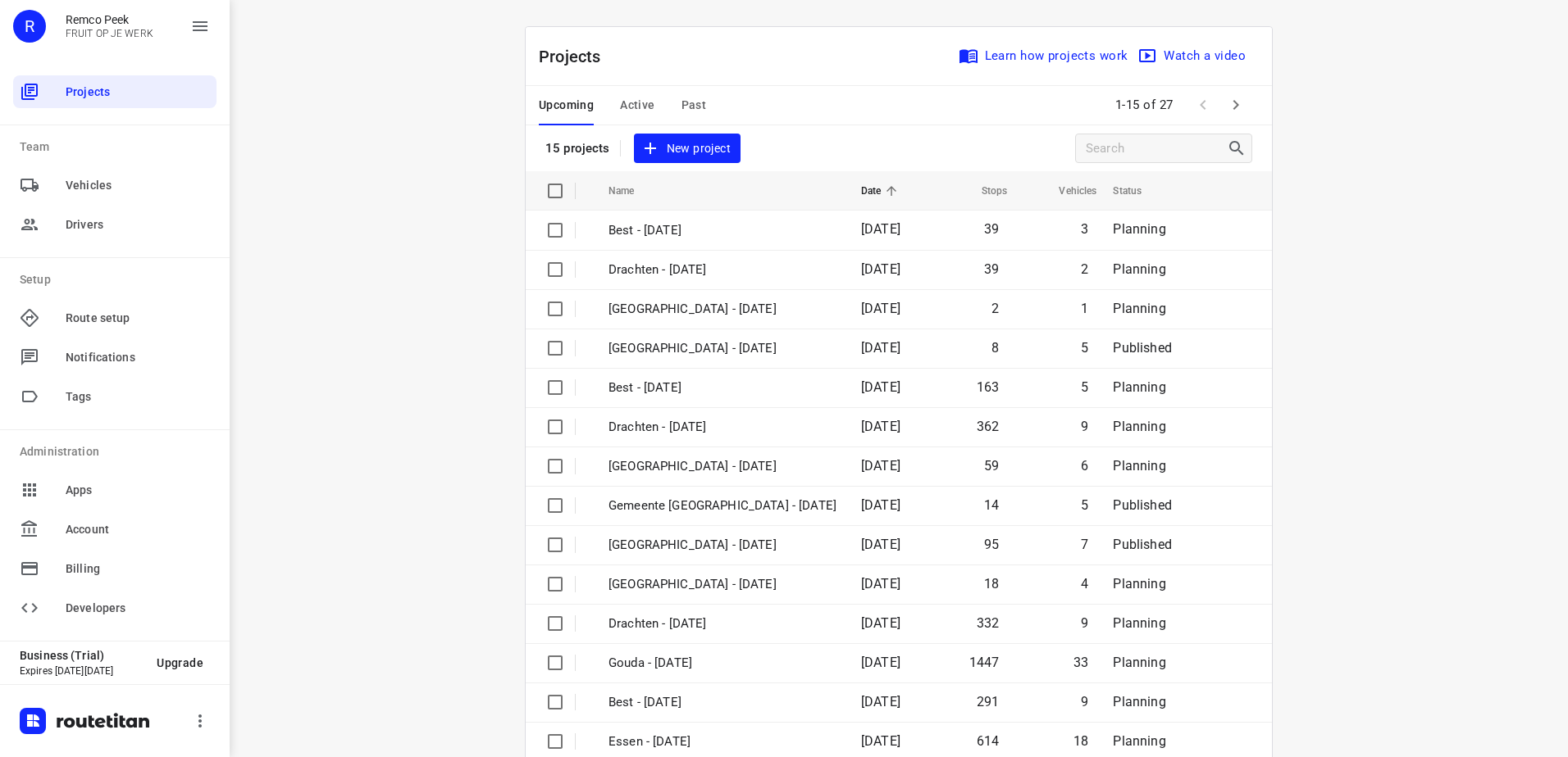
click at [673, 95] on div "Upcoming Active Past" at bounding box center [635, 105] width 193 height 39
click at [697, 90] on button "Past" at bounding box center [694, 105] width 25 height 39
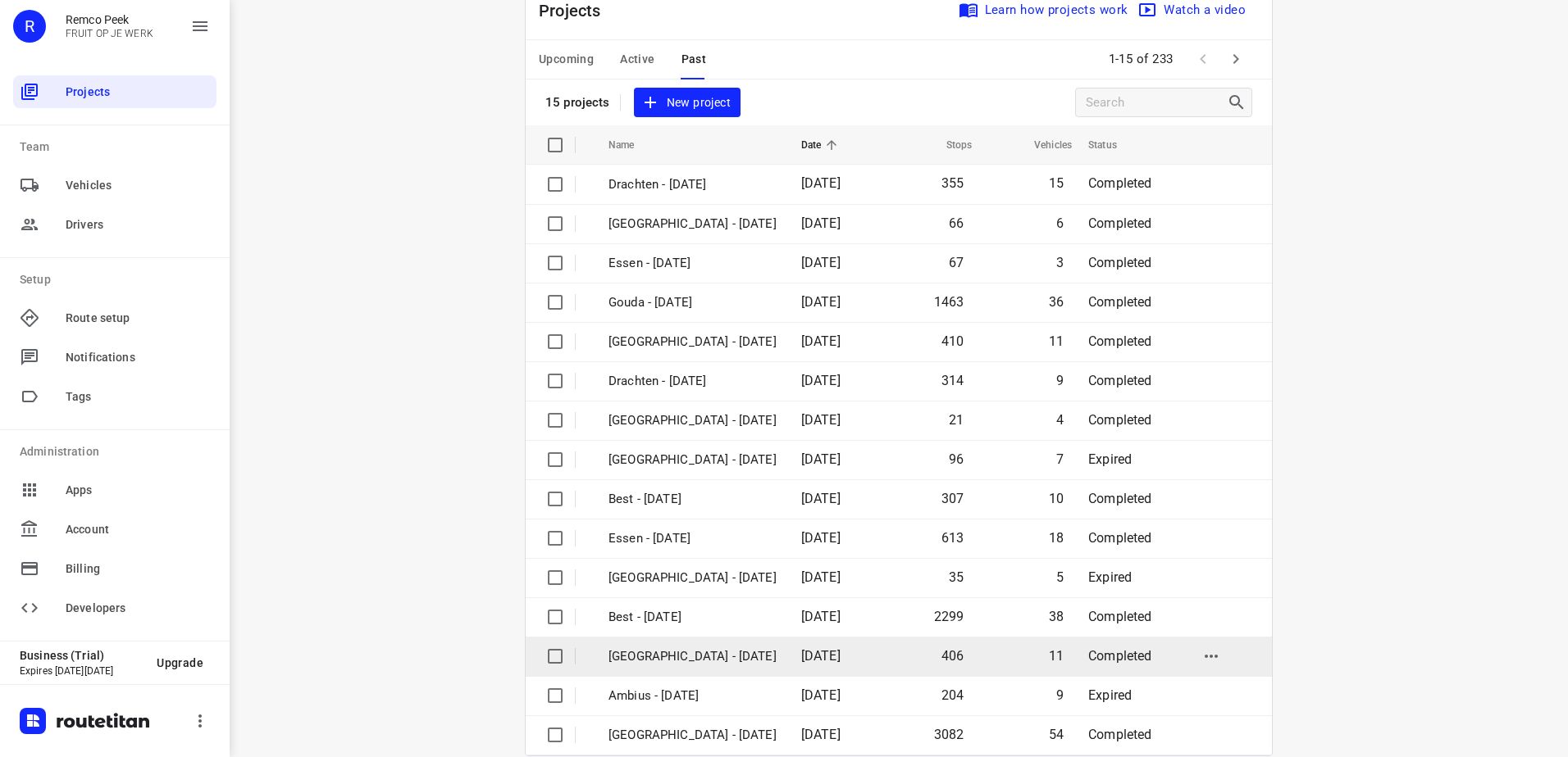
scroll to position [71, 0]
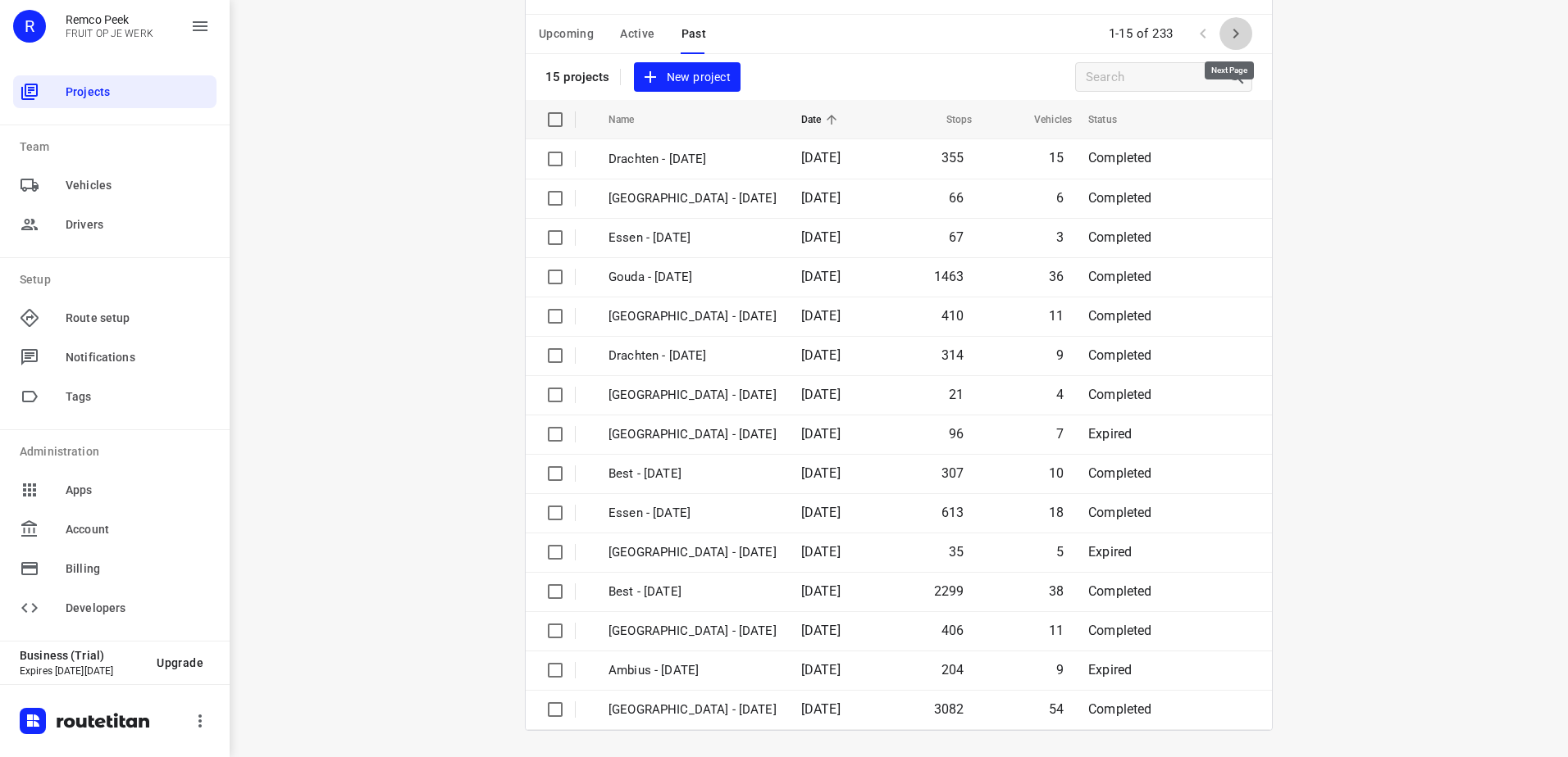
click at [1237, 29] on icon "button" at bounding box center [1236, 33] width 20 height 20
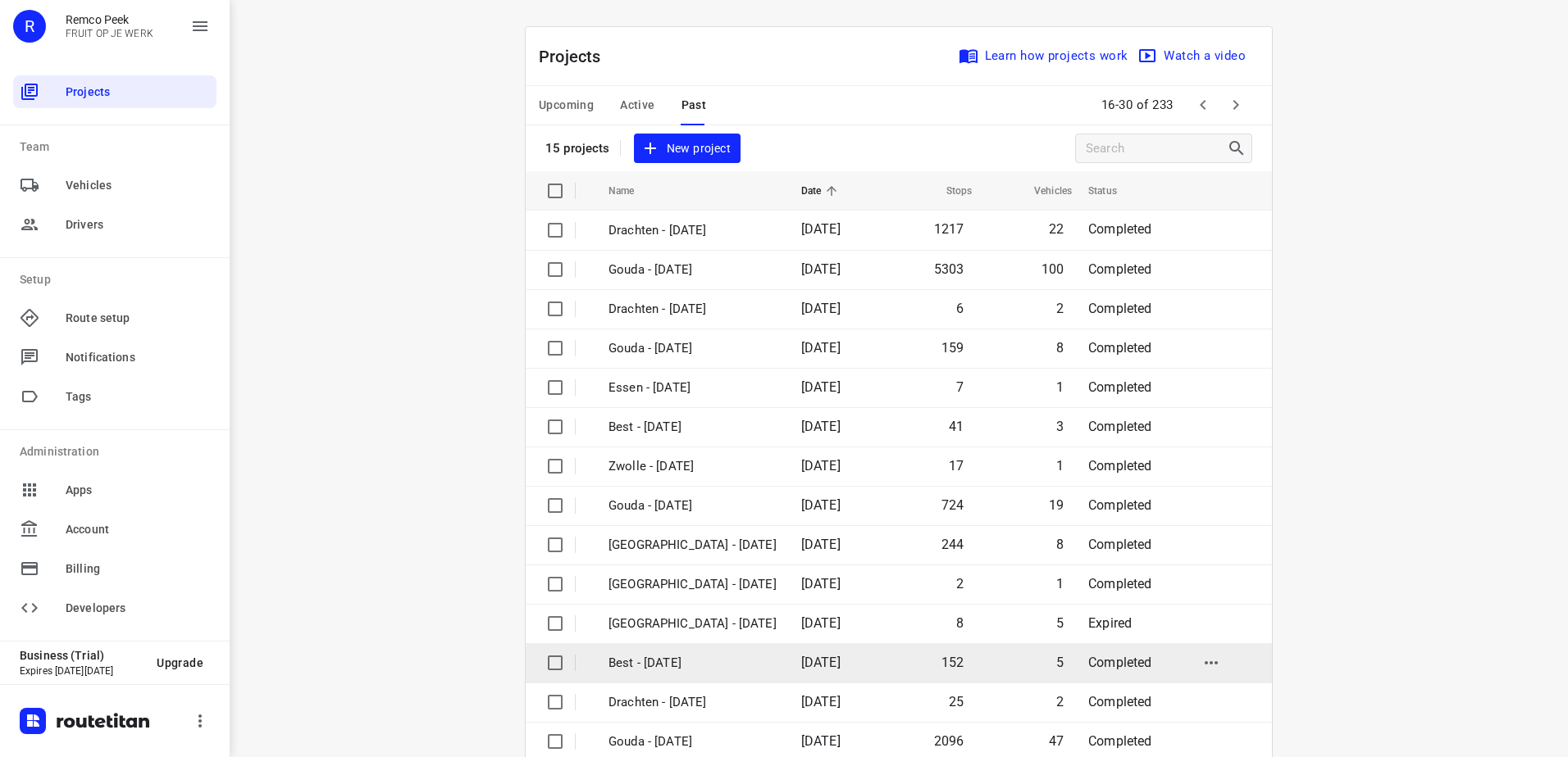
click at [718, 667] on p "Best - [DATE]" at bounding box center [692, 664] width 168 height 19
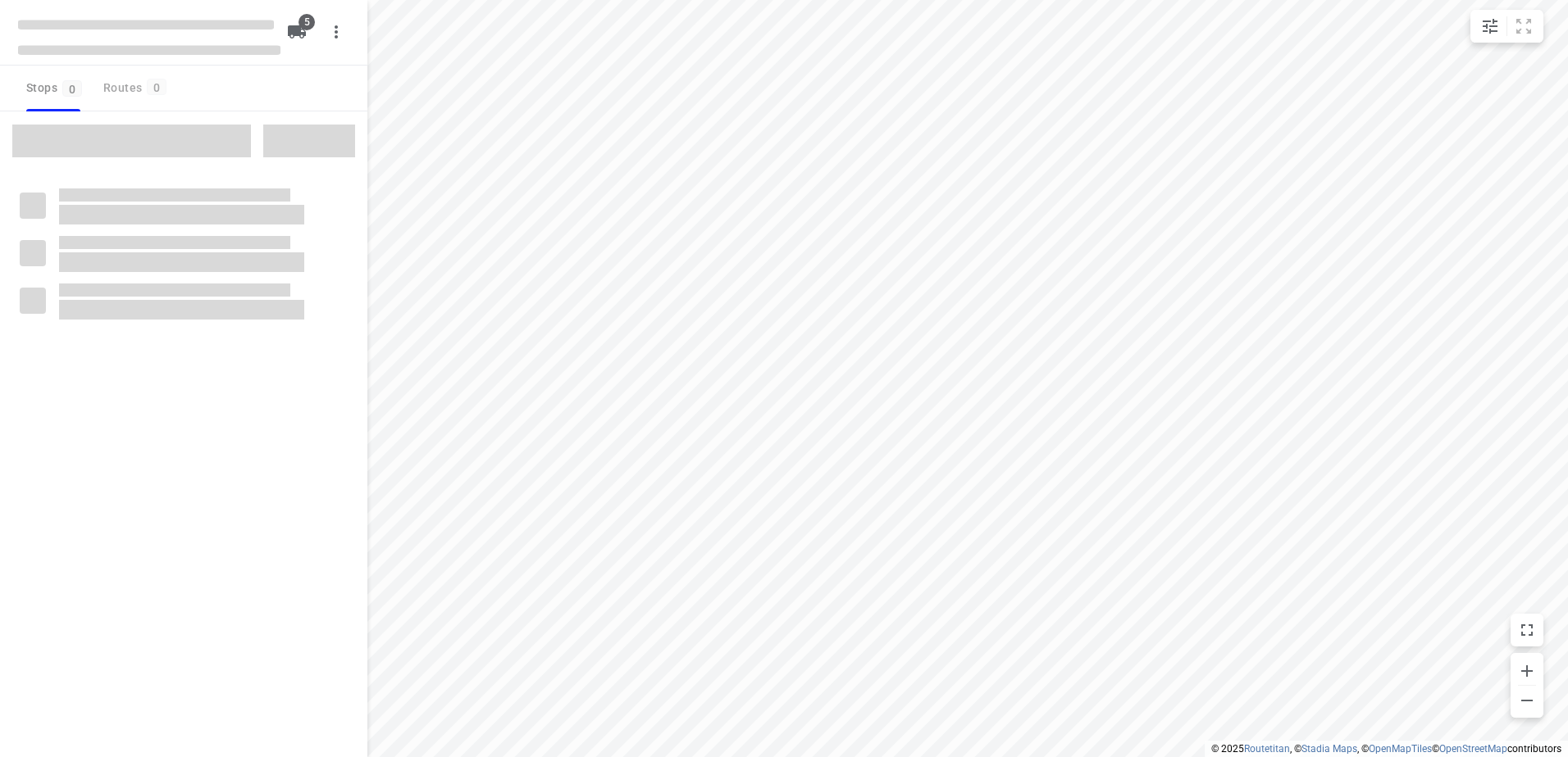
checkbox input "true"
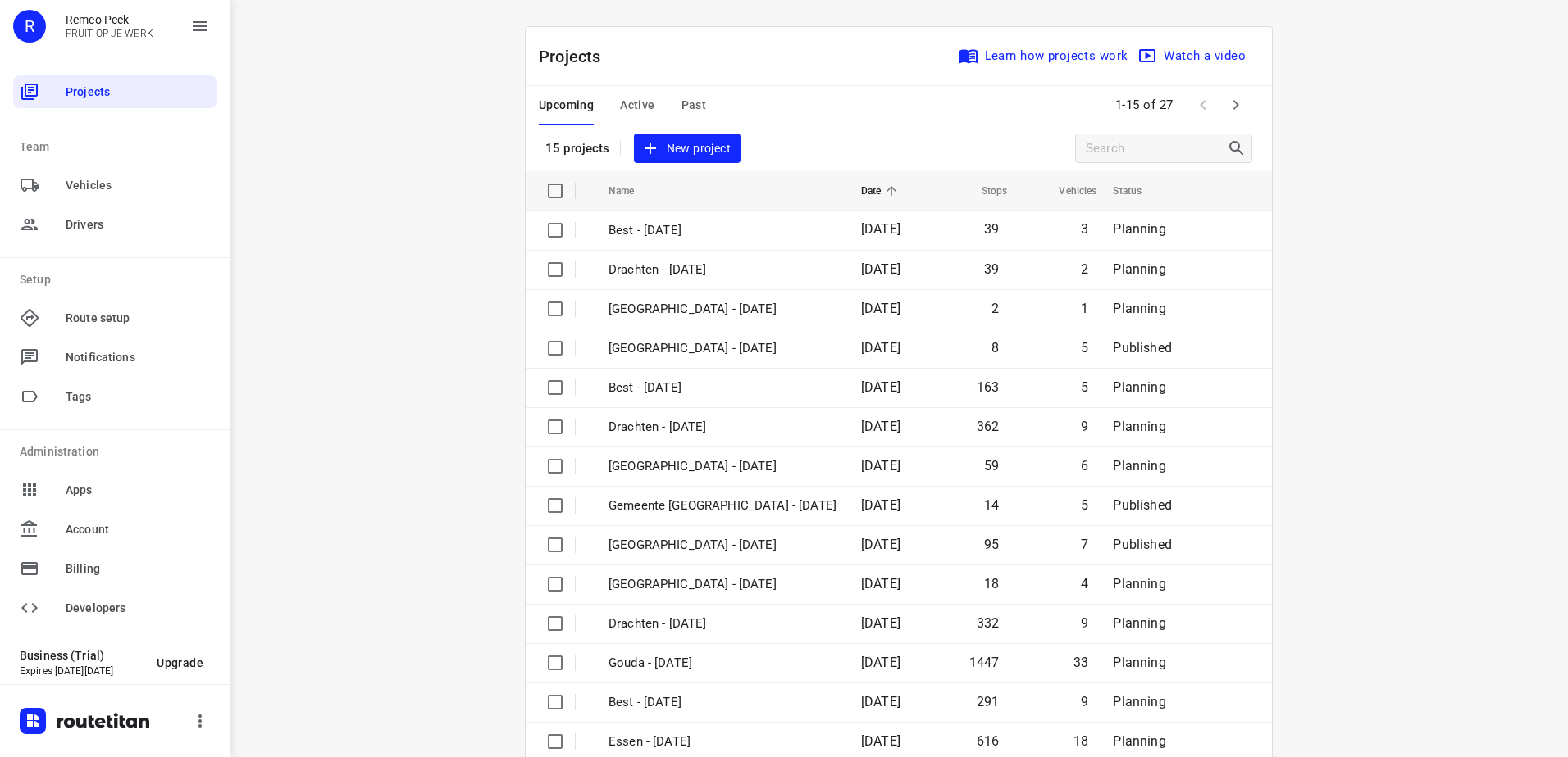
click at [604, 104] on div "Upcoming Active Past" at bounding box center [635, 105] width 193 height 39
click at [608, 102] on div "Upcoming Active Past" at bounding box center [635, 105] width 193 height 39
click at [621, 104] on span "Active" at bounding box center [637, 105] width 35 height 21
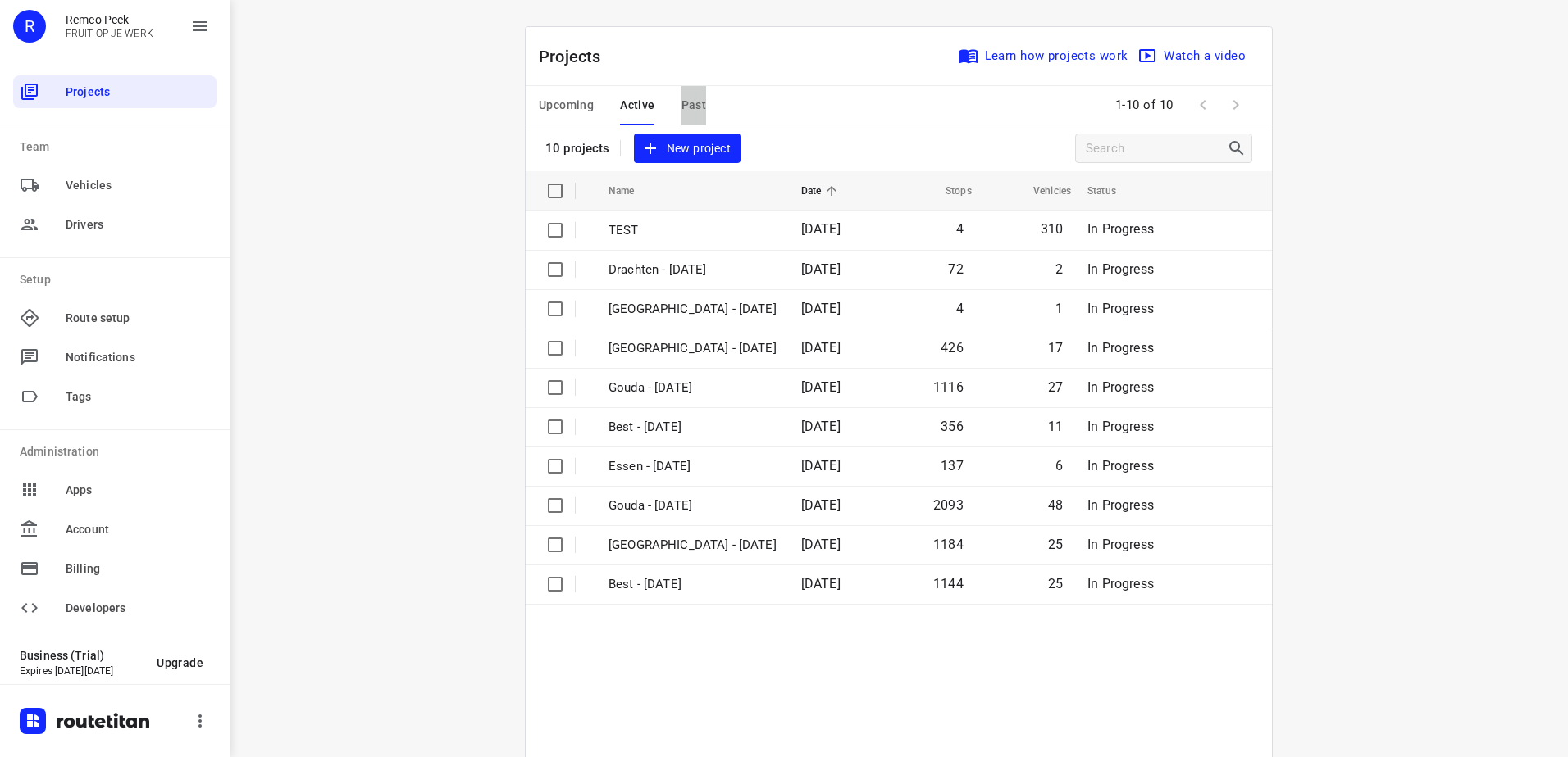
click at [693, 103] on span "Past" at bounding box center [694, 105] width 25 height 21
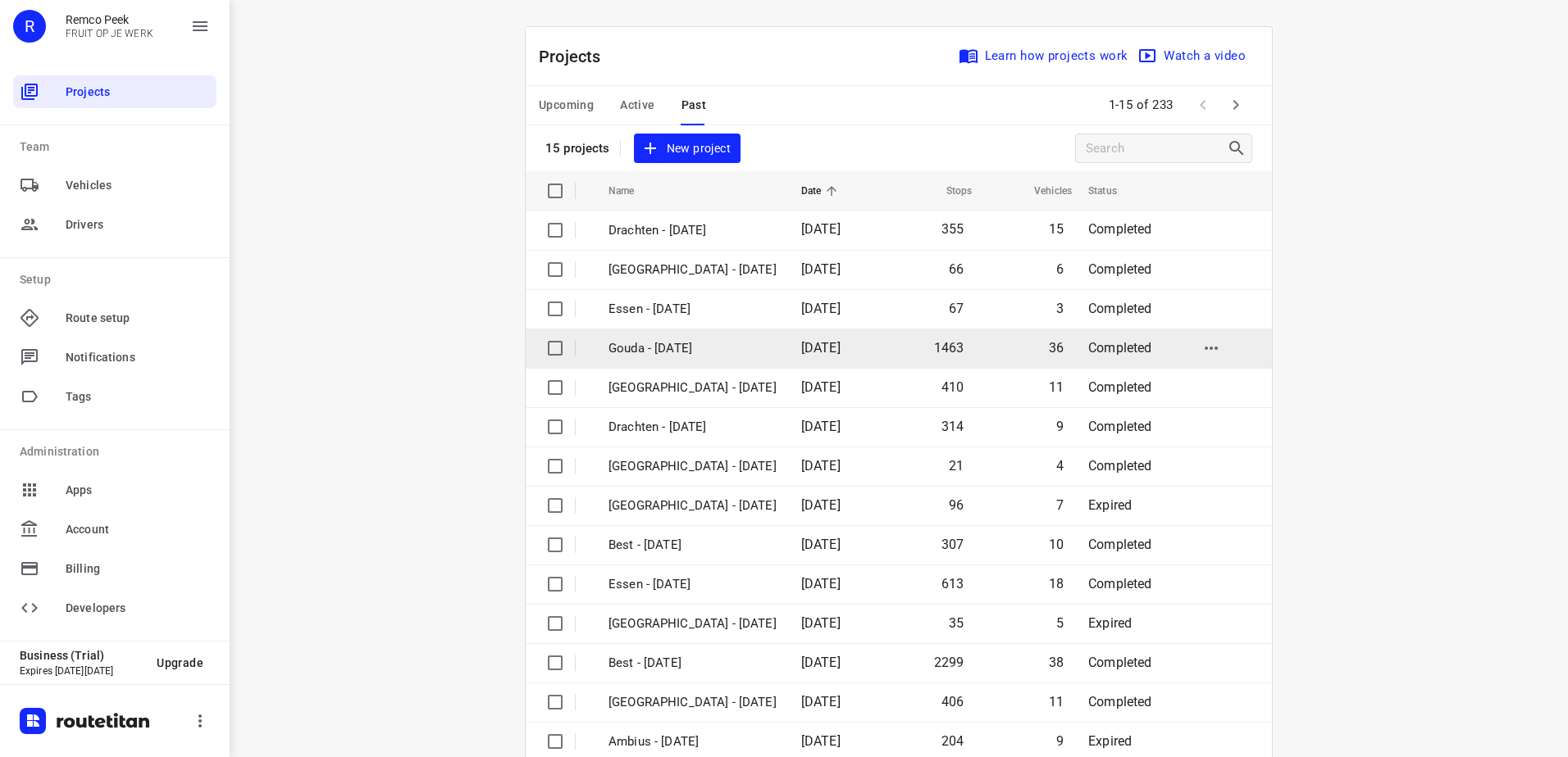
click at [771, 343] on p "Gouda - [DATE]" at bounding box center [692, 349] width 168 height 19
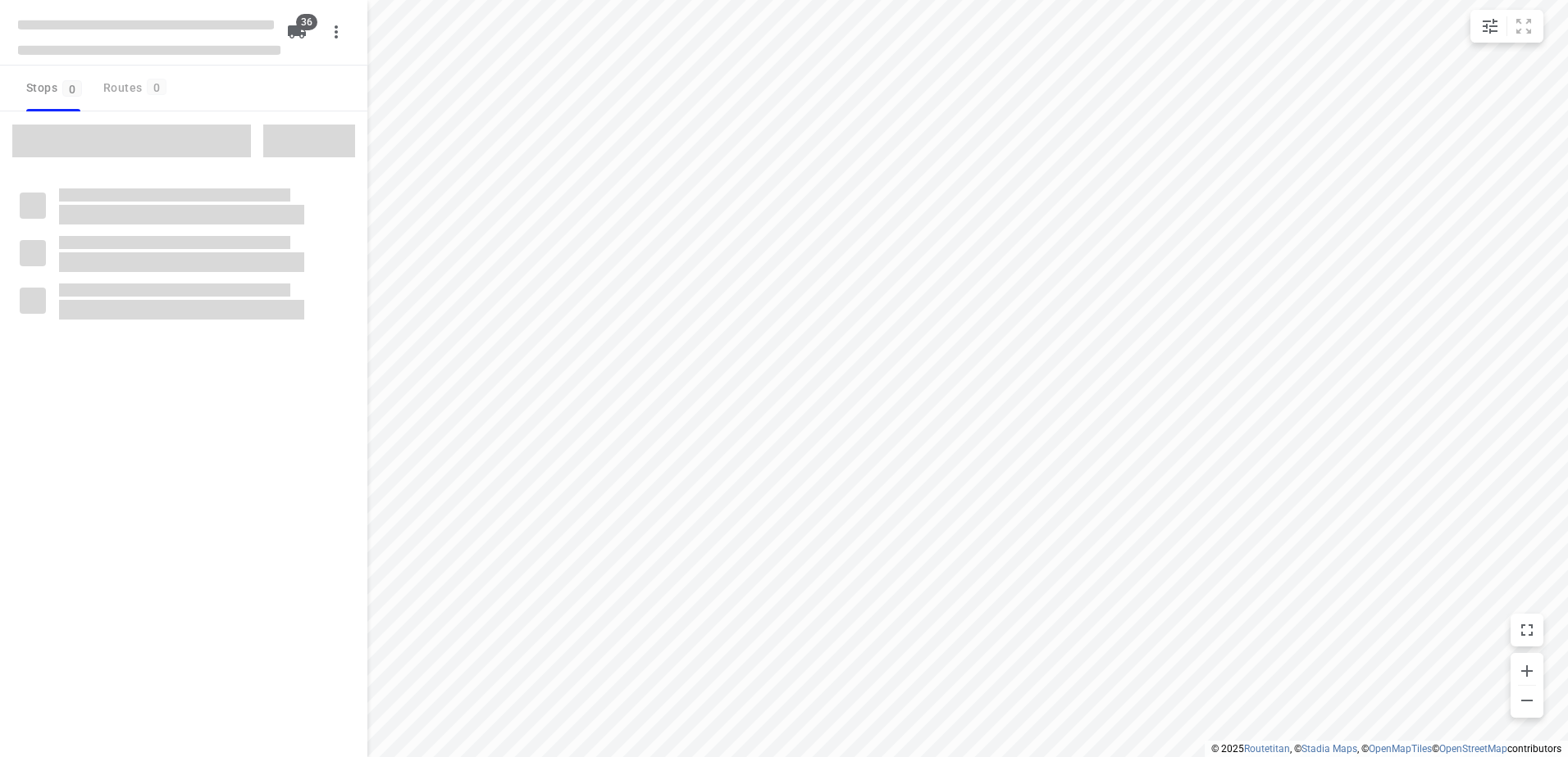
checkbox input "true"
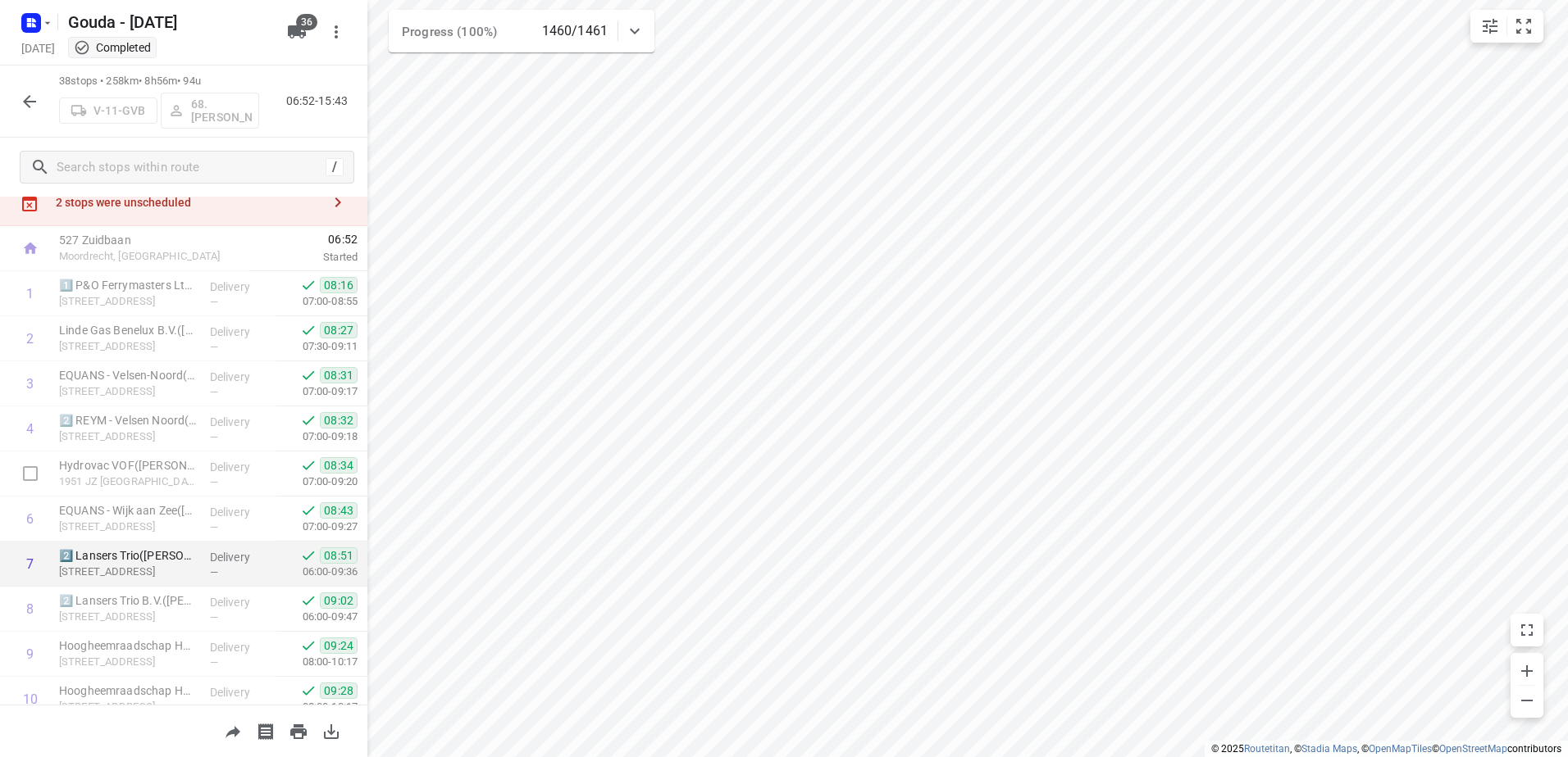
scroll to position [82, 0]
